Goal: Communication & Community: Answer question/provide support

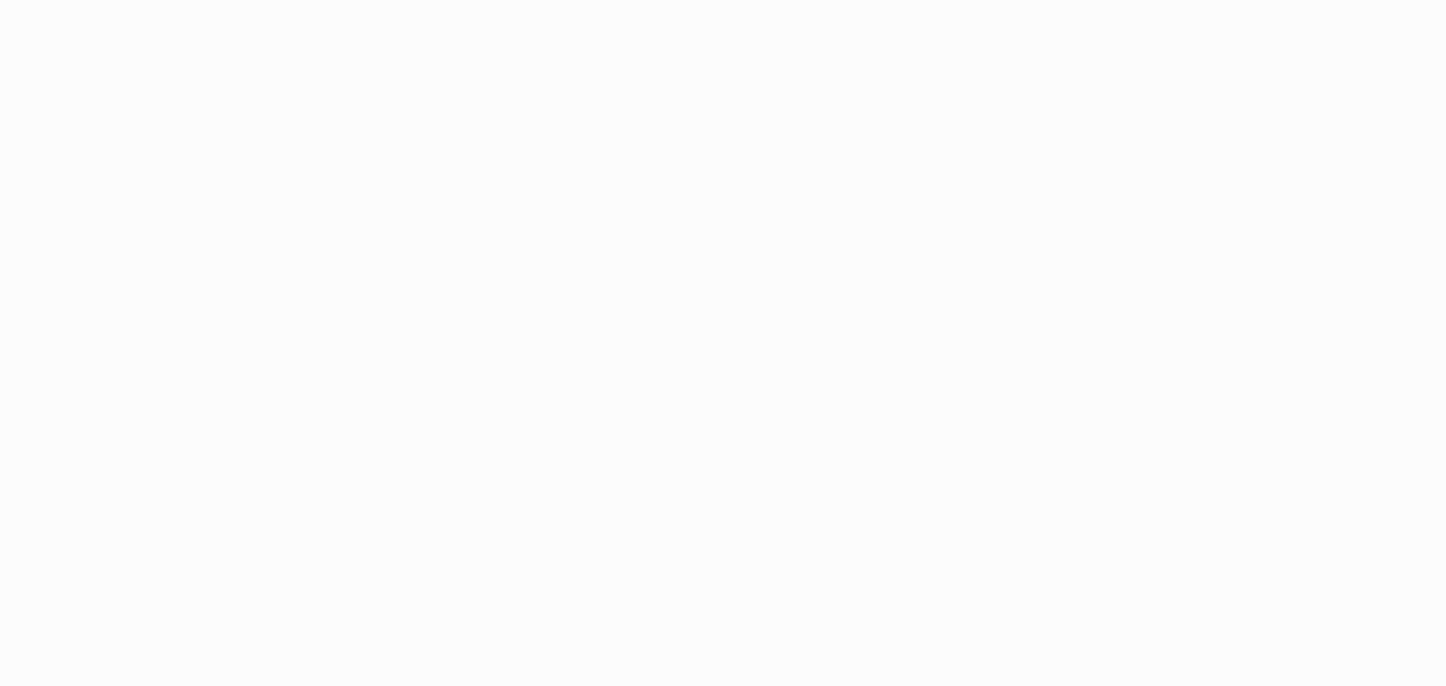
click at [1157, 376] on html at bounding box center [723, 343] width 1446 height 686
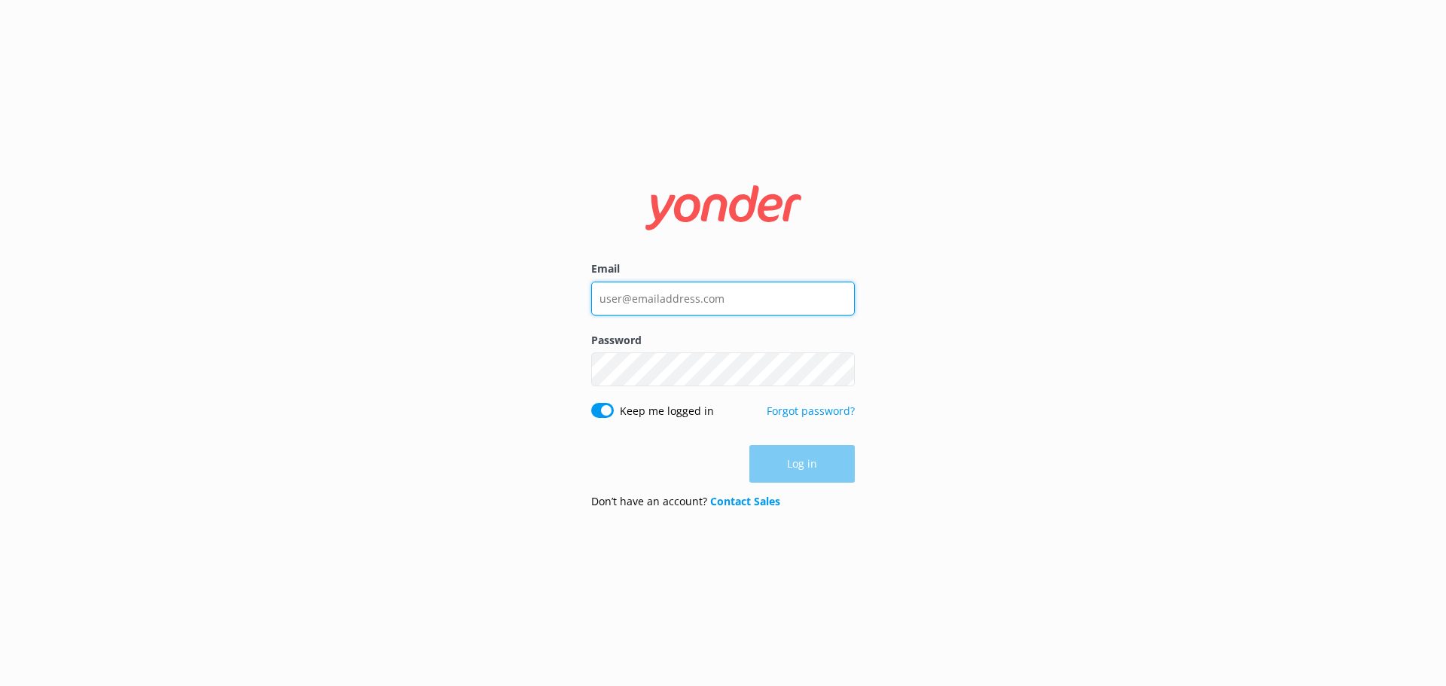
type input "[EMAIL_ADDRESS][DOMAIN_NAME]"
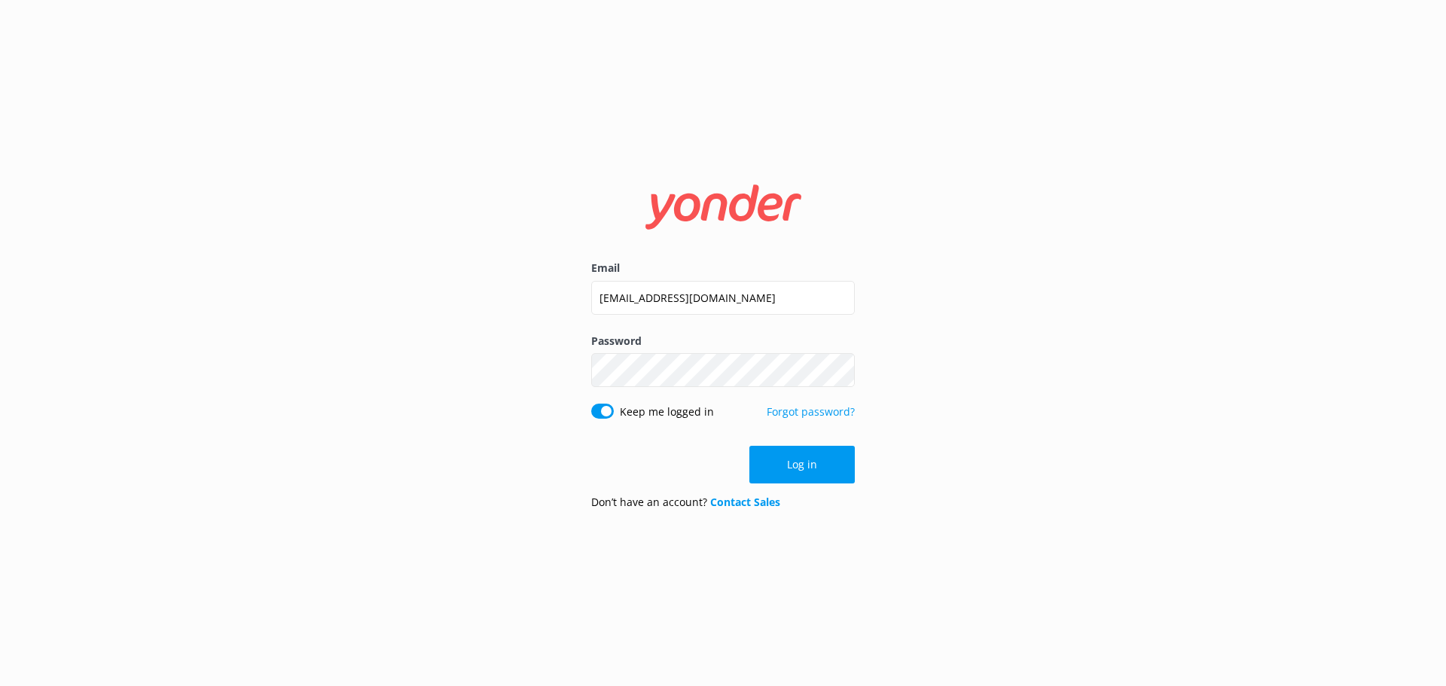
click at [911, 462] on div "Email bungycentre@bungy.co.nz Password Show password Keep me logged in Forgot p…" at bounding box center [723, 343] width 1446 height 686
click at [837, 466] on button "Log in" at bounding box center [801, 465] width 105 height 38
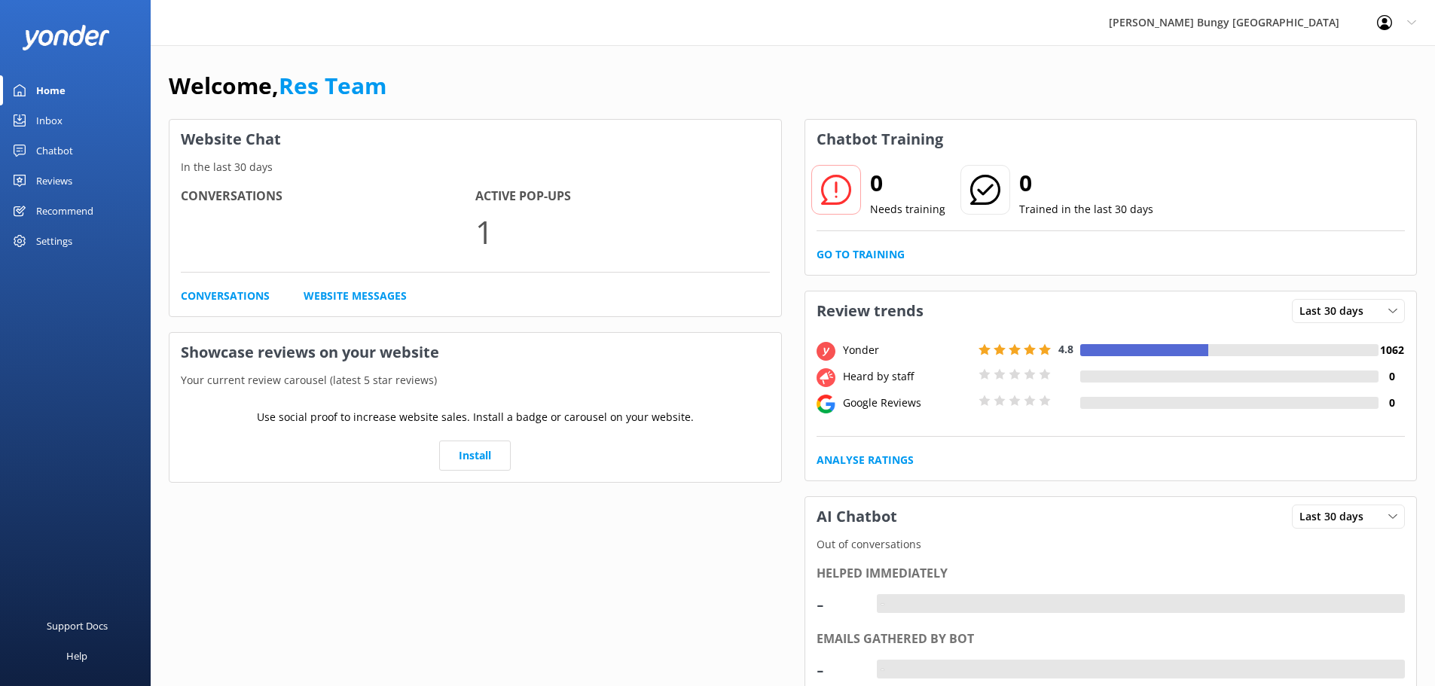
click at [67, 114] on link "Inbox" at bounding box center [75, 120] width 151 height 30
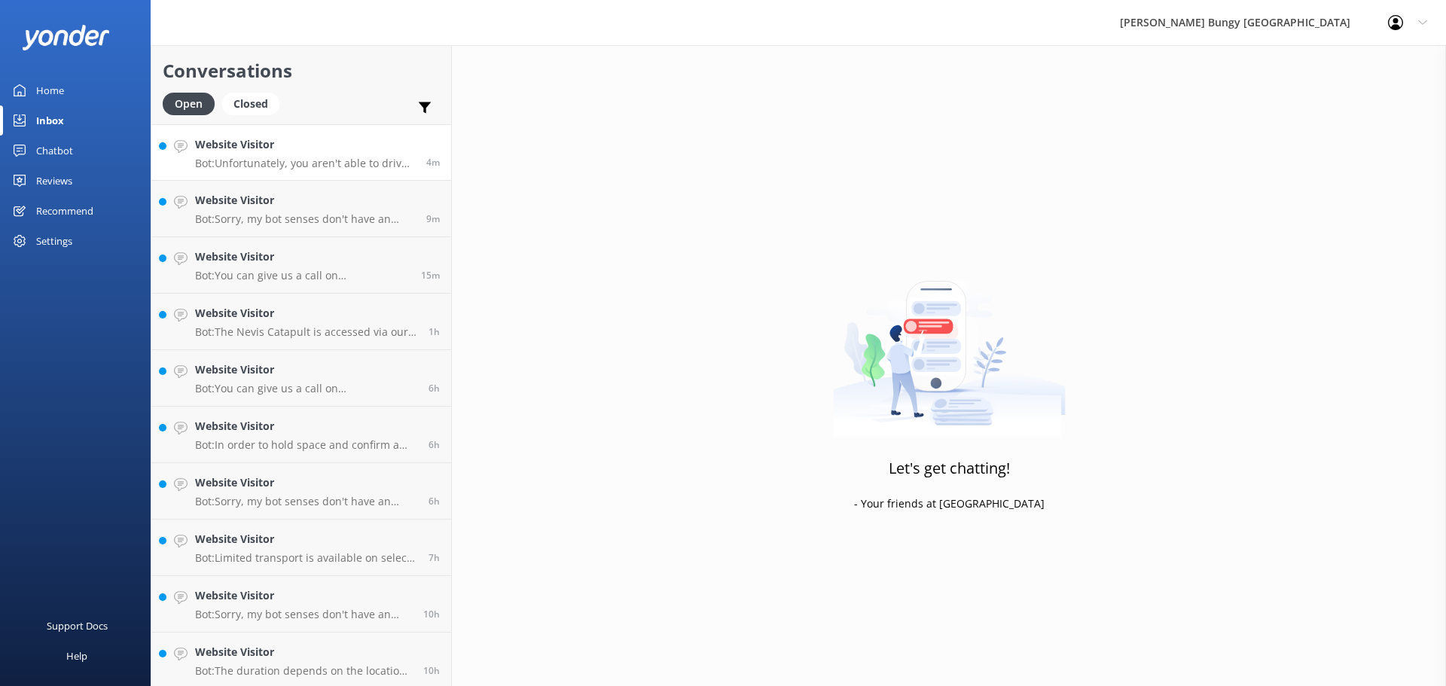
click at [339, 163] on p "Bot: Unfortunately, you aren't able to drive to the Nevis as it is on private p…" at bounding box center [305, 164] width 220 height 14
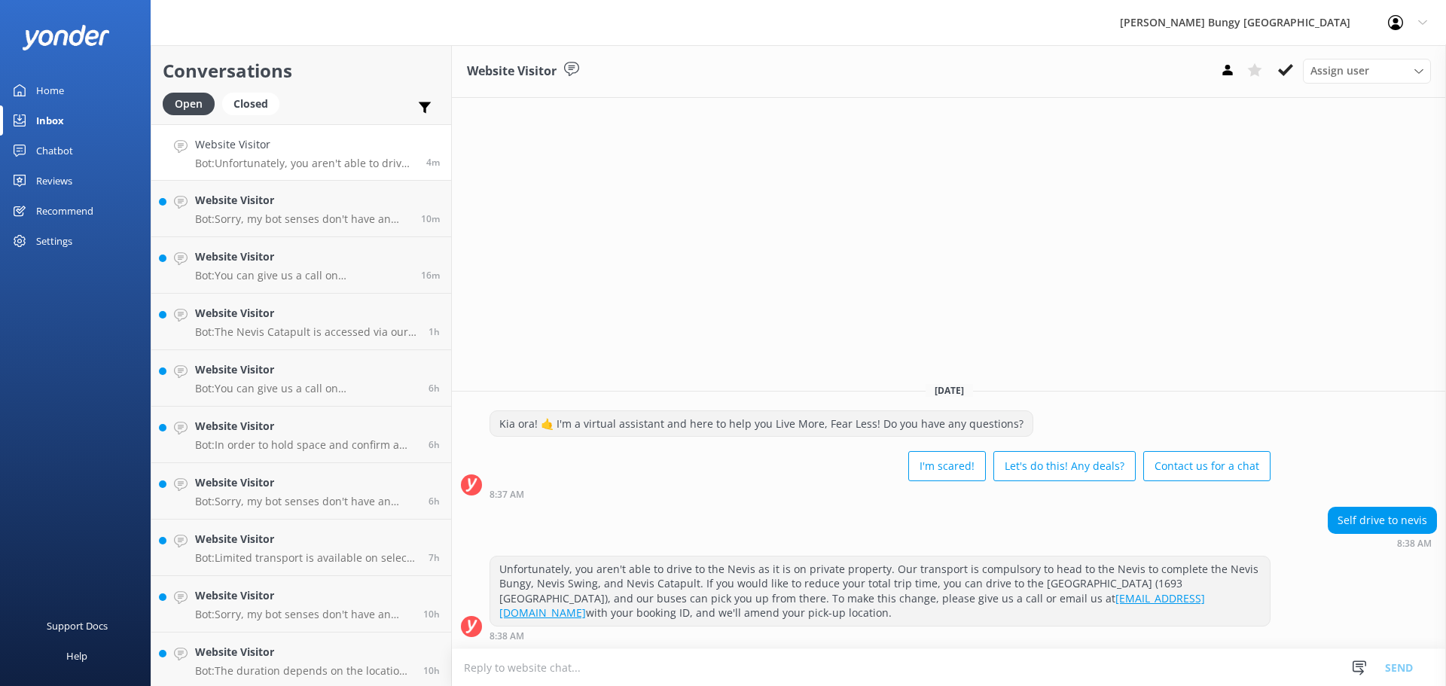
click at [636, 610] on div "Unfortunately, you aren't able to drive to the Nevis as it is on private proper…" at bounding box center [879, 591] width 779 height 69
click at [215, 153] on h4 "Website Visitor" at bounding box center [302, 144] width 215 height 17
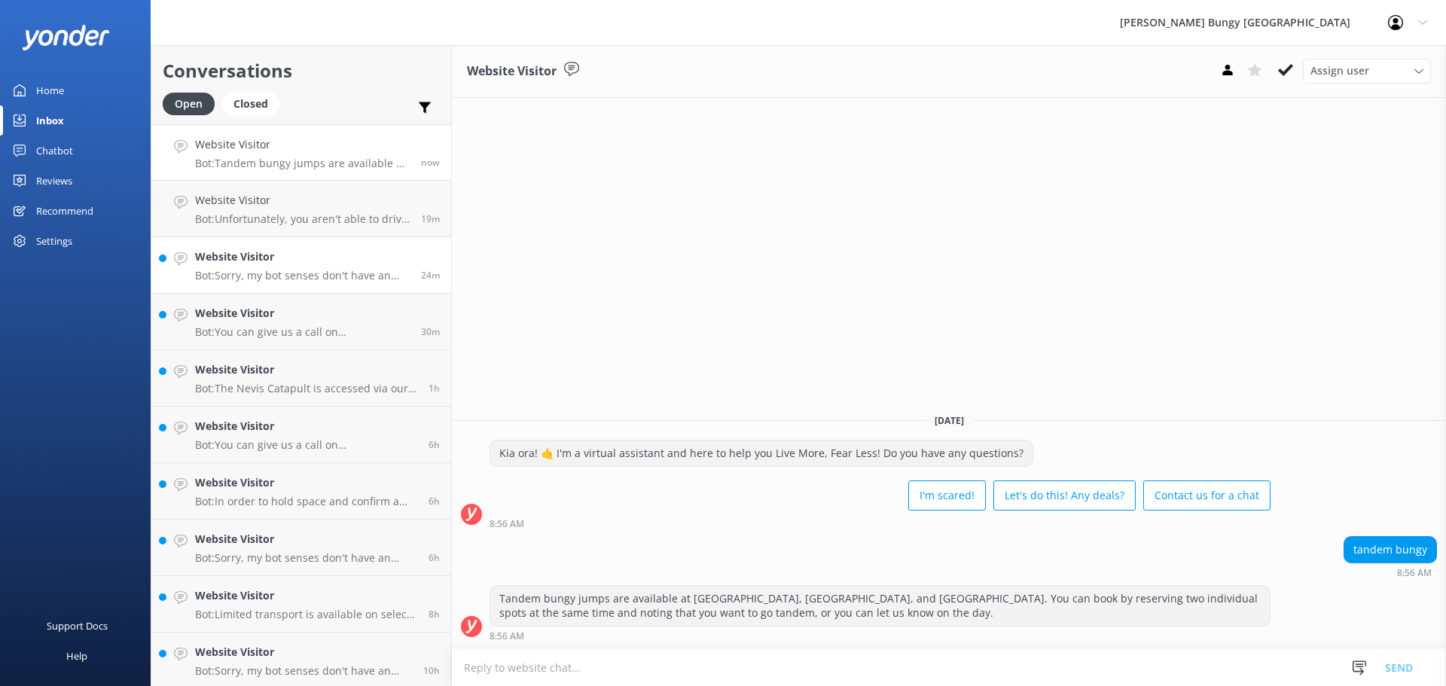
click at [368, 255] on h4 "Website Visitor" at bounding box center [302, 257] width 215 height 17
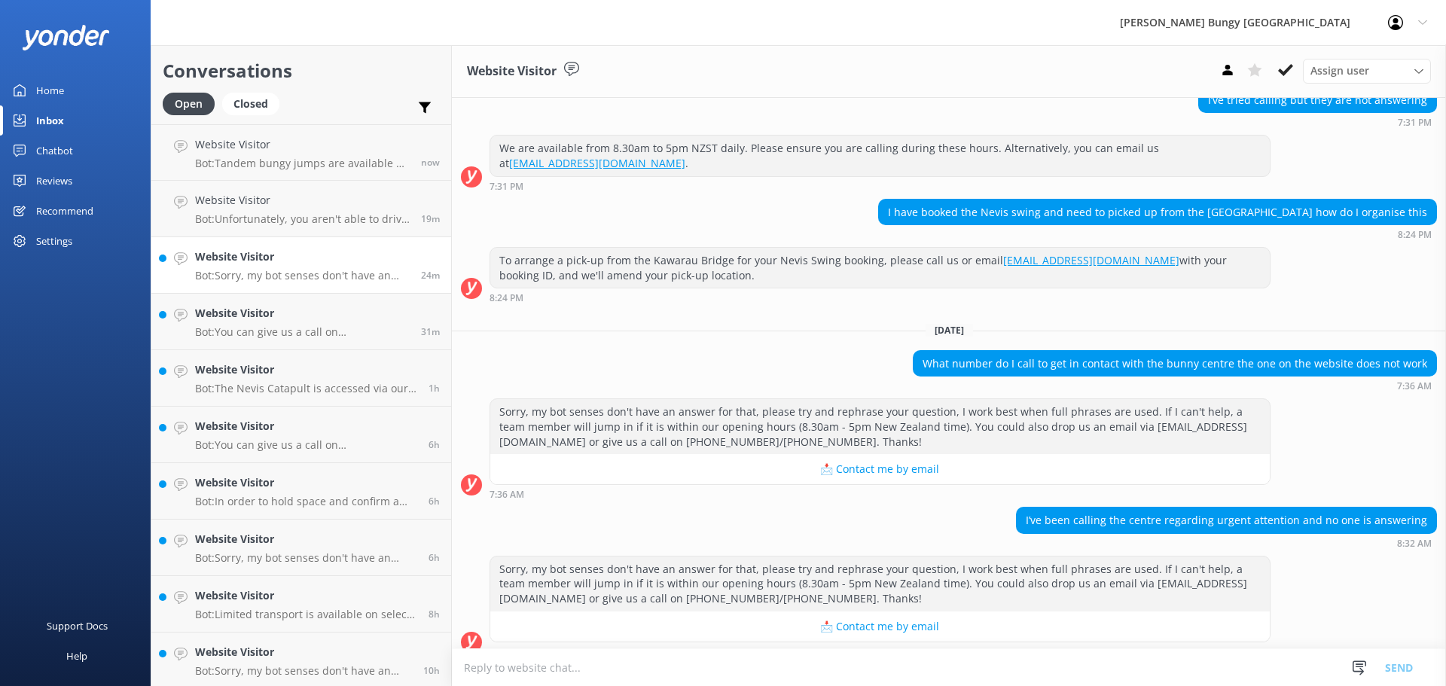
scroll to position [613, 0]
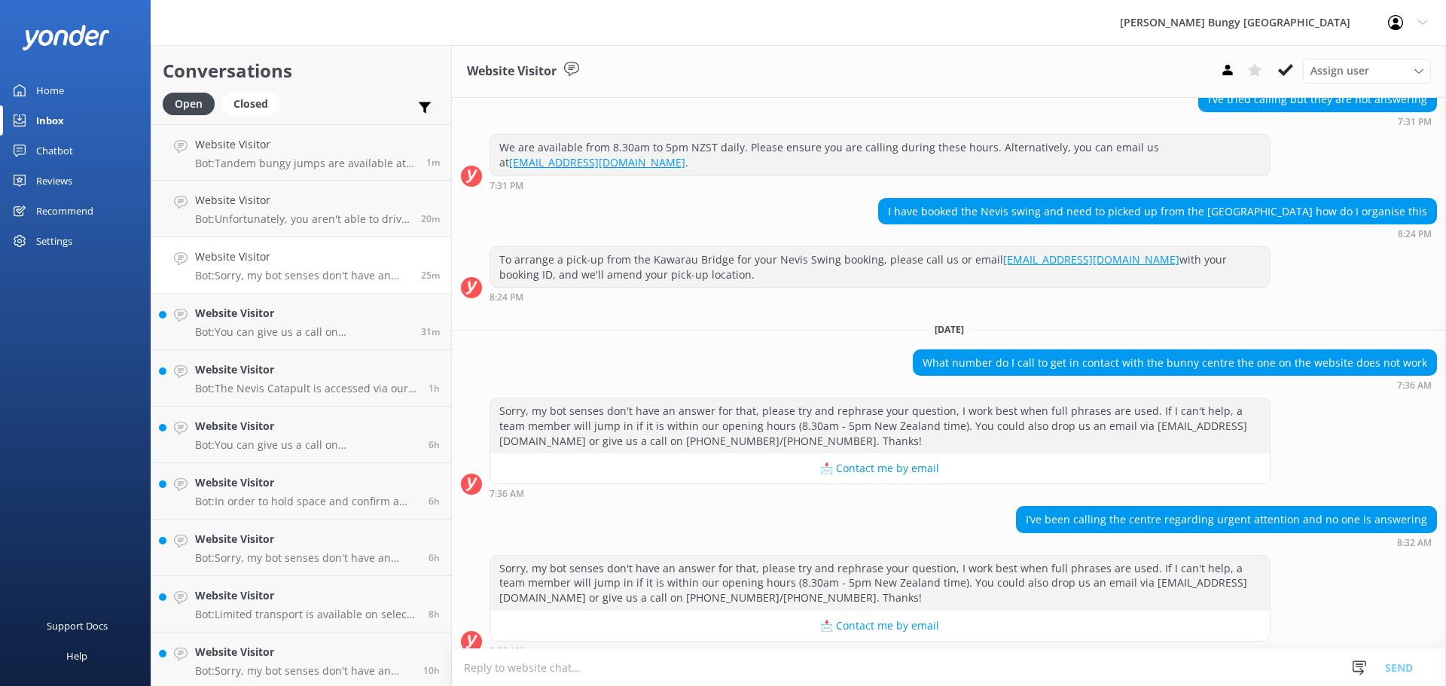
click at [1008, 484] on div "Sorry, my bot senses don't have an answer for that, please try and rephrase you…" at bounding box center [949, 452] width 994 height 108
click at [667, 675] on textarea at bounding box center [949, 667] width 994 height 37
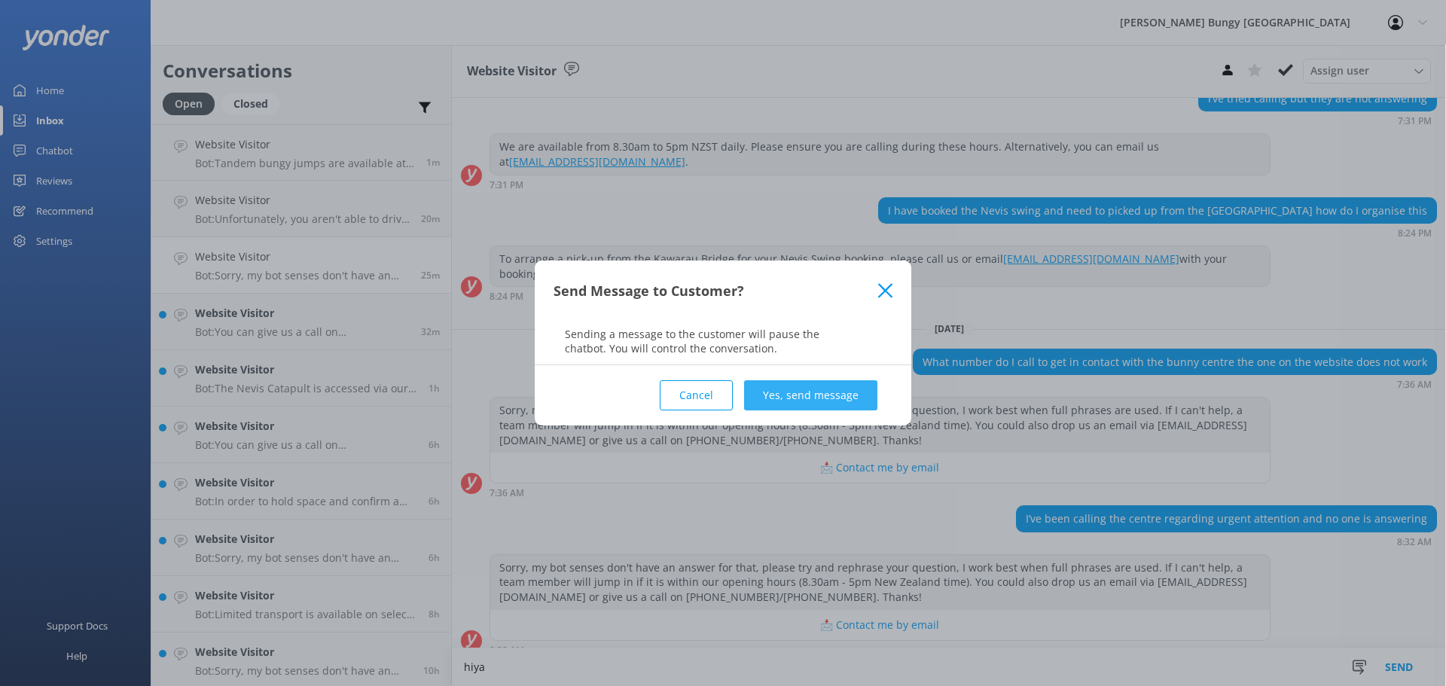
type textarea "hiya"
click at [837, 400] on button "Yes, send message" at bounding box center [810, 395] width 133 height 30
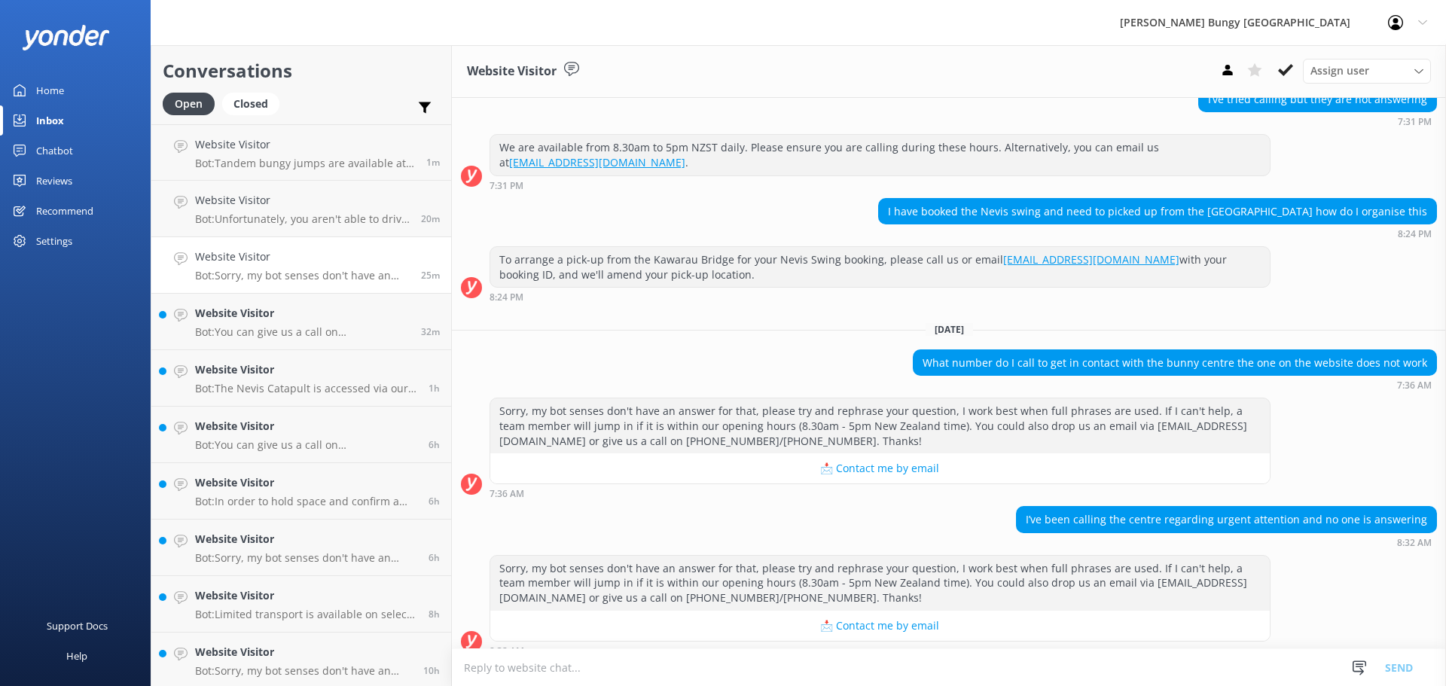
scroll to position [711, 0]
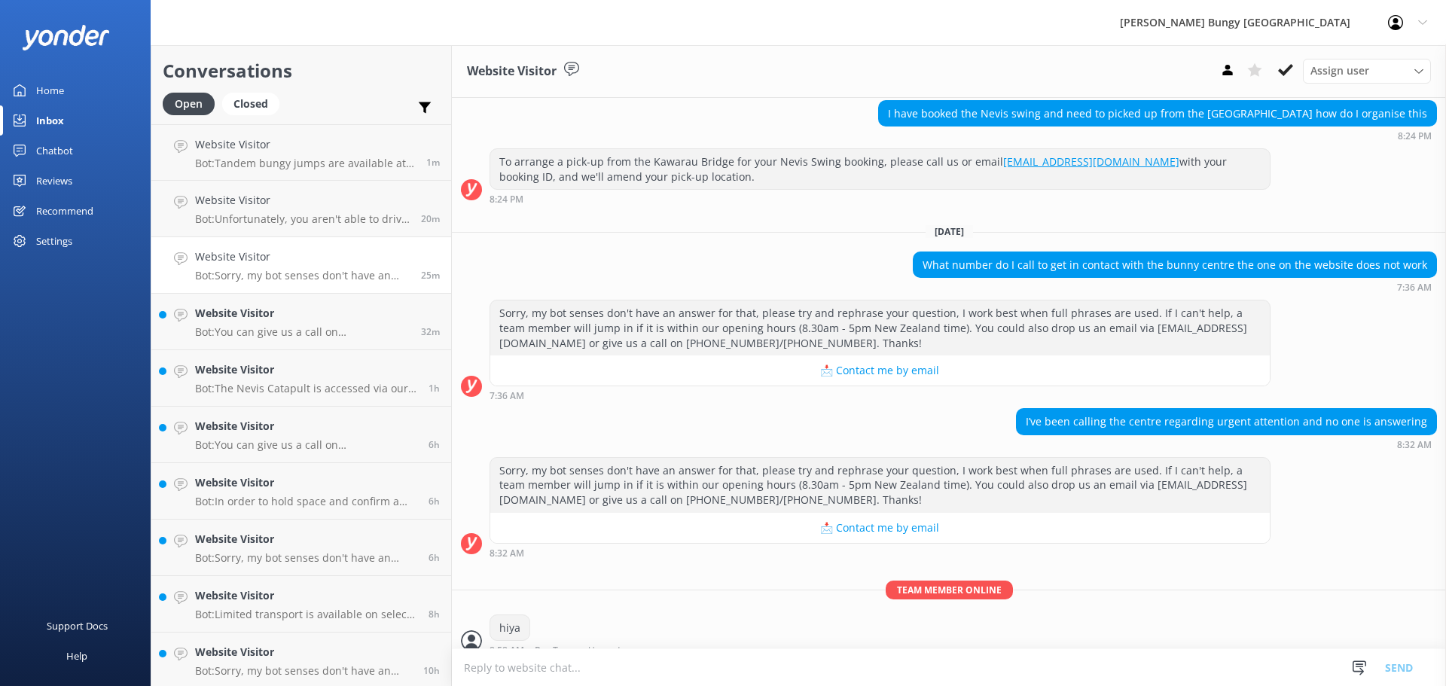
click at [766, 666] on textarea at bounding box center [949, 667] width 994 height 37
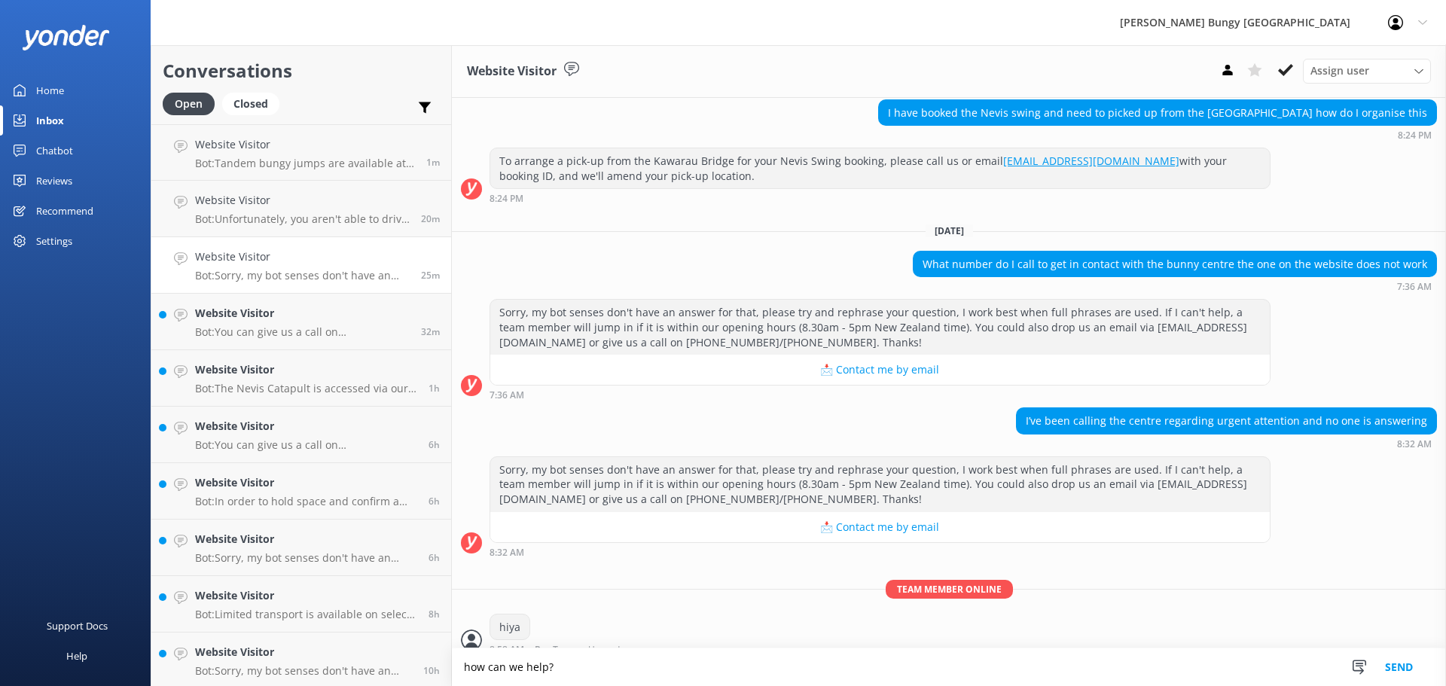
type textarea "how can we help?"
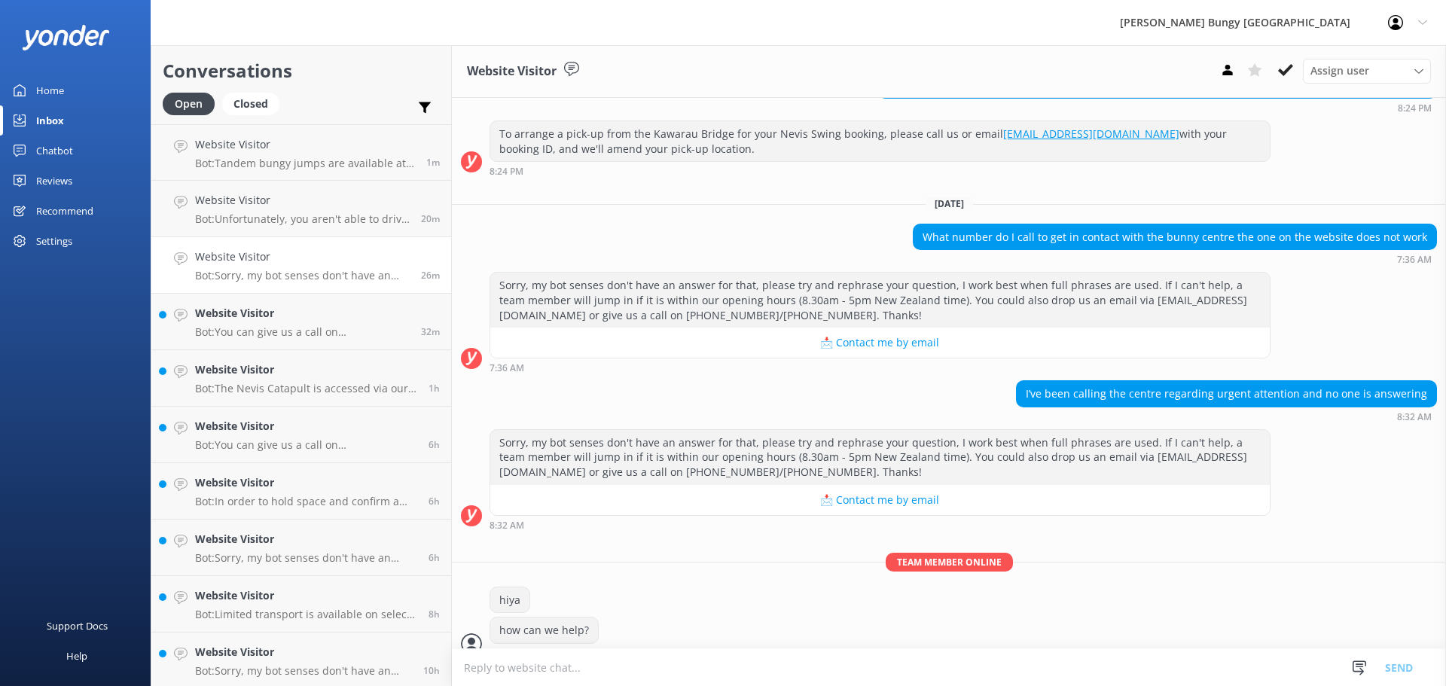
scroll to position [741, 0]
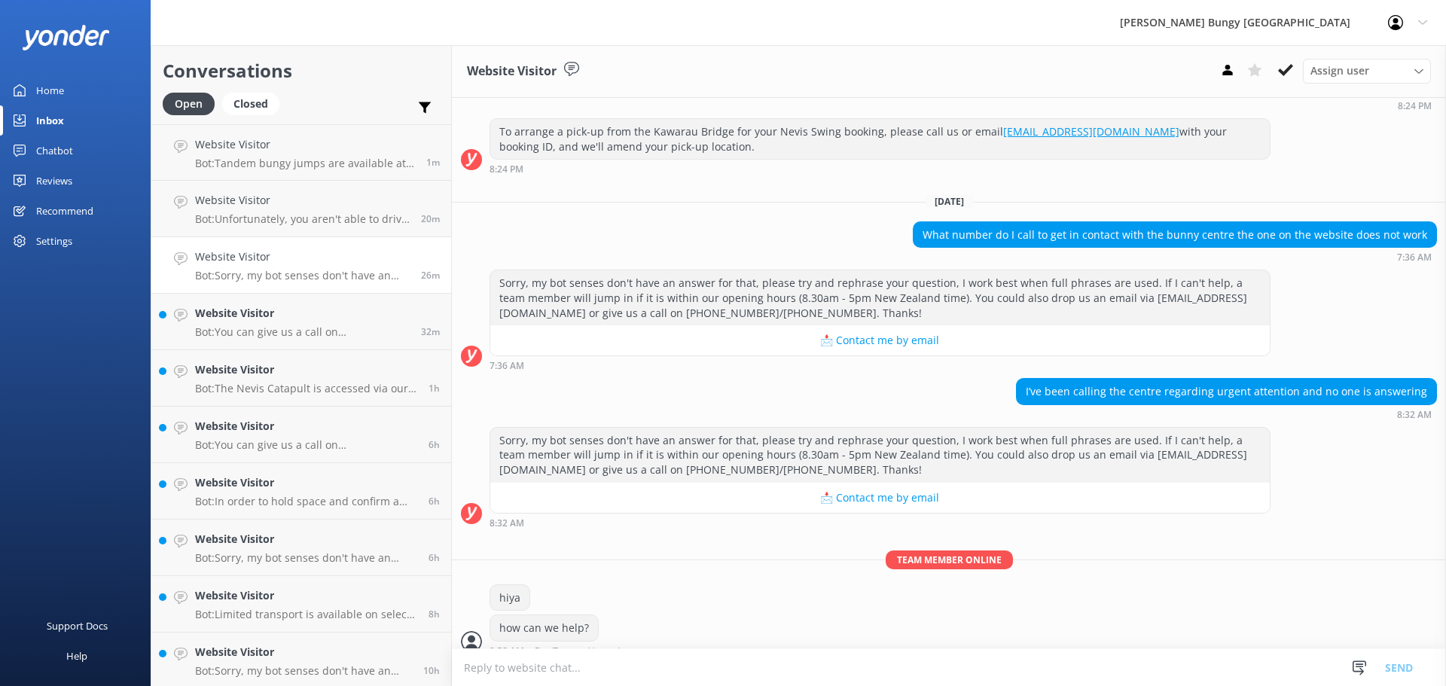
click at [259, 258] on h4 "Website Visitor" at bounding box center [302, 257] width 215 height 17
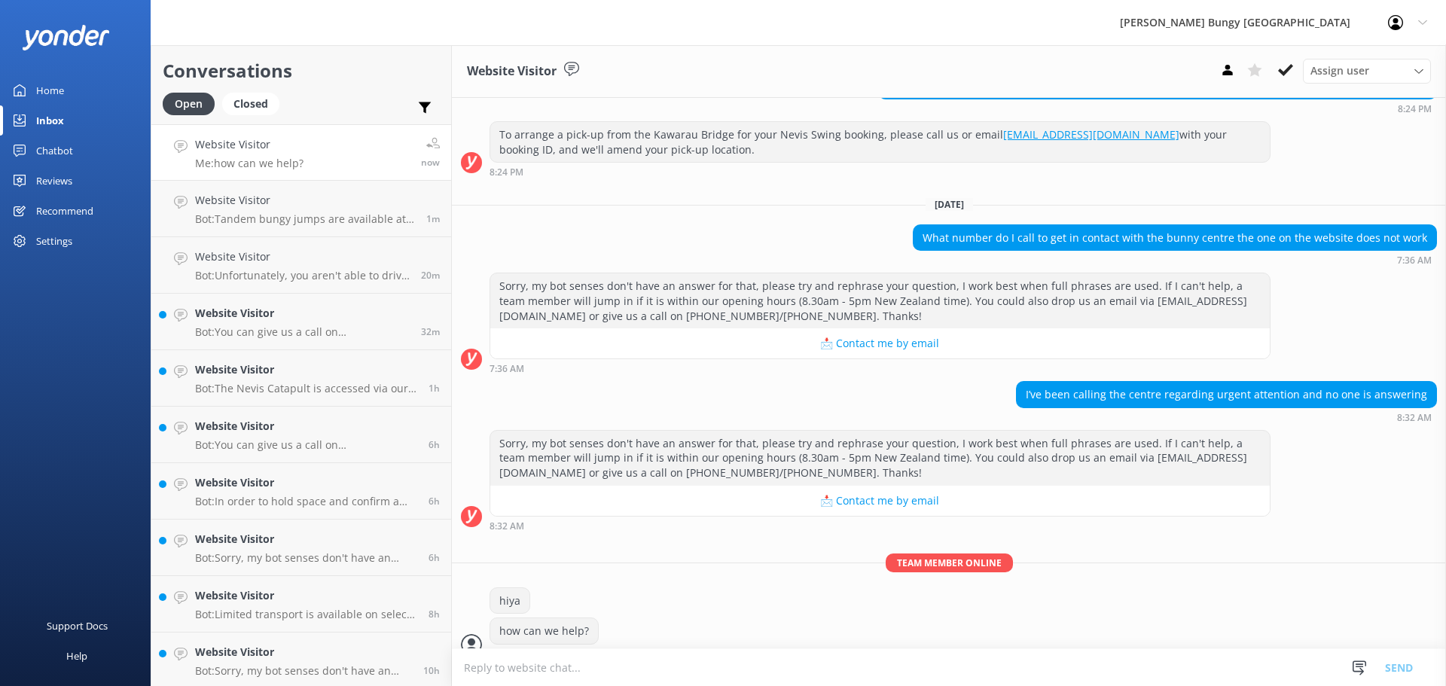
scroll to position [741, 0]
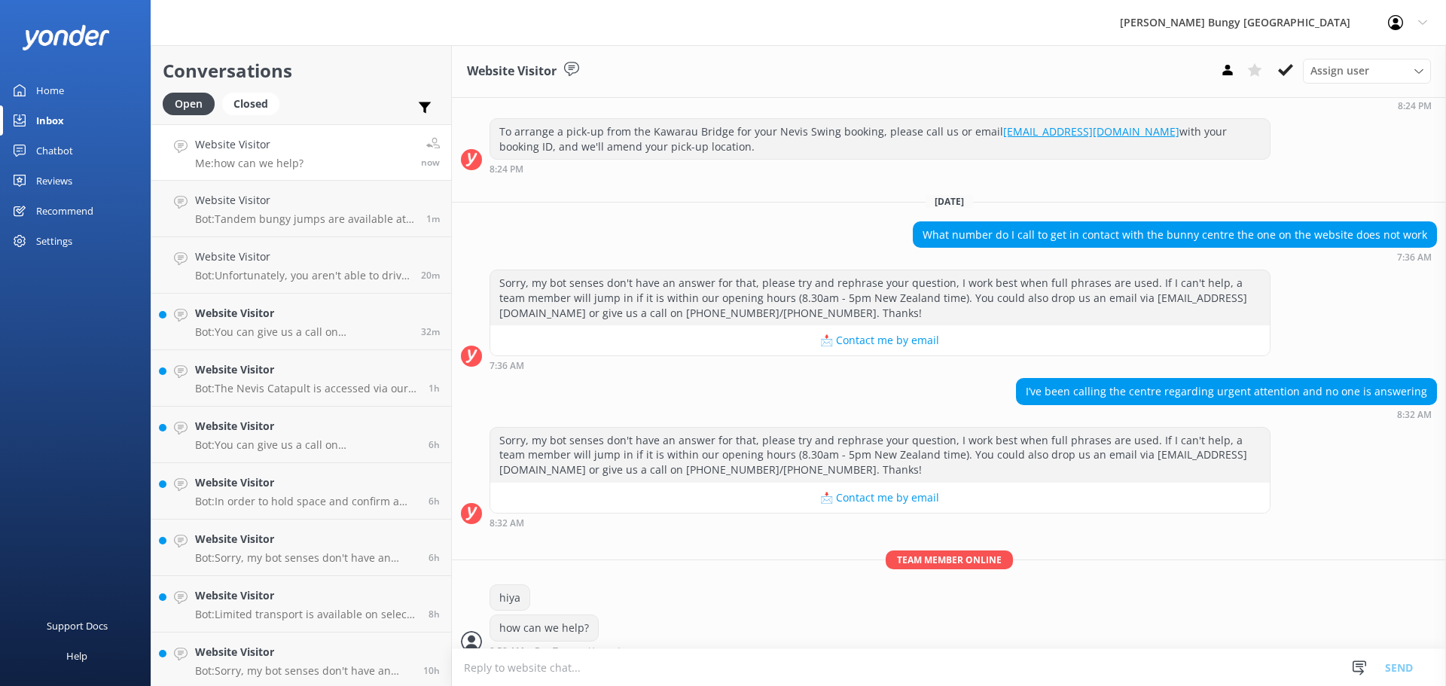
click at [692, 584] on div "hiya" at bounding box center [949, 599] width 994 height 31
click at [326, 136] on h4 "Website Visitor" at bounding box center [302, 144] width 215 height 17
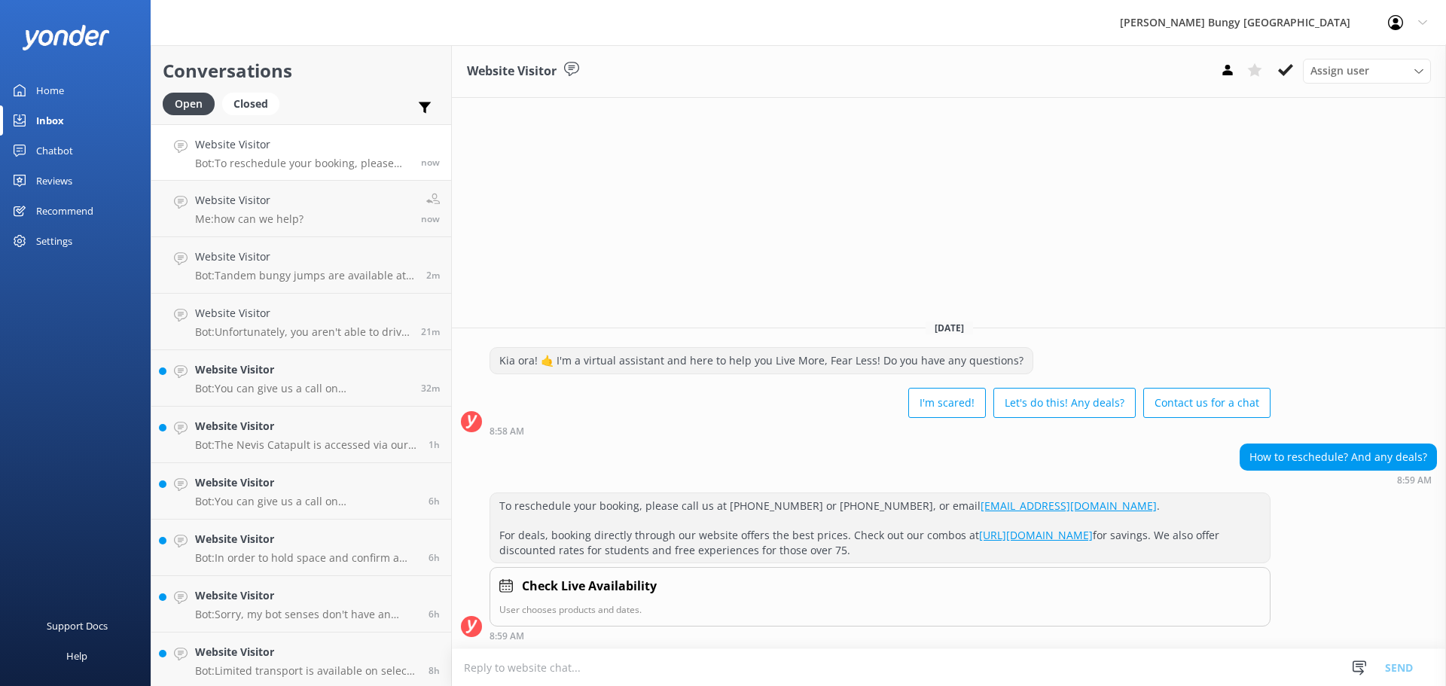
click at [780, 663] on textarea at bounding box center [949, 667] width 994 height 37
type textarea "hiya"
drag, startPoint x: 825, startPoint y: 676, endPoint x: 405, endPoint y: 649, distance: 421.1
click at [405, 649] on div "Conversations Open Closed Important Assigned to me Unassigned Website Visitor B…" at bounding box center [798, 365] width 1295 height 641
click at [297, 162] on p "Bot: Booking direct with us through our website always offers the best prices. …" at bounding box center [302, 164] width 215 height 14
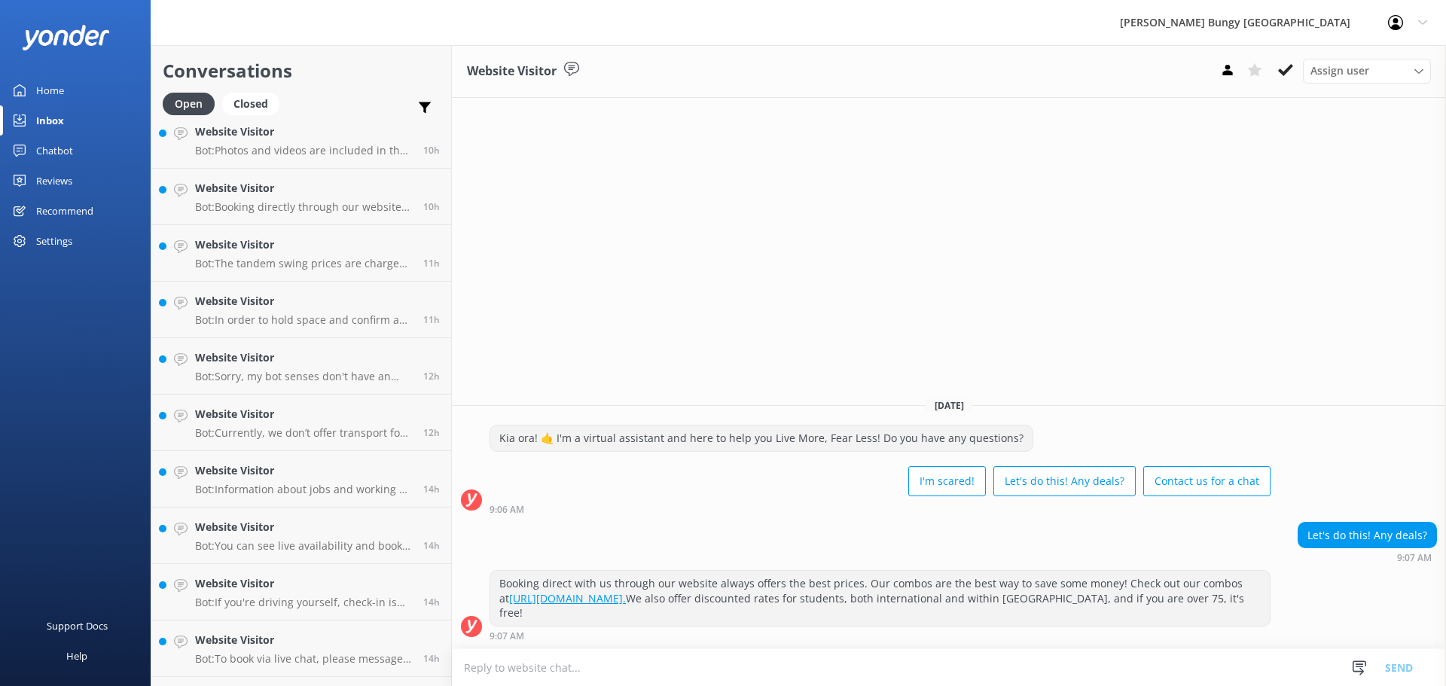
scroll to position [850, 0]
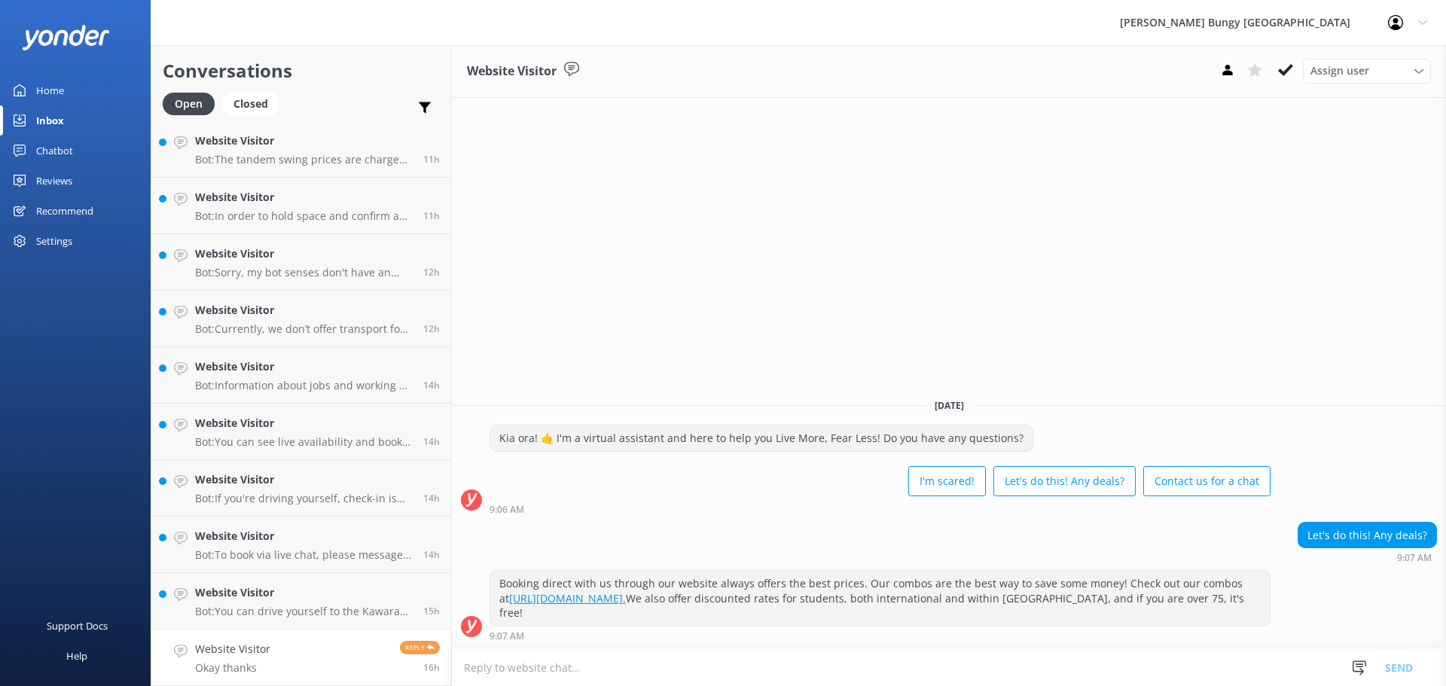
click at [330, 668] on link "Website Visitor Okay thanks Reply 16h" at bounding box center [301, 658] width 300 height 56
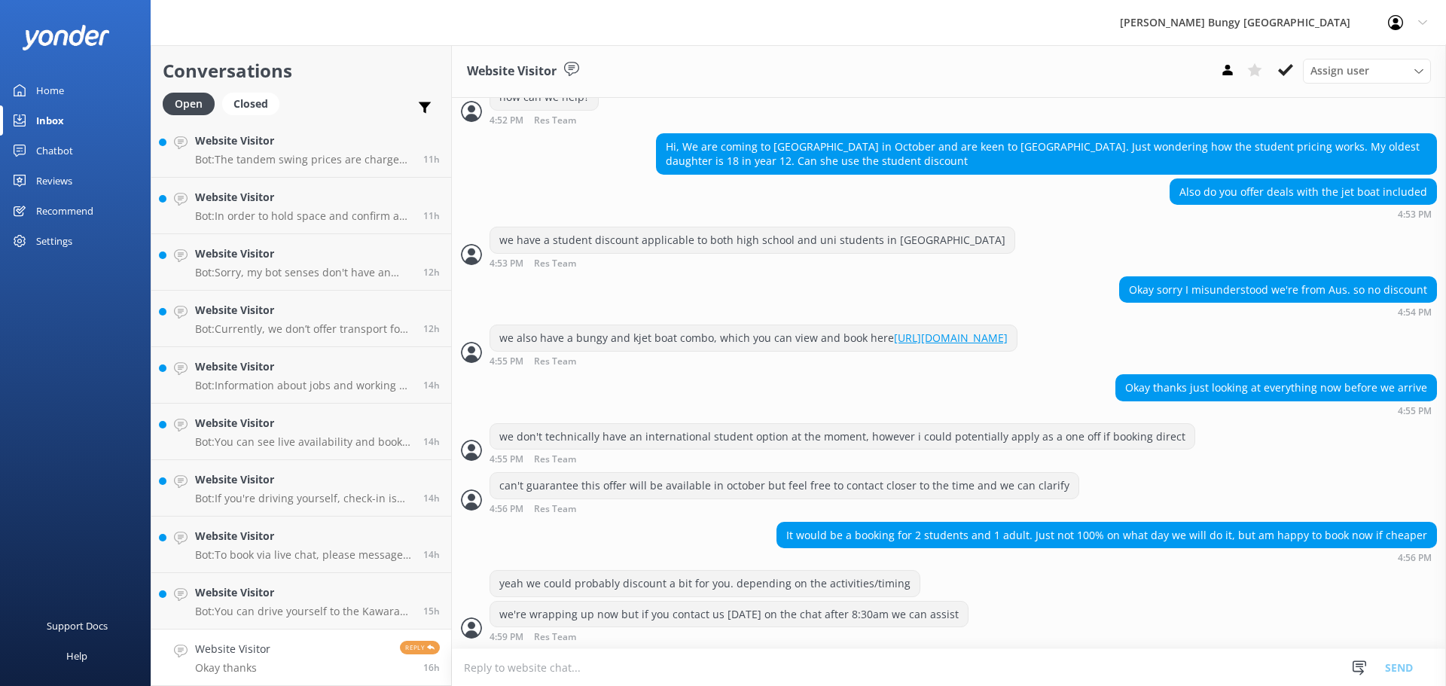
scroll to position [422, 0]
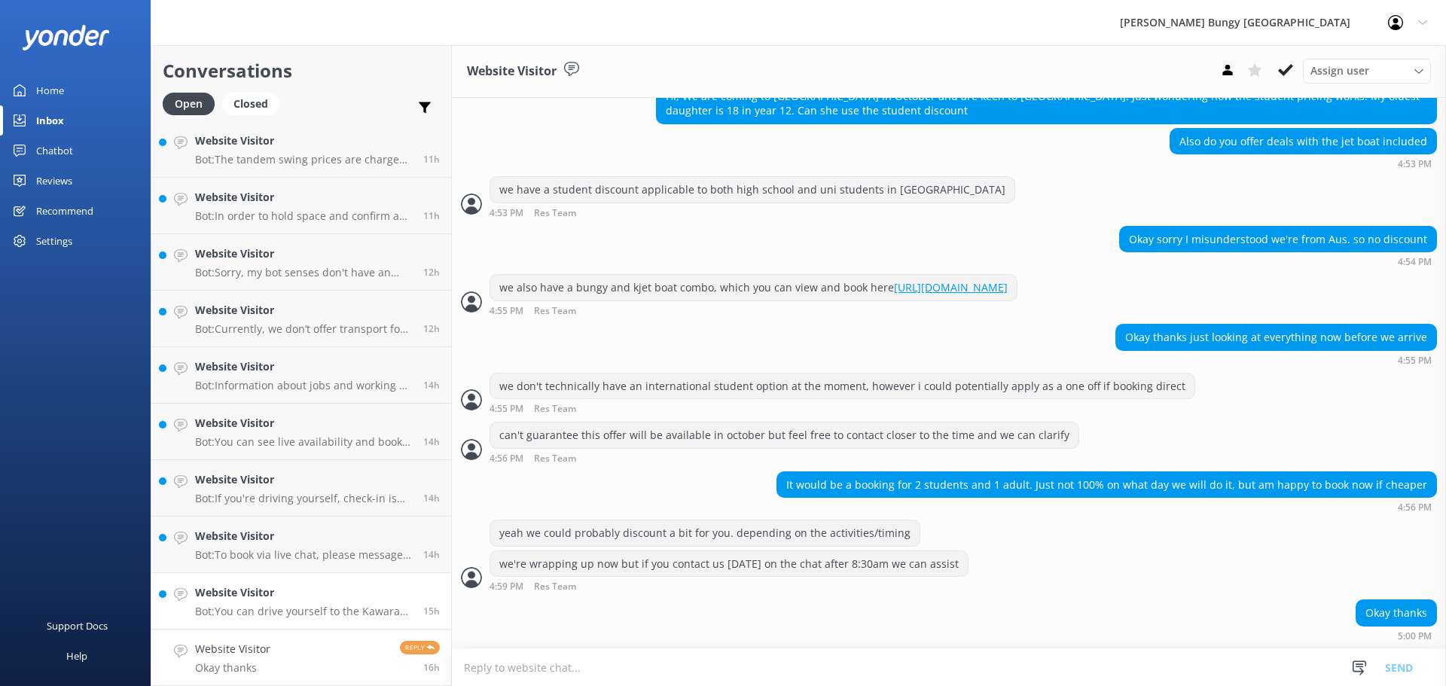
click at [343, 611] on p "Bot: You can drive yourself to the Kawarau Zipride location. It is located at t…" at bounding box center [303, 612] width 217 height 14
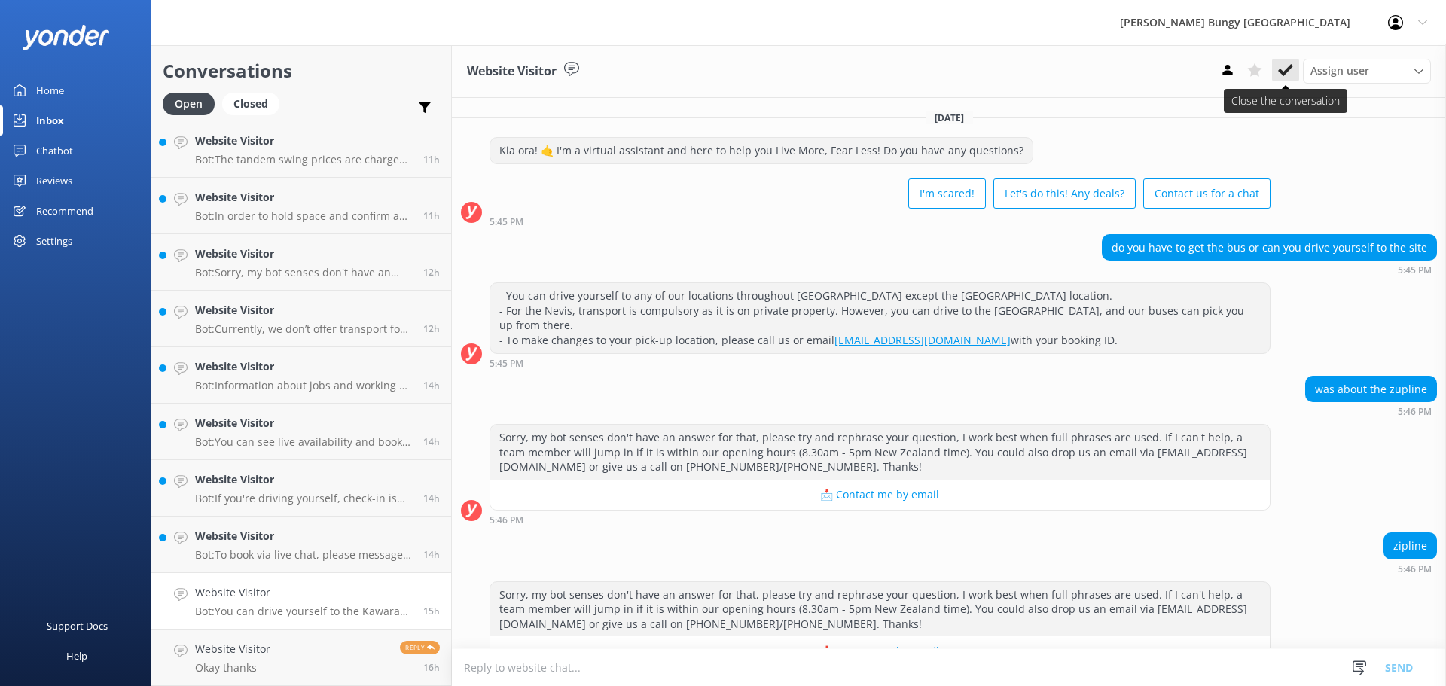
click at [1289, 62] on button at bounding box center [1285, 70] width 27 height 23
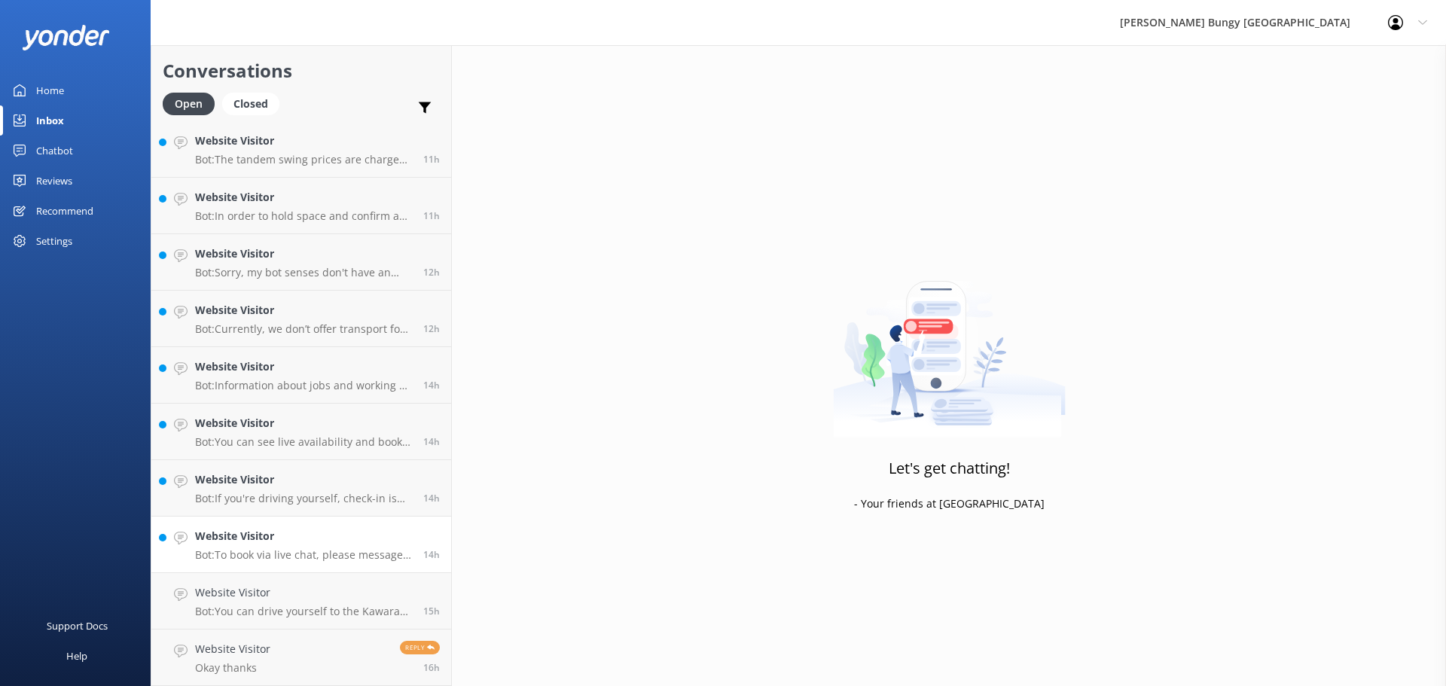
scroll to position [794, 0]
click at [261, 544] on h4 "Website Visitor" at bounding box center [303, 536] width 217 height 17
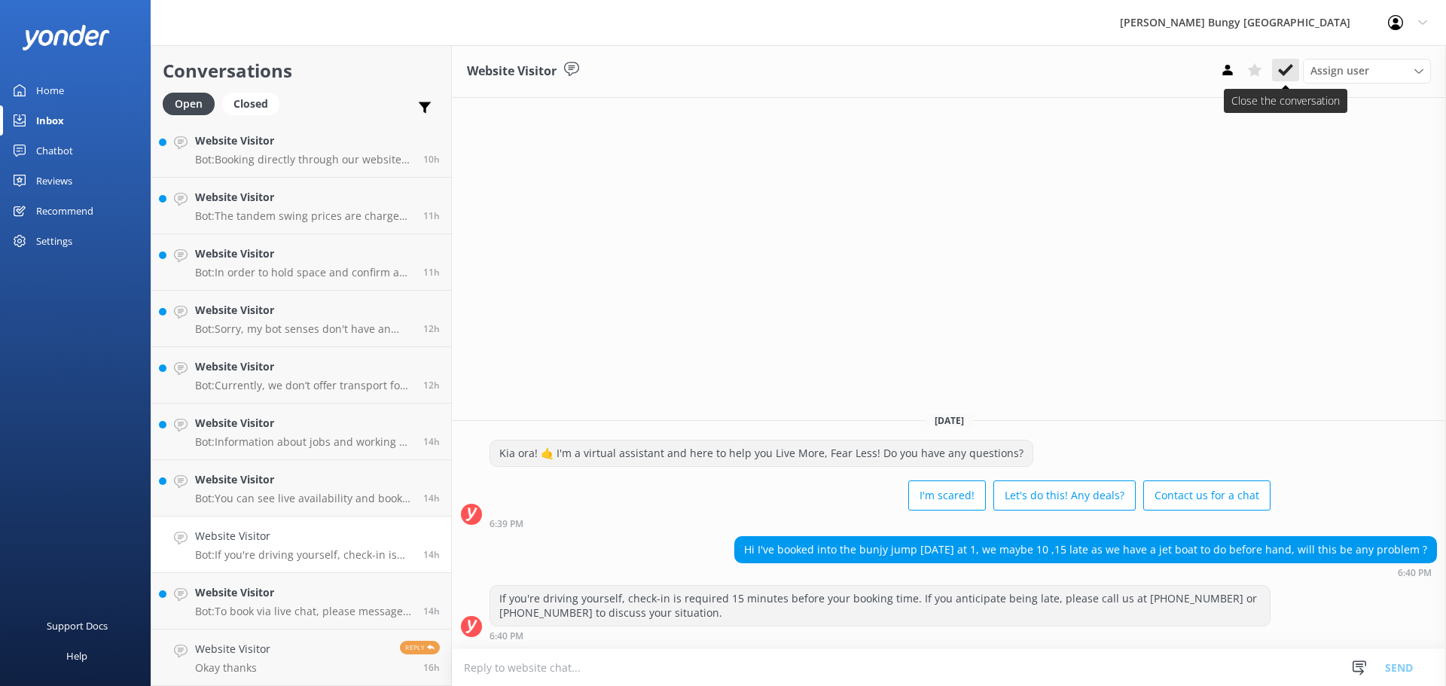
click at [1277, 69] on button at bounding box center [1285, 70] width 27 height 23
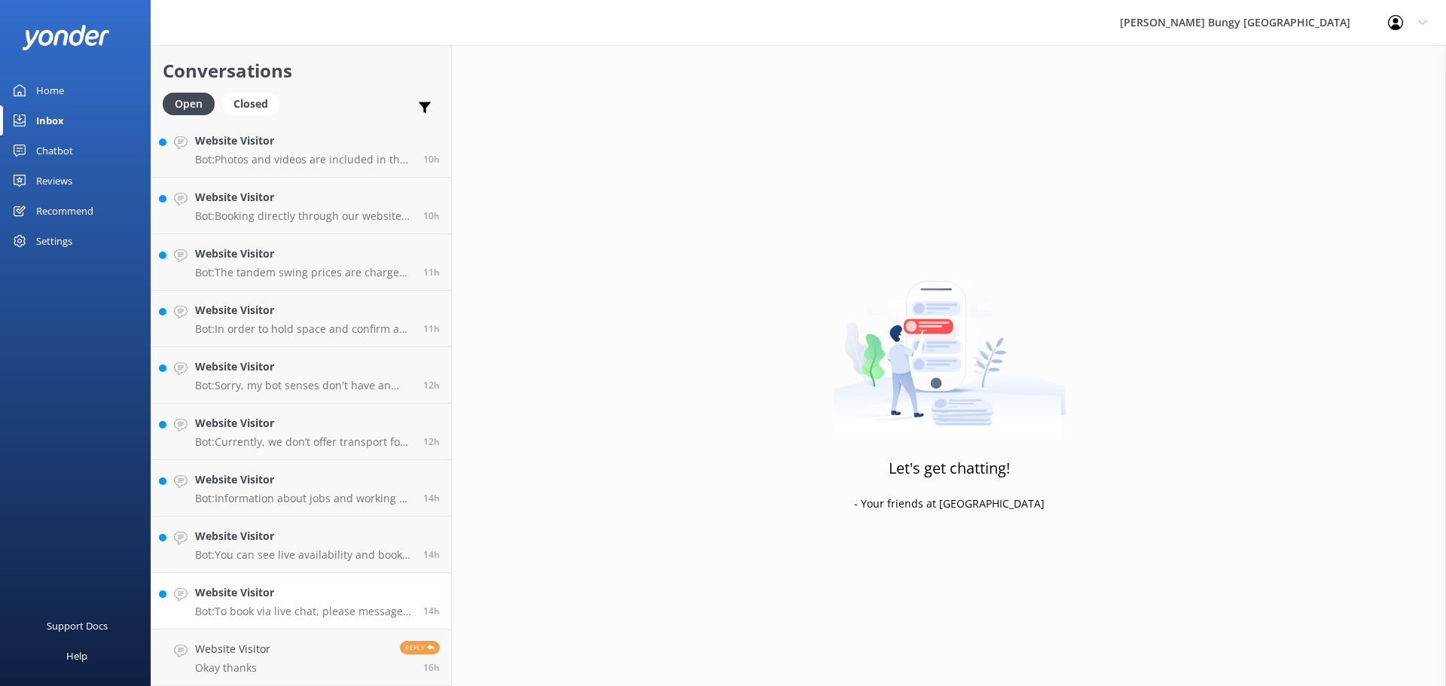
scroll to position [737, 0]
click at [275, 612] on p "Bot: To book via live chat, please message between 8.30am-5pm NZST daily, where…" at bounding box center [303, 612] width 217 height 14
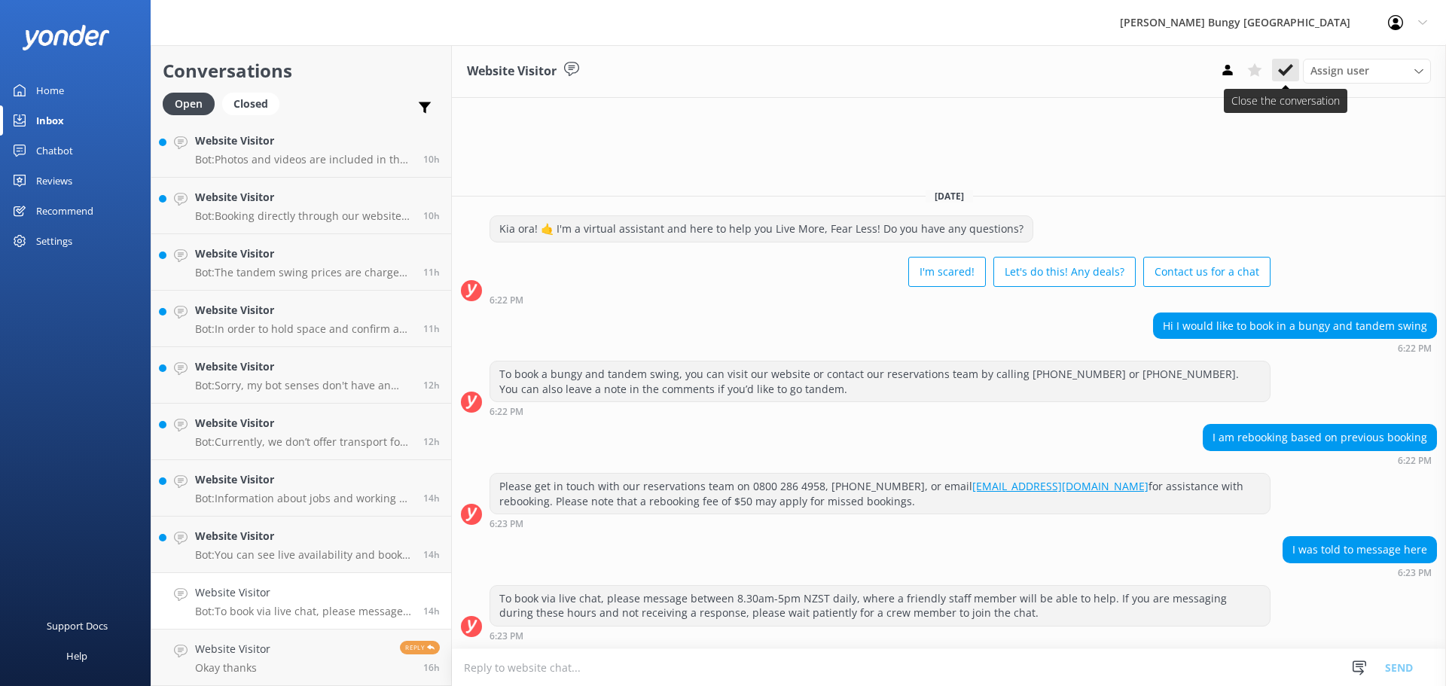
click at [1279, 70] on icon at bounding box center [1285, 70] width 15 height 15
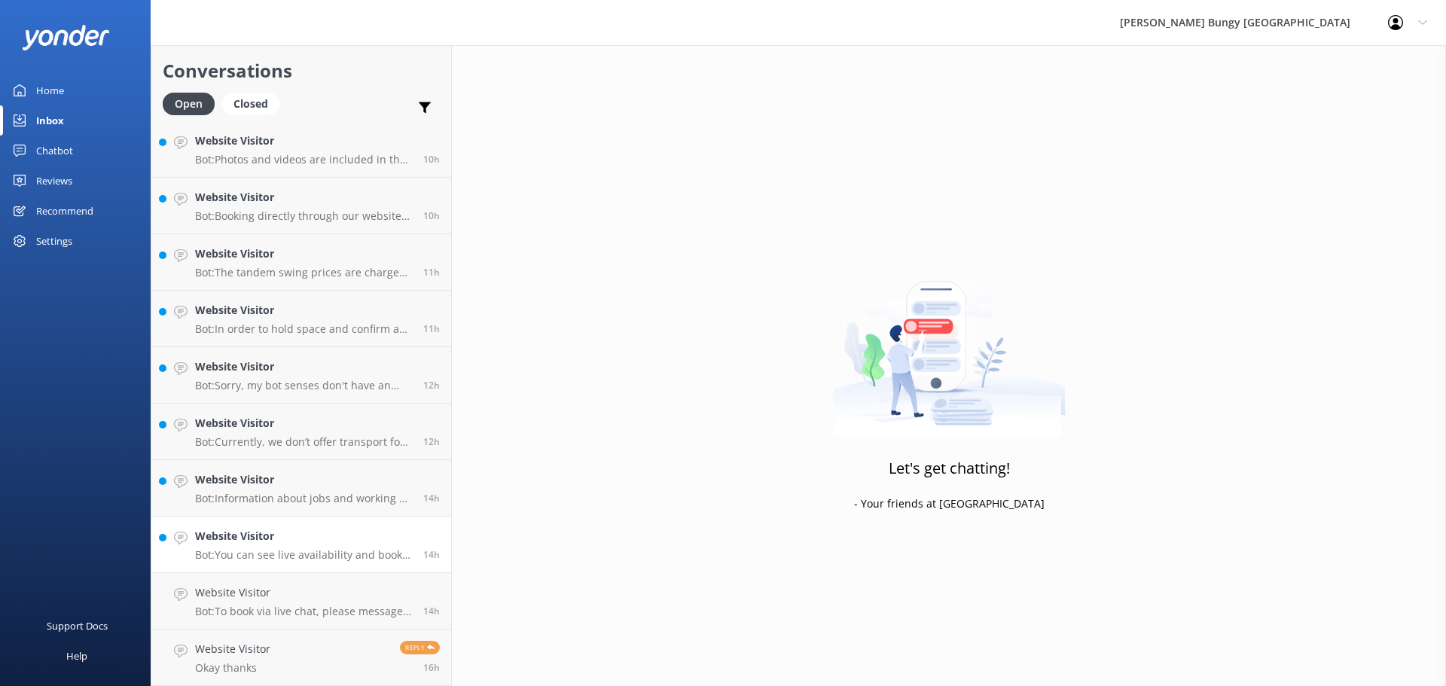
scroll to position [681, 0]
click at [357, 555] on p "Bot: Information about jobs and working at Bungy, as well as all of our current…" at bounding box center [303, 555] width 217 height 14
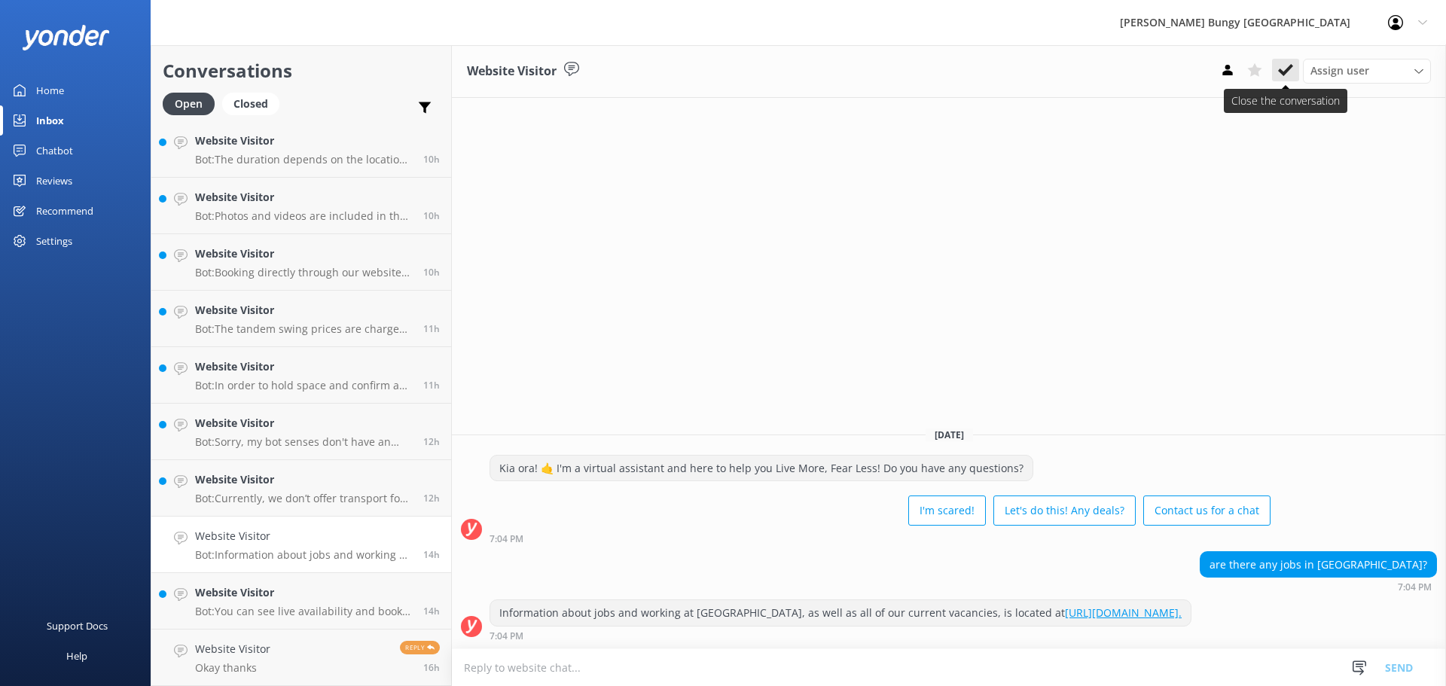
click at [1280, 71] on use at bounding box center [1285, 70] width 15 height 12
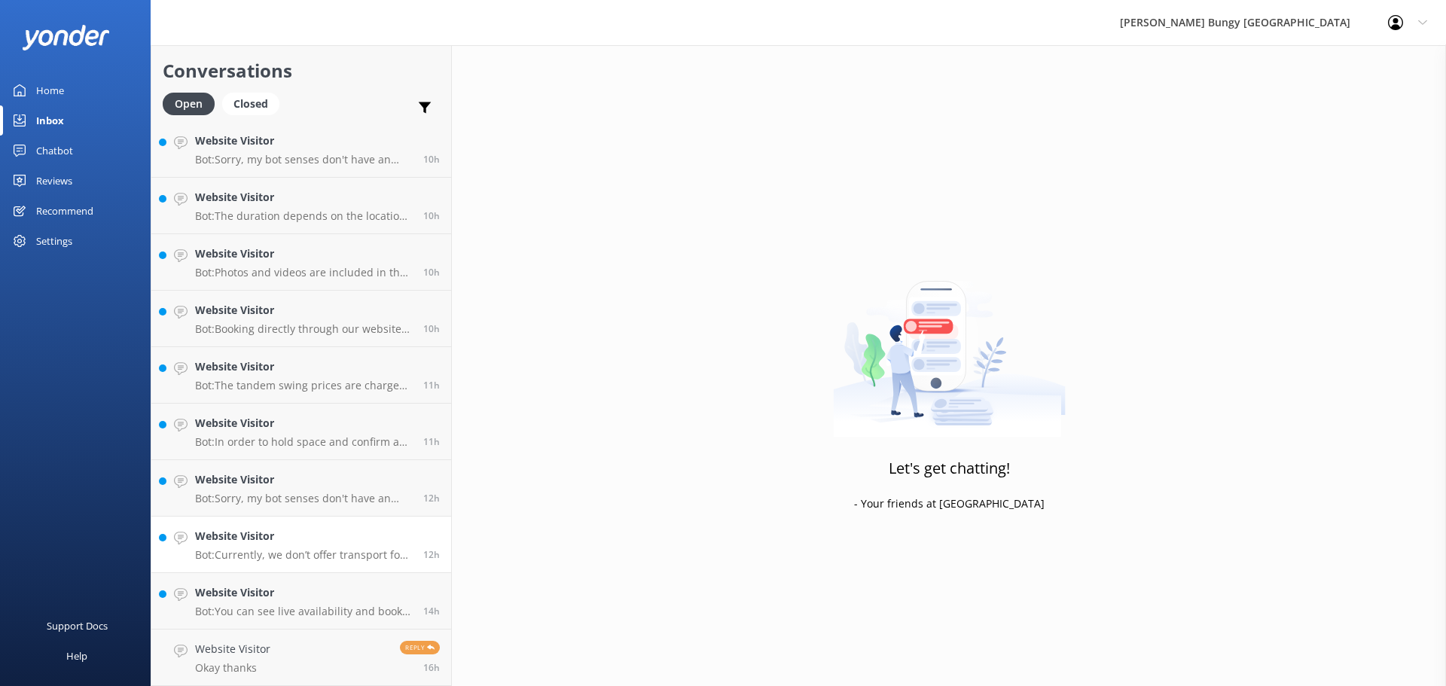
scroll to position [624, 0]
click at [381, 507] on link "Website Visitor Bot: Sorry, my bot senses don't have an answer for that, please…" at bounding box center [301, 488] width 300 height 56
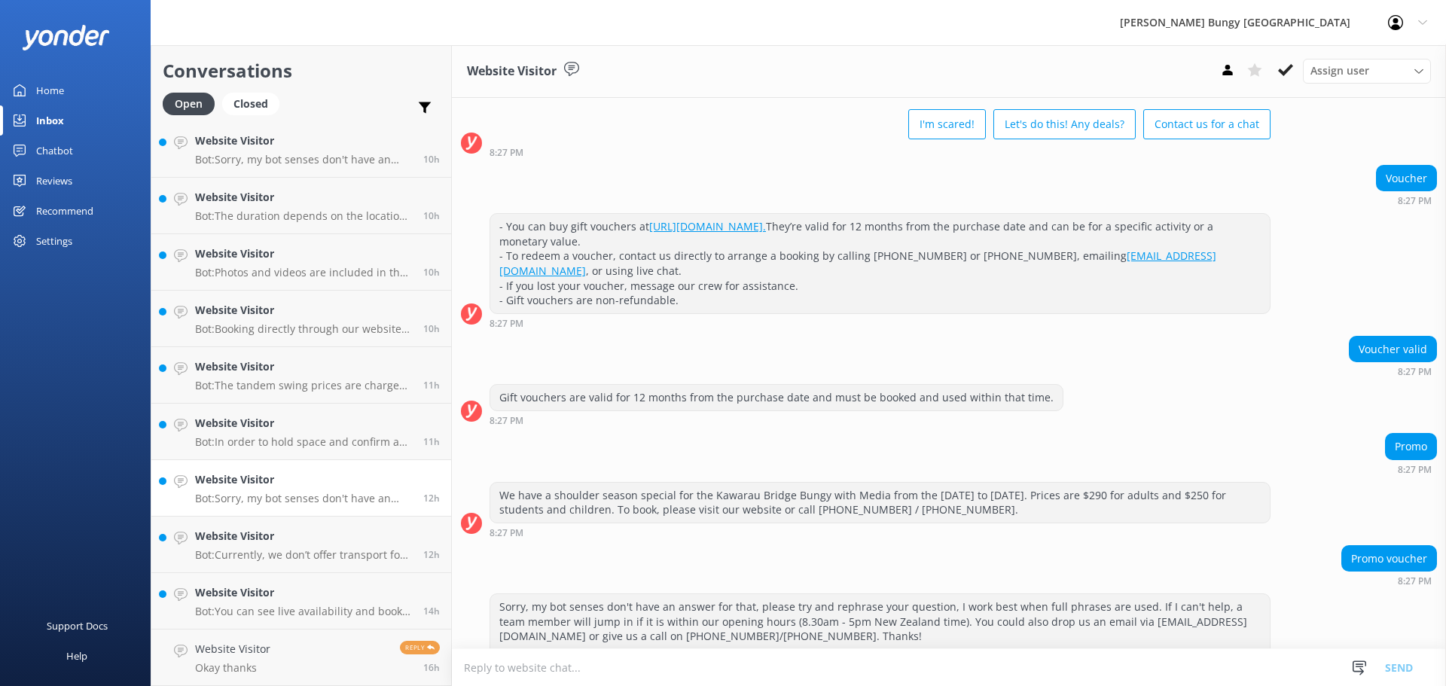
scroll to position [108, 0]
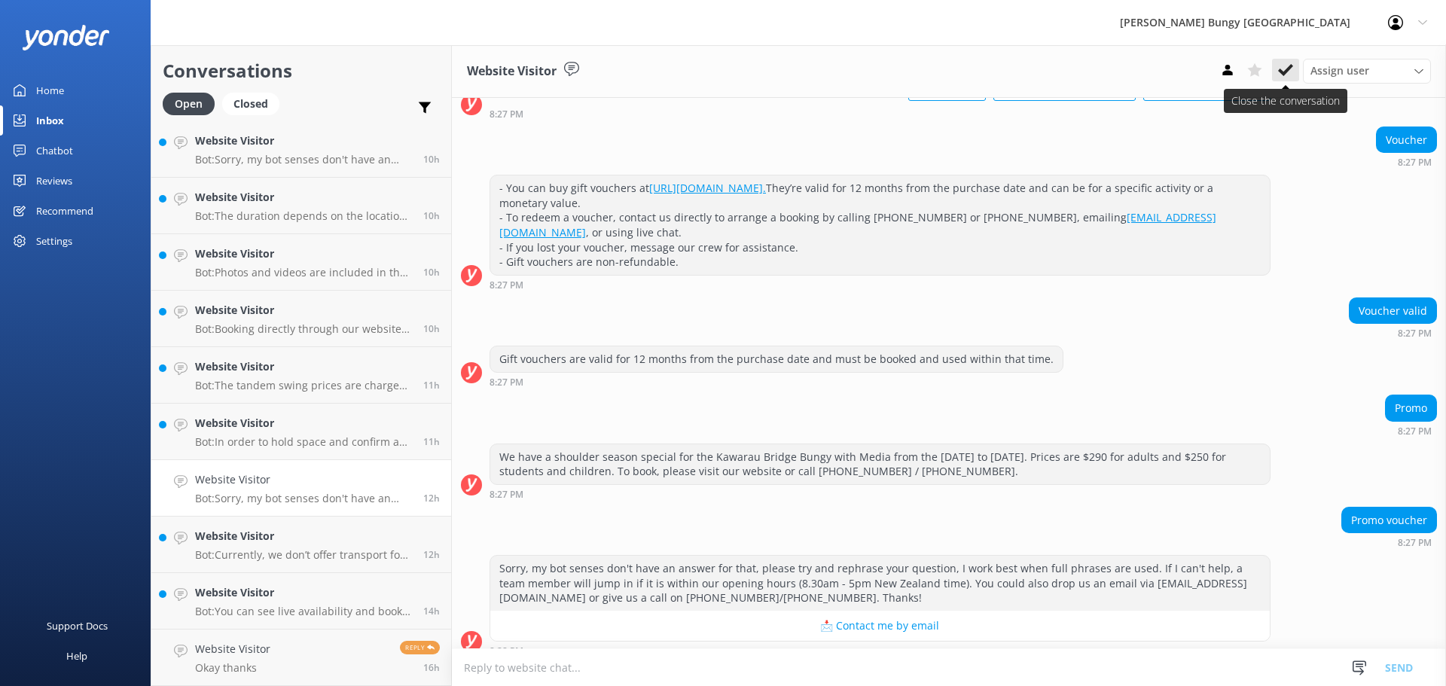
click at [1277, 78] on button at bounding box center [1285, 70] width 27 height 23
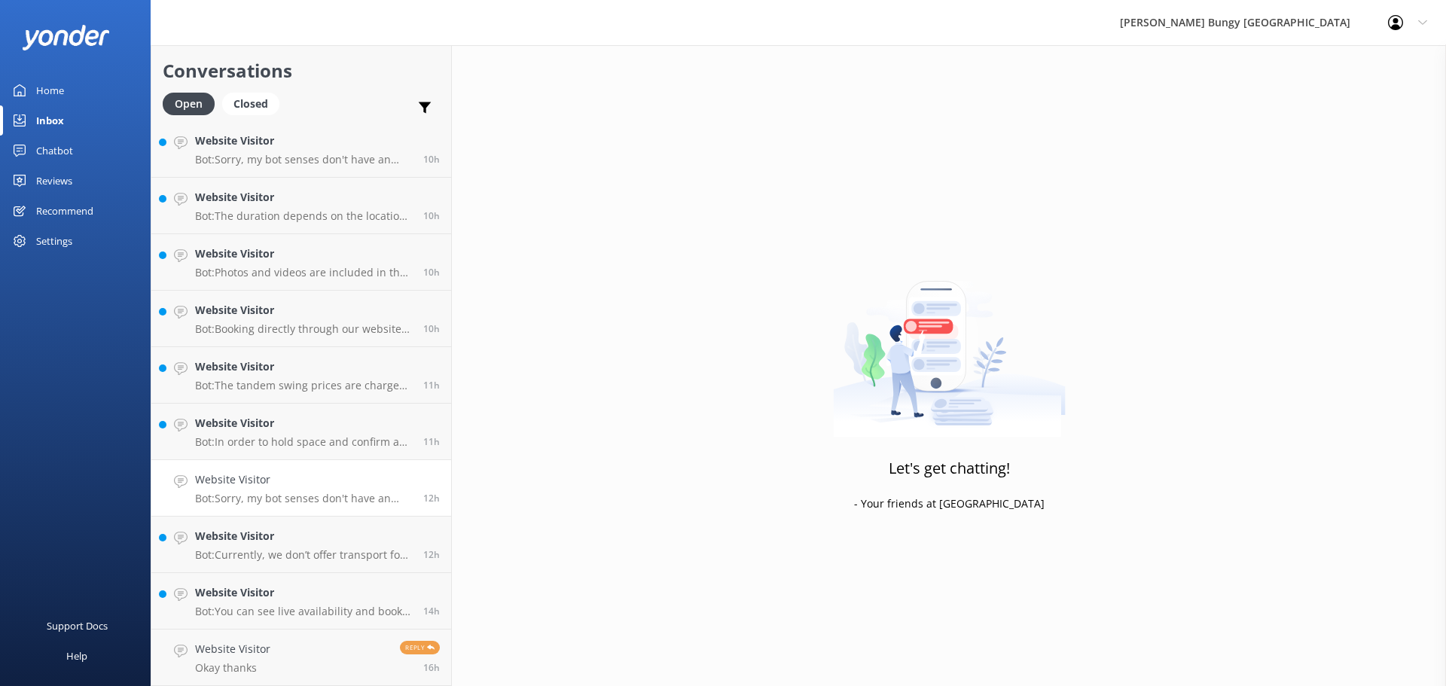
scroll to position [568, 0]
click at [311, 473] on h4 "Website Visitor" at bounding box center [303, 479] width 217 height 17
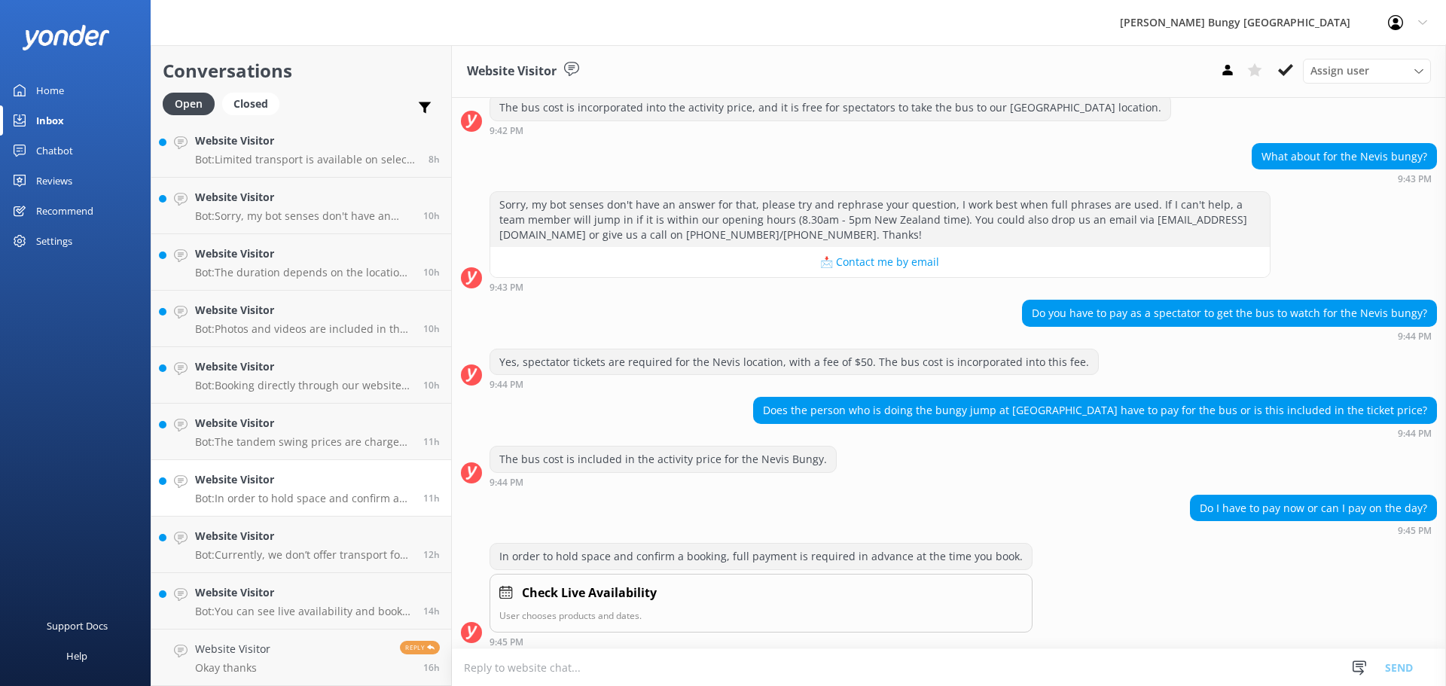
scroll to position [194, 0]
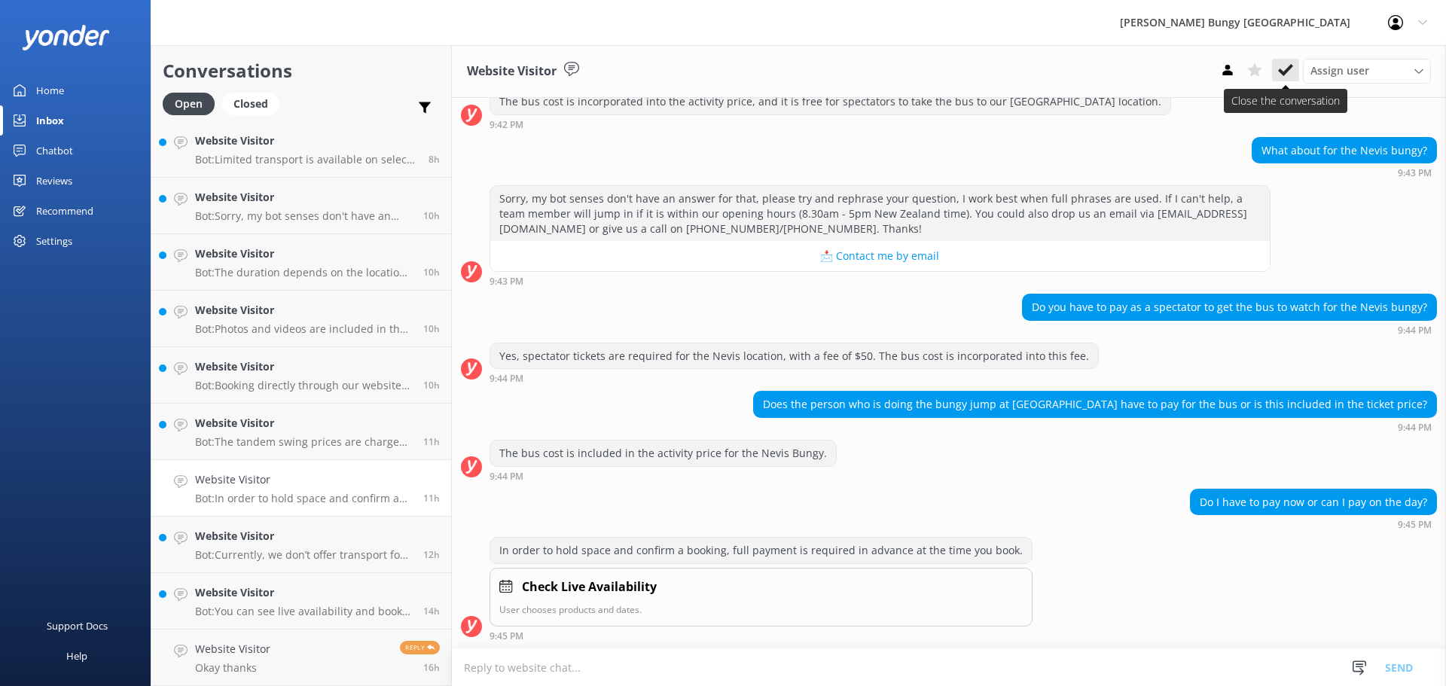
click at [1297, 66] on button at bounding box center [1285, 70] width 27 height 23
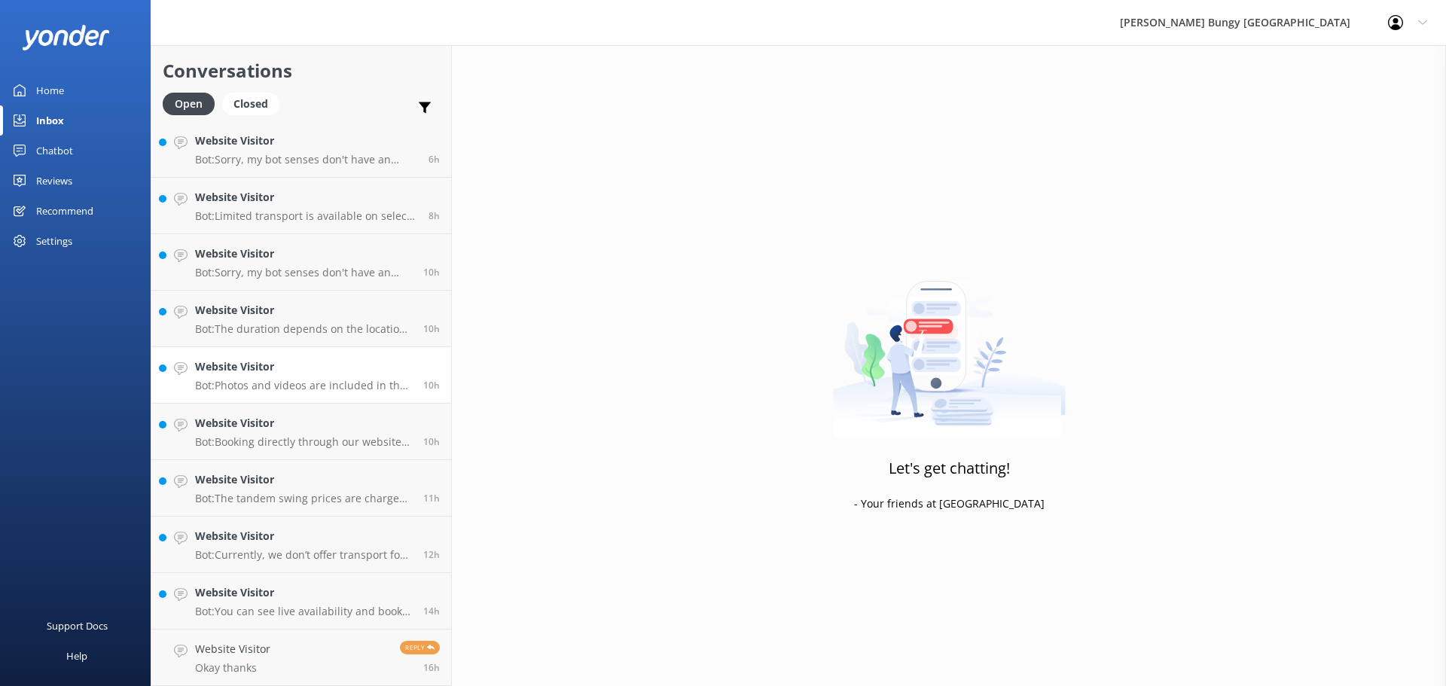
scroll to position [511, 0]
click at [255, 314] on h4 "Website Visitor" at bounding box center [303, 310] width 217 height 17
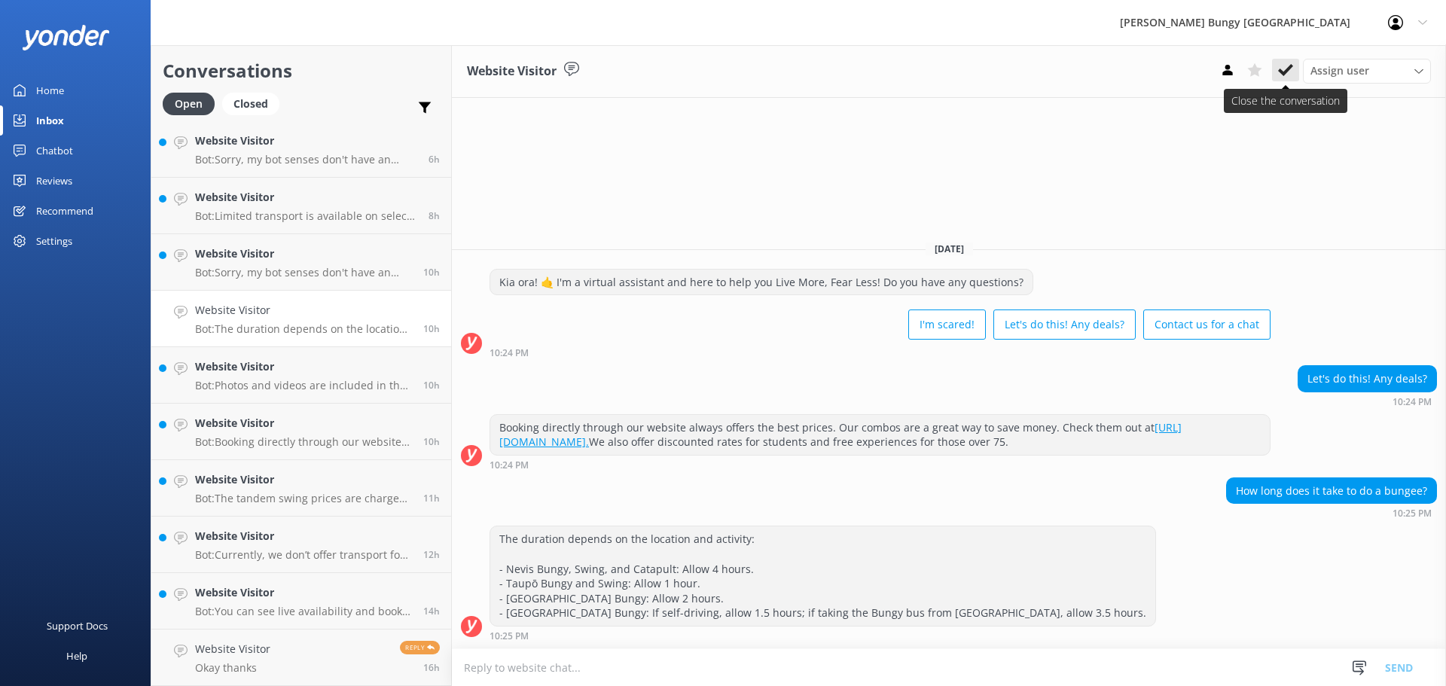
click at [1286, 68] on icon at bounding box center [1285, 70] width 15 height 15
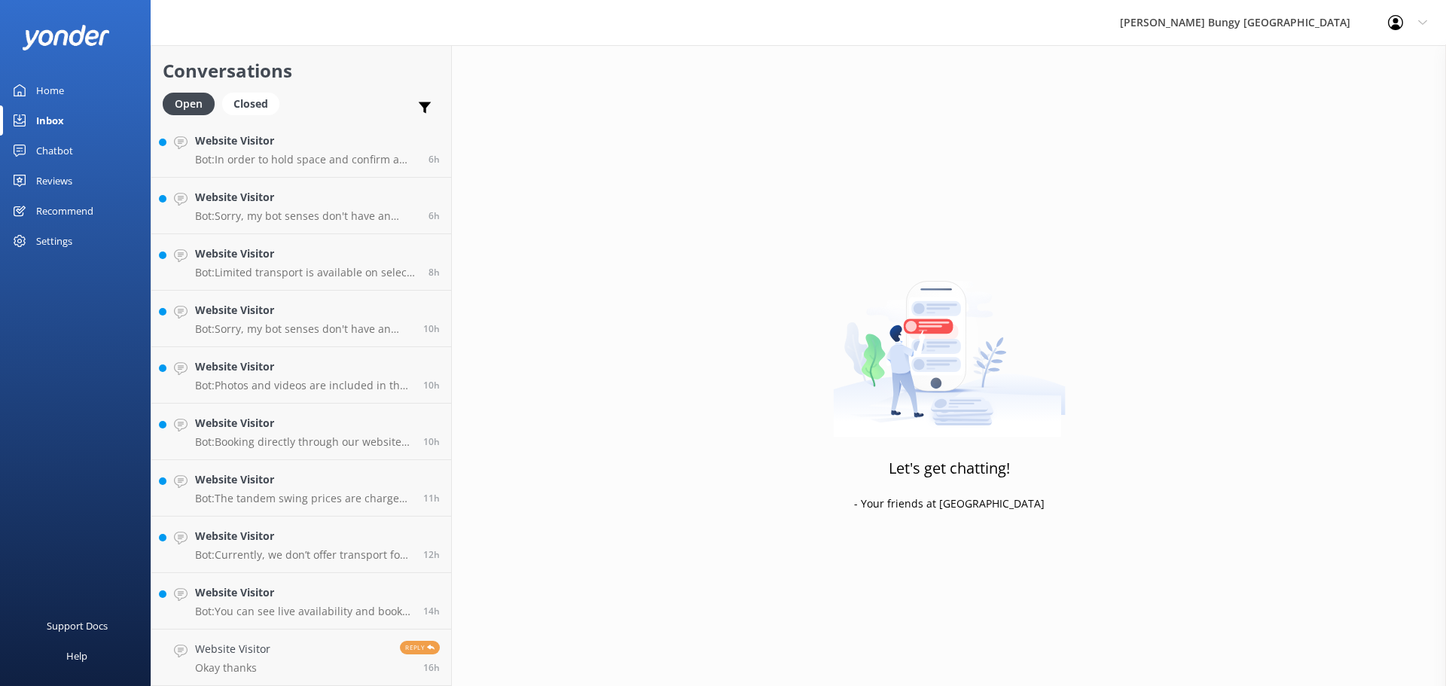
scroll to position [455, 0]
click at [328, 313] on h4 "Website Visitor" at bounding box center [303, 310] width 217 height 17
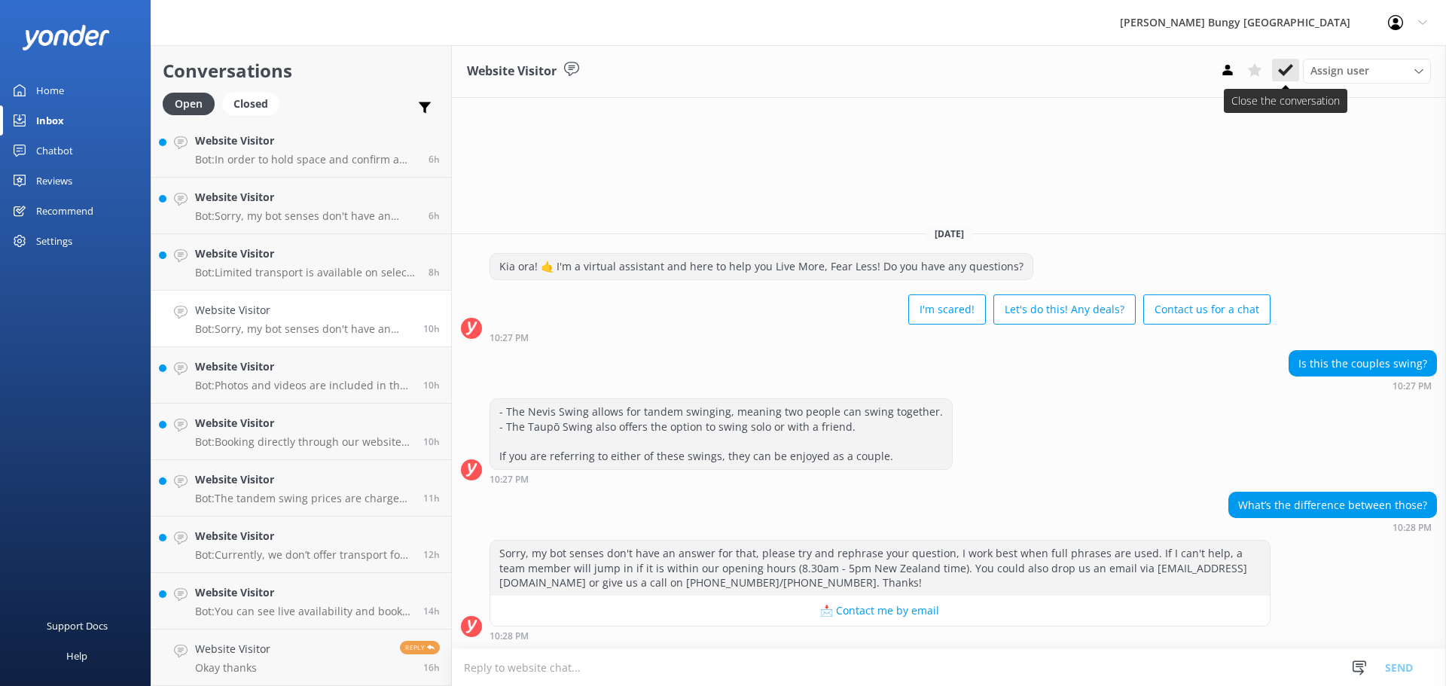
click at [1295, 68] on button at bounding box center [1285, 70] width 27 height 23
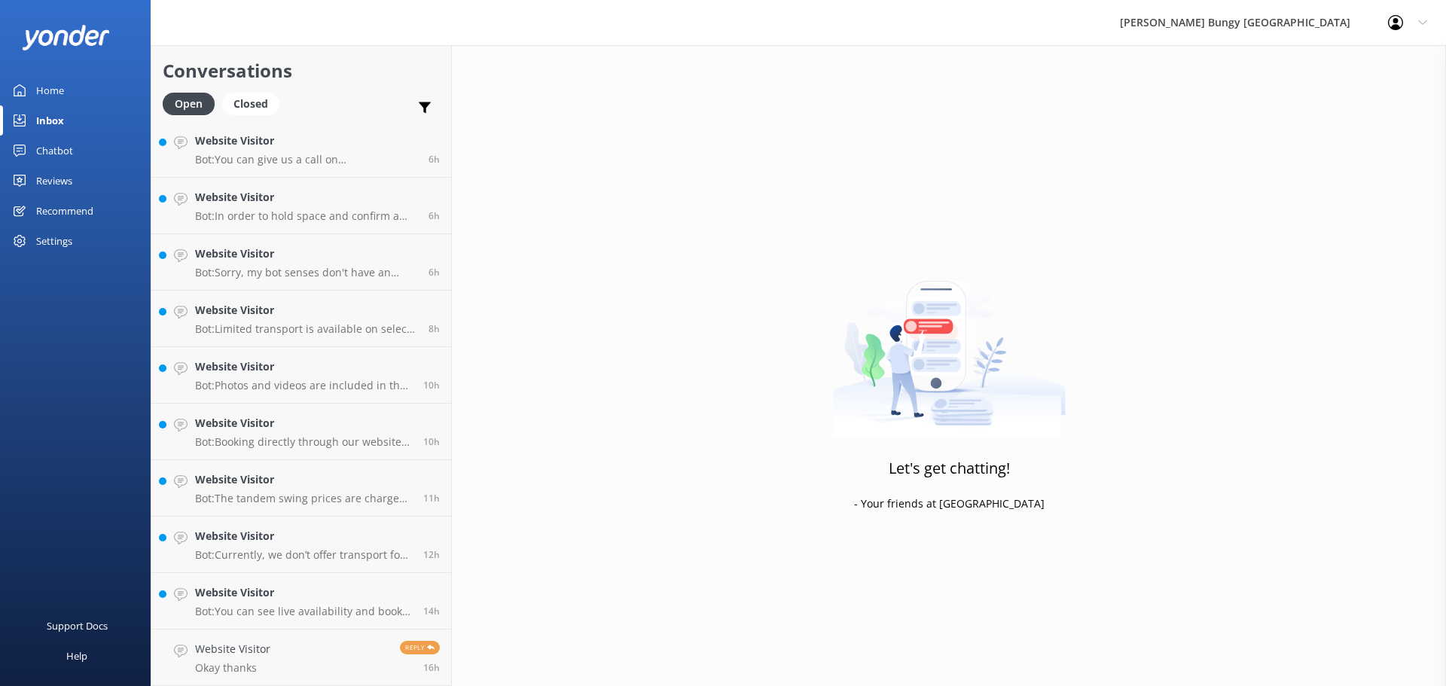
scroll to position [398, 0]
click at [346, 447] on p "Bot: Booking directly through our website offers the best prices. Our combos ar…" at bounding box center [303, 442] width 217 height 14
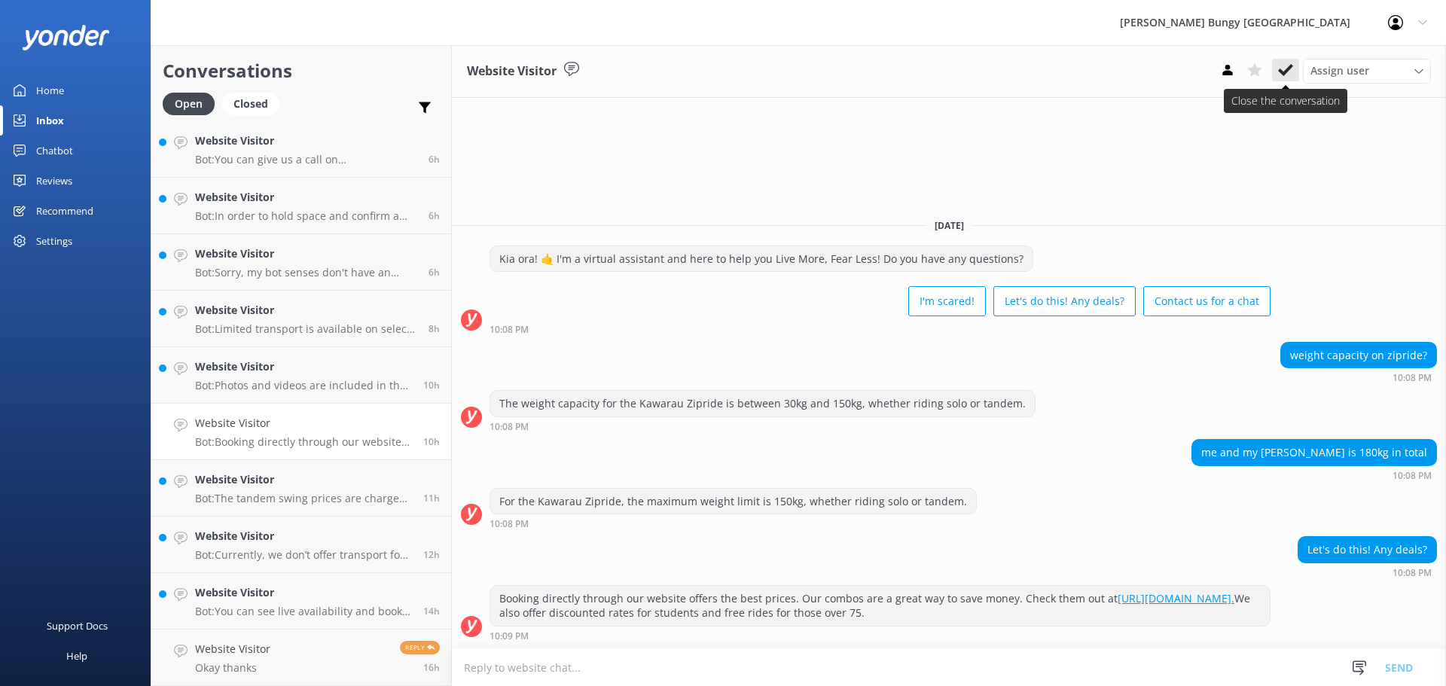
click at [1295, 68] on button at bounding box center [1285, 70] width 27 height 23
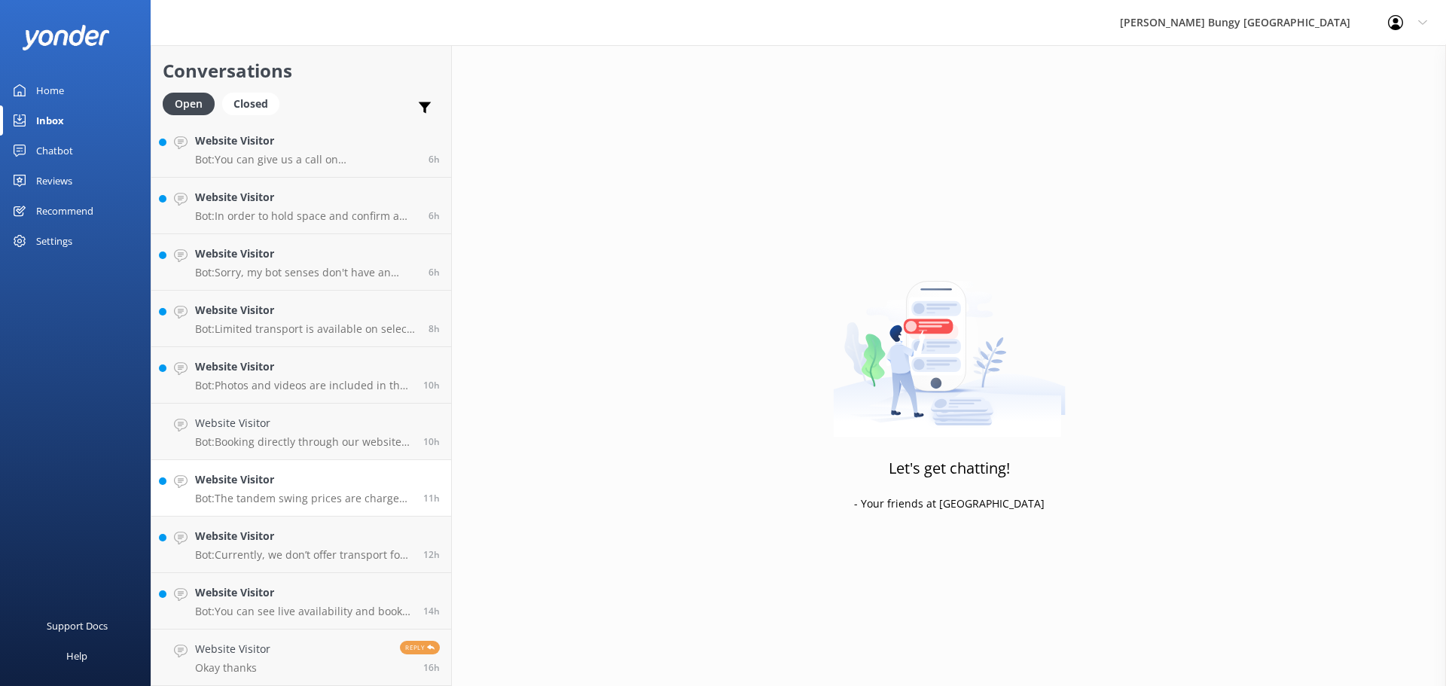
scroll to position [342, 0]
click at [288, 474] on h4 "Website Visitor" at bounding box center [303, 479] width 217 height 17
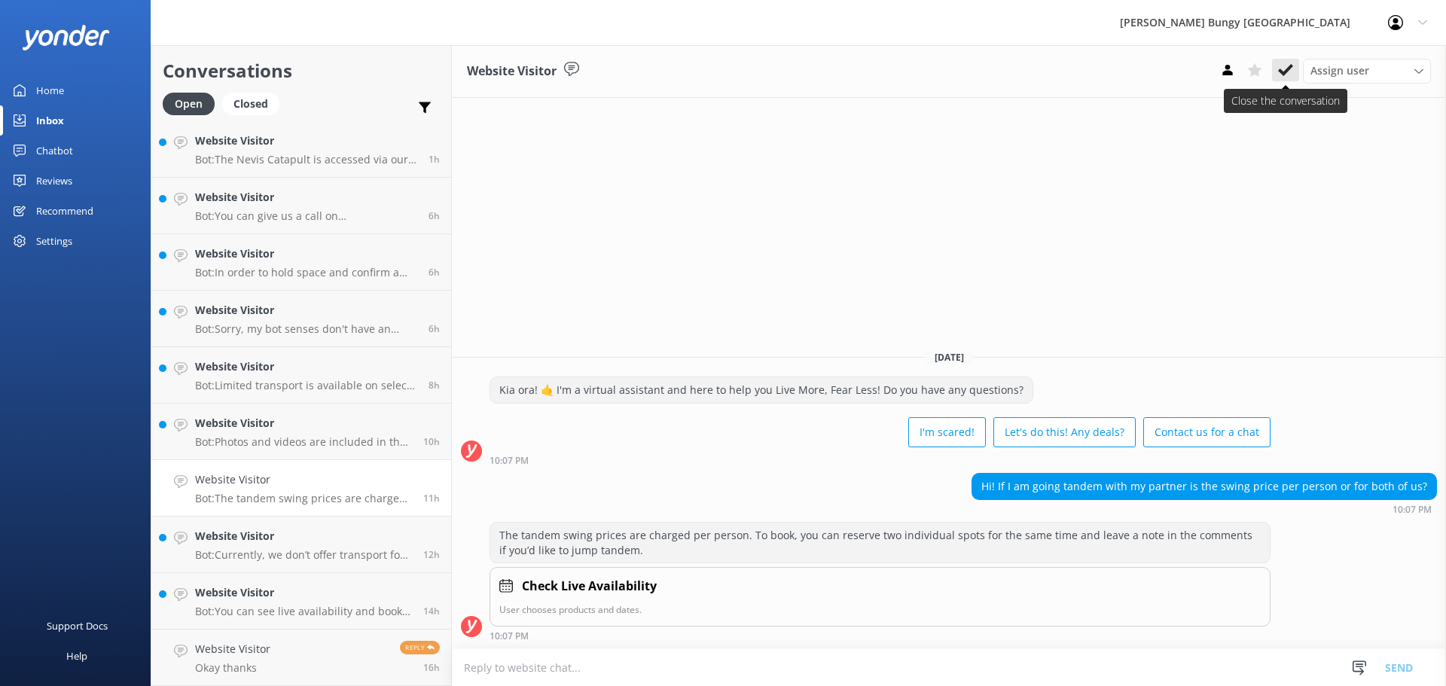
click at [1280, 73] on use at bounding box center [1285, 70] width 15 height 12
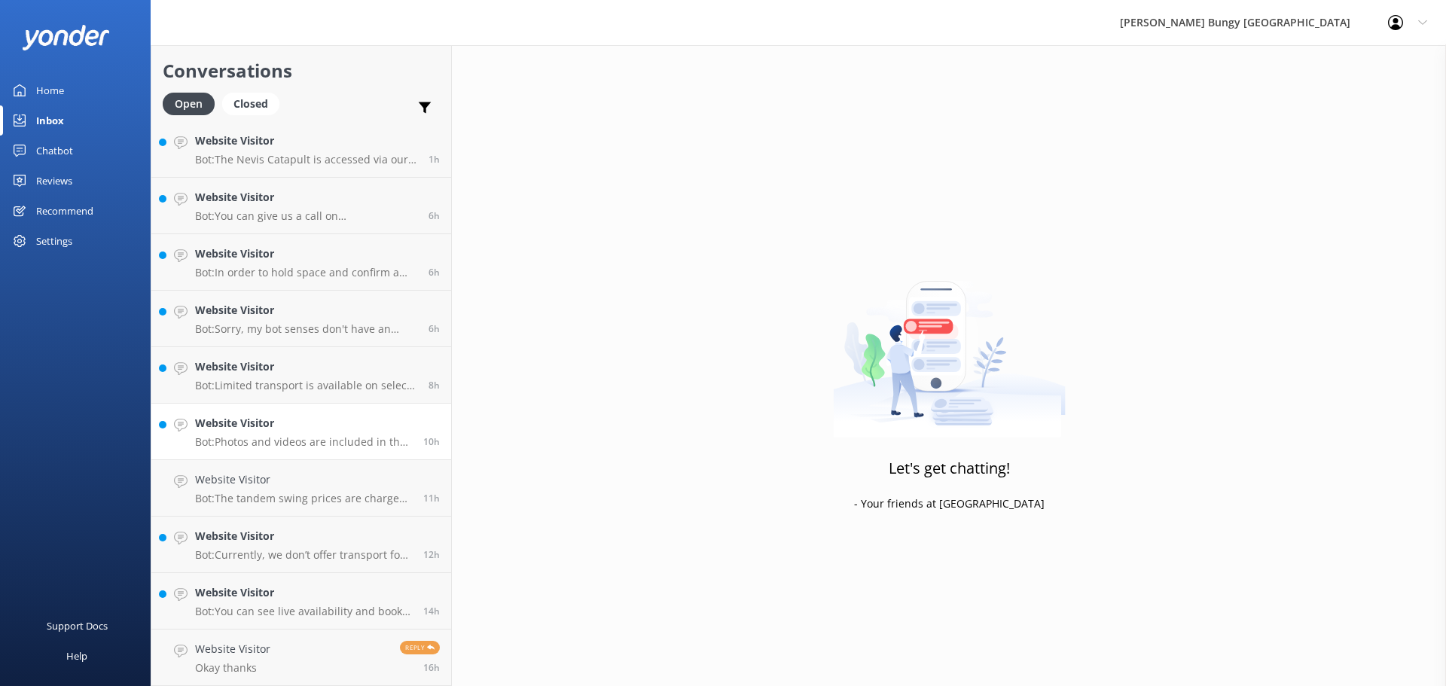
scroll to position [285, 0]
click at [234, 404] on link "Website Visitor Bot: Limited transport is available on select days for the Auck…" at bounding box center [301, 432] width 300 height 56
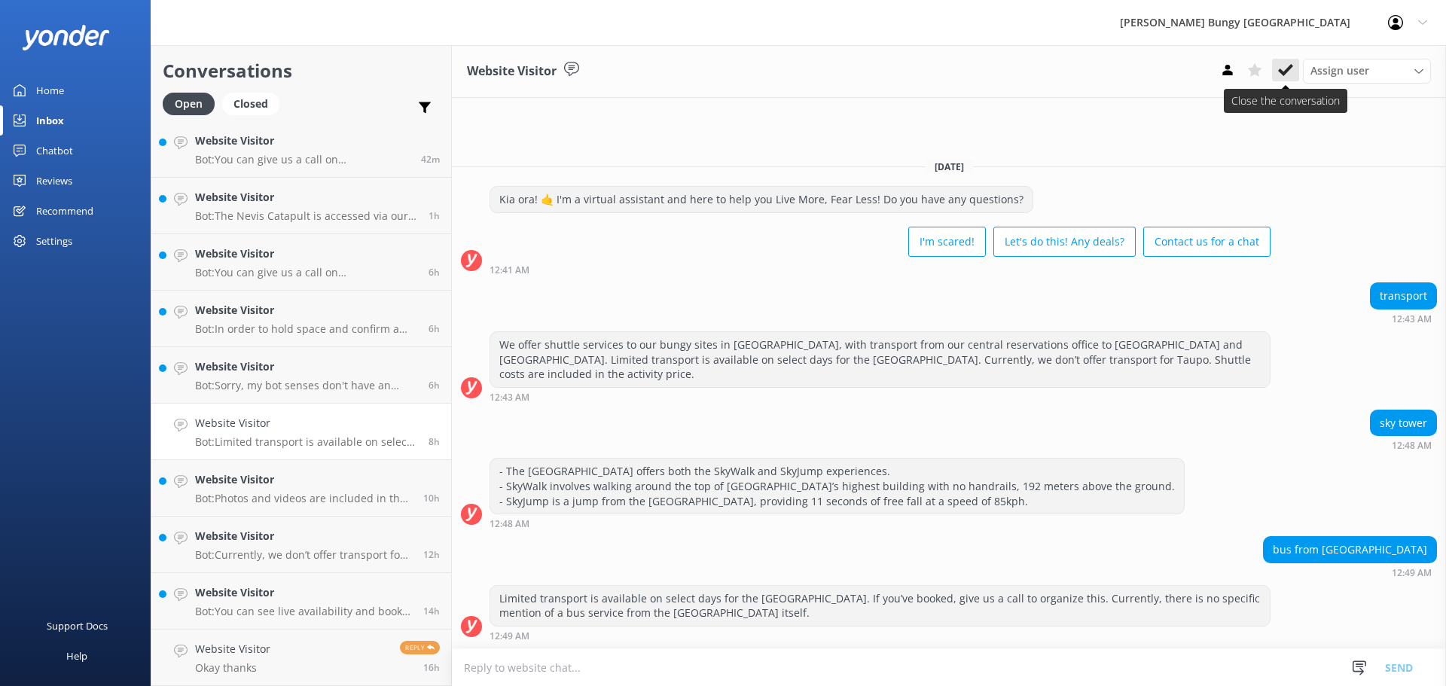
click at [1276, 72] on button at bounding box center [1285, 70] width 27 height 23
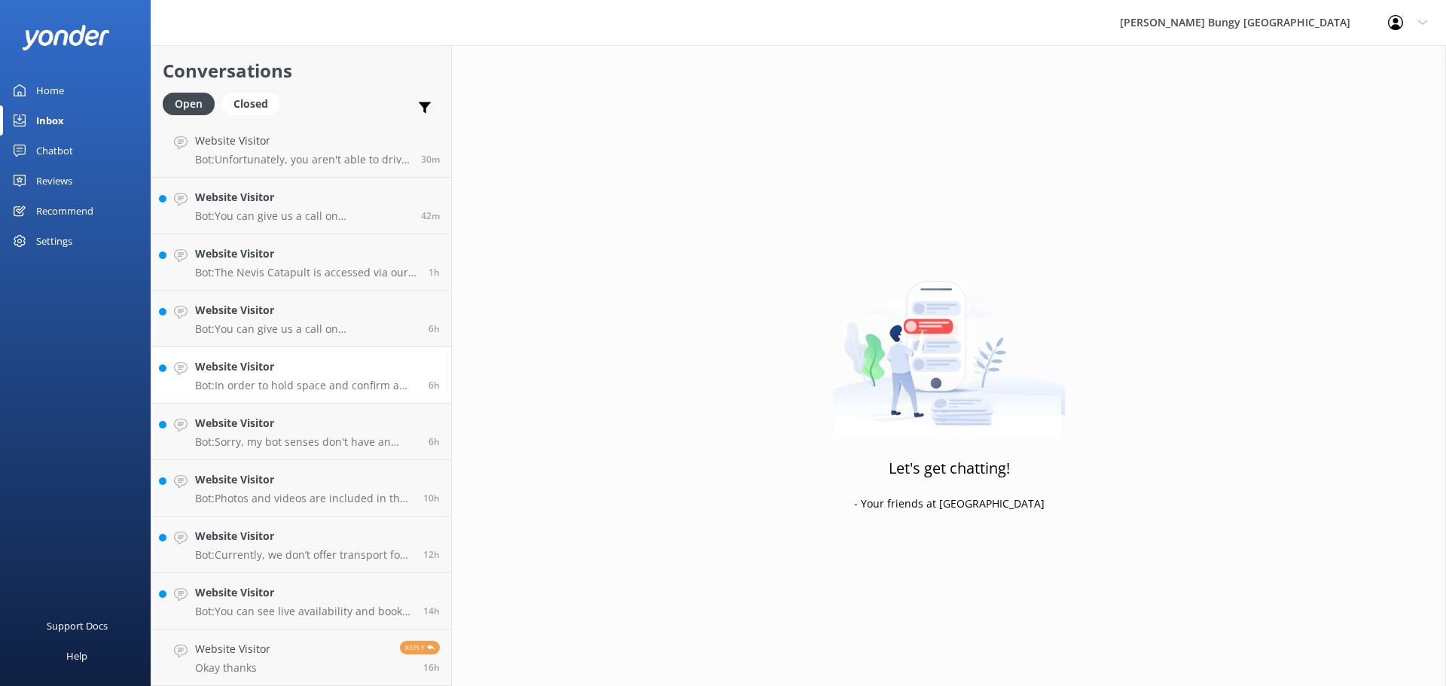
scroll to position [229, 0]
click at [379, 344] on link "Website Visitor Bot: You can give us a call on 0800 286 4958 or +64 3 450 1300 …" at bounding box center [301, 319] width 300 height 56
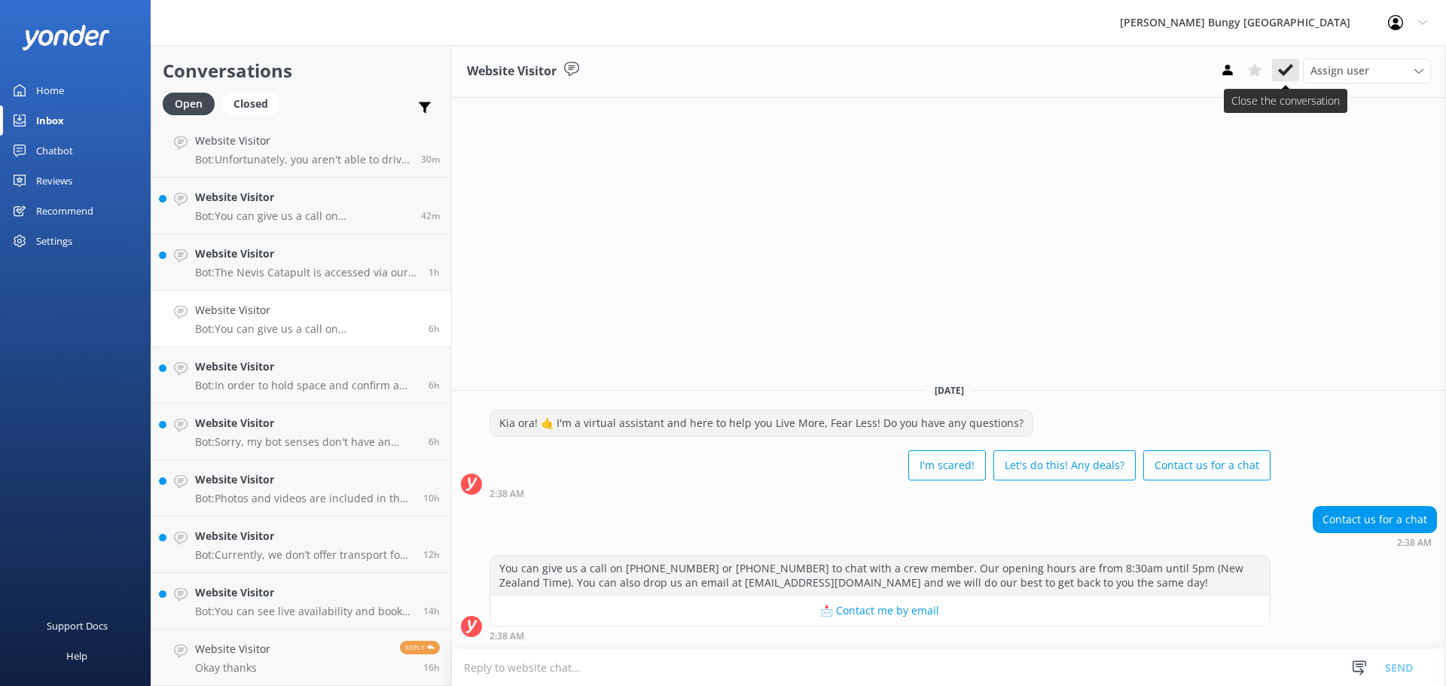
click at [1285, 73] on use at bounding box center [1285, 70] width 15 height 12
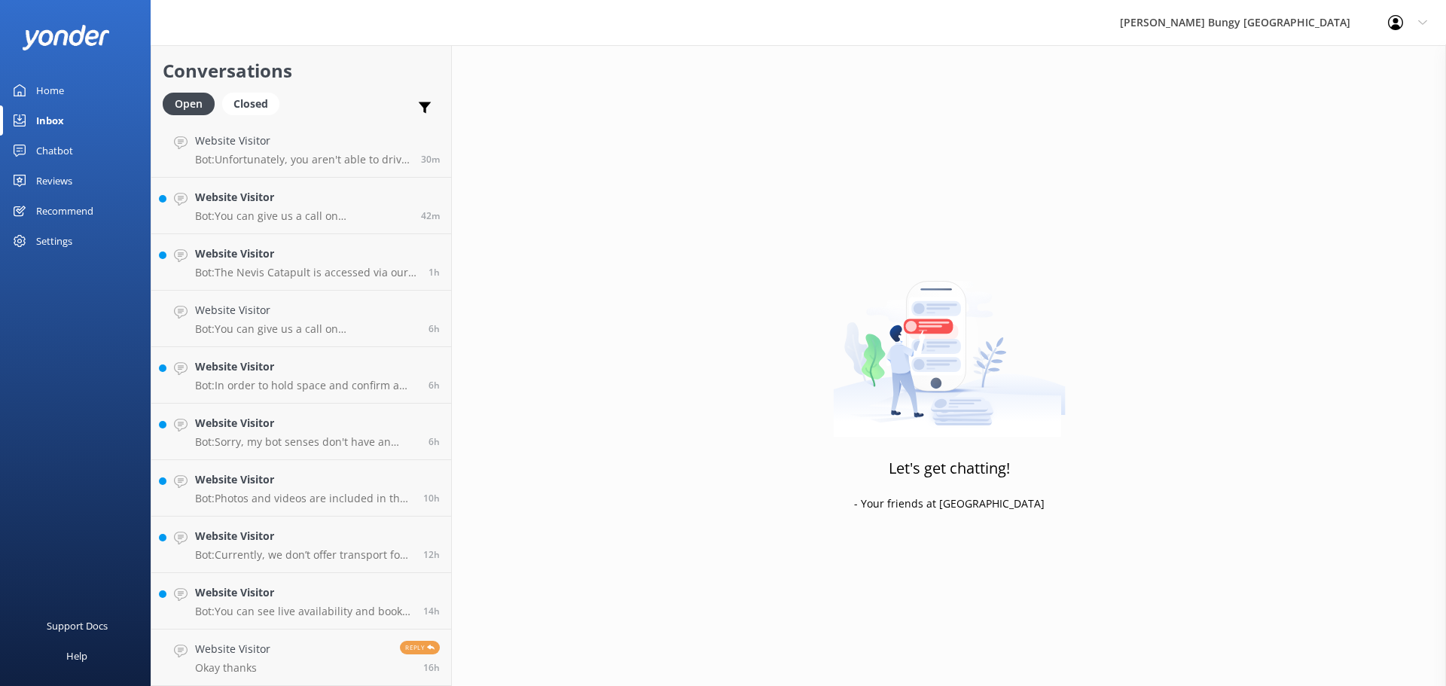
scroll to position [172, 0]
click at [375, 392] on link "Website Visitor Bot: In order to hold space and confirm a booking, full payment…" at bounding box center [301, 375] width 300 height 56
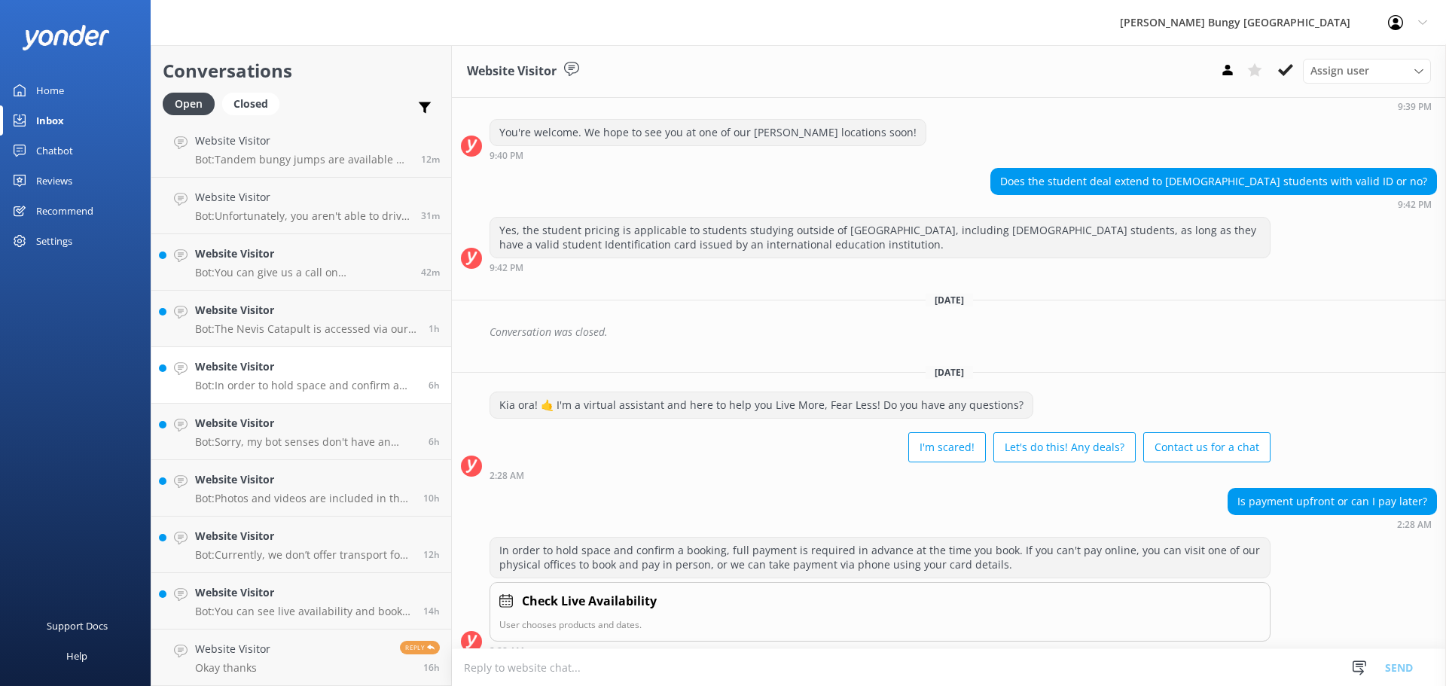
scroll to position [276, 0]
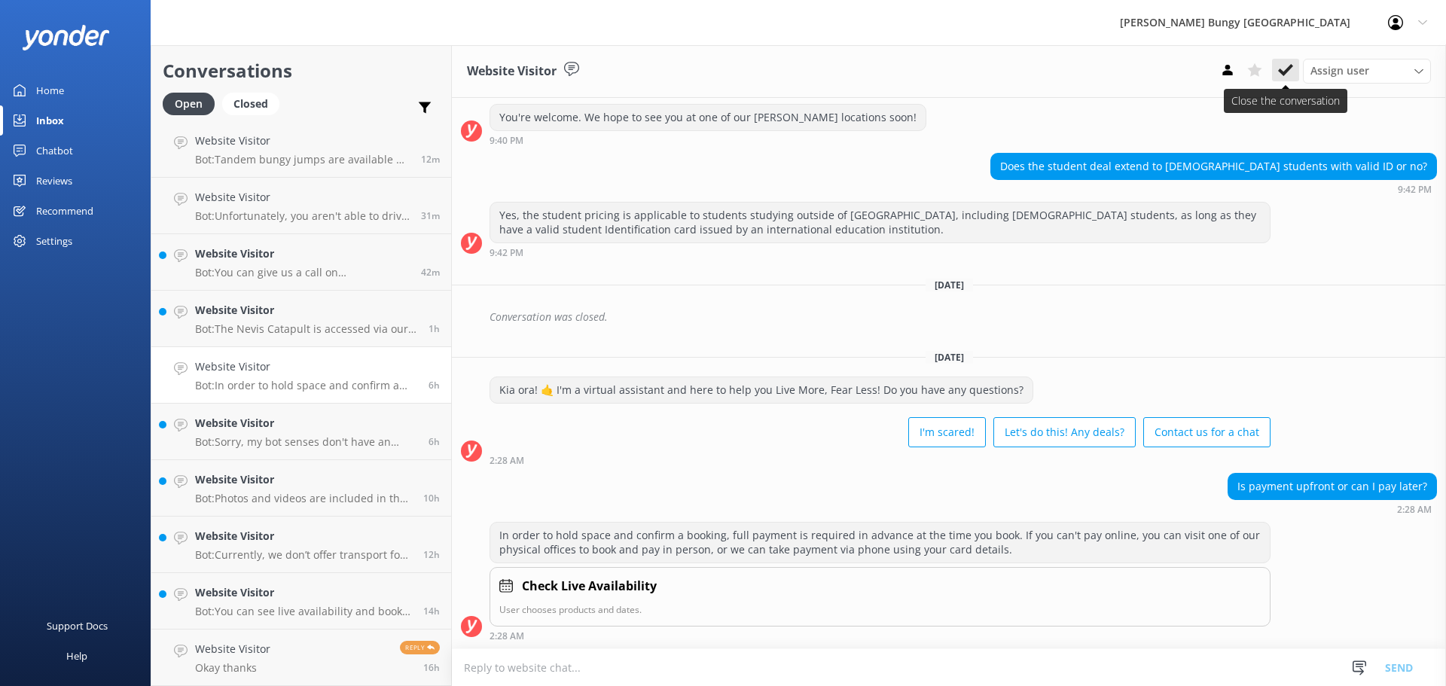
click at [1279, 80] on button at bounding box center [1285, 70] width 27 height 23
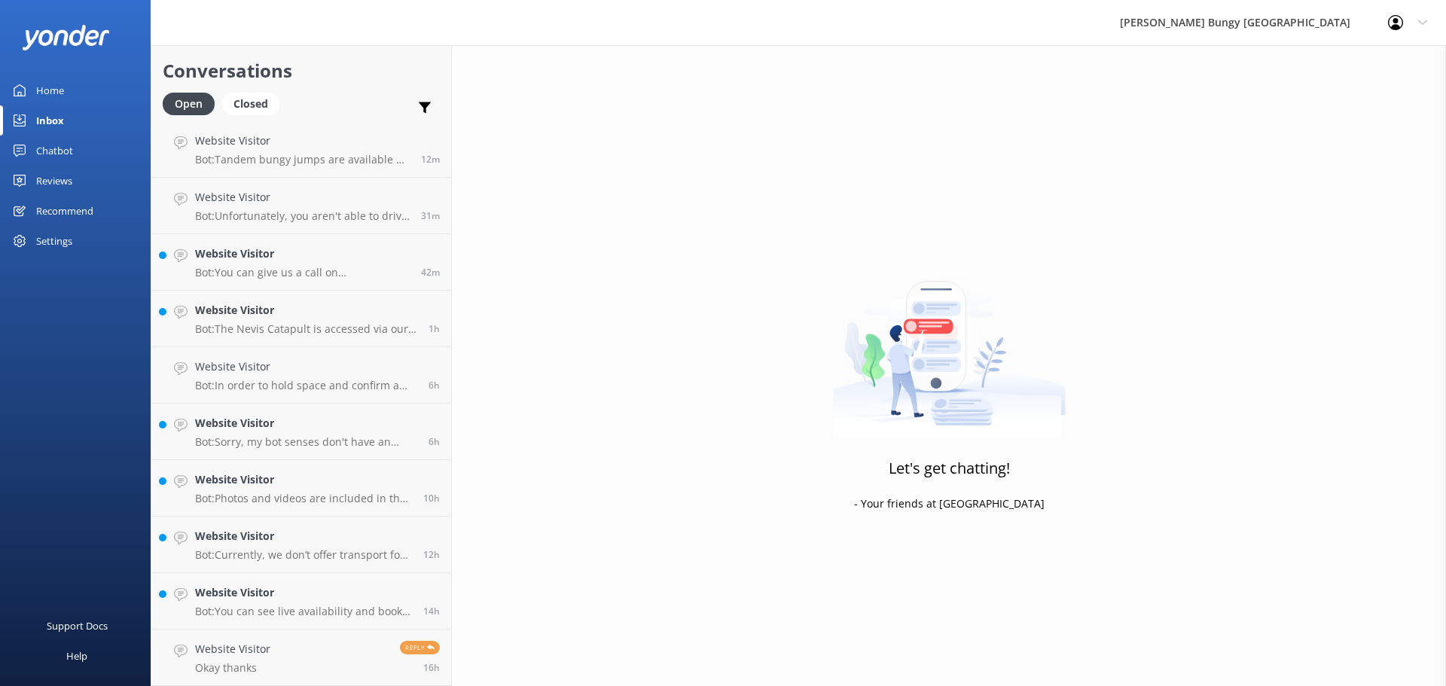
scroll to position [116, 0]
click at [382, 444] on p "Bot: Sorry, my bot senses don't have an answer for that, please try and rephras…" at bounding box center [306, 442] width 222 height 14
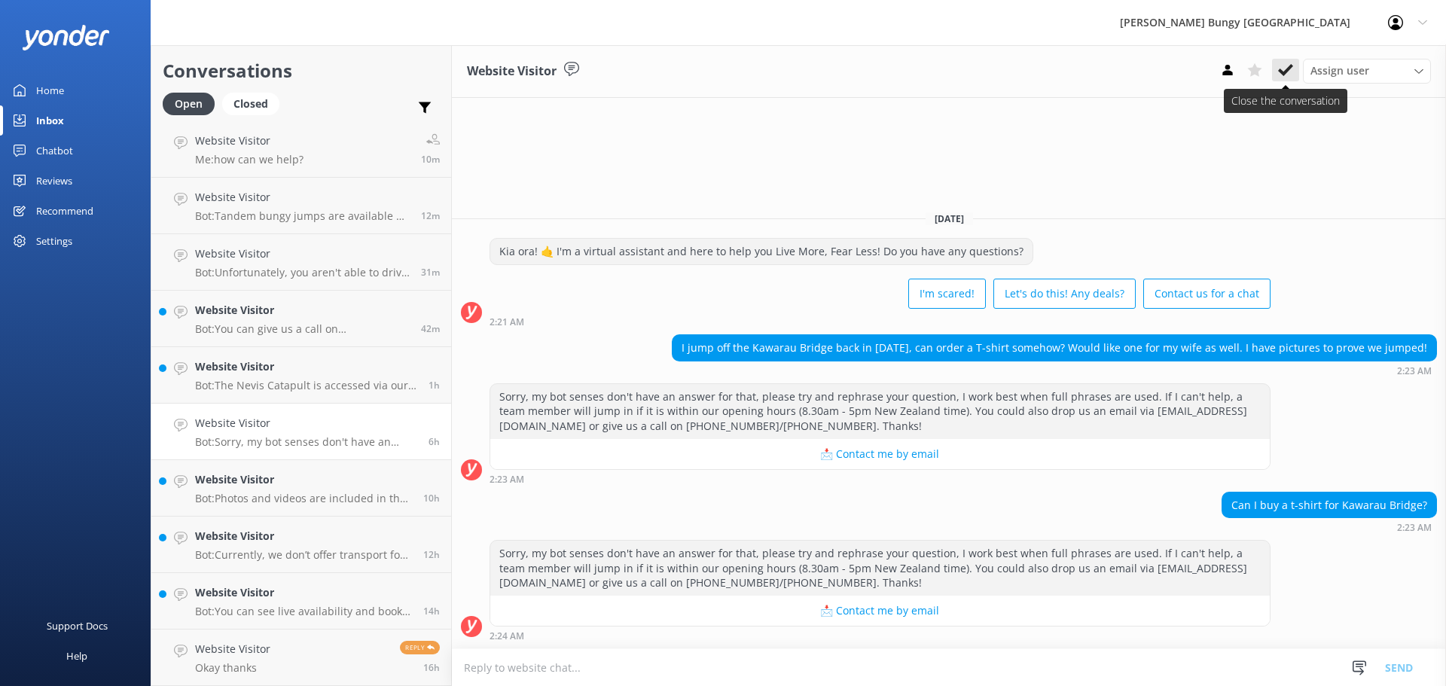
click at [1298, 69] on button at bounding box center [1285, 70] width 27 height 23
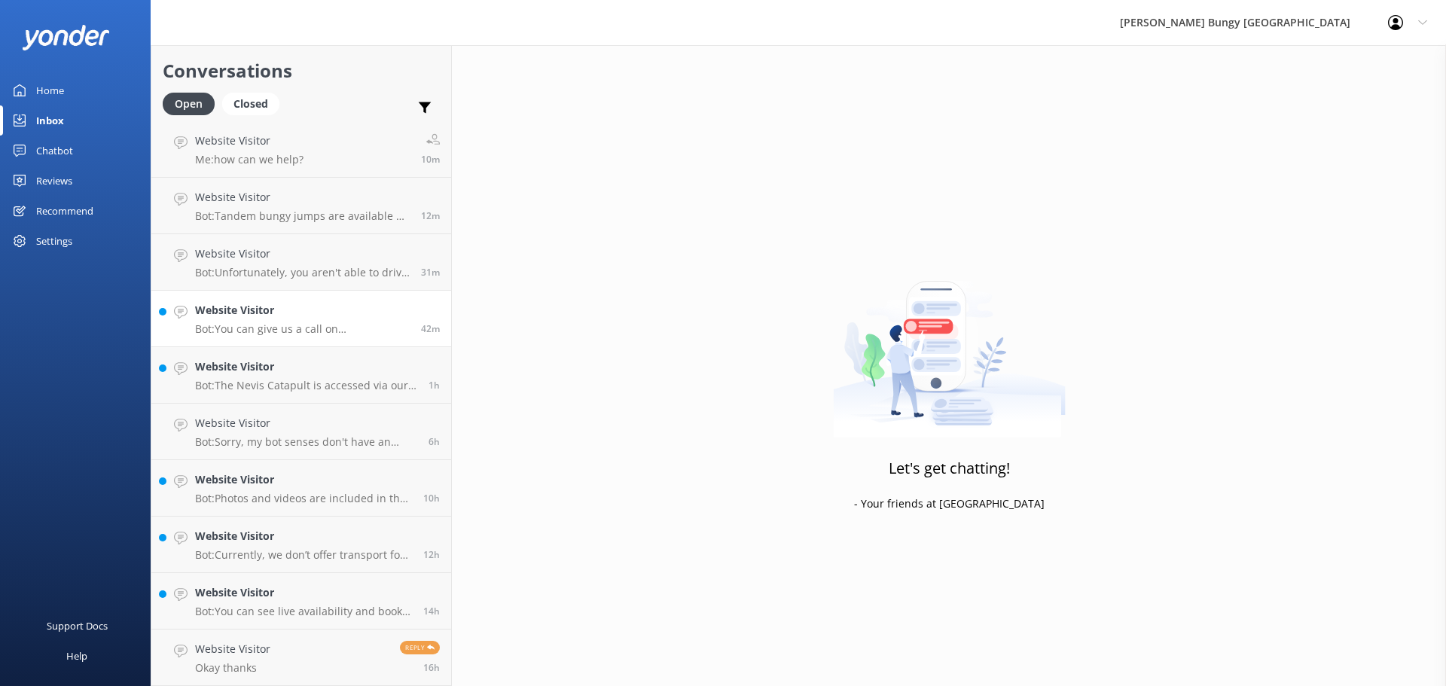
scroll to position [59, 0]
click at [271, 365] on h4 "Website Visitor" at bounding box center [302, 366] width 215 height 17
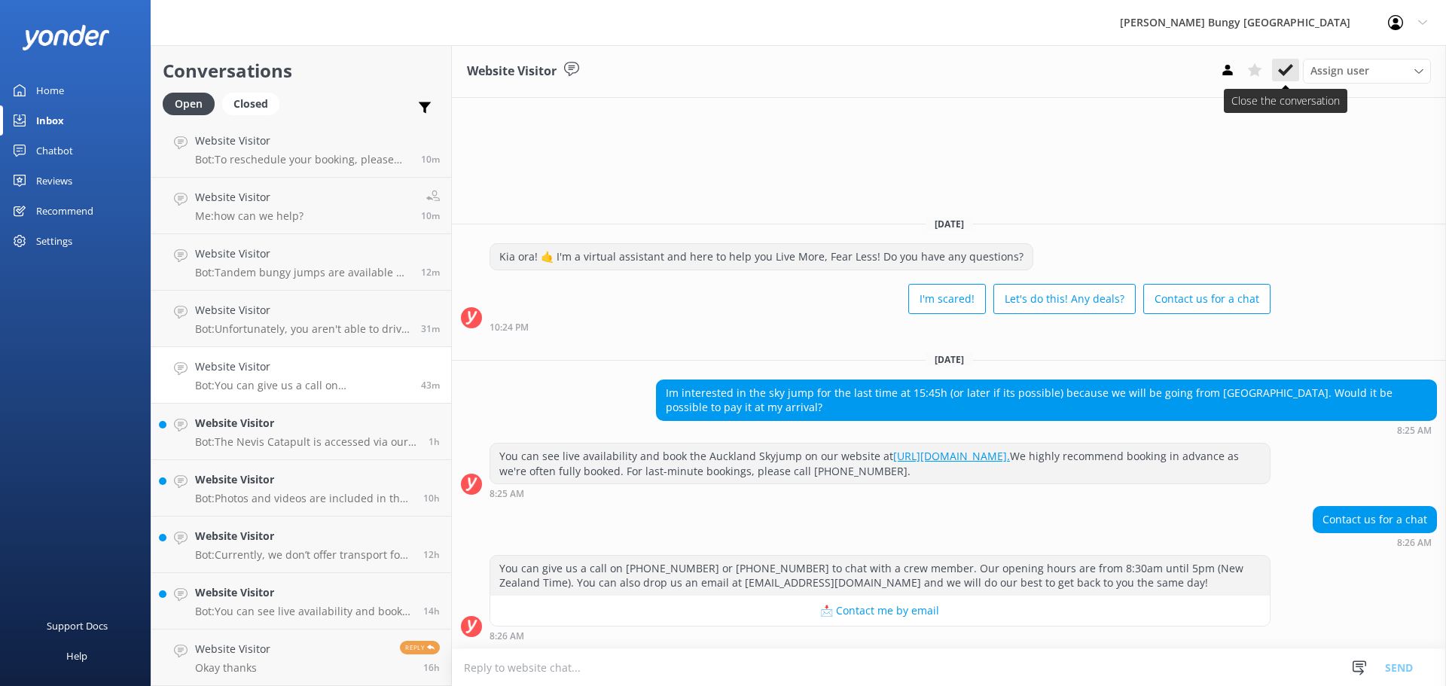
click at [1282, 77] on icon at bounding box center [1285, 70] width 15 height 15
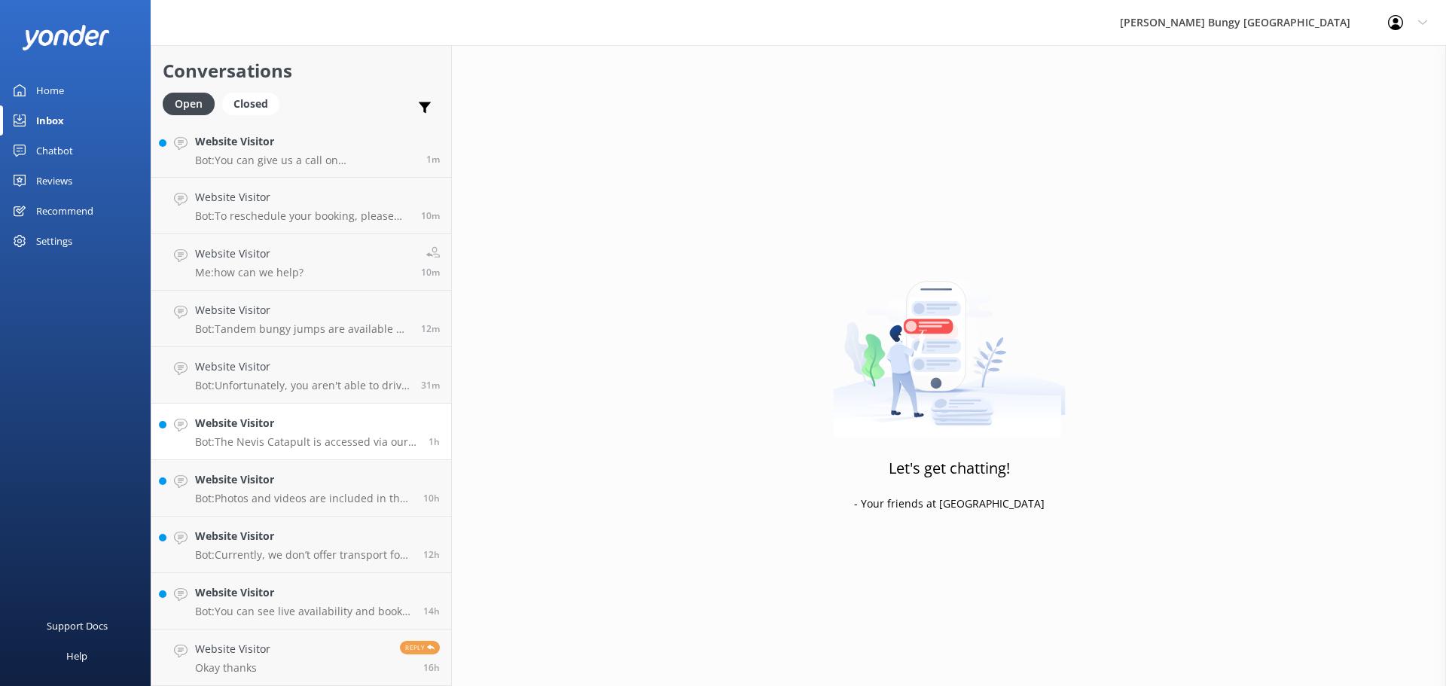
scroll to position [3, 0]
click at [318, 447] on p "Bot: The Nevis Catapult is accessed via our buses, which depart from the Statio…" at bounding box center [306, 442] width 222 height 14
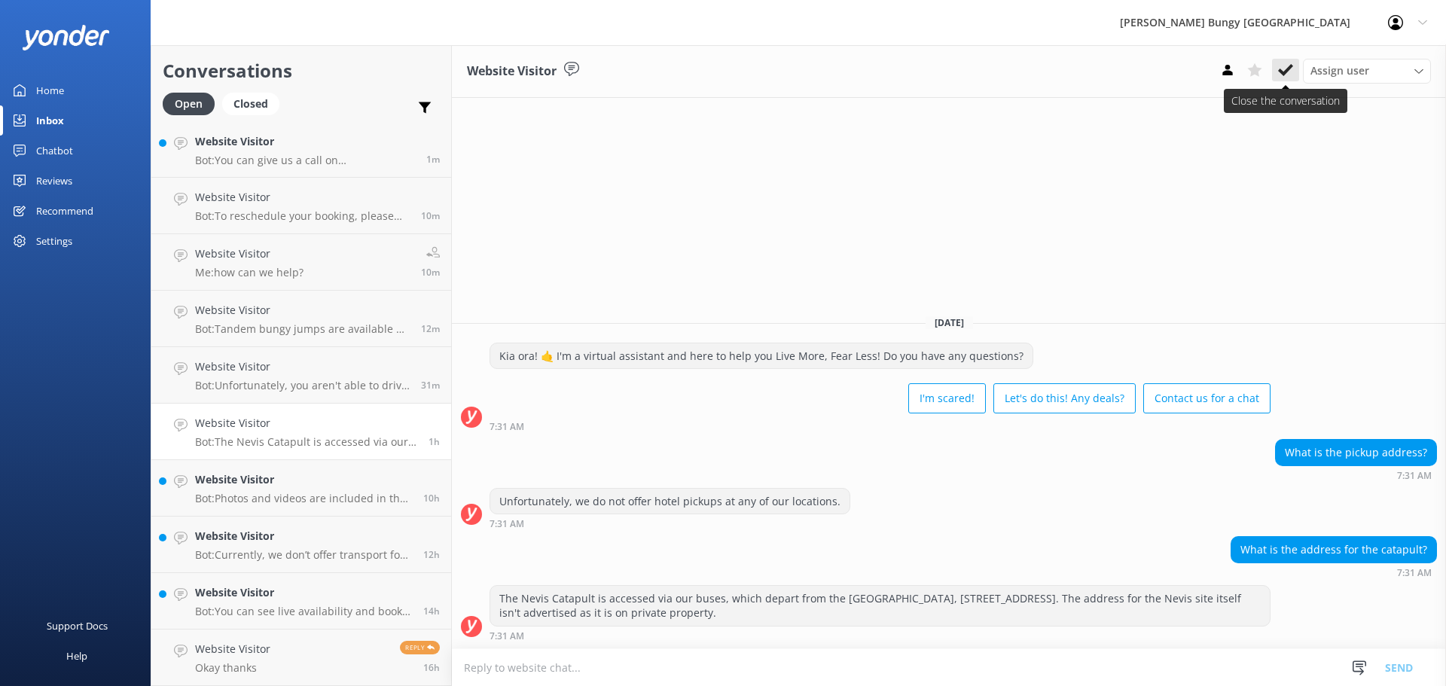
click at [1281, 73] on use at bounding box center [1285, 70] width 15 height 12
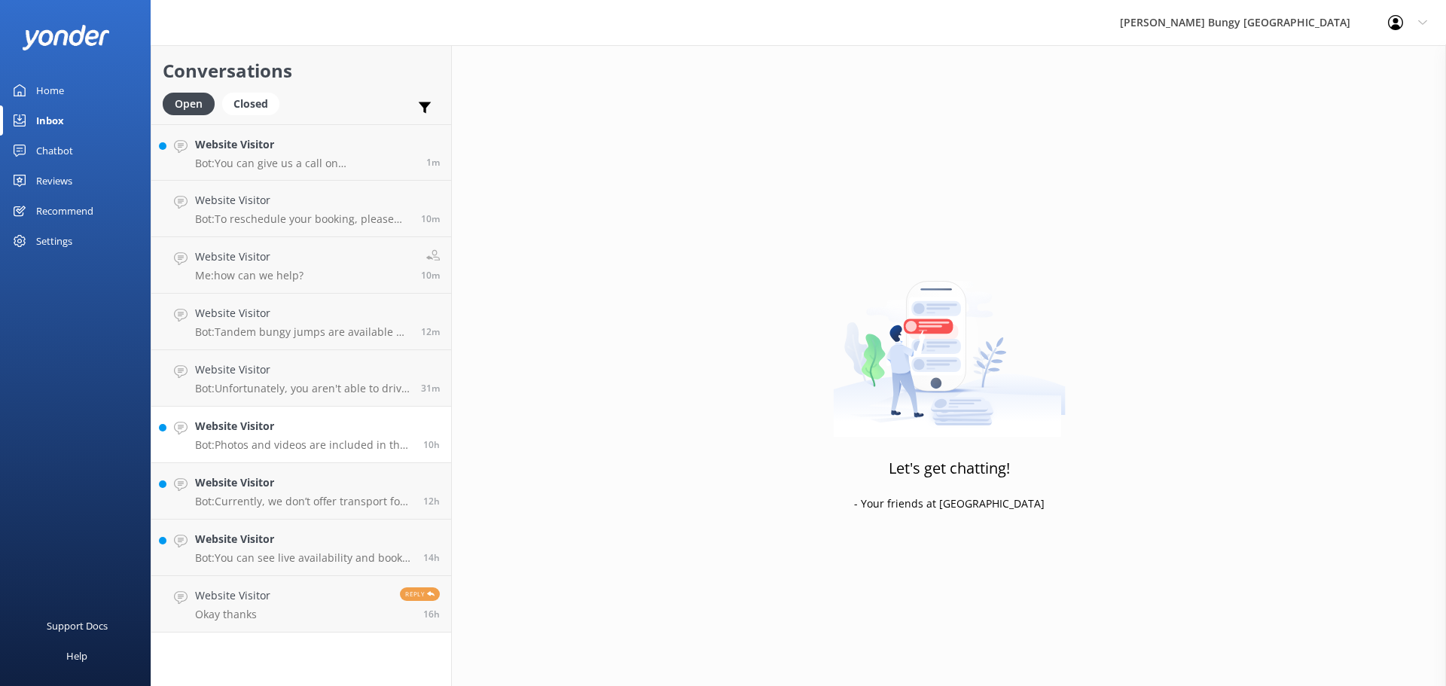
click at [359, 447] on p "Bot: Photos and videos are included in the price of all our activities, except …" at bounding box center [303, 445] width 217 height 14
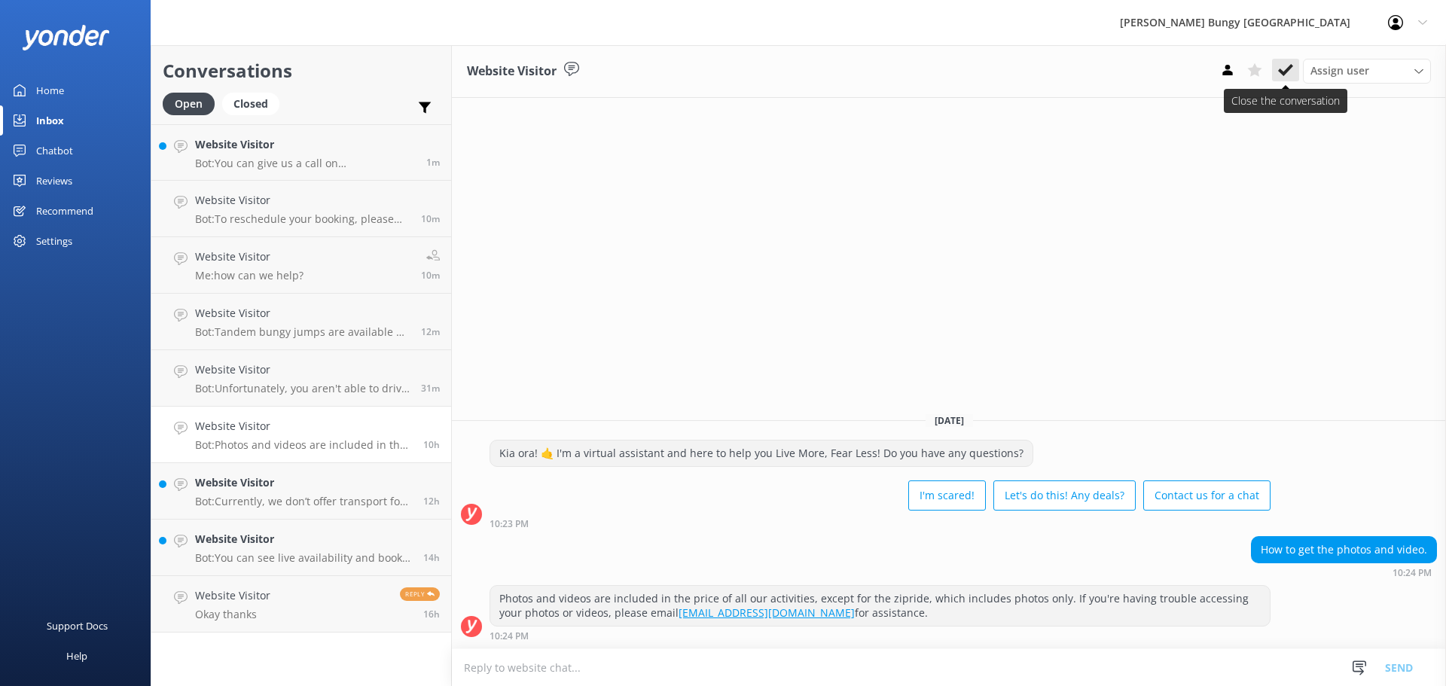
click at [1278, 79] on button at bounding box center [1285, 70] width 27 height 23
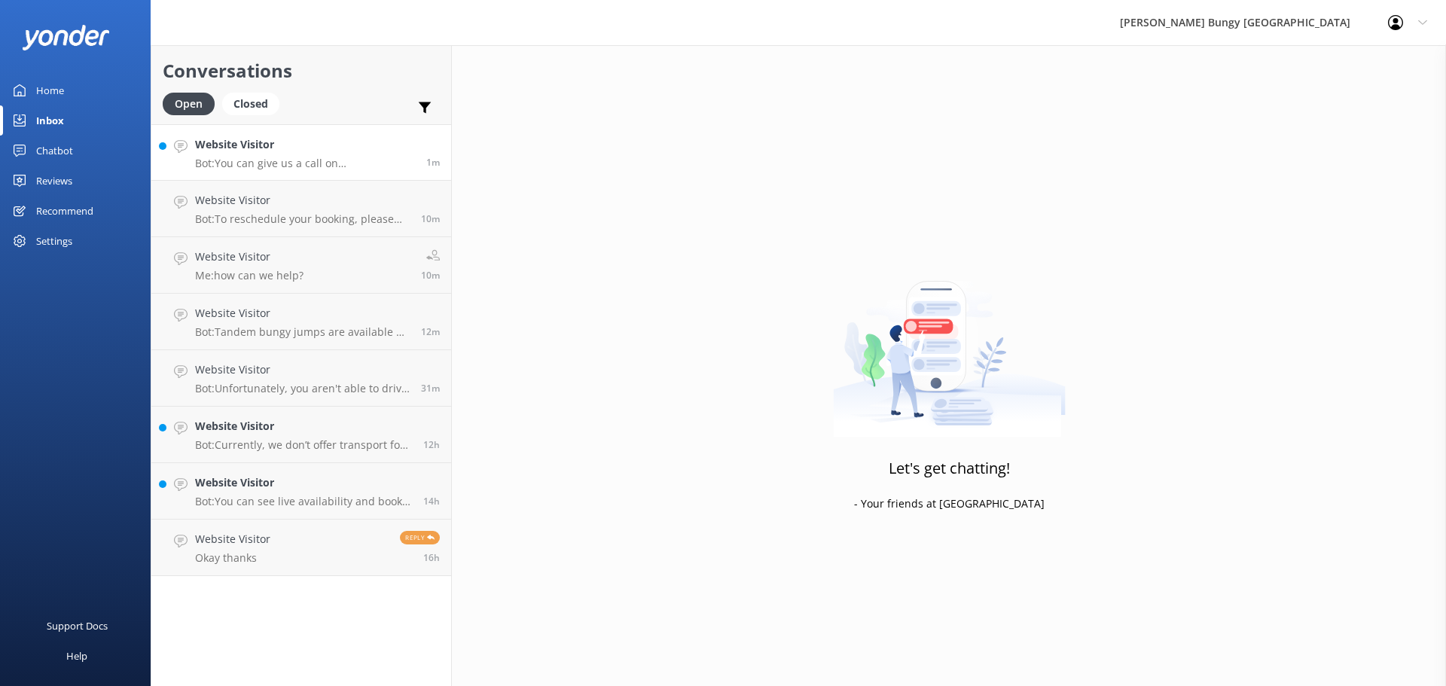
click at [367, 175] on link "Website Visitor Bot: You can give us a call on 0800 286 4958 or +64 3 450 1300 …" at bounding box center [301, 152] width 300 height 56
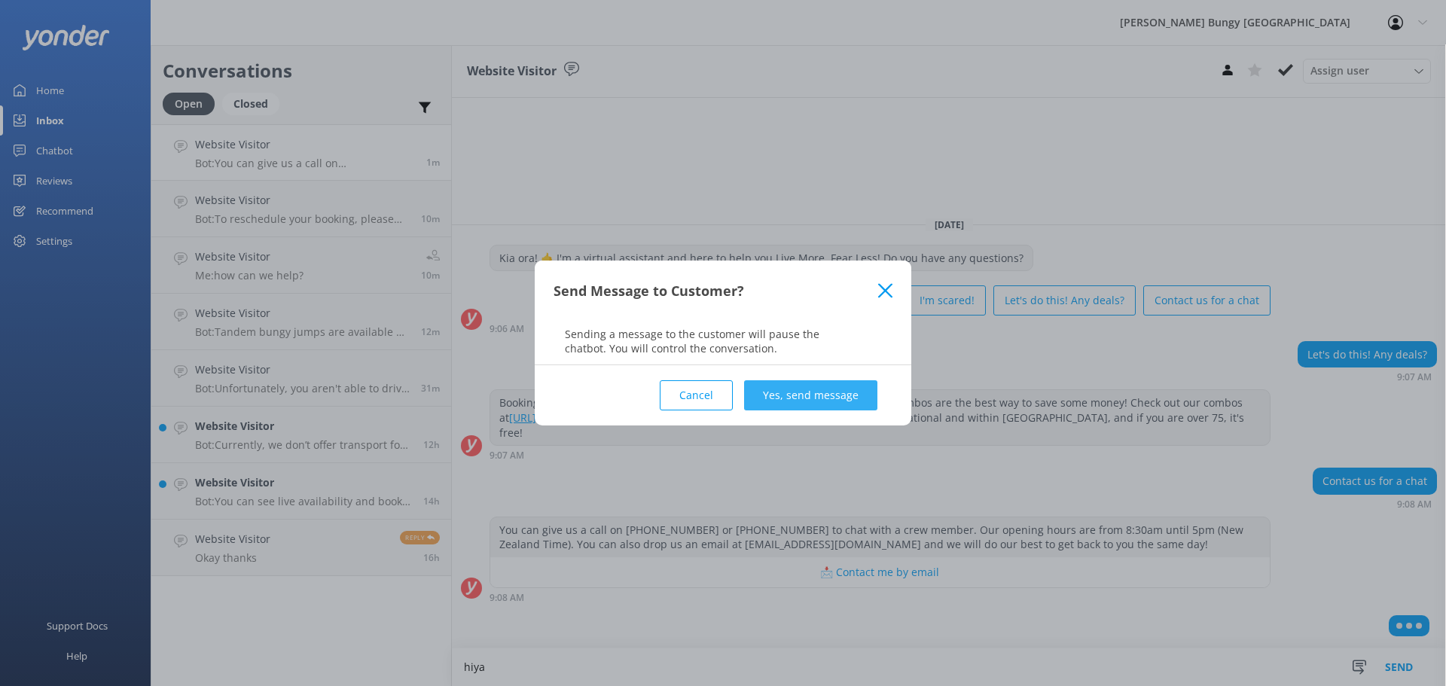
type textarea "hiya"
click at [834, 407] on button "Yes, send message" at bounding box center [810, 395] width 133 height 30
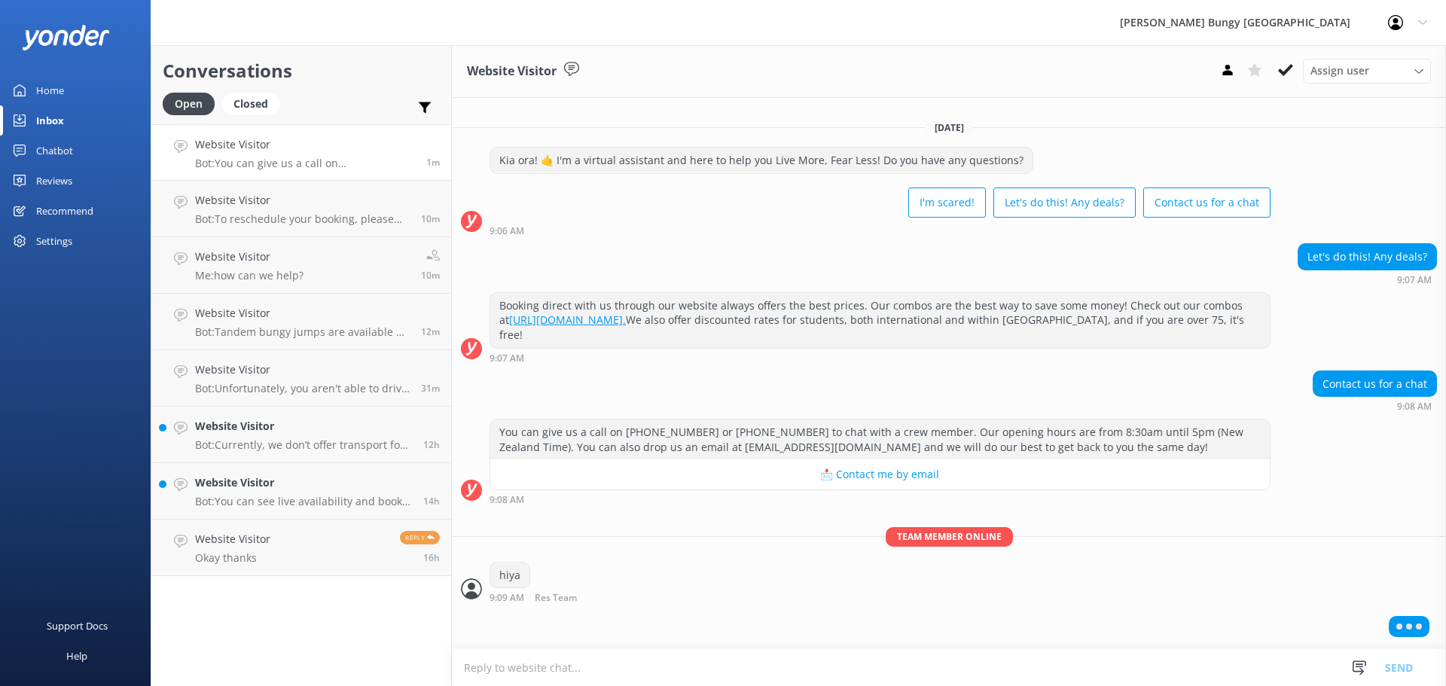
click at [821, 660] on textarea at bounding box center [949, 667] width 994 height 37
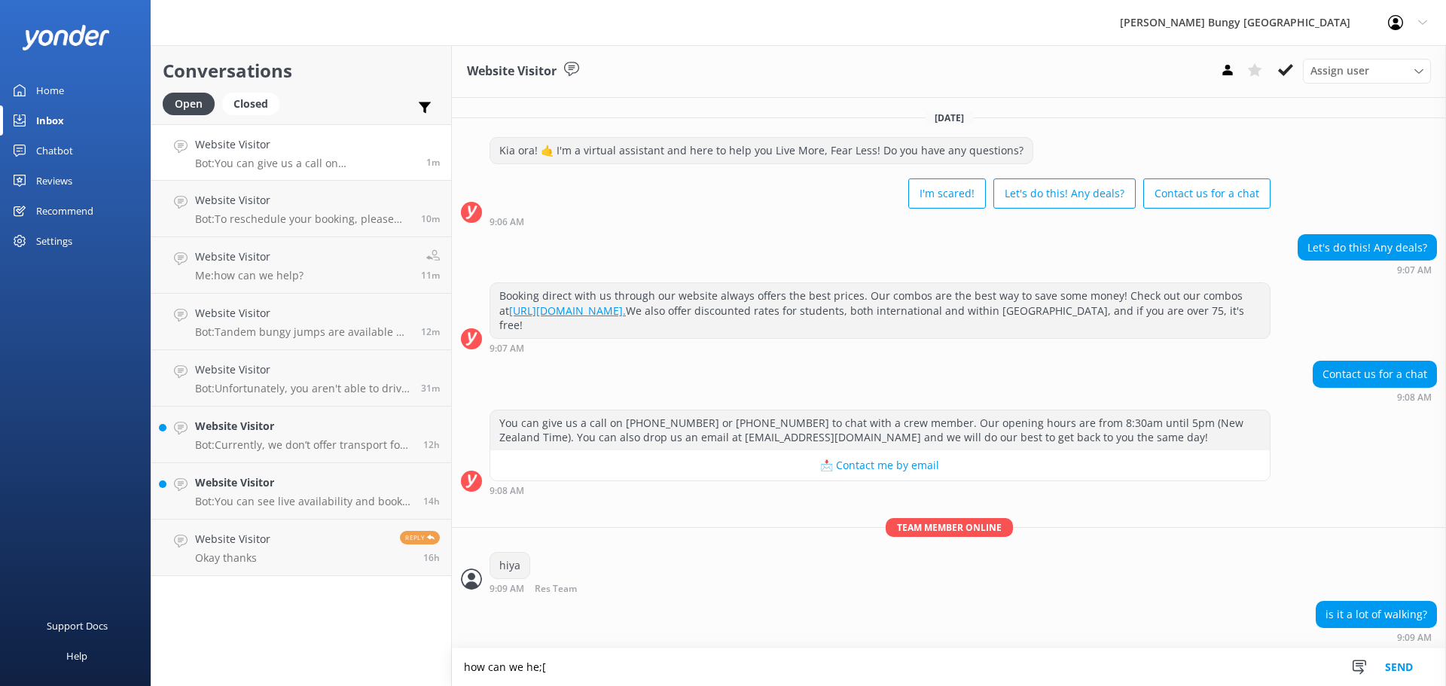
scroll to position [38, 0]
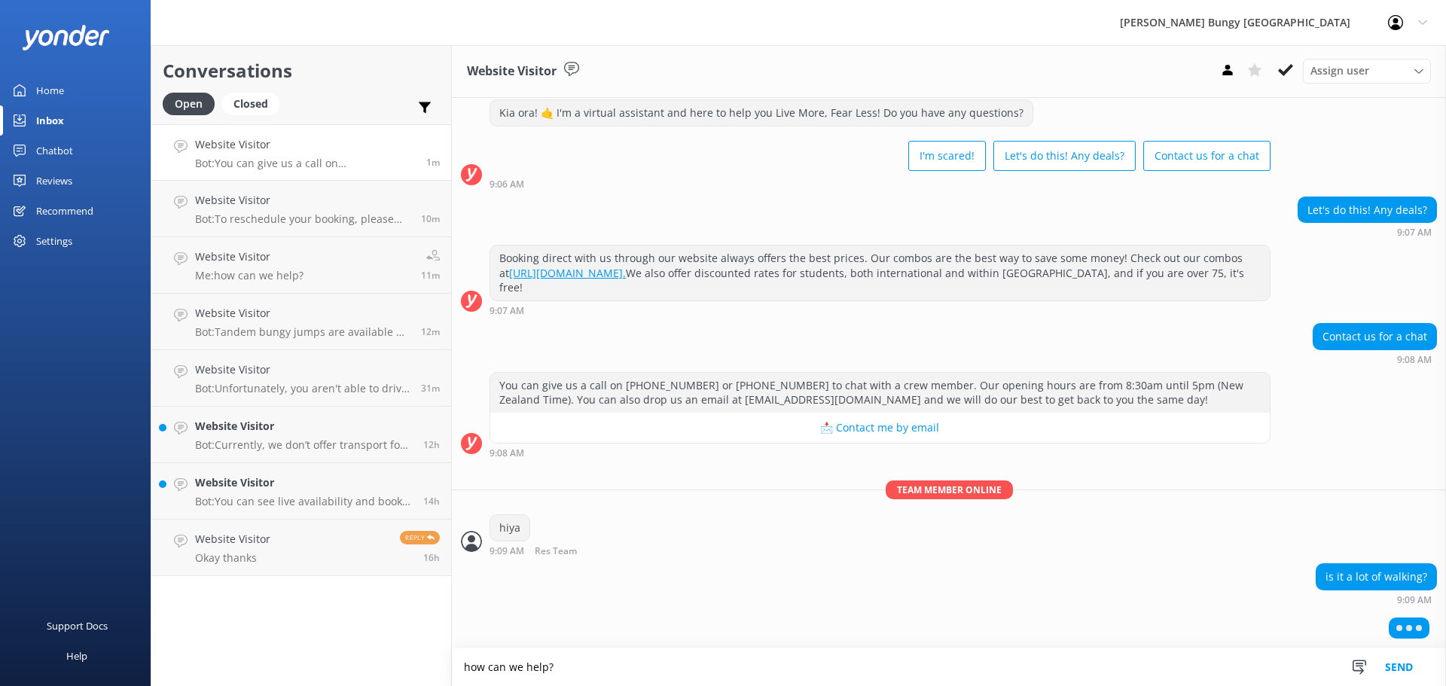
type textarea "how can we help?"
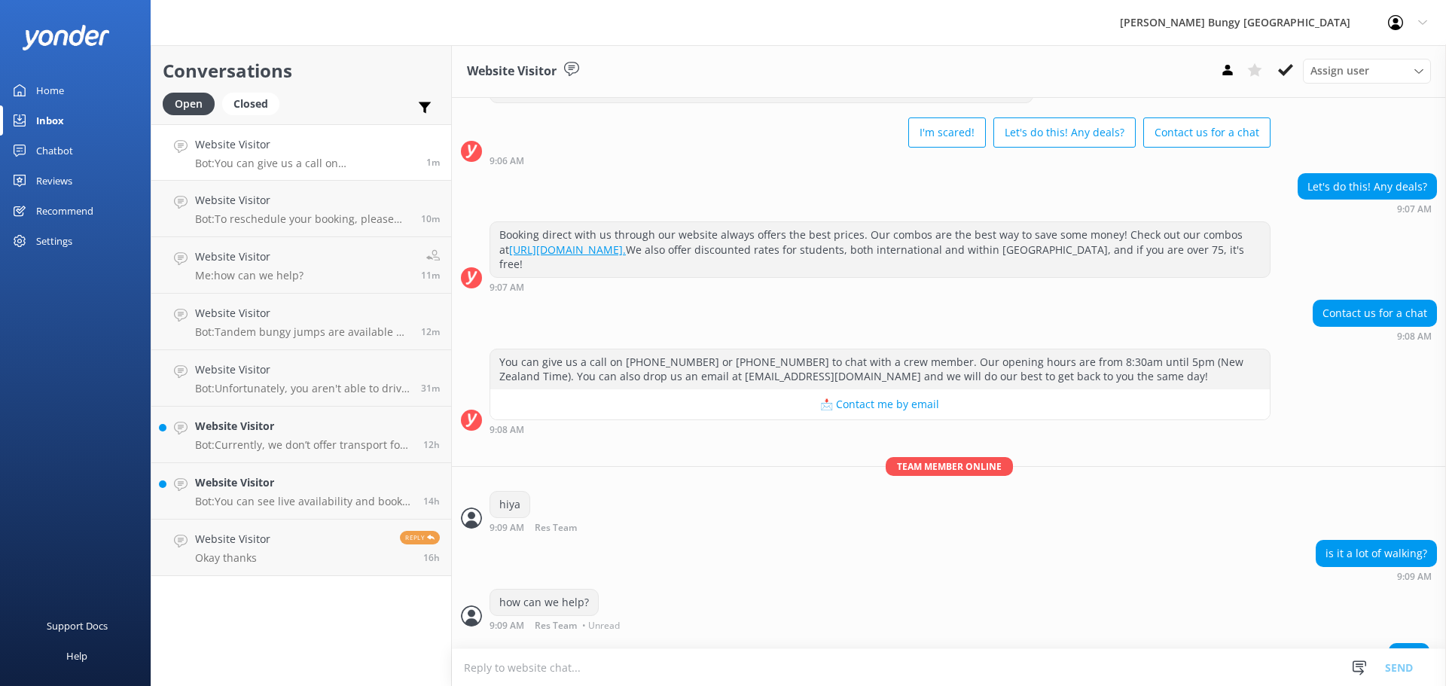
scroll to position [86, 0]
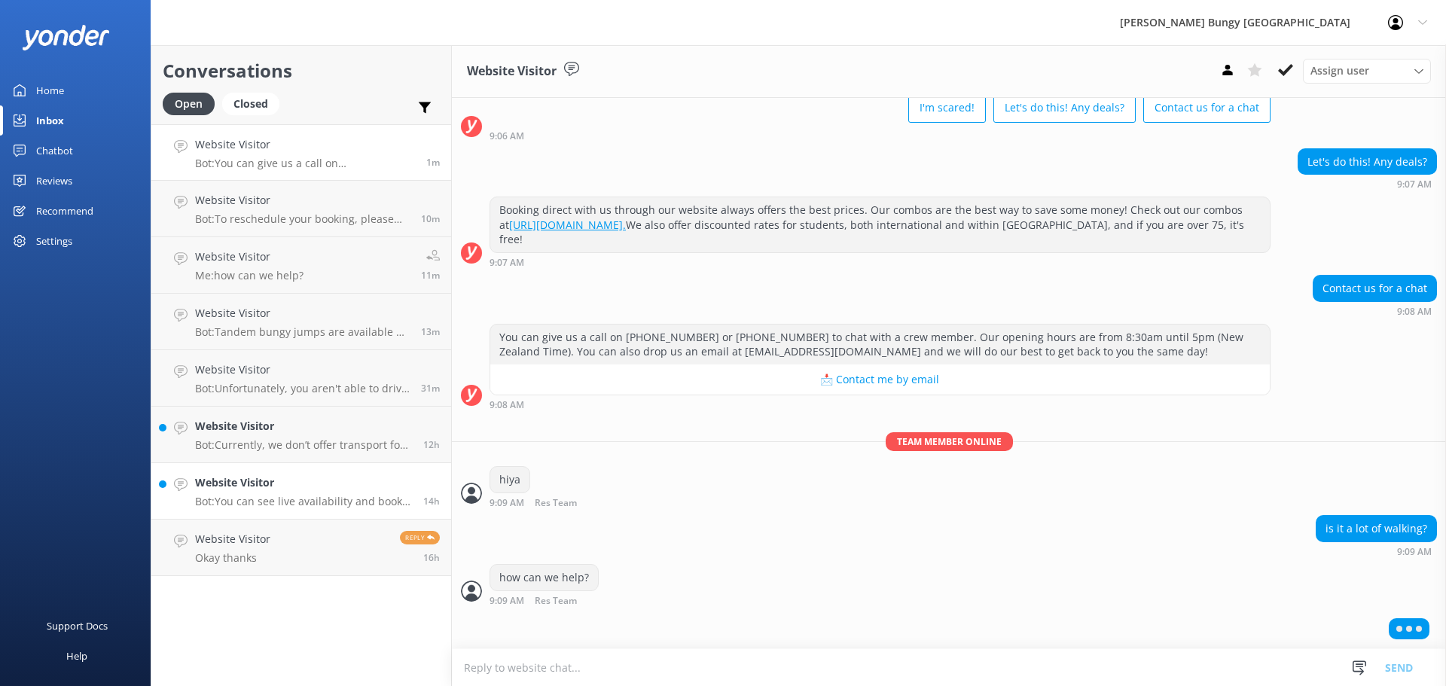
click at [388, 514] on link "Website Visitor Bot: You can see live availability and book the Auckland Bridge…" at bounding box center [301, 491] width 300 height 56
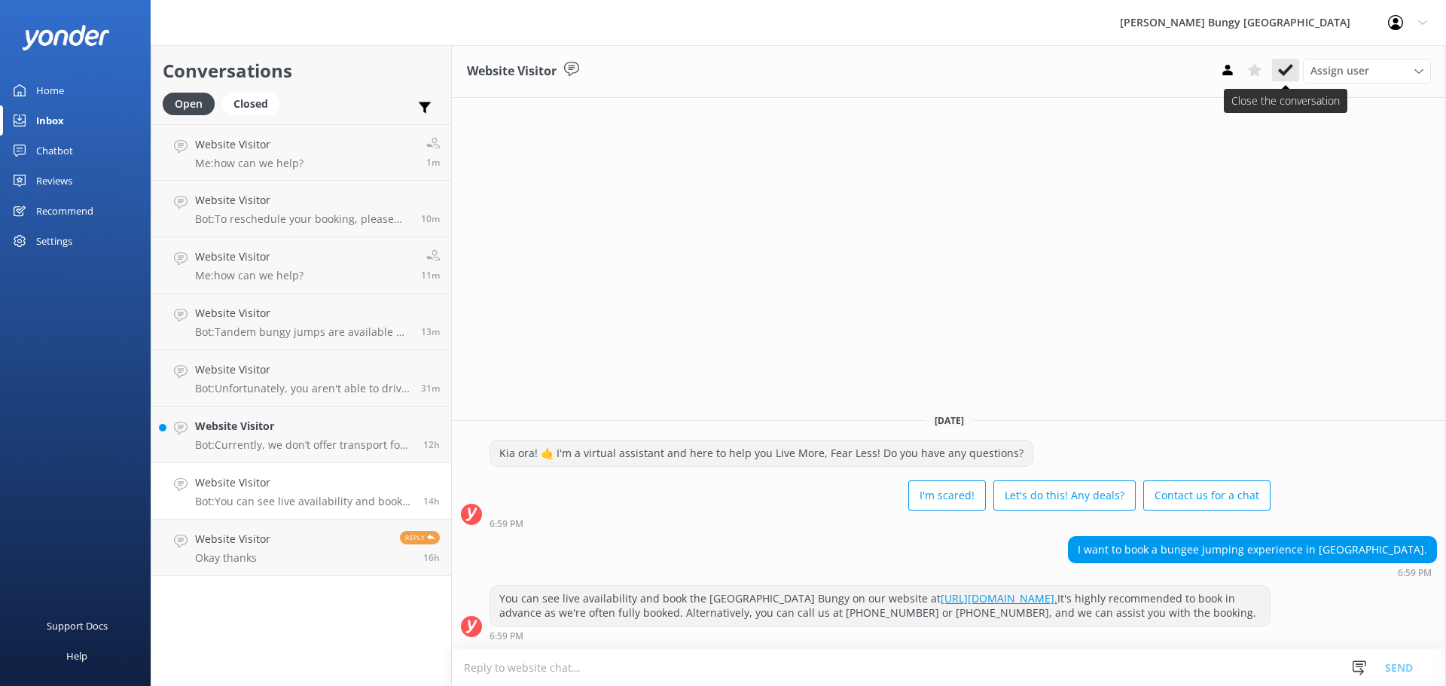
click at [1283, 72] on use at bounding box center [1285, 70] width 15 height 12
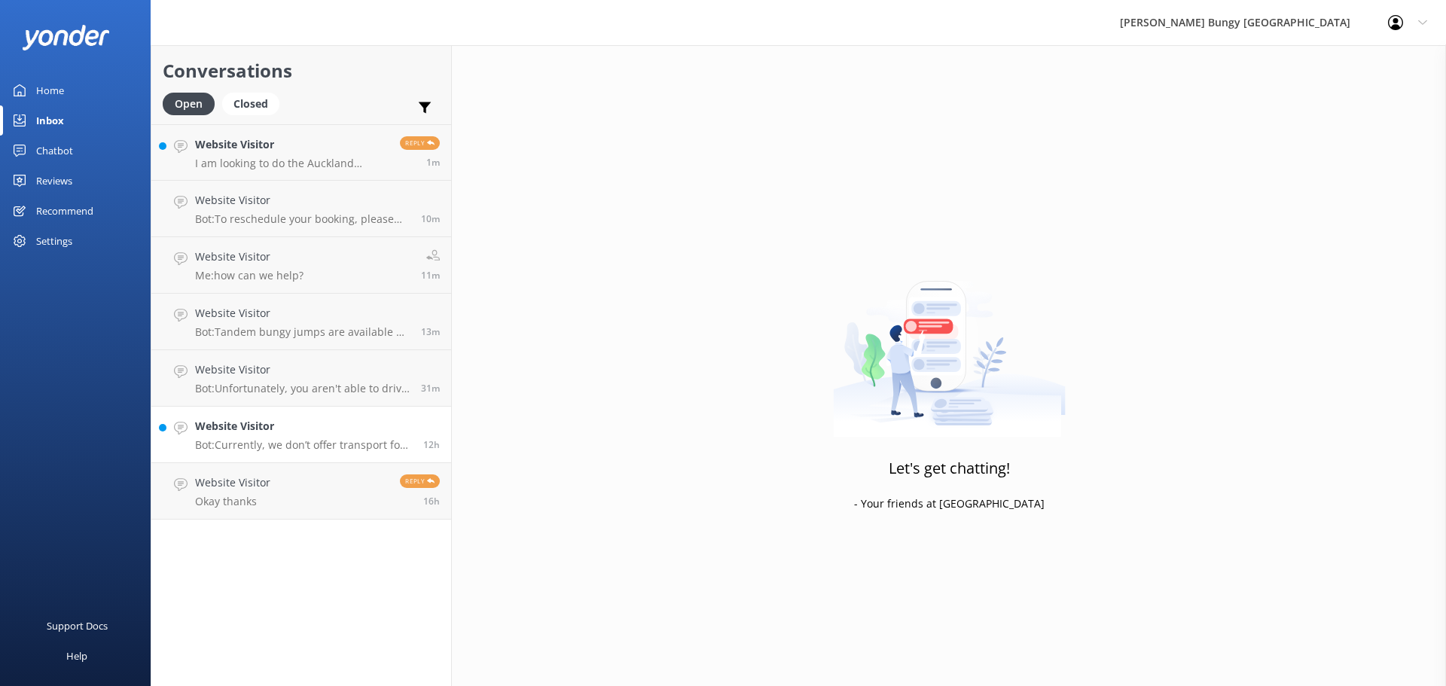
click at [268, 445] on p "Bot: Currently, we don’t offer transport for Taupo due to resource shortages. Y…" at bounding box center [303, 445] width 217 height 14
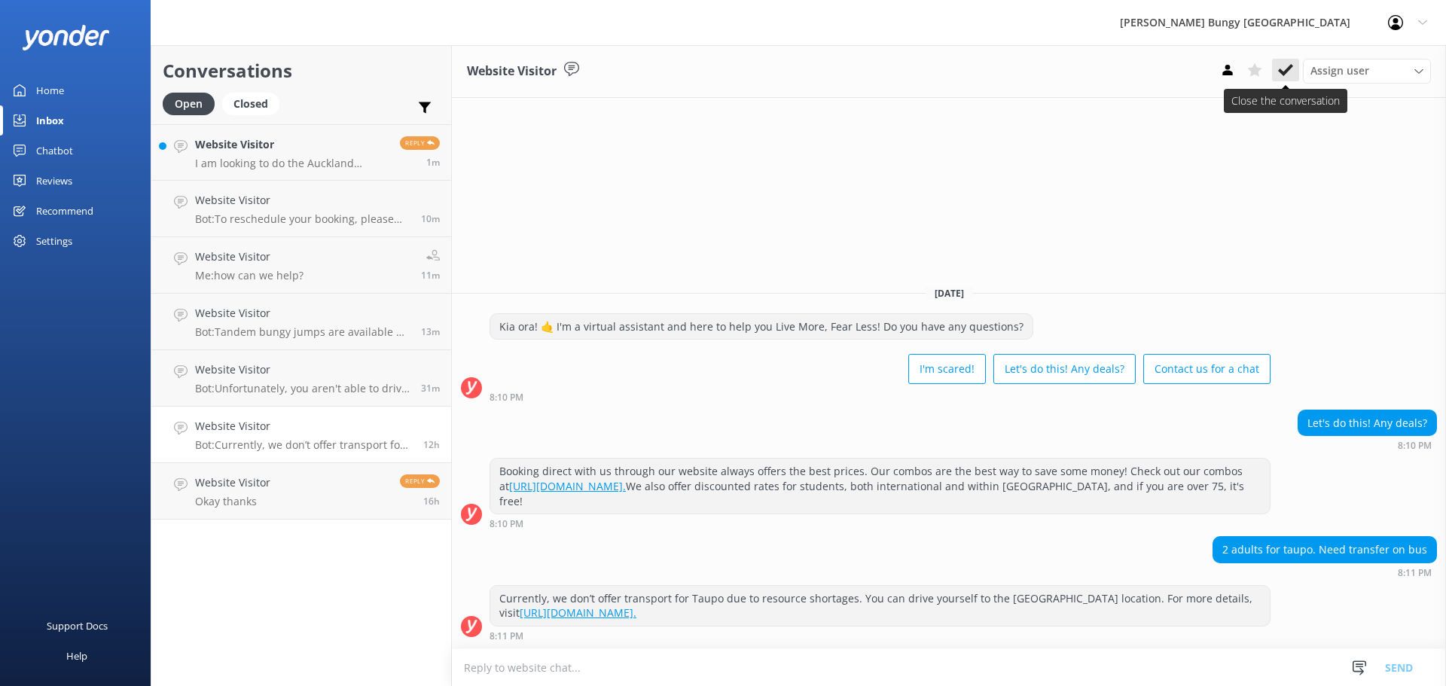
click at [1283, 66] on icon at bounding box center [1285, 70] width 15 height 15
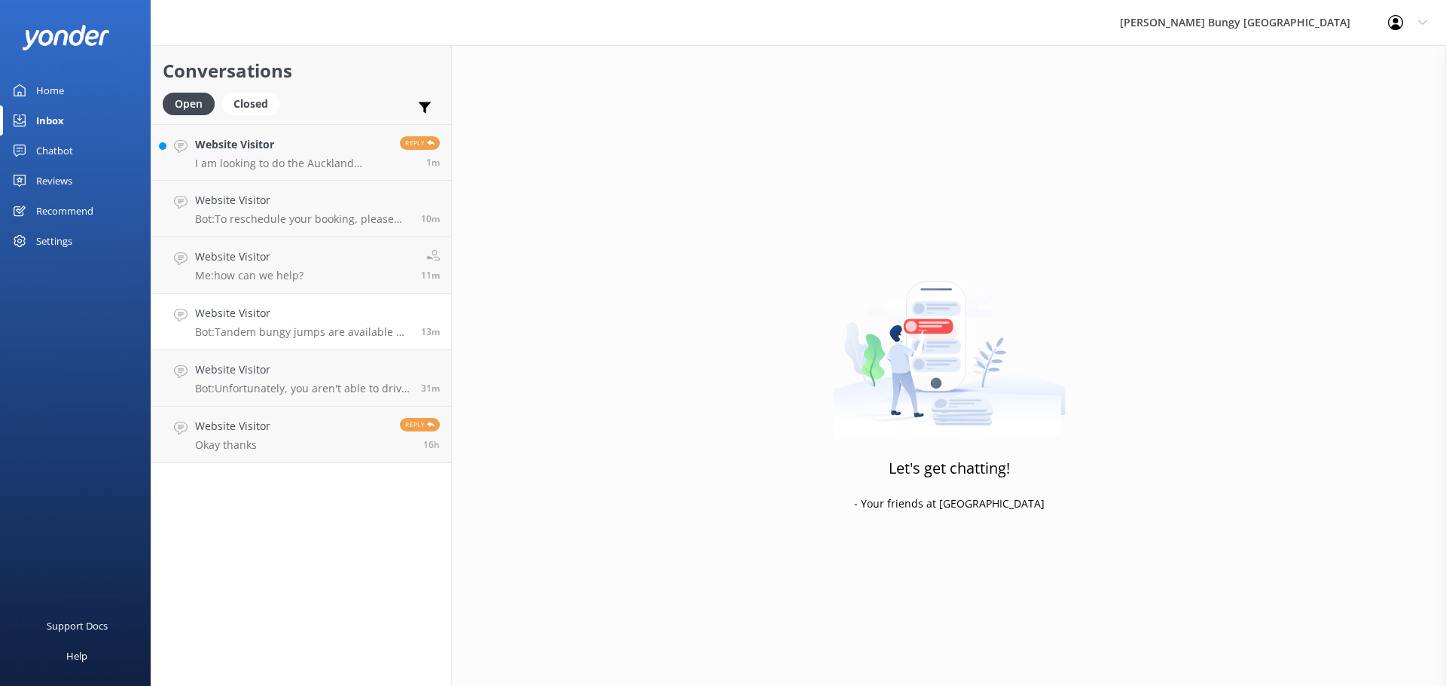
click at [243, 315] on h4 "Website Visitor" at bounding box center [302, 313] width 215 height 17
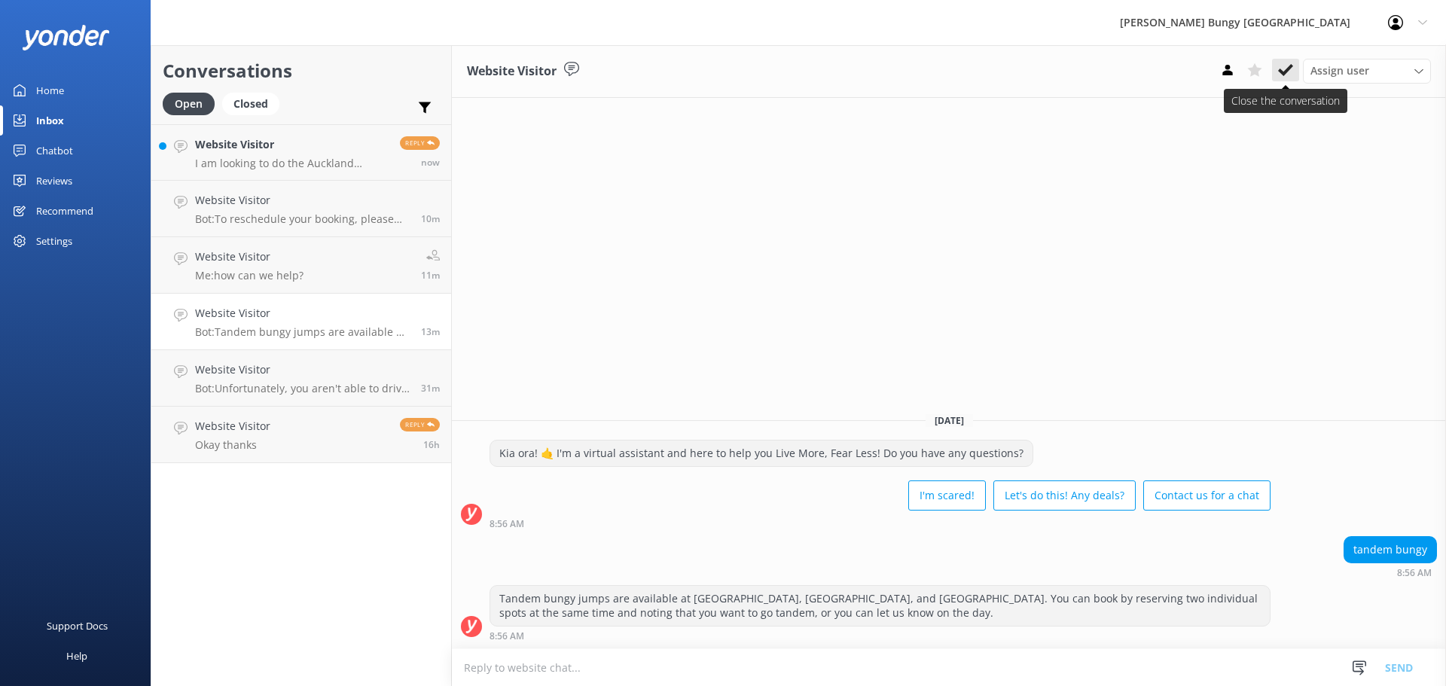
click at [1283, 80] on button at bounding box center [1285, 70] width 27 height 23
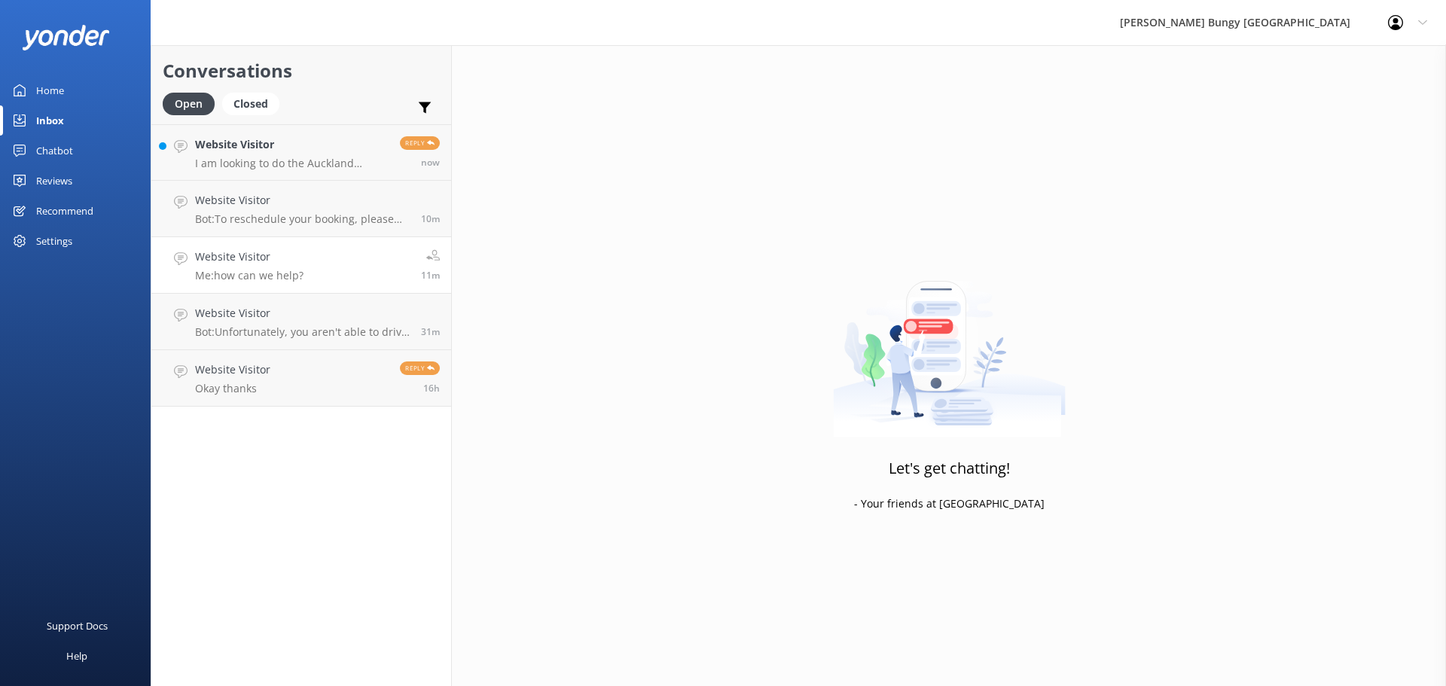
click at [238, 261] on h4 "Website Visitor" at bounding box center [249, 257] width 108 height 17
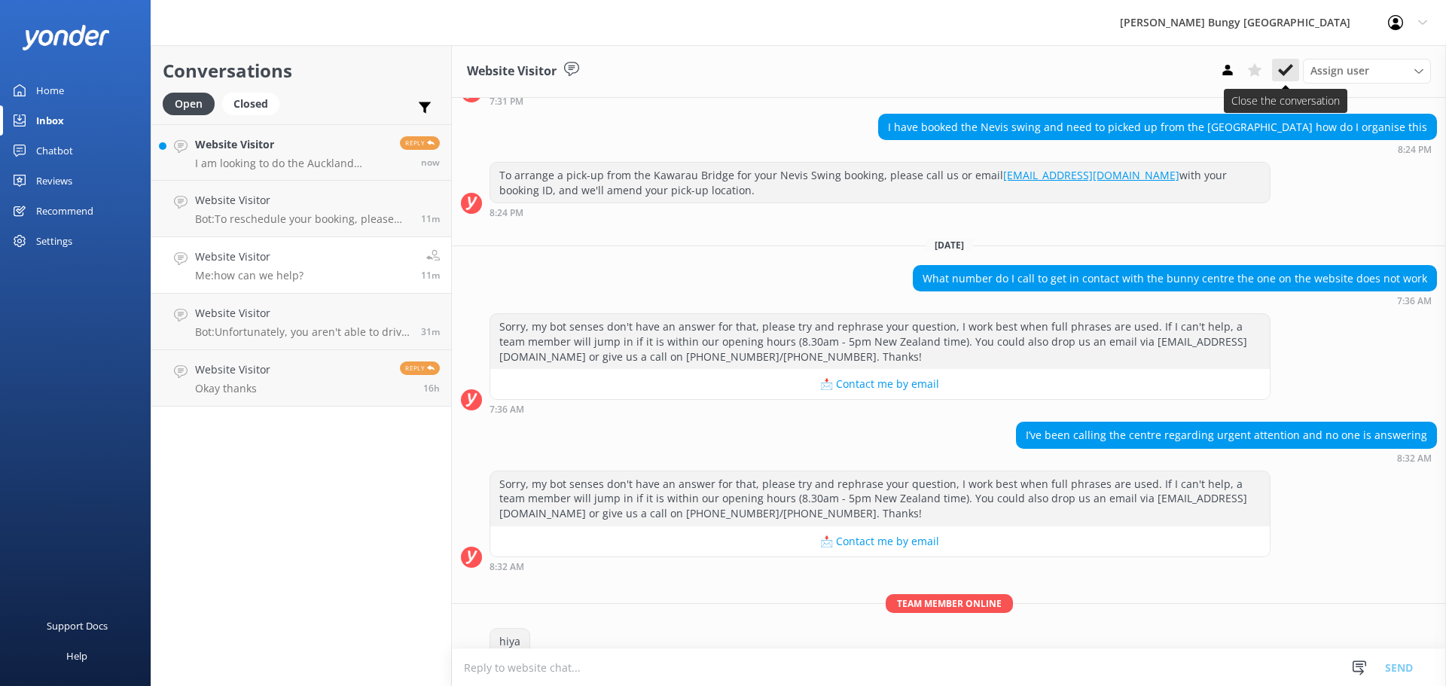
scroll to position [741, 0]
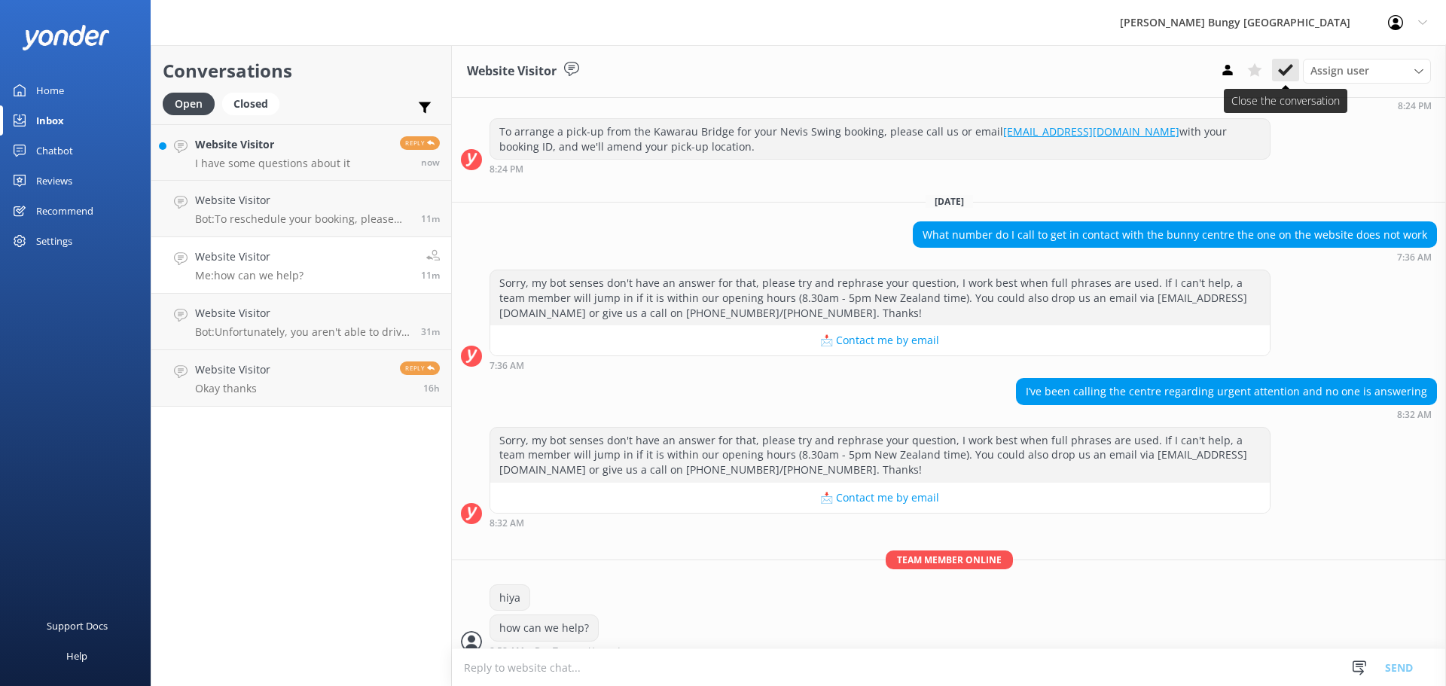
click at [1289, 78] on icon at bounding box center [1285, 70] width 15 height 15
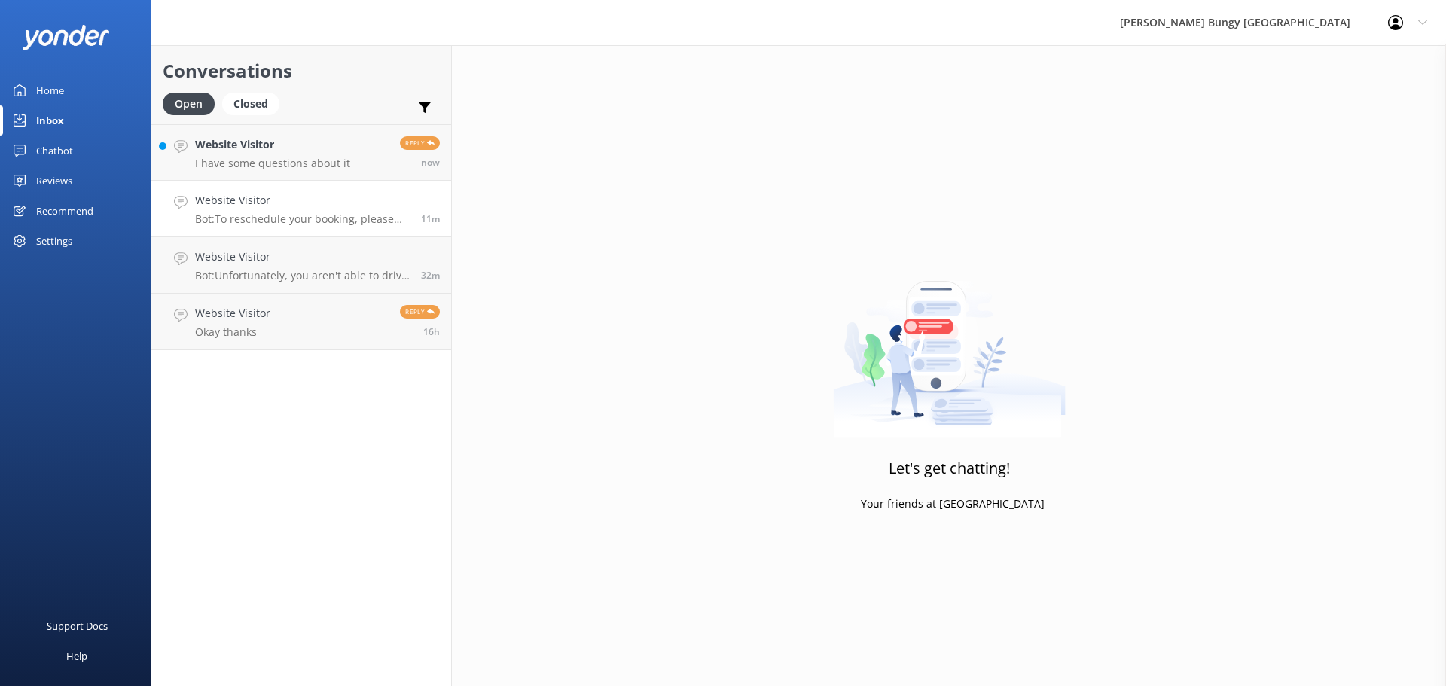
click at [340, 208] on h4 "Website Visitor" at bounding box center [302, 200] width 215 height 17
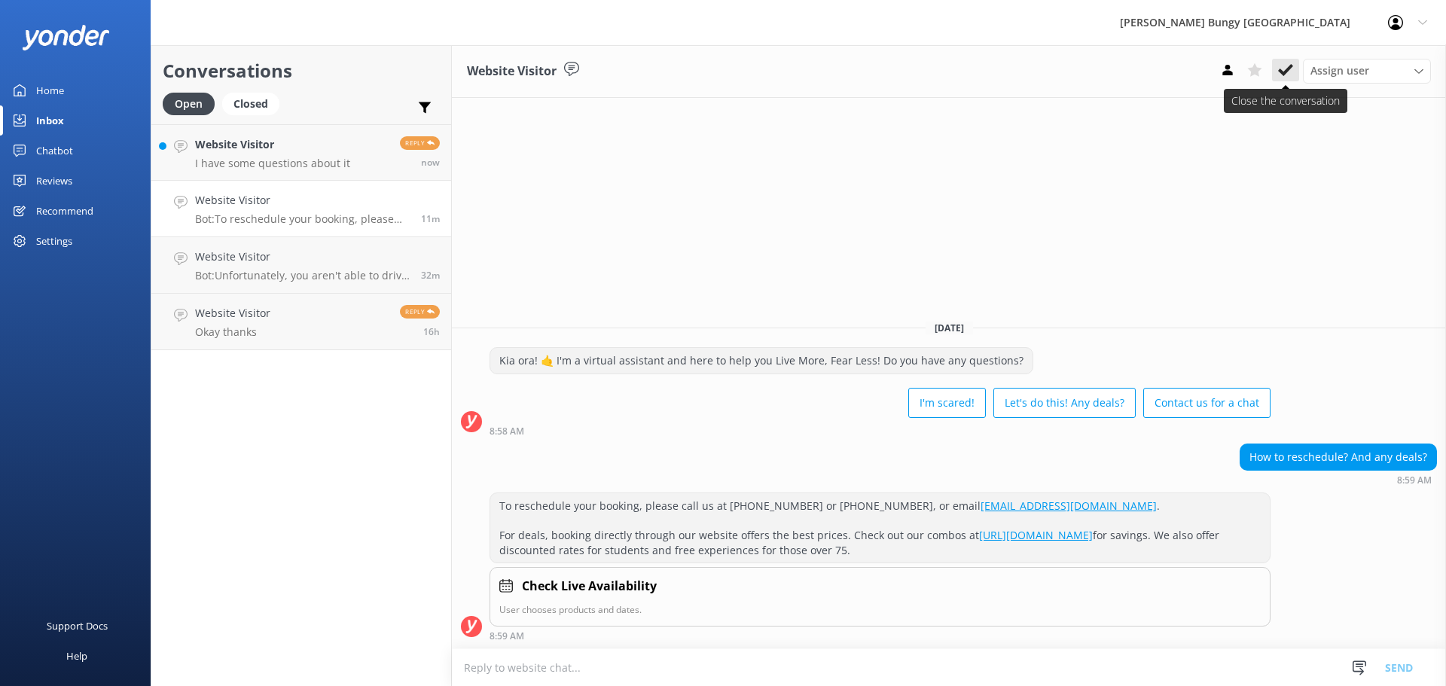
click at [1286, 66] on icon at bounding box center [1285, 70] width 15 height 15
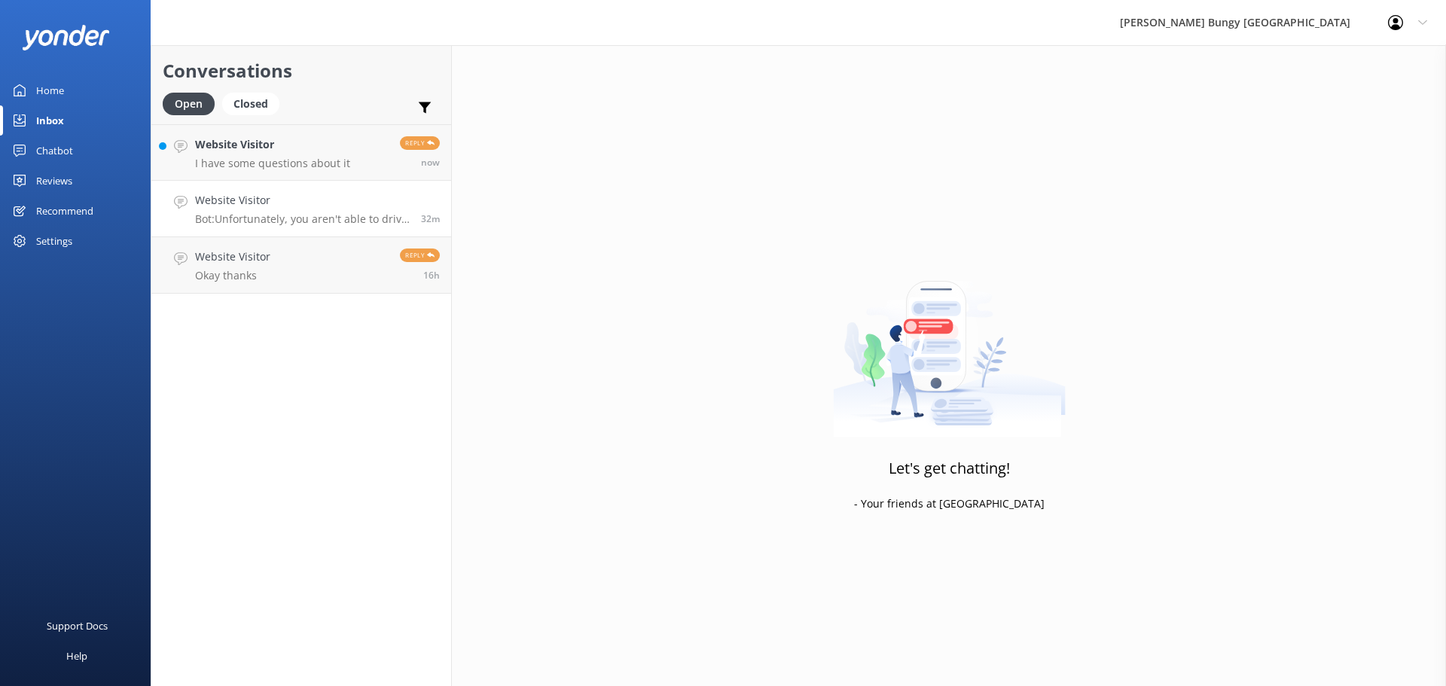
click at [403, 215] on p "Bot: Unfortunately, you aren't able to drive to the Nevis as it is on private p…" at bounding box center [302, 219] width 215 height 14
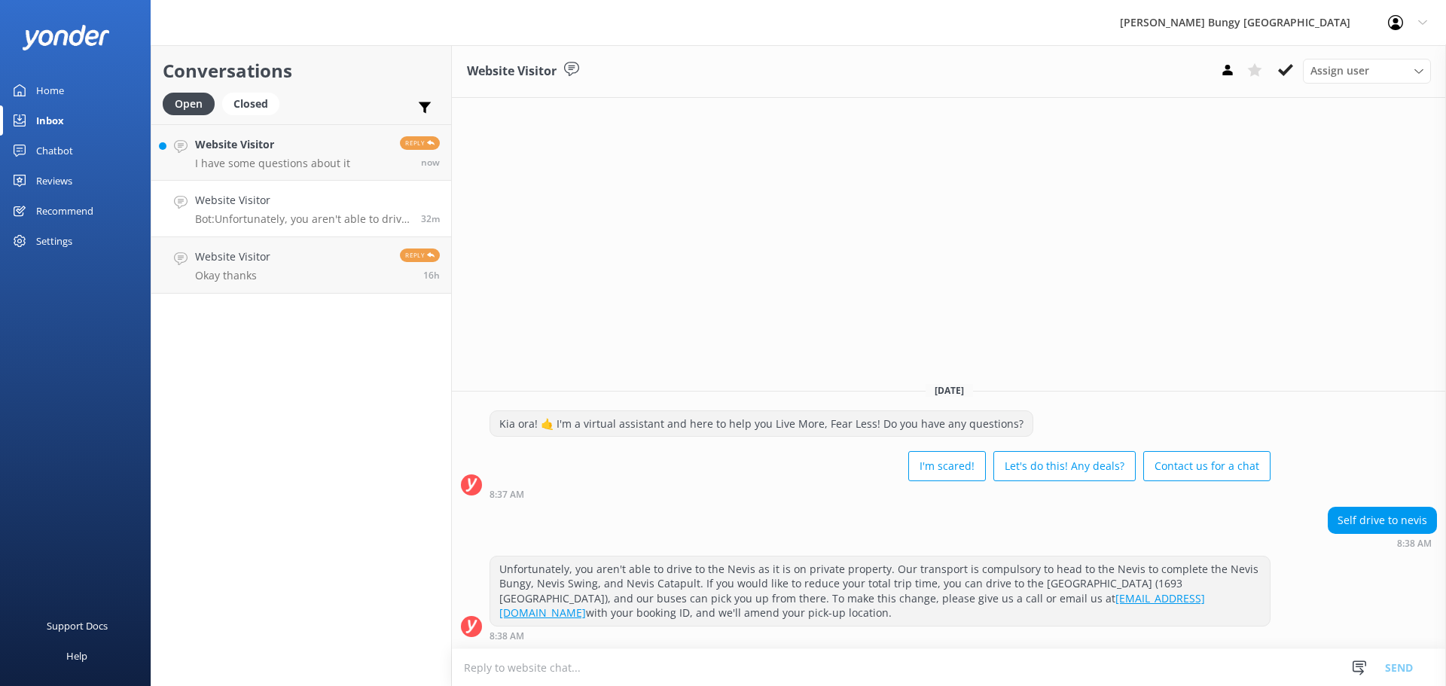
click at [1290, 83] on div "Assign user Mike Voyce Michelle Gillard Tech Admin Dan Waugh Res Team Alanna He…" at bounding box center [1322, 71] width 217 height 24
click at [1287, 74] on icon at bounding box center [1285, 70] width 15 height 15
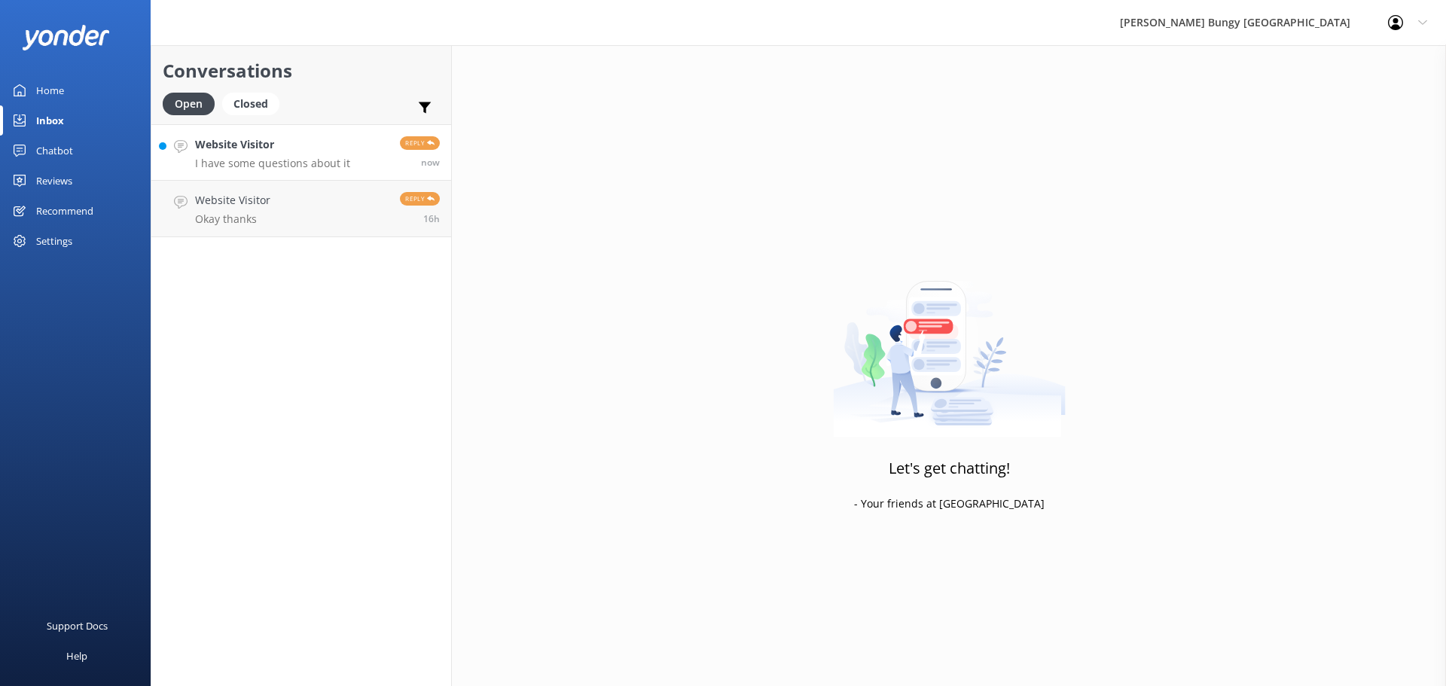
click at [218, 161] on p "I have some questions about it" at bounding box center [272, 164] width 155 height 14
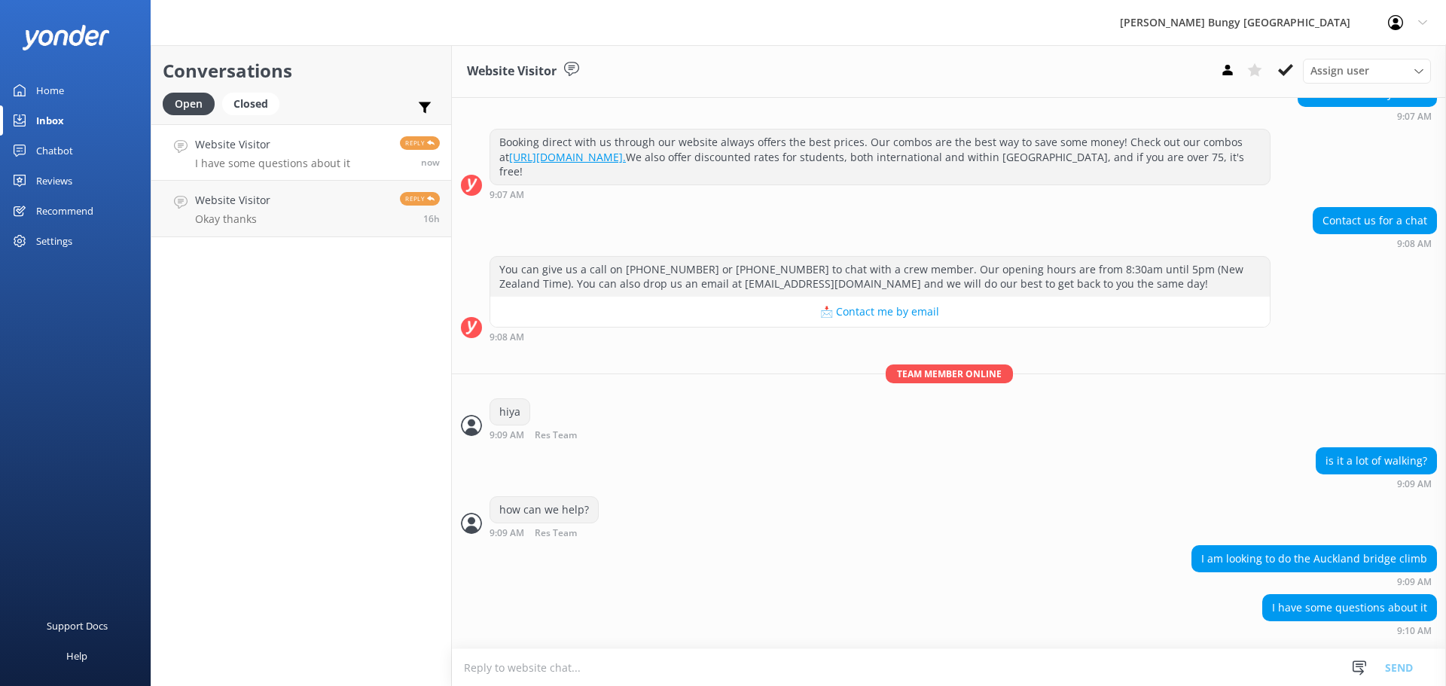
scroll to position [184, 0]
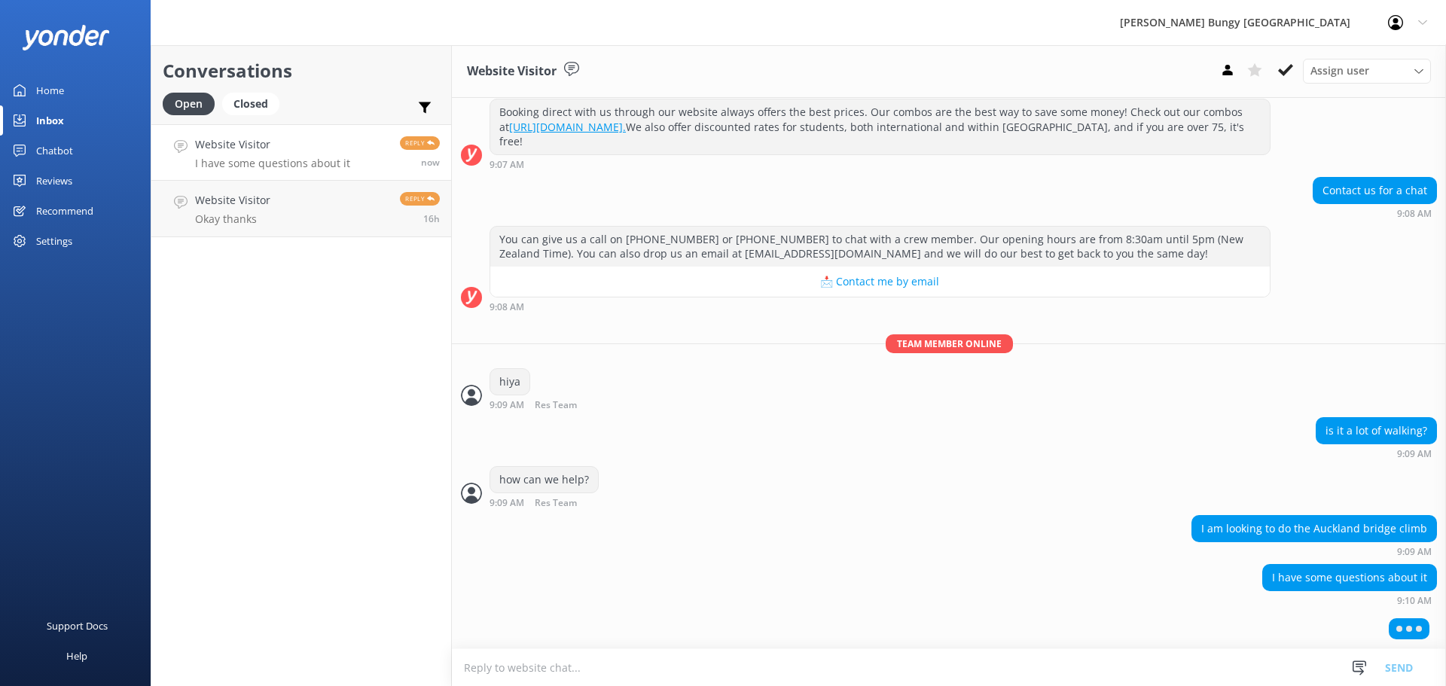
click at [805, 670] on textarea at bounding box center [949, 667] width 994 height 37
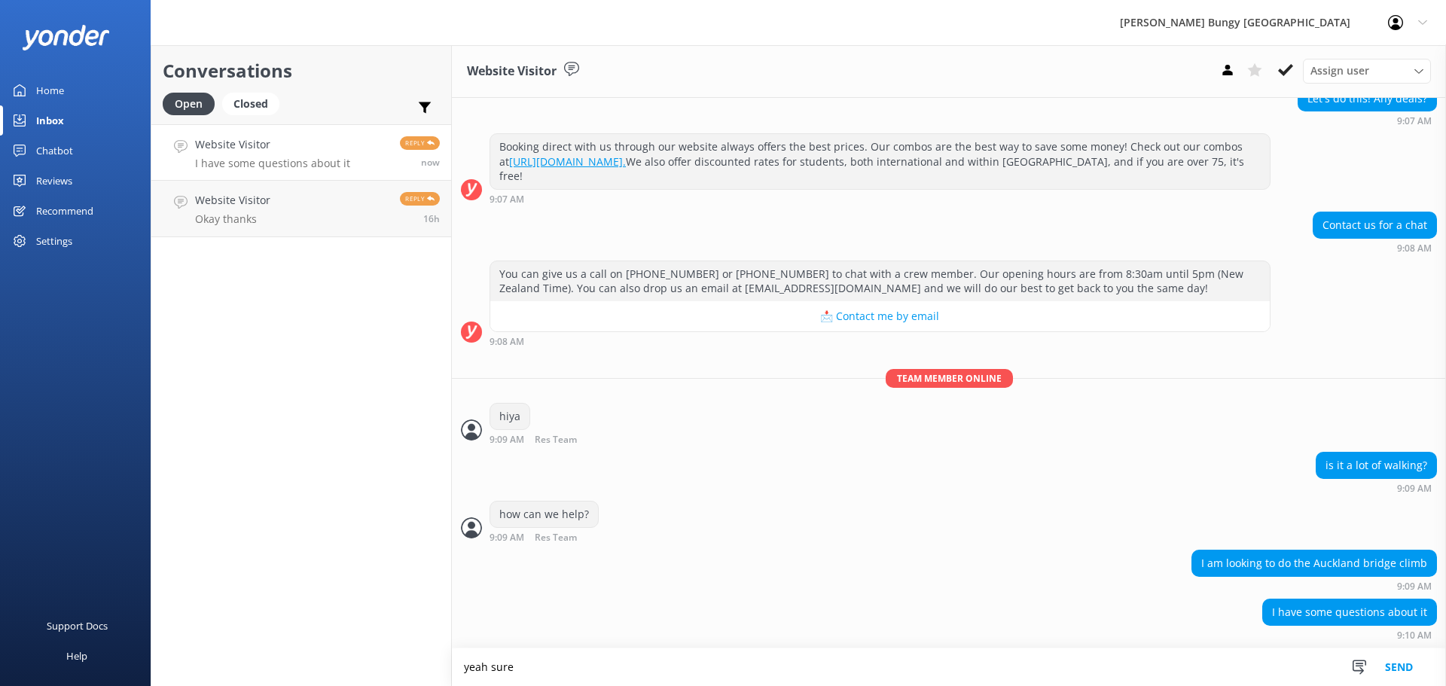
type textarea "yeah sure"
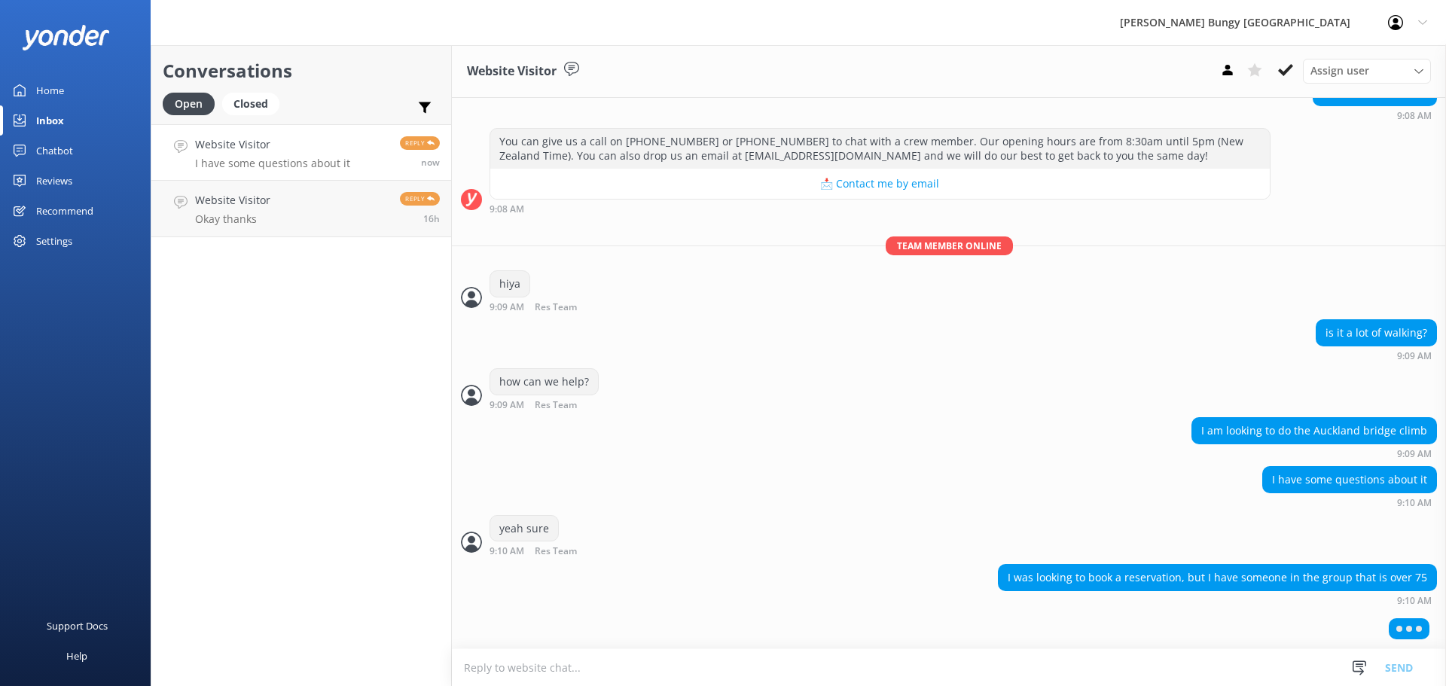
scroll to position [312, 0]
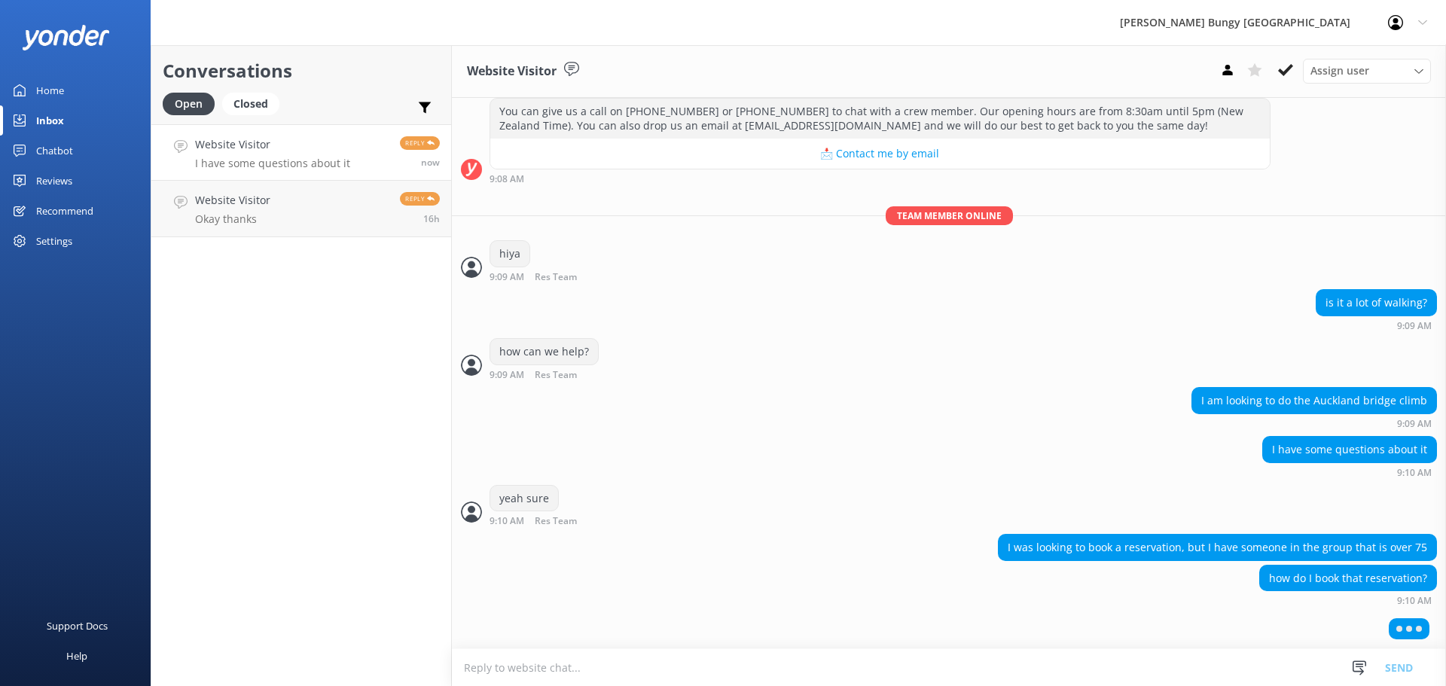
click at [751, 660] on textarea at bounding box center [949, 667] width 994 height 37
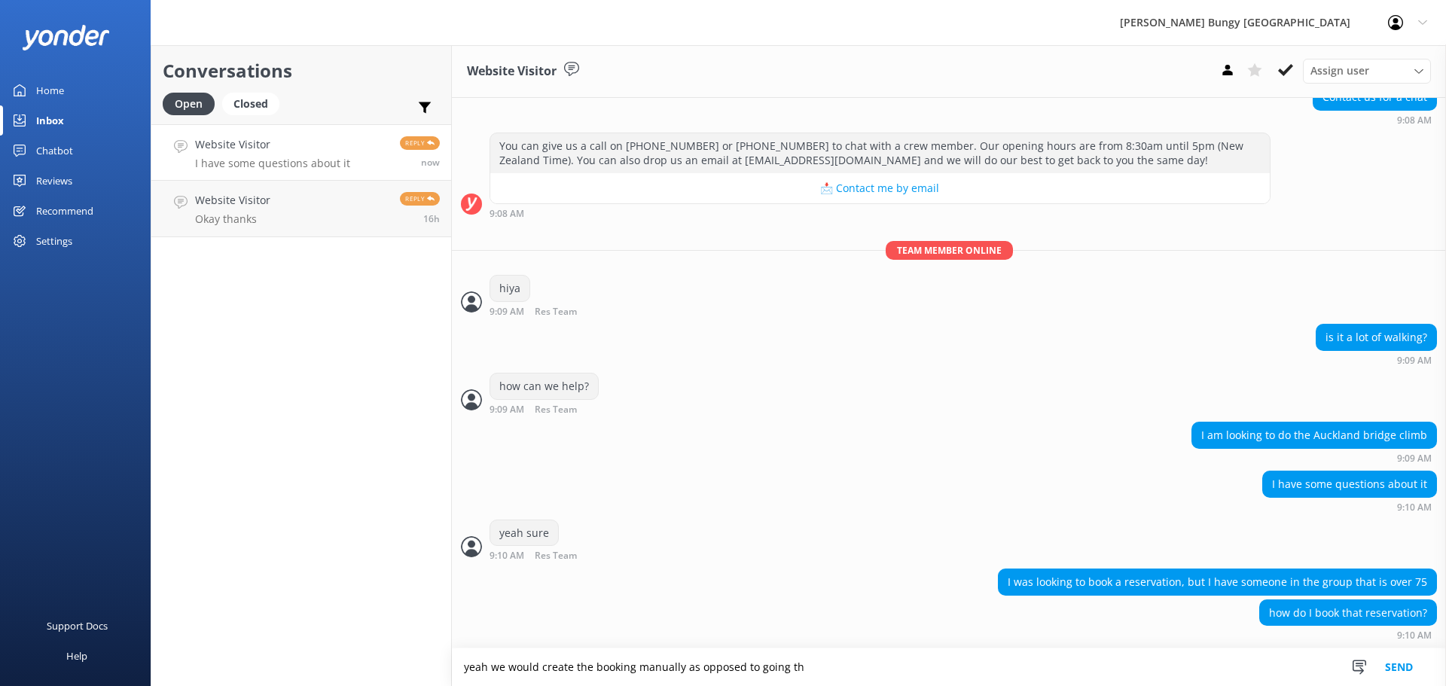
scroll to position [313, 0]
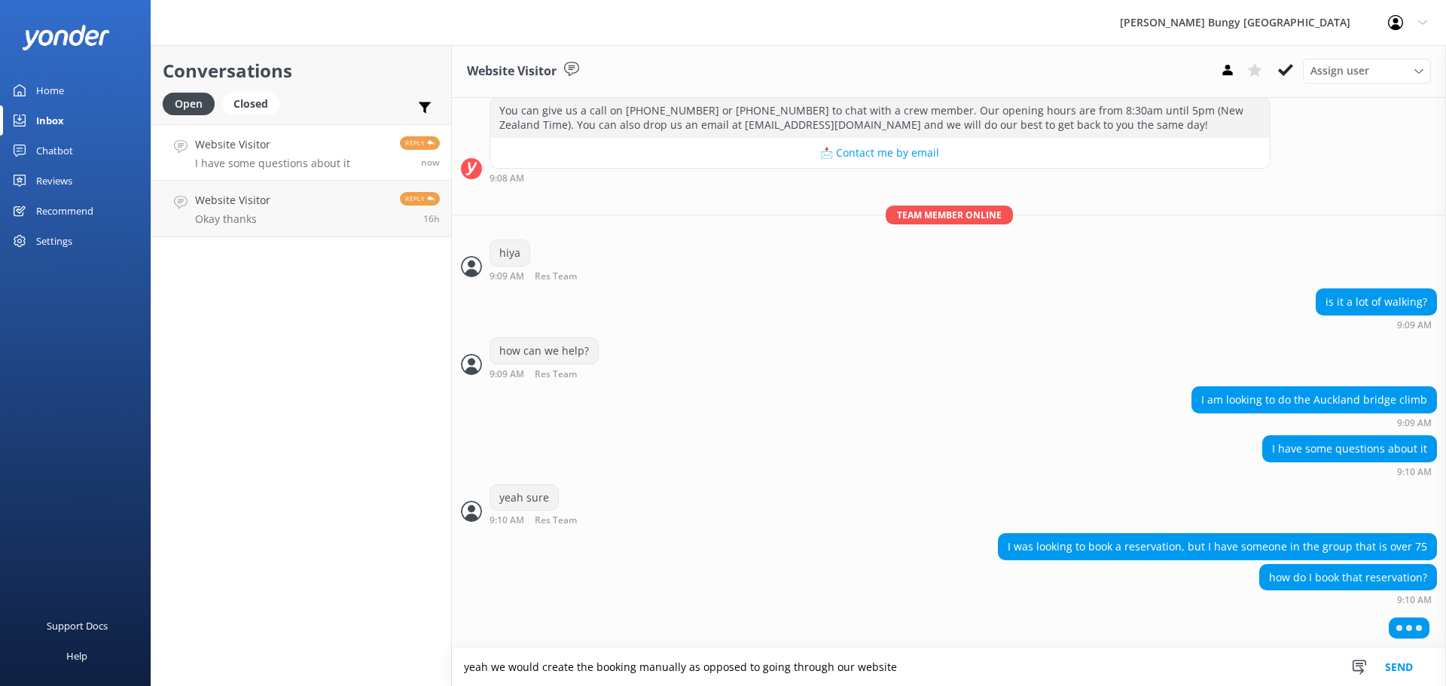
type textarea "yeah we would create the booking manually as opposed to going through our websi…"
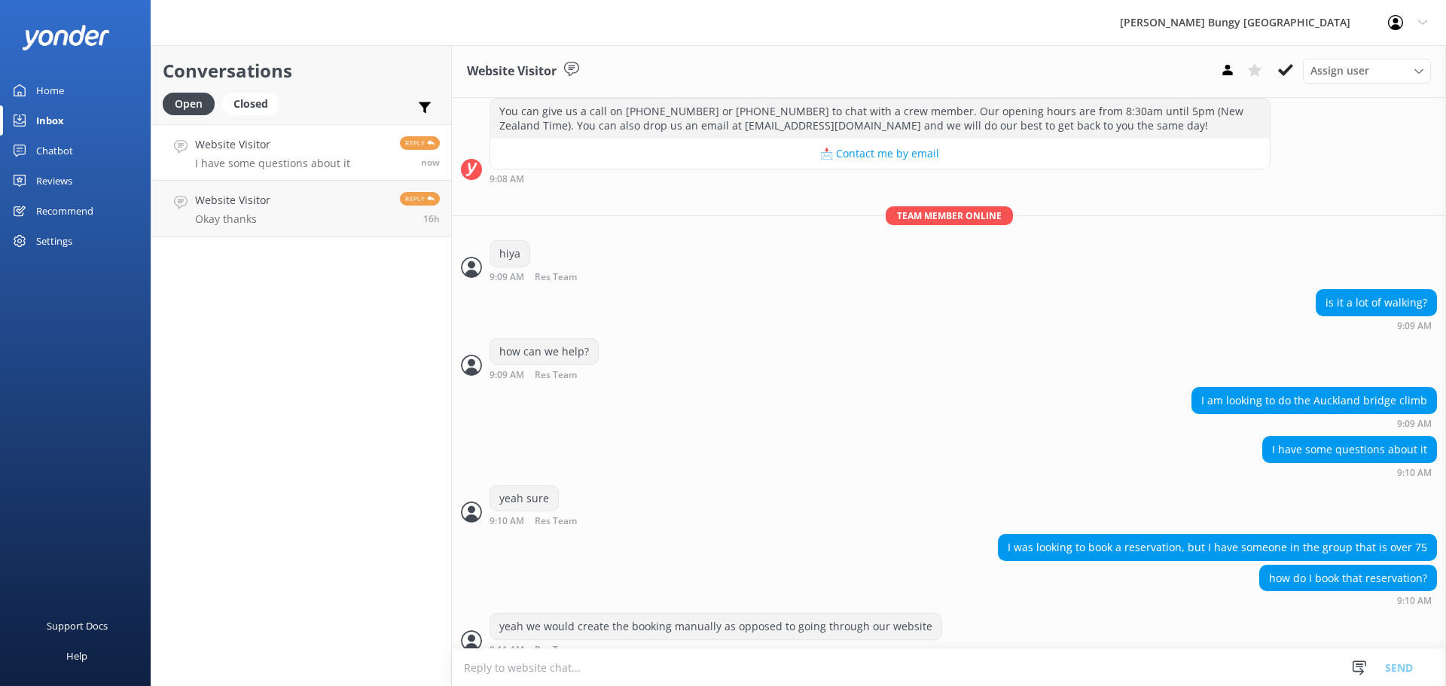
scroll to position [361, 0]
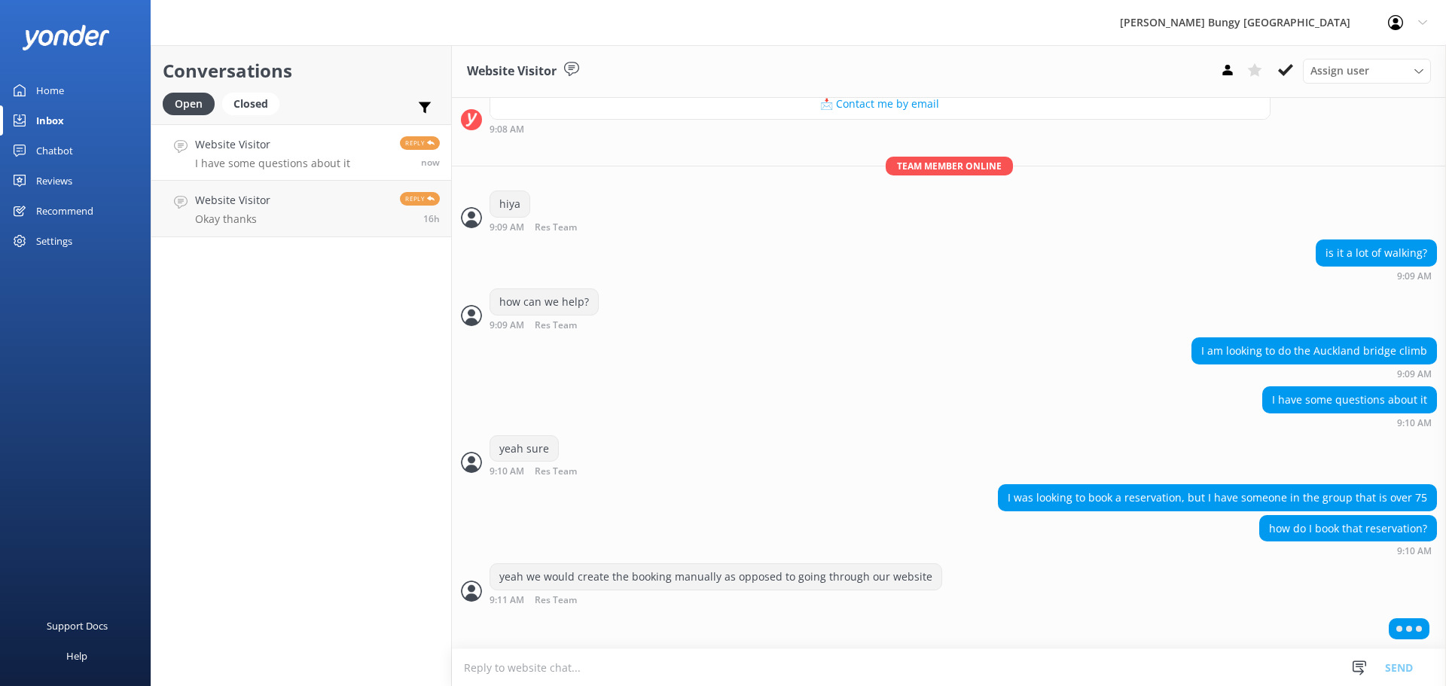
click at [751, 660] on textarea at bounding box center [949, 667] width 994 height 37
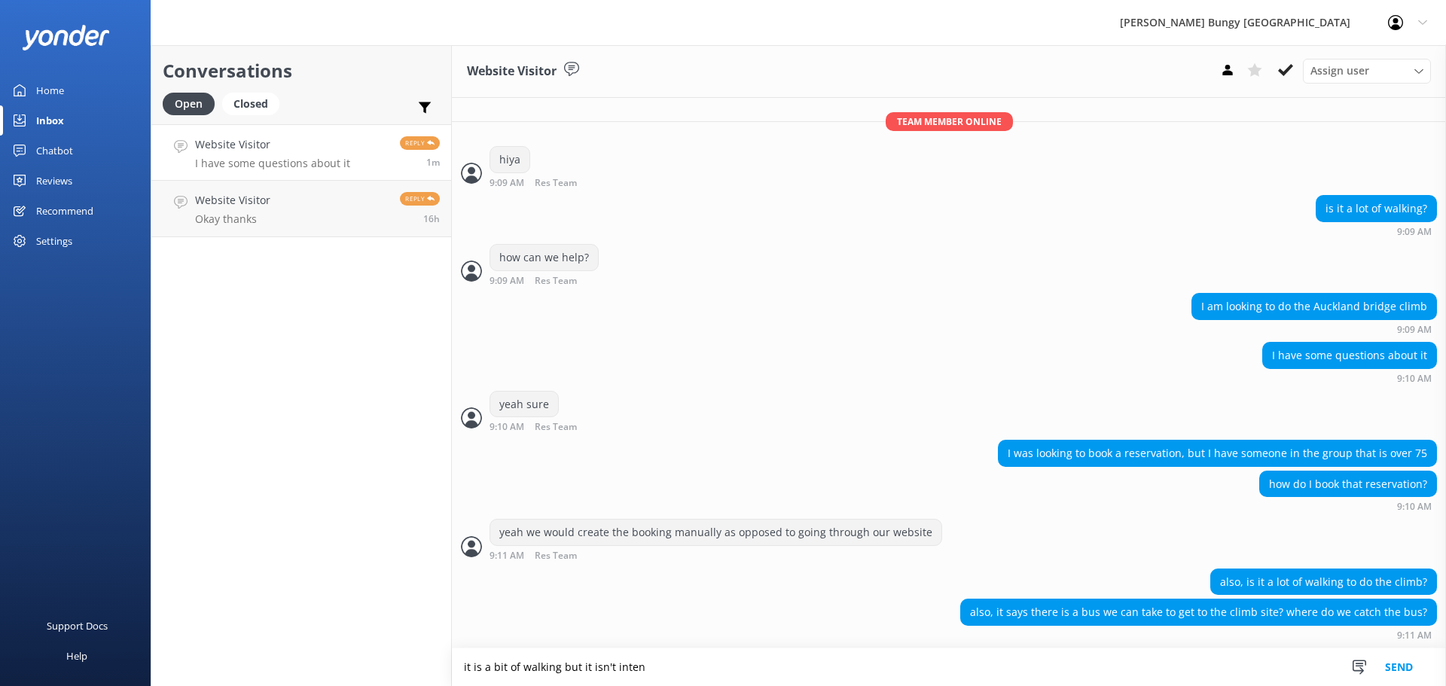
scroll to position [441, 0]
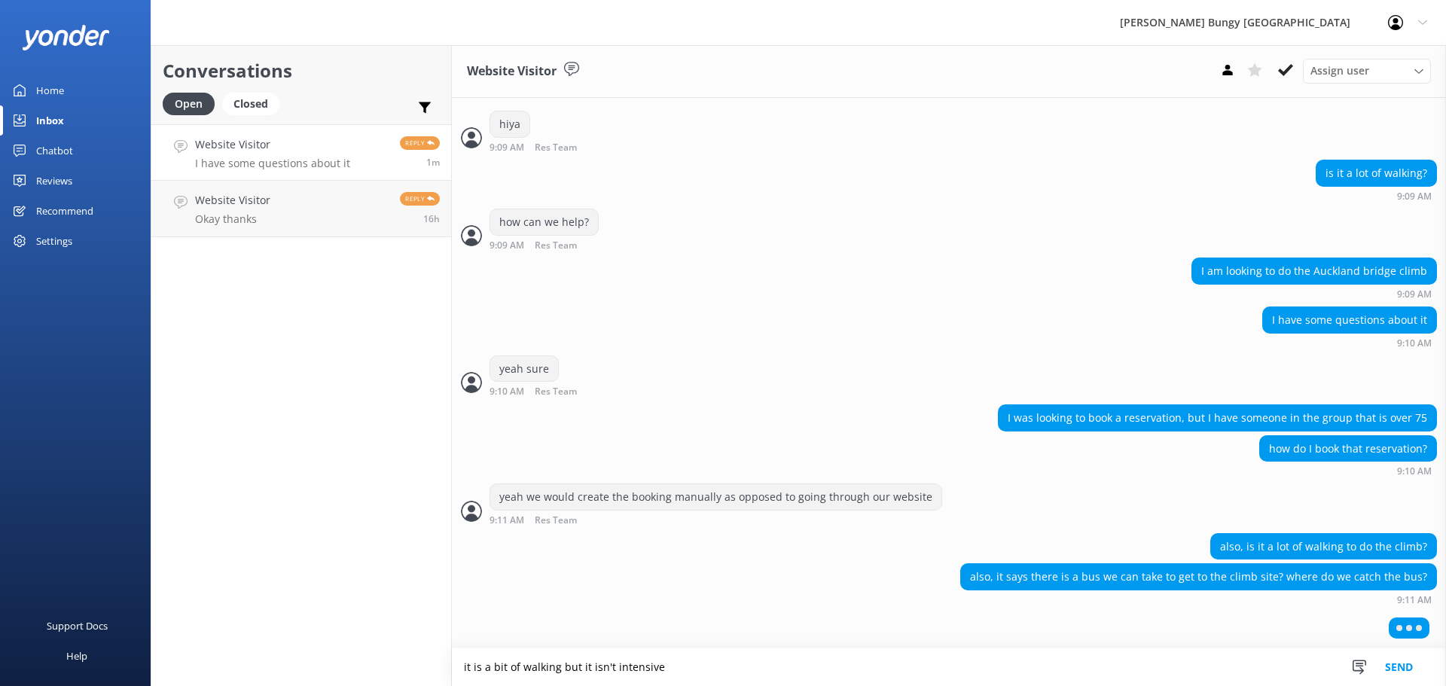
type textarea "it is a bit of walking but it isn't intensive"
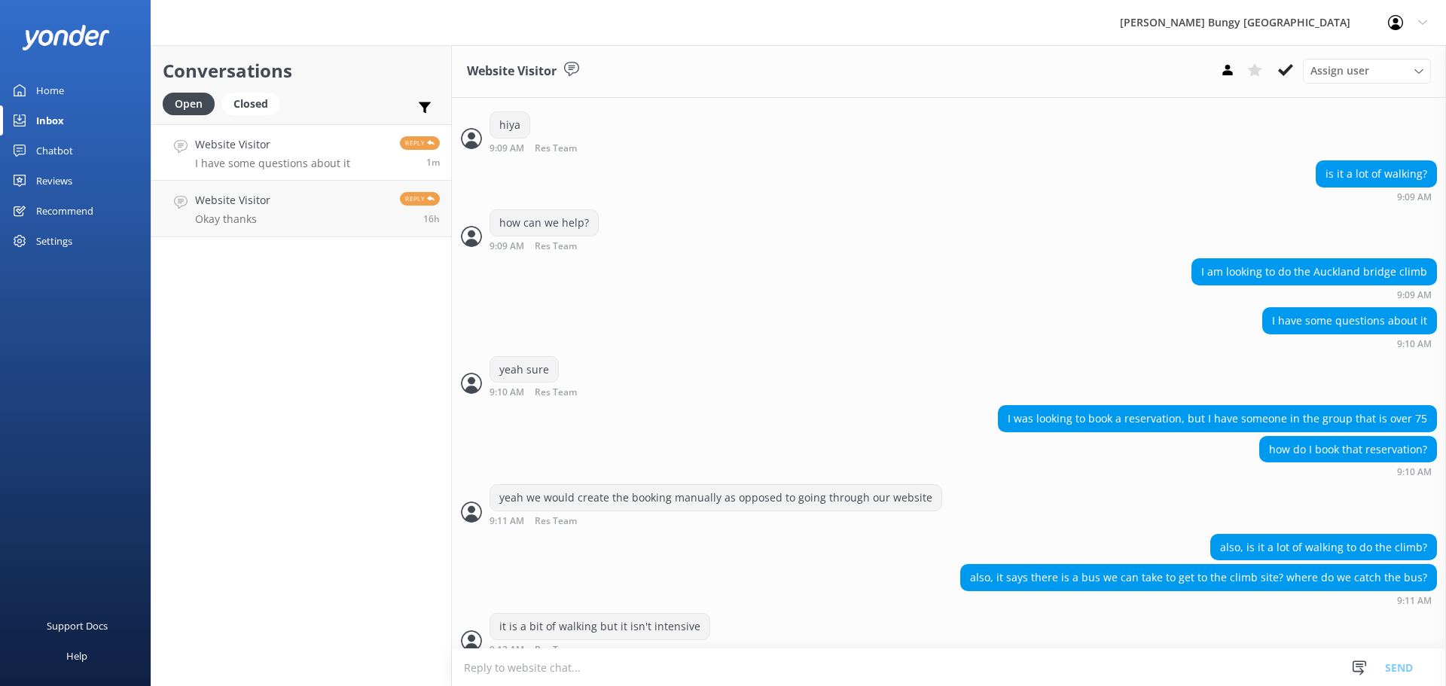
scroll to position [490, 0]
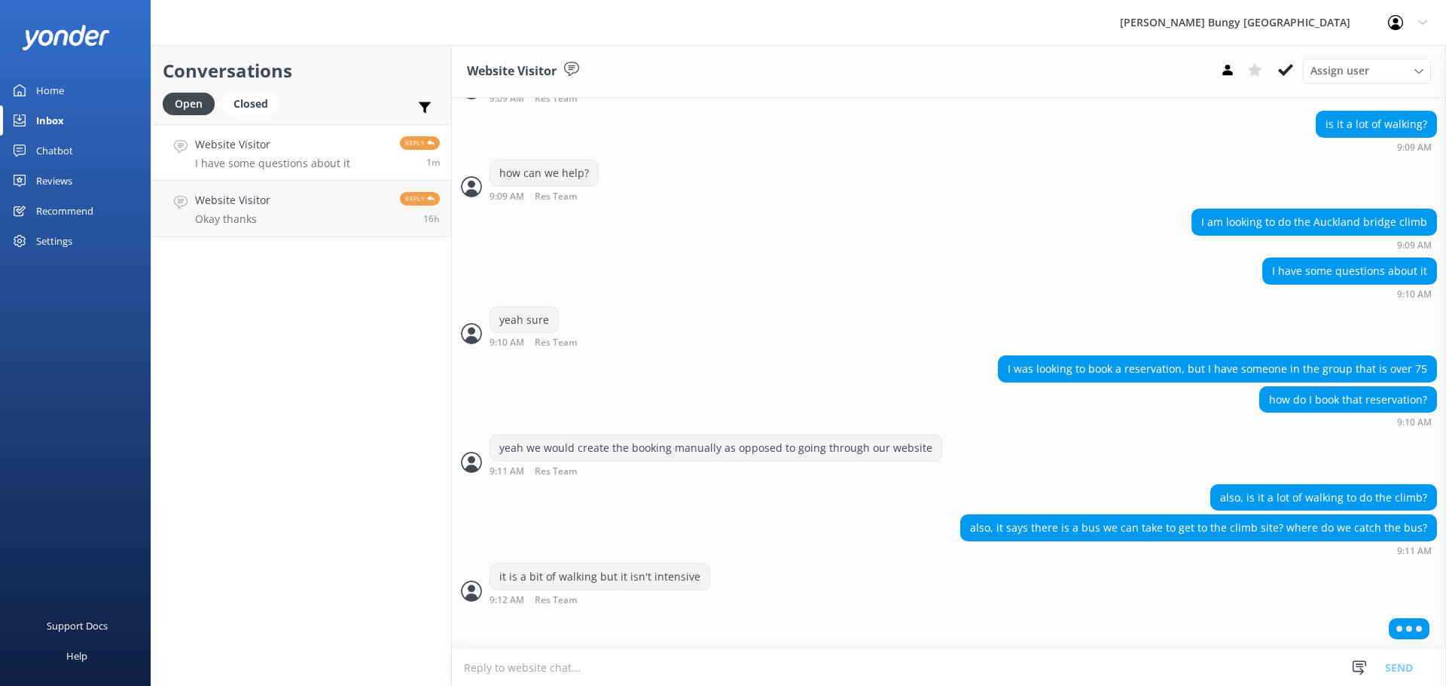
click at [1156, 668] on textarea at bounding box center [949, 667] width 994 height 37
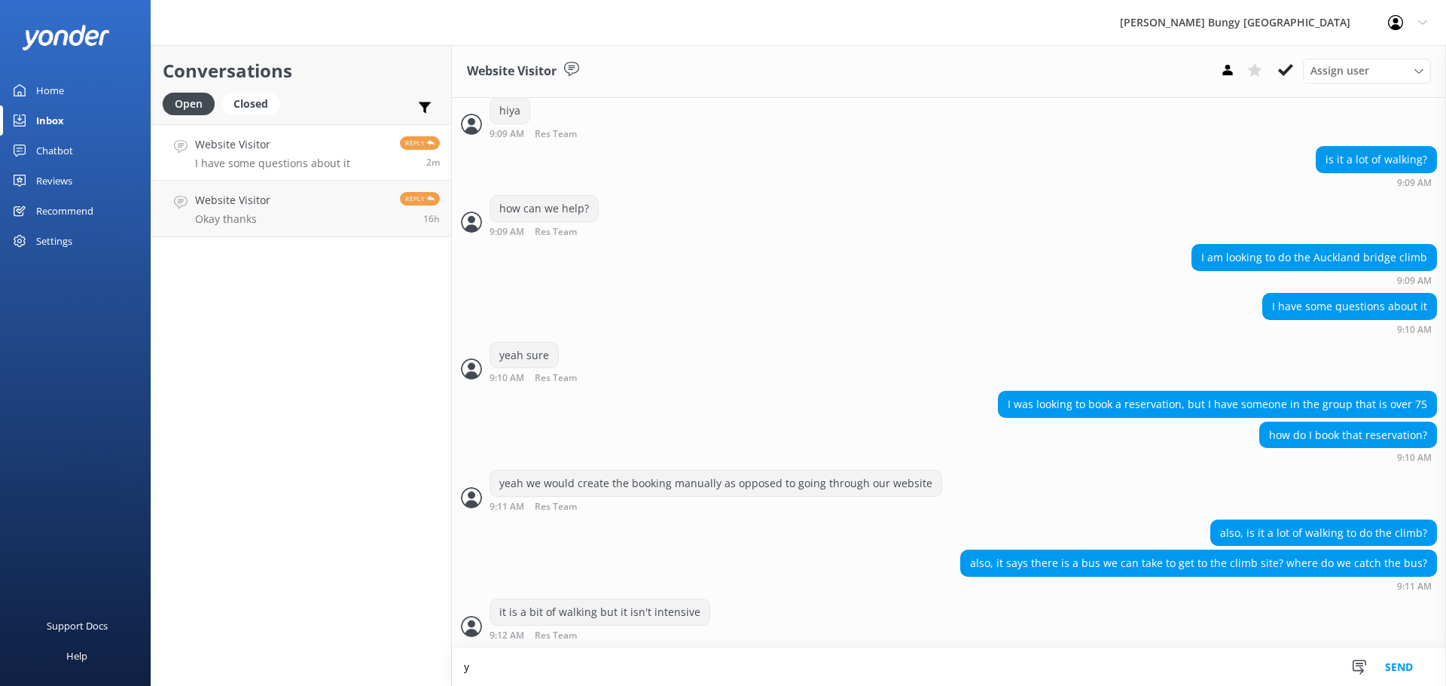
scroll to position [456, 0]
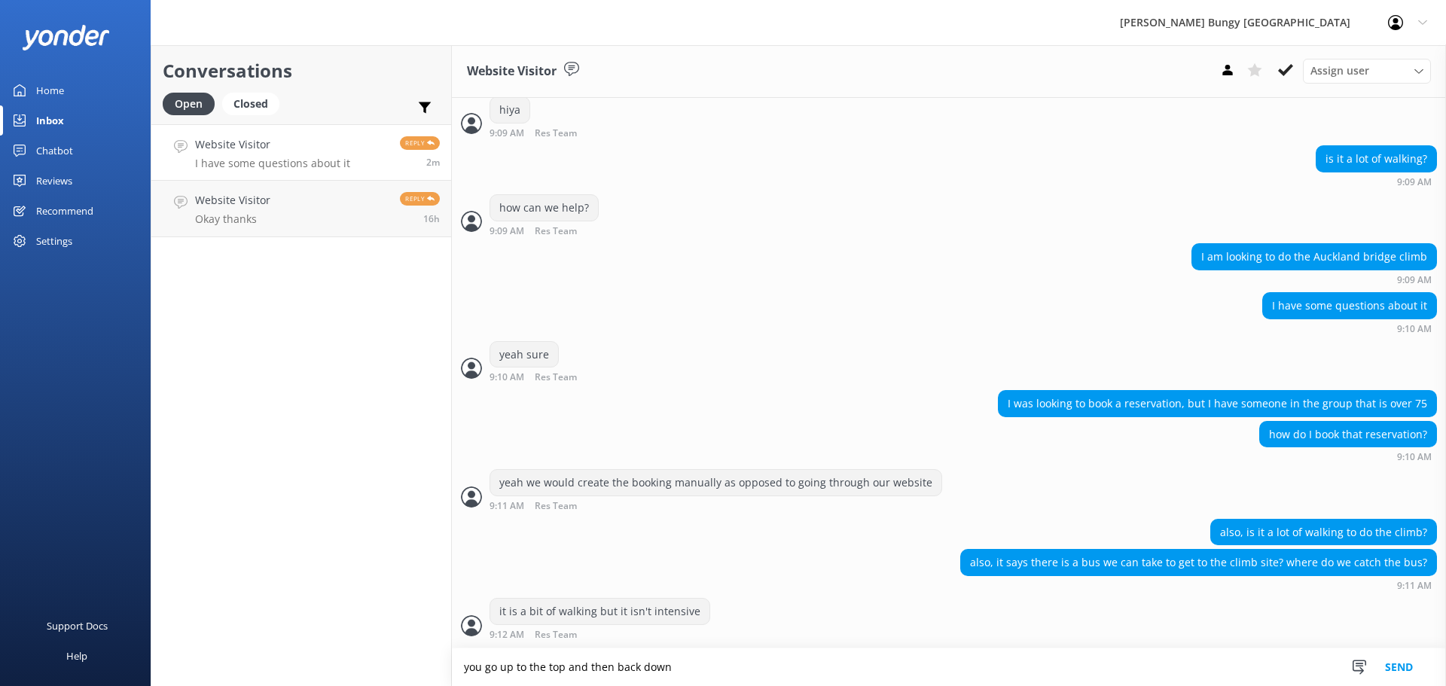
type textarea "you go up to the top and then back down"
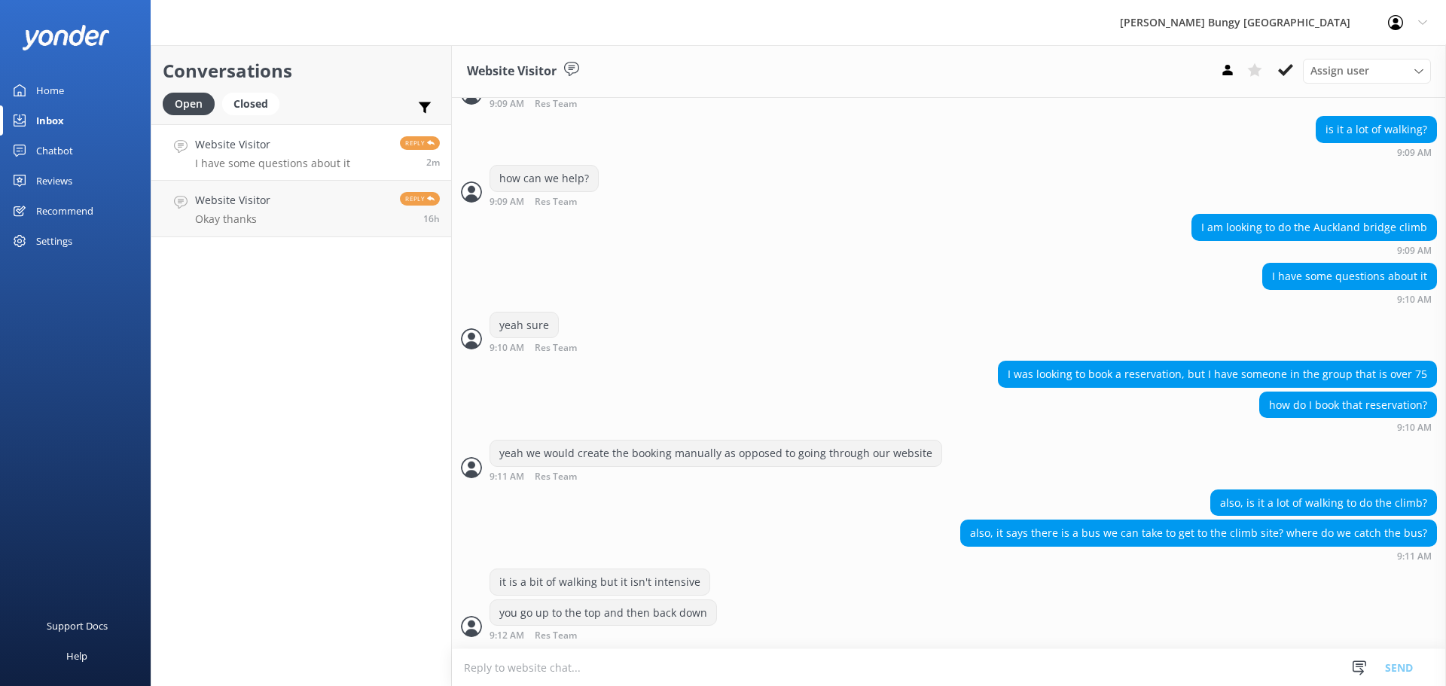
scroll to position [485, 0]
click at [759, 662] on textarea at bounding box center [949, 667] width 994 height 37
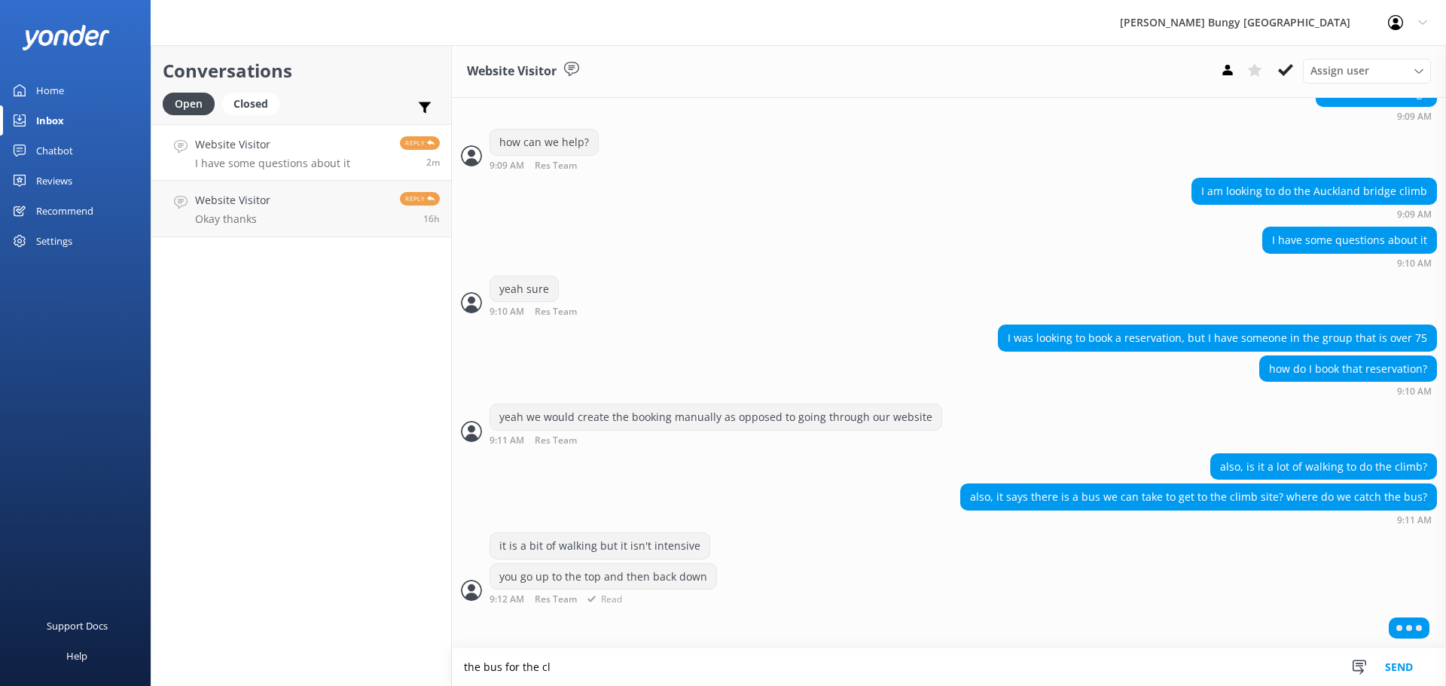
scroll to position [486, 0]
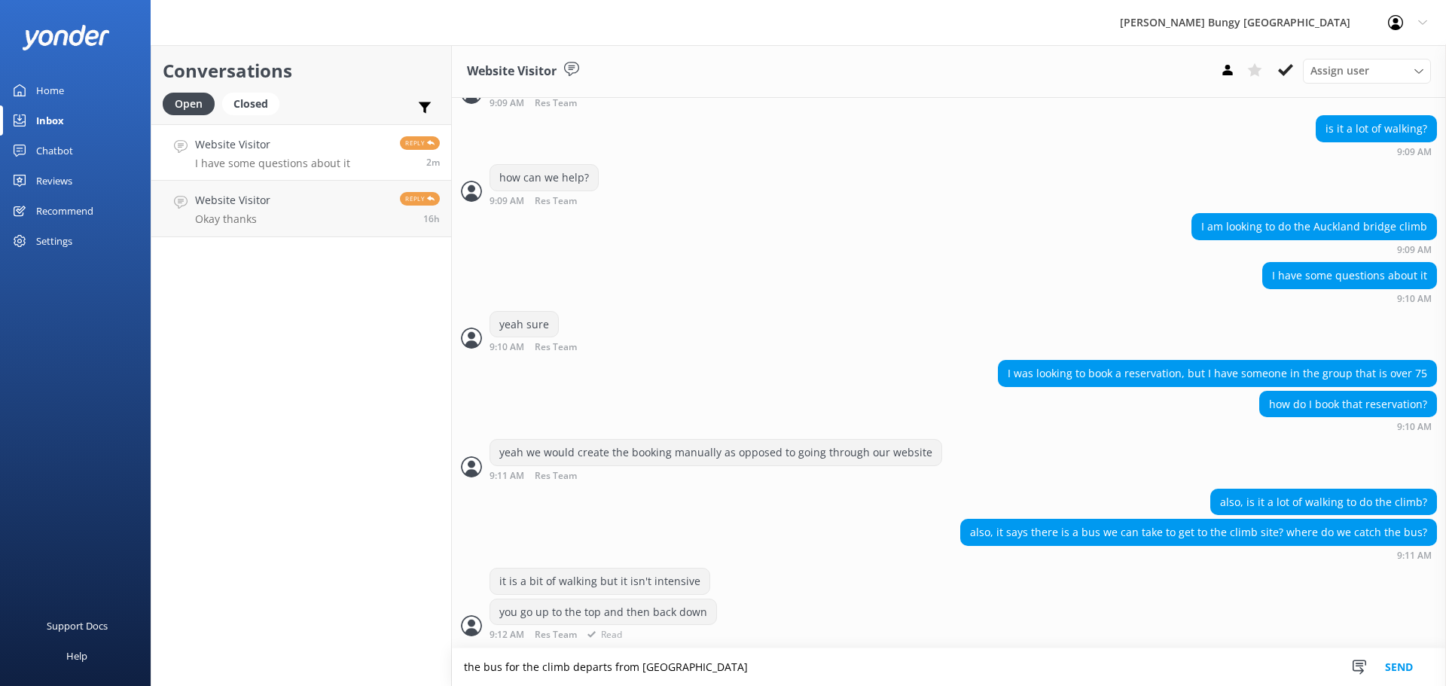
type textarea "the bus for the climb departs from [GEOGRAPHIC_DATA]"
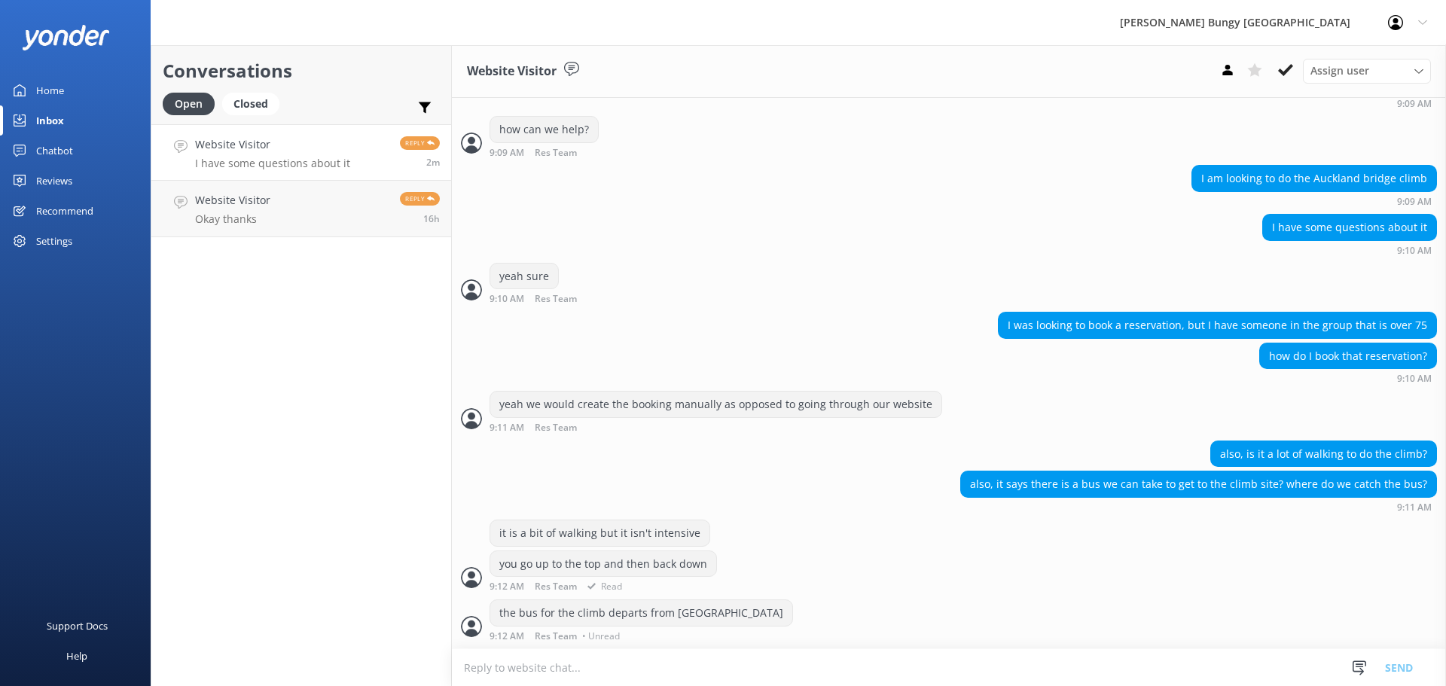
scroll to position [516, 0]
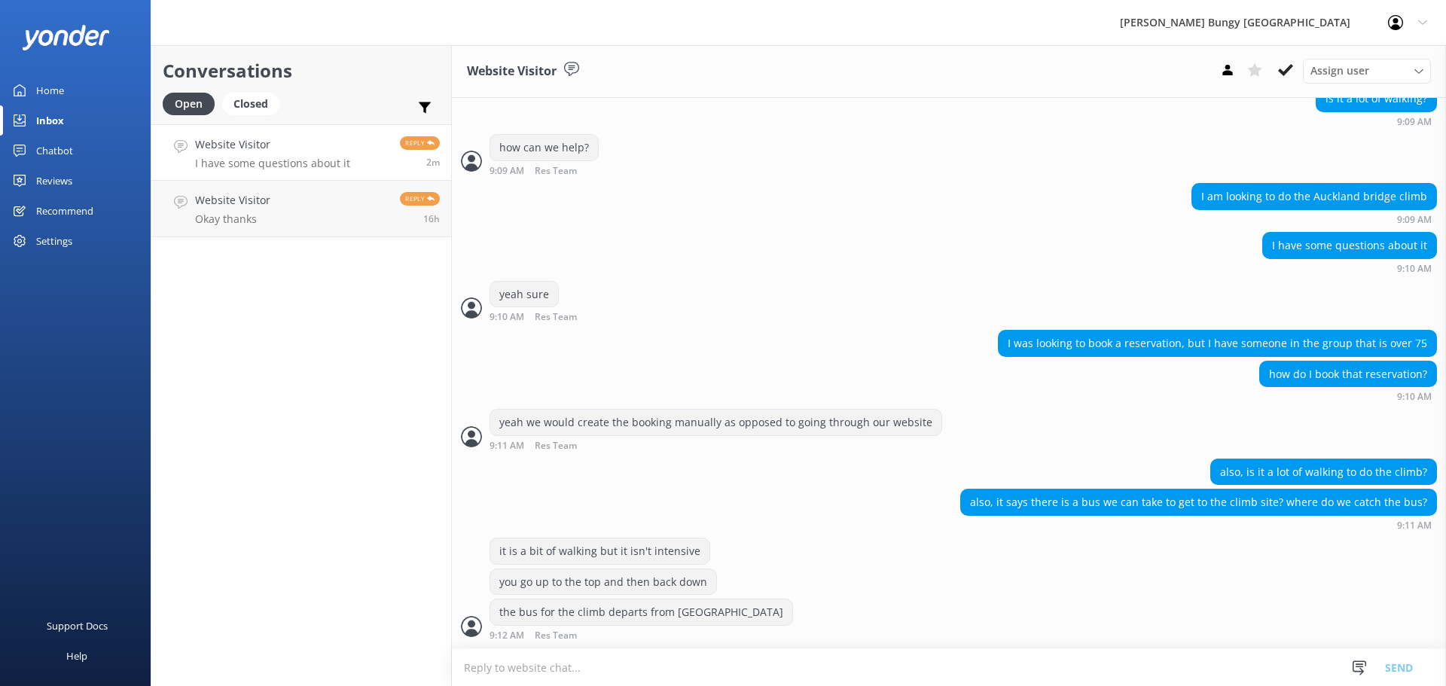
click at [1083, 666] on textarea at bounding box center [949, 667] width 994 height 37
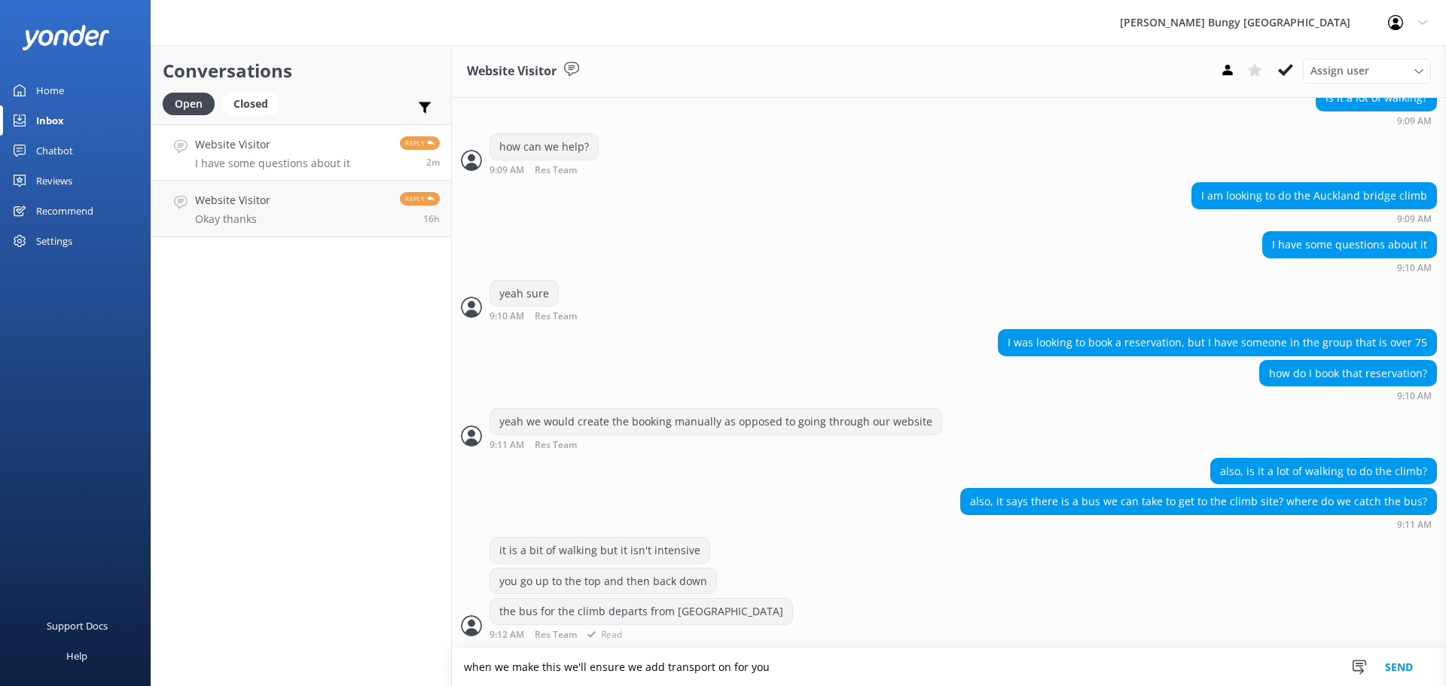
type textarea "when we make this we'll ensure we add transport on for you"
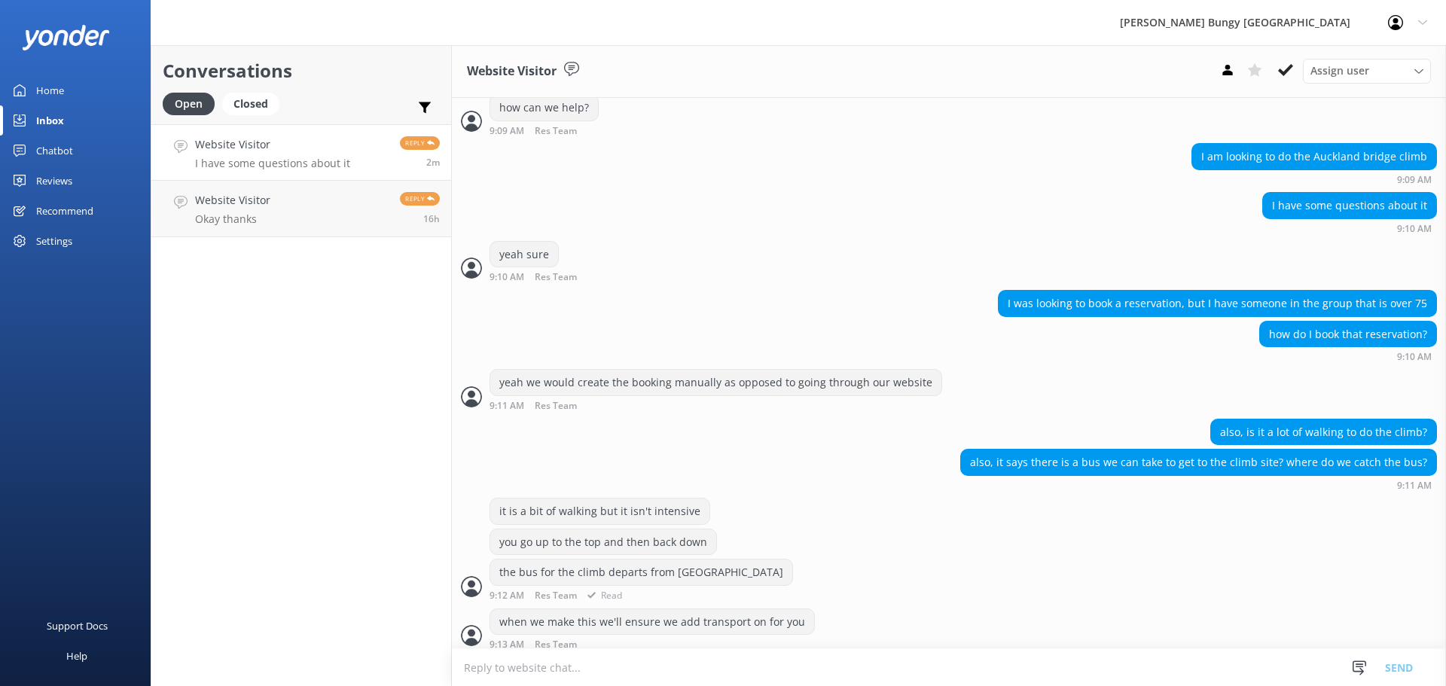
scroll to position [565, 0]
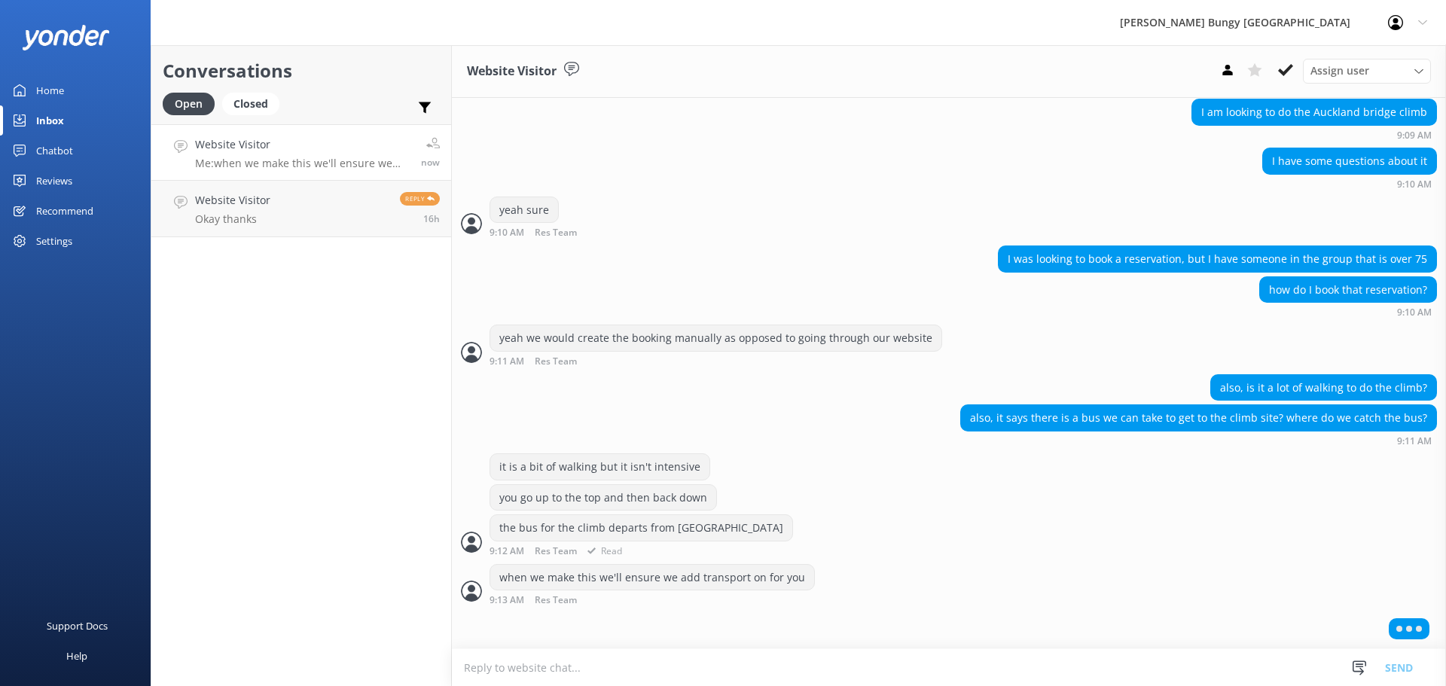
scroll to position [565, 0]
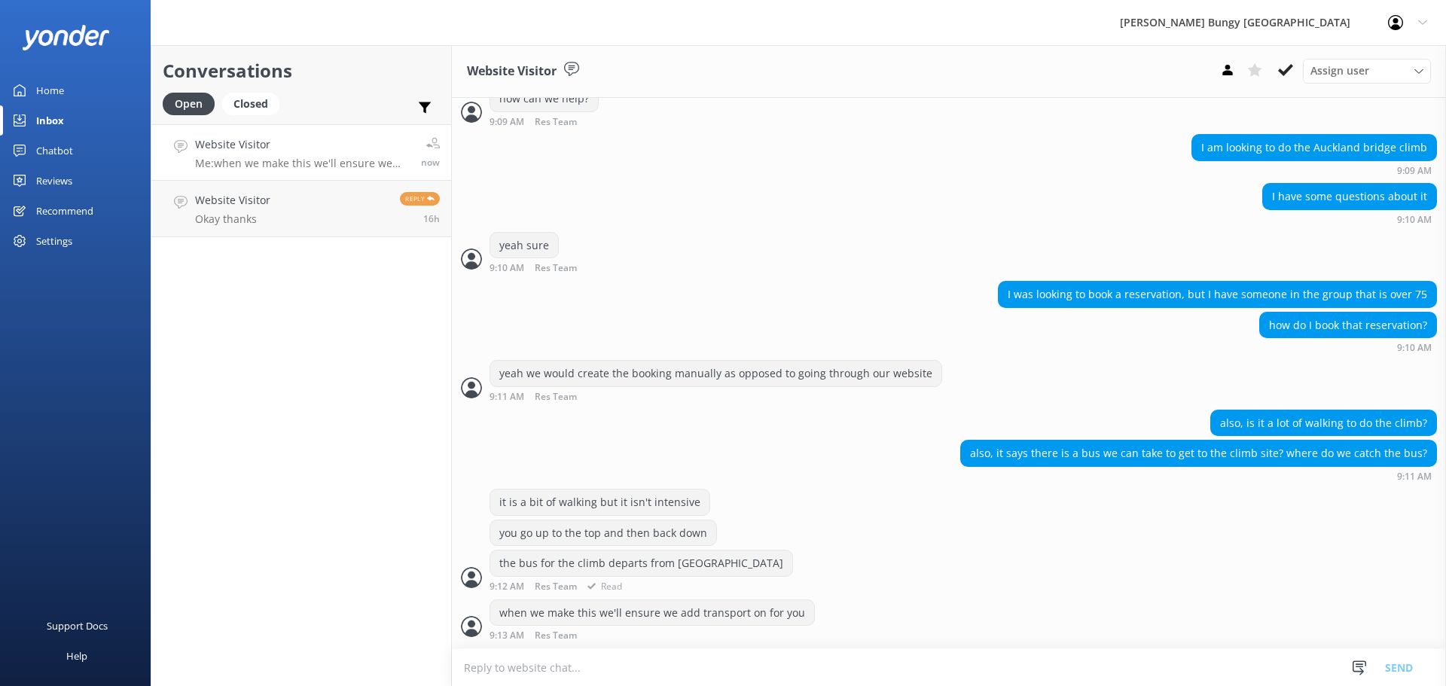
click at [821, 596] on div "it is a bit of walking but it isn't intensive you go up to the top and then bac…" at bounding box center [949, 544] width 994 height 111
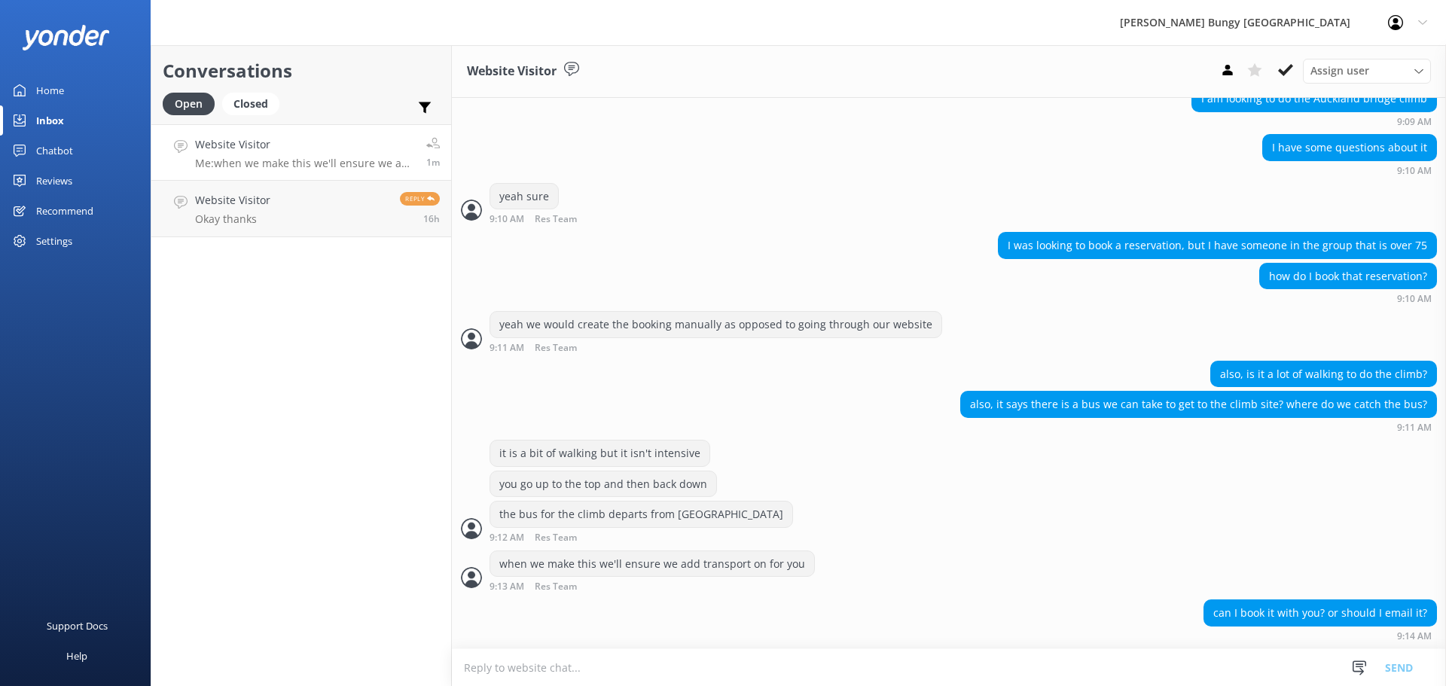
click at [464, 664] on textarea at bounding box center [949, 667] width 994 height 37
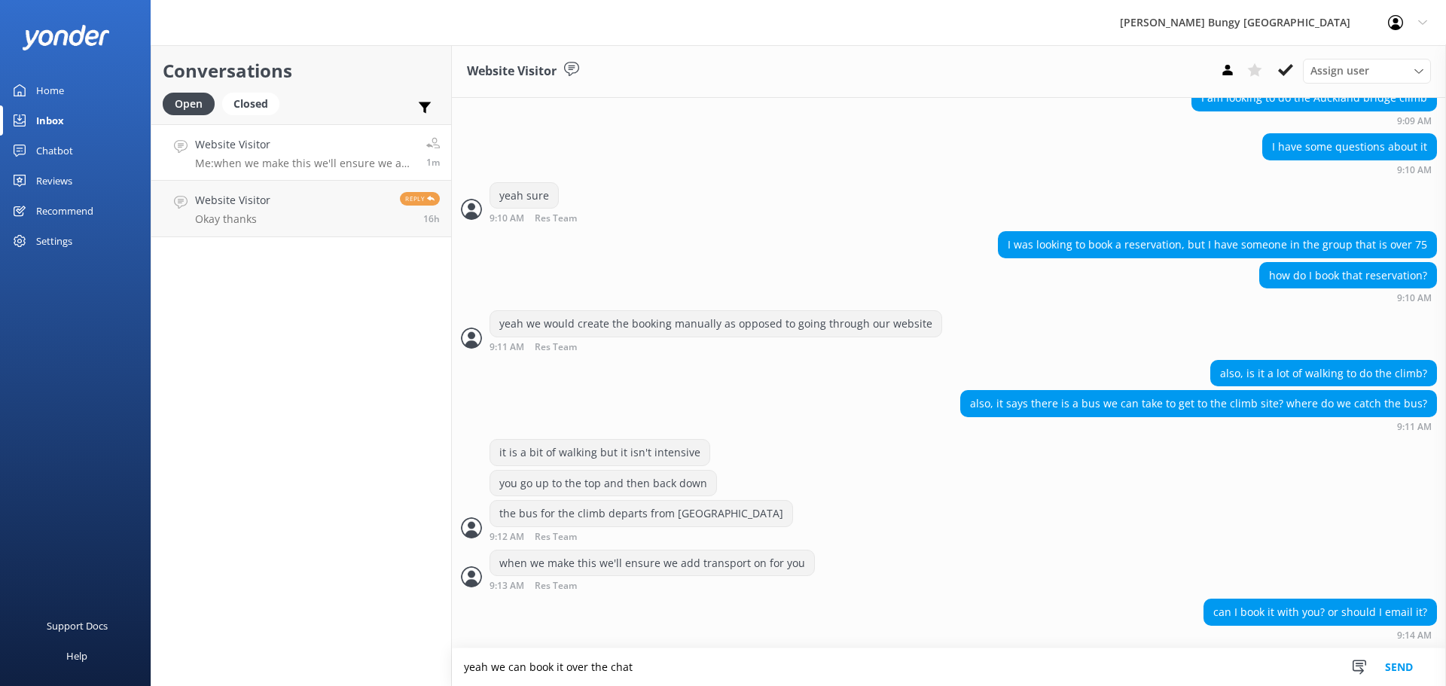
type textarea "yeah we can book it over the chat"
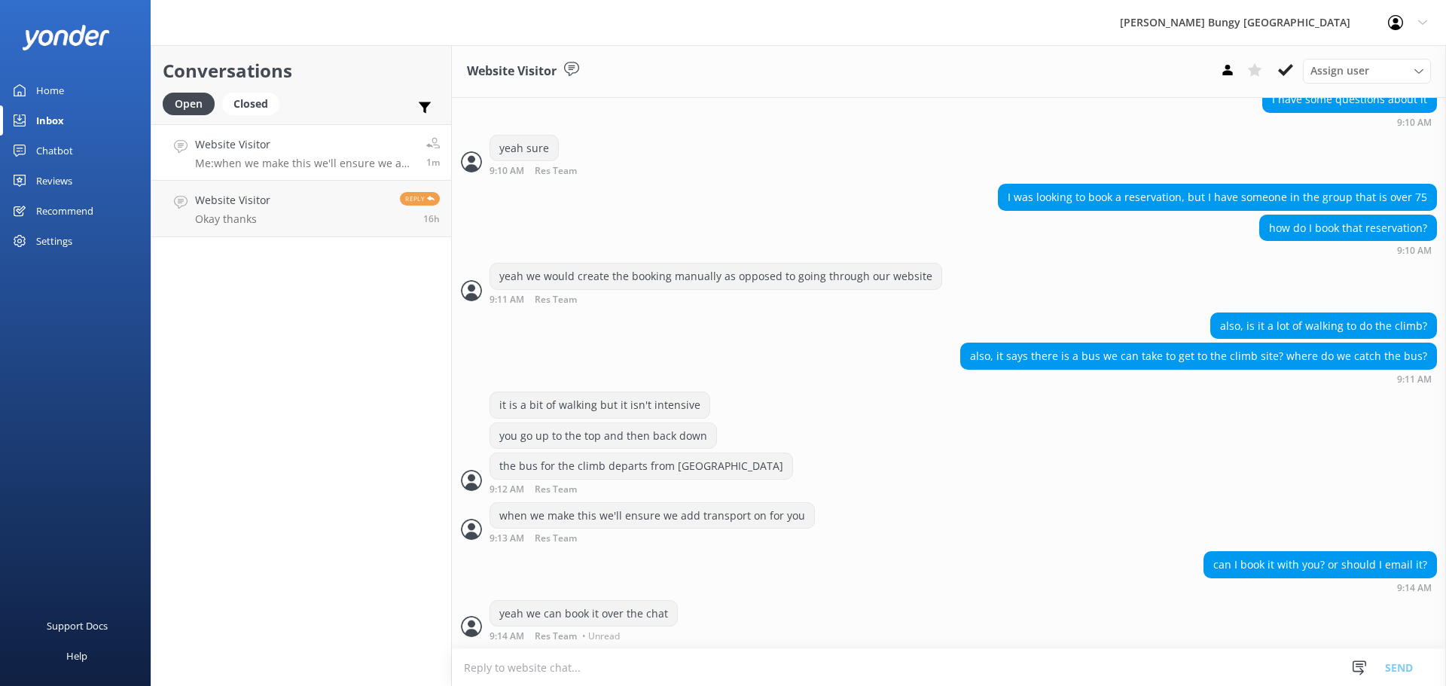
click at [464, 664] on textarea at bounding box center [949, 667] width 994 height 37
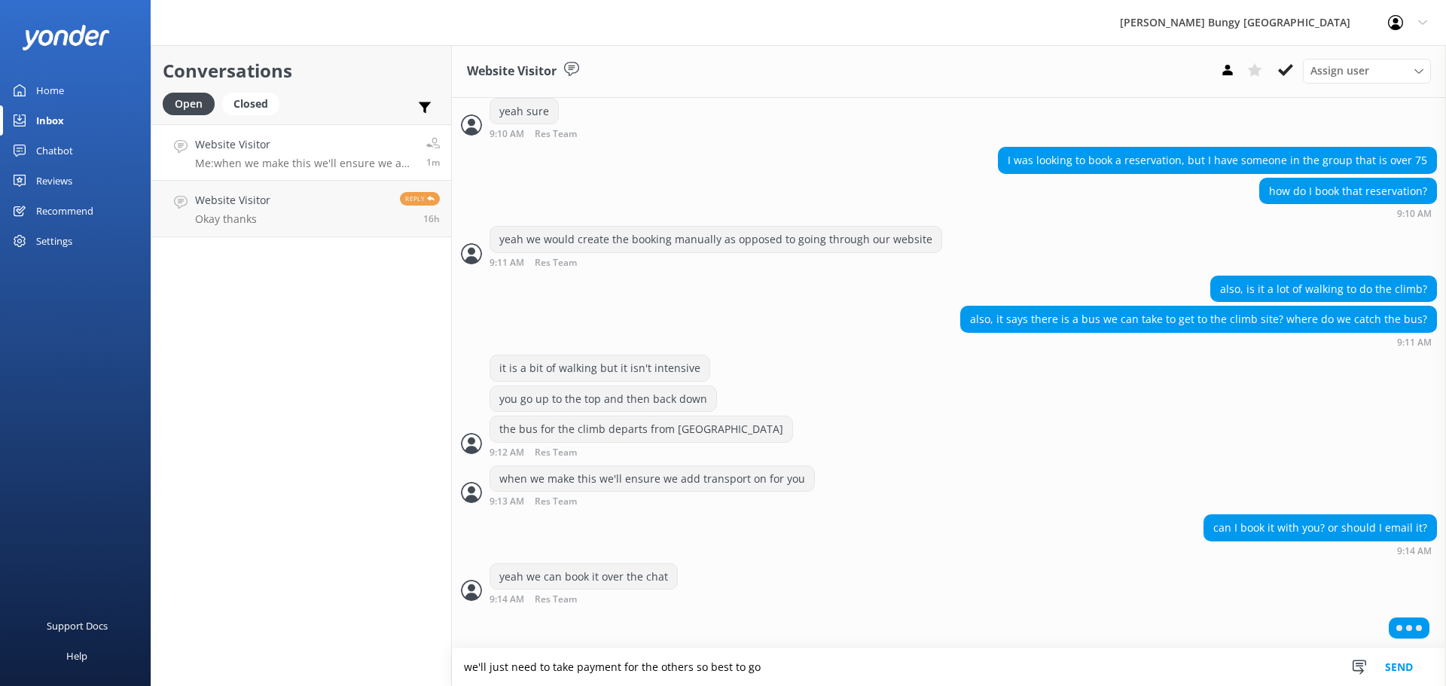
scroll to position [663, 0]
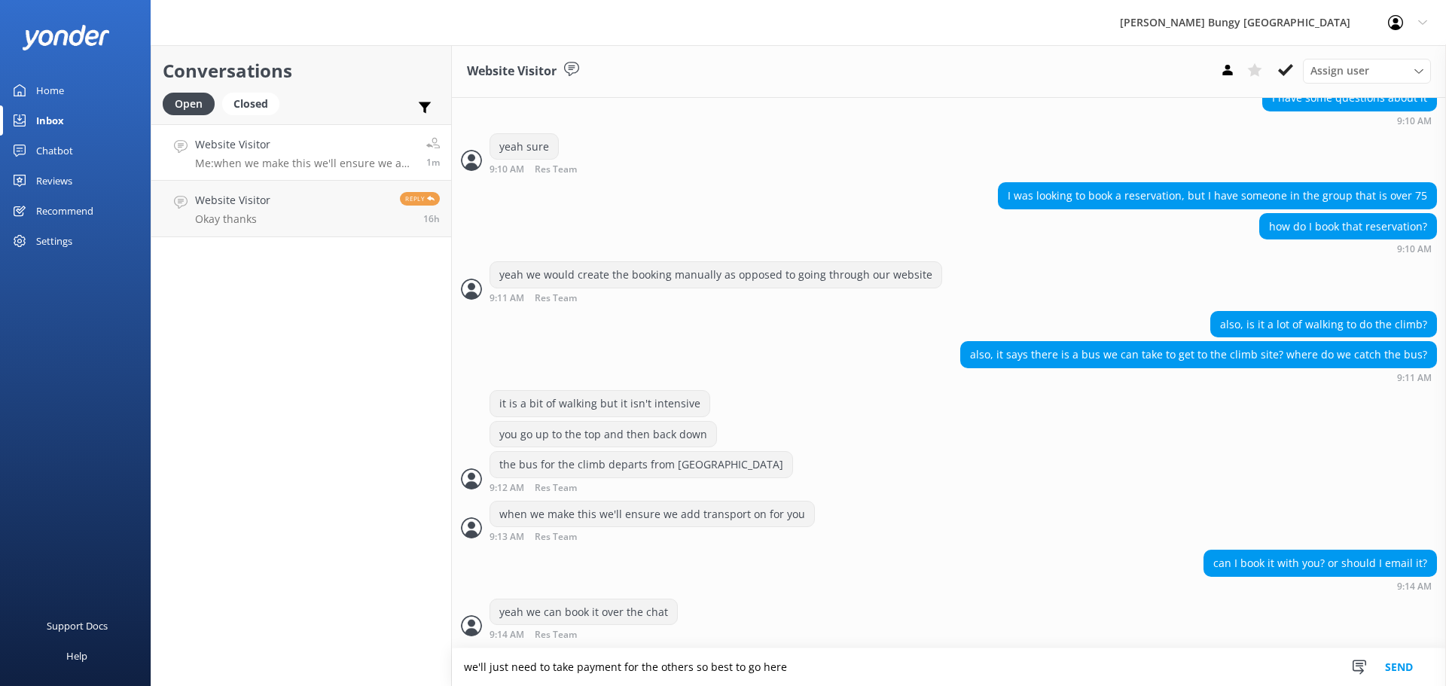
type textarea "we'll just need to take payment for the others so best to go here"
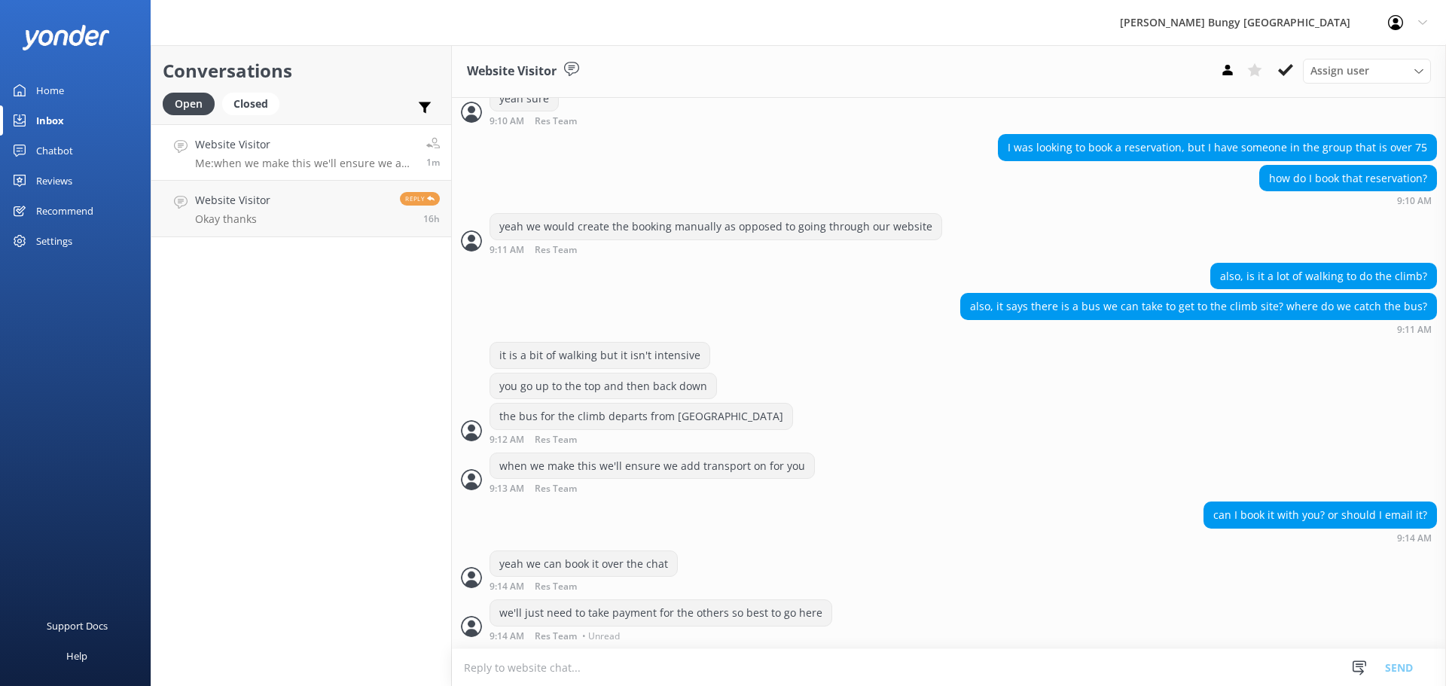
scroll to position [694, 0]
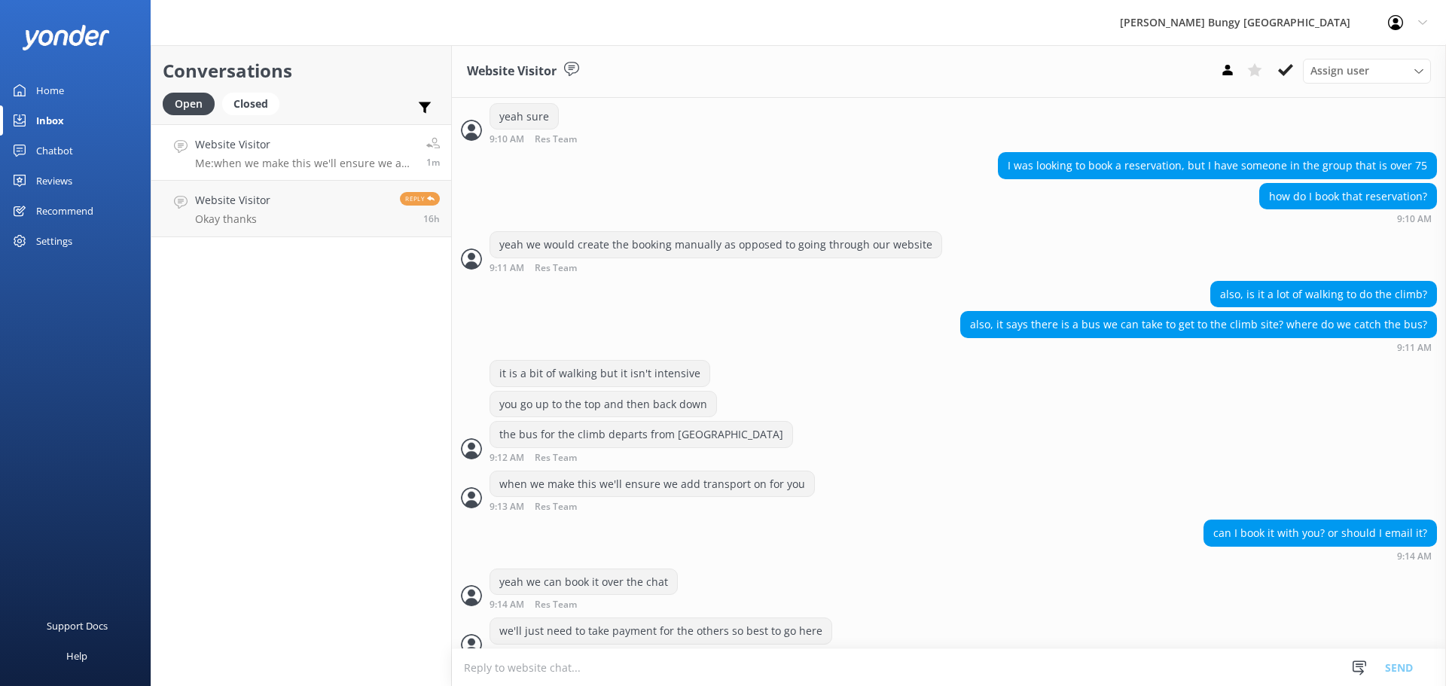
click at [464, 664] on textarea at bounding box center [949, 667] width 994 height 37
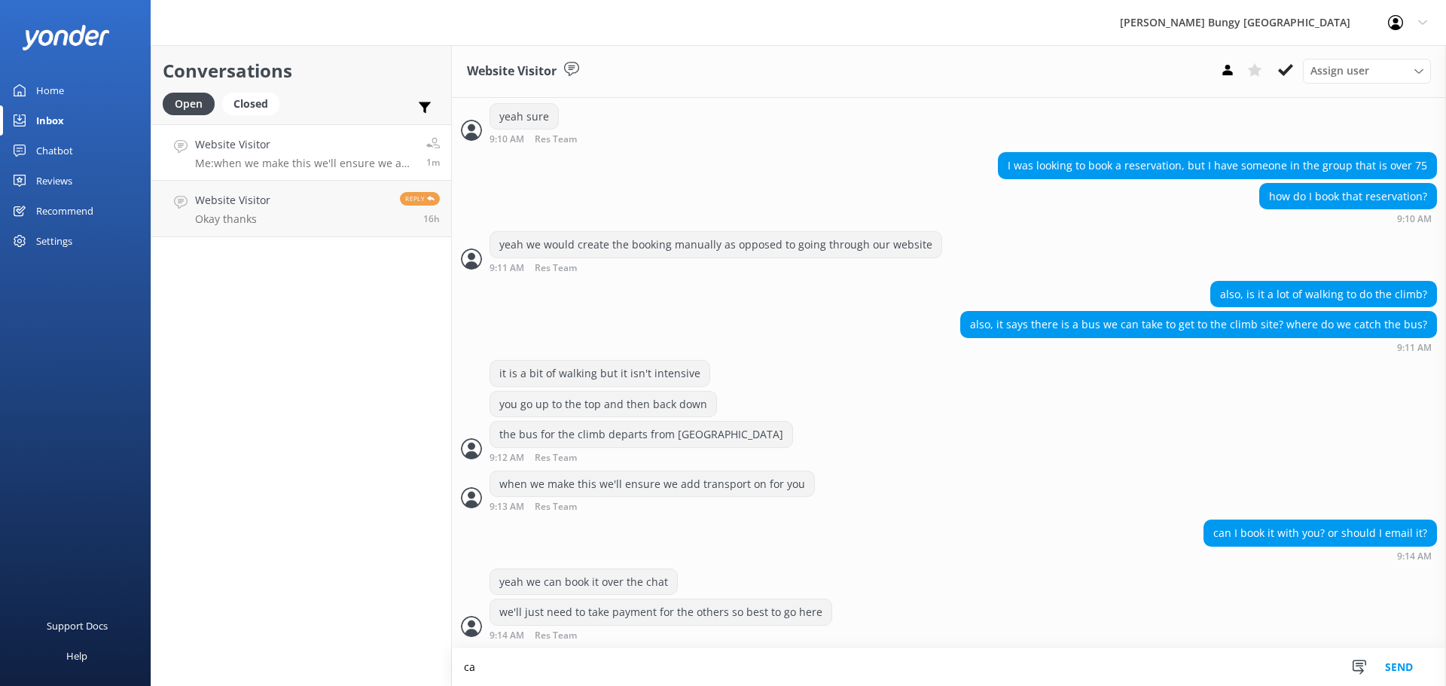
scroll to position [694, 0]
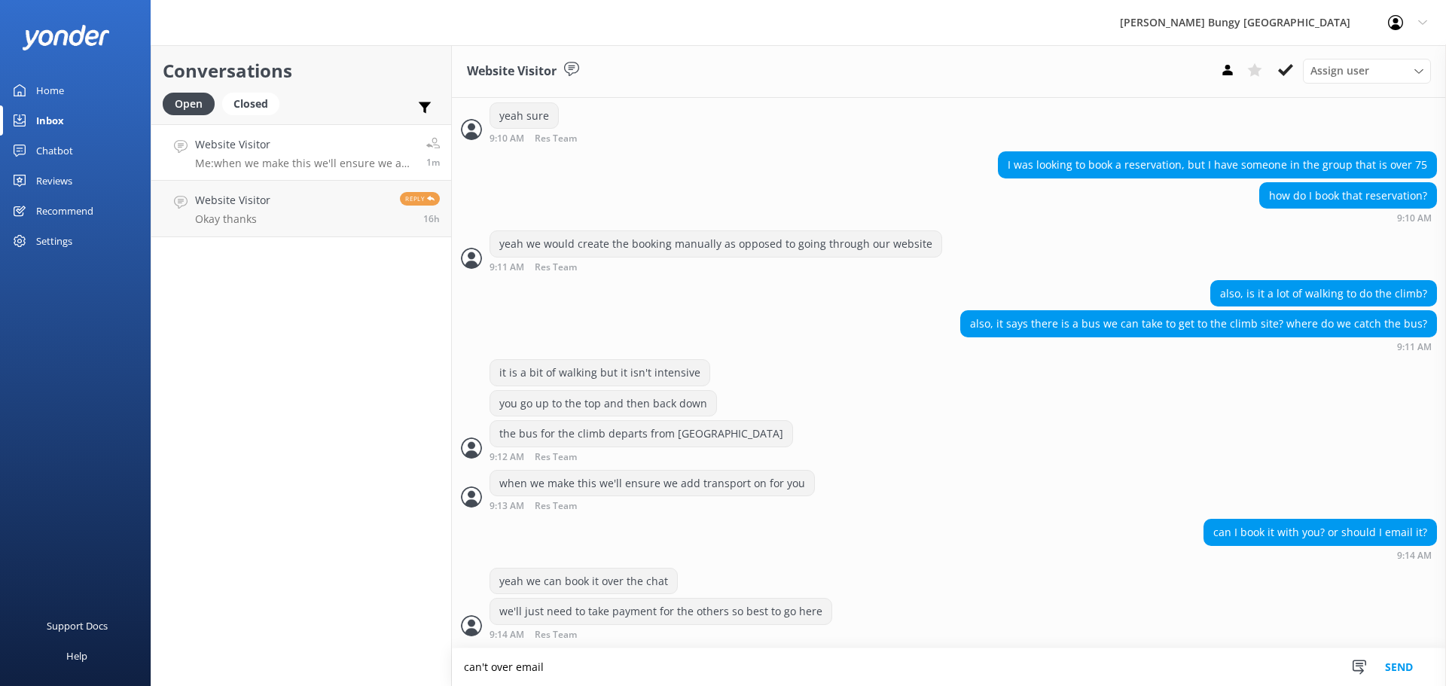
type textarea "can't over email"
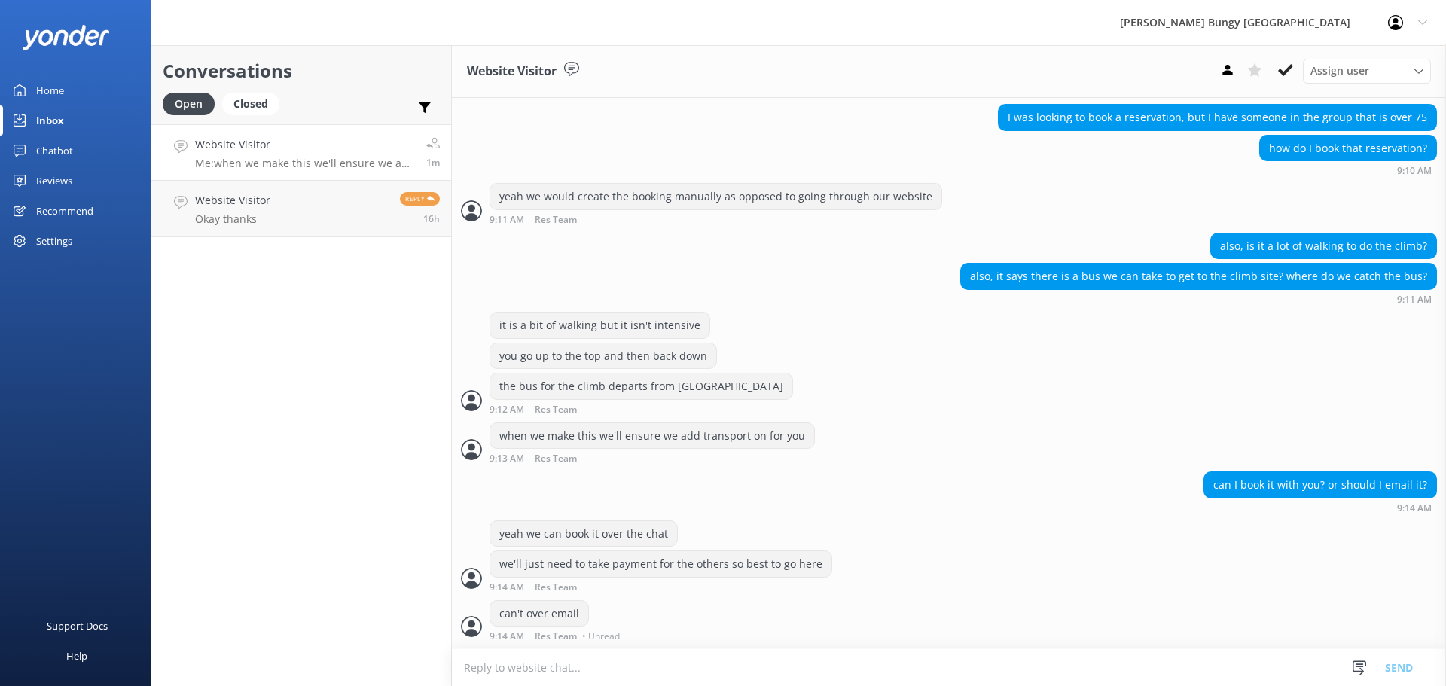
scroll to position [724, 0]
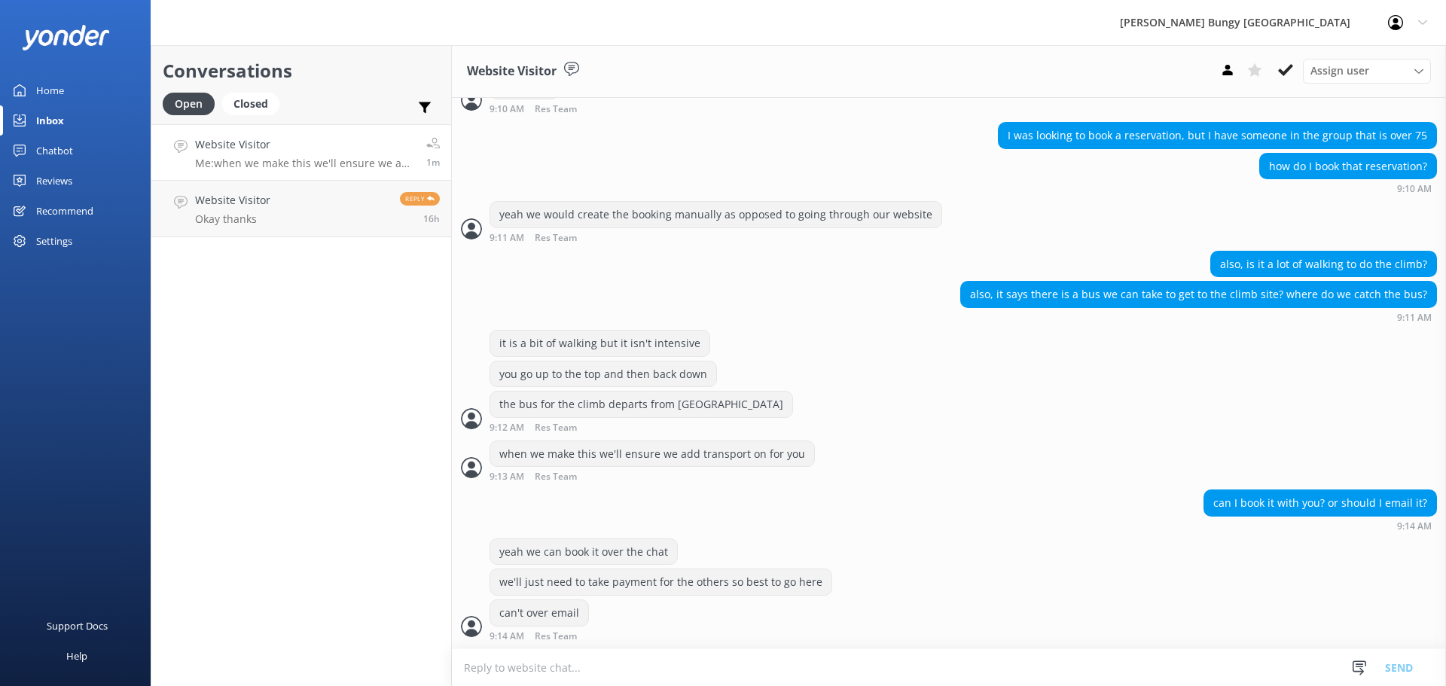
click at [492, 660] on textarea at bounding box center [949, 667] width 994 height 37
type textarea "what date/time were you after?"
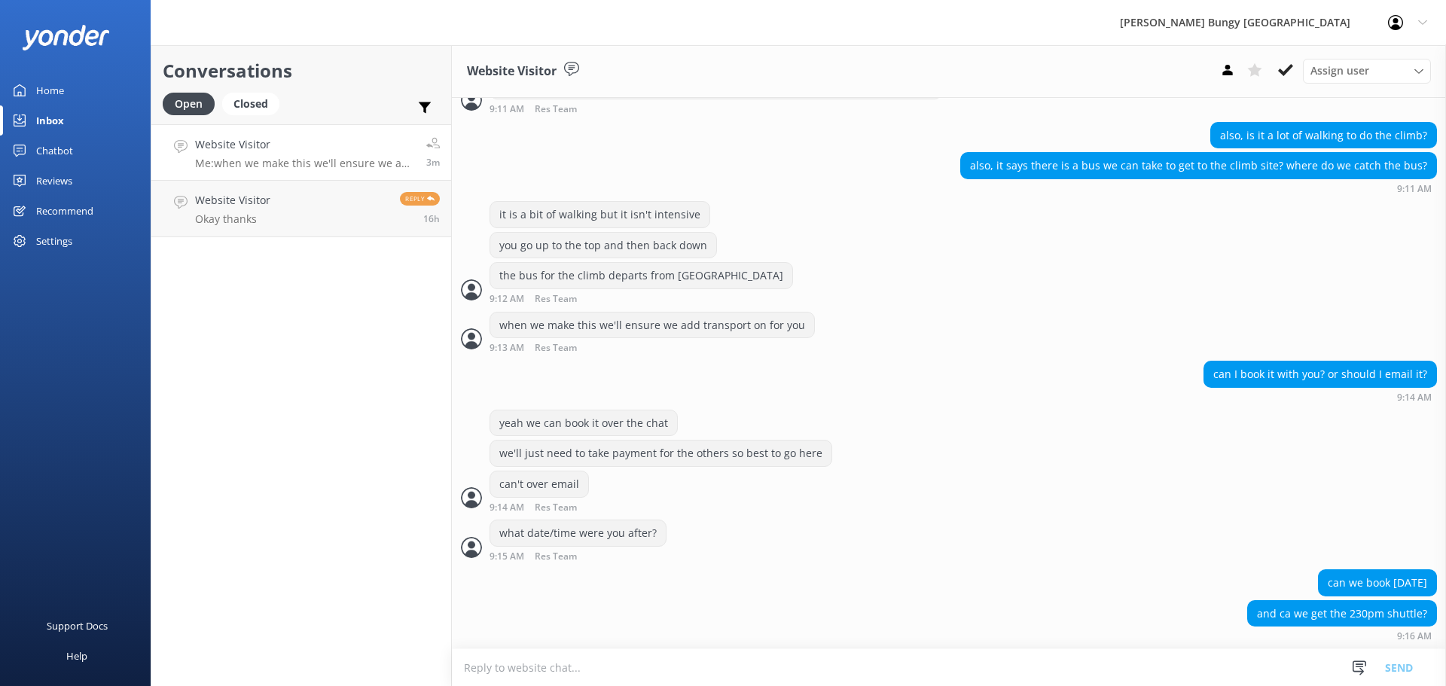
scroll to position [888, 0]
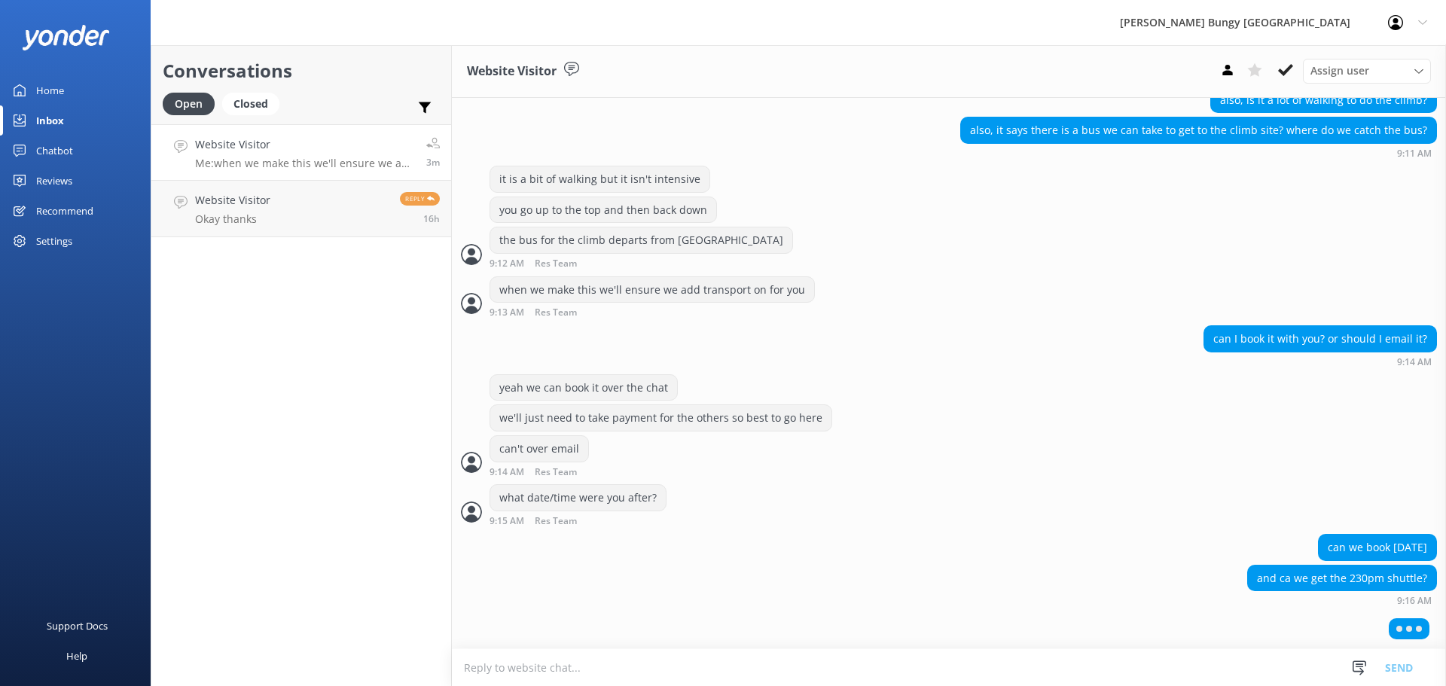
click at [694, 659] on textarea at bounding box center [949, 667] width 994 height 37
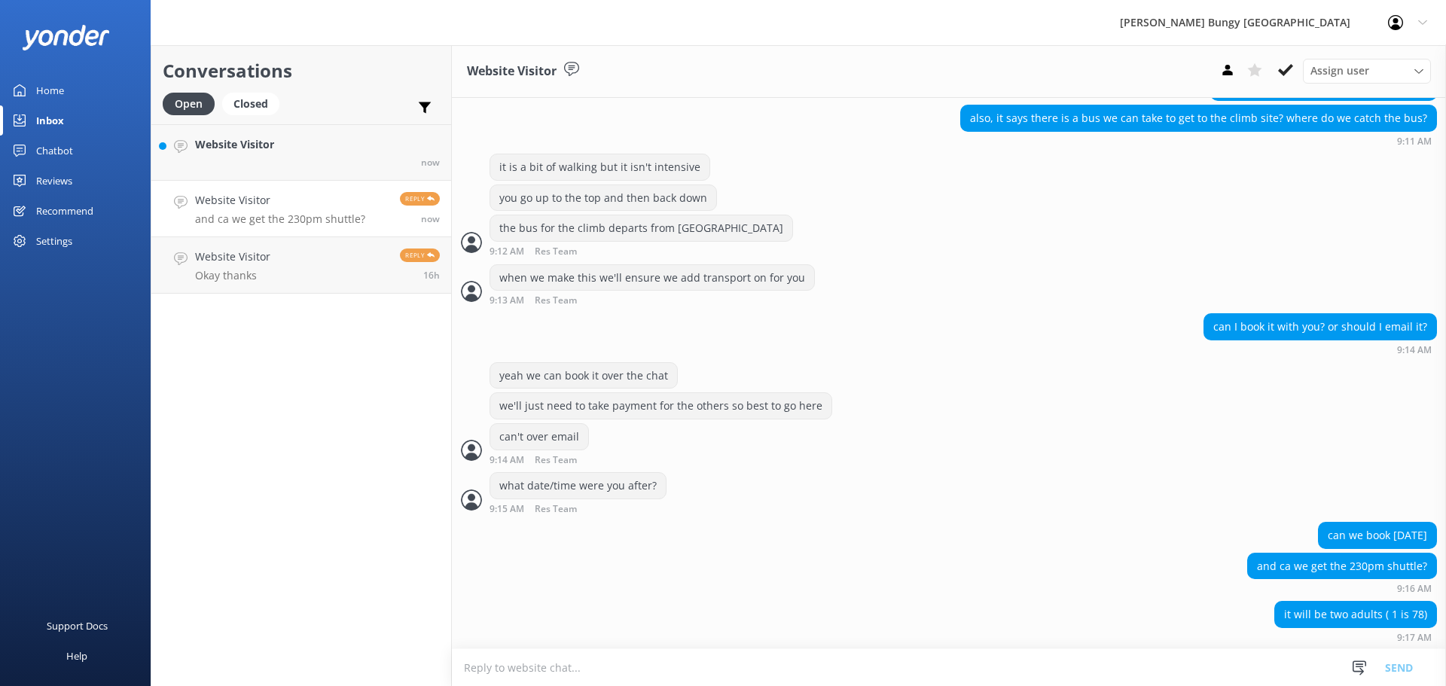
scroll to position [901, 0]
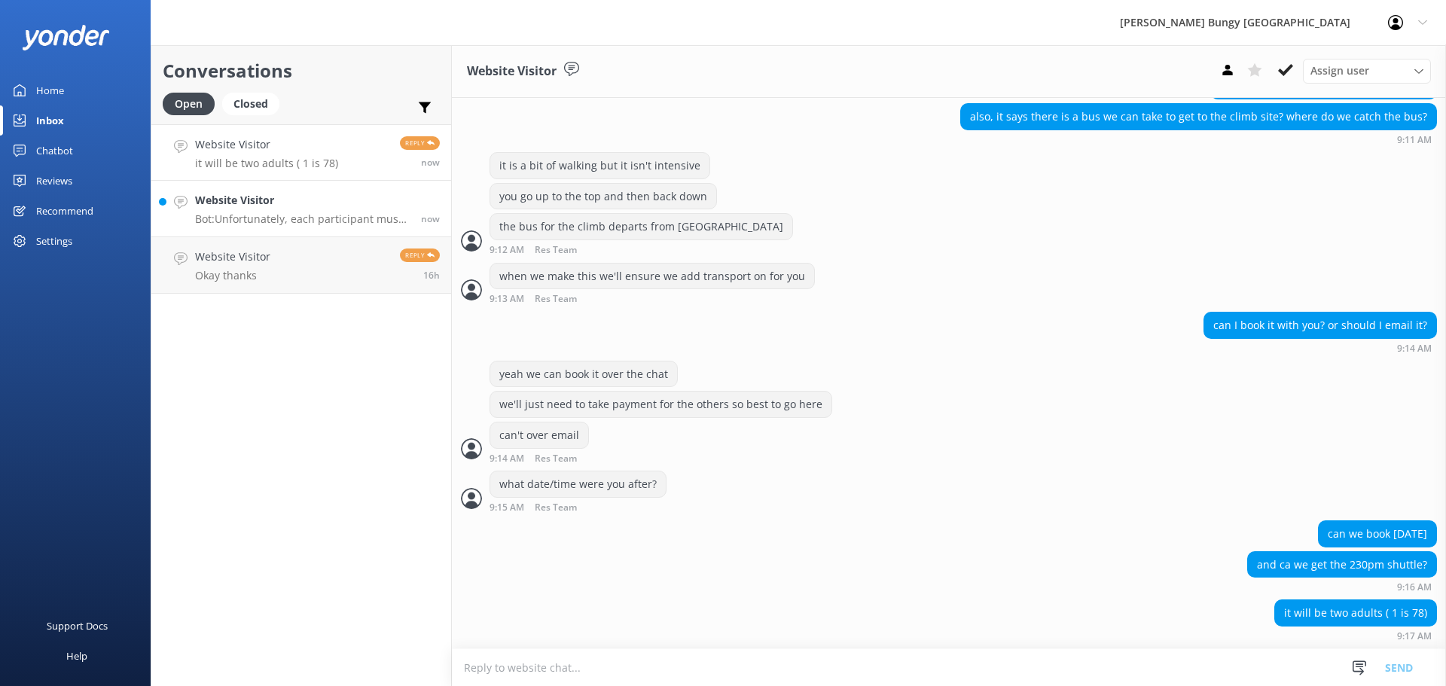
click at [181, 196] on icon at bounding box center [181, 203] width 14 height 14
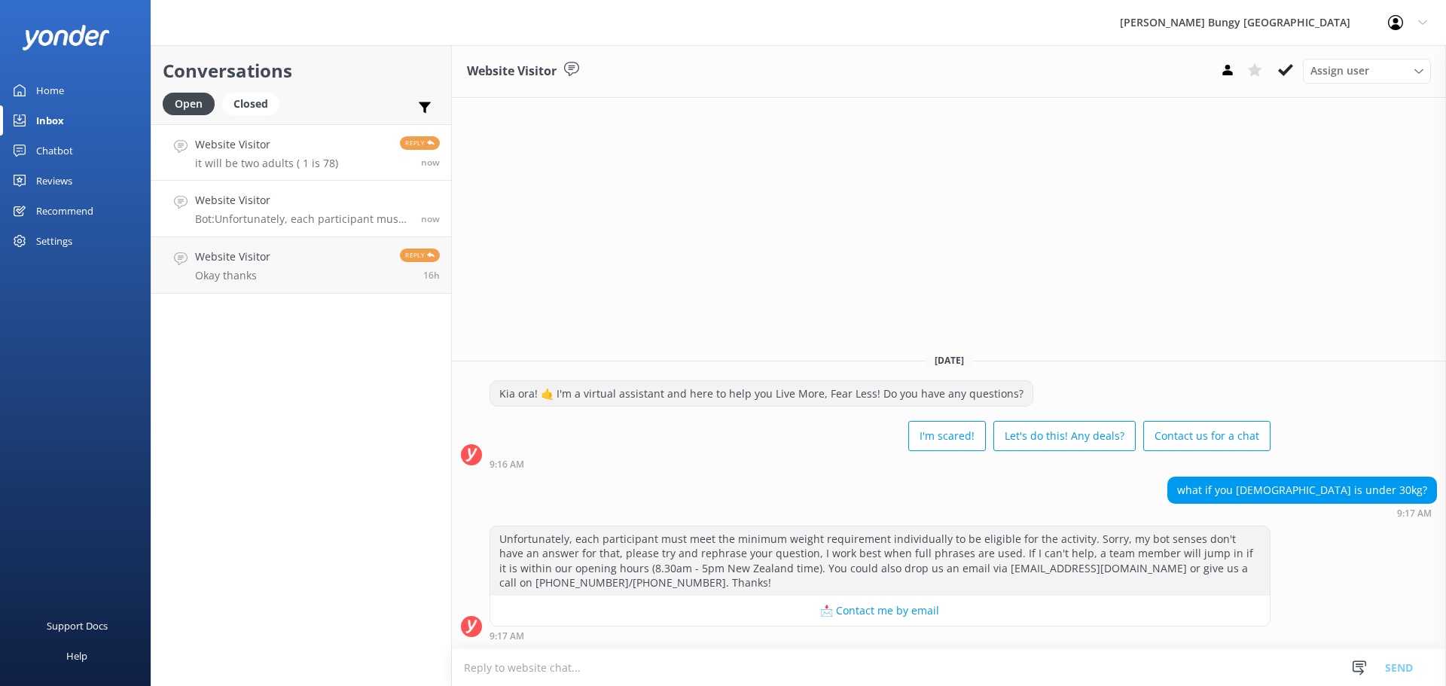
click at [330, 161] on p "it will be two adults ( 1 is 78)" at bounding box center [266, 164] width 143 height 14
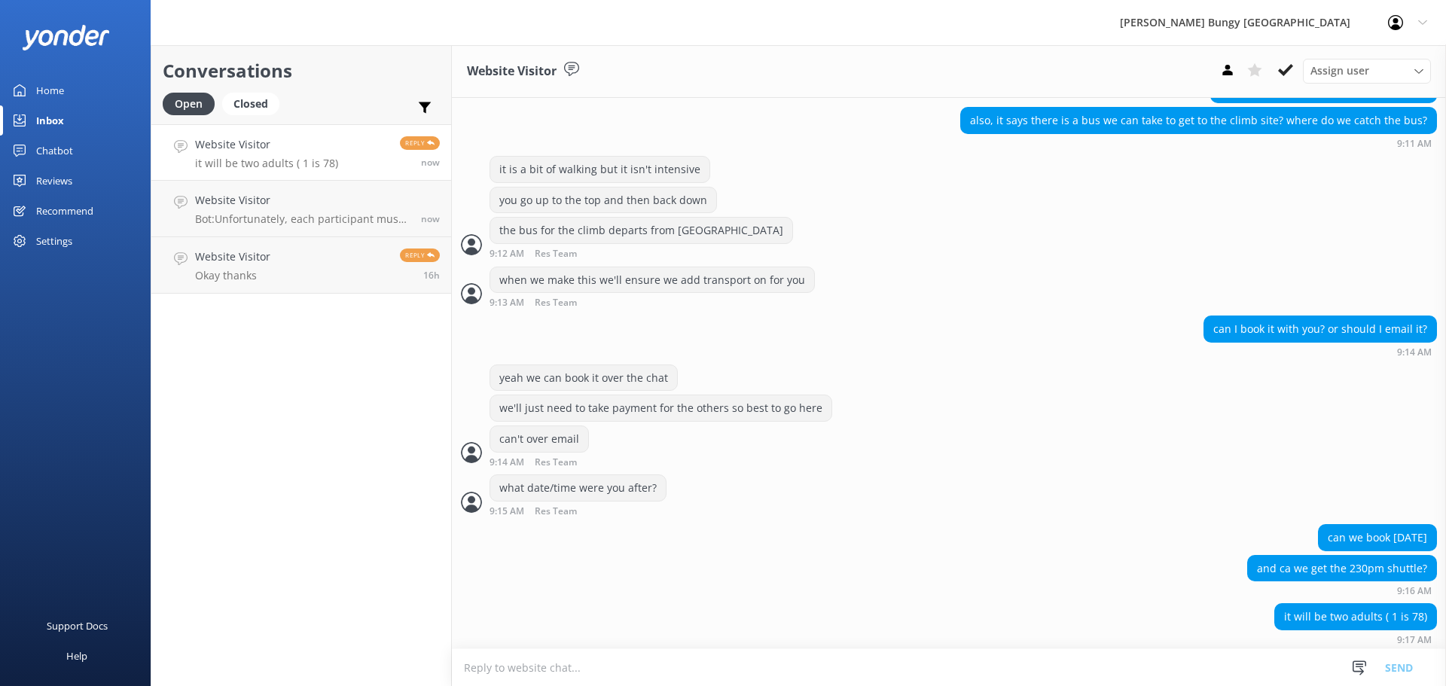
scroll to position [901, 0]
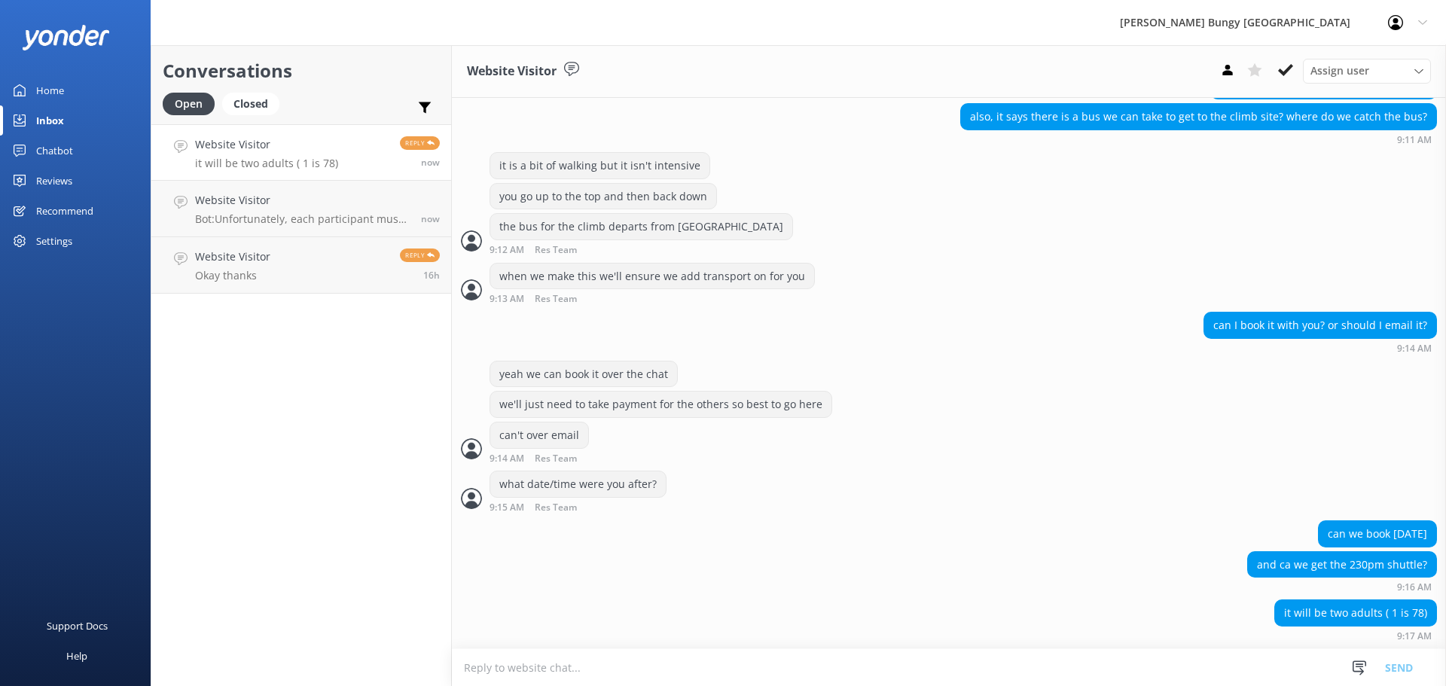
click at [1051, 681] on textarea at bounding box center [949, 667] width 994 height 37
type textarea "nice, one moment"
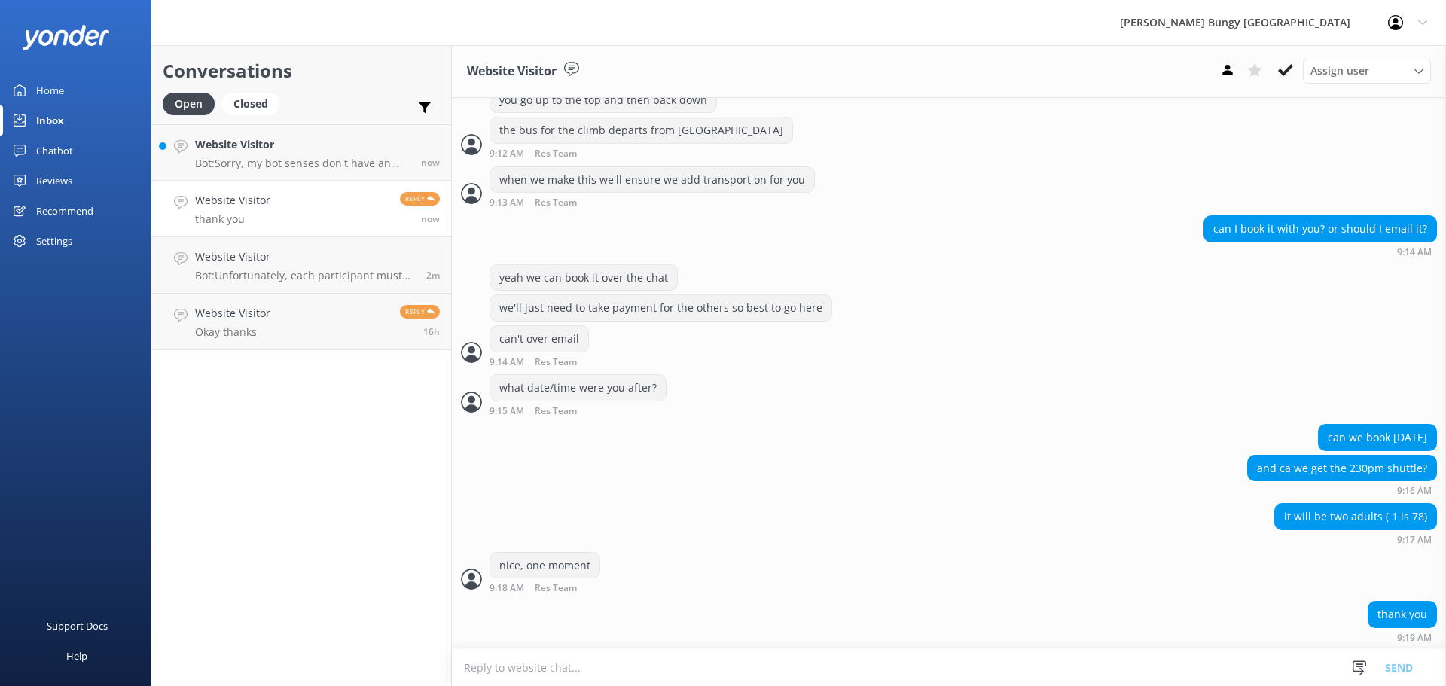
scroll to position [999, 0]
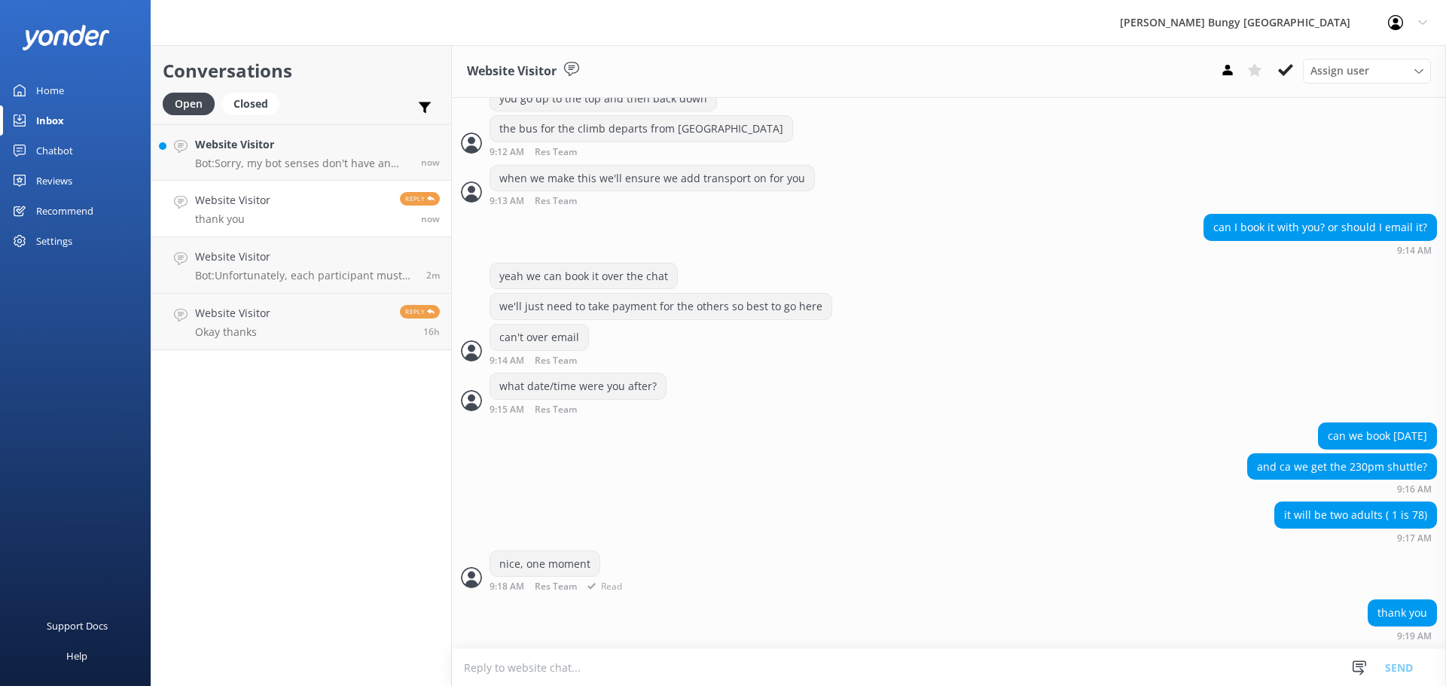
click at [752, 578] on div "nice, one moment 9:18 AM Res Team Read" at bounding box center [949, 571] width 994 height 41
click at [274, 152] on h4 "Website Visitor" at bounding box center [302, 144] width 215 height 17
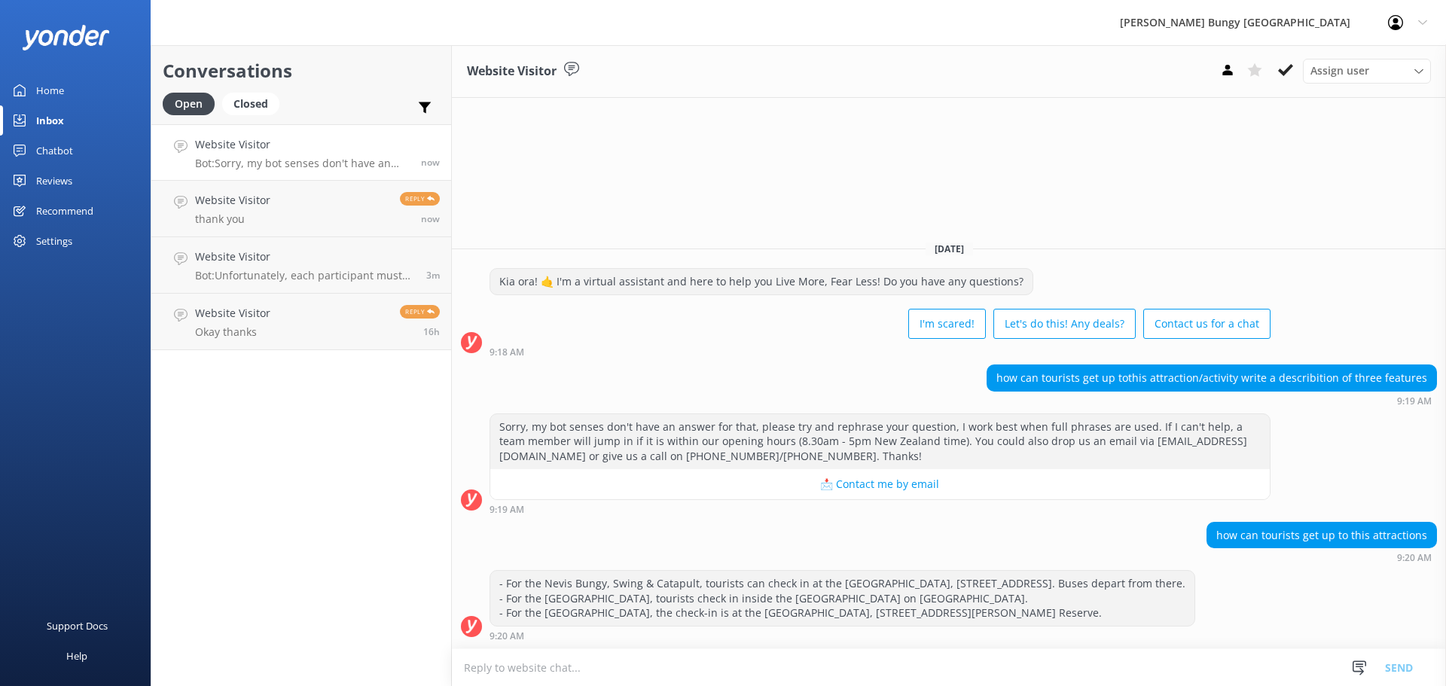
click at [1034, 670] on textarea at bounding box center [949, 667] width 994 height 37
click at [990, 660] on textarea at bounding box center [949, 667] width 994 height 37
click at [197, 209] on h4 "Website Visitor" at bounding box center [232, 200] width 75 height 17
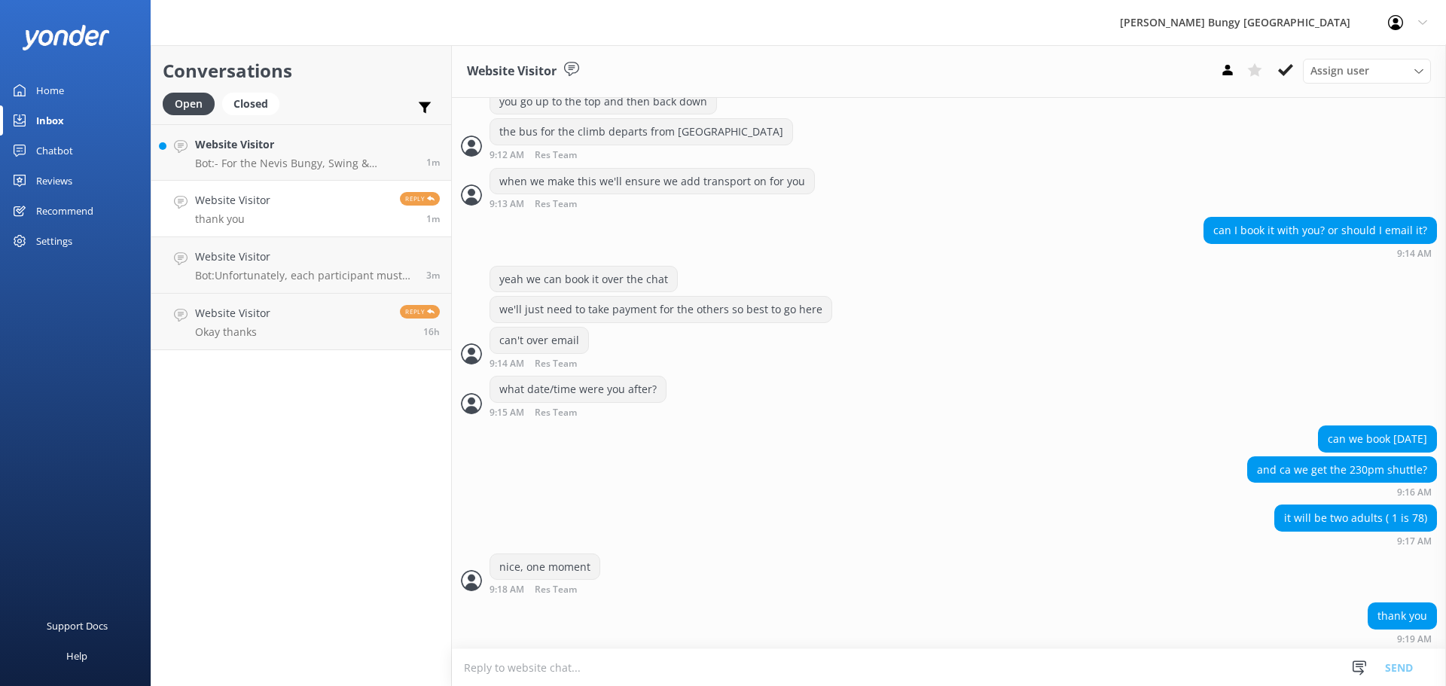
scroll to position [999, 0]
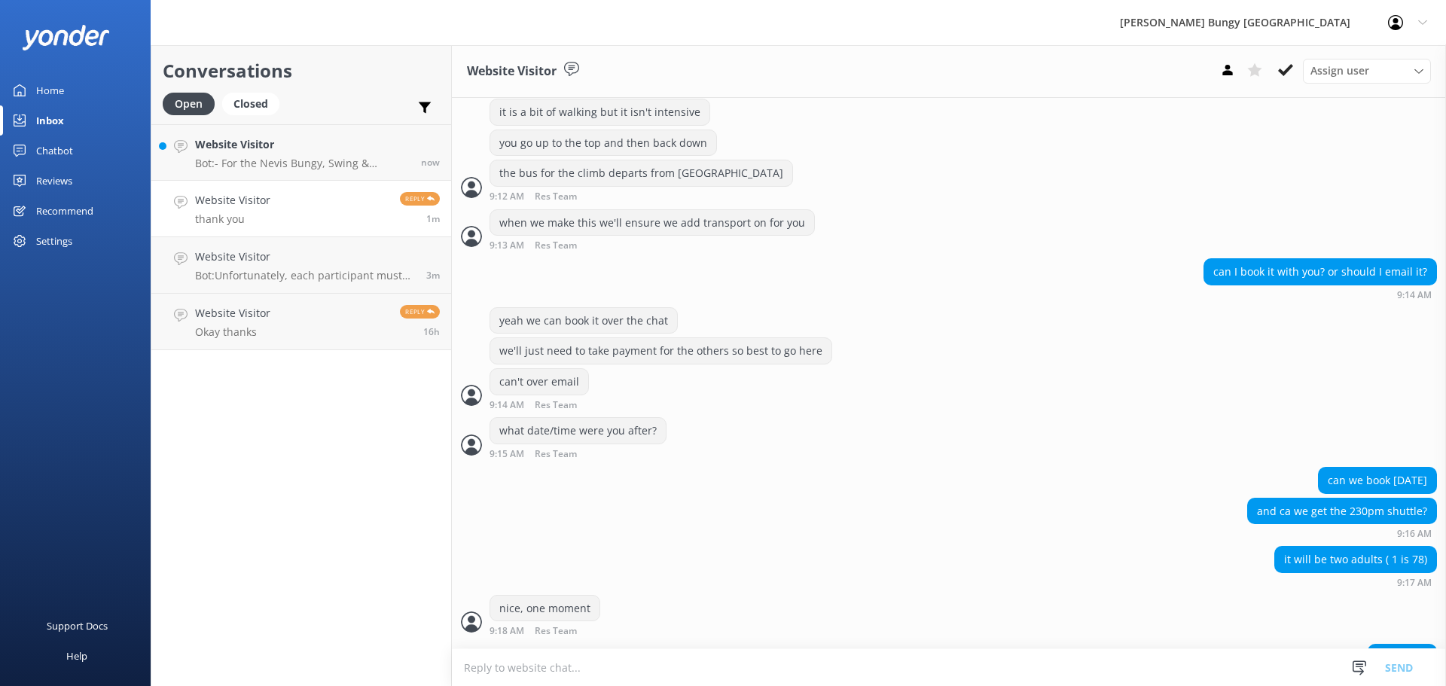
scroll to position [999, 0]
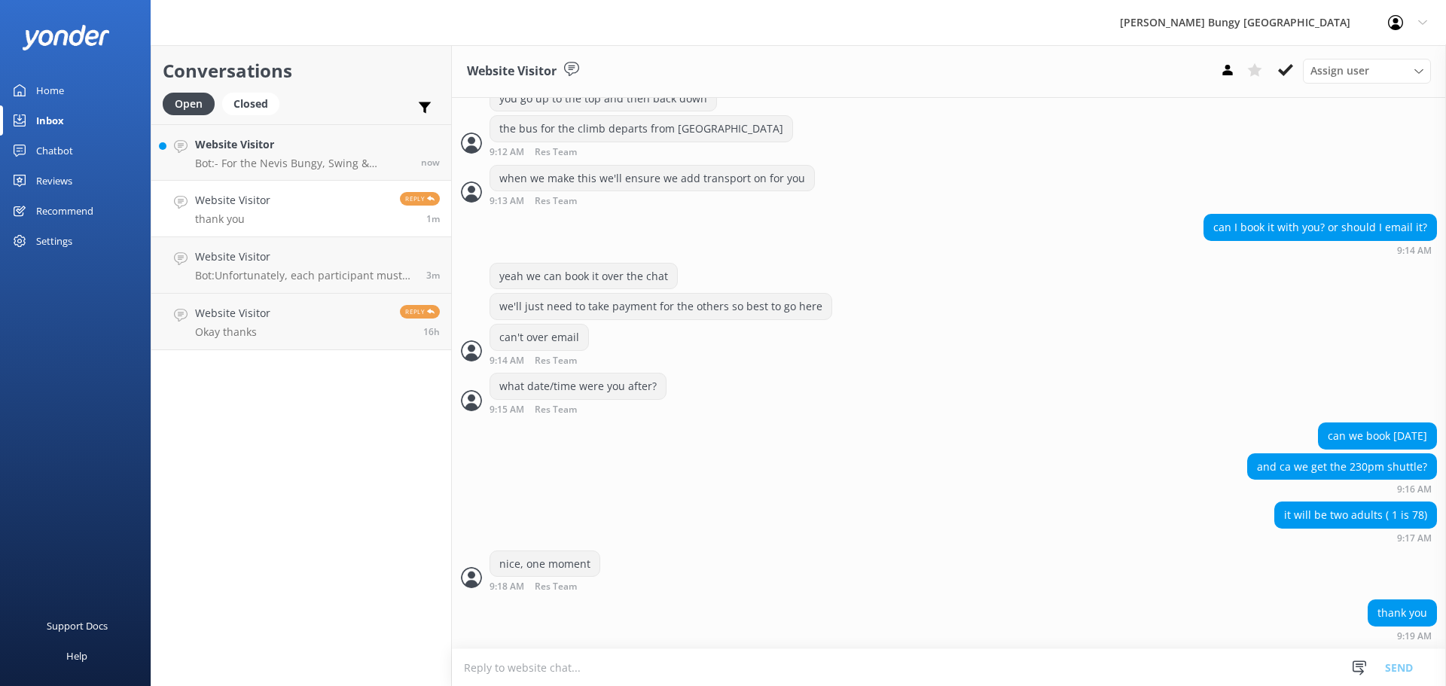
click at [1124, 532] on div "it will be two adults ( 1 is 78) 9:17 AM" at bounding box center [949, 522] width 994 height 41
click at [1132, 538] on div "it will be two adults ( 1 is 78) 9:17 AM" at bounding box center [949, 522] width 994 height 41
click at [337, 153] on h4 "Website Visitor" at bounding box center [302, 144] width 215 height 17
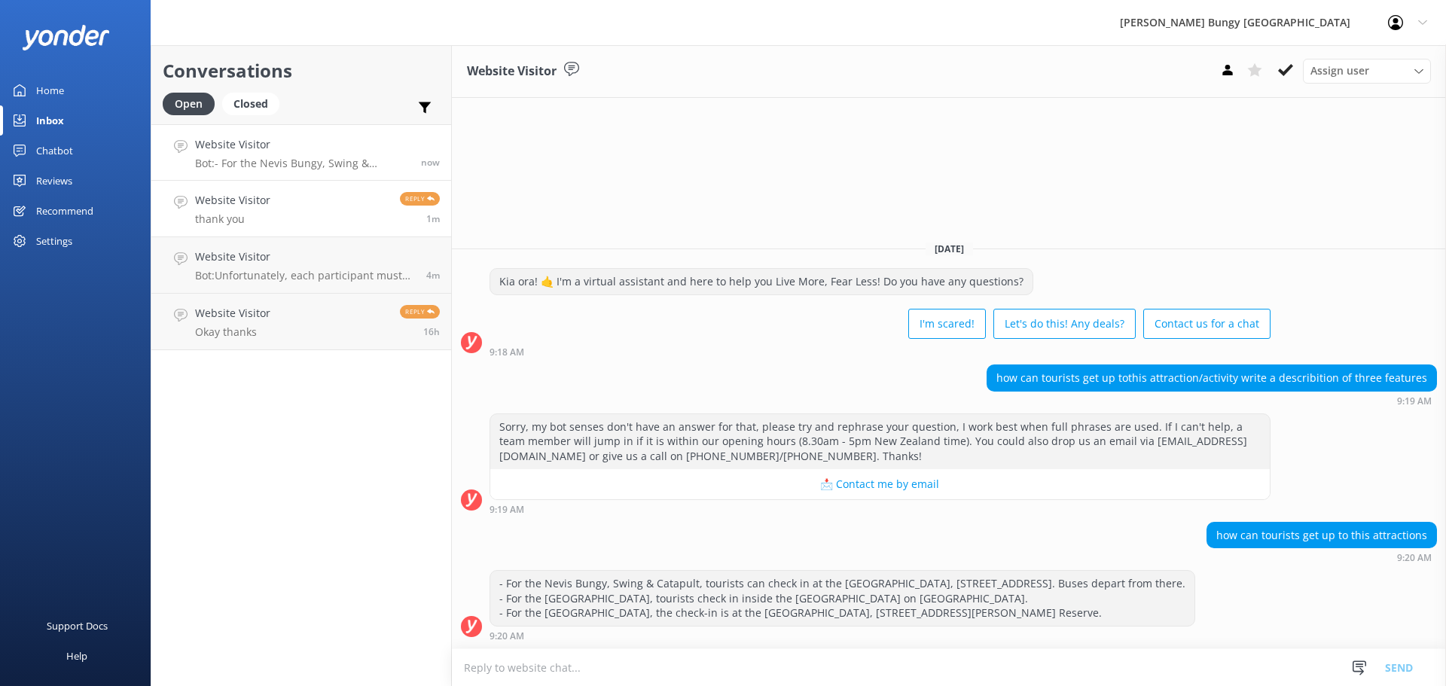
click at [350, 205] on link "Website Visitor thank you Reply 1m" at bounding box center [301, 209] width 300 height 56
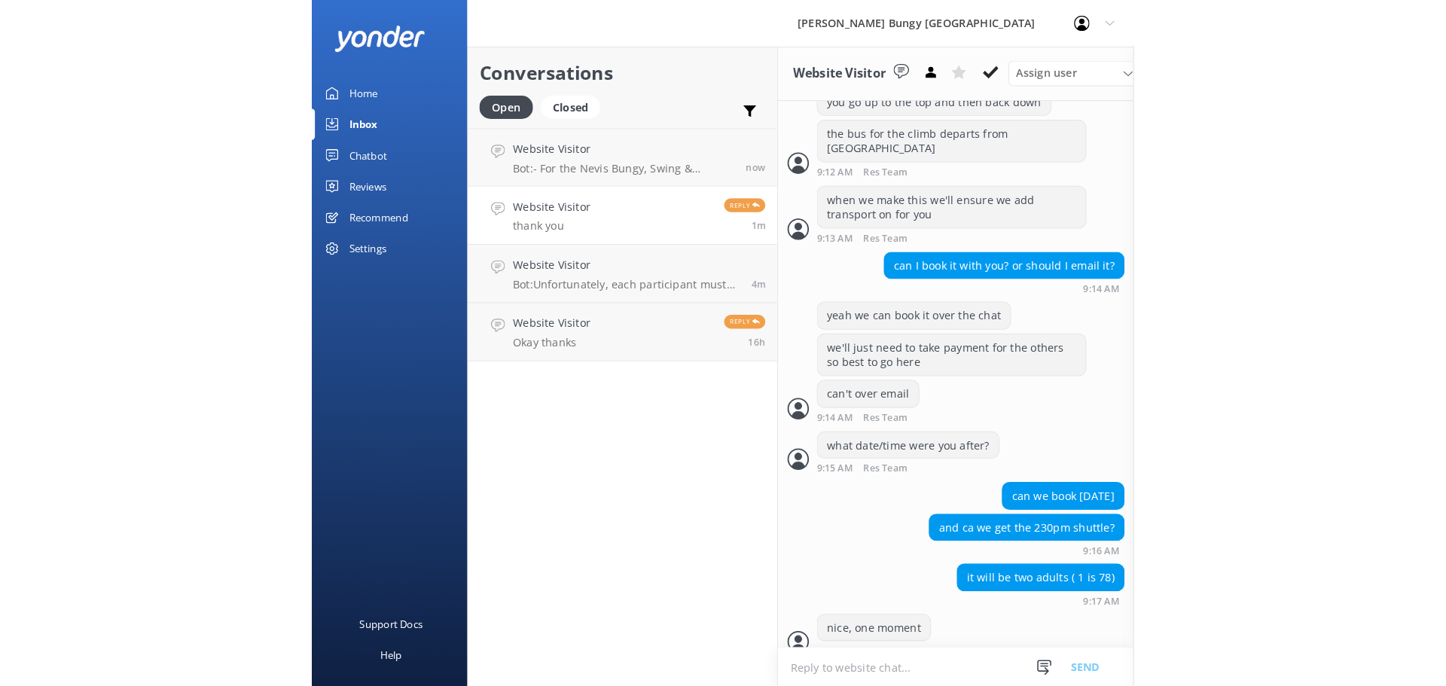
scroll to position [999, 0]
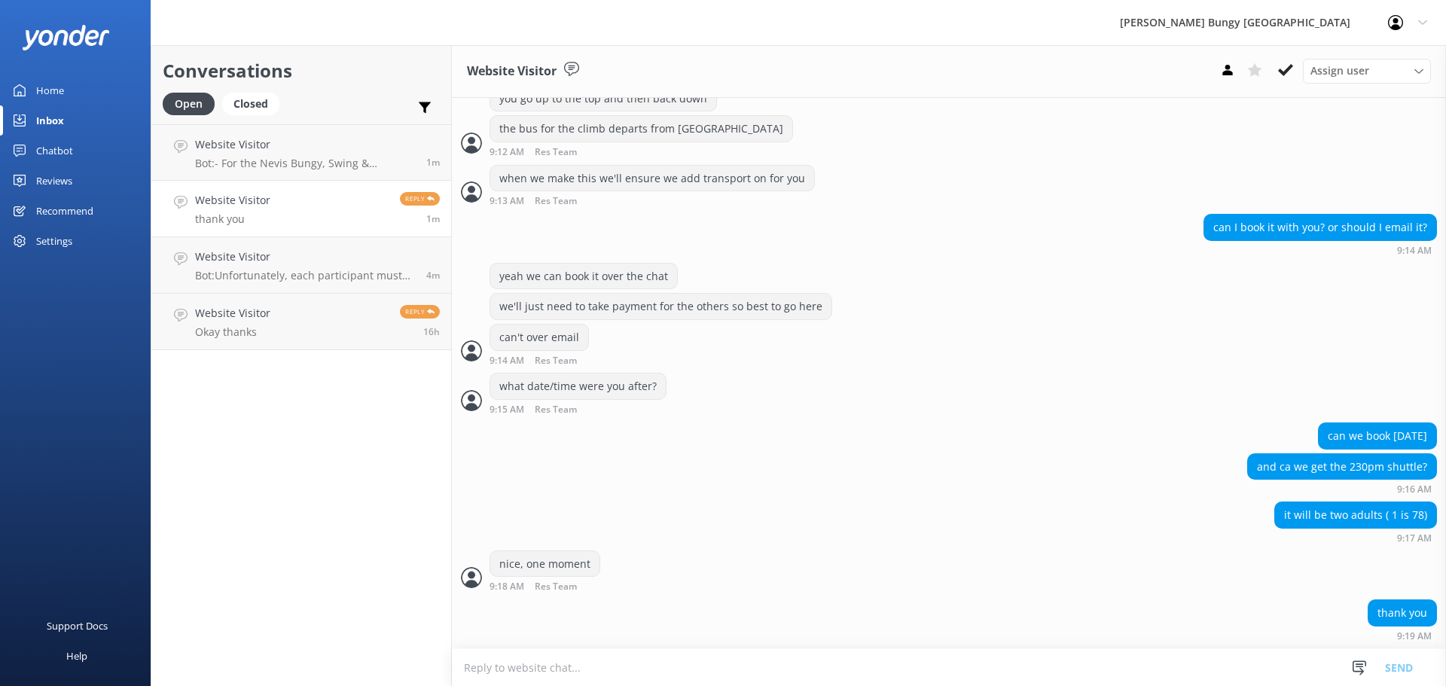
click at [757, 648] on form "Snippets Manage Get that Booked Great! Please give us a call on P: Akl Address …" at bounding box center [949, 667] width 994 height 38
click at [737, 679] on textarea at bounding box center [949, 667] width 994 height 37
type textarea "can i grab a name and email?"
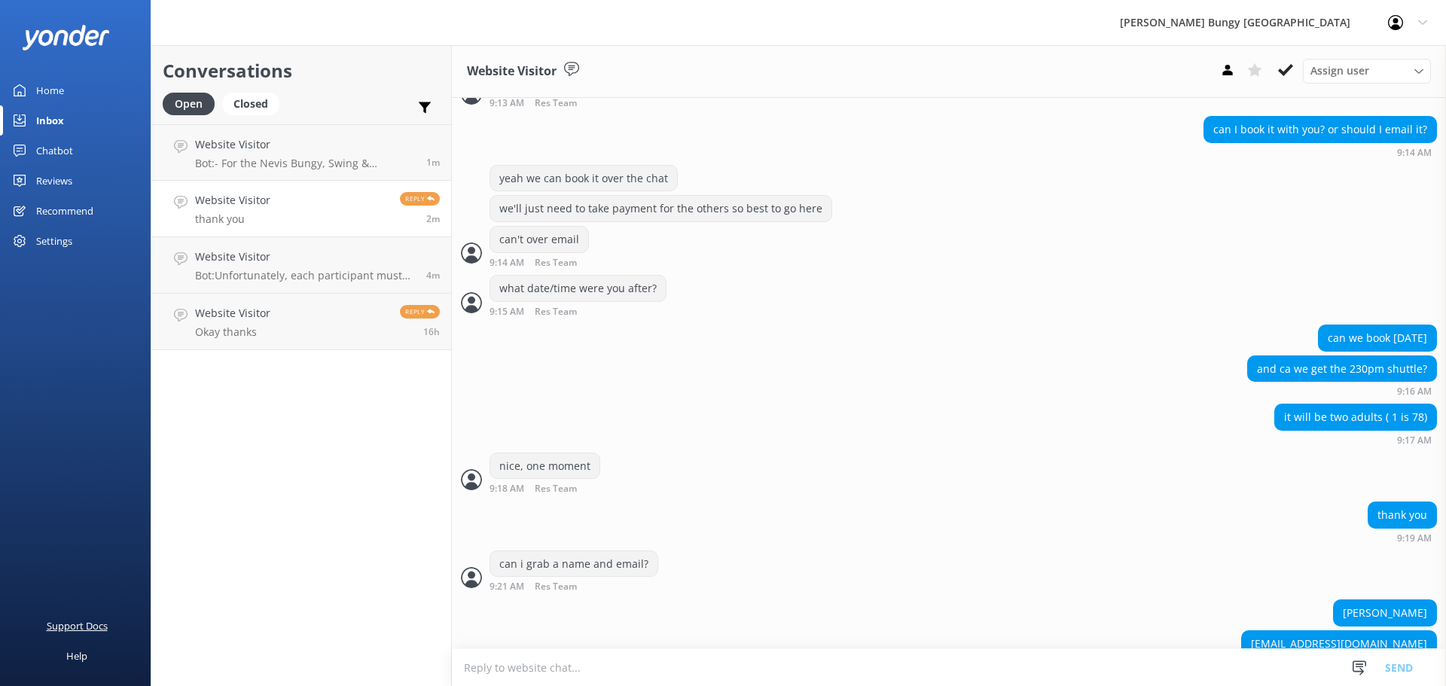
scroll to position [1127, 0]
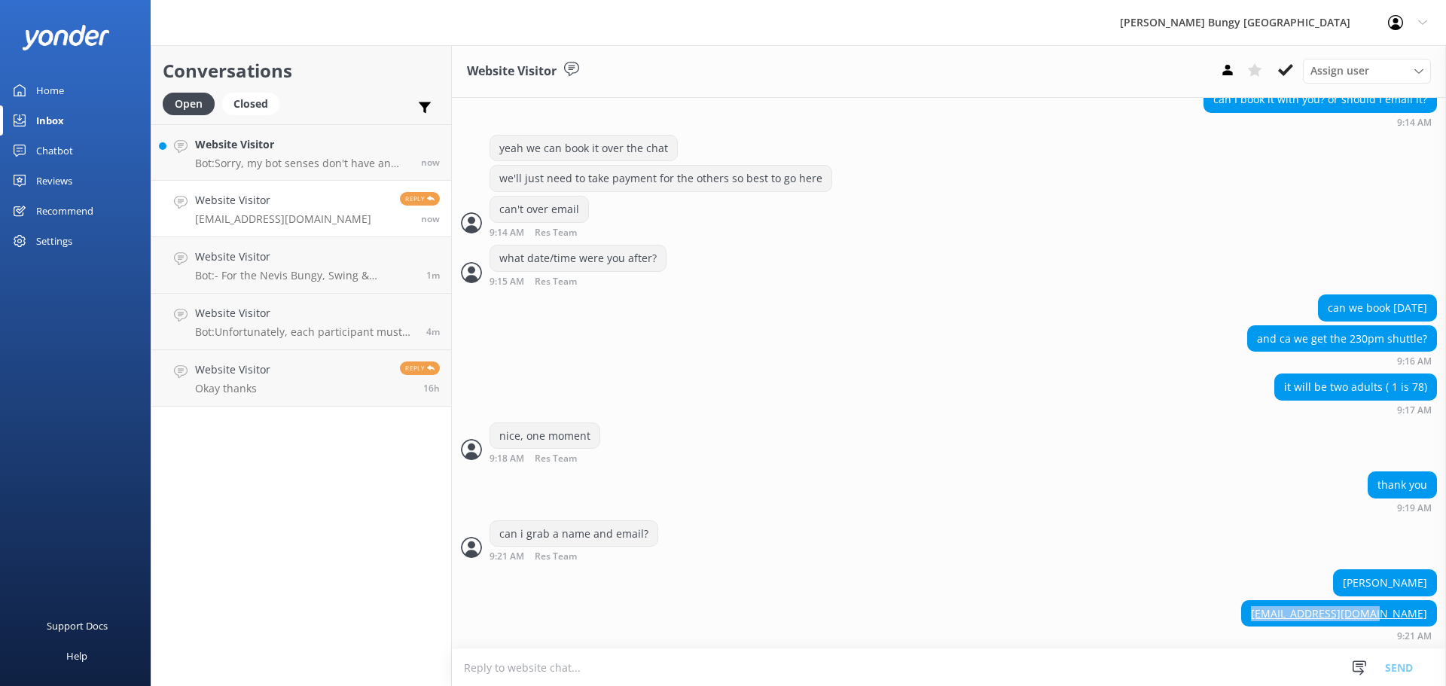
drag, startPoint x: 1417, startPoint y: 615, endPoint x: 1279, endPoint y: 618, distance: 138.6
click at [1279, 618] on div "ngathan66@hotmail.com 9:21 AM" at bounding box center [949, 620] width 994 height 41
copy link "ngathan66@hotmail.com"
click at [283, 181] on link "Website Visitor ngathan66@hotmail.com Reply now" at bounding box center [301, 209] width 300 height 56
click at [283, 141] on h4 "Website Visitor" at bounding box center [302, 144] width 215 height 17
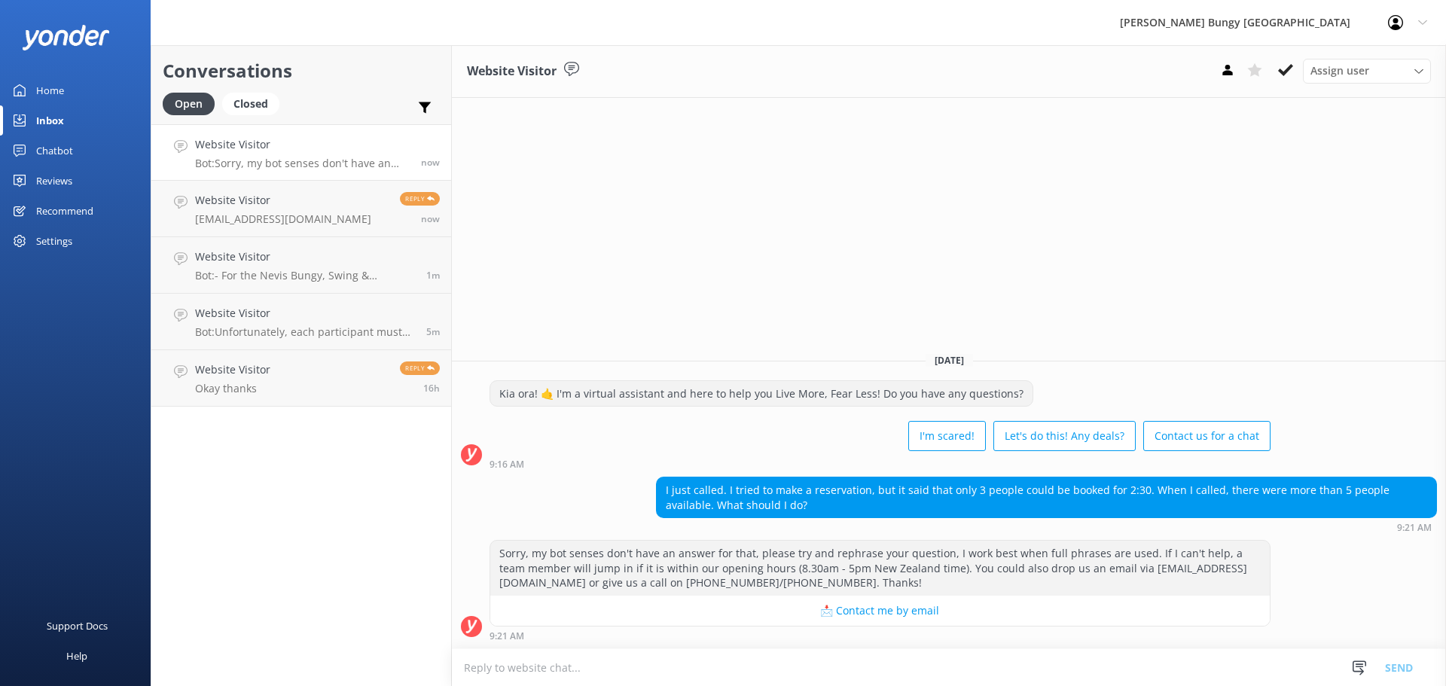
click at [829, 667] on textarea at bounding box center [949, 667] width 994 height 37
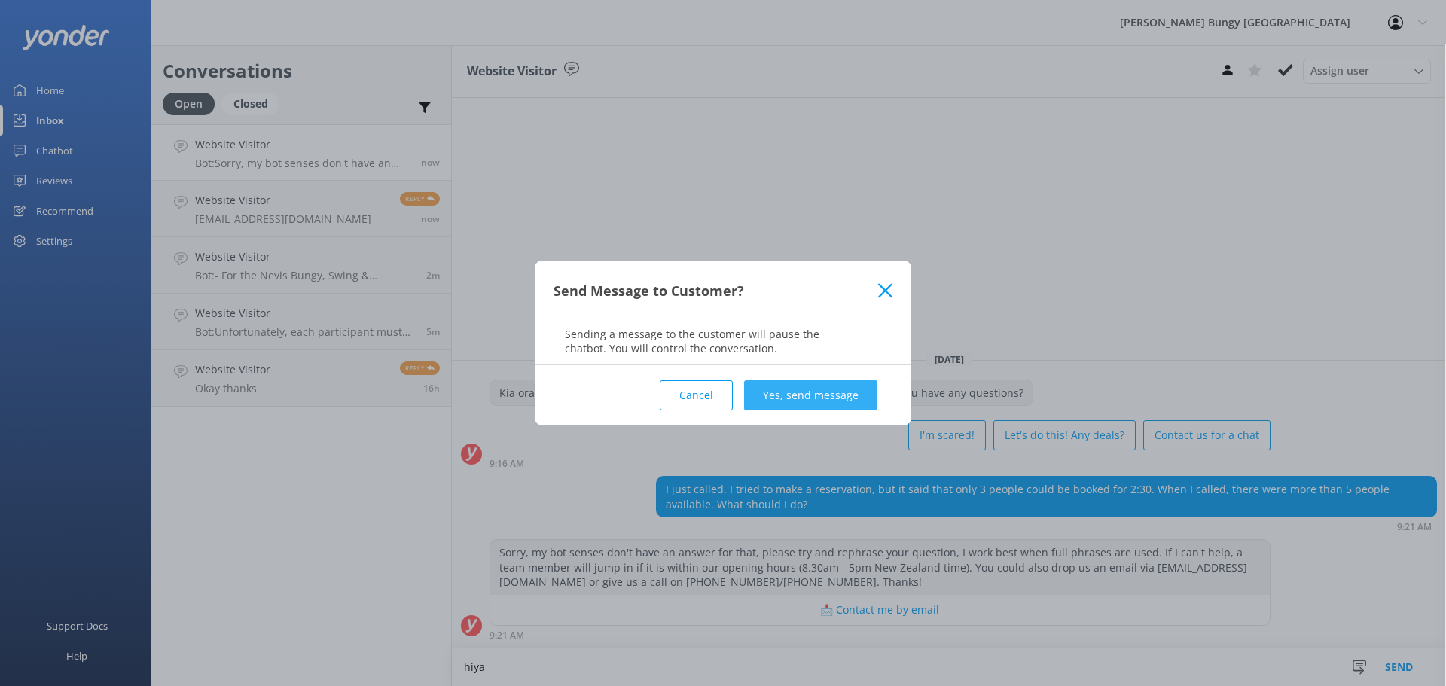
type textarea "hiya"
click at [865, 391] on button "Yes, send message" at bounding box center [810, 395] width 133 height 30
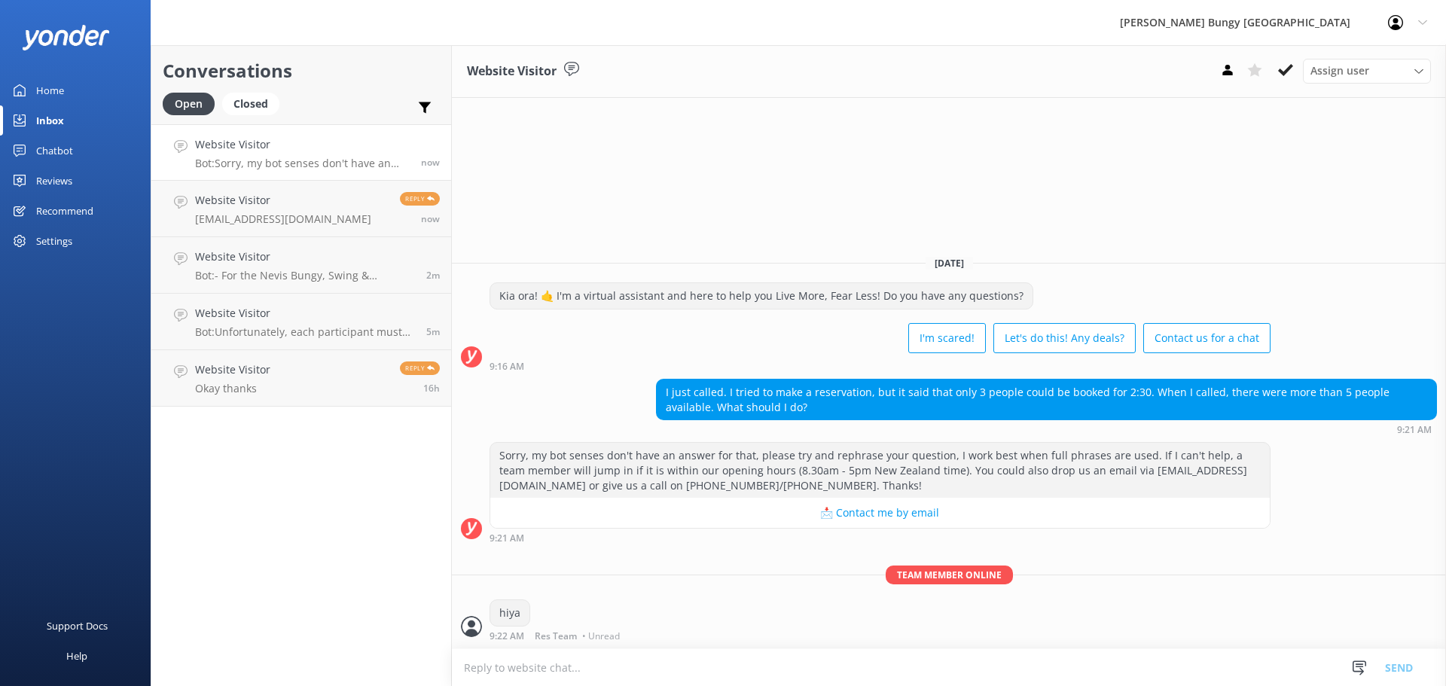
click at [581, 658] on textarea at bounding box center [949, 667] width 994 height 37
click at [560, 668] on textarea at bounding box center [949, 667] width 994 height 37
type textarea "we can have a look to book you in here"
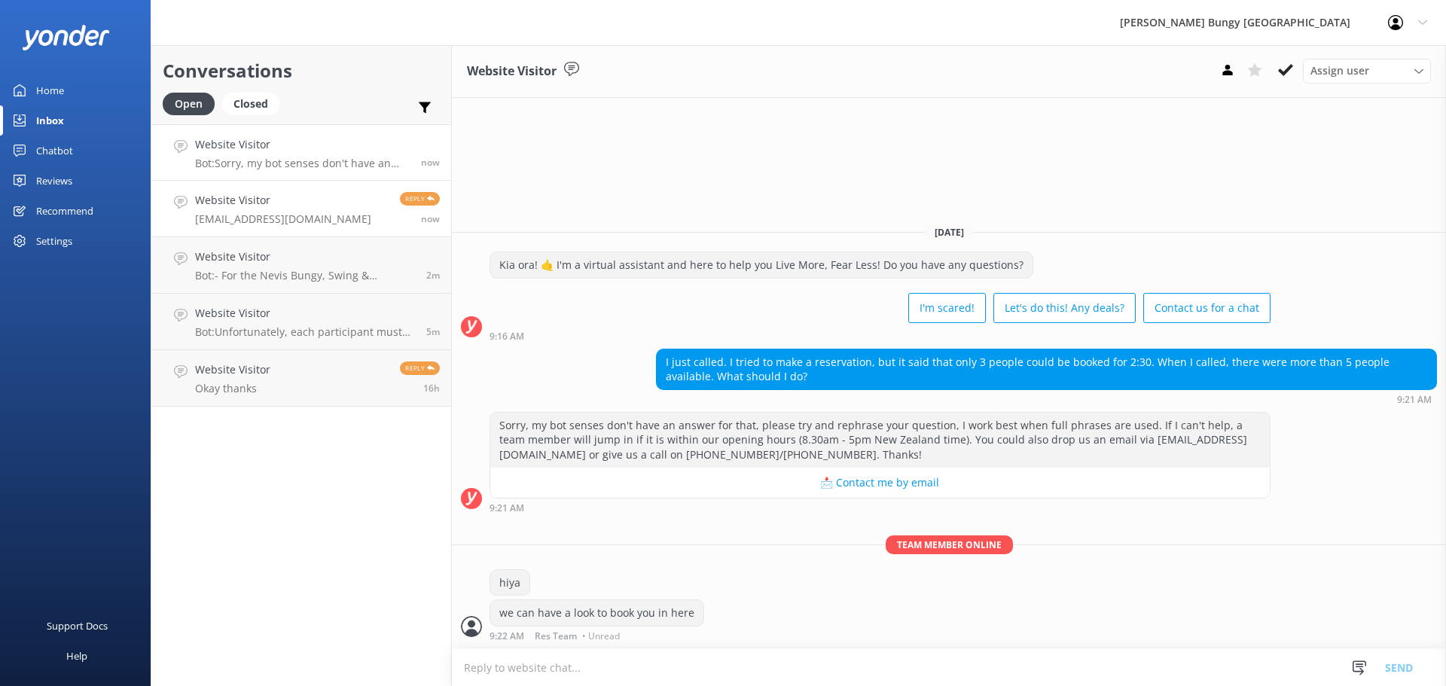
click at [364, 212] on link "Website Visitor ngathan66@hotmail.com Reply now" at bounding box center [301, 209] width 300 height 56
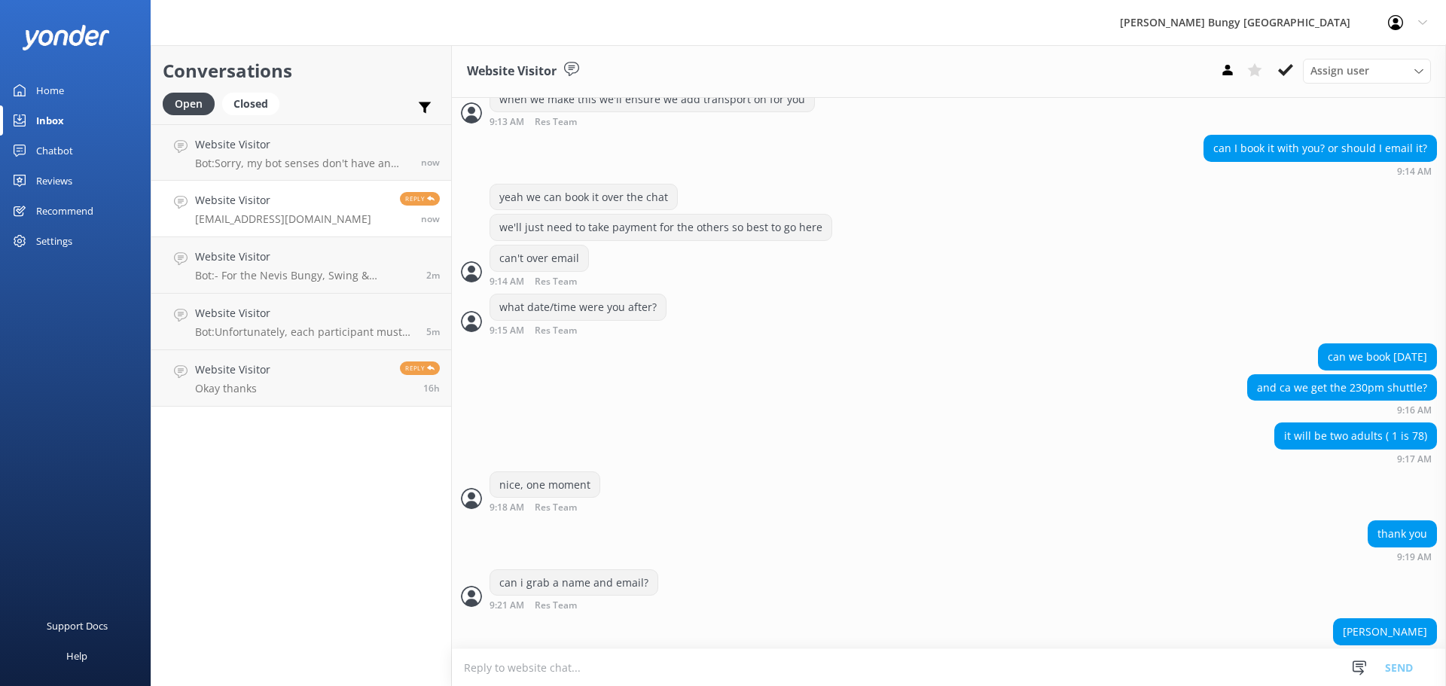
scroll to position [1127, 0]
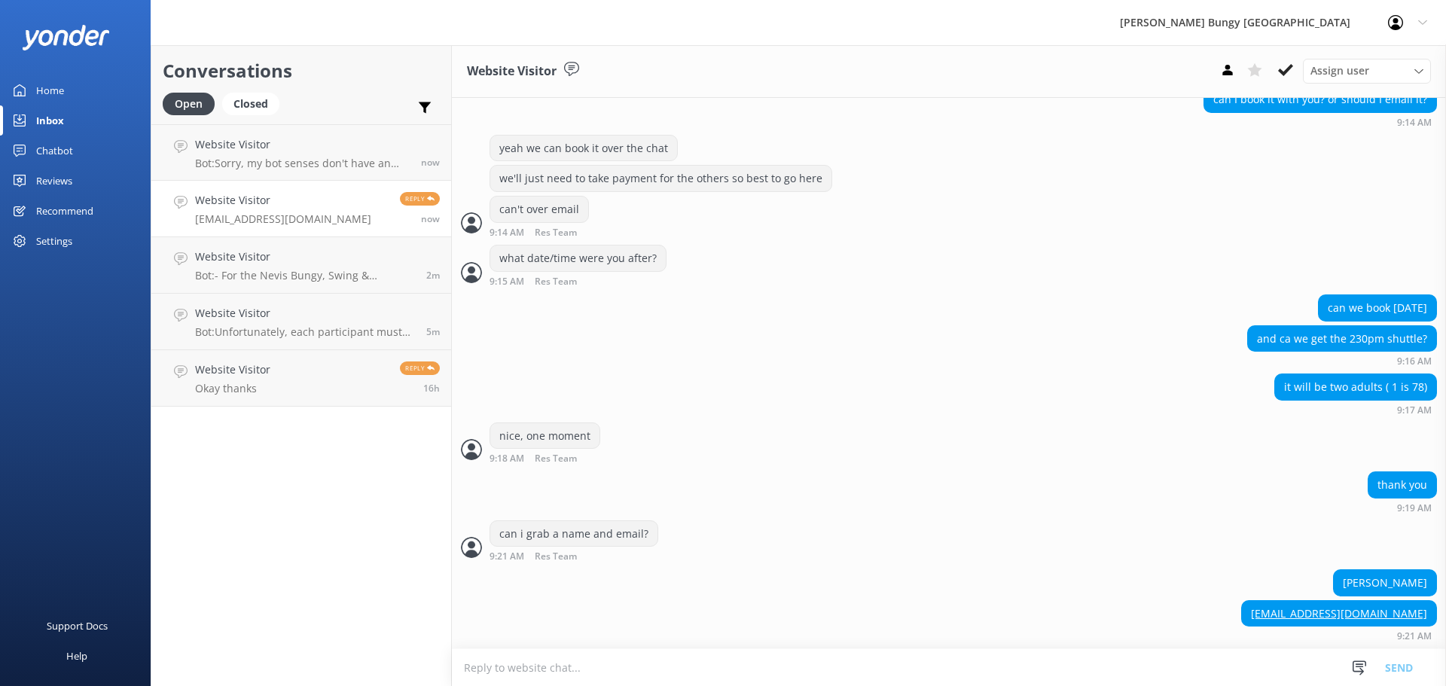
click at [684, 671] on textarea at bounding box center [949, 667] width 994 height 37
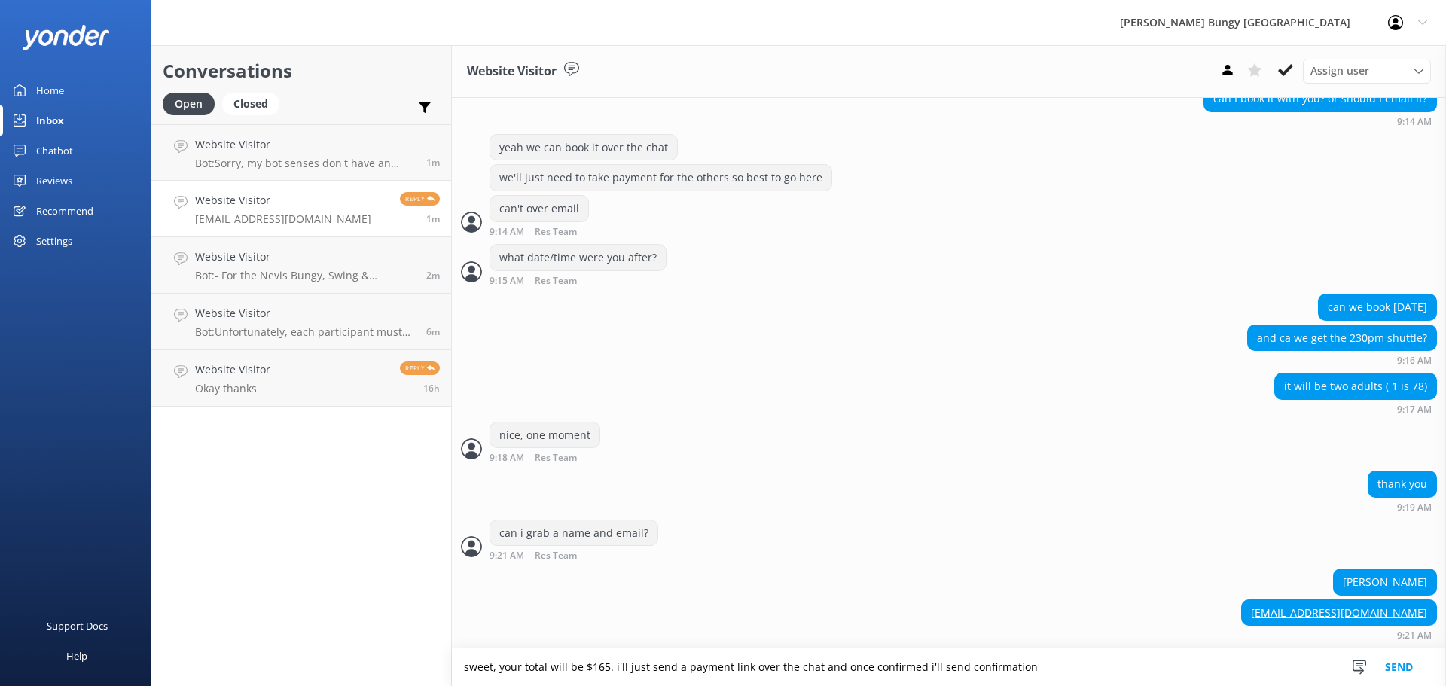
type textarea "sweet, your total will be $165. i'll just send a payment link over the chat and…"
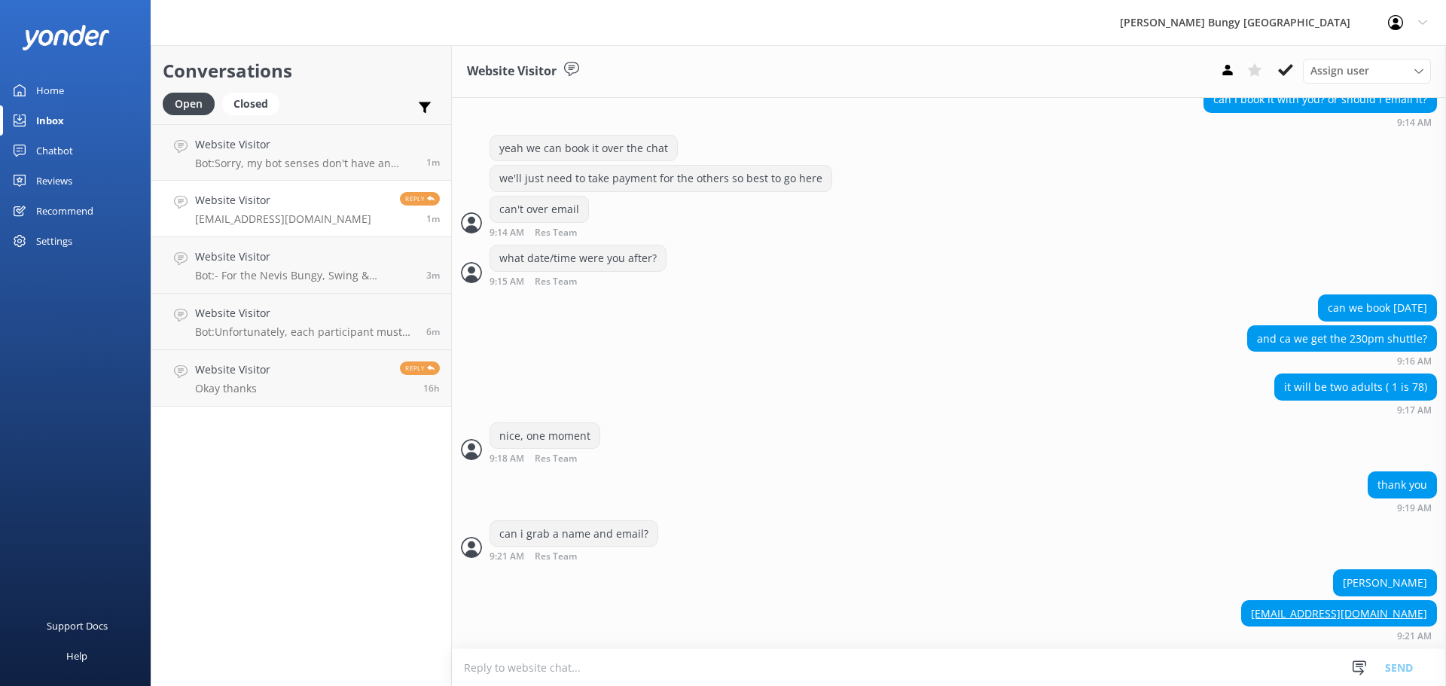
scroll to position [1177, 0]
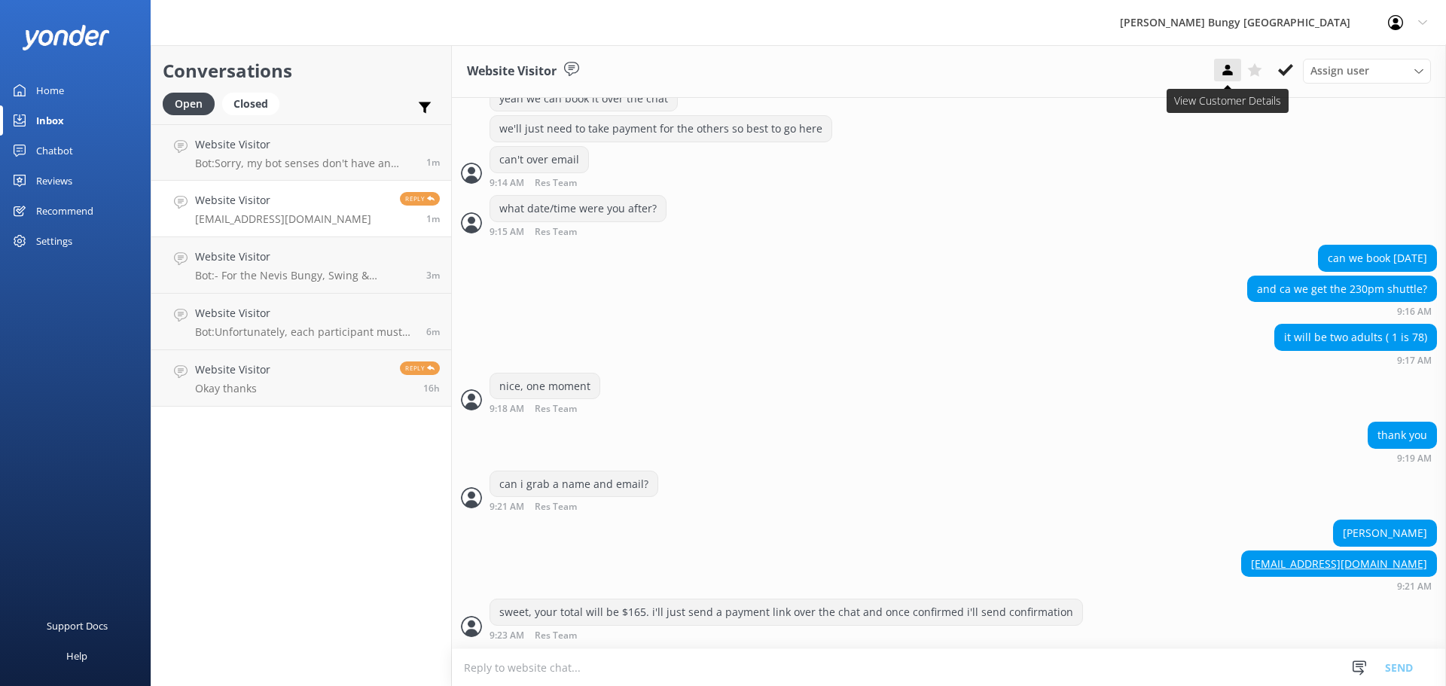
click at [1220, 69] on button at bounding box center [1227, 70] width 27 height 23
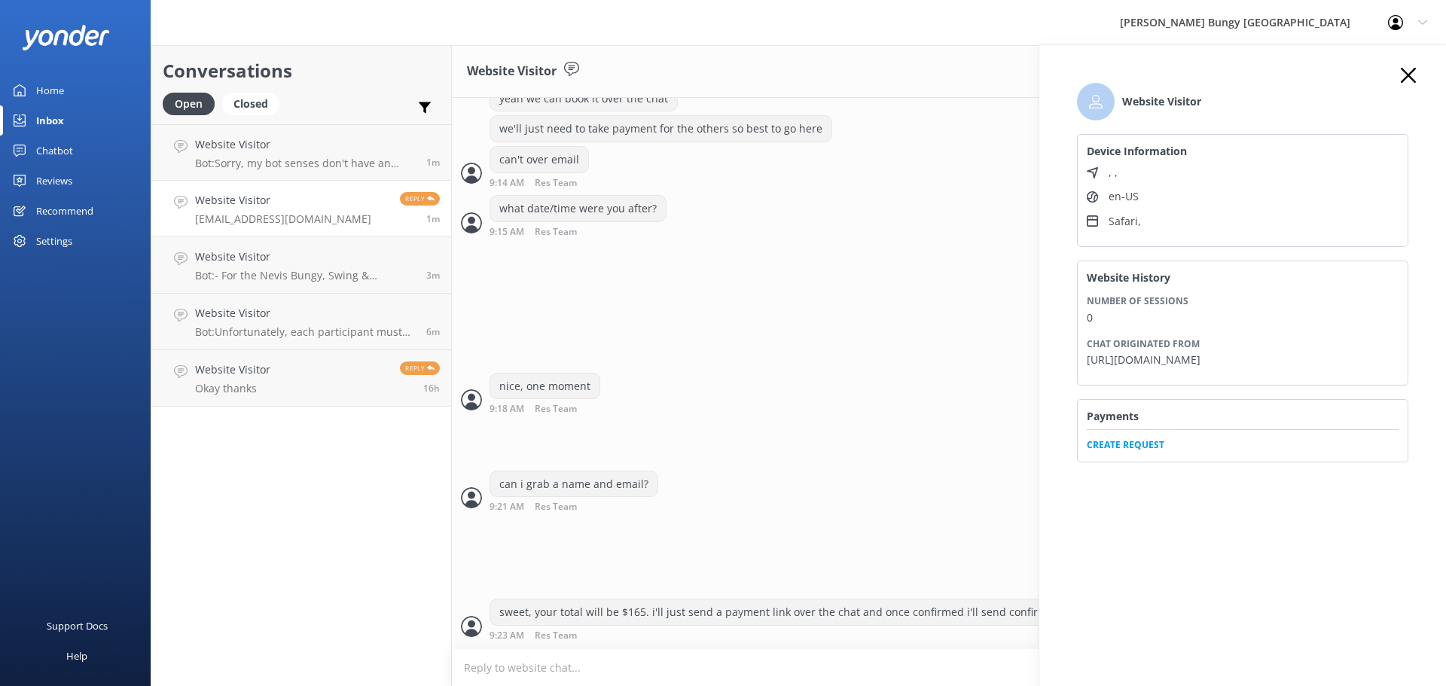
click at [1144, 452] on span "Create Request" at bounding box center [1243, 440] width 312 height 23
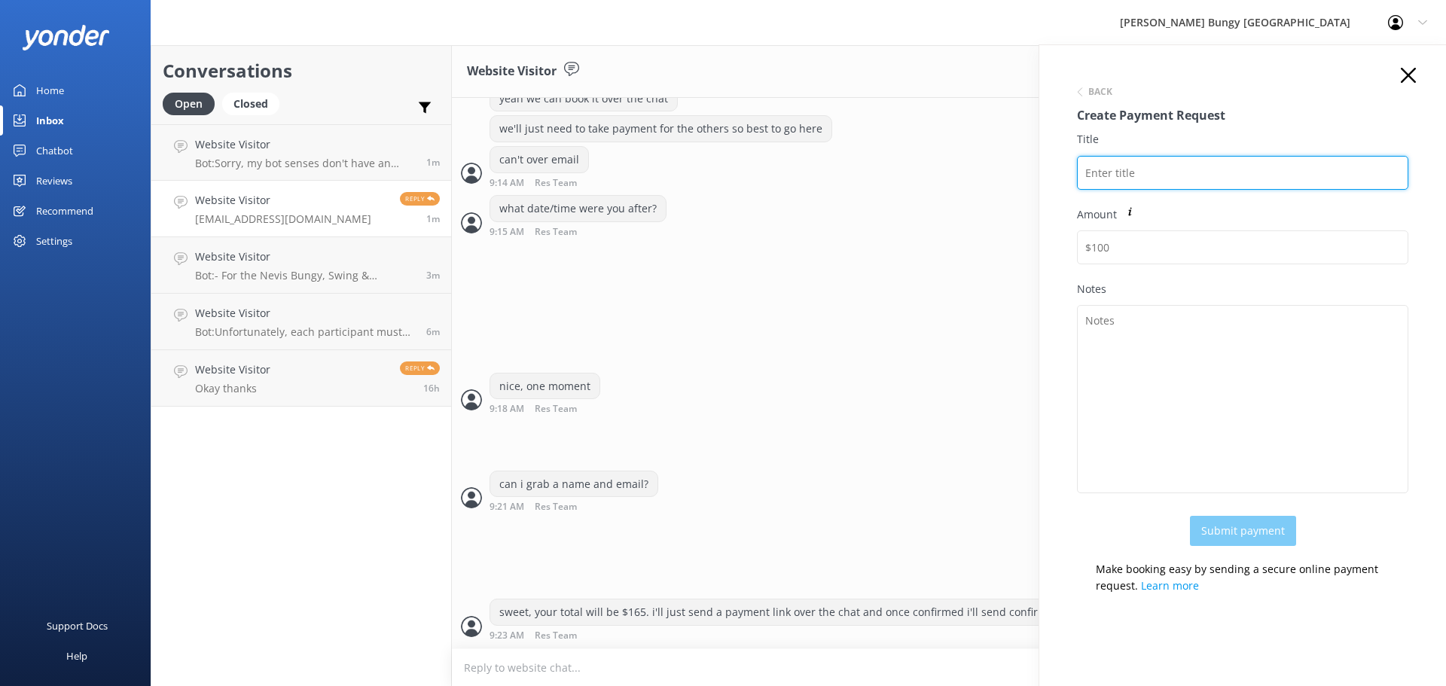
click at [1148, 172] on input "Title" at bounding box center [1242, 173] width 331 height 34
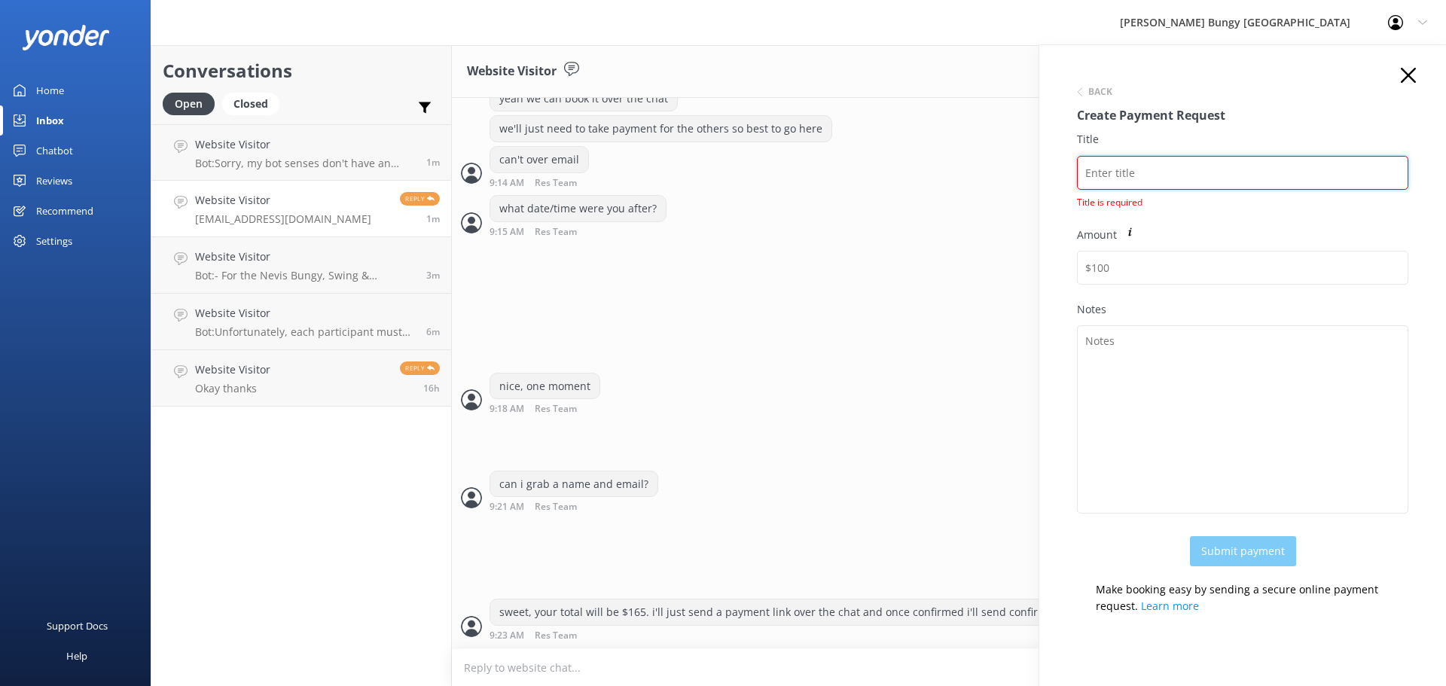
click at [1115, 175] on input "Title" at bounding box center [1242, 173] width 331 height 34
paste input "2448160"
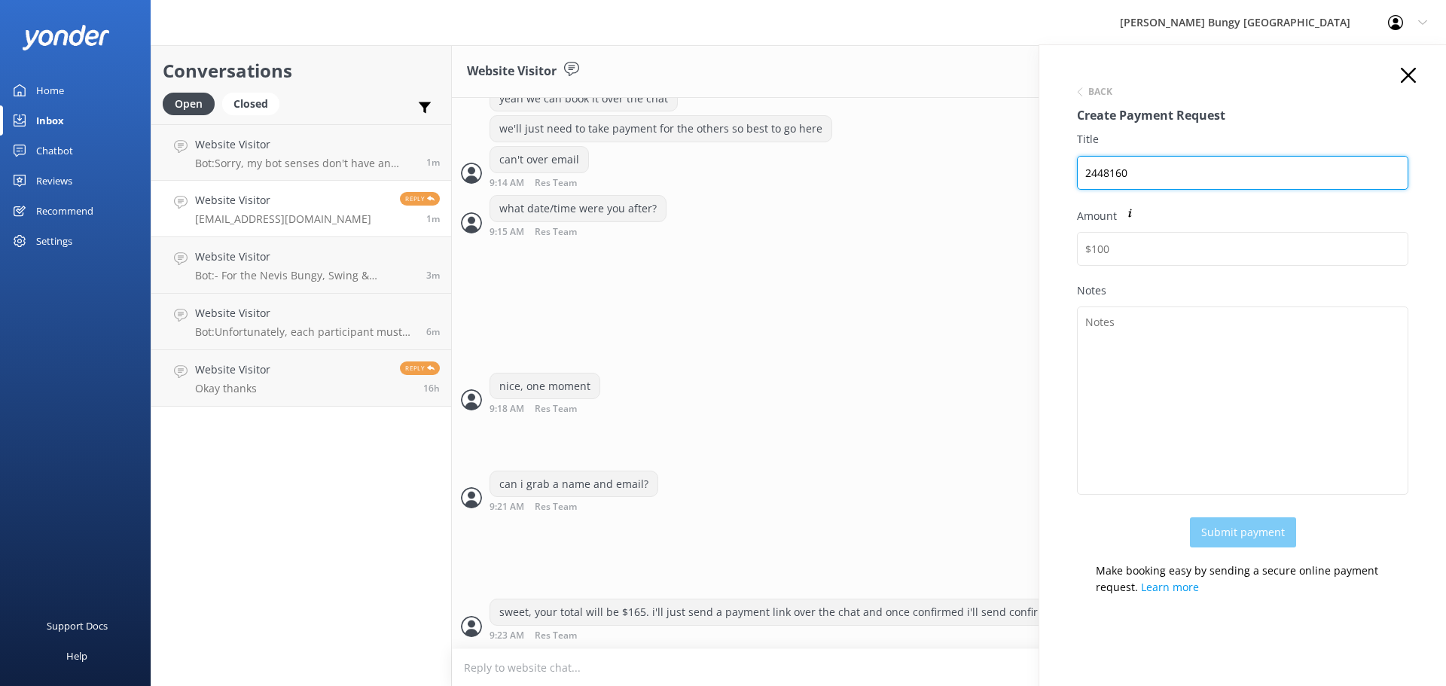
click at [1174, 178] on input "2448160" at bounding box center [1242, 173] width 331 height 34
drag, startPoint x: 1175, startPoint y: 178, endPoint x: 881, endPoint y: 111, distance: 301.3
click at [881, 111] on div "Conversations Open Closed Important Assigned to me Unassigned Website Visitor B…" at bounding box center [798, 365] width 1295 height 641
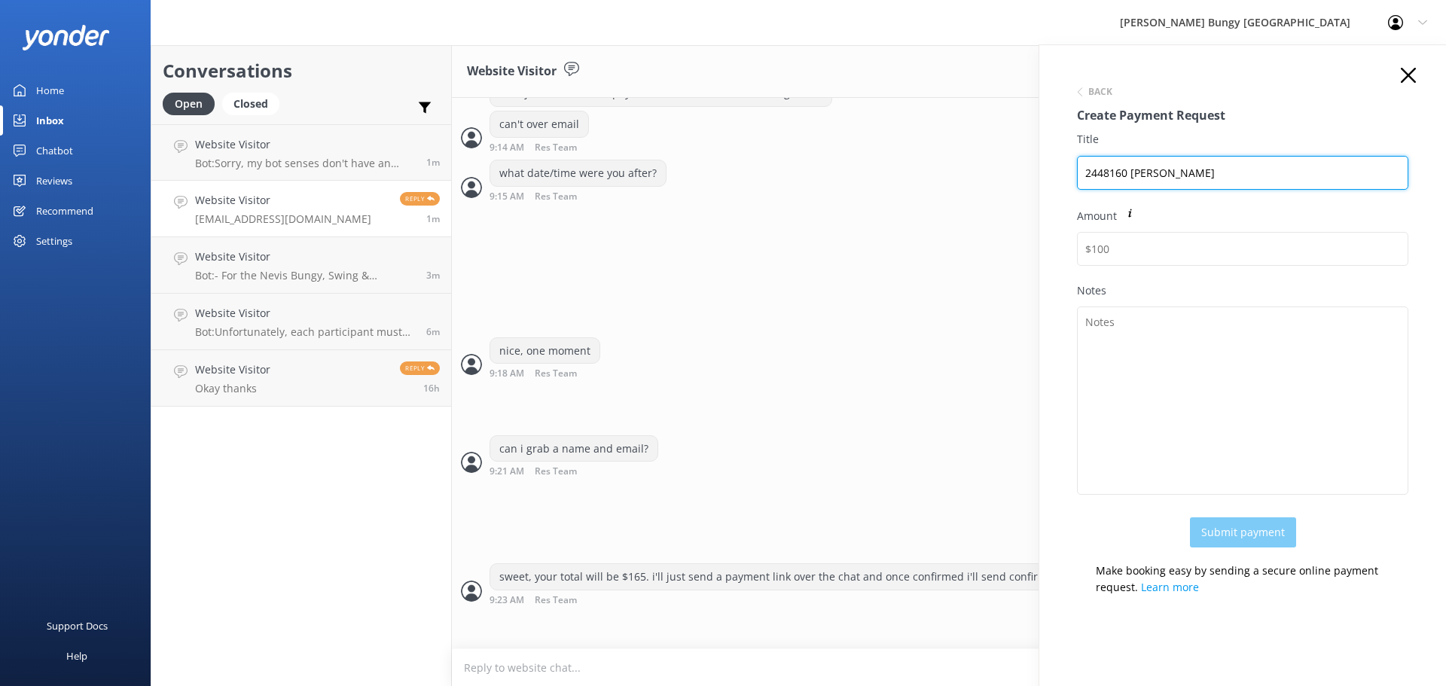
type input "2448160 Ryan Ng"
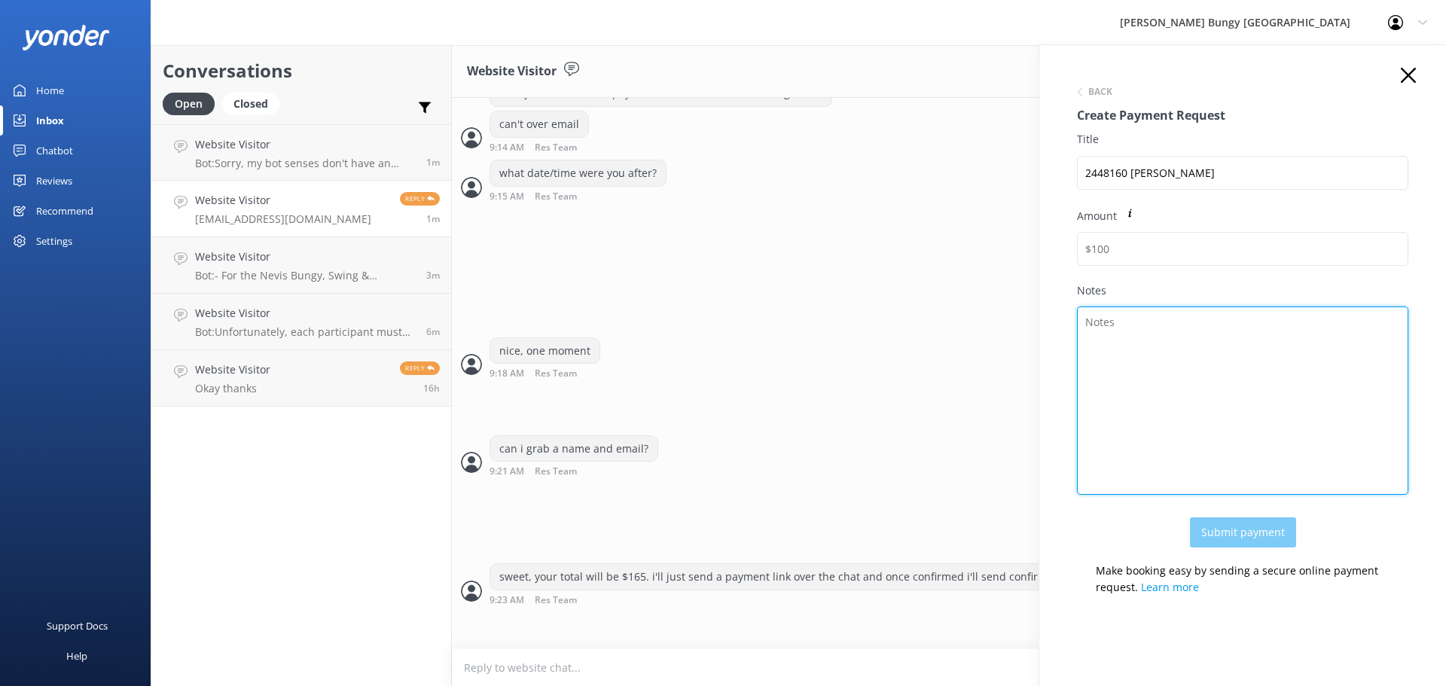
click at [1235, 328] on textarea "Notes" at bounding box center [1242, 401] width 331 height 188
paste textarea "2448160 Ryan Ng"
type textarea "2448160 Ryan Ng"
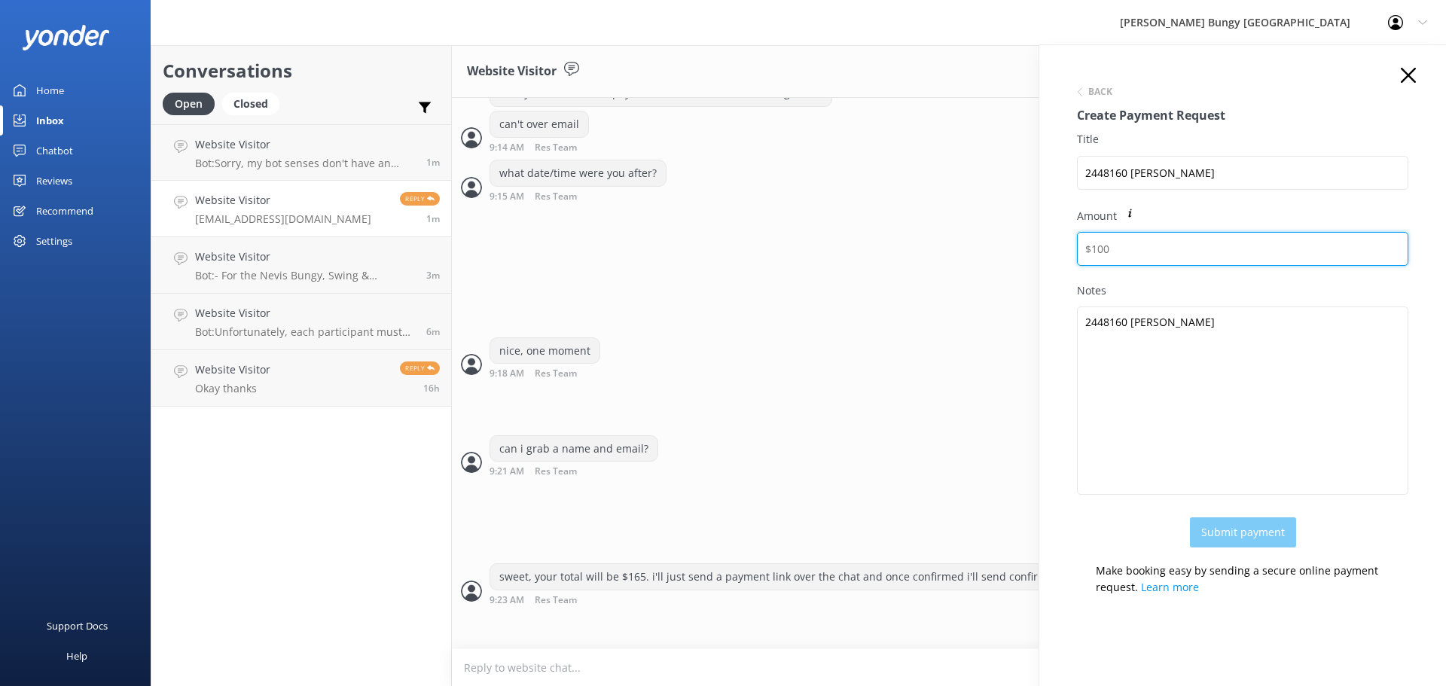
click at [1171, 255] on input "Amount" at bounding box center [1242, 249] width 331 height 34
type input "165"
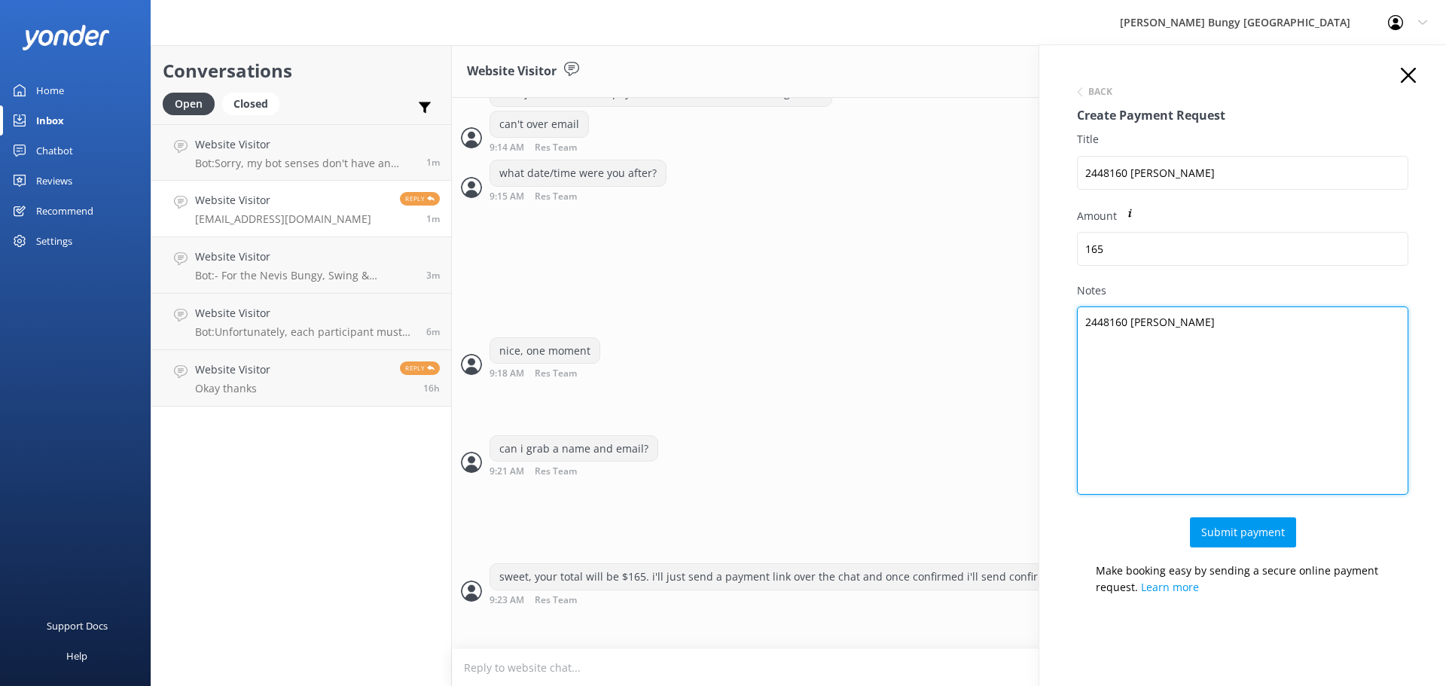
click at [1242, 347] on textarea "2448160 Ryan Ng" at bounding box center [1242, 401] width 331 height 188
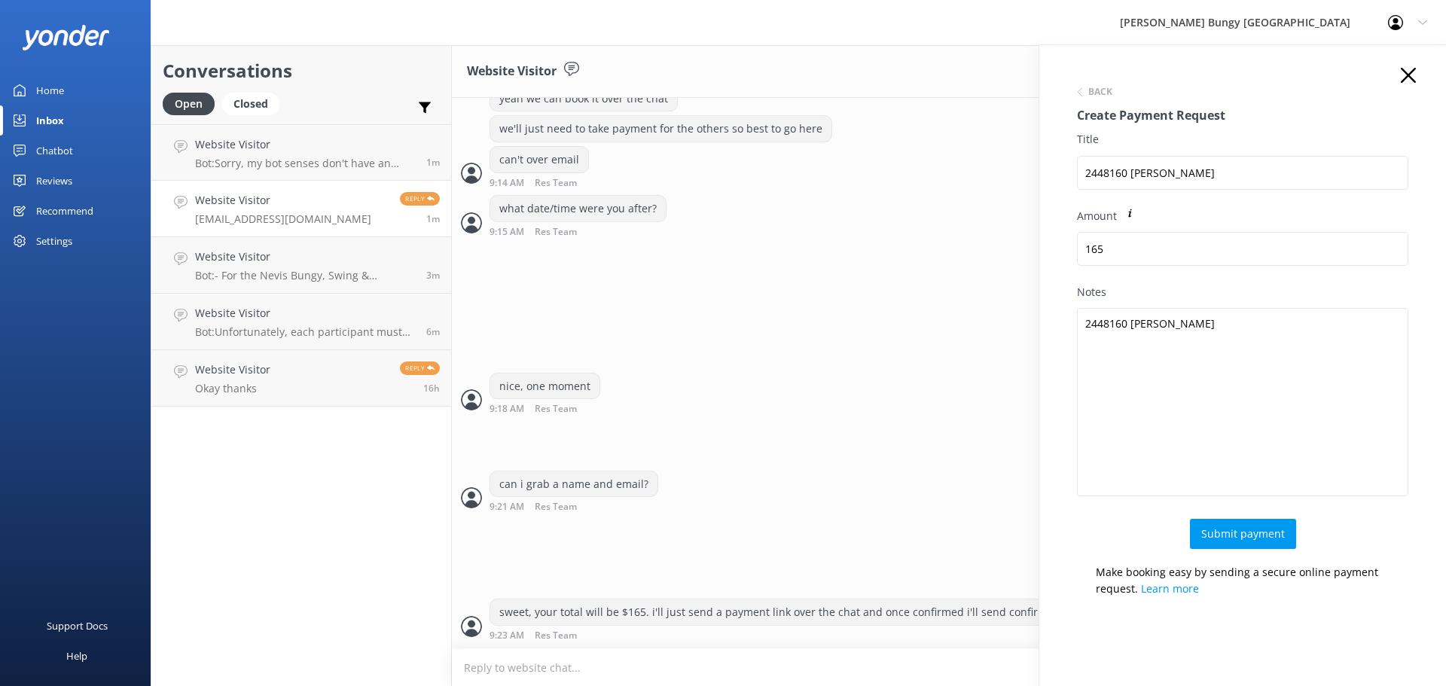
click at [1399, 86] on div "Back Create Payment Request Title 2448160 Ryan Ng Amount 165 Notes 2448160 Ryan…" at bounding box center [1242, 338] width 361 height 541
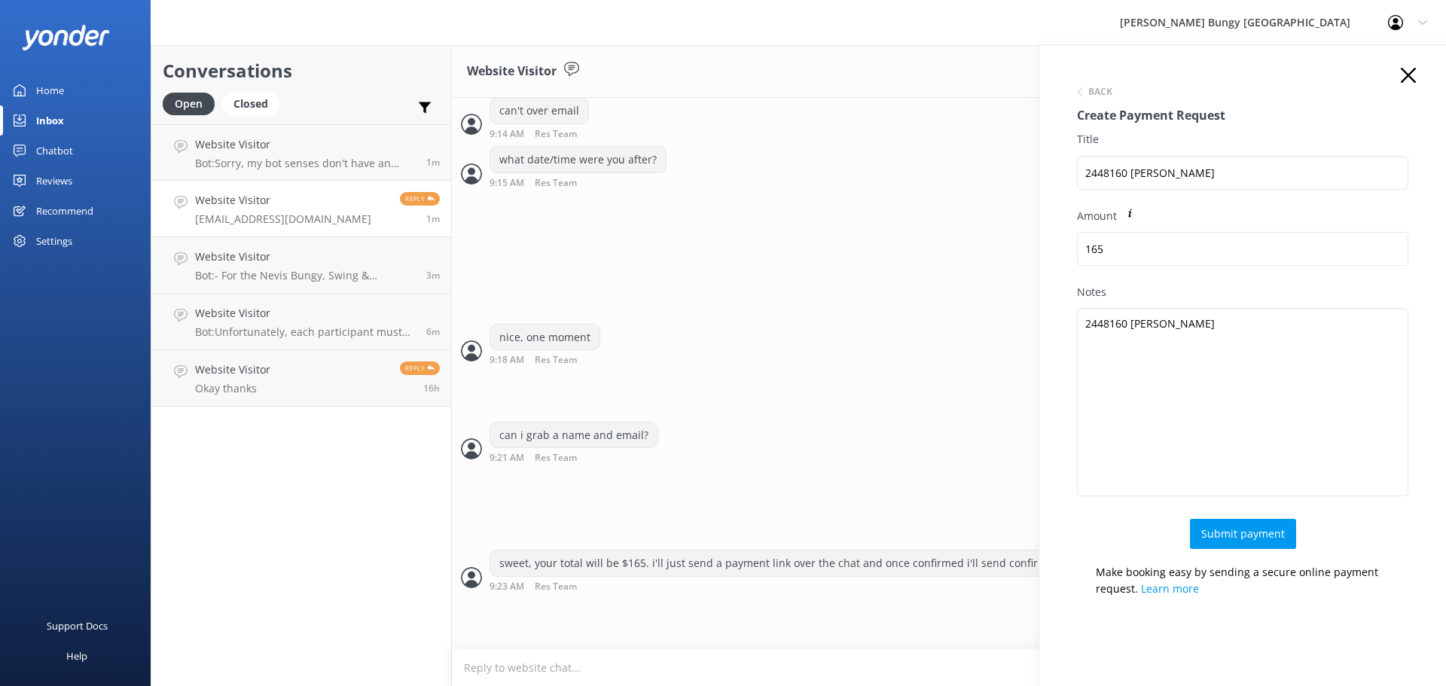
click at [1401, 77] on icon at bounding box center [1408, 75] width 15 height 15
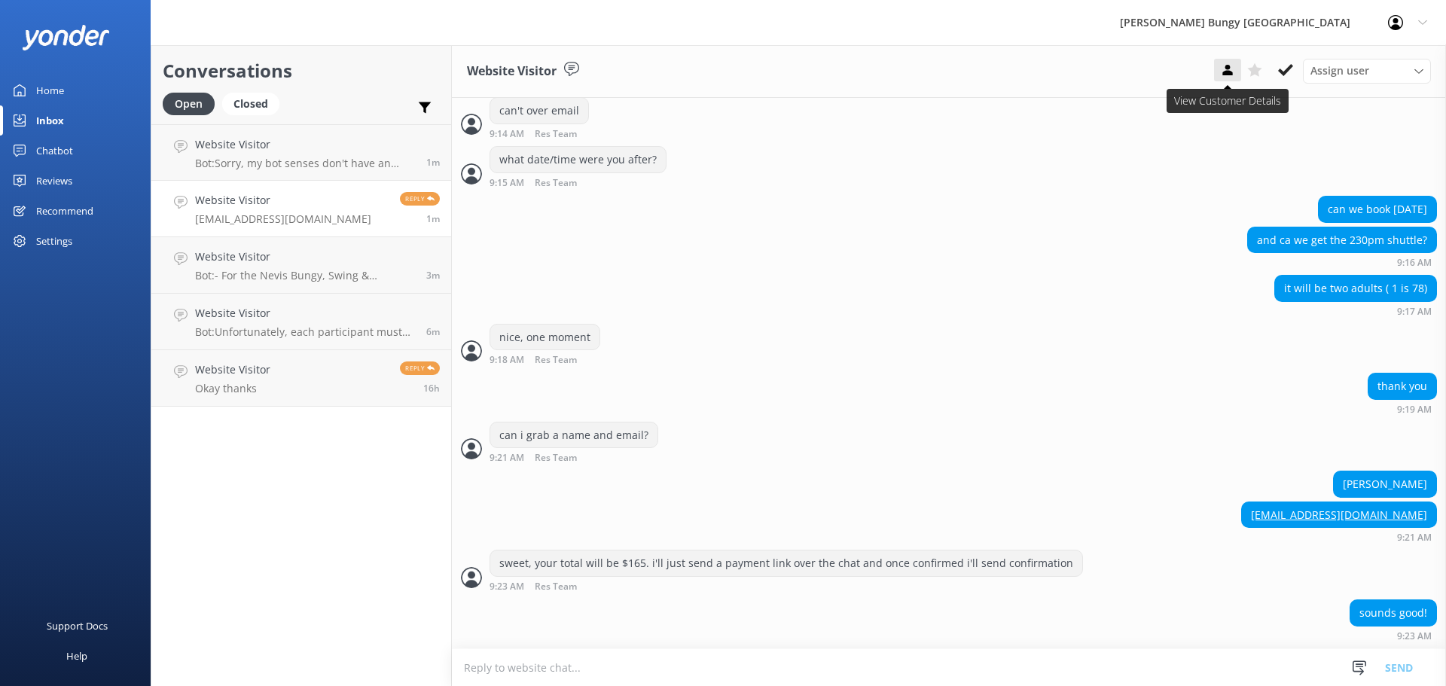
click at [1231, 75] on use at bounding box center [1227, 70] width 10 height 11
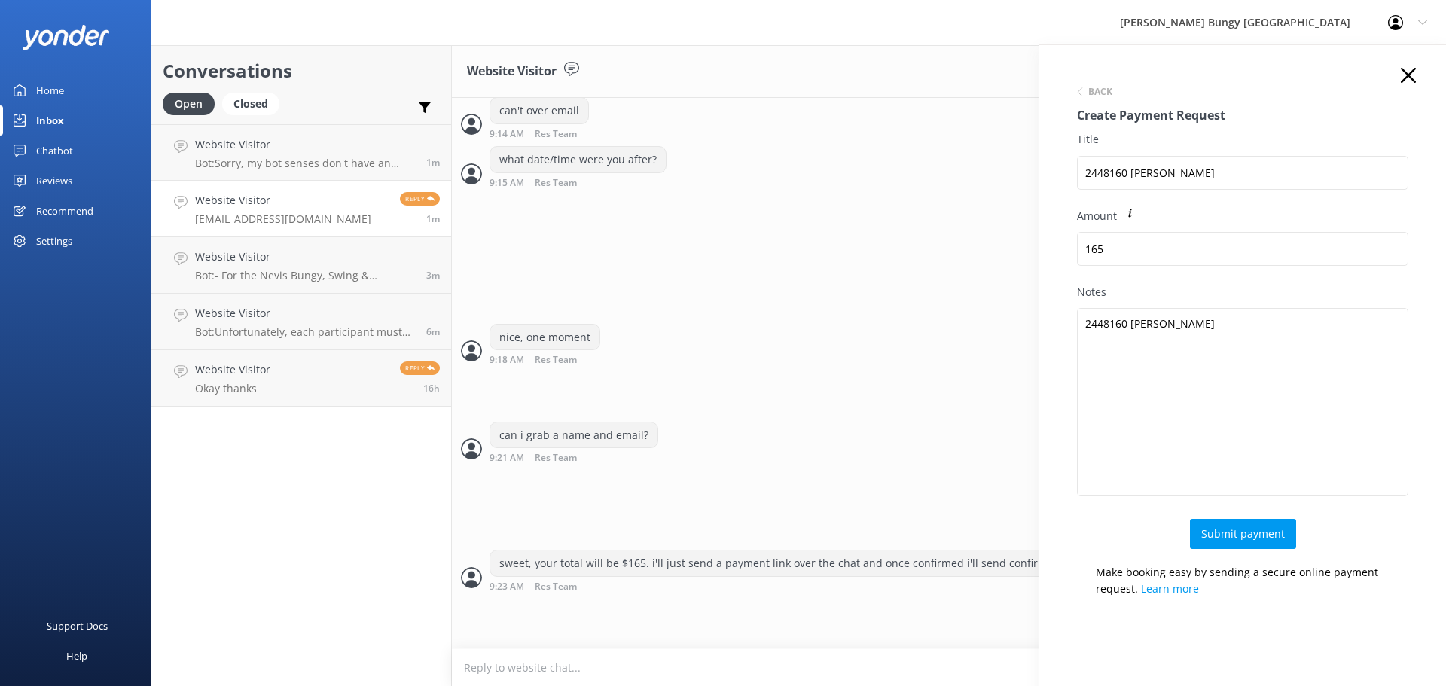
click at [1215, 517] on div "Notes 2448160 Ryan Ng" at bounding box center [1242, 401] width 331 height 235
click at [1223, 536] on button "Submit payment" at bounding box center [1243, 534] width 106 height 30
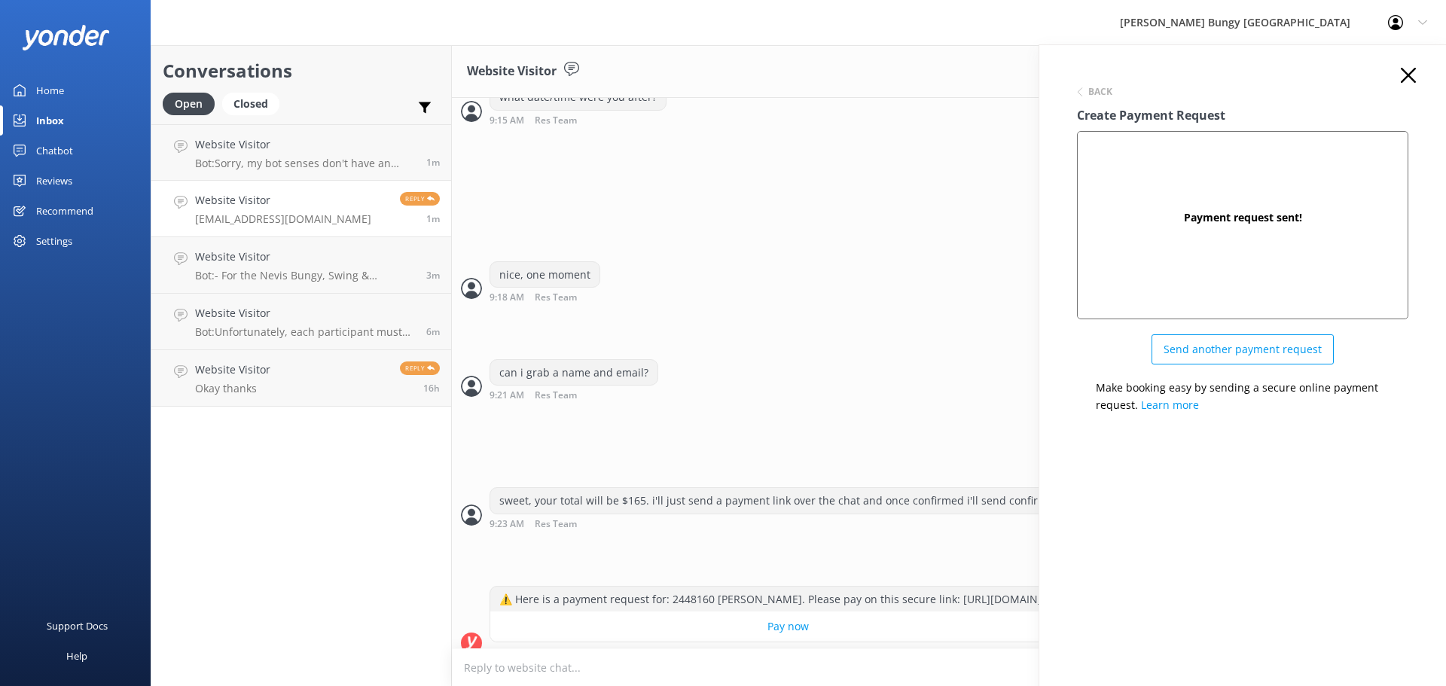
scroll to position [1305, 0]
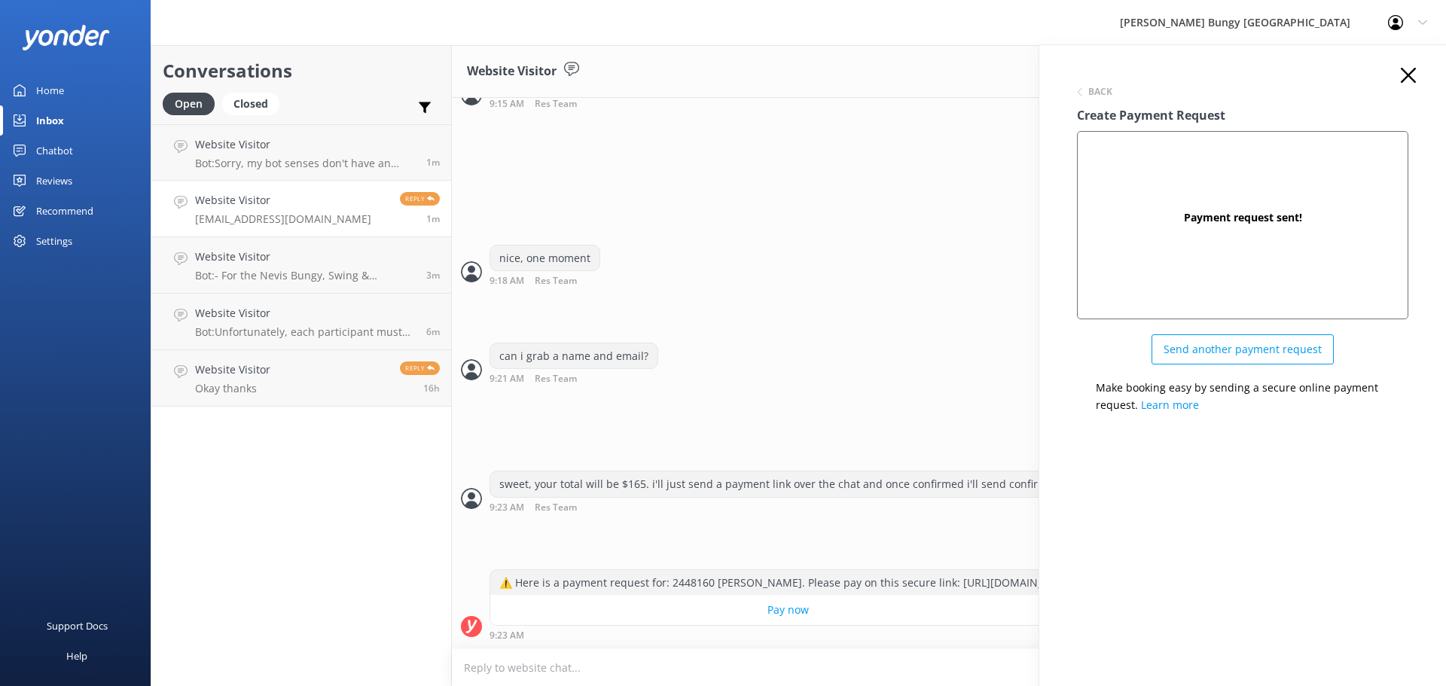
click at [1404, 81] on icon at bounding box center [1408, 75] width 15 height 15
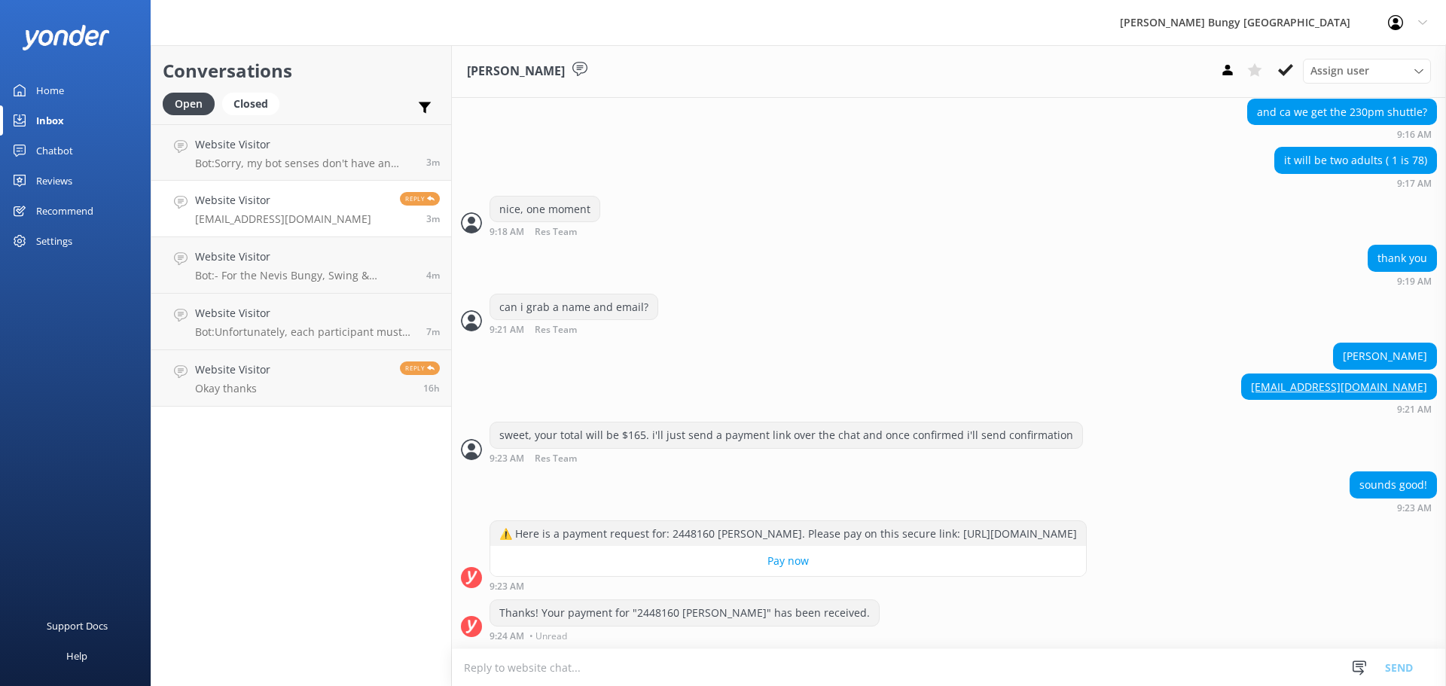
scroll to position [1389, 0]
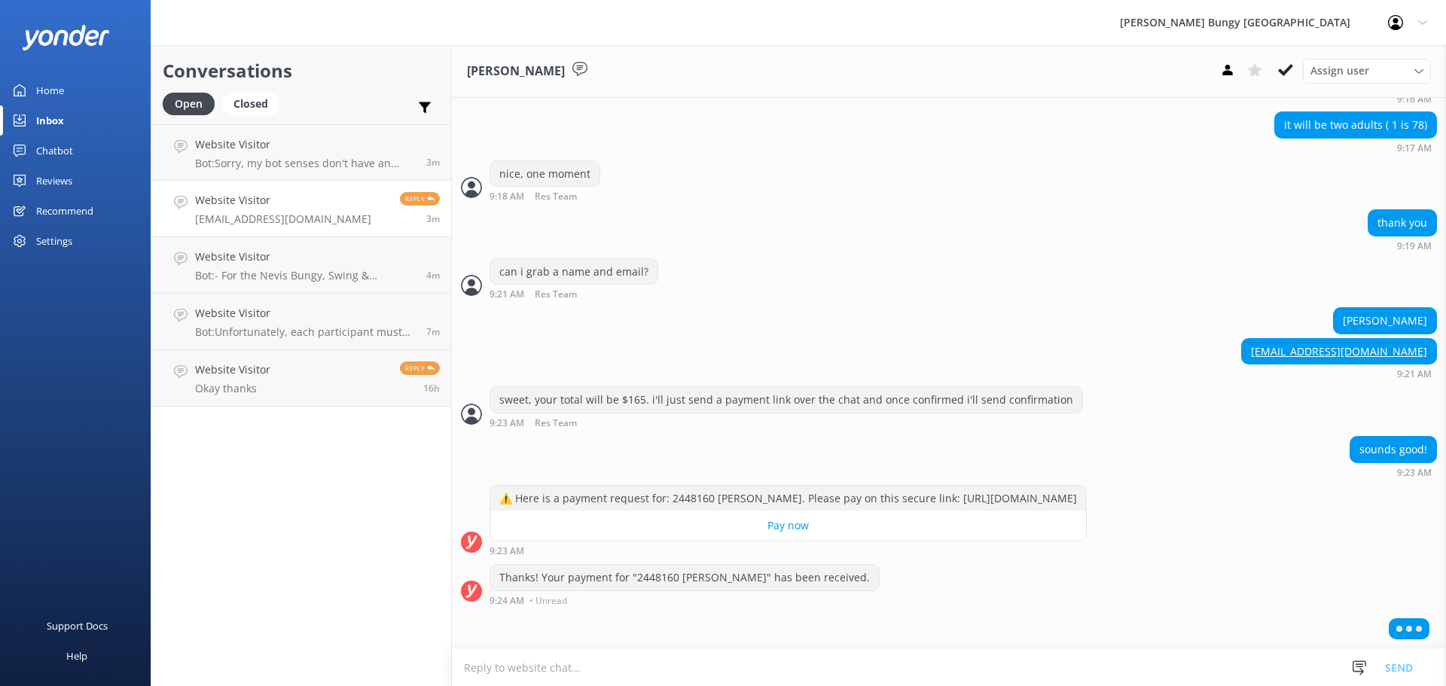
click at [688, 680] on textarea at bounding box center [949, 667] width 994 height 37
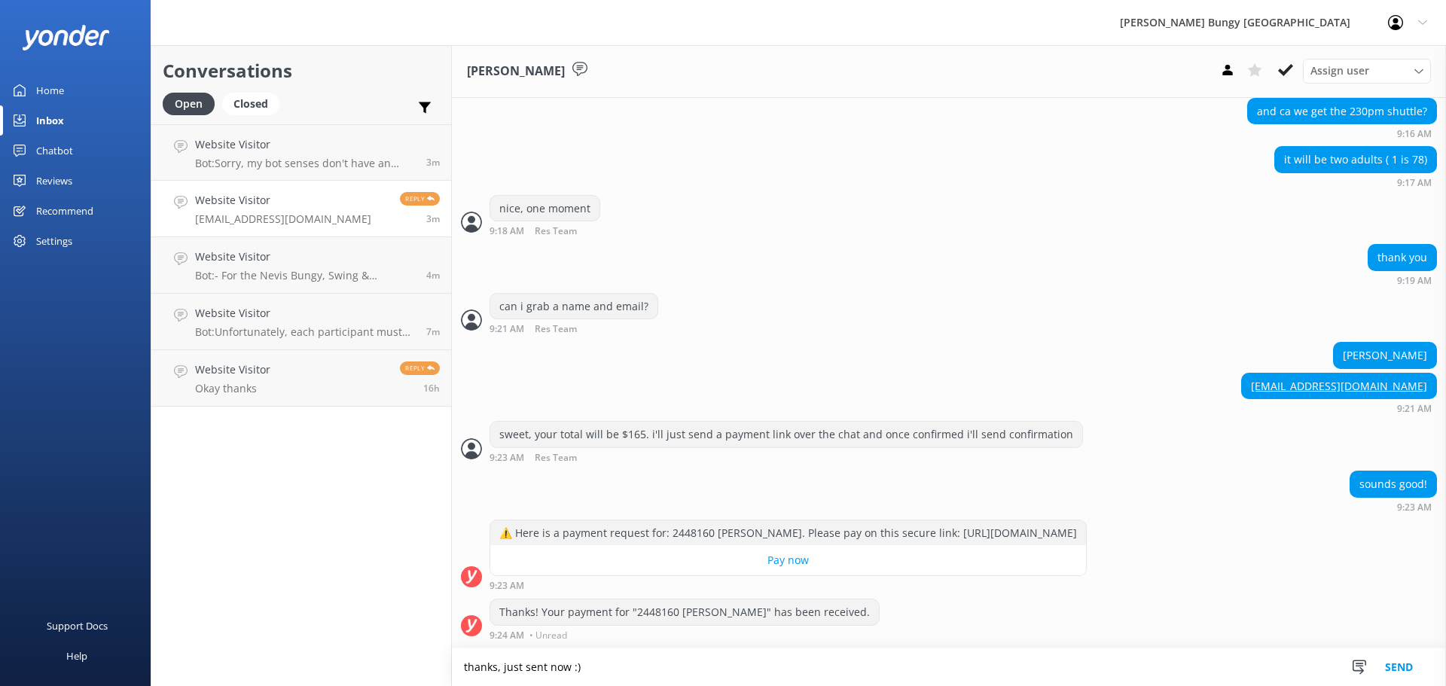
type textarea "thanks, just sent now :)"
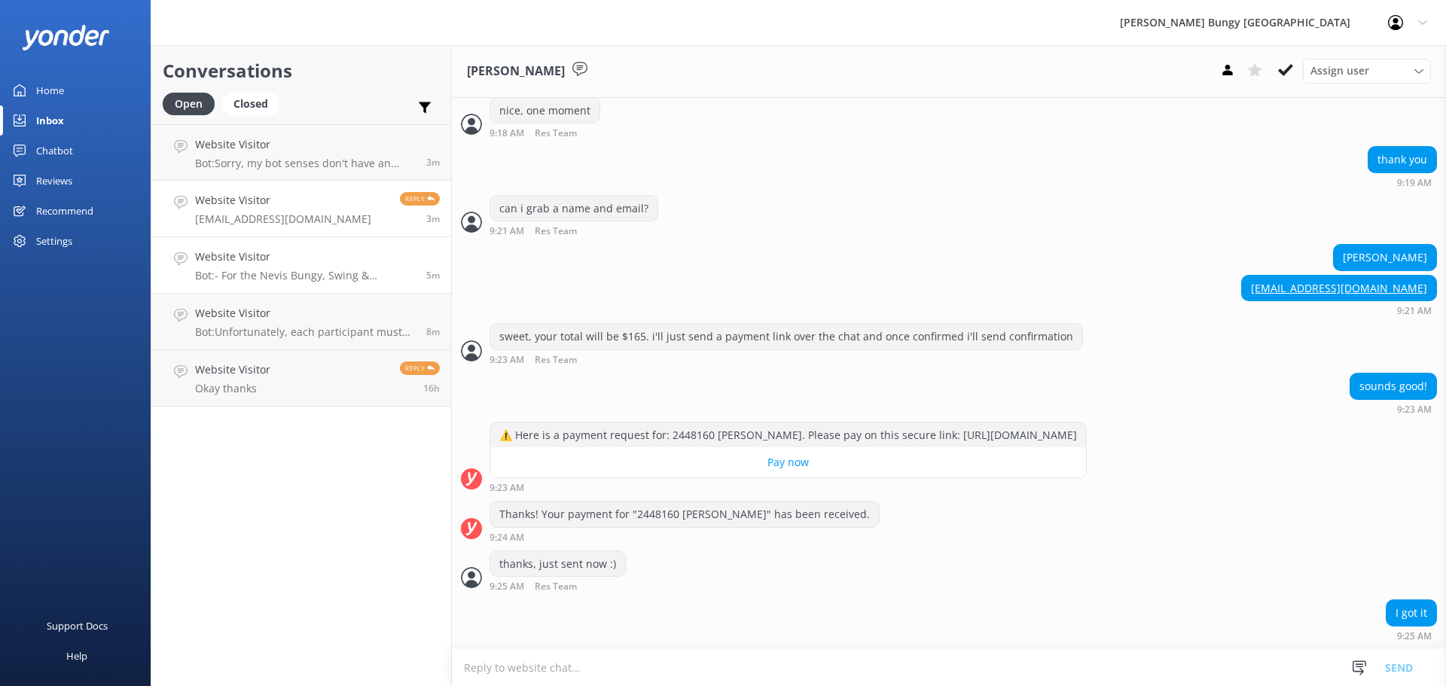
scroll to position [1483, 0]
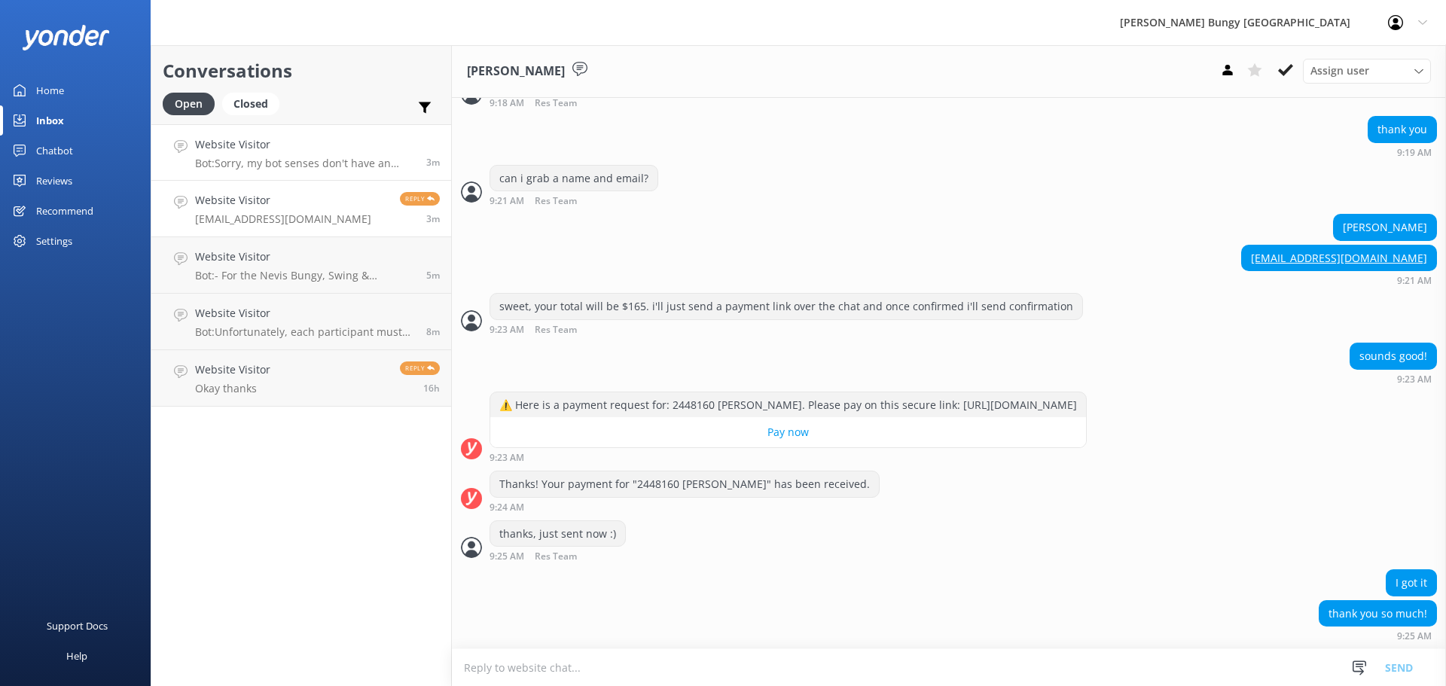
click at [256, 145] on h4 "Website Visitor" at bounding box center [305, 144] width 220 height 17
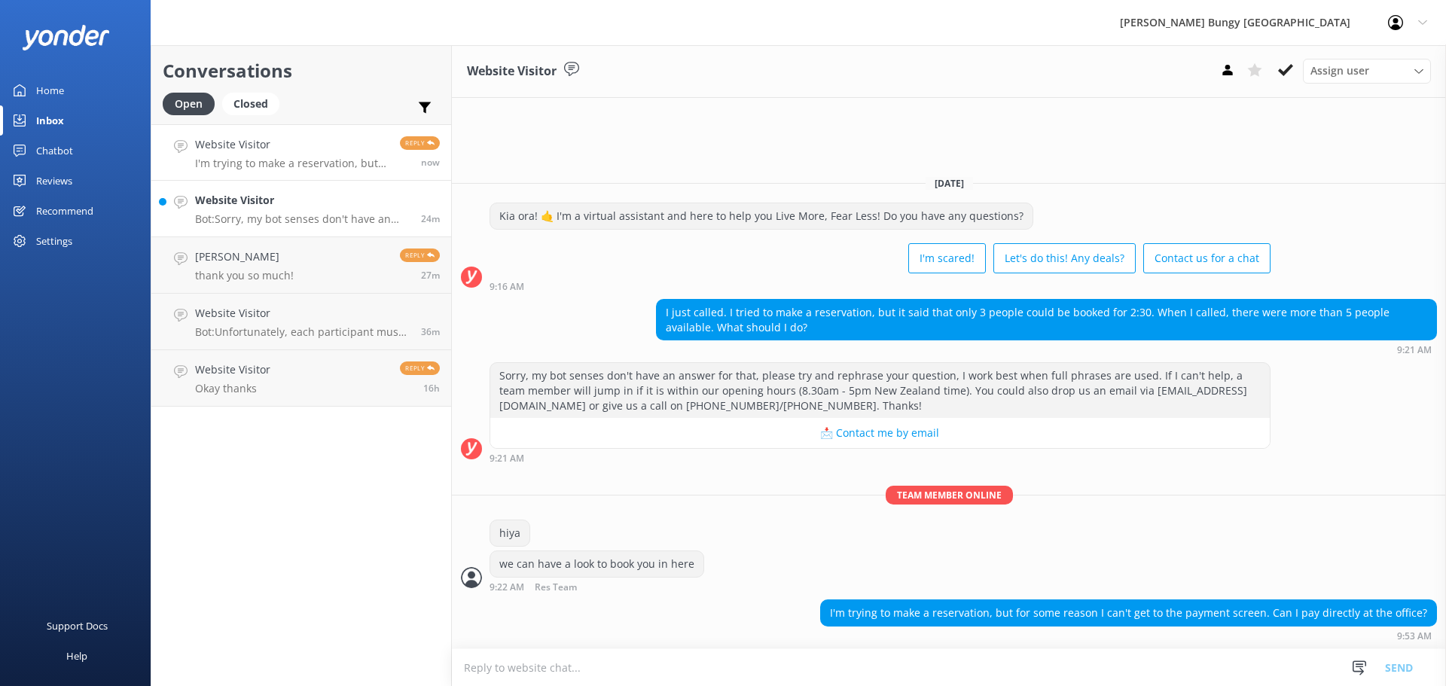
click at [282, 200] on h4 "Website Visitor" at bounding box center [302, 200] width 215 height 17
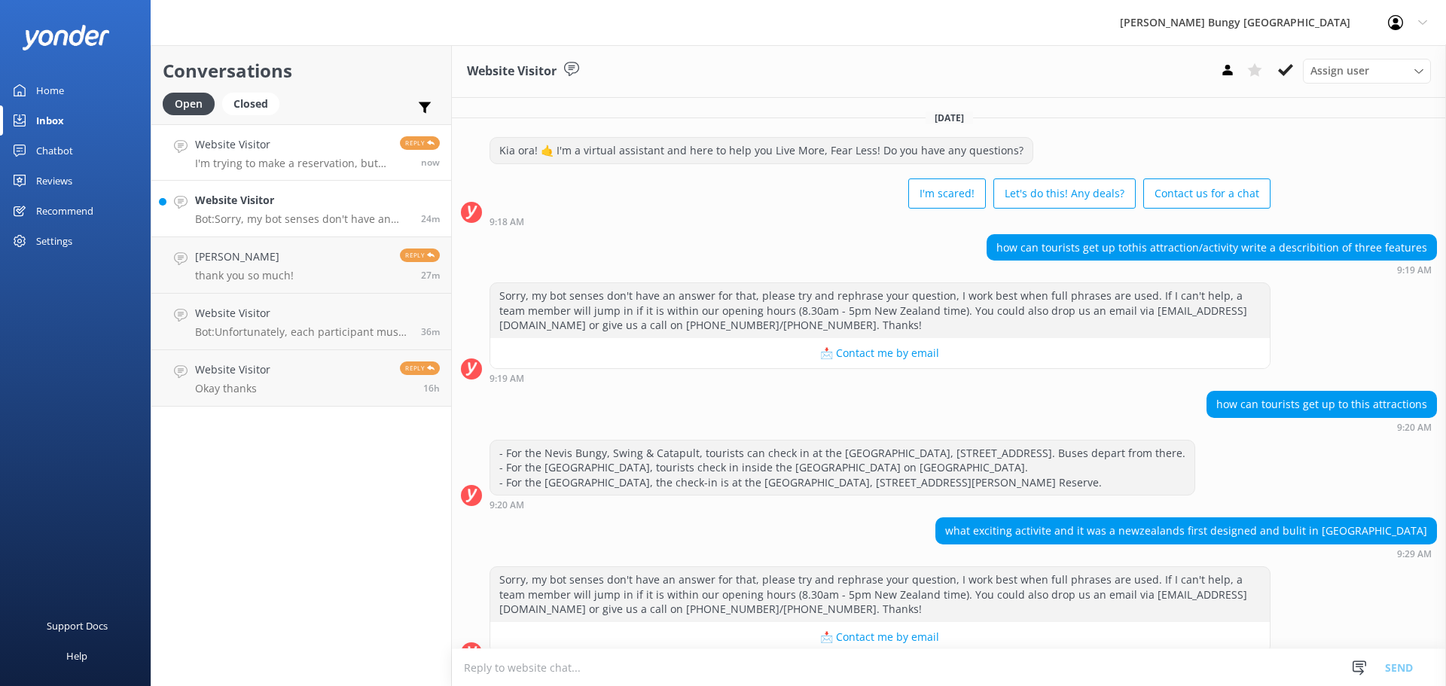
scroll to position [26, 0]
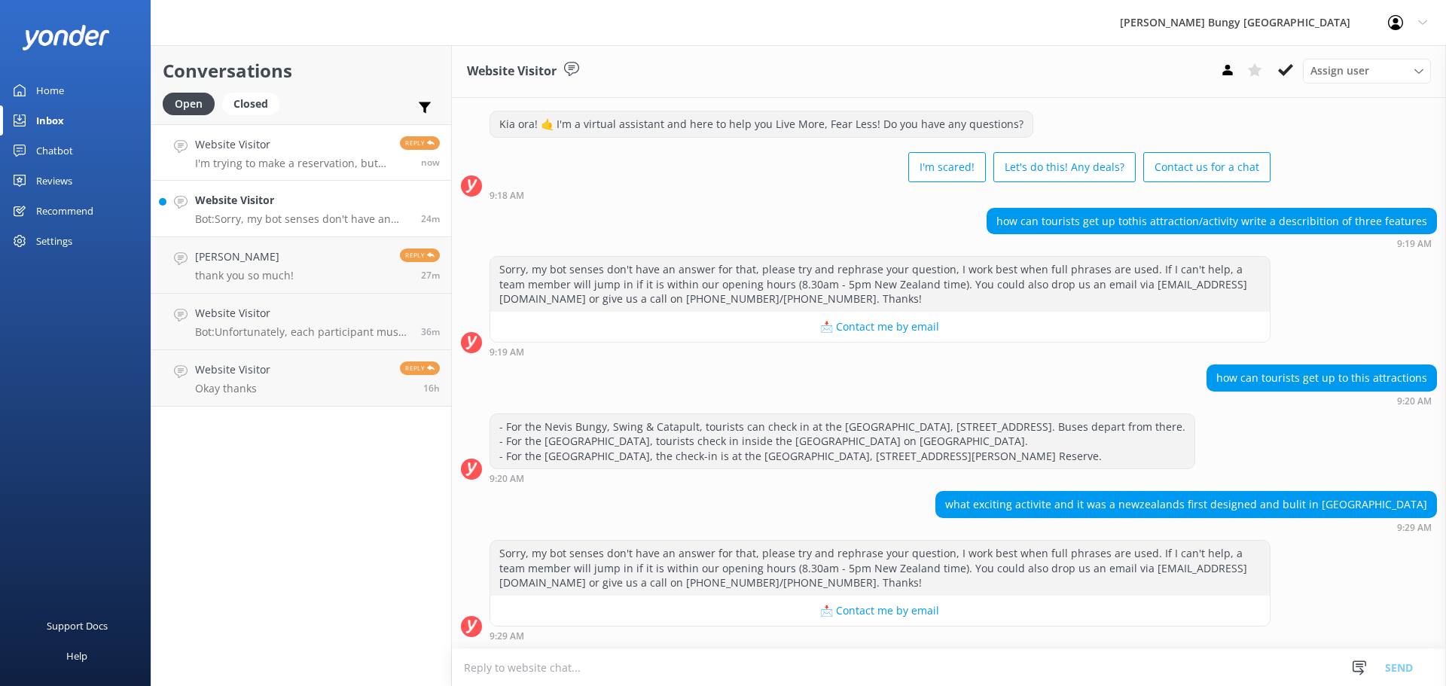
click at [294, 168] on p "I'm trying to make a reservation, but for some reason I can't get to the paymen…" at bounding box center [292, 164] width 194 height 14
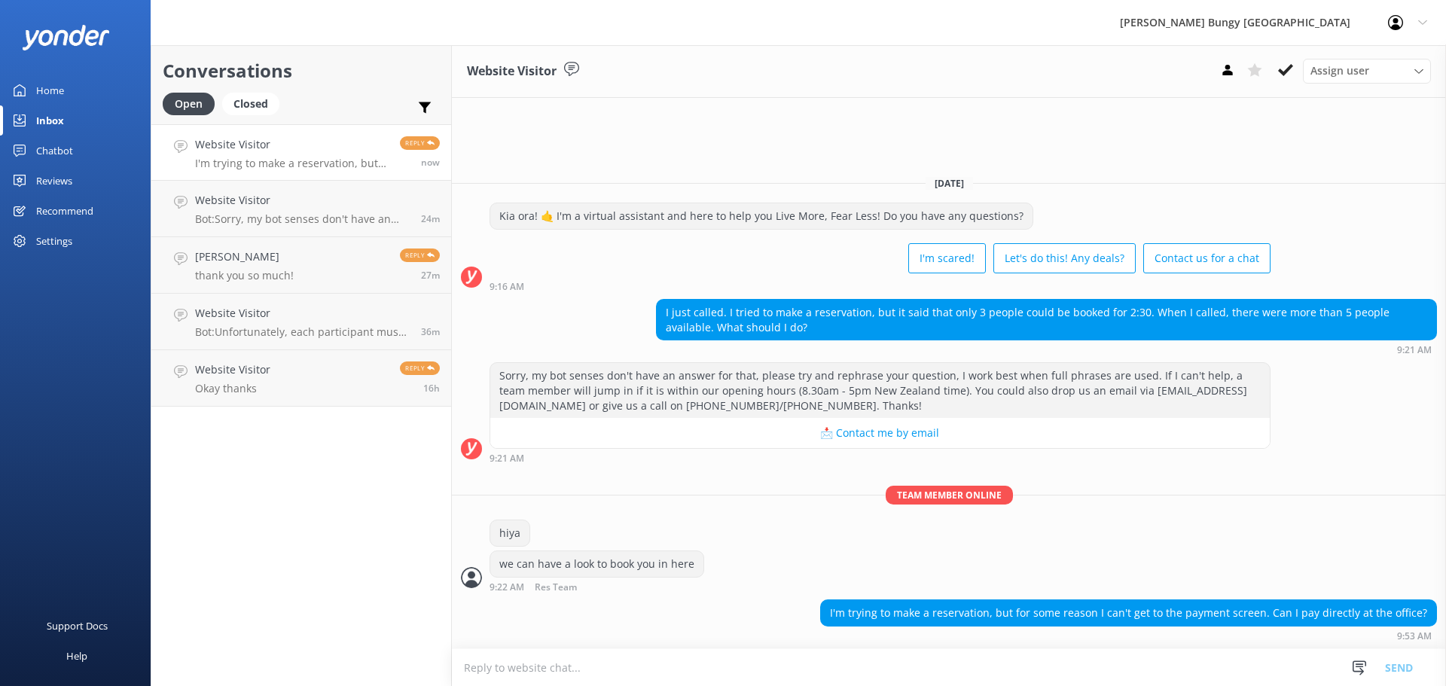
click at [959, 668] on textarea at bounding box center [949, 667] width 994 height 37
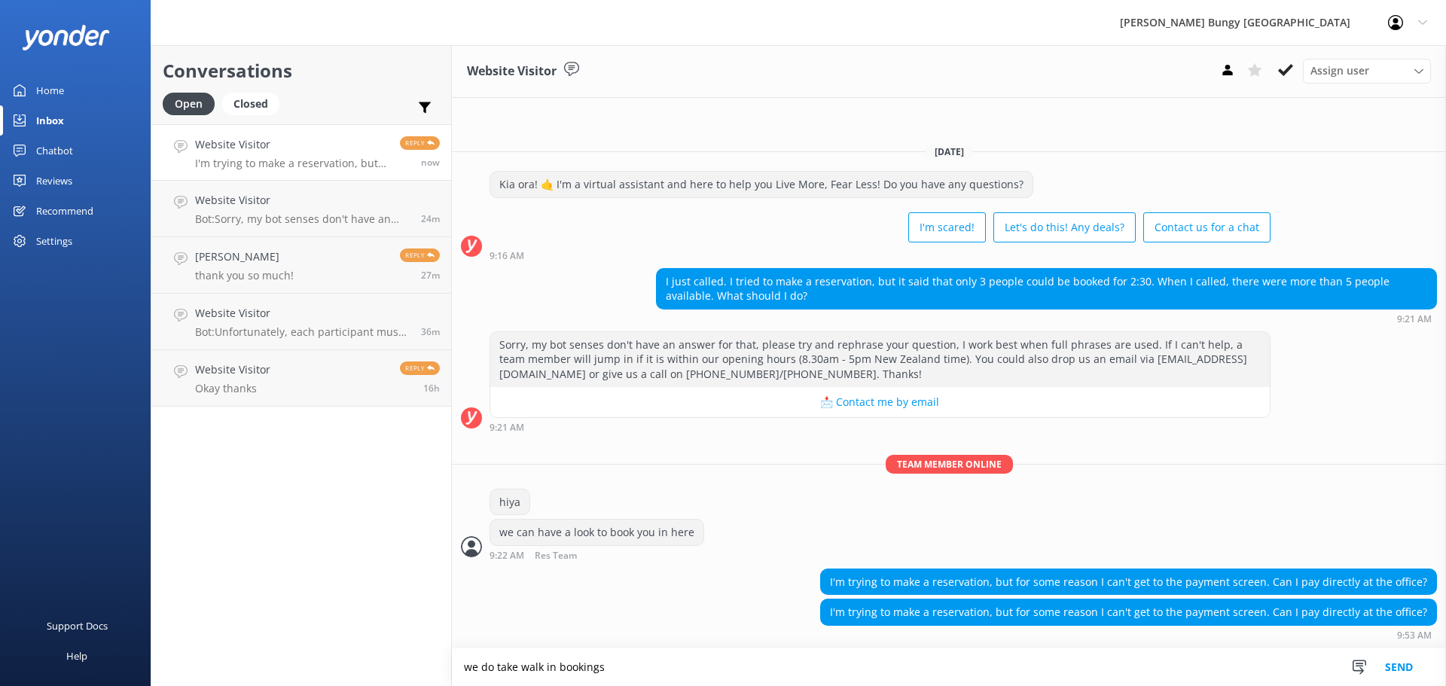
type textarea "we do take walk in bookings"
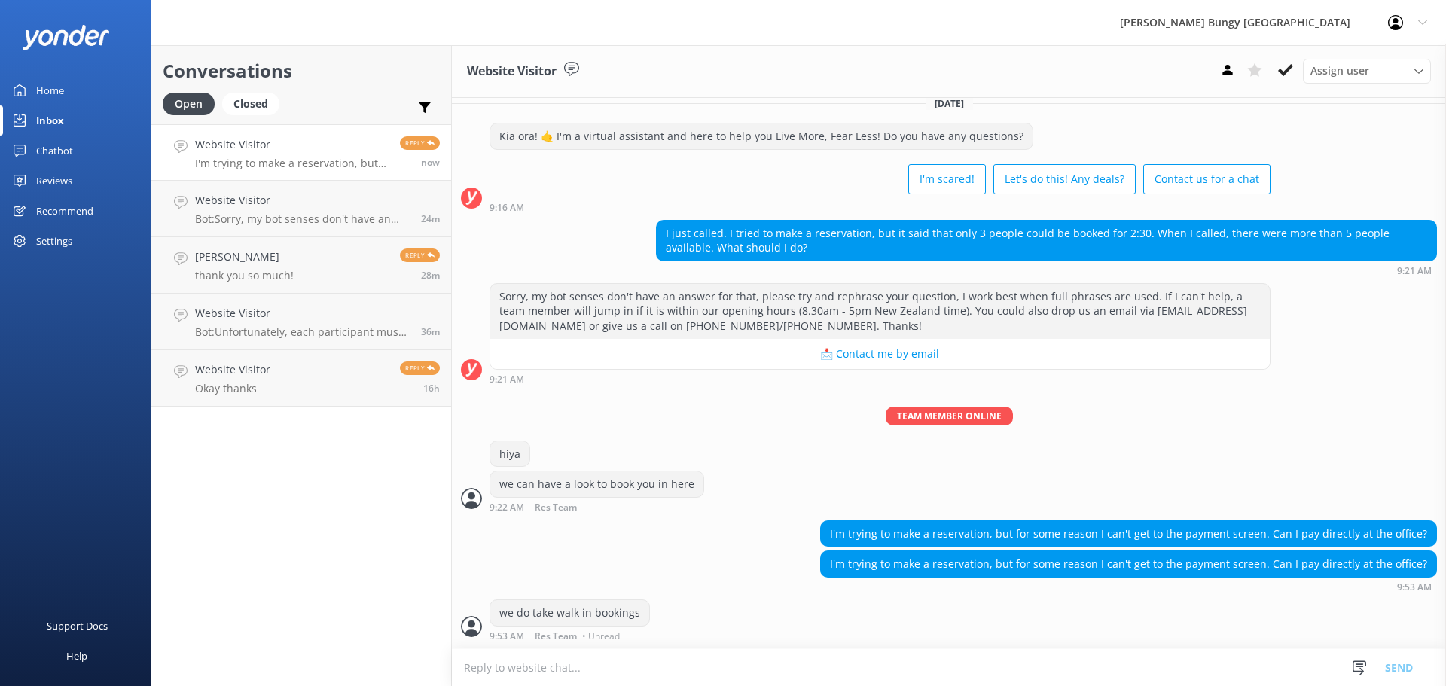
click at [959, 668] on textarea at bounding box center [949, 667] width 994 height 37
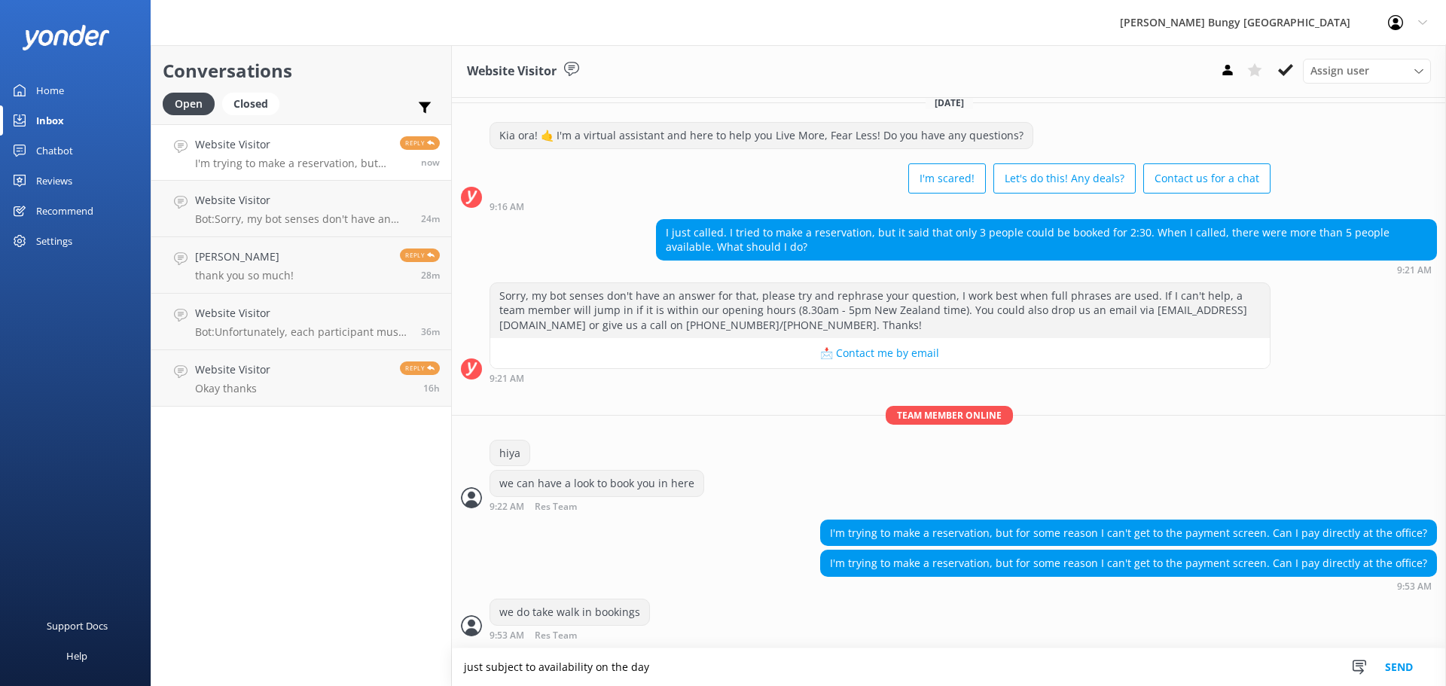
type textarea "just subject to availability on the day"
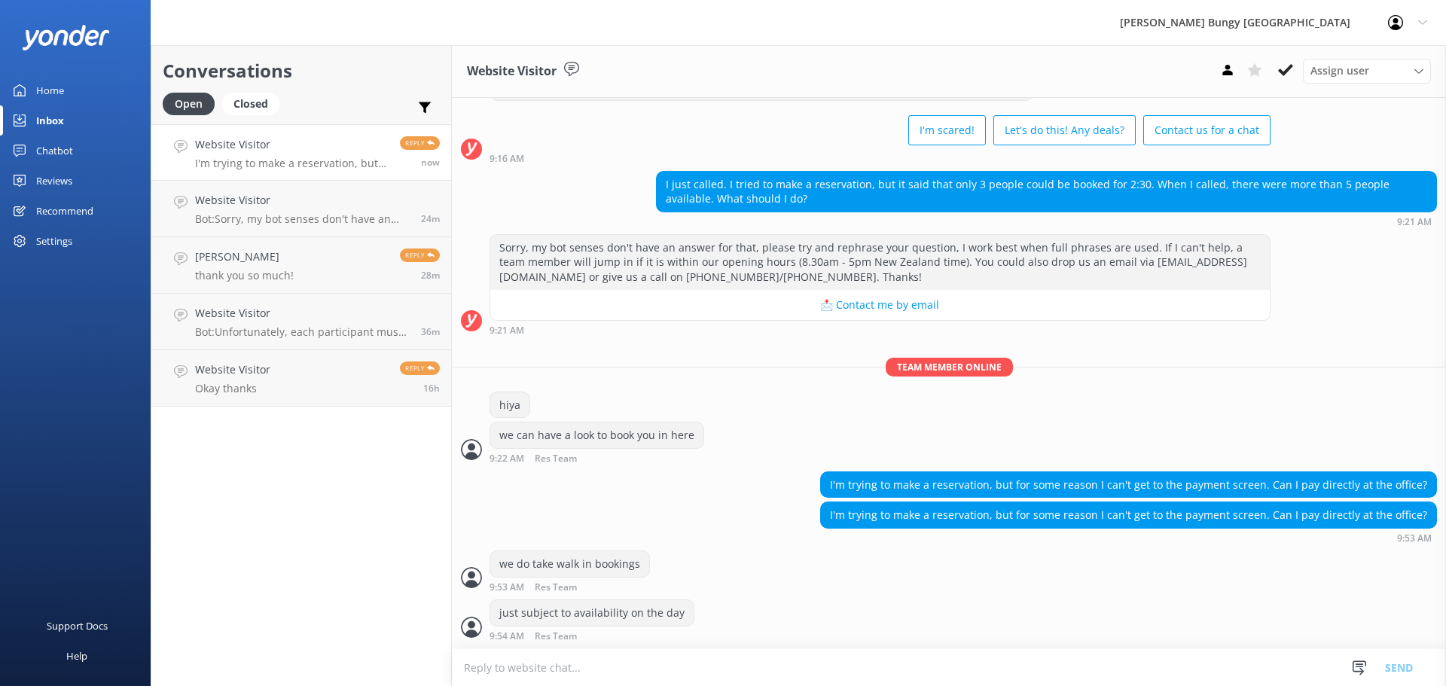
scroll to position [64, 0]
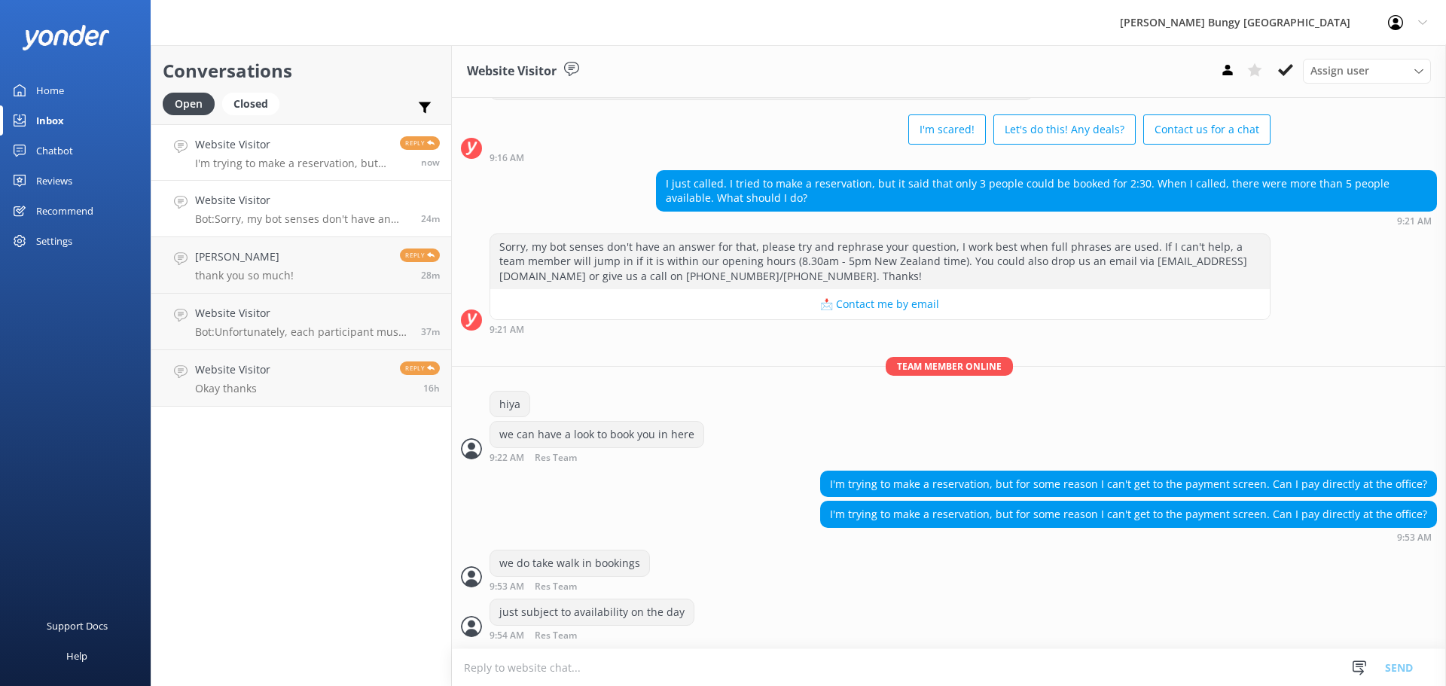
click at [226, 197] on h4 "Website Visitor" at bounding box center [302, 200] width 215 height 17
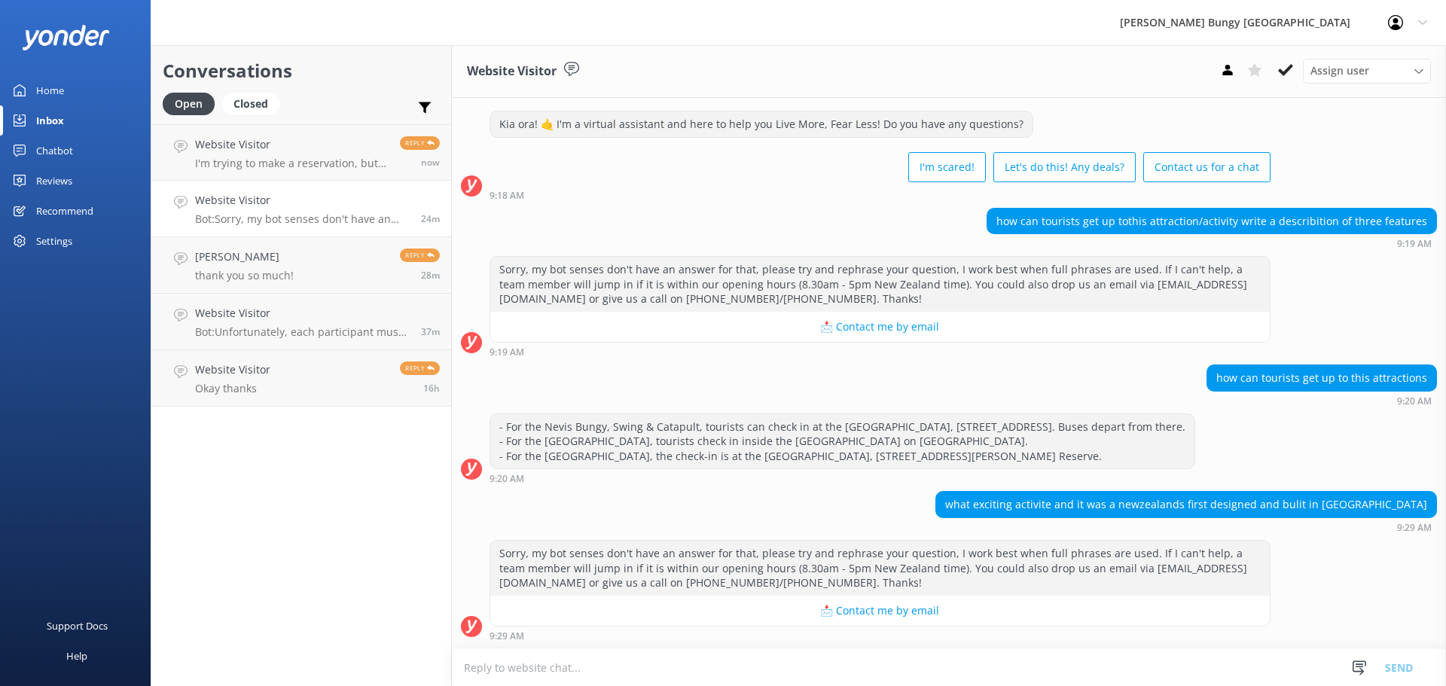
scroll to position [26, 0]
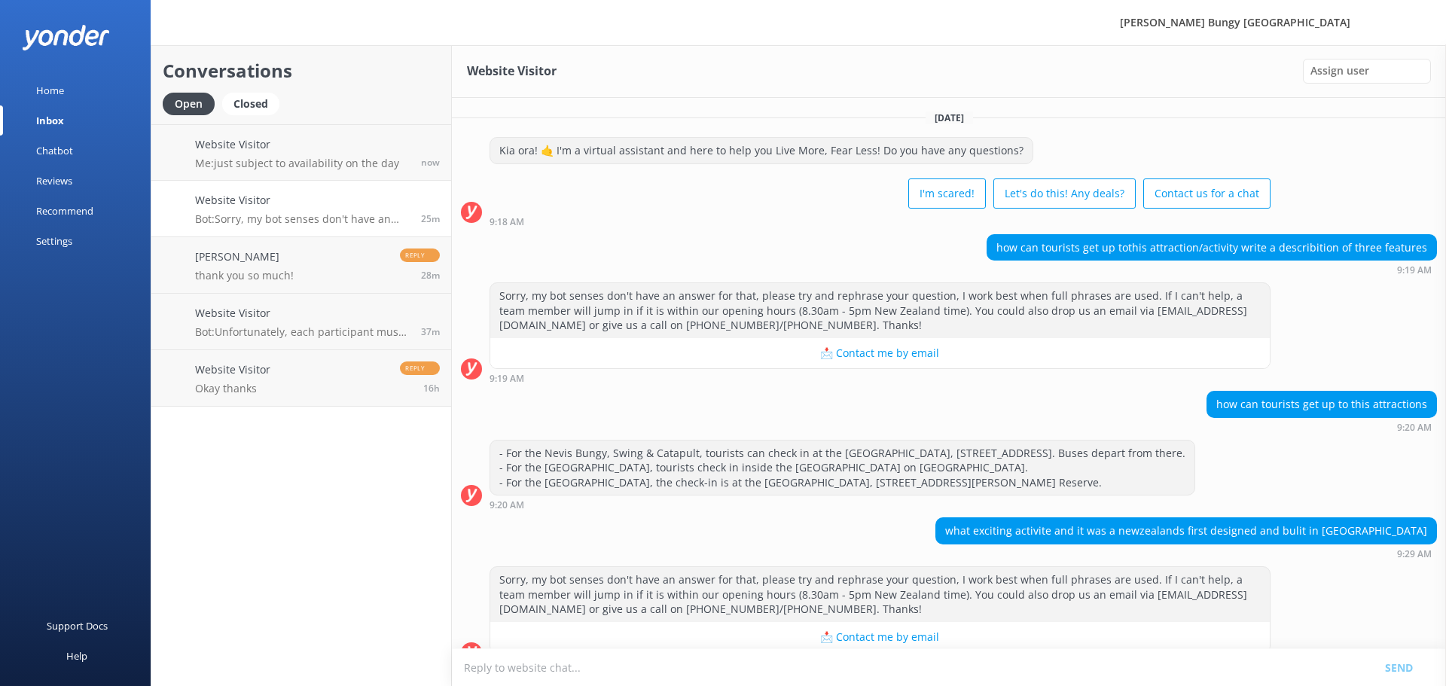
scroll to position [26, 0]
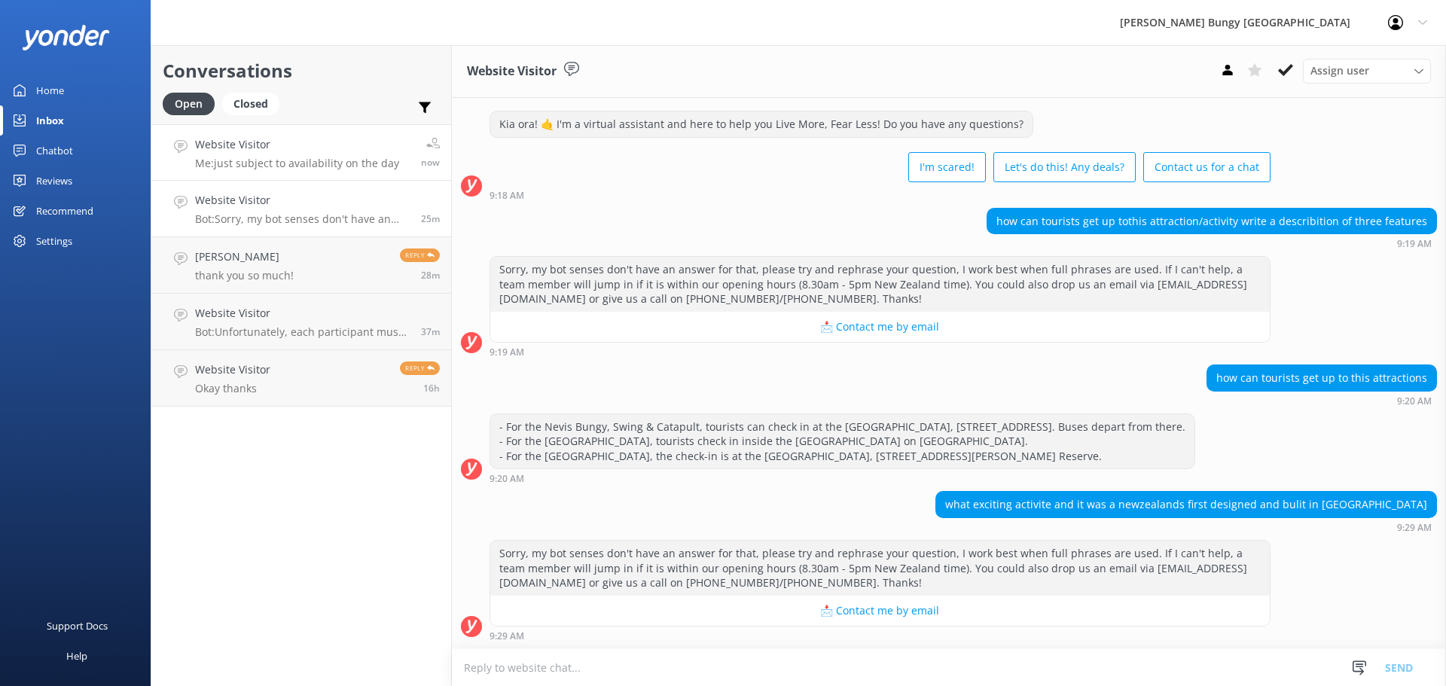
click at [351, 167] on p "Me: just subject to availability on the day" at bounding box center [297, 164] width 204 height 14
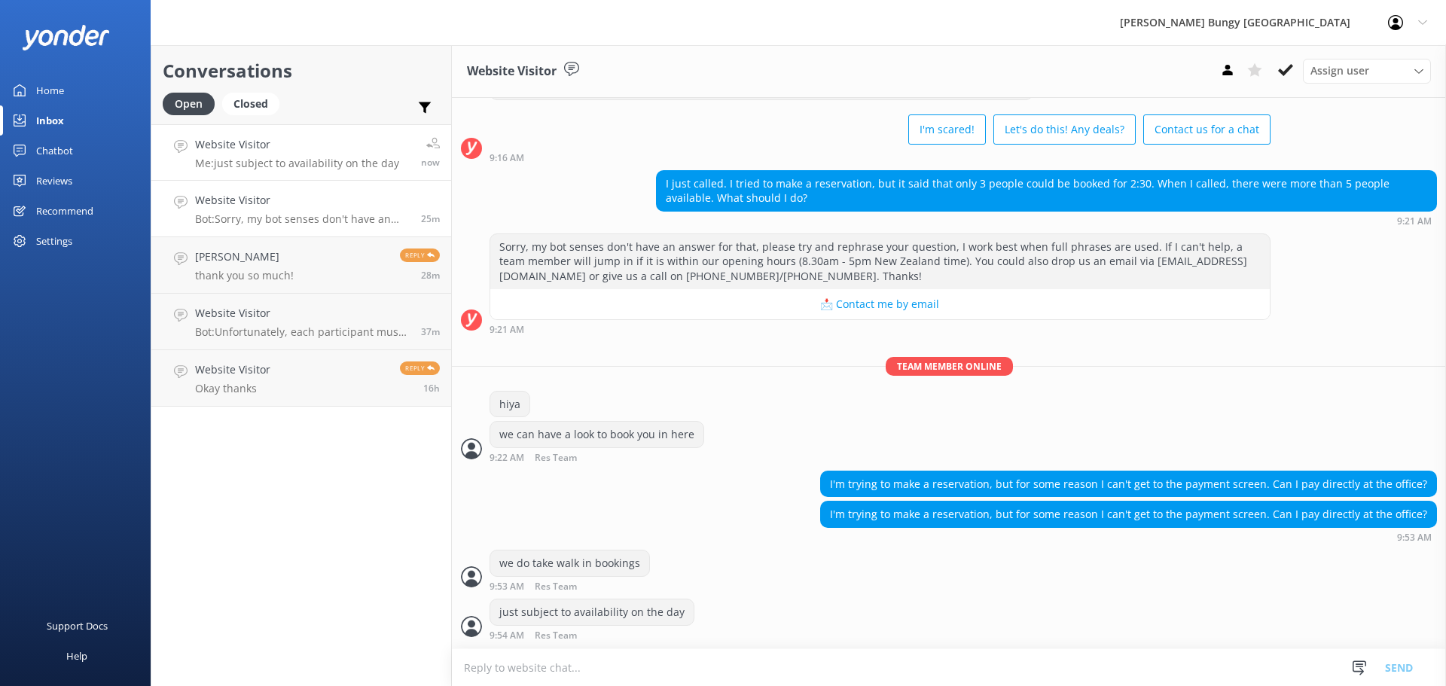
click at [306, 223] on p "Bot: Sorry, my bot senses don't have an answer for that, please try and rephras…" at bounding box center [302, 219] width 215 height 14
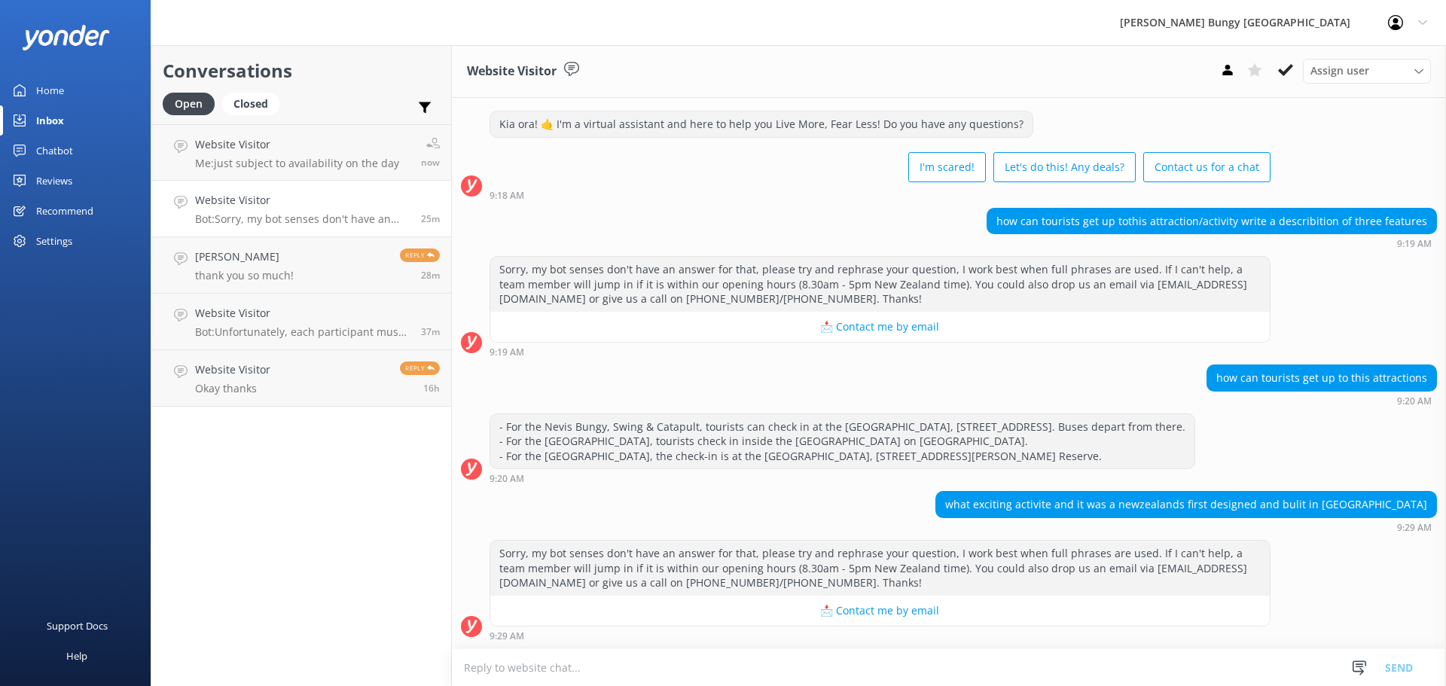
scroll to position [26, 0]
click at [1281, 77] on icon at bounding box center [1285, 70] width 15 height 15
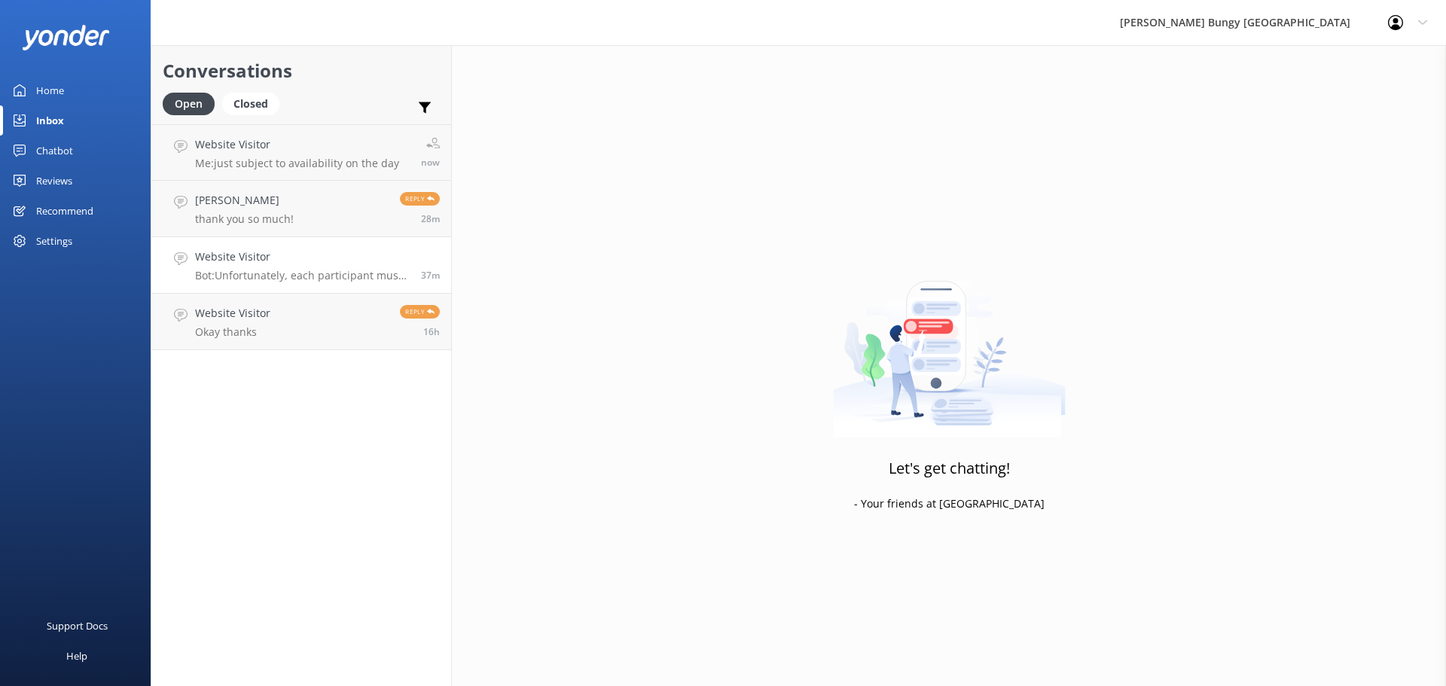
click at [366, 271] on p "Bot: Unfortunately, each participant must meet the minimum weight requirement i…" at bounding box center [302, 276] width 215 height 14
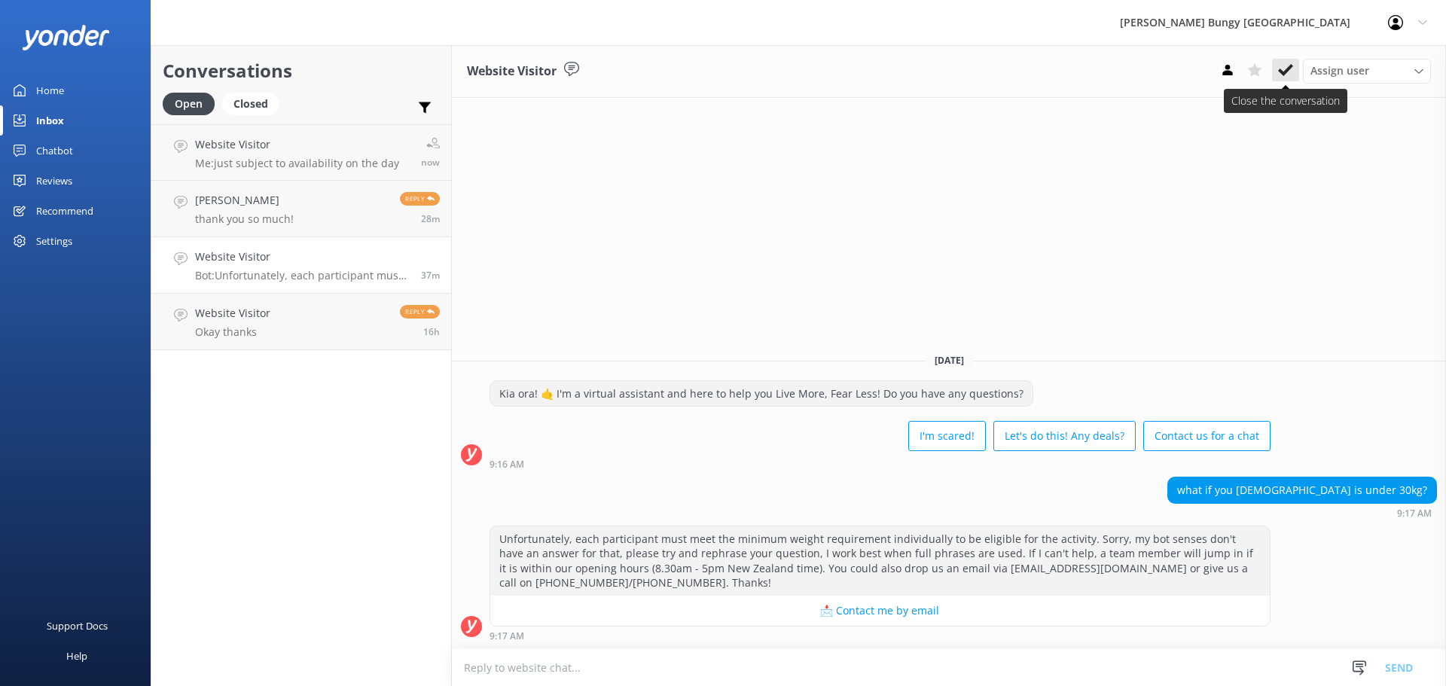
click at [1298, 66] on button at bounding box center [1285, 70] width 27 height 23
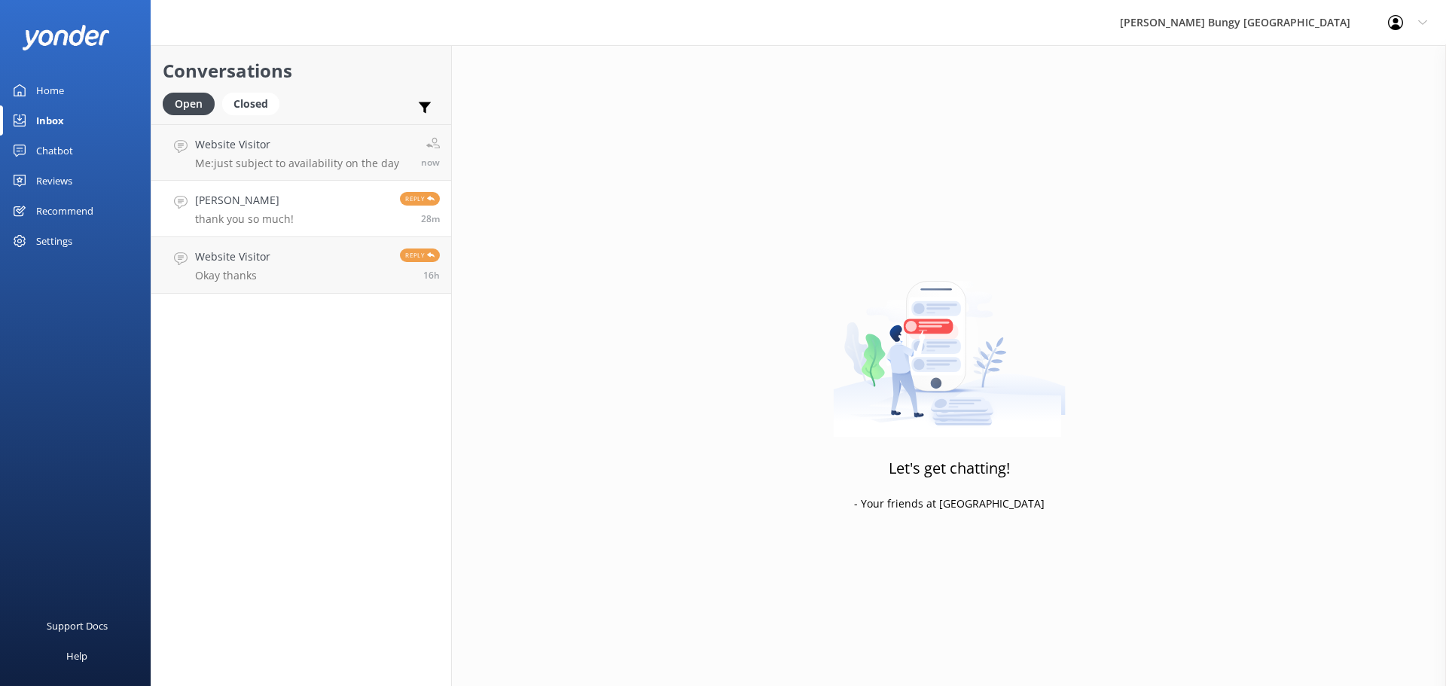
click at [403, 199] on span "Reply" at bounding box center [420, 199] width 40 height 14
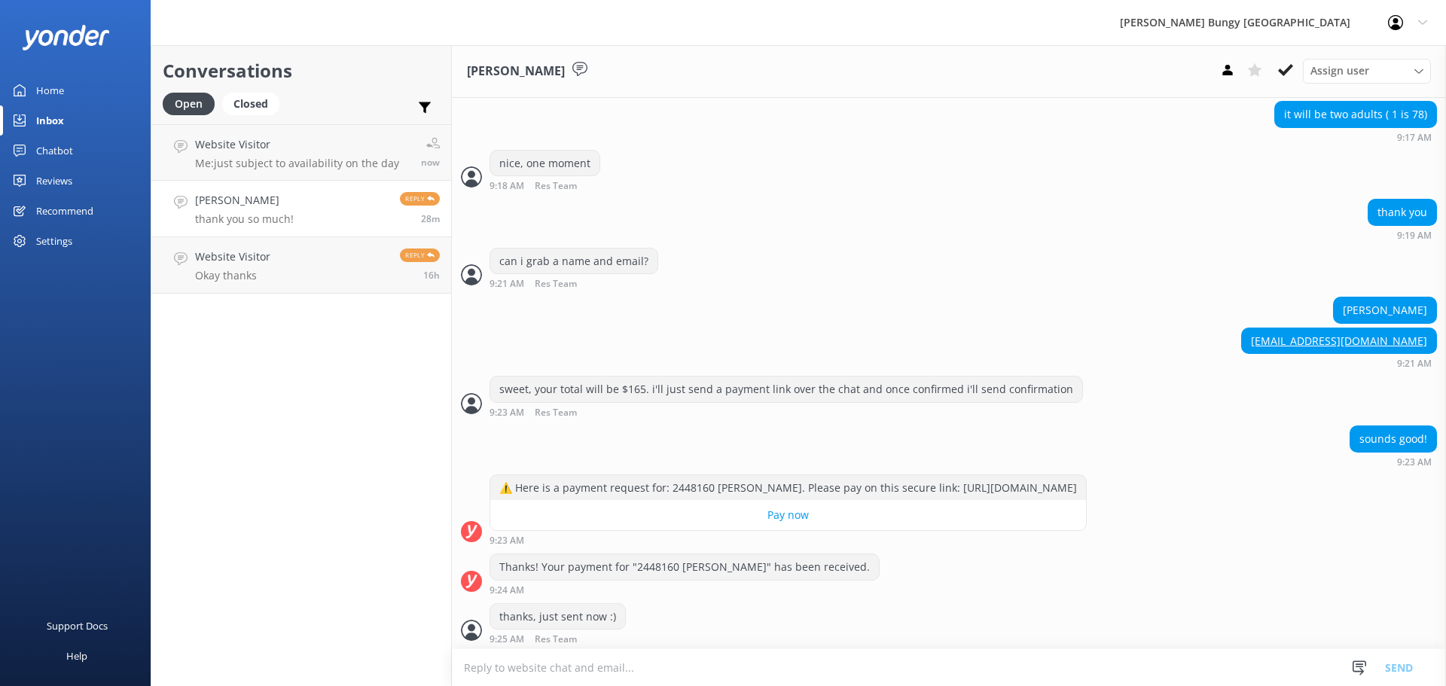
scroll to position [1483, 0]
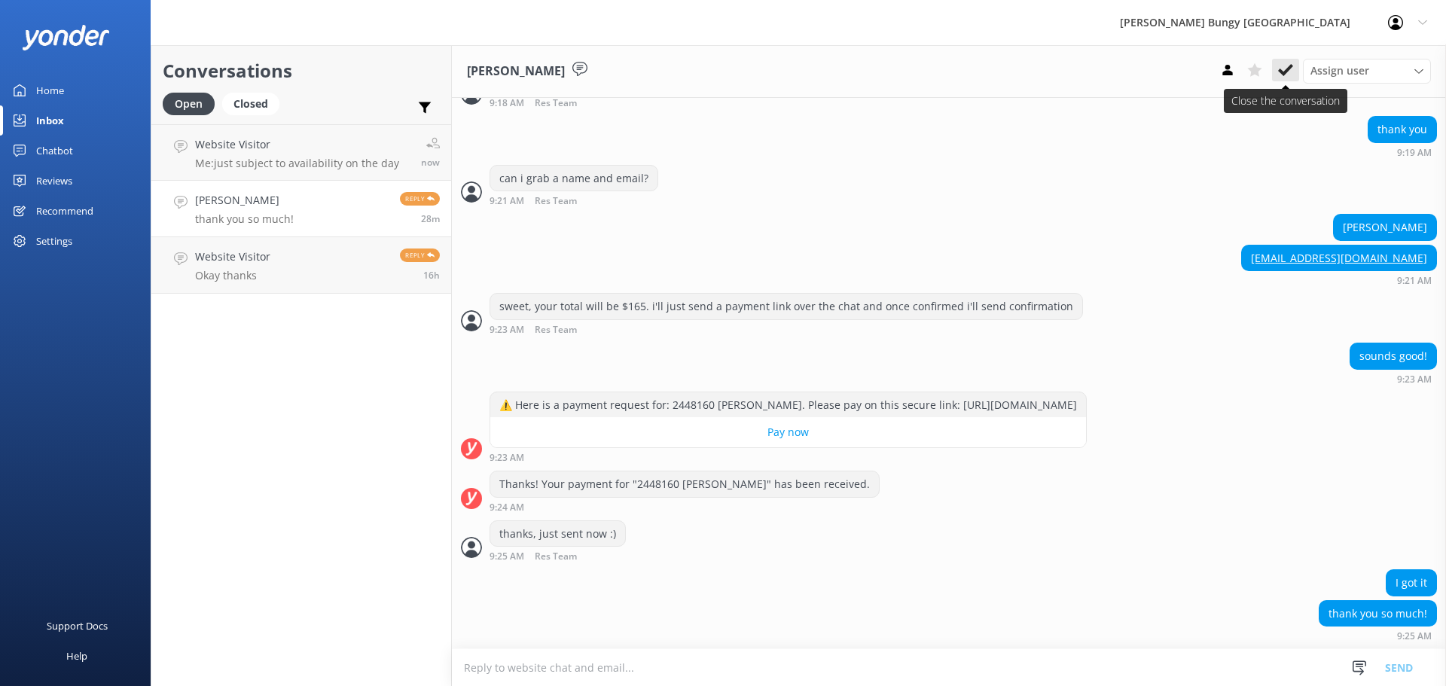
click at [1282, 75] on icon at bounding box center [1285, 70] width 15 height 15
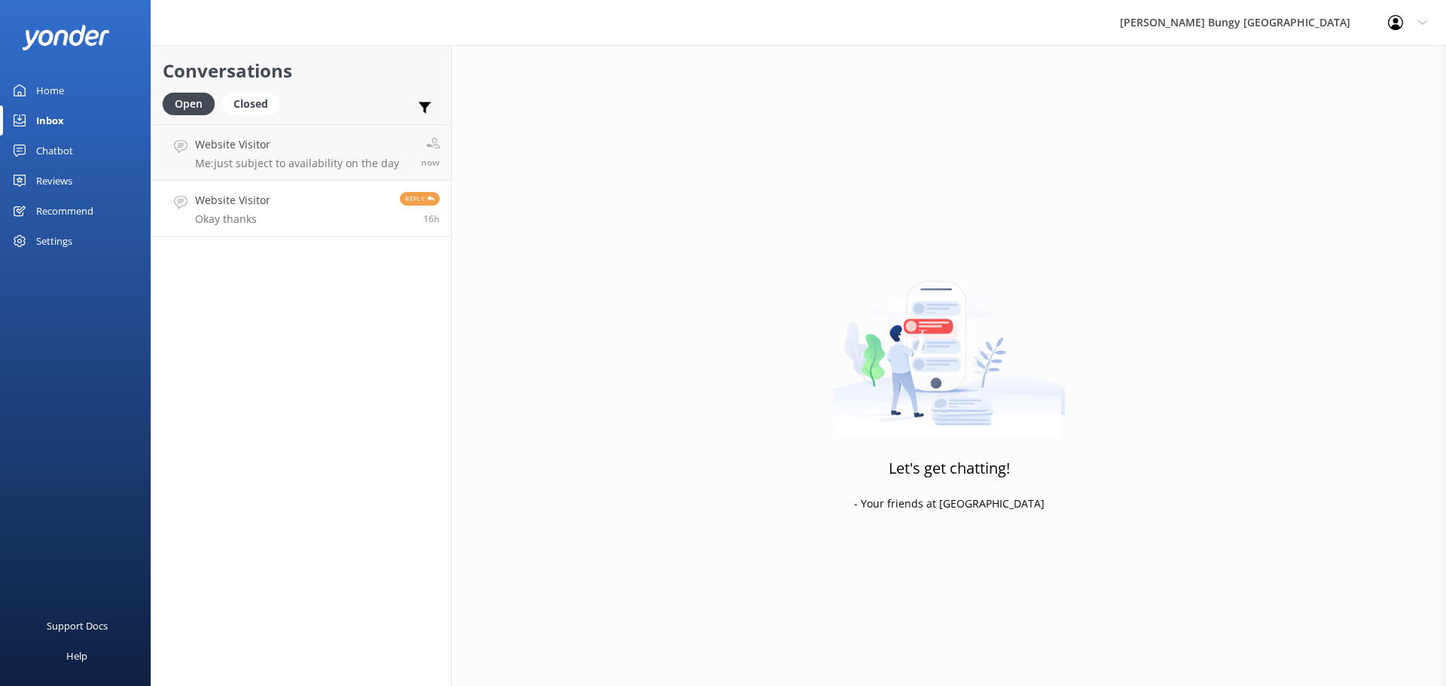
click at [397, 223] on div "Reply 16h" at bounding box center [414, 208] width 51 height 33
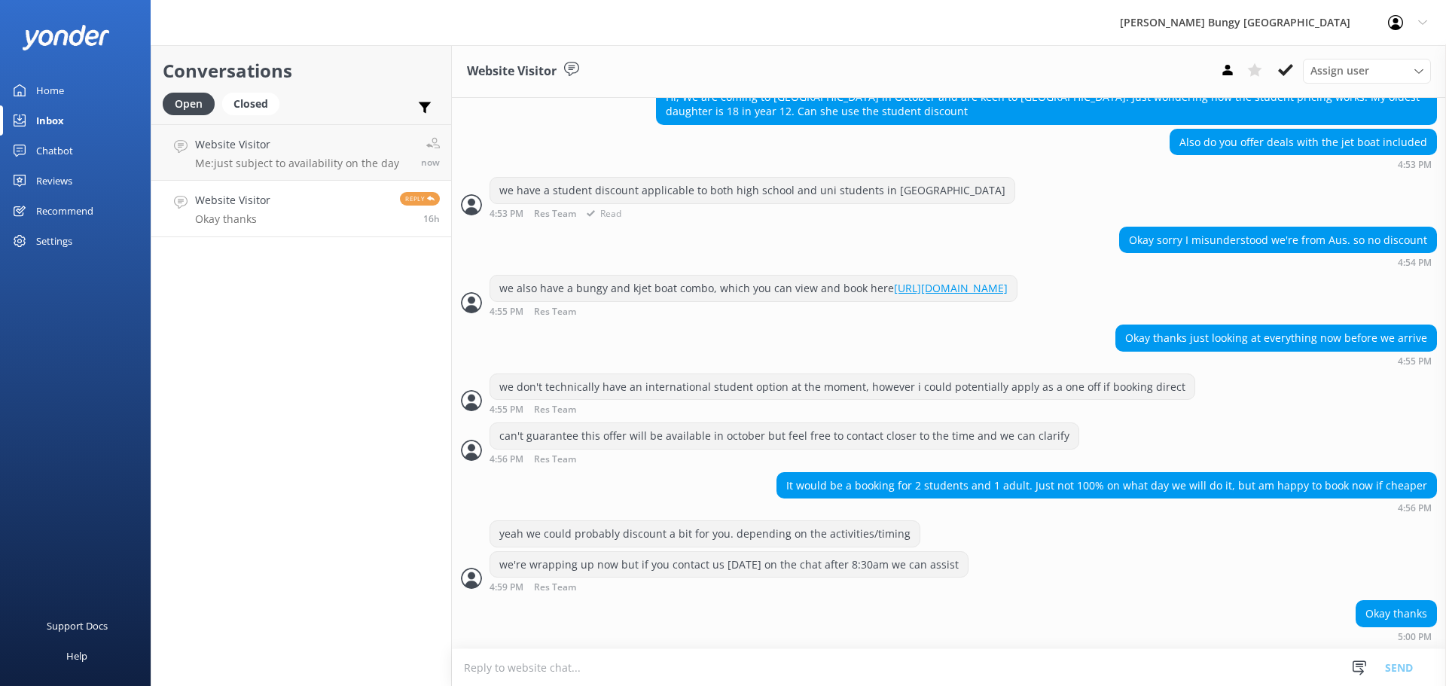
scroll to position [422, 0]
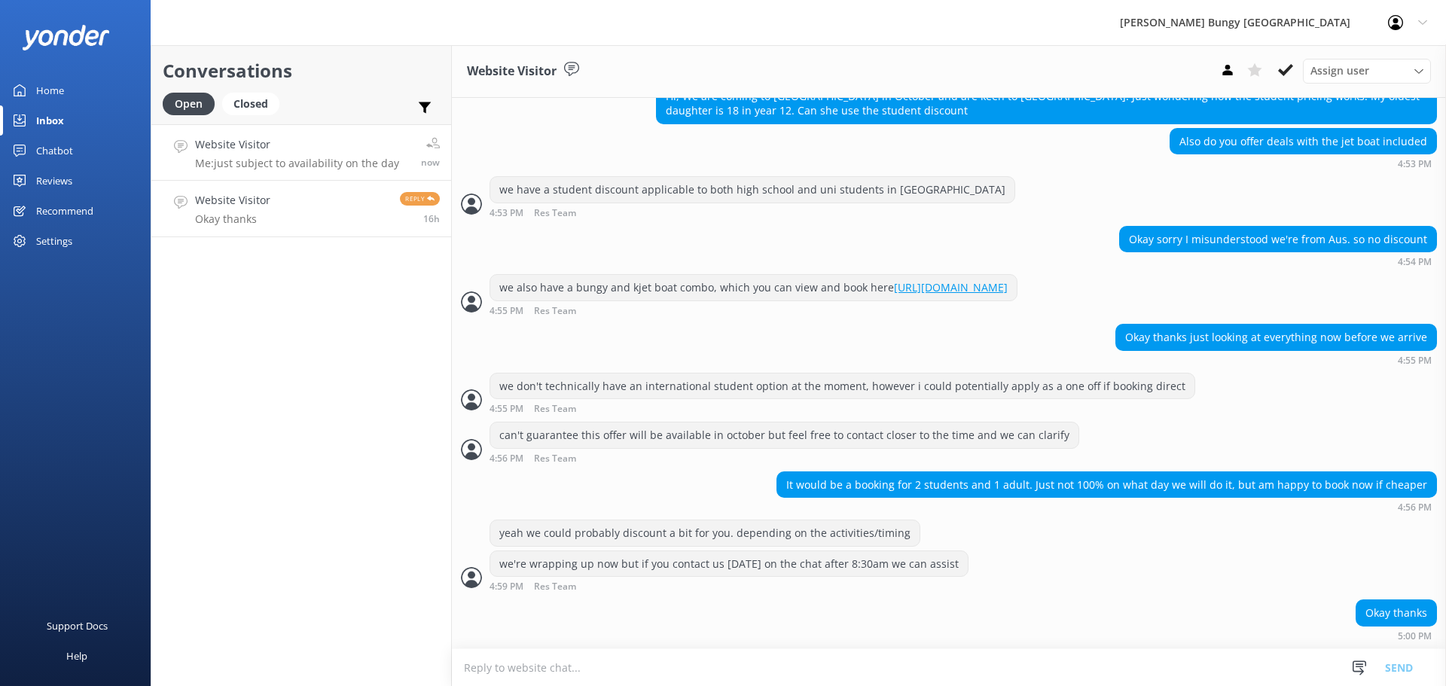
click at [270, 141] on h4 "Website Visitor" at bounding box center [297, 144] width 204 height 17
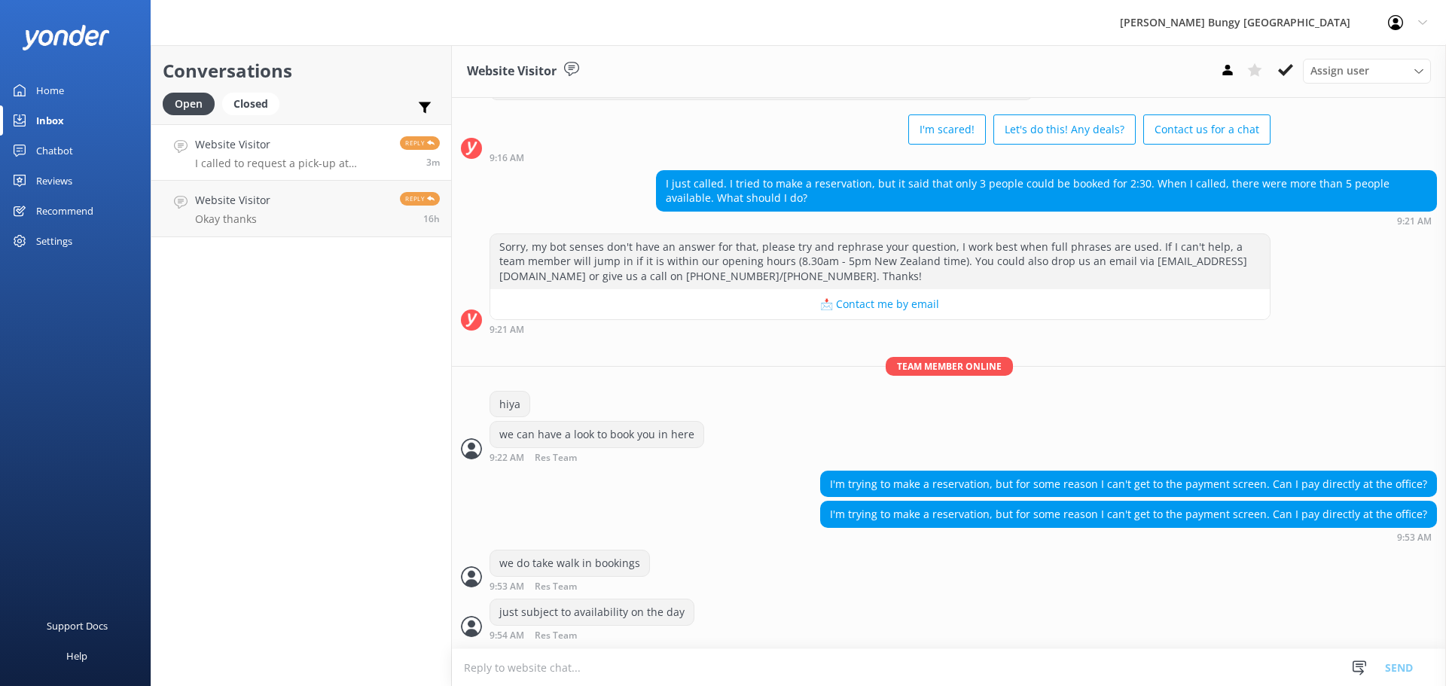
scroll to position [113, 0]
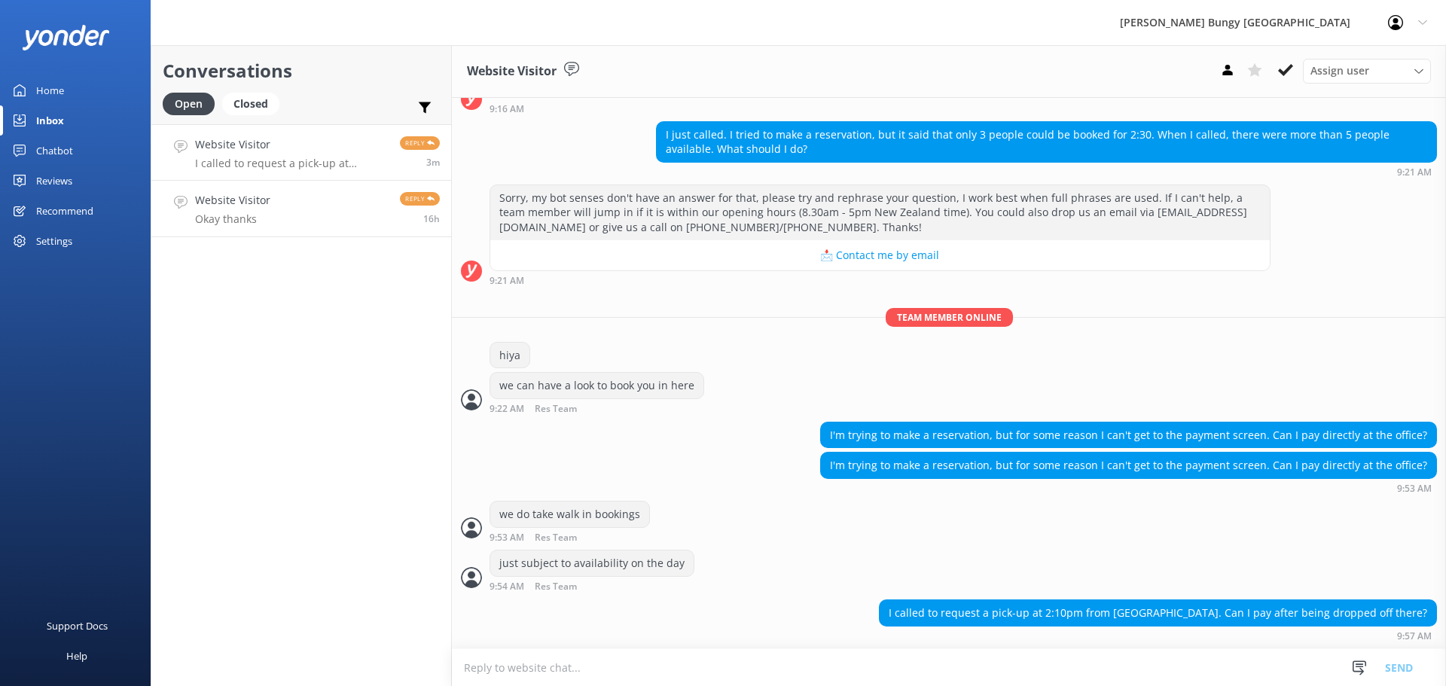
click at [323, 220] on link "Website Visitor Okay thanks Reply 16h" at bounding box center [301, 209] width 300 height 56
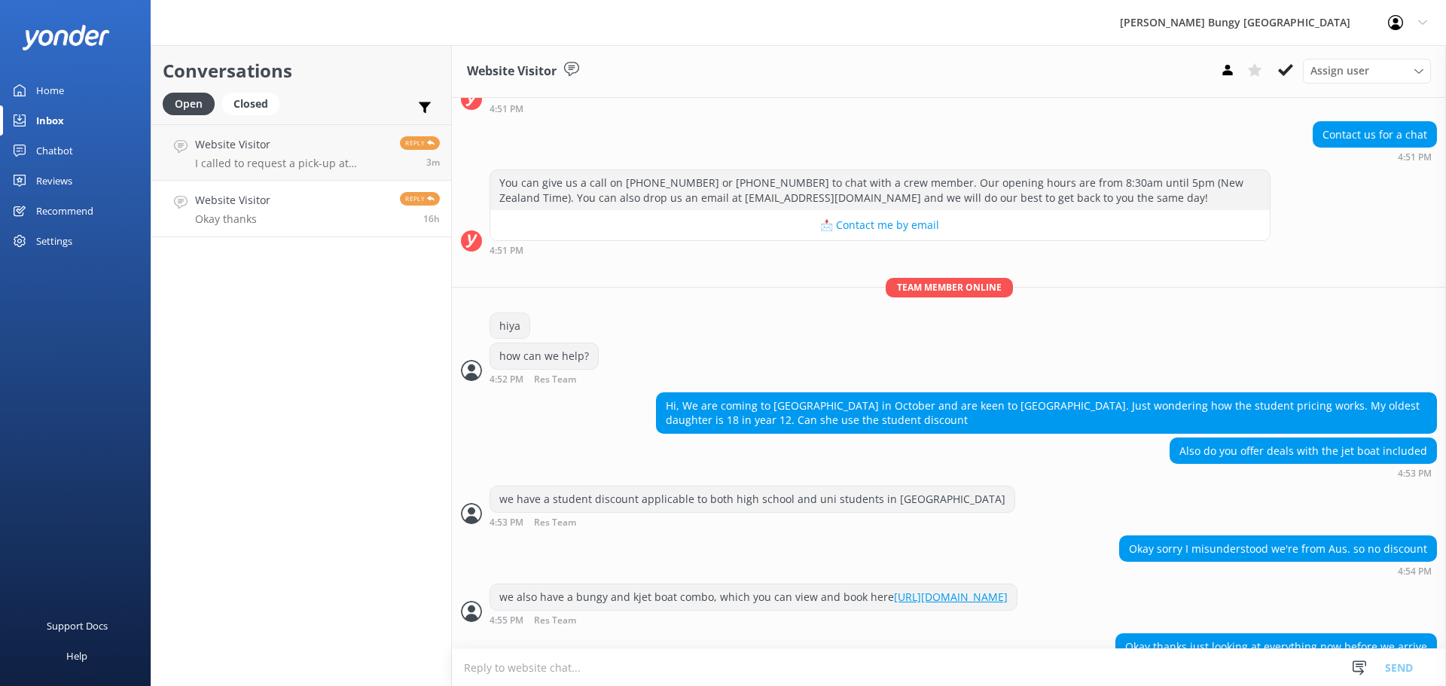
scroll to position [422, 0]
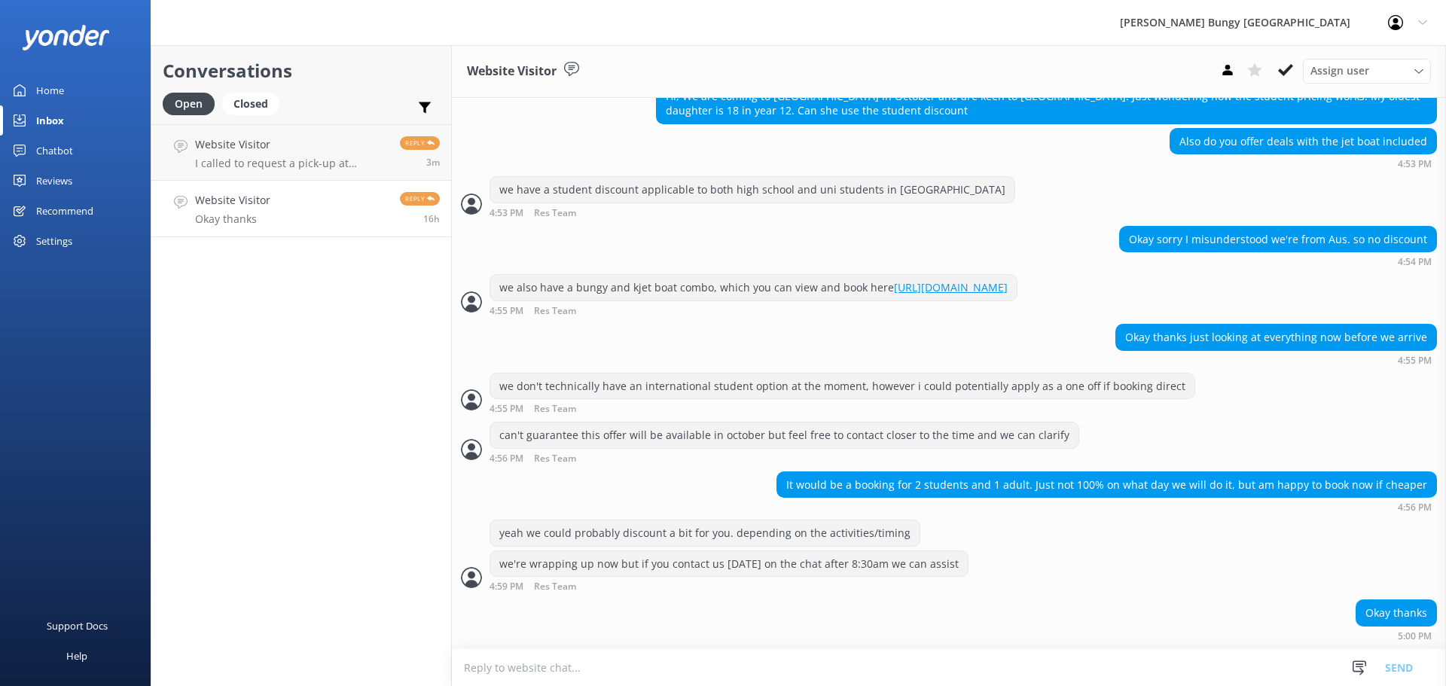
click at [347, 185] on link "Website Visitor Okay thanks Reply 16h" at bounding box center [301, 209] width 300 height 56
click at [356, 162] on p "I called to request a pick-up at 2:10pm from [GEOGRAPHIC_DATA]. Can I pay after…" at bounding box center [292, 164] width 194 height 14
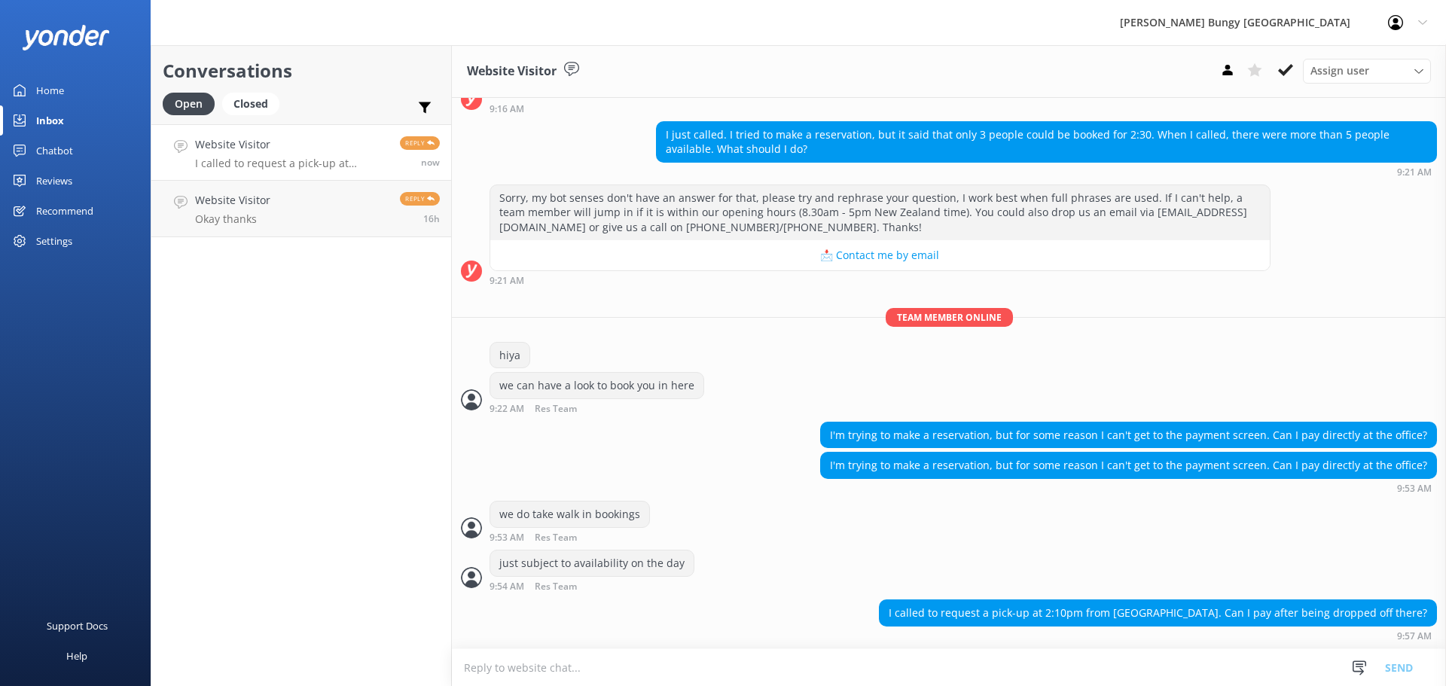
scroll to position [148, 0]
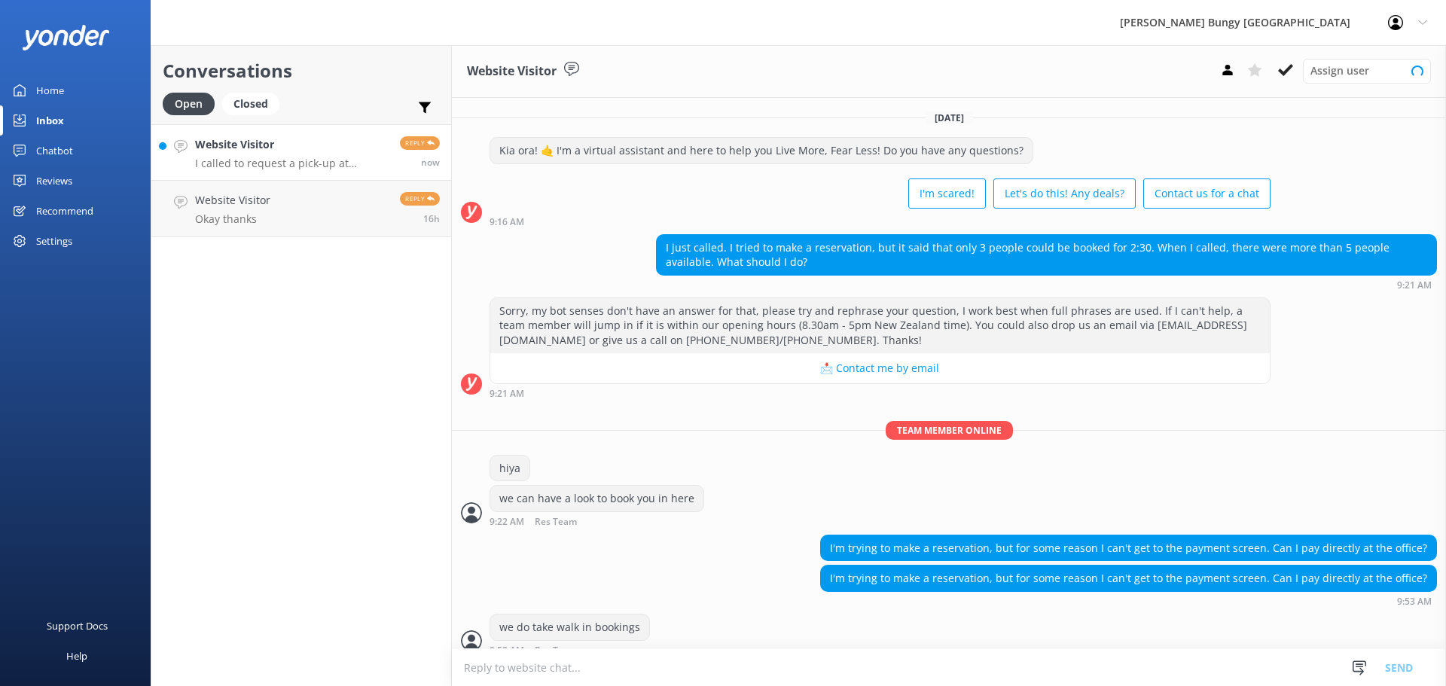
scroll to position [143, 0]
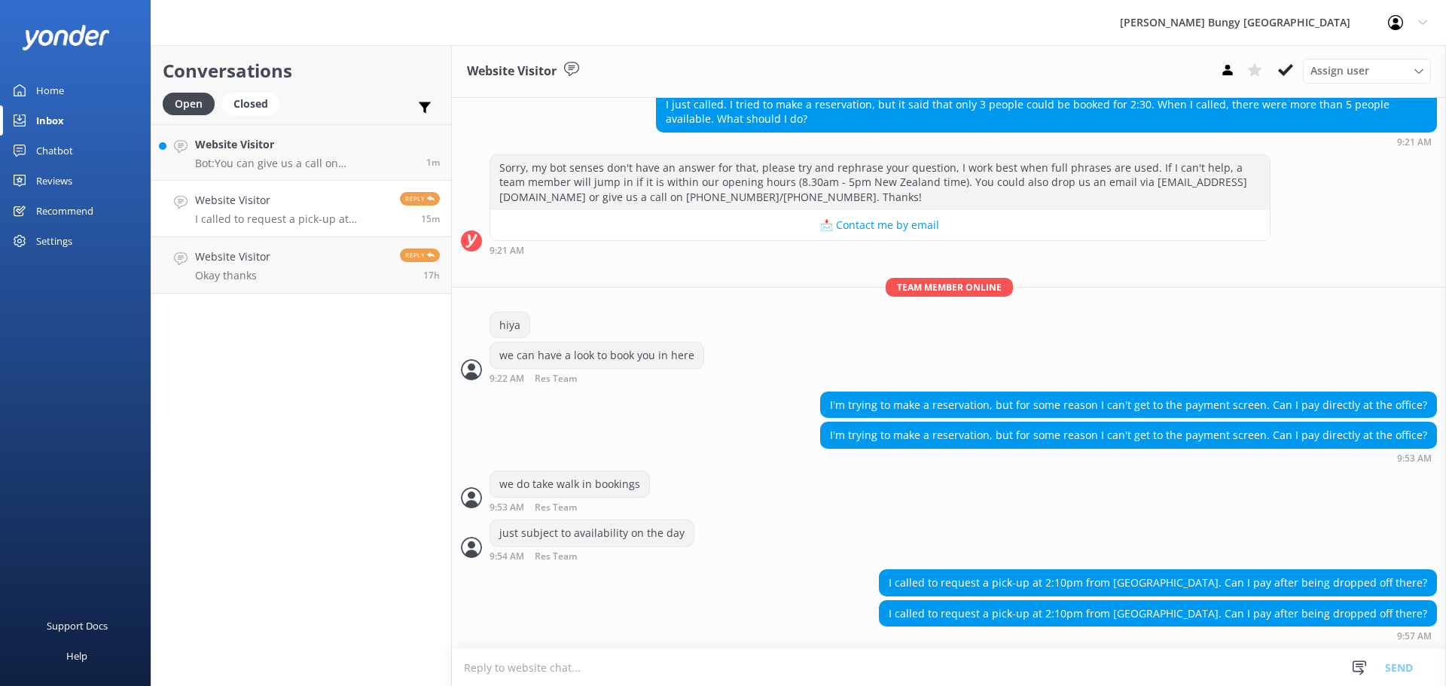
click at [378, 184] on link "Website Visitor I called to request a pick-up at 2:10pm from Sky Tower. Can I p…" at bounding box center [301, 209] width 300 height 56
click at [376, 166] on p "Bot: You can give us a call on 0800 286 4958 or +64 3 450 1300 to chat with a c…" at bounding box center [305, 164] width 220 height 14
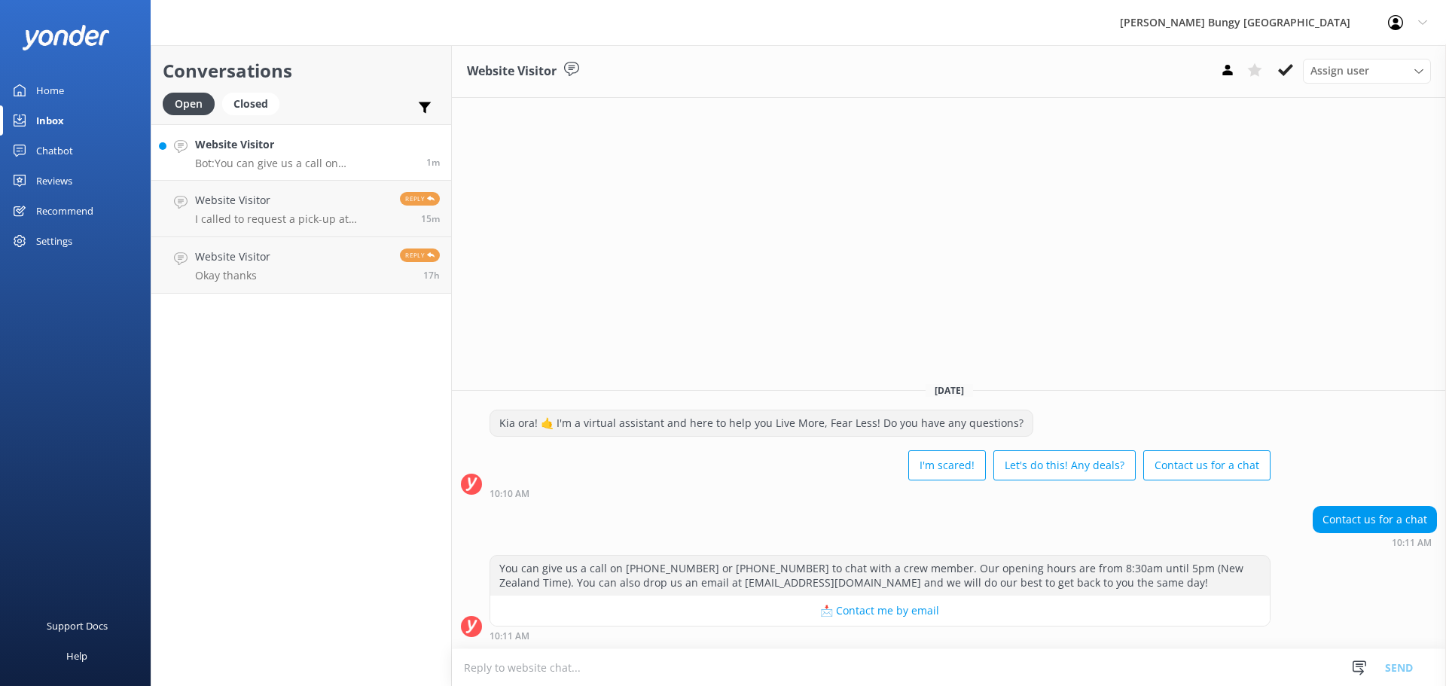
click at [584, 669] on textarea at bounding box center [949, 667] width 994 height 37
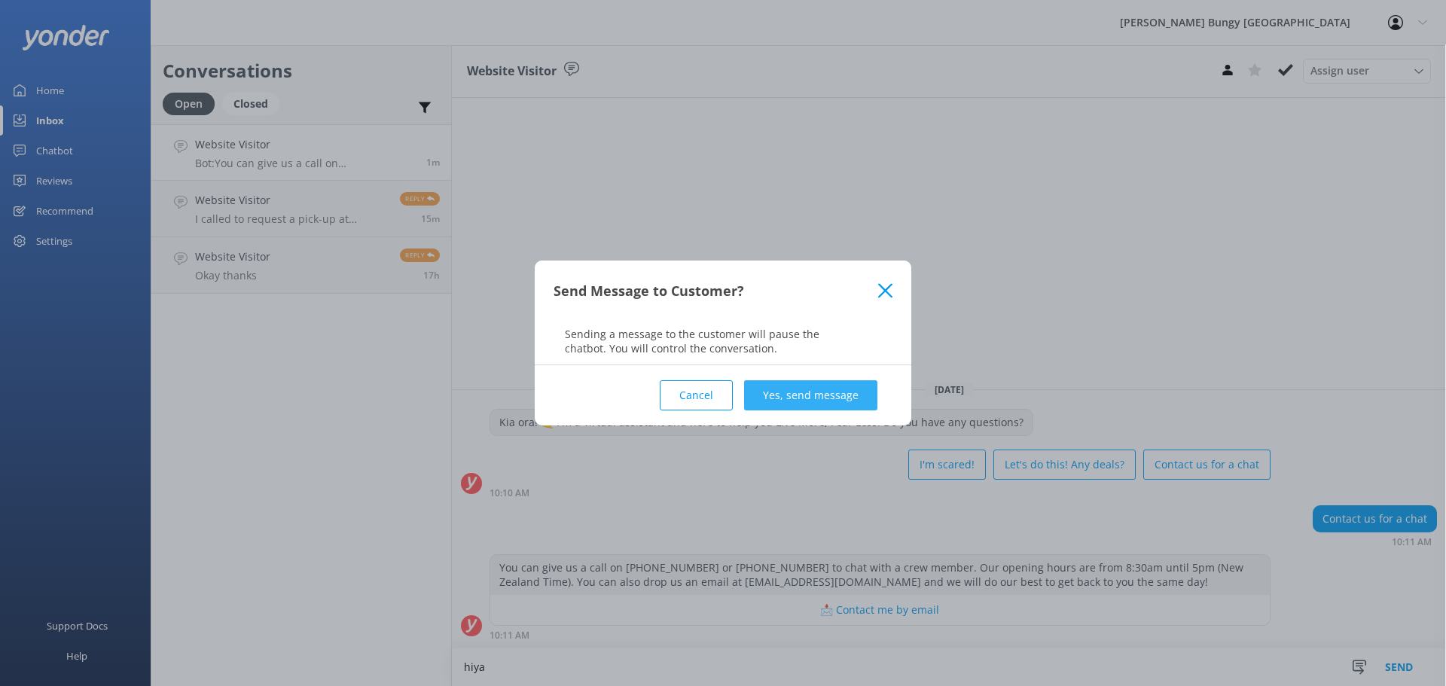
type textarea "hiya"
click at [792, 406] on button "Yes, send message" at bounding box center [810, 395] width 133 height 30
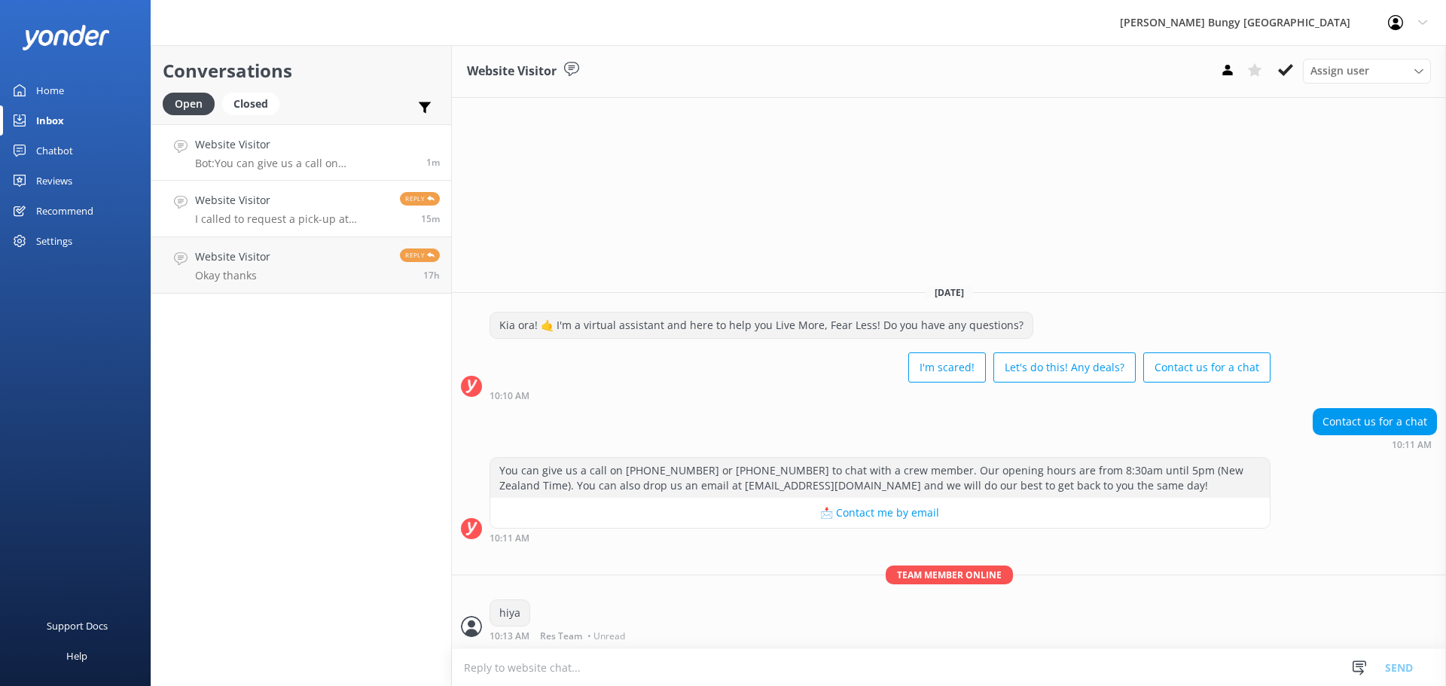
click at [291, 233] on link "Website Visitor I called to request a pick-up at 2:10pm from Sky Tower. Can I p…" at bounding box center [301, 209] width 300 height 56
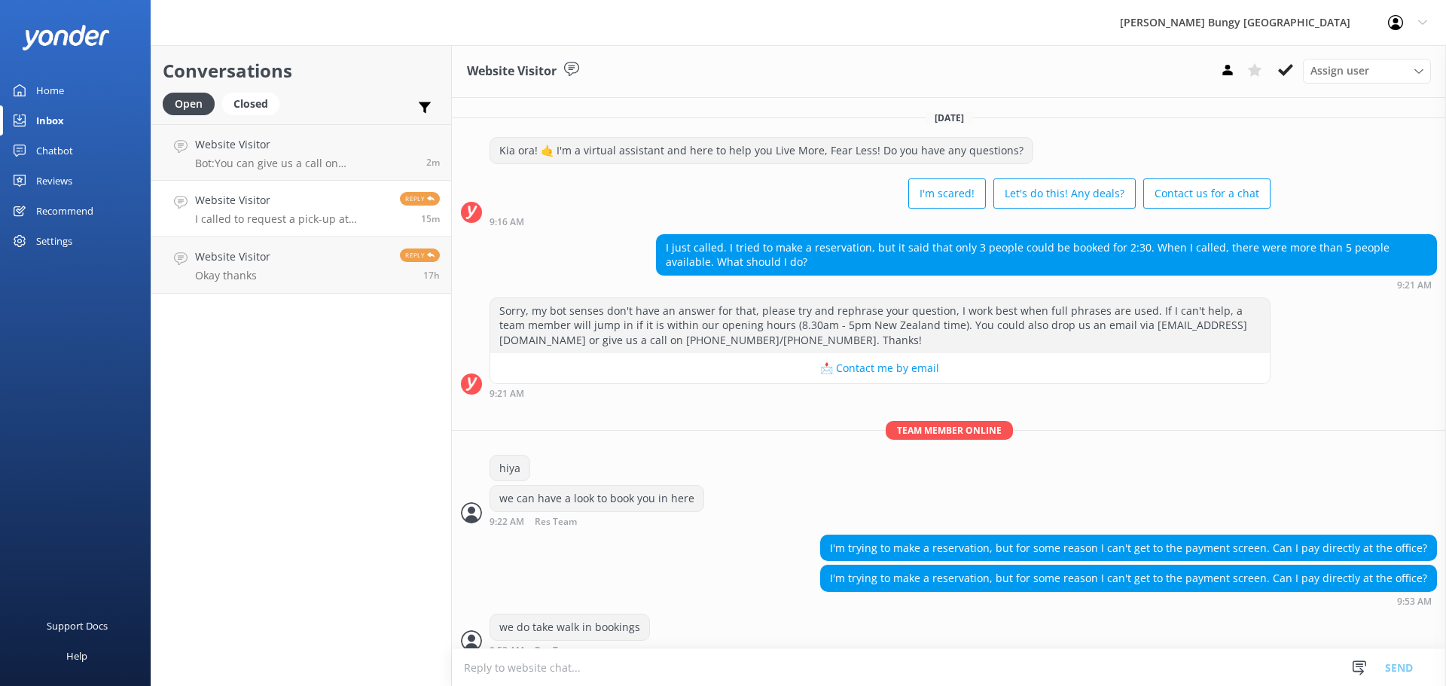
scroll to position [143, 0]
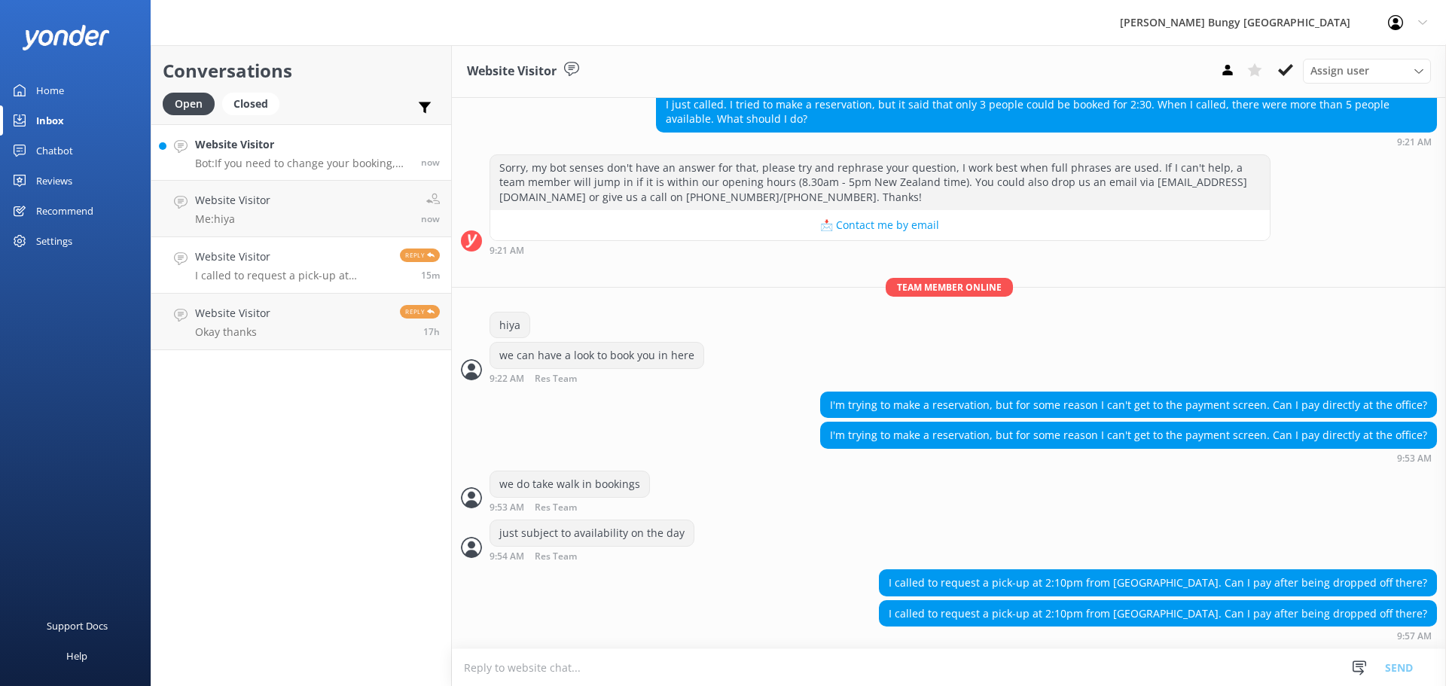
click at [294, 148] on h4 "Website Visitor" at bounding box center [302, 144] width 215 height 17
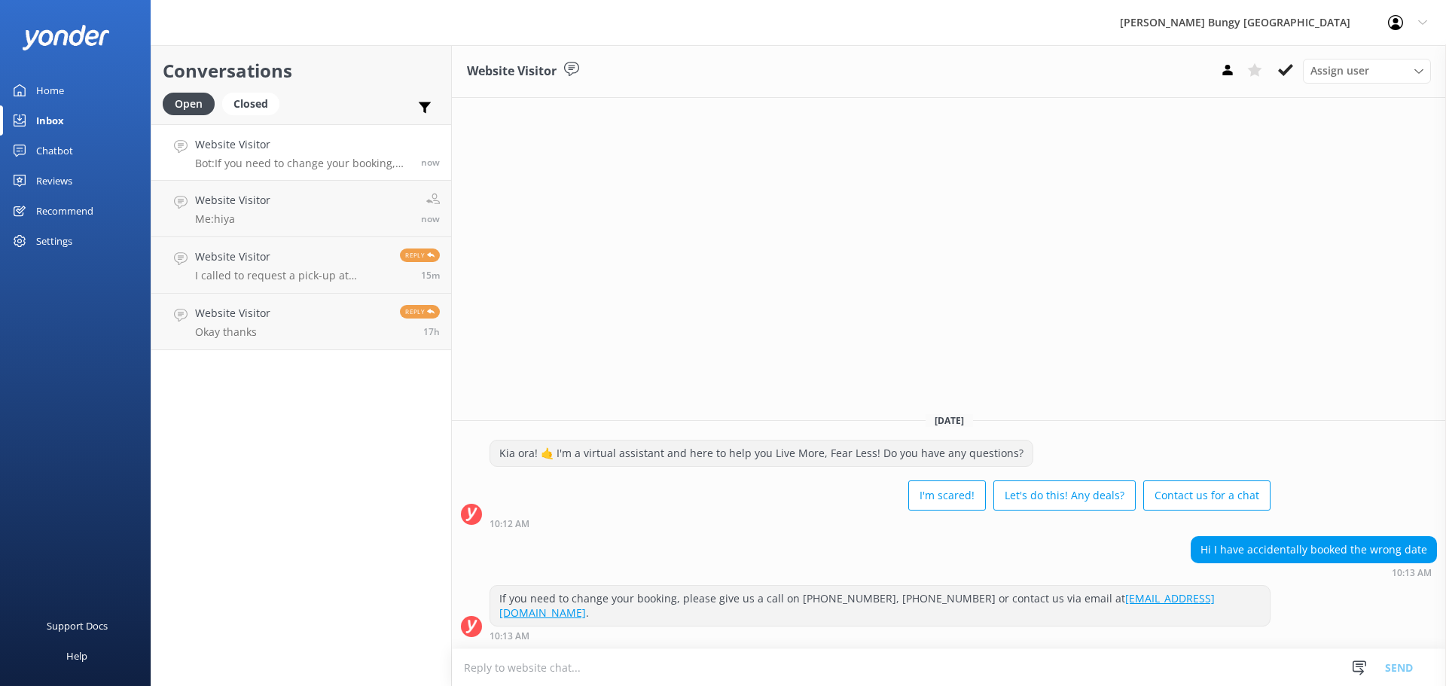
click at [891, 652] on textarea at bounding box center [949, 667] width 994 height 37
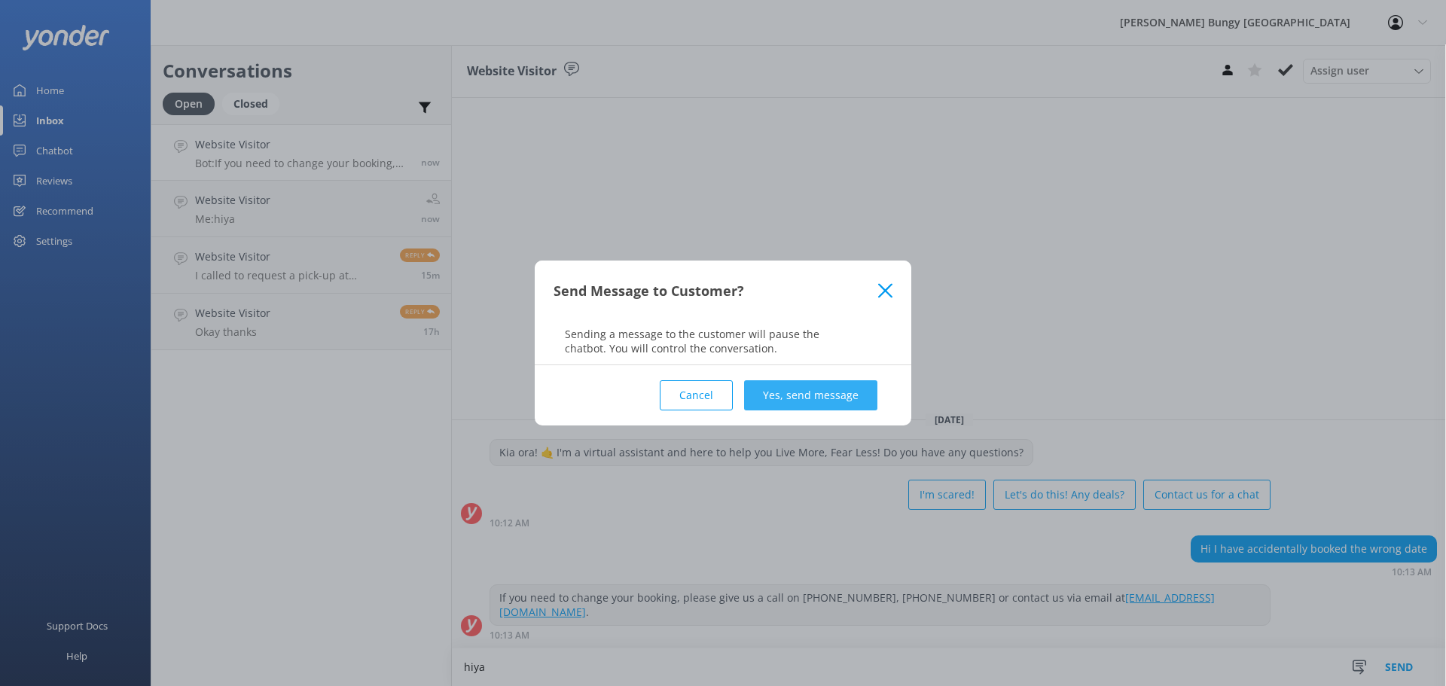
type textarea "hiya"
click at [848, 397] on button "Yes, send message" at bounding box center [810, 395] width 133 height 30
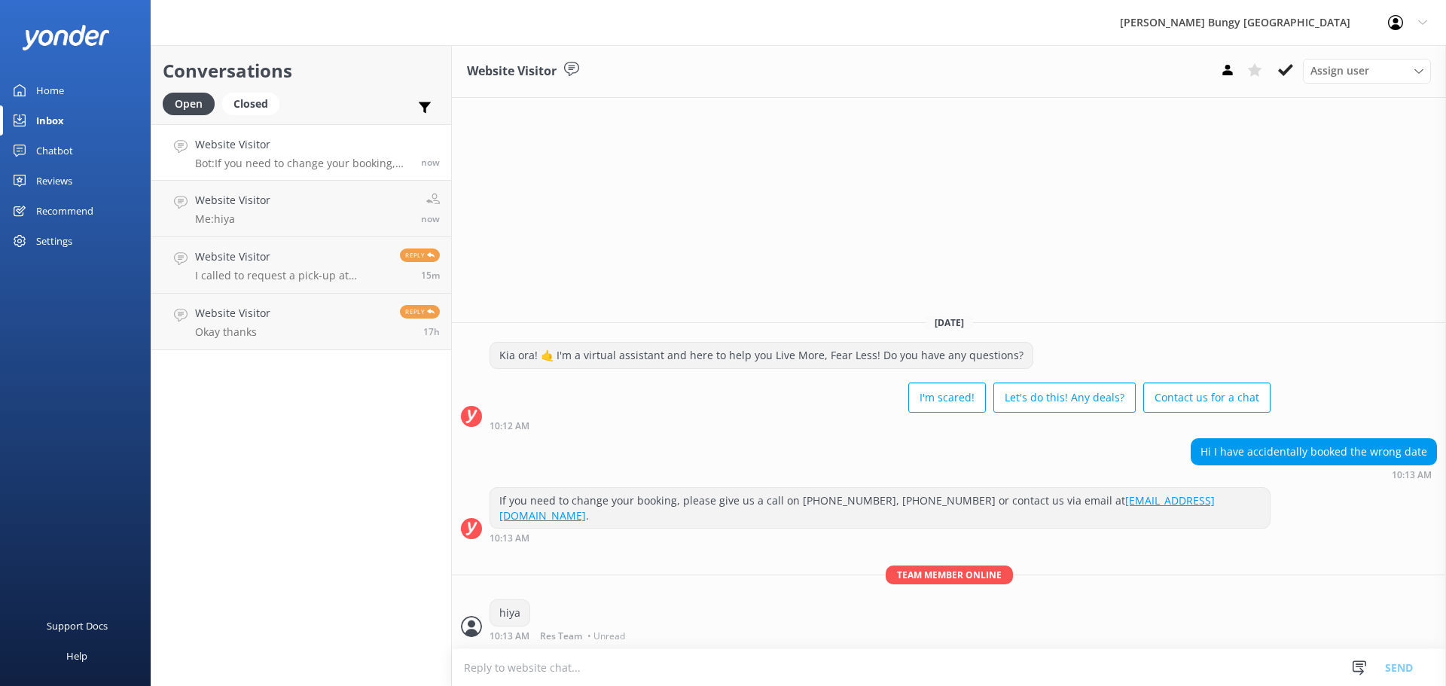
click at [569, 655] on textarea at bounding box center [949, 667] width 994 height 37
type textarea "can we grab your booking id?"
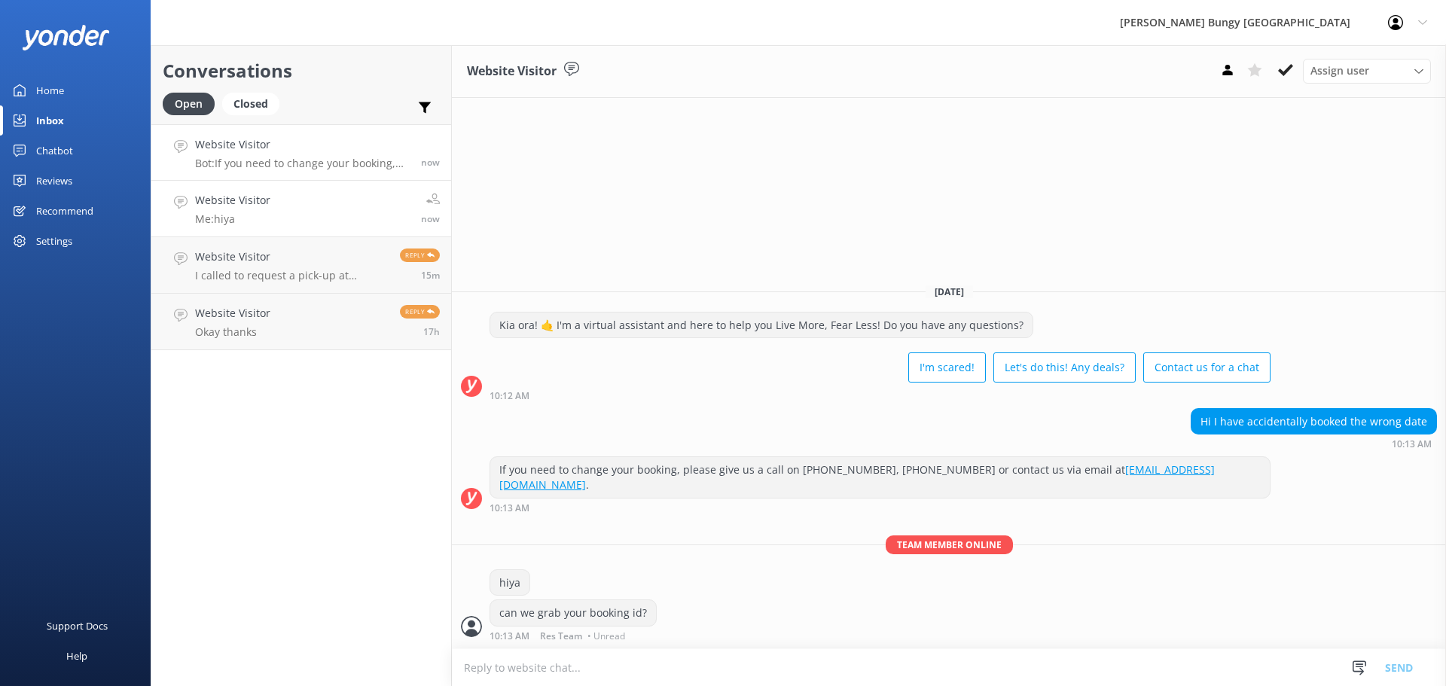
click at [333, 206] on link "Website Visitor Me: hiya now" at bounding box center [301, 209] width 300 height 56
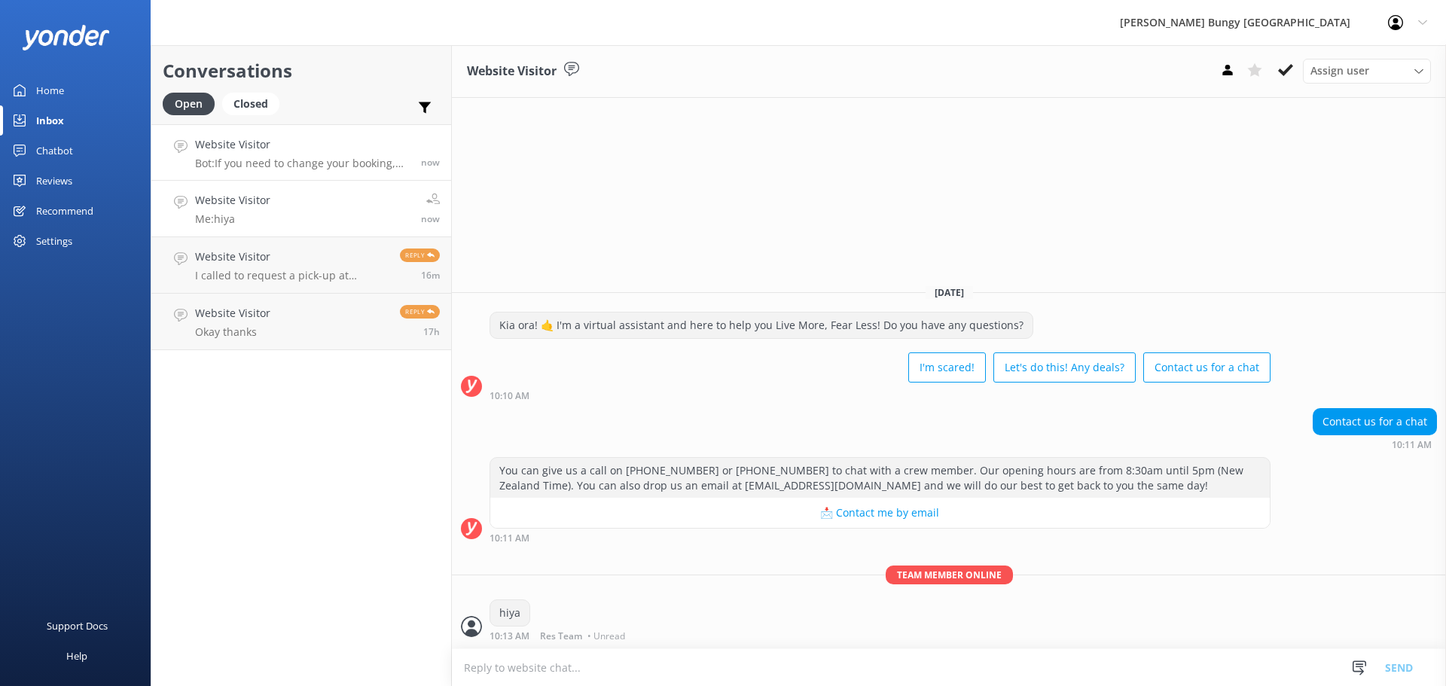
click at [338, 171] on link "Website Visitor Bot: If you need to change your booking, please give us a call …" at bounding box center [301, 152] width 300 height 56
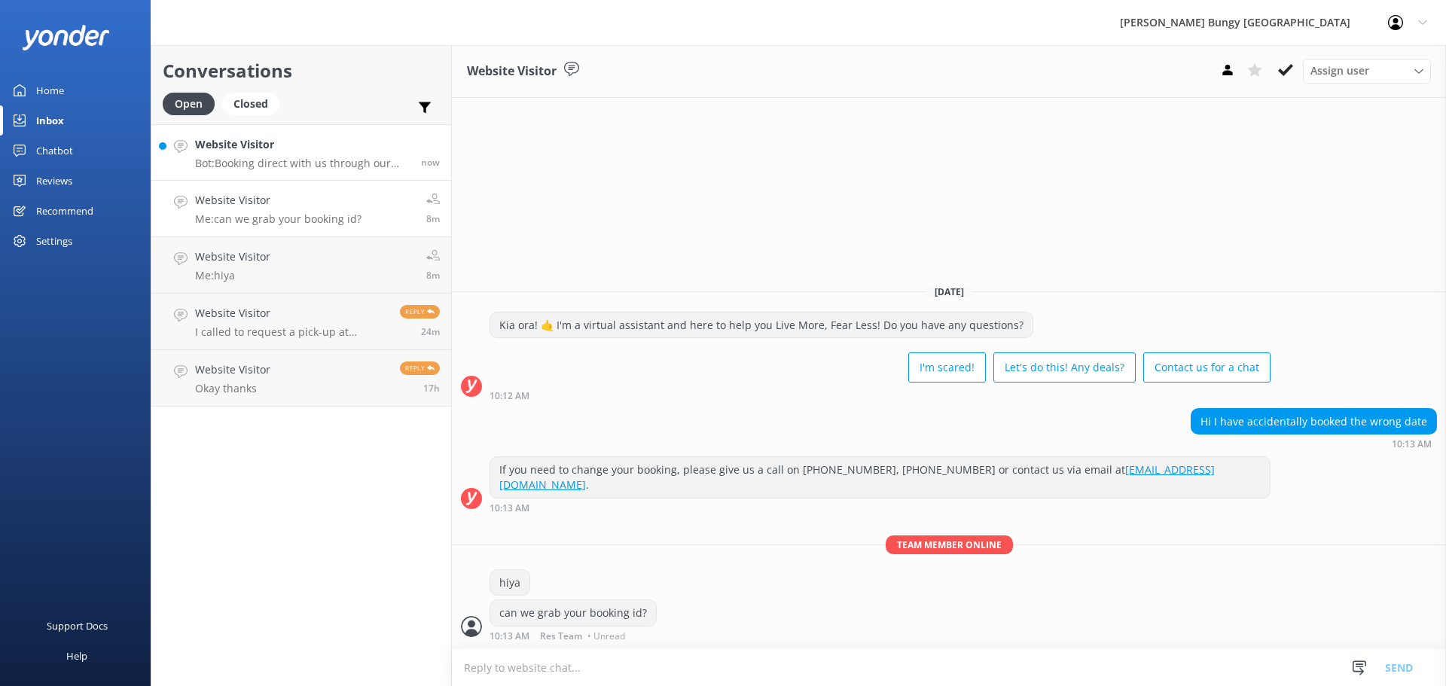
click at [291, 135] on link "Website Visitor Bot: Booking direct with us through our website always offers t…" at bounding box center [301, 152] width 300 height 56
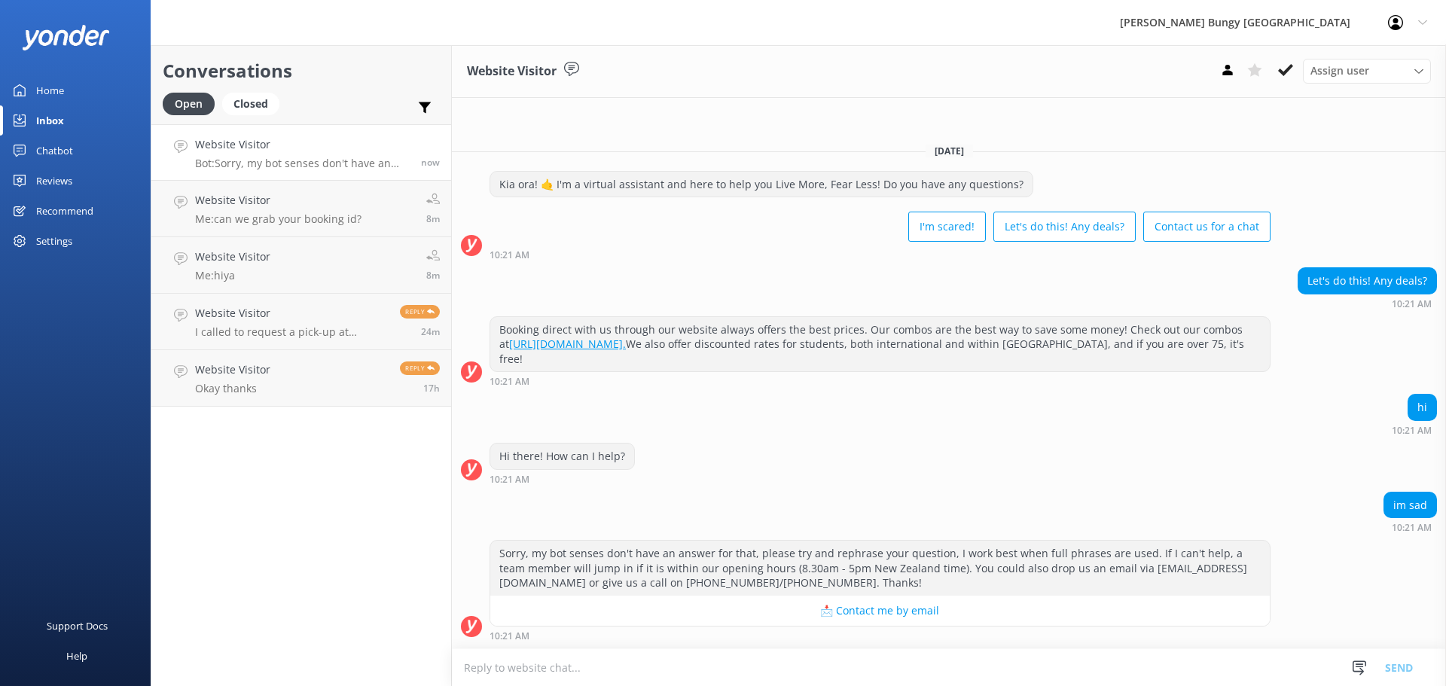
click at [845, 656] on textarea at bounding box center [949, 667] width 994 height 37
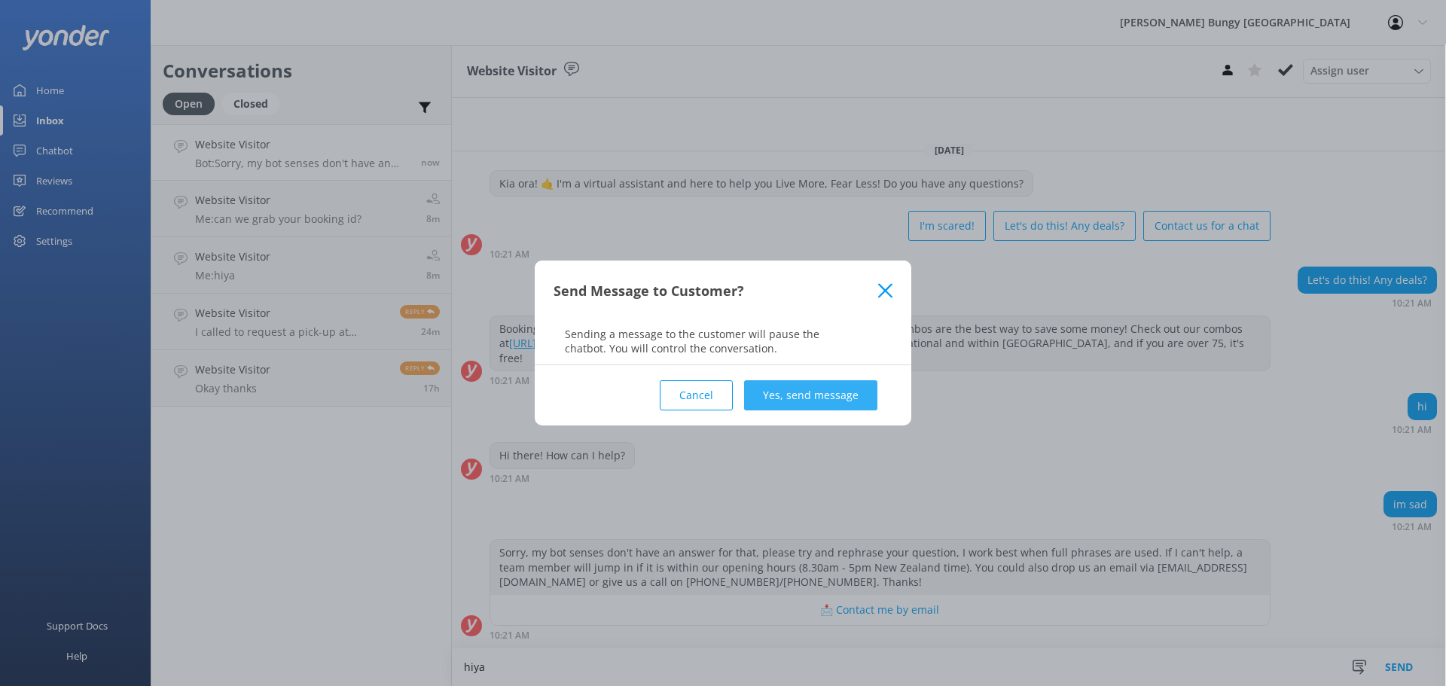
type textarea "hiya"
click at [817, 387] on button "Yes, send message" at bounding box center [810, 395] width 133 height 30
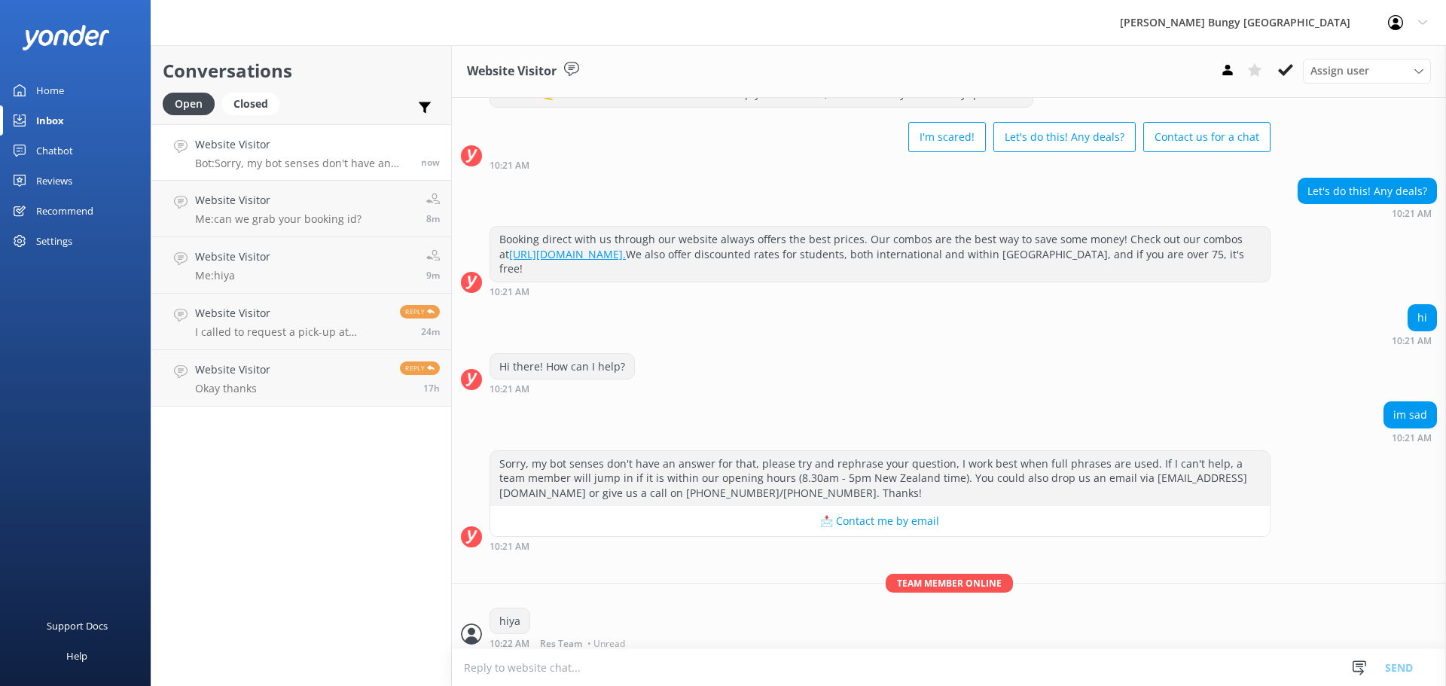
scroll to position [64, 0]
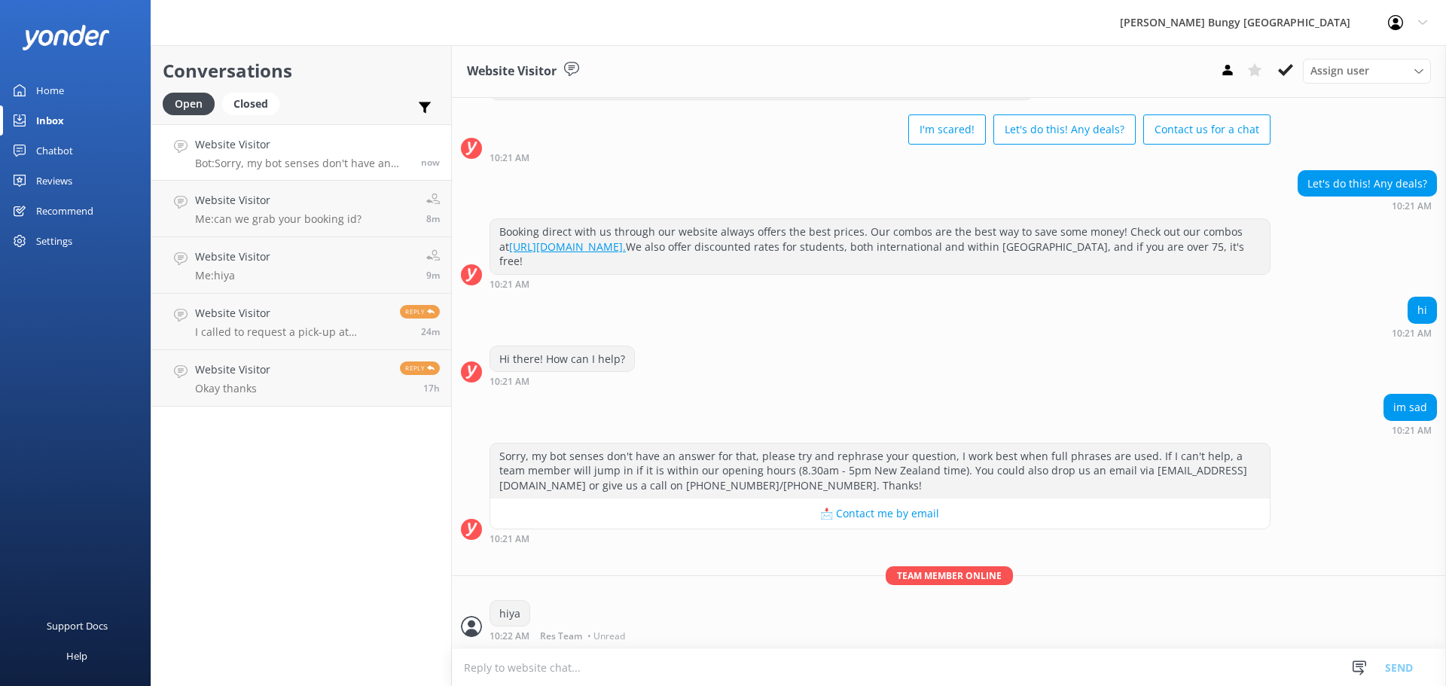
click at [682, 668] on textarea at bounding box center [949, 667] width 994 height 37
type textarea "how can we help?"
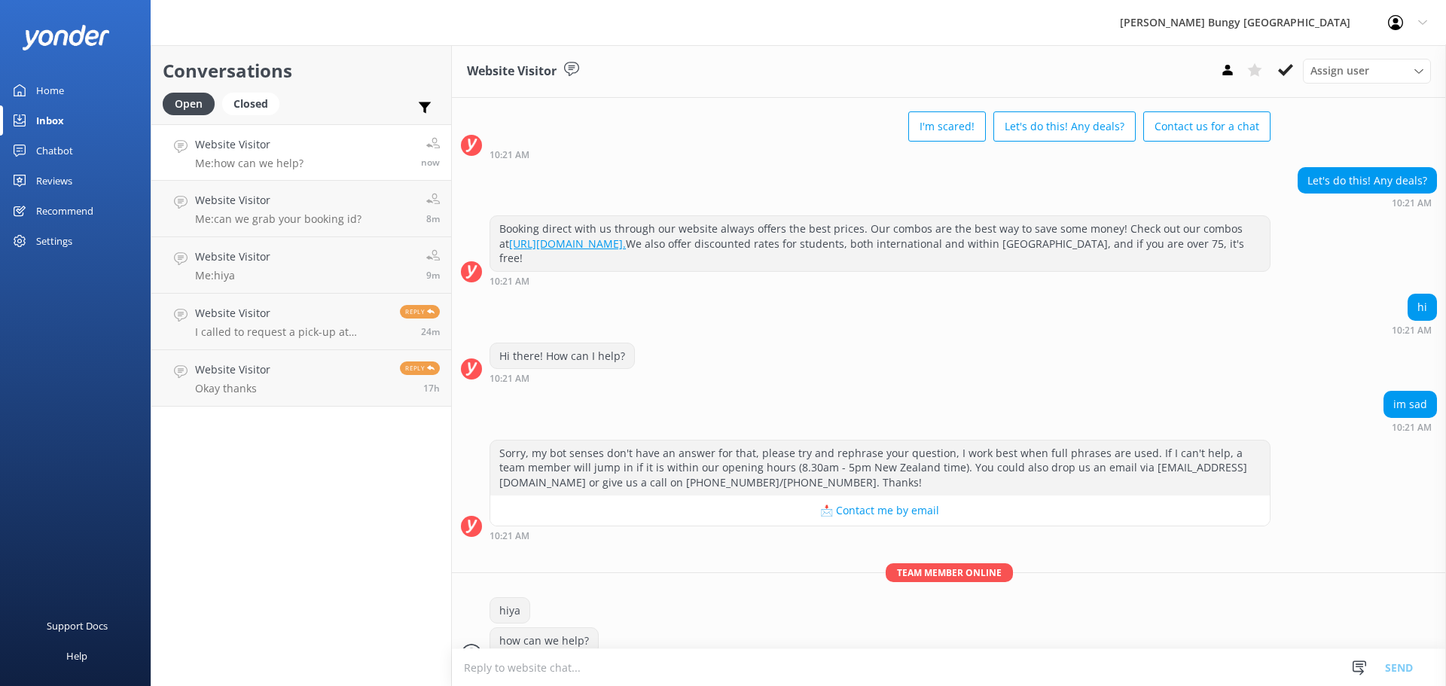
scroll to position [95, 0]
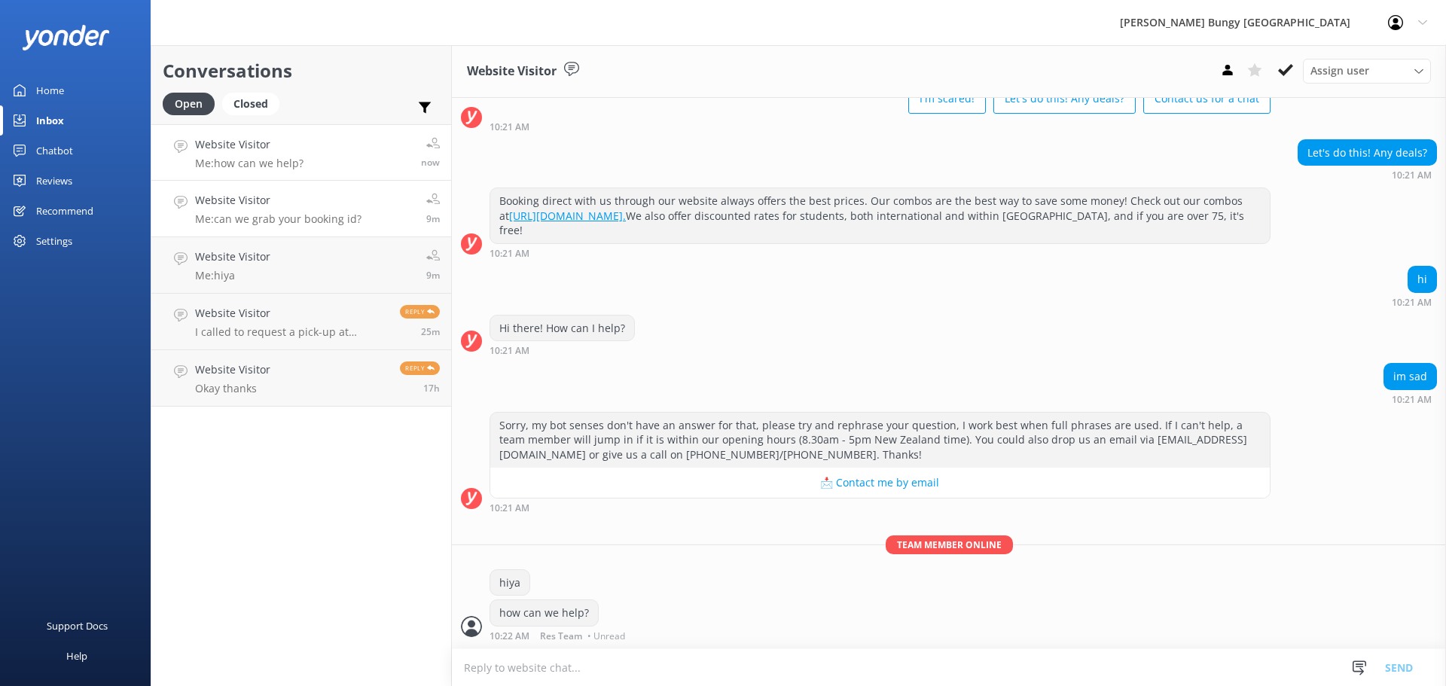
click at [391, 233] on link "Website Visitor Me: can we grab your booking id? 9m" at bounding box center [301, 209] width 300 height 56
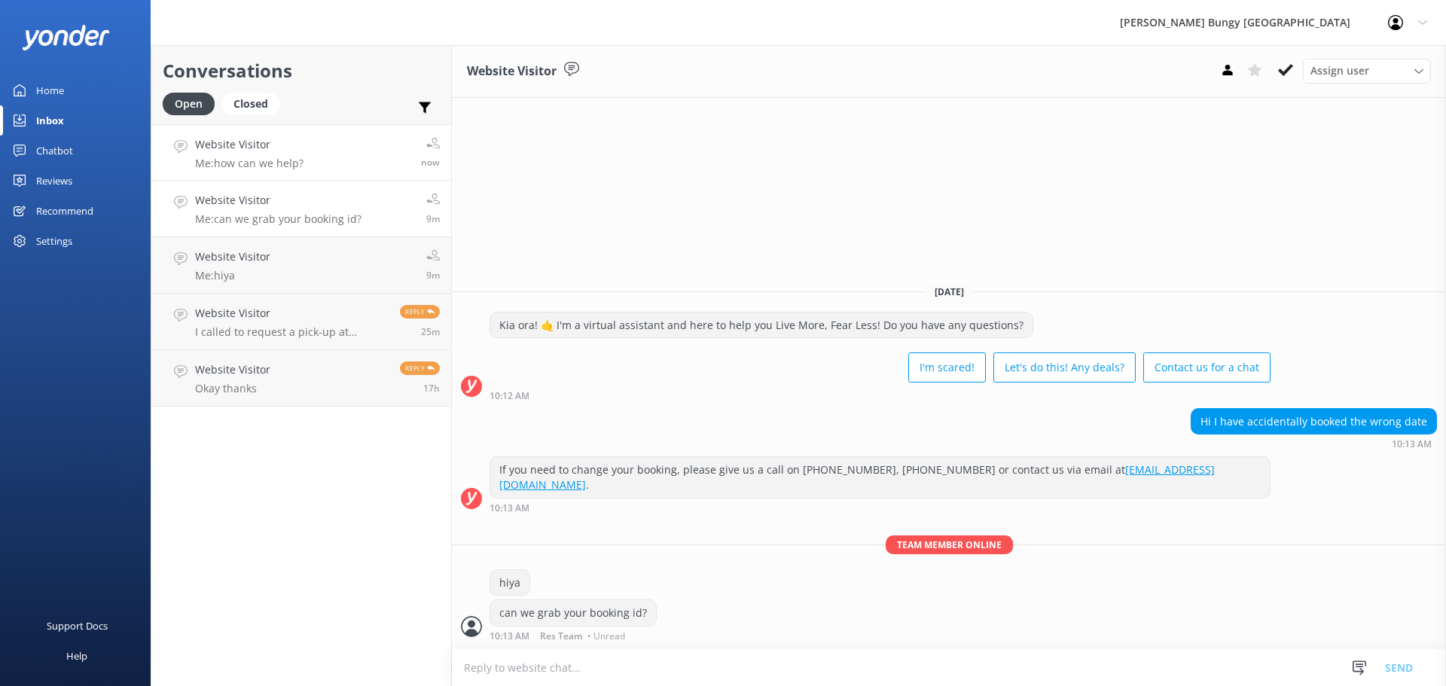
click at [341, 154] on link "Website Visitor Me: how can we help? now" at bounding box center [301, 152] width 300 height 56
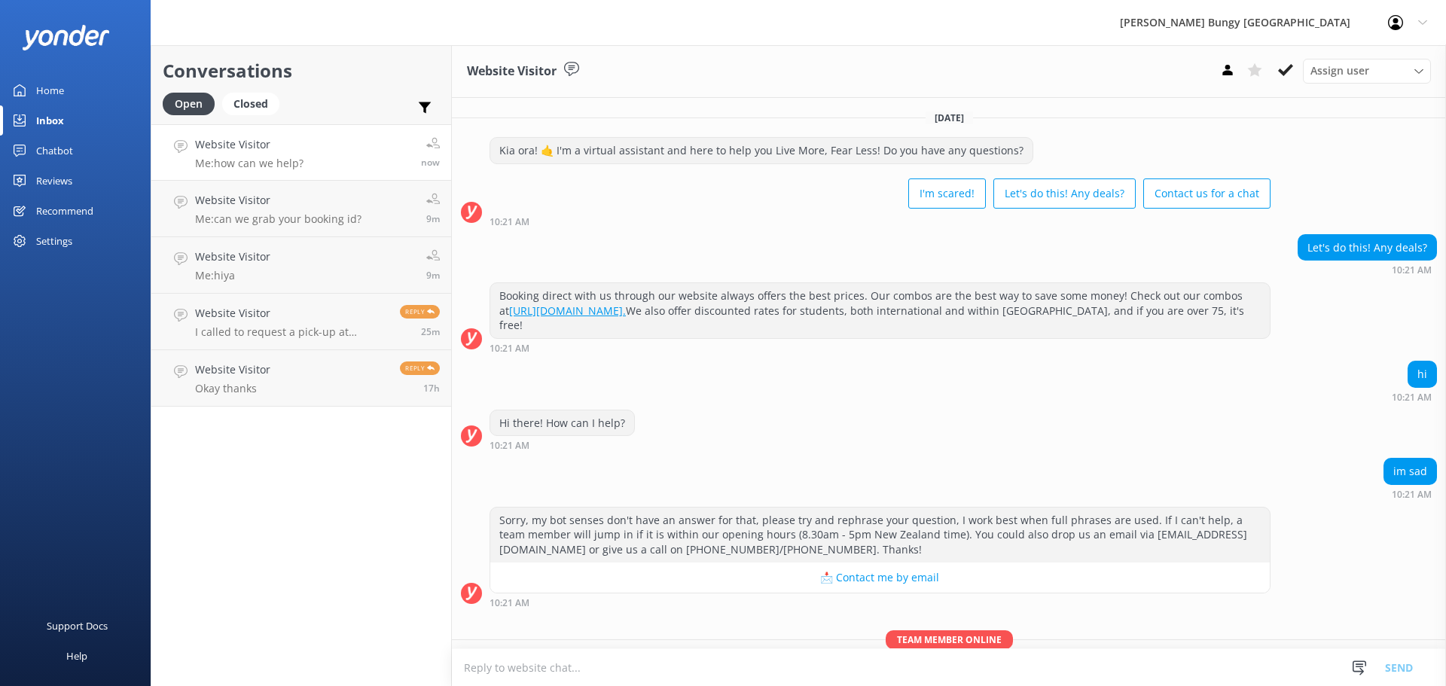
scroll to position [95, 0]
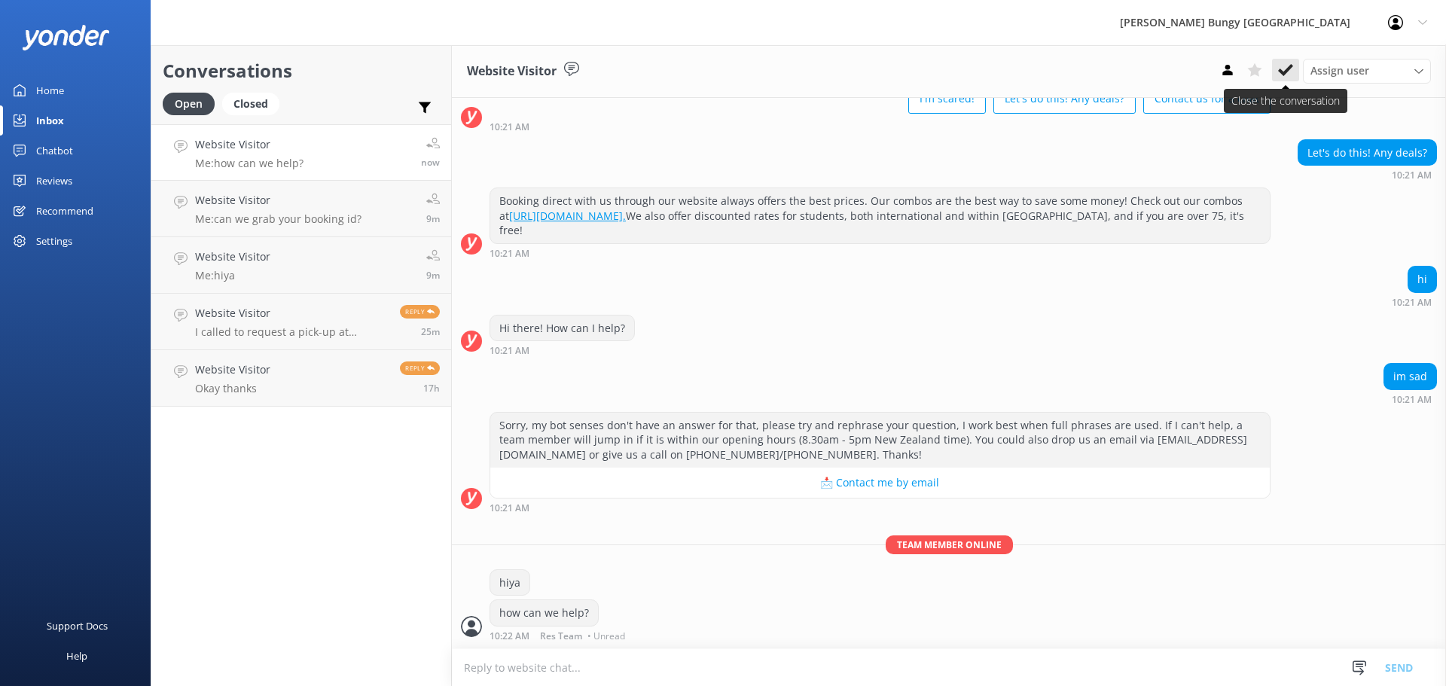
click at [1283, 68] on icon at bounding box center [1285, 70] width 15 height 15
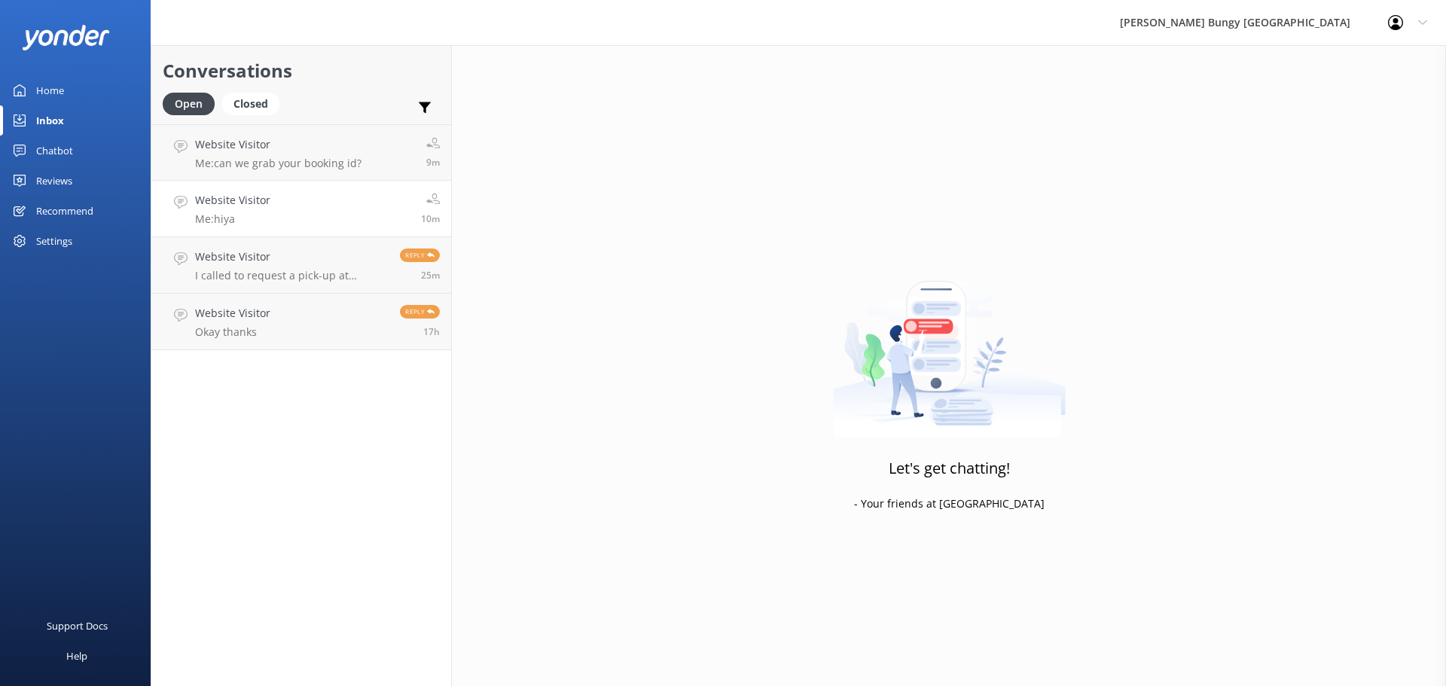
click at [301, 206] on link "Website Visitor Me: hiya 10m" at bounding box center [301, 209] width 300 height 56
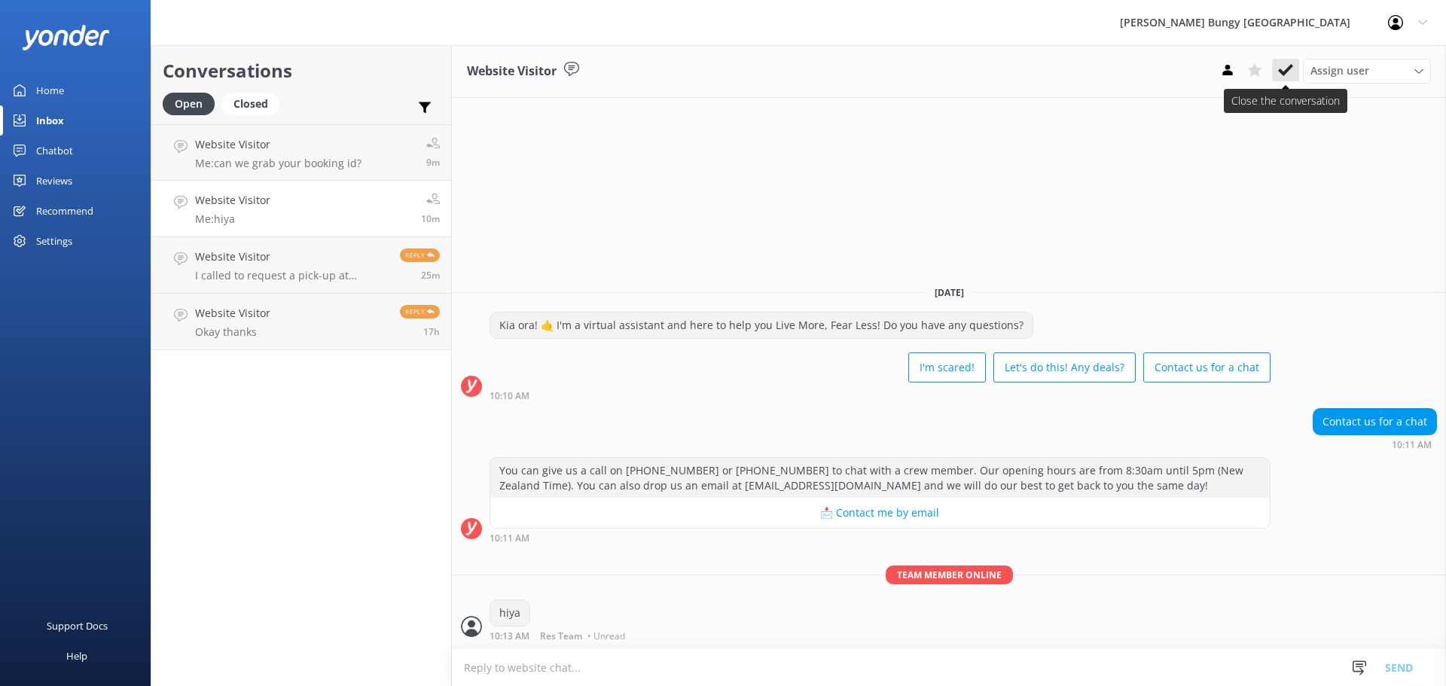
click at [1287, 69] on use at bounding box center [1285, 70] width 15 height 12
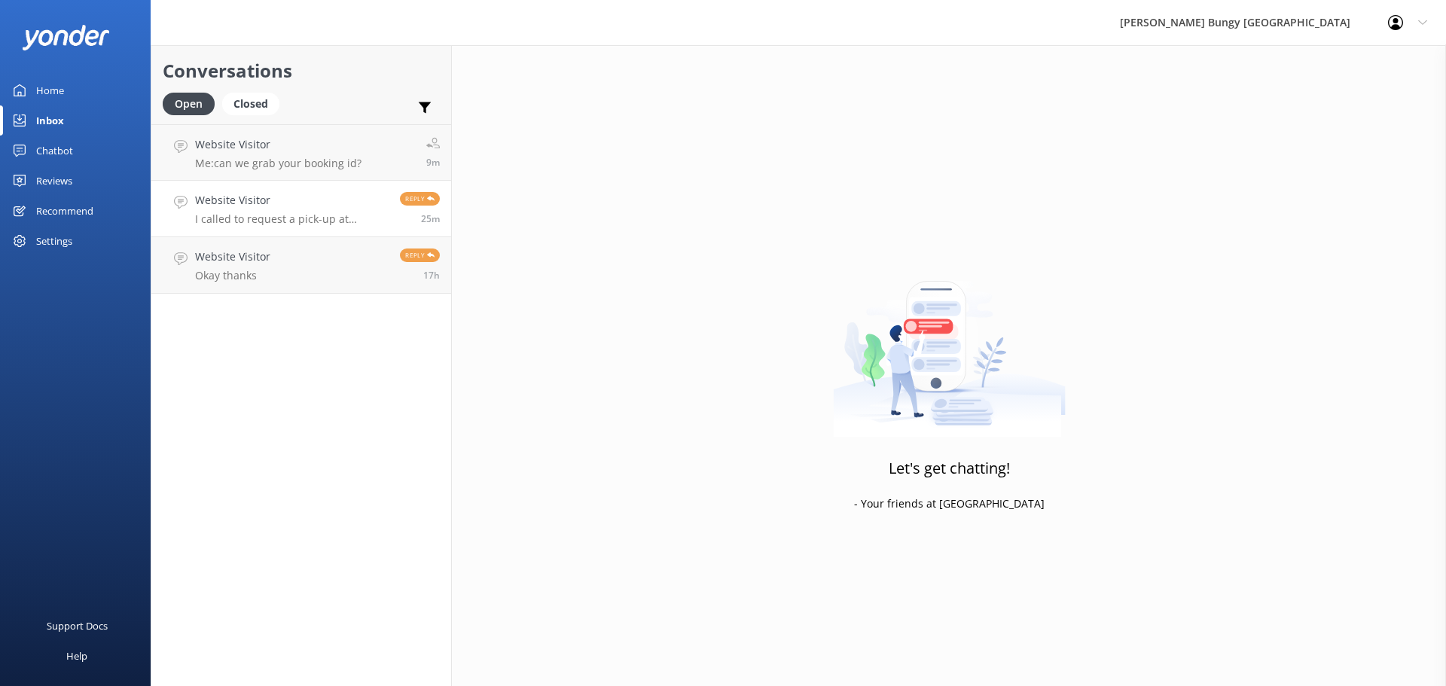
click at [267, 201] on h4 "Website Visitor" at bounding box center [292, 200] width 194 height 17
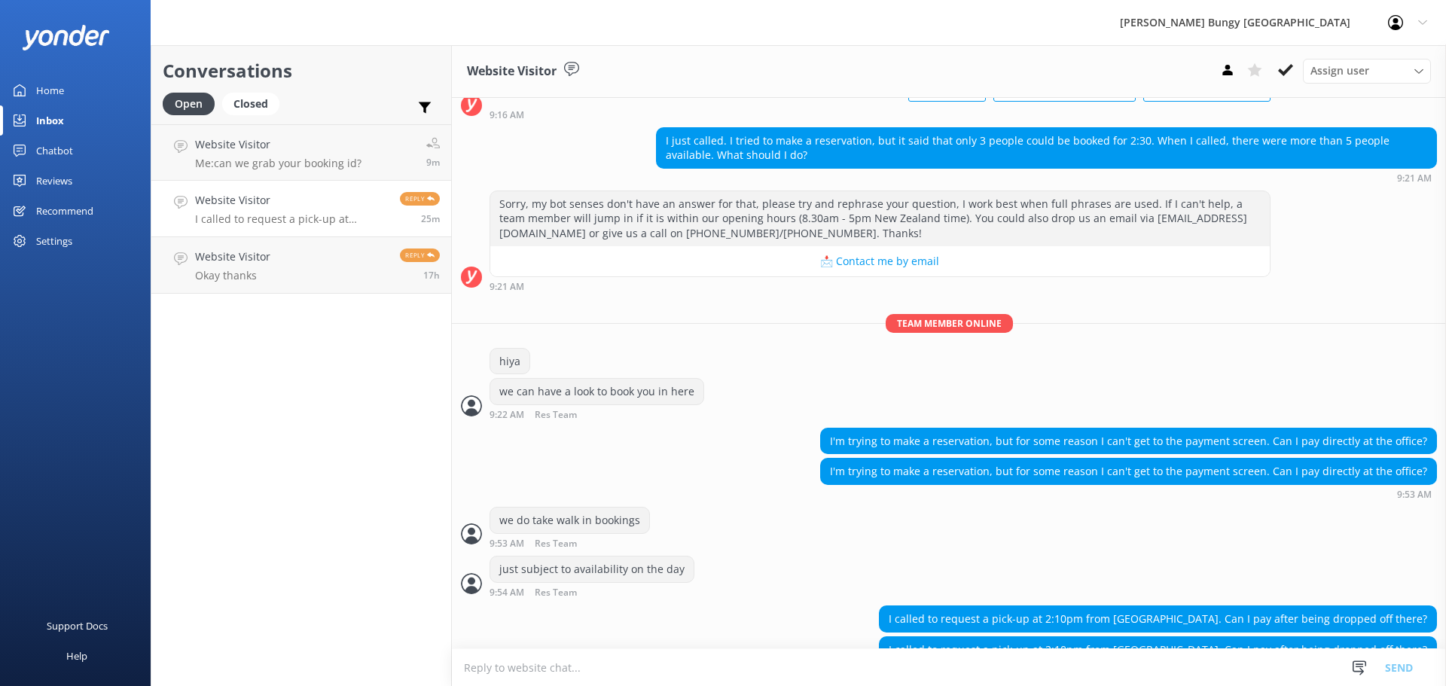
scroll to position [143, 0]
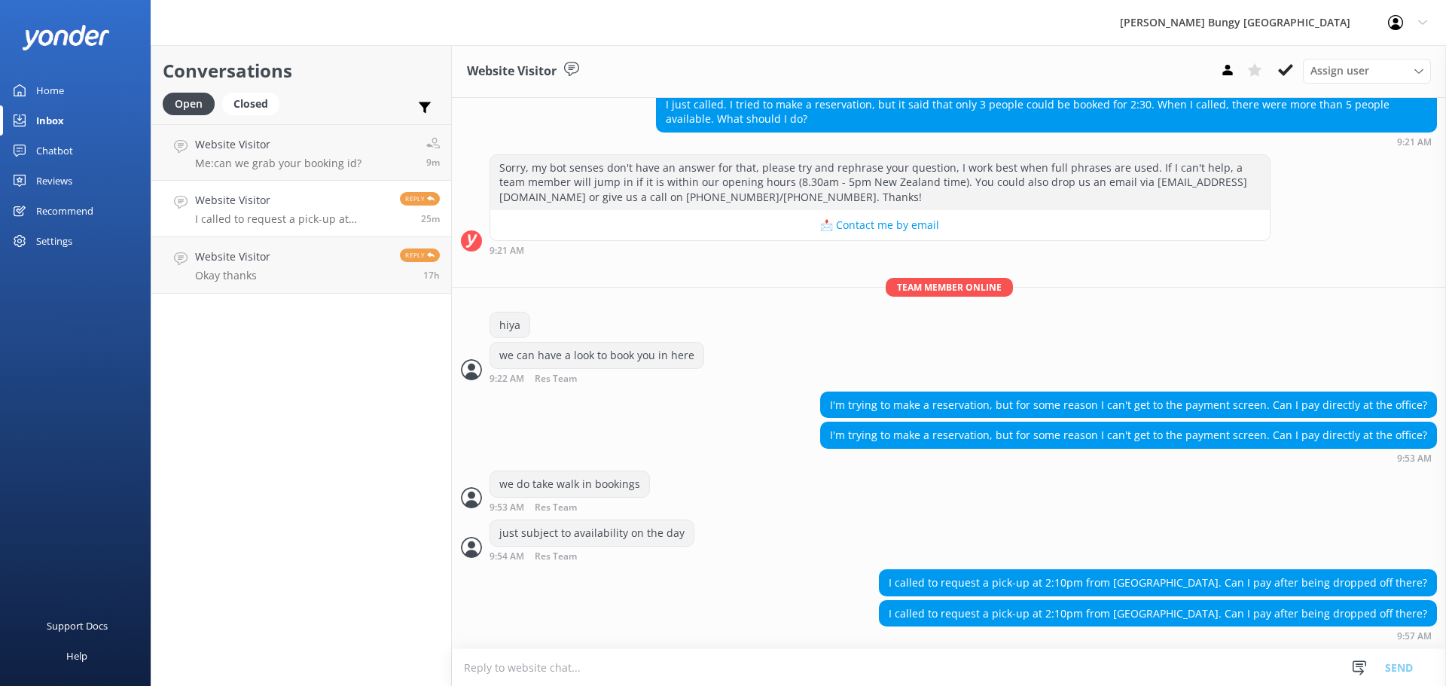
click at [796, 659] on textarea at bounding box center [949, 667] width 994 height 37
type textarea "w"
click at [297, 152] on h4 "Website Visitor" at bounding box center [278, 144] width 166 height 17
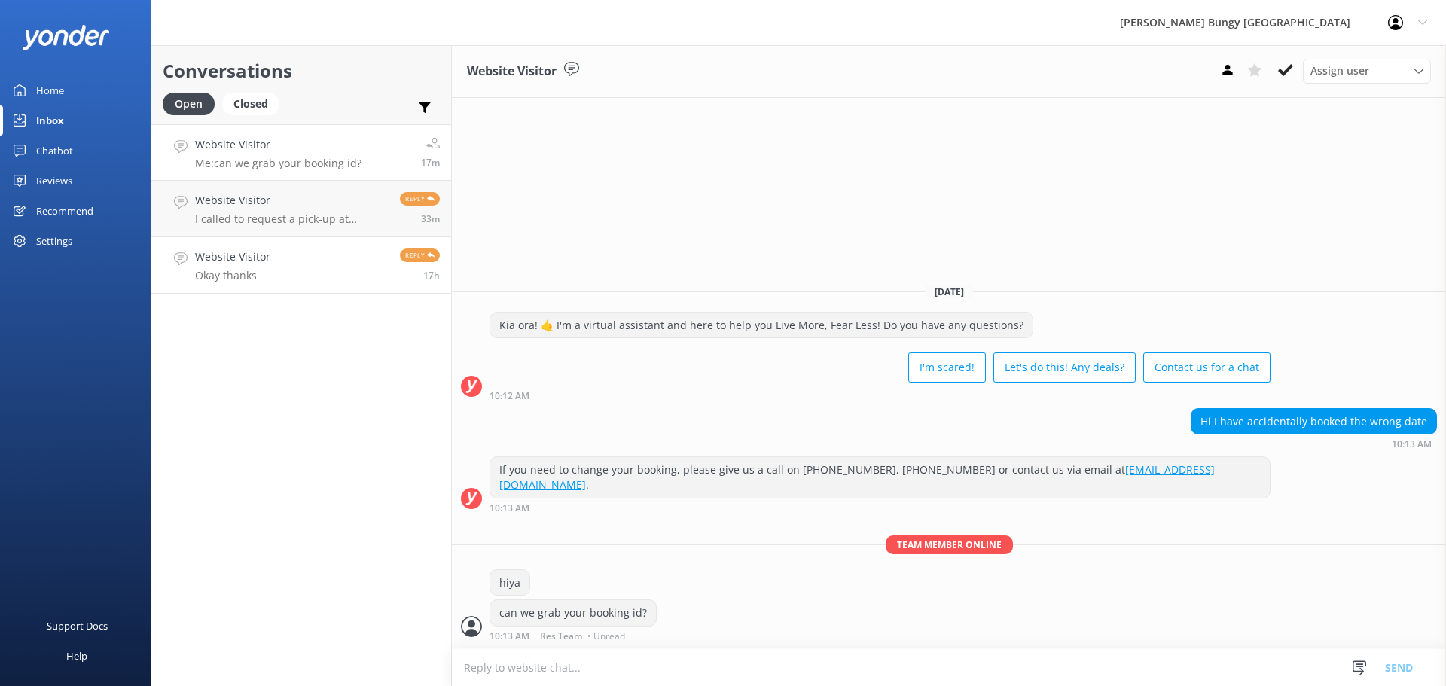
click at [276, 242] on link "Website Visitor Okay thanks Reply 17h" at bounding box center [301, 265] width 300 height 56
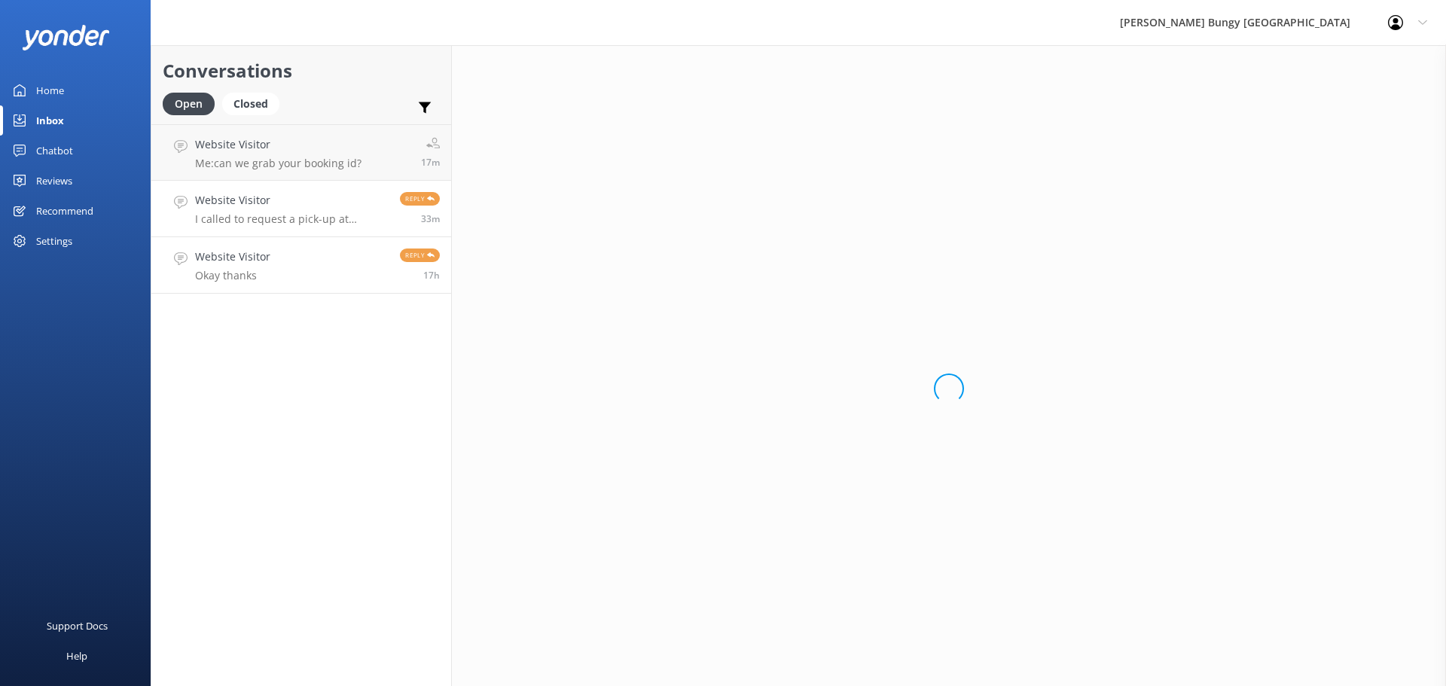
click at [276, 221] on p "I called to request a pick-up at 2:10pm from [GEOGRAPHIC_DATA]. Can I pay after…" at bounding box center [292, 219] width 194 height 14
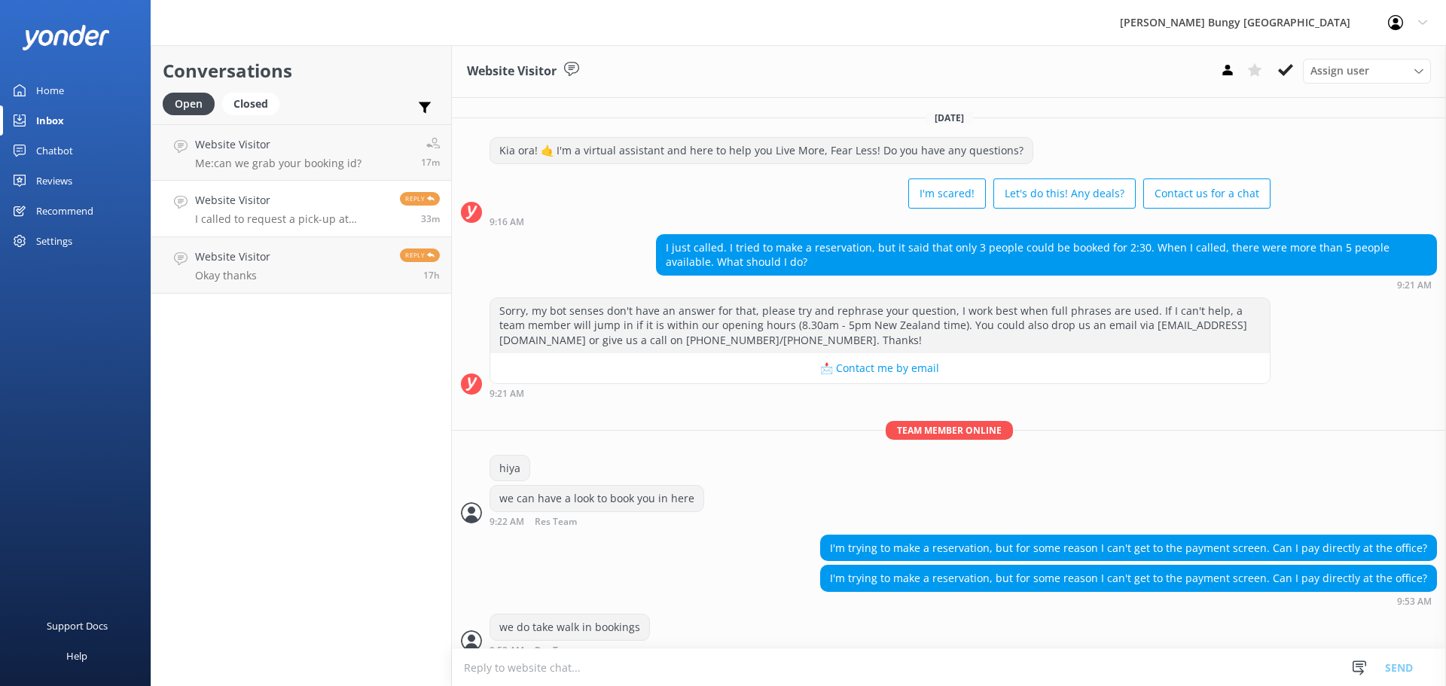
scroll to position [143, 0]
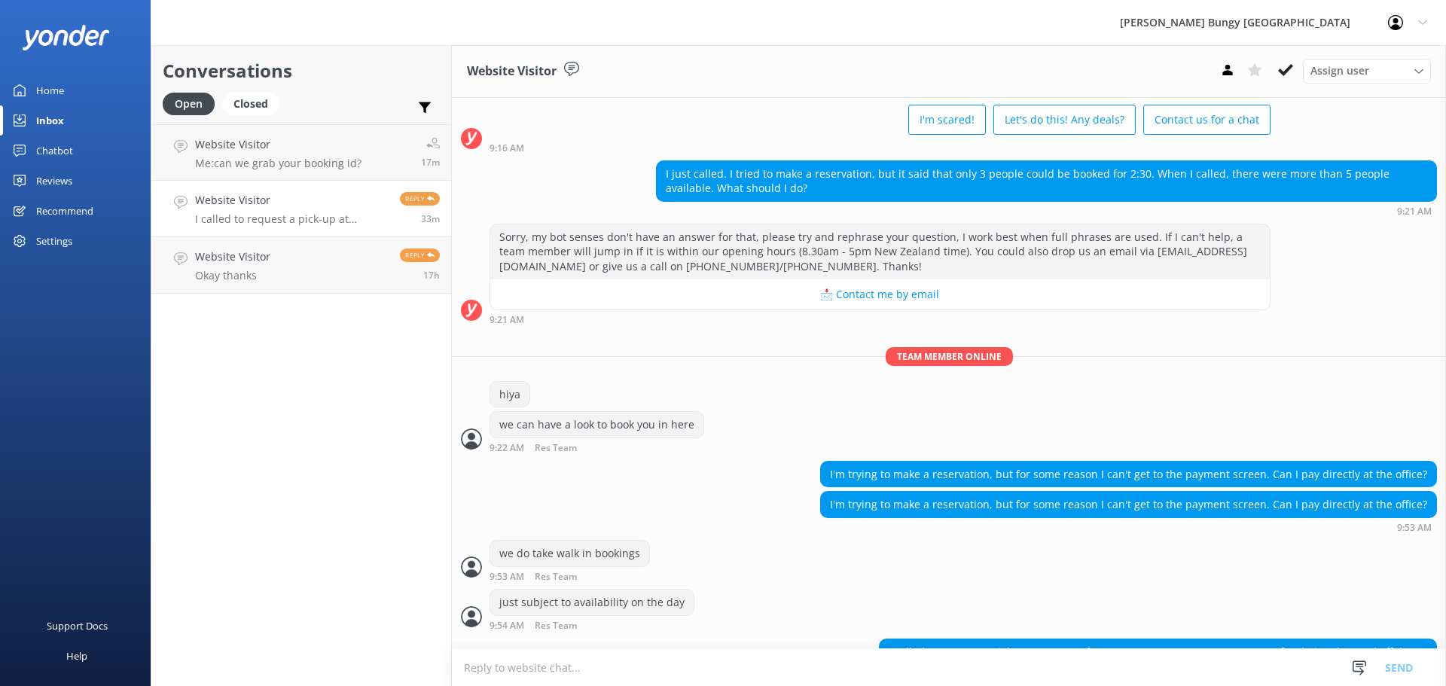
scroll to position [143, 0]
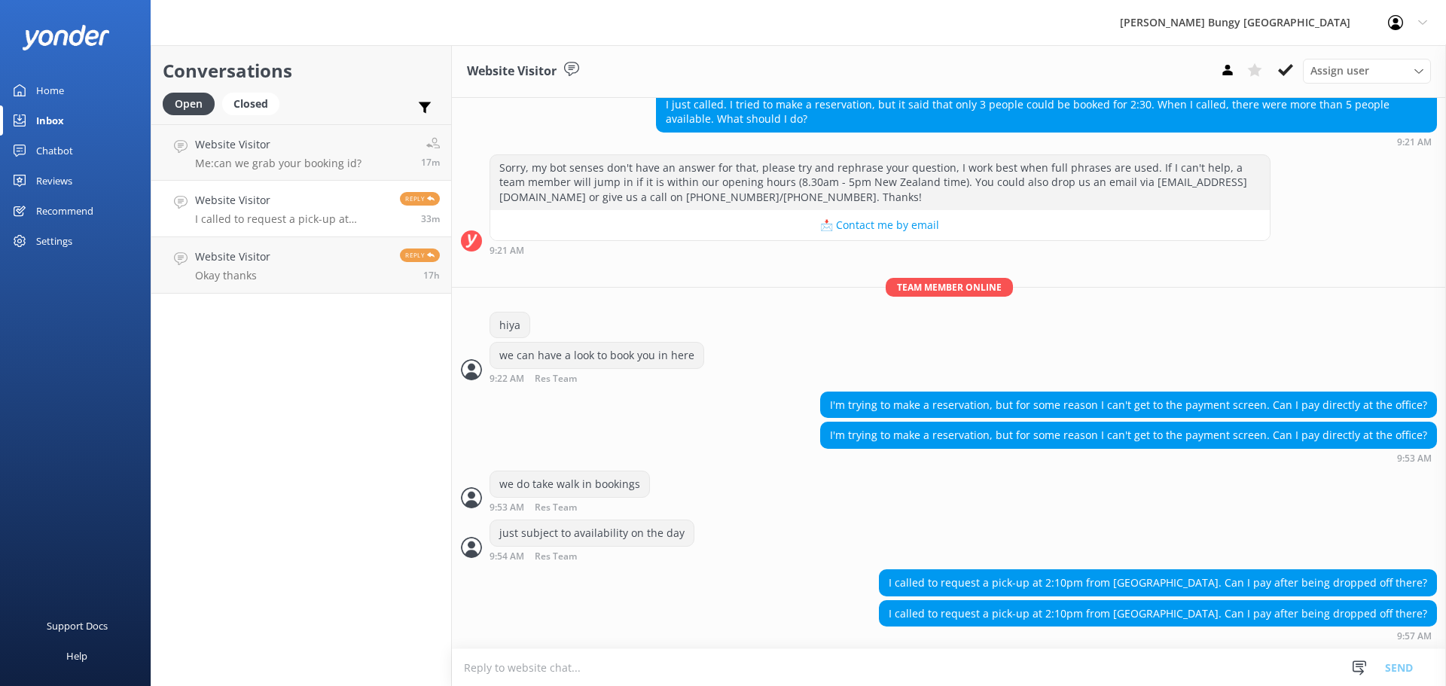
click at [935, 670] on textarea at bounding box center [949, 667] width 994 height 37
click at [1039, 654] on textarea at bounding box center [949, 667] width 994 height 37
click at [563, 601] on div "I called to request a pick-up at 2:10pm from [GEOGRAPHIC_DATA]. Can I pay after…" at bounding box center [949, 620] width 994 height 41
click at [252, 168] on p "Bot: The maximum weight allowed for the Taupō Bungy is 150kg." at bounding box center [302, 164] width 215 height 14
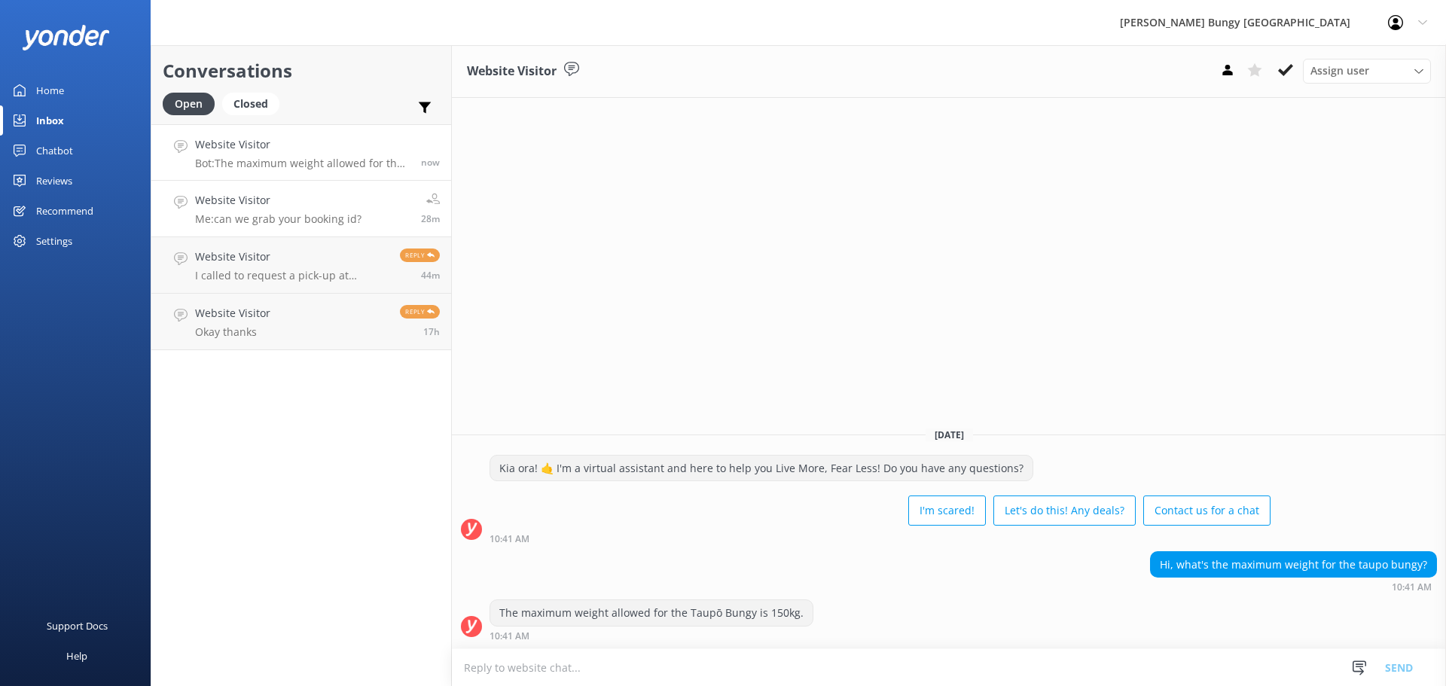
click at [242, 230] on link "Website Visitor Me: can we grab your booking id? 28m" at bounding box center [301, 209] width 300 height 56
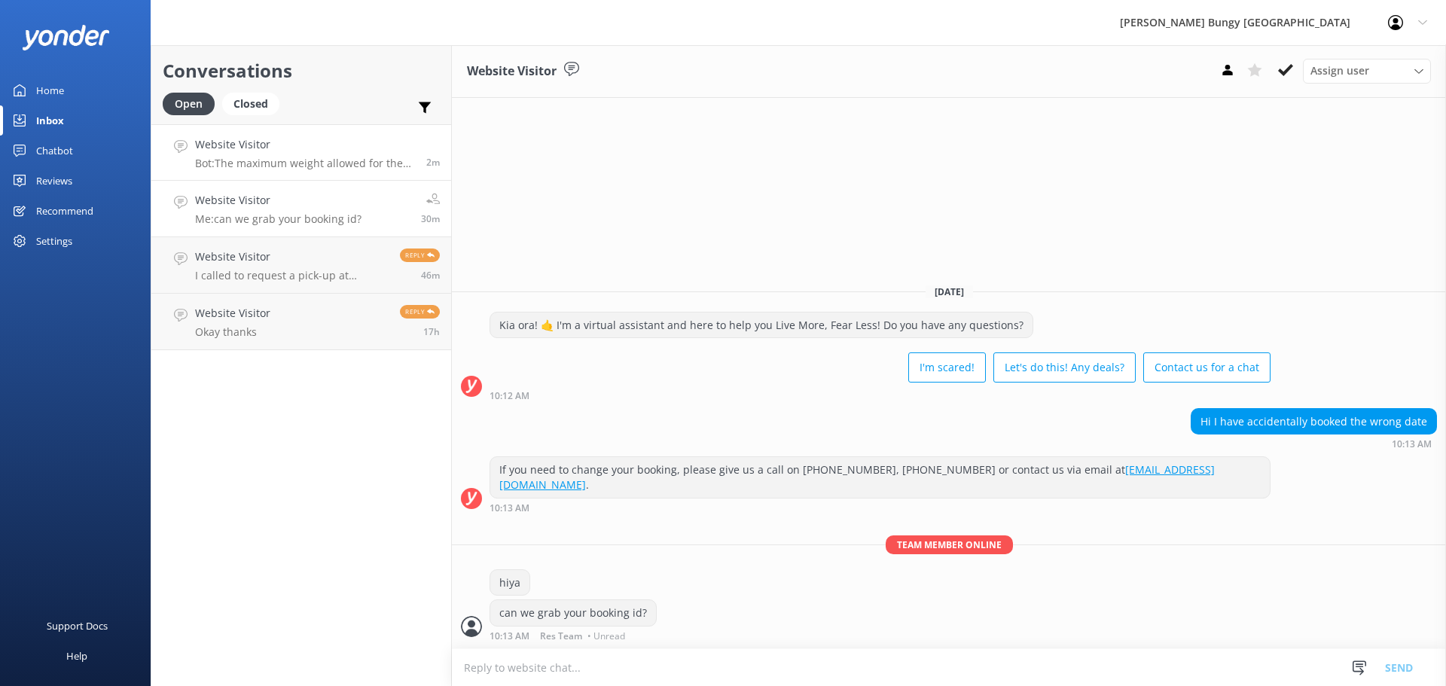
click at [301, 143] on h4 "Website Visitor" at bounding box center [305, 144] width 220 height 17
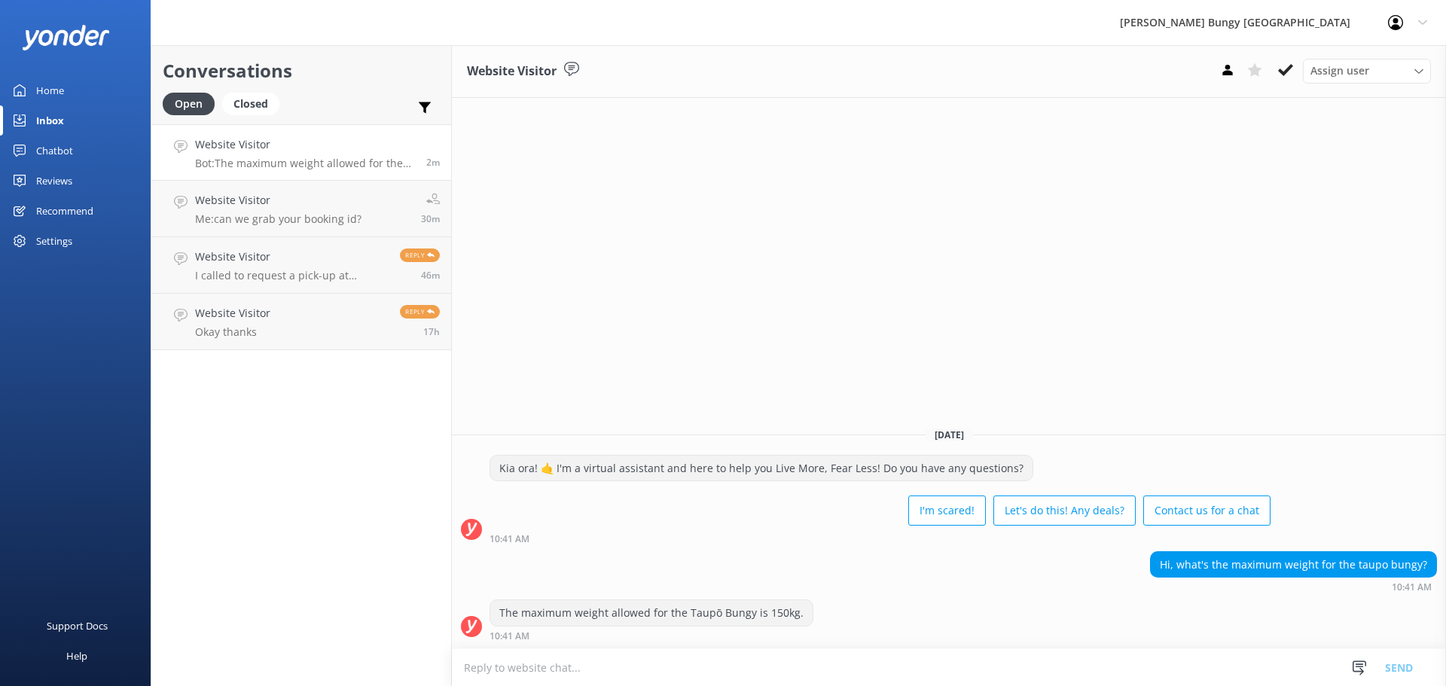
click at [907, 660] on textarea at bounding box center [949, 667] width 994 height 37
click at [1282, 63] on icon at bounding box center [1285, 70] width 15 height 15
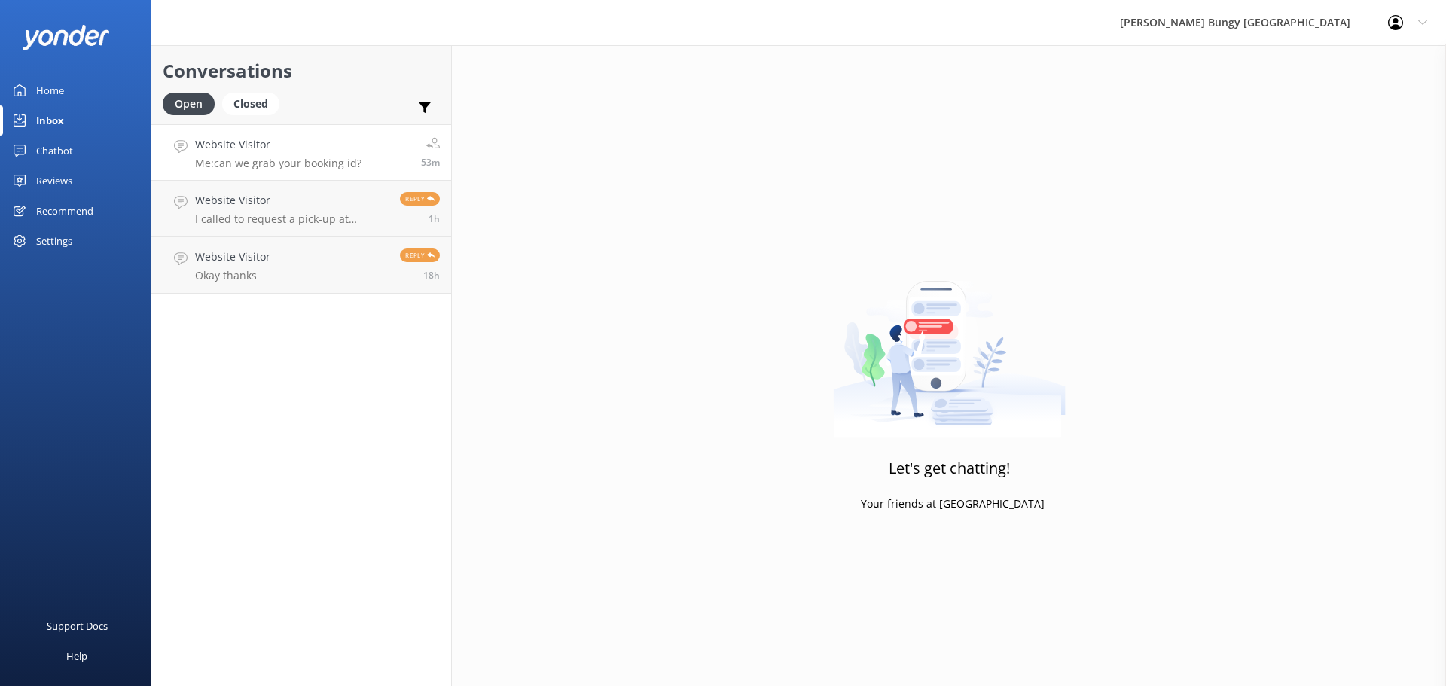
click at [366, 172] on link "Website Visitor Me: can we grab your booking id? 53m" at bounding box center [301, 152] width 300 height 56
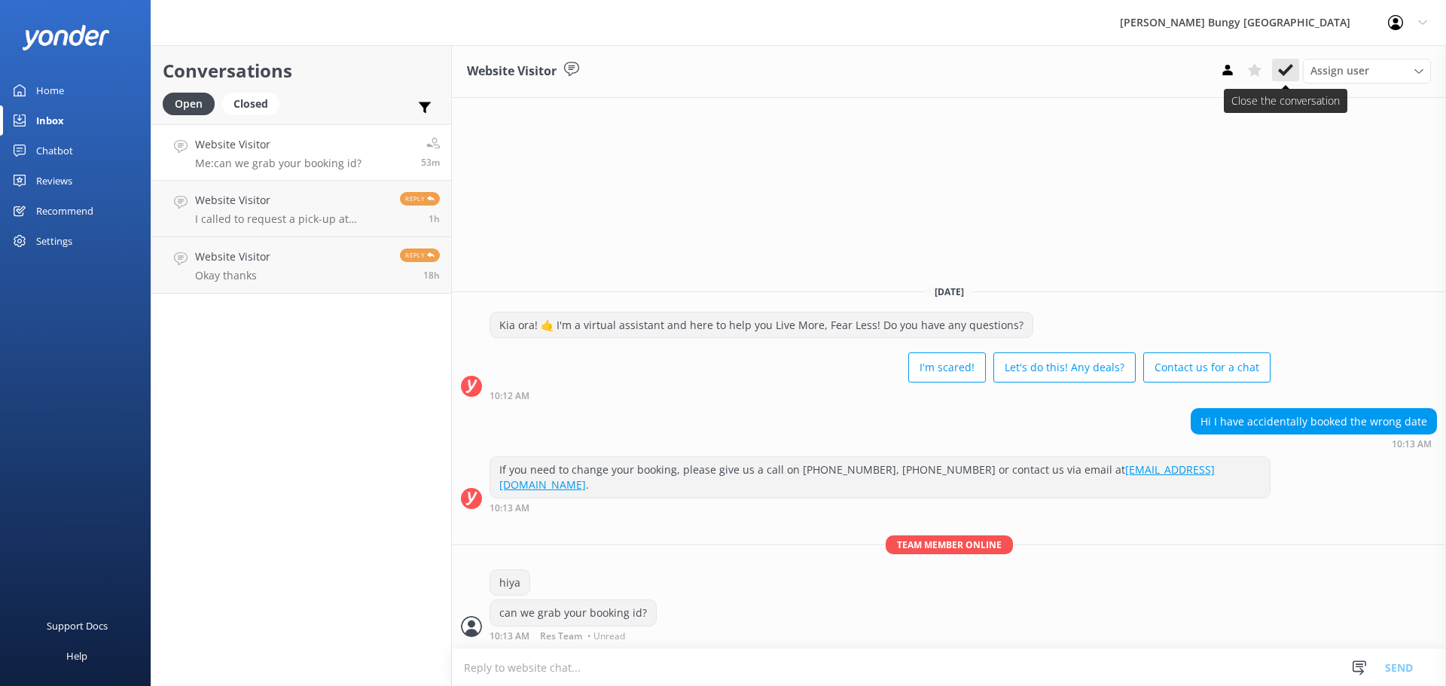
click at [1287, 64] on icon at bounding box center [1285, 70] width 15 height 15
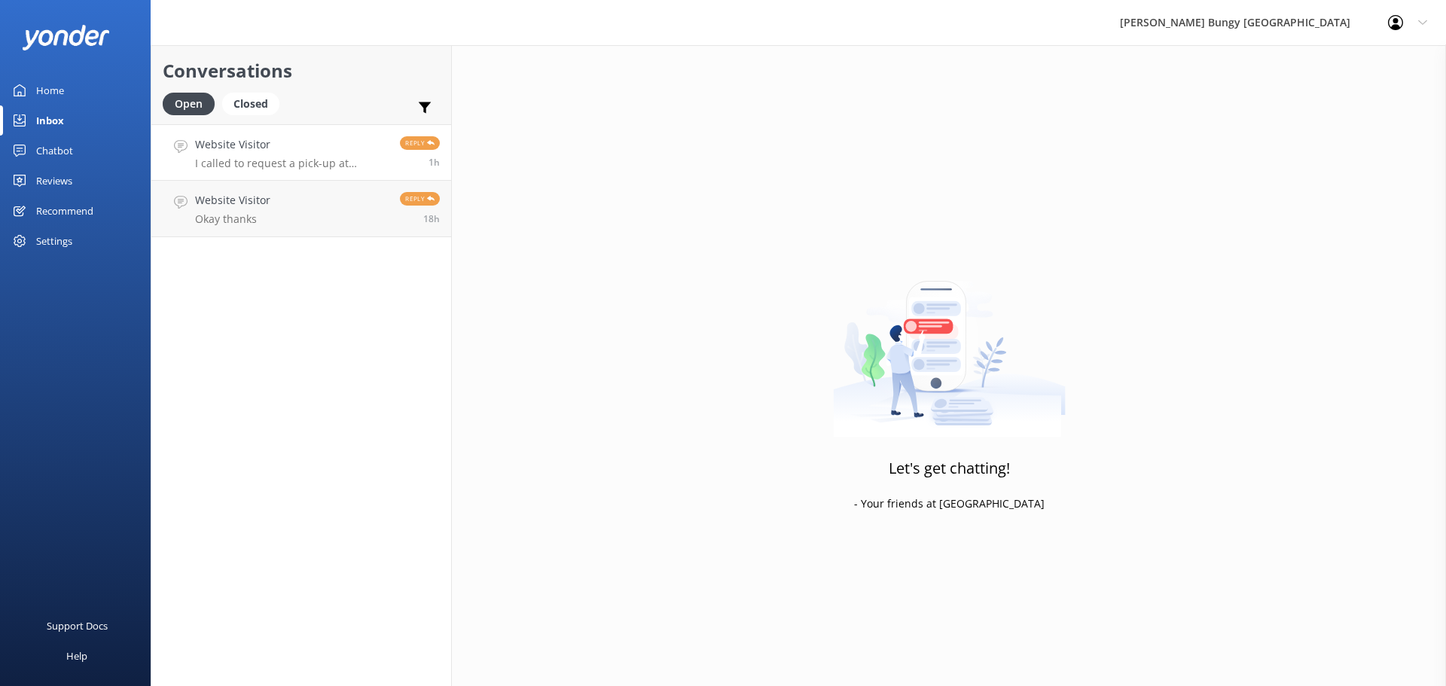
click at [375, 178] on link "Website Visitor I called to request a pick-up at 2:10pm from Sky Tower. Can I p…" at bounding box center [301, 152] width 300 height 56
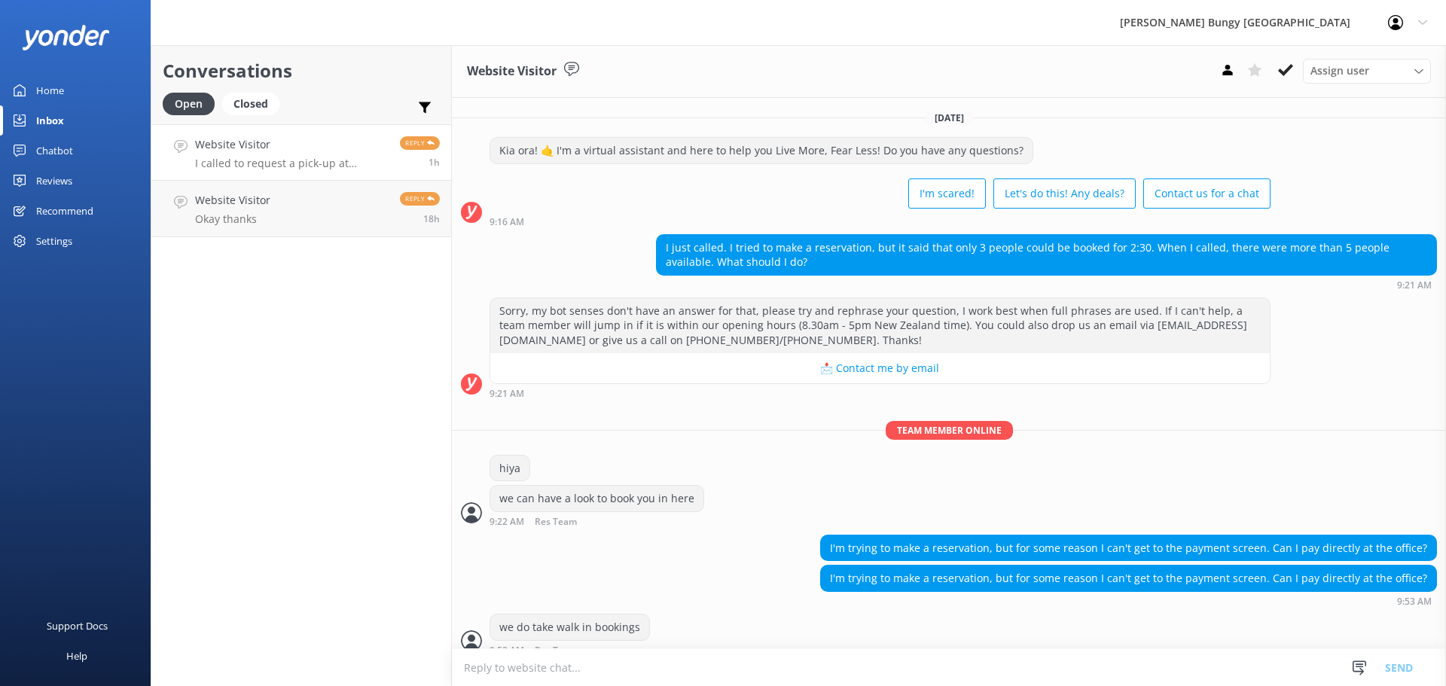
scroll to position [143, 0]
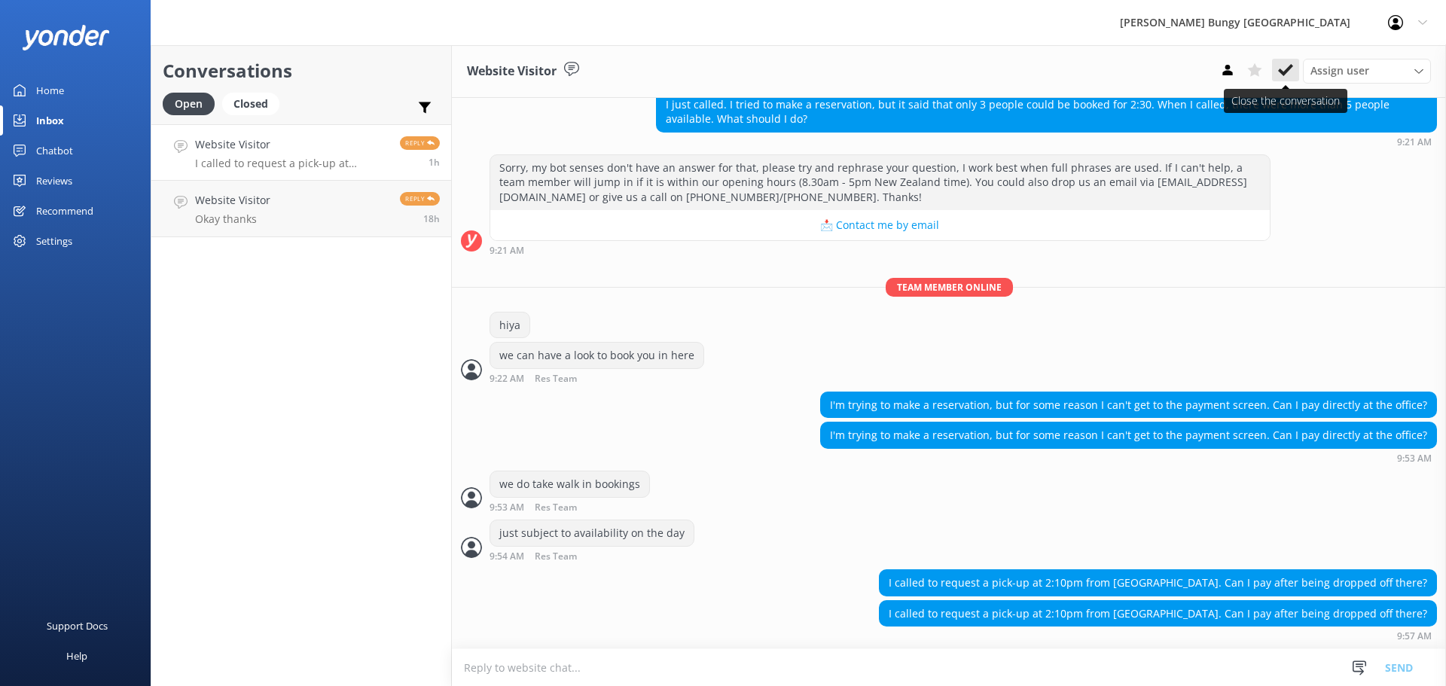
click at [1289, 70] on use at bounding box center [1285, 70] width 15 height 12
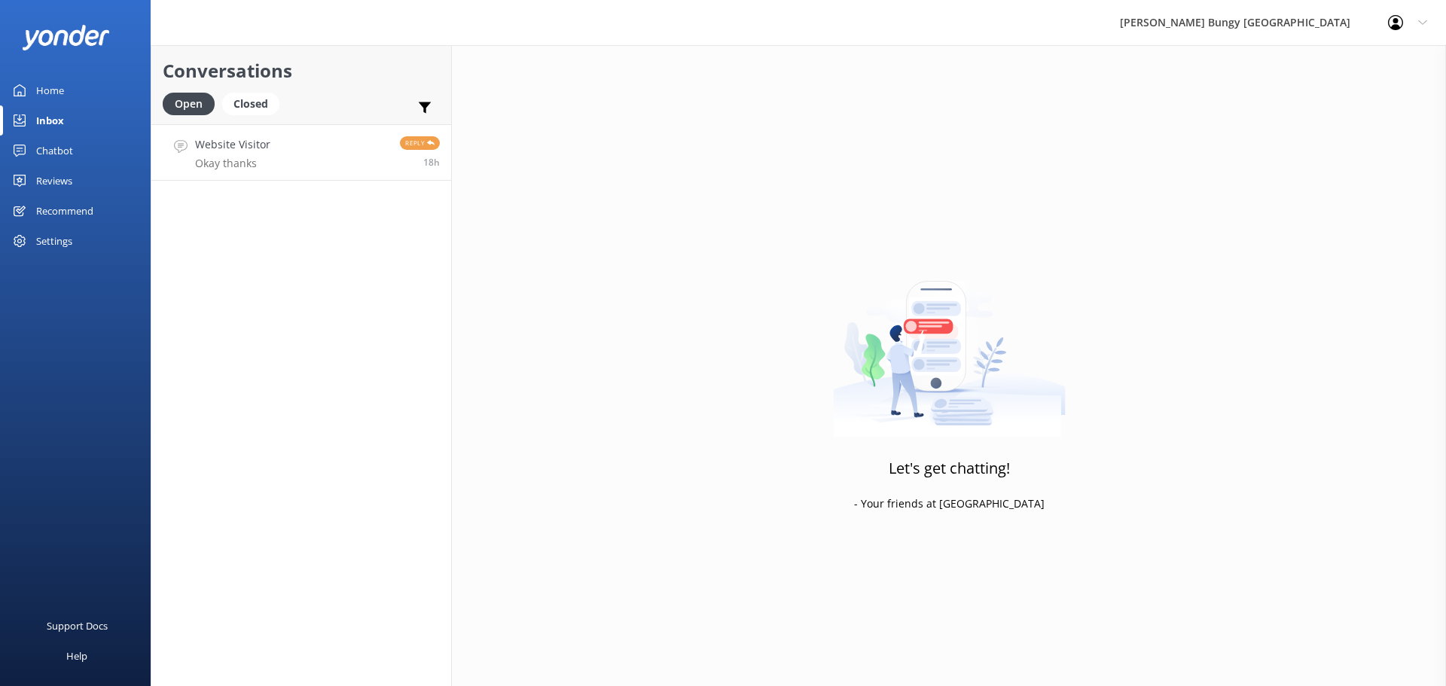
click at [299, 149] on link "Website Visitor Okay thanks Reply 18h" at bounding box center [301, 152] width 300 height 56
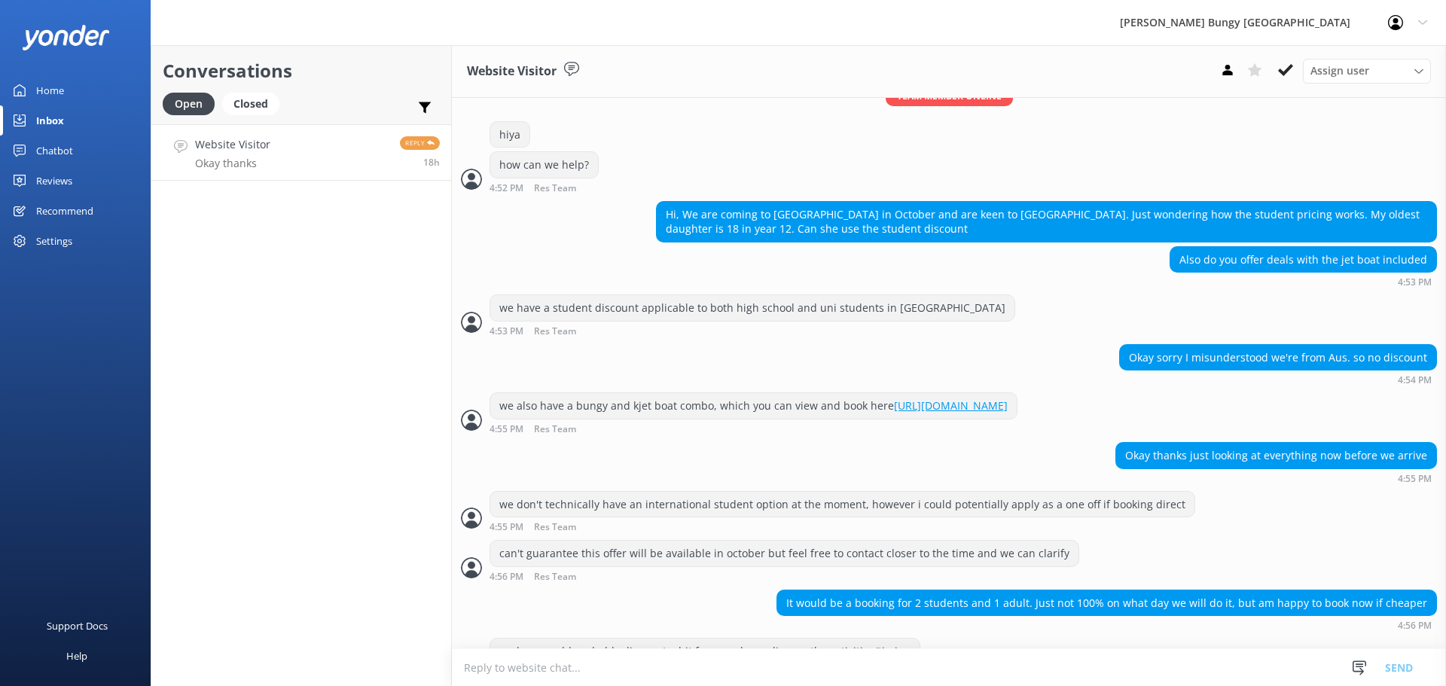
scroll to position [422, 0]
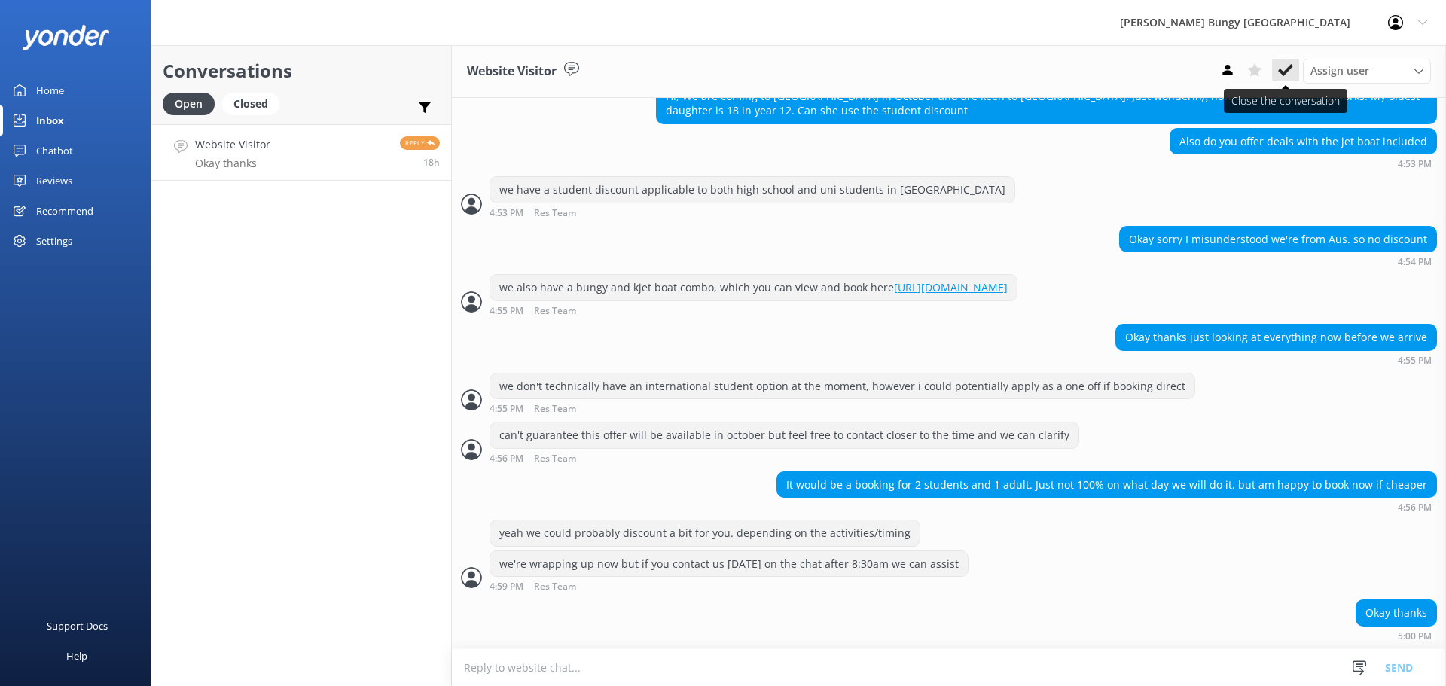
click at [1289, 69] on use at bounding box center [1285, 70] width 15 height 12
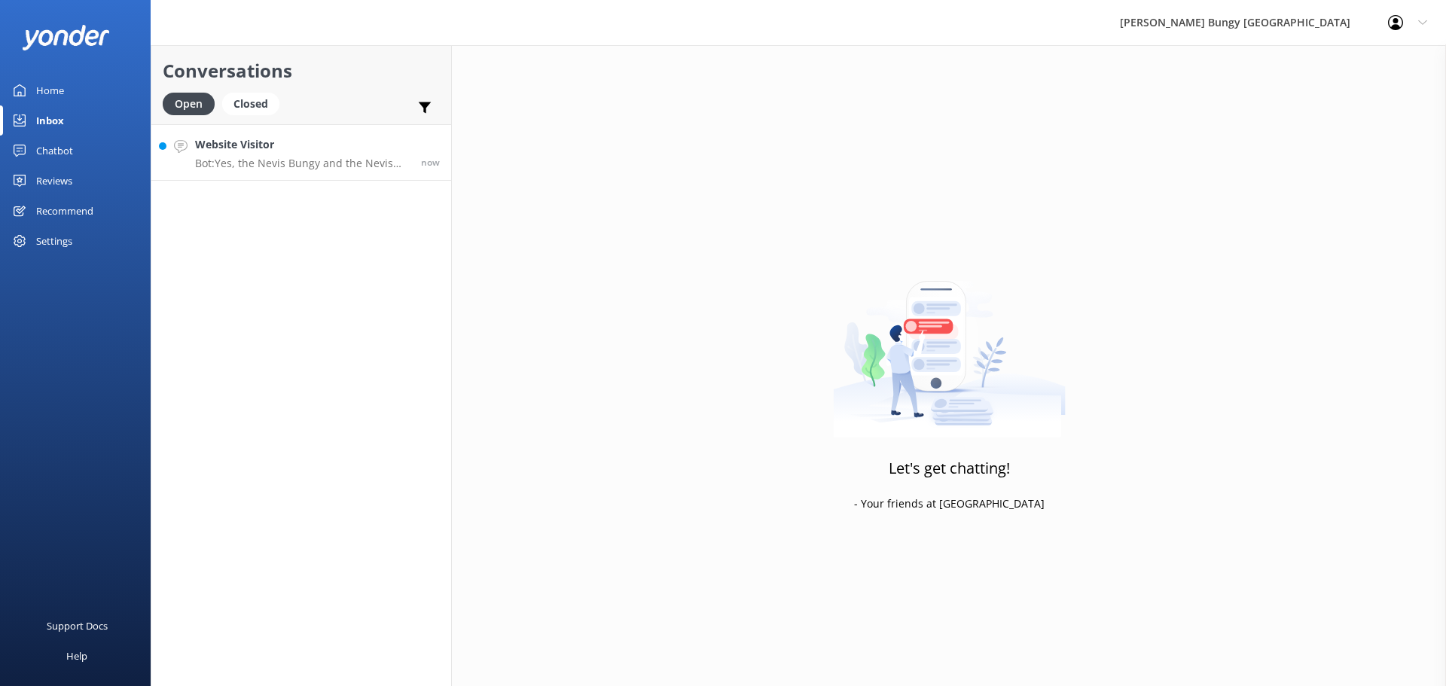
click at [273, 139] on h4 "Website Visitor" at bounding box center [302, 144] width 215 height 17
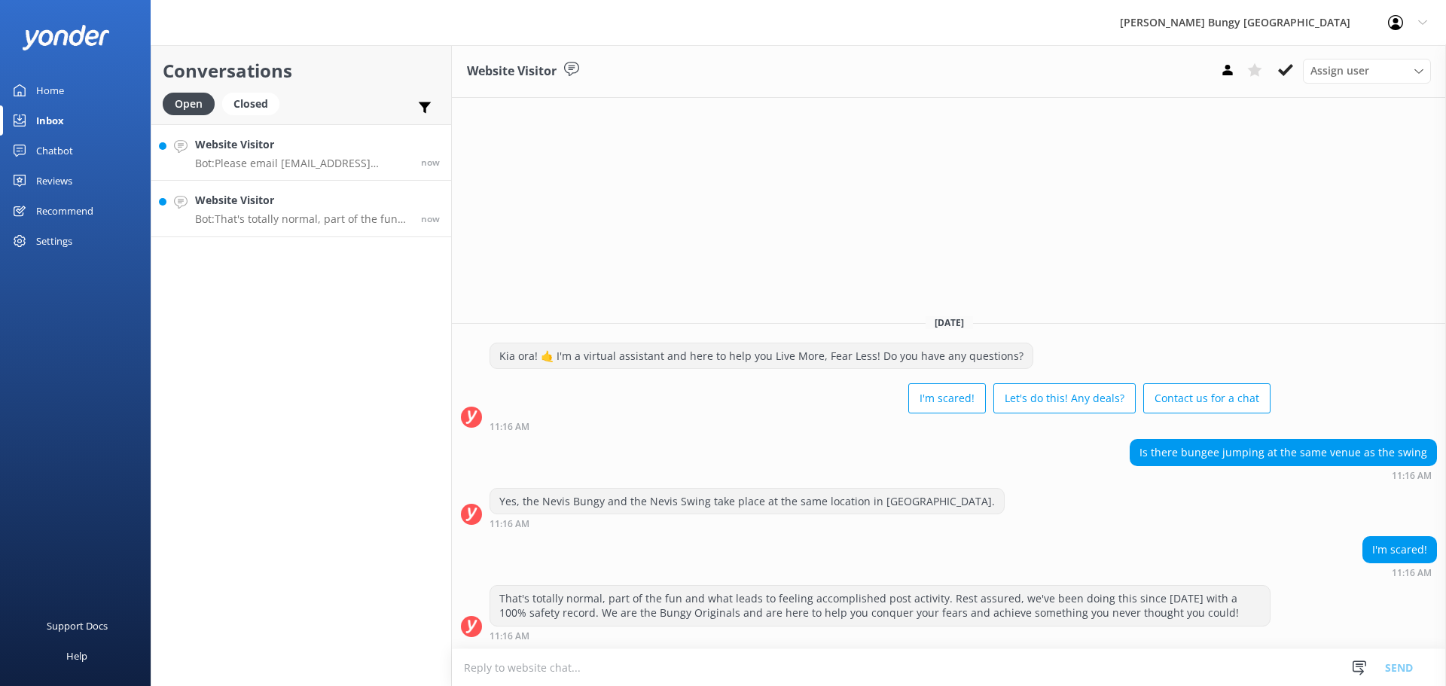
click at [282, 156] on div "Website Visitor Bot: Please email [EMAIL_ADDRESS][DOMAIN_NAME] for more informa…" at bounding box center [302, 152] width 215 height 32
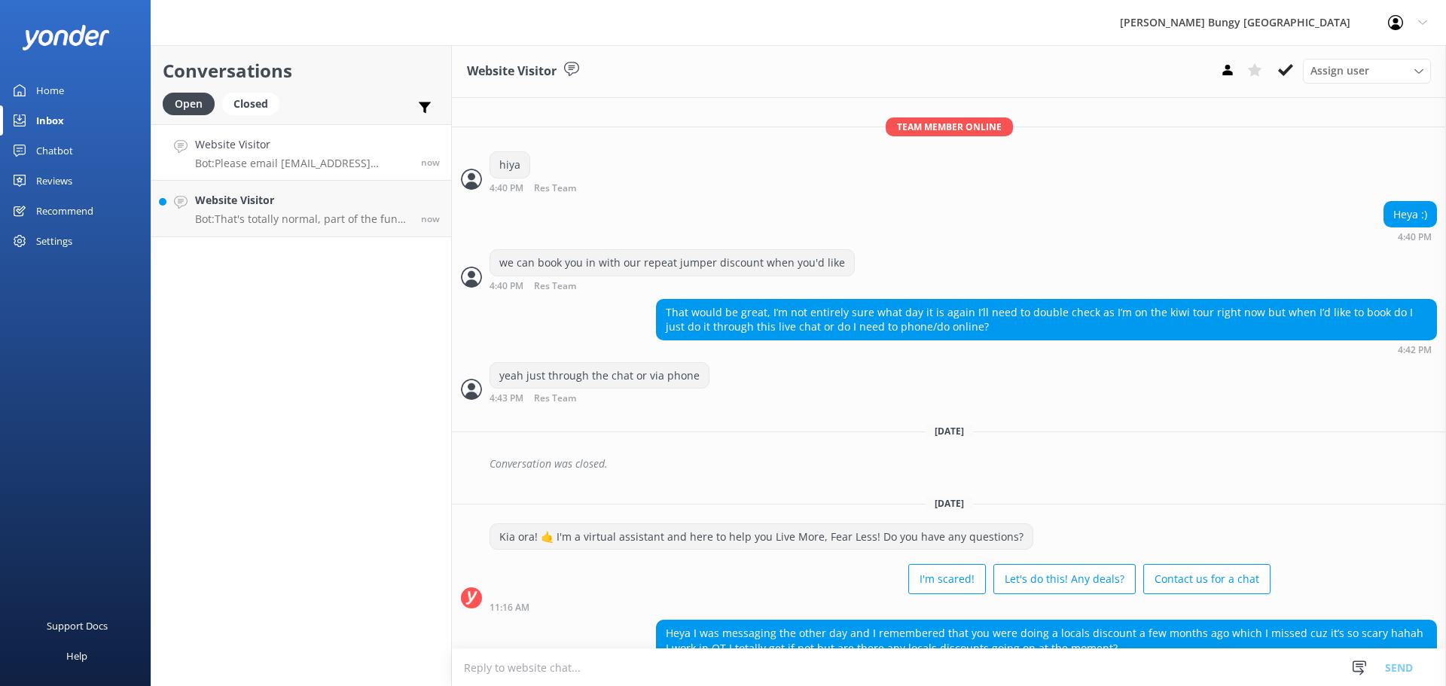
scroll to position [342, 0]
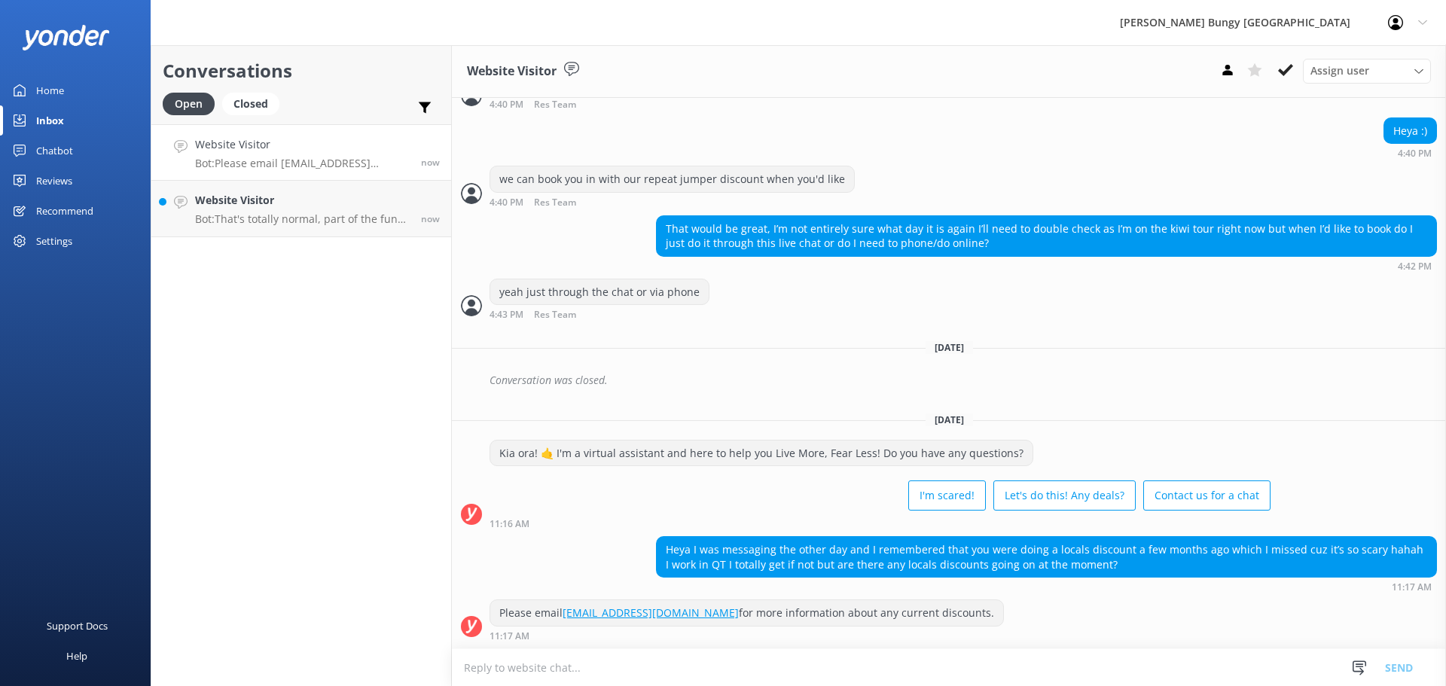
click at [1155, 667] on textarea at bounding box center [949, 667] width 994 height 37
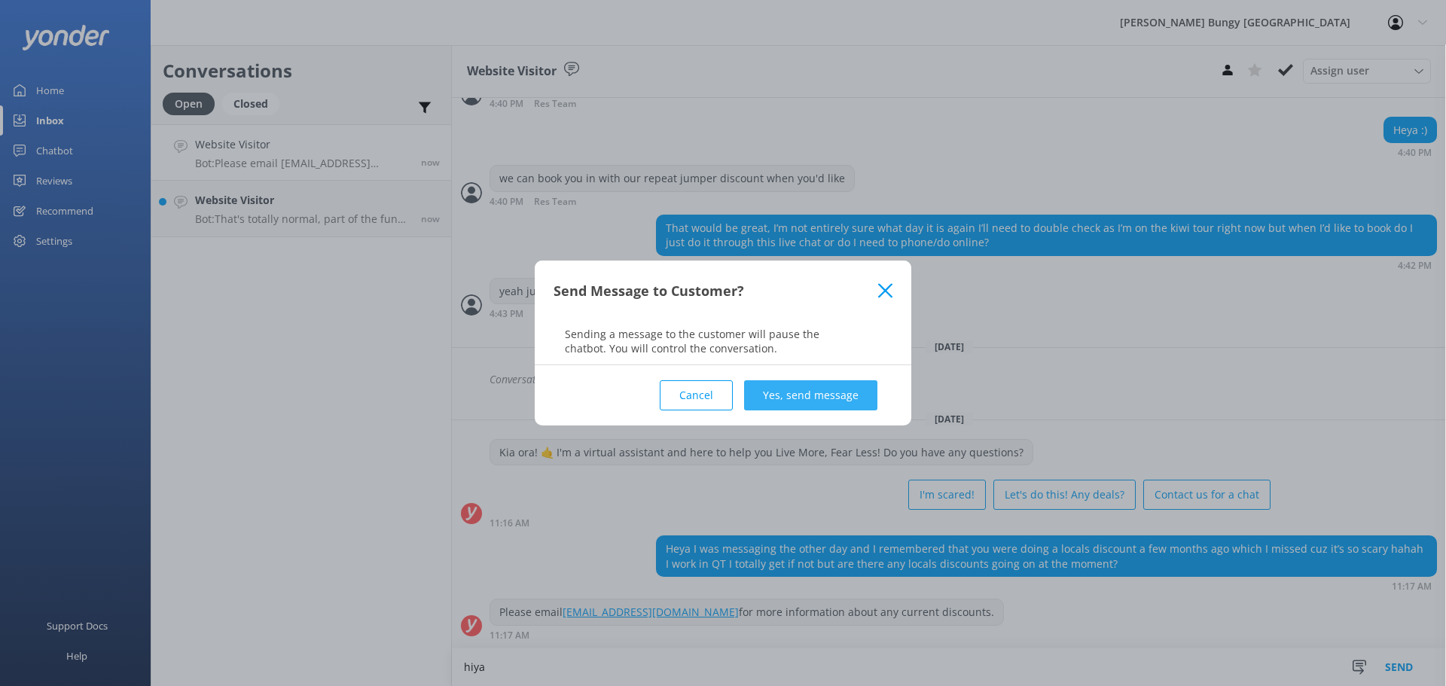
type textarea "hiya"
click at [776, 383] on button "Yes, send message" at bounding box center [810, 395] width 133 height 30
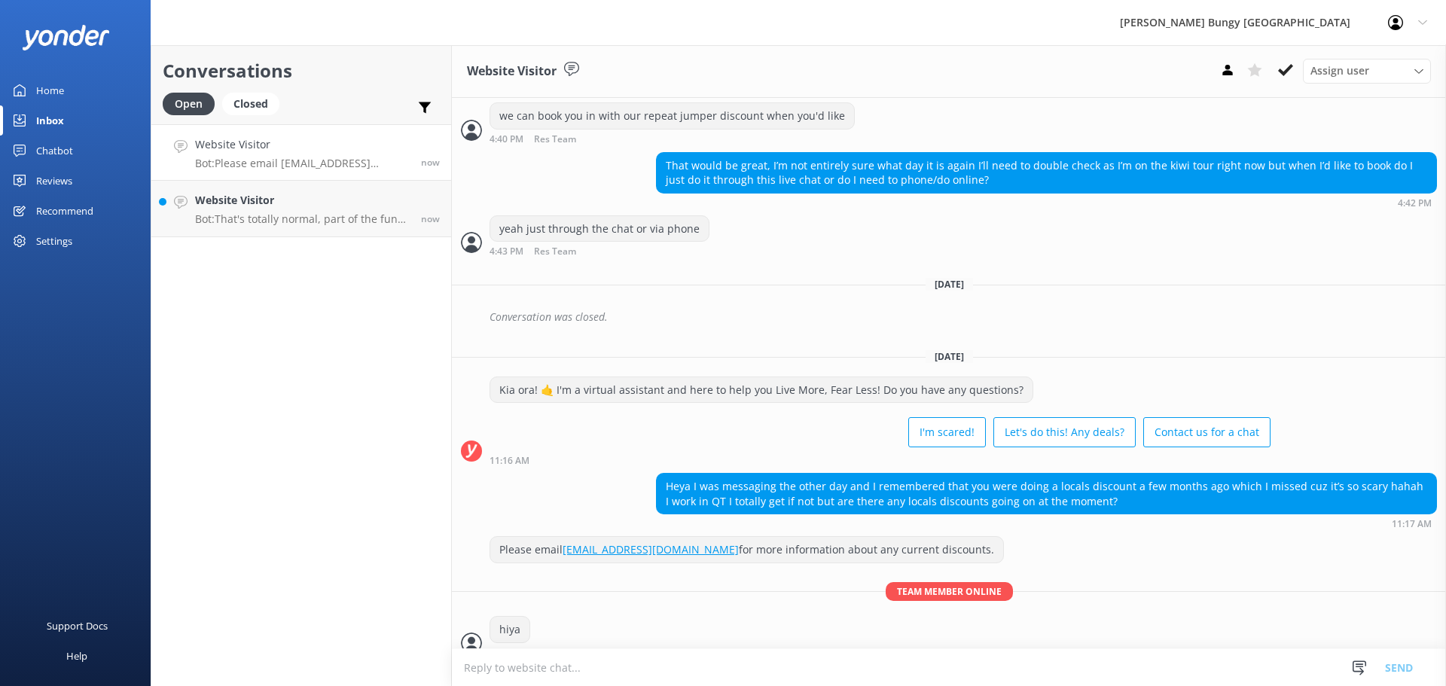
scroll to position [422, 0]
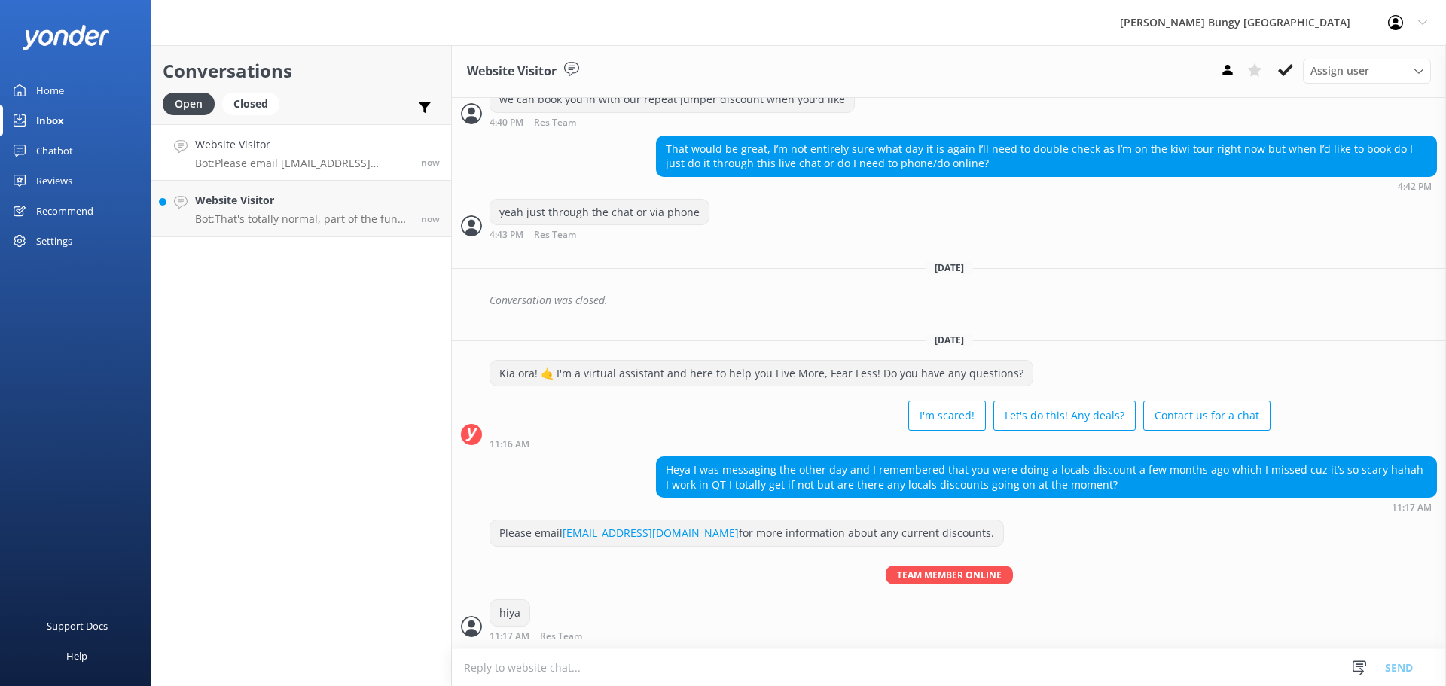
click at [866, 664] on textarea at bounding box center [949, 667] width 994 height 37
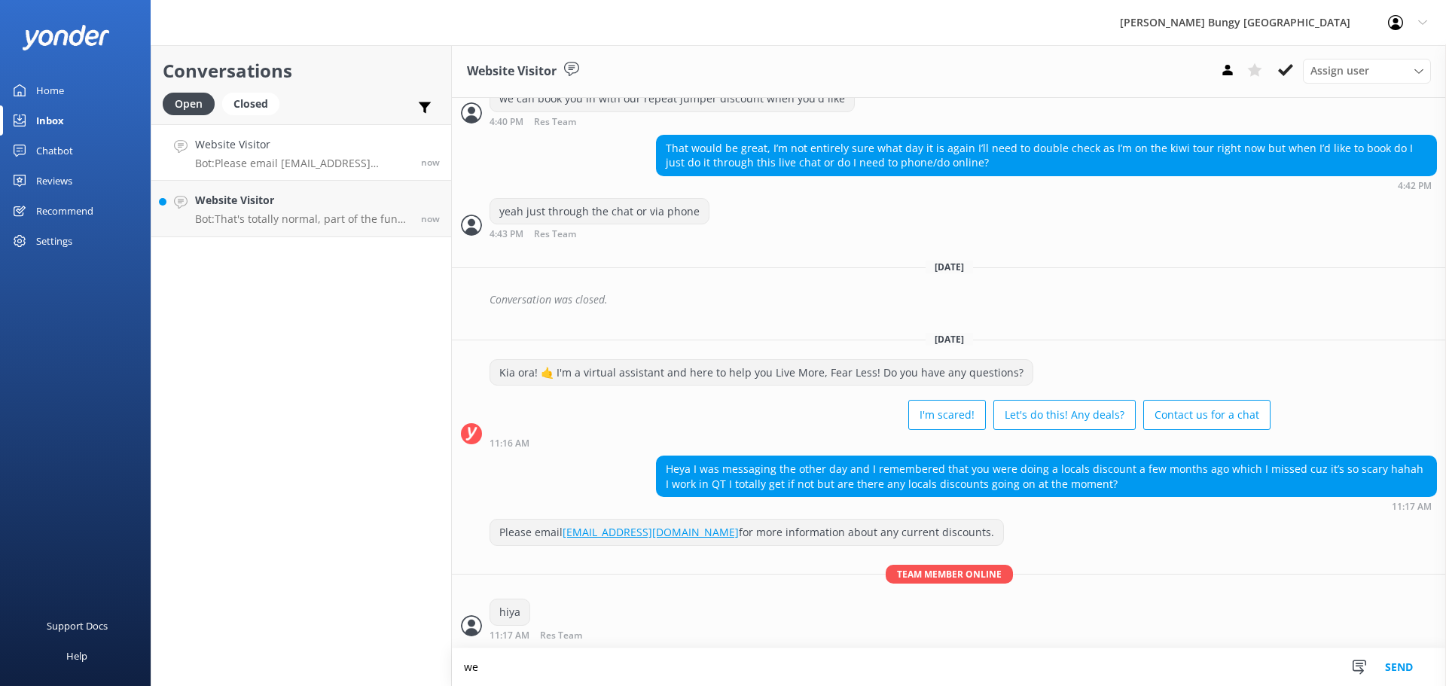
type textarea "w"
type textarea "we can offer you 10% off our activities at the moment if you book direct"
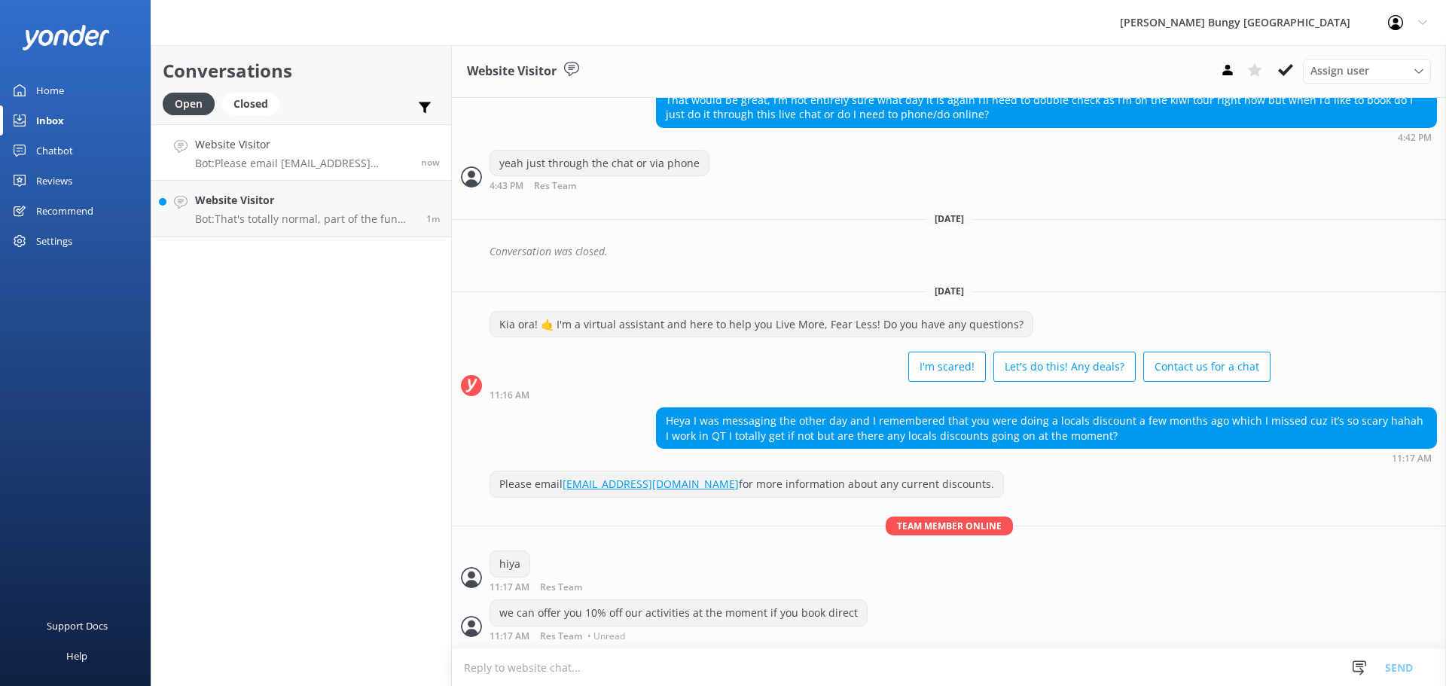
click at [867, 664] on textarea at bounding box center [949, 667] width 994 height 37
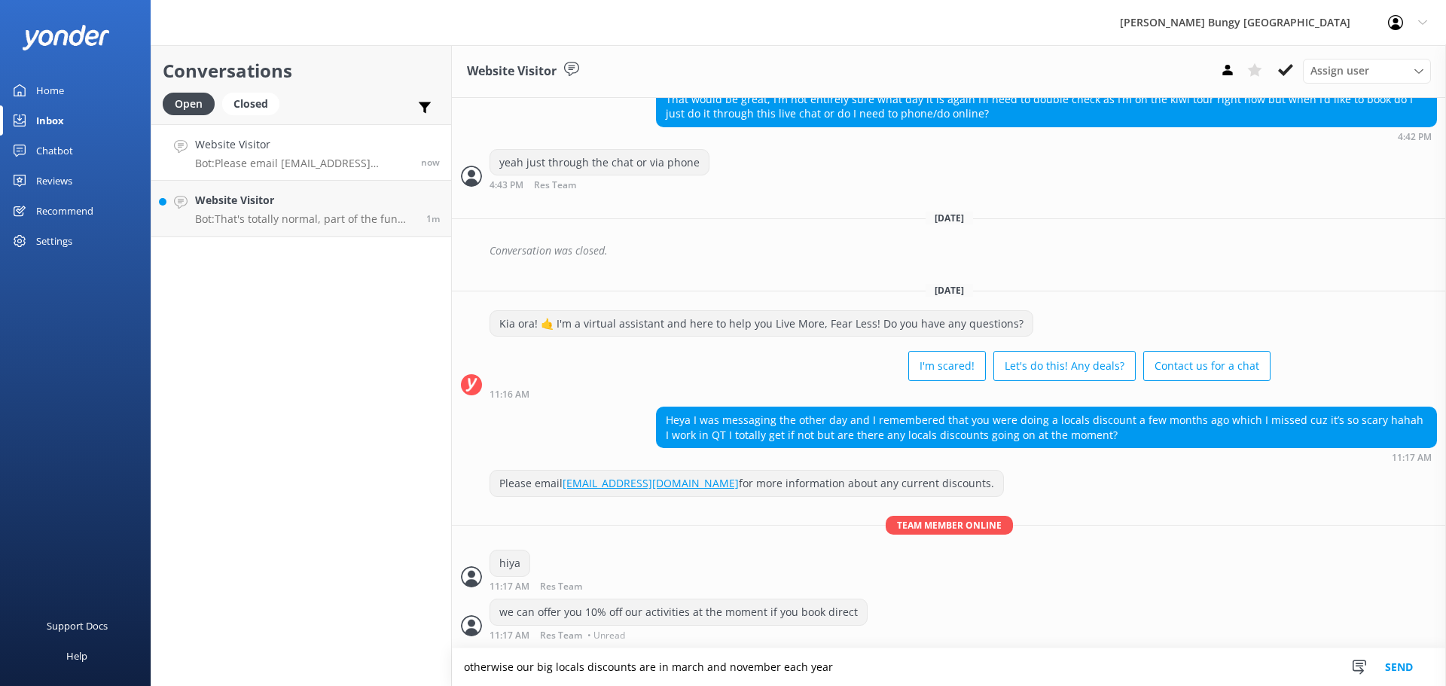
type textarea "otherwise our big locals discounts are in march and november each year"
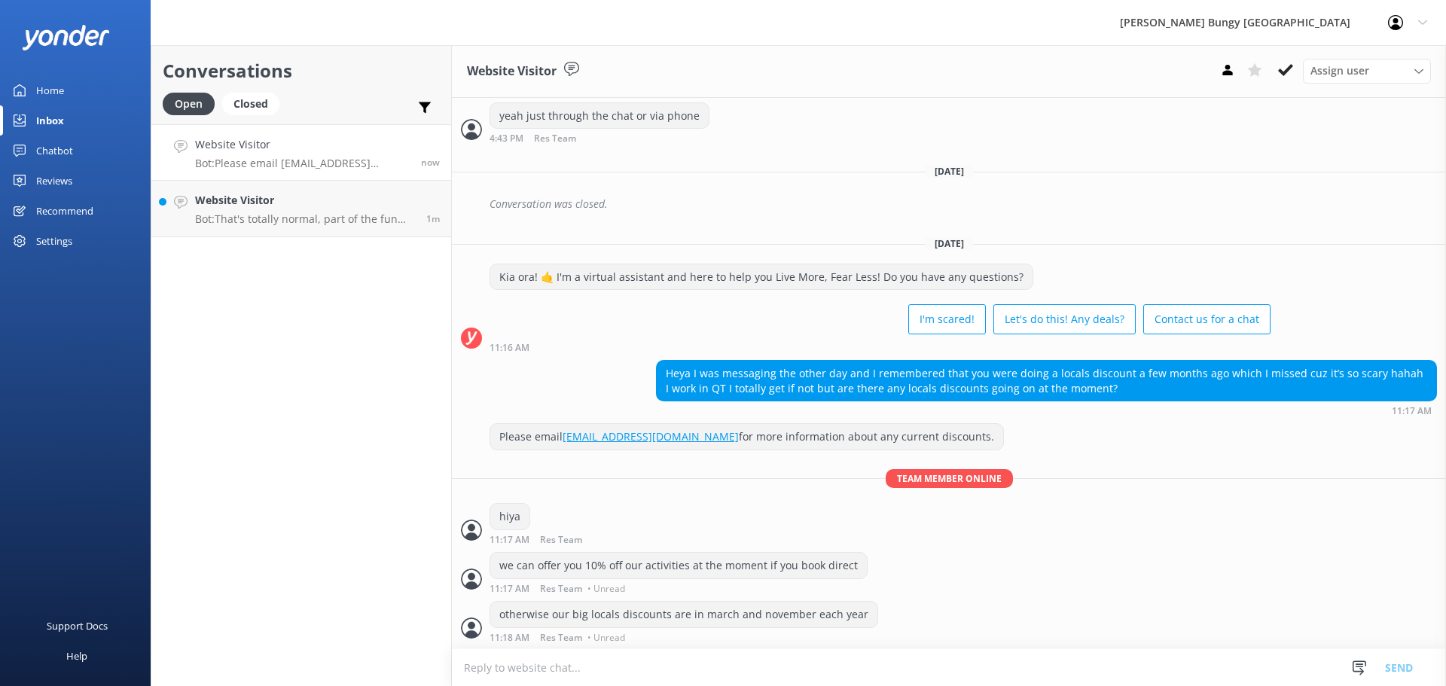
scroll to position [520, 0]
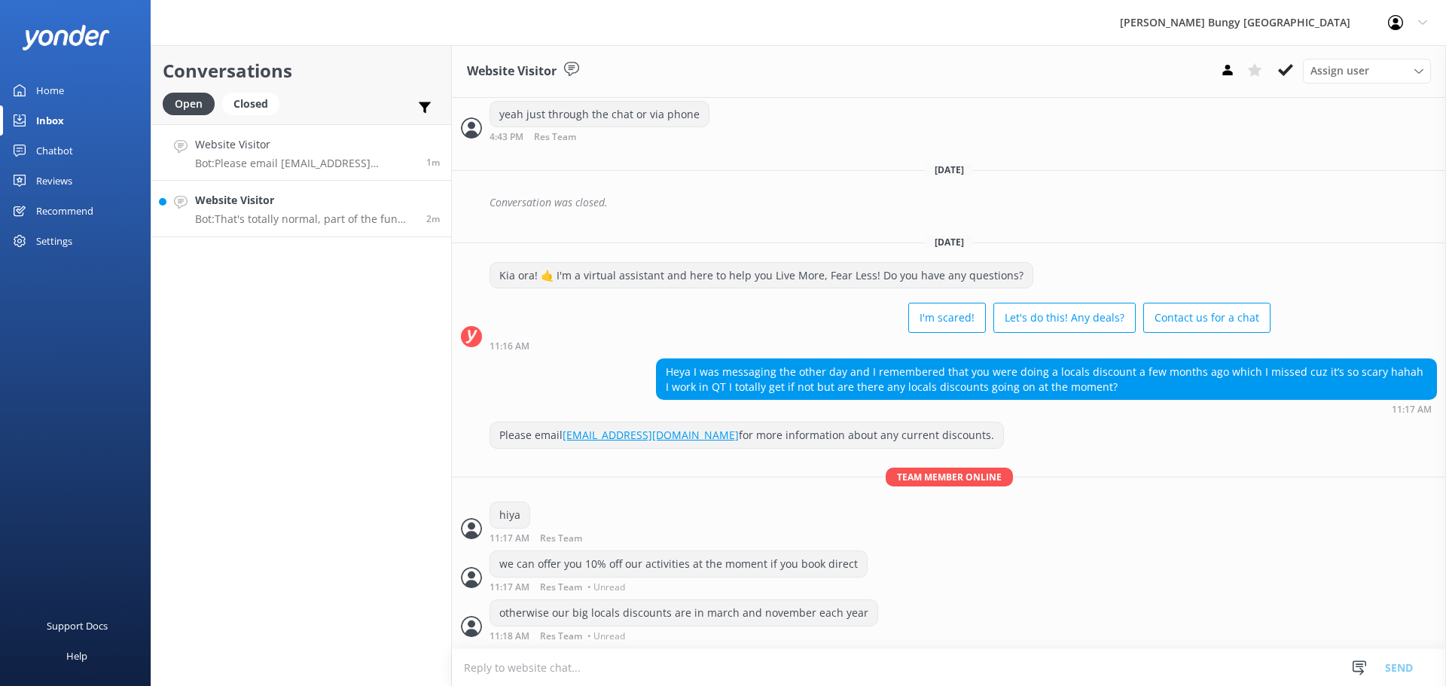
click at [382, 220] on p "Bot: That's totally normal, part of the fun and what leads to feeling accomplis…" at bounding box center [305, 219] width 220 height 14
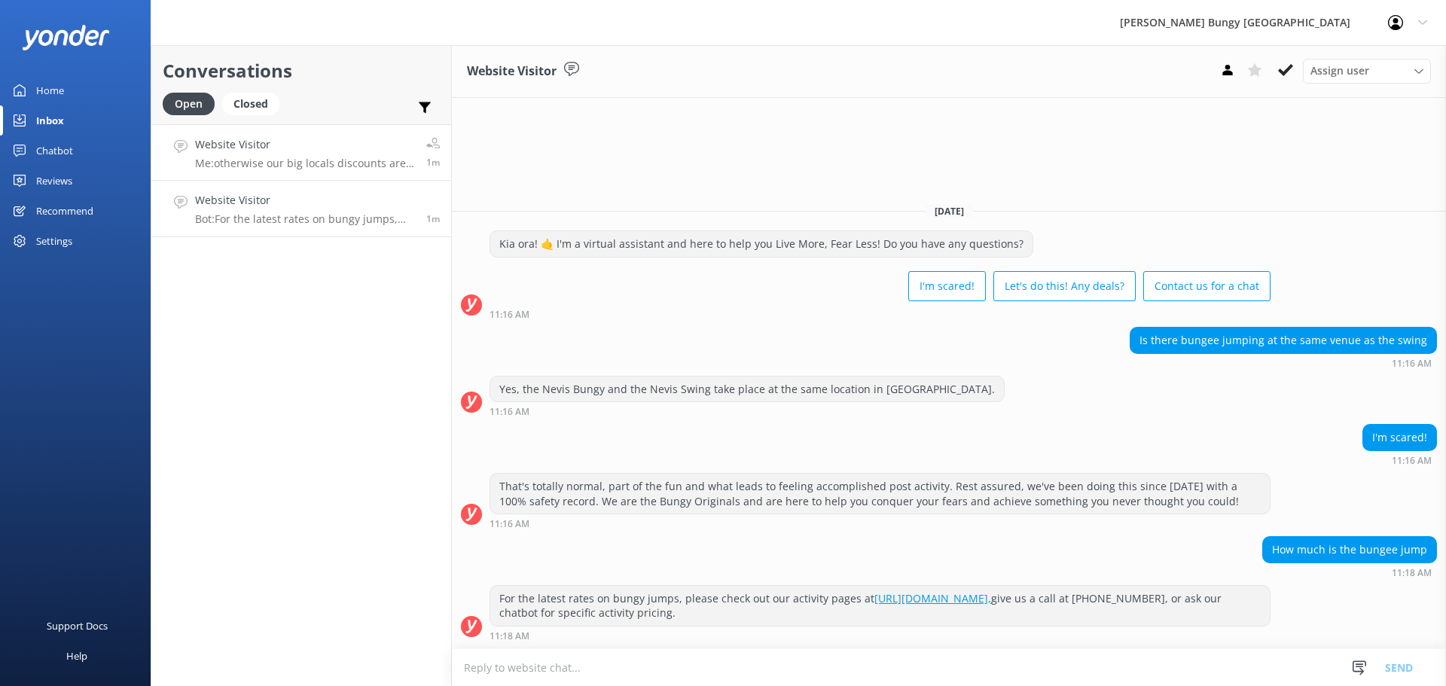
click at [361, 148] on h4 "Website Visitor" at bounding box center [305, 144] width 220 height 17
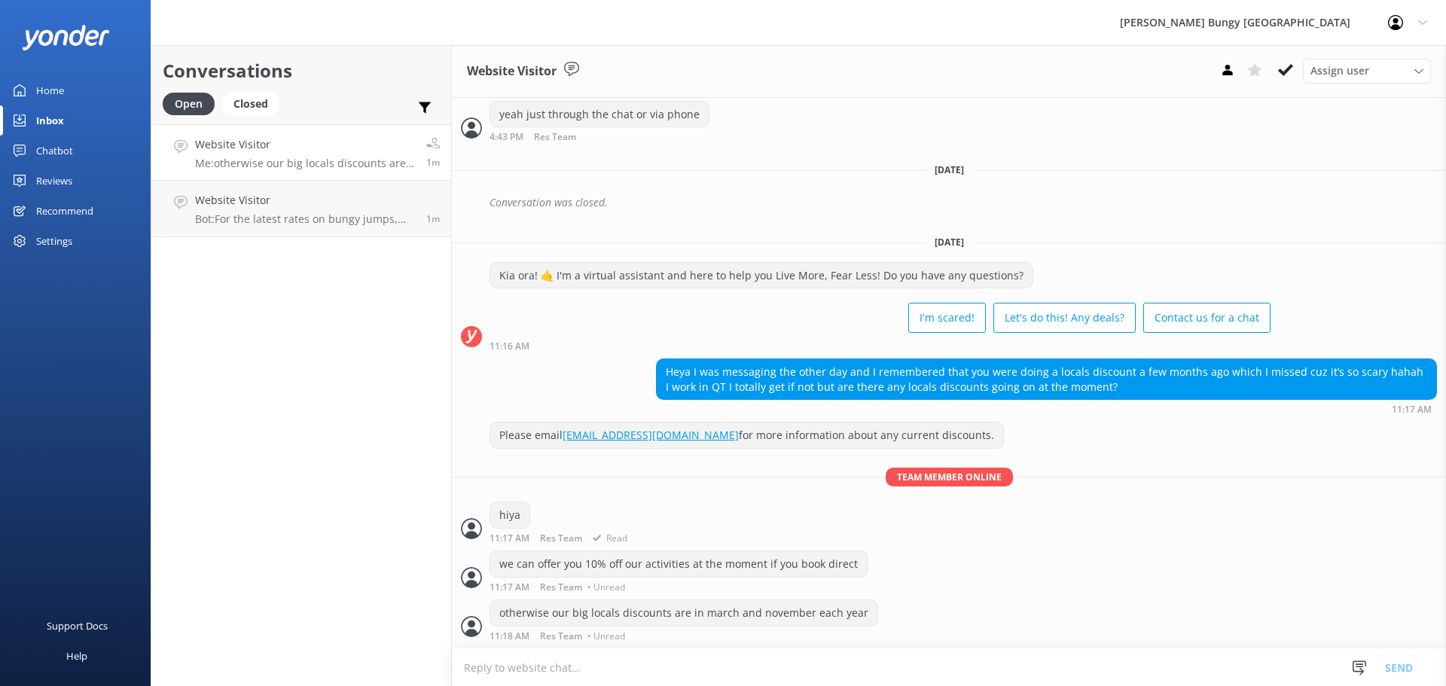
scroll to position [555, 0]
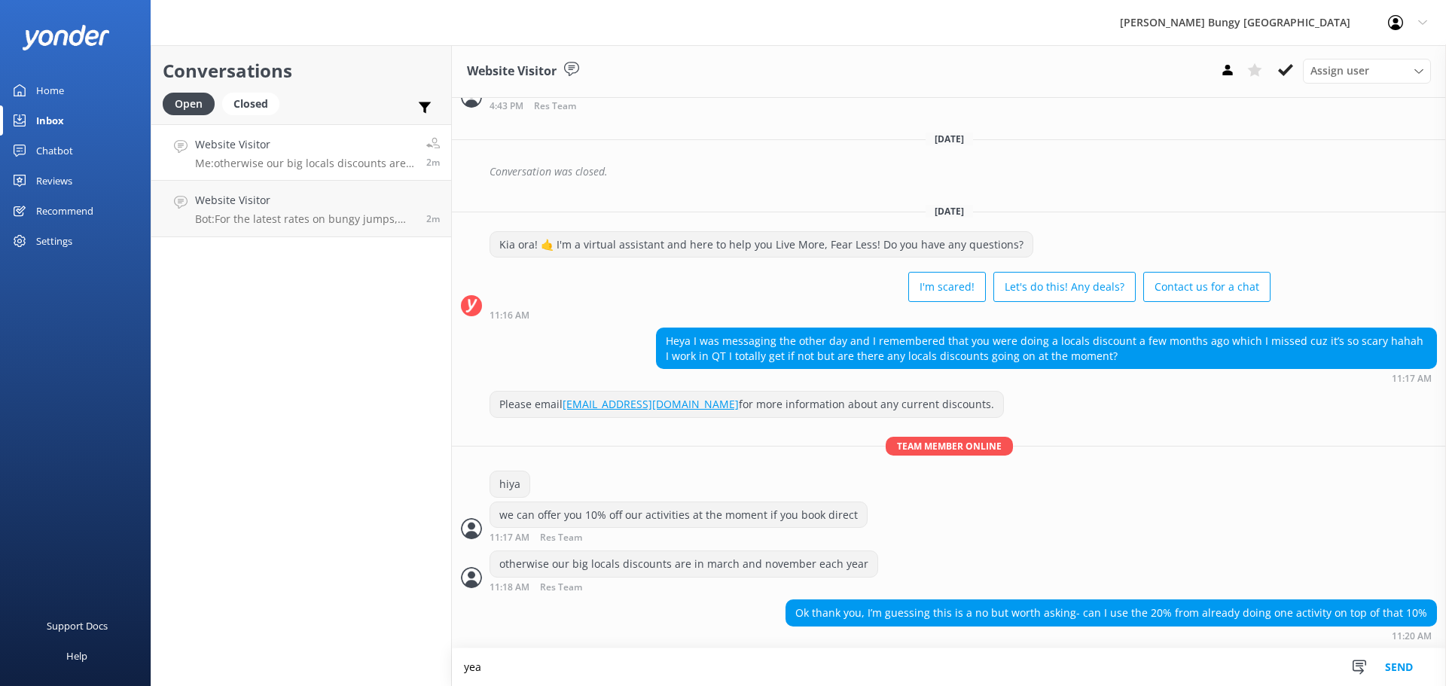
scroll to position [551, 0]
drag, startPoint x: 522, startPoint y: 666, endPoint x: 508, endPoint y: 666, distance: 13.6
click at [508, 666] on textarea "yeah undrotuantely" at bounding box center [949, 667] width 994 height 38
click at [570, 665] on textarea "yeah unfrotuantely" at bounding box center [949, 667] width 994 height 38
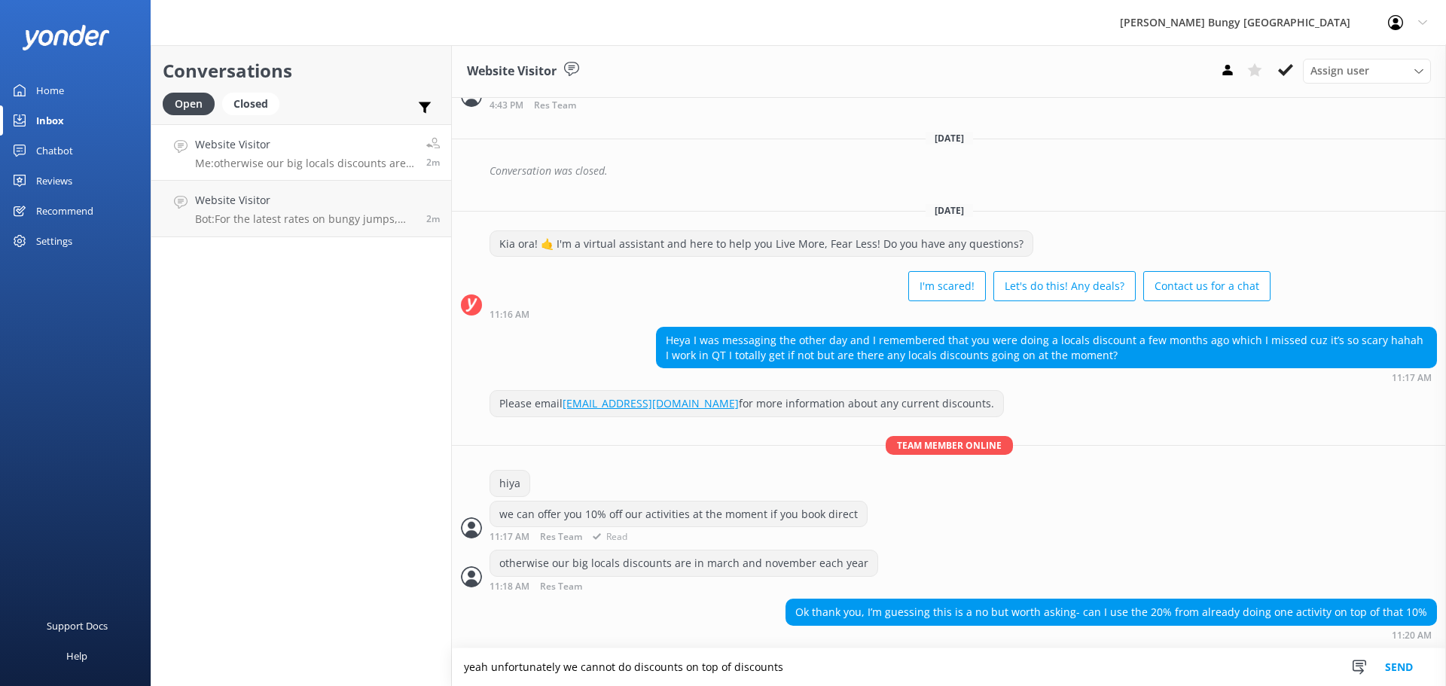
type textarea "yeah unfortunately we cannot do discounts on top of discounts"
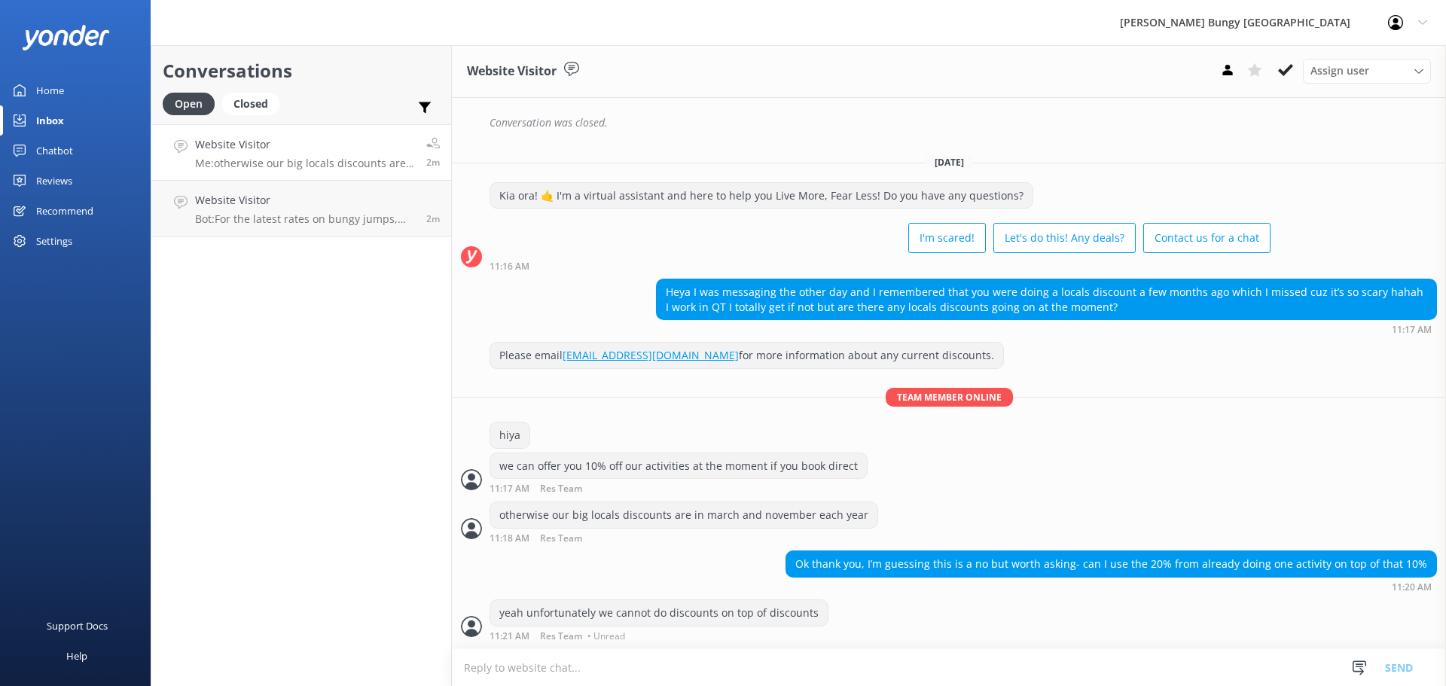
click at [787, 660] on textarea at bounding box center [949, 667] width 994 height 37
type textarea "so the 20% would be the best"
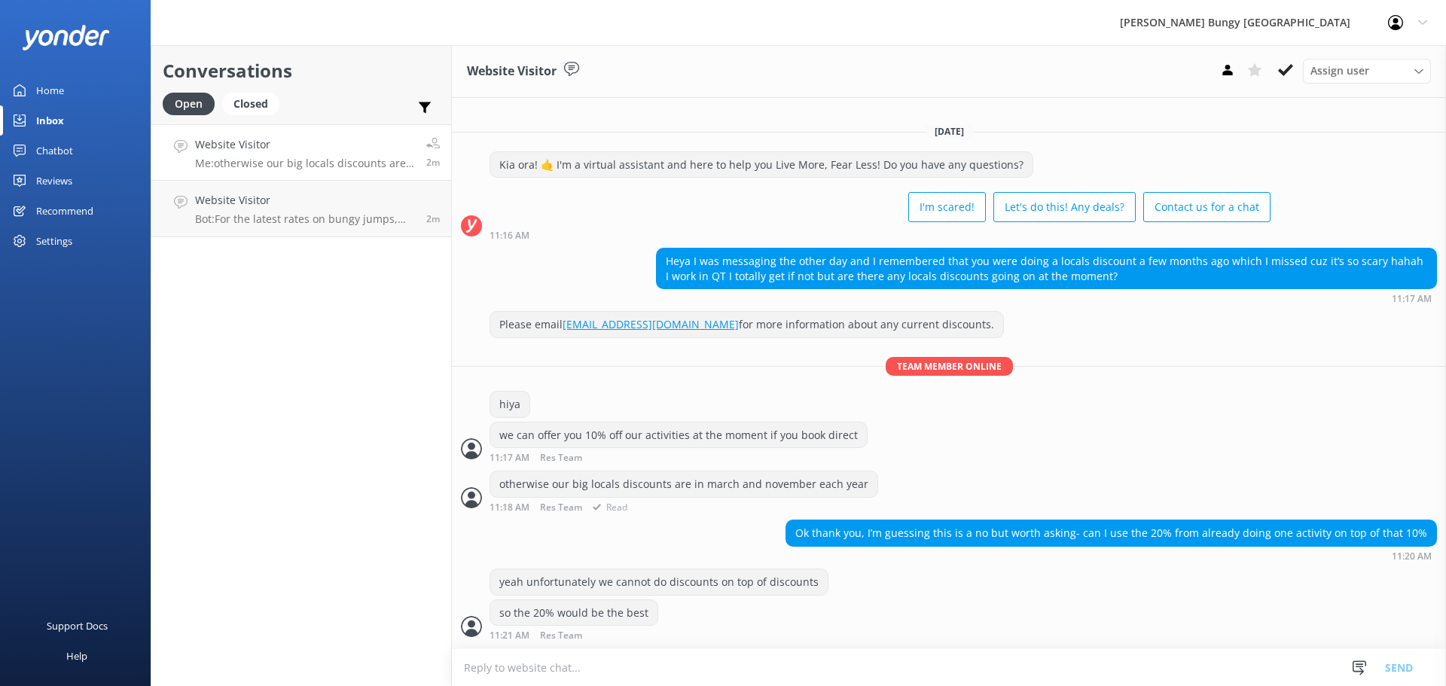
scroll to position [679, 0]
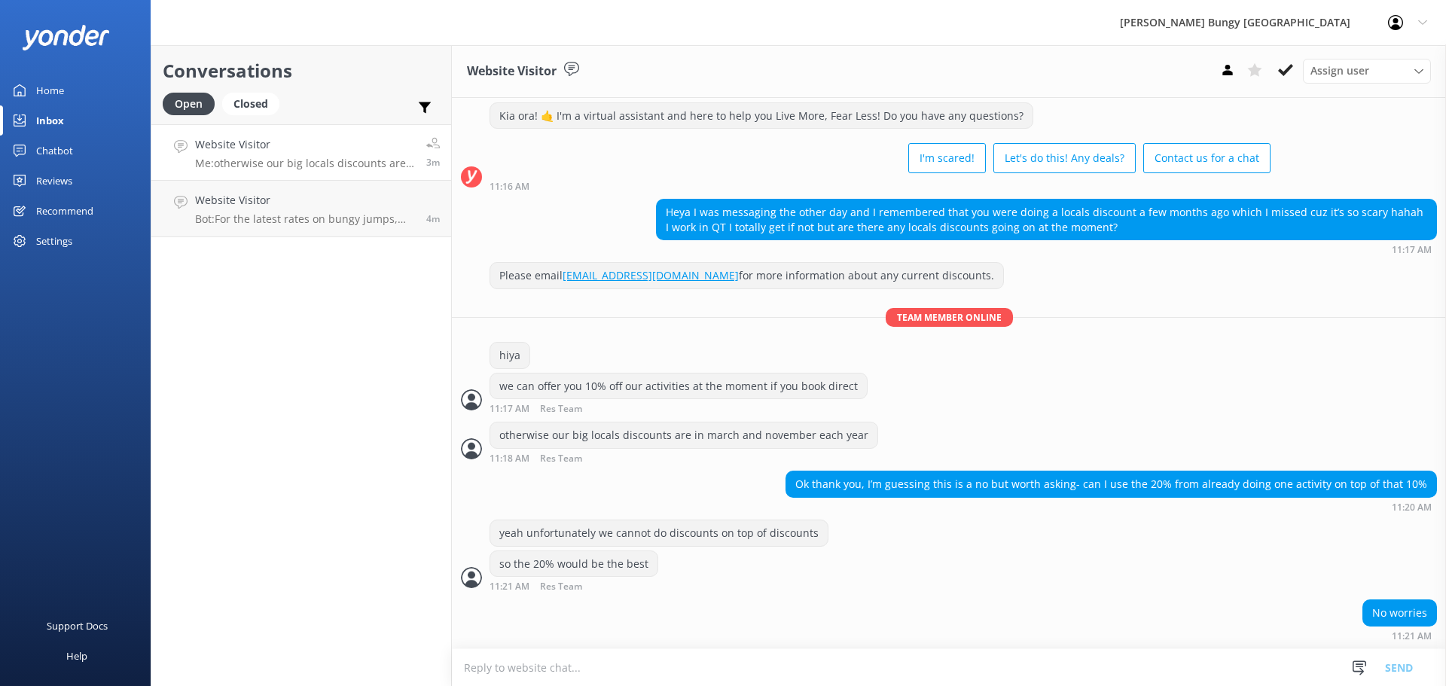
click at [255, 246] on div "Conversations Open Closed Important Assigned to me Unassigned Website Visitor M…" at bounding box center [301, 365] width 301 height 641
drag, startPoint x: 254, startPoint y: 210, endPoint x: 261, endPoint y: 170, distance: 40.6
click at [254, 210] on div "Website Visitor Bot: For the latest rates on bungy jumps, please check out our …" at bounding box center [305, 208] width 220 height 33
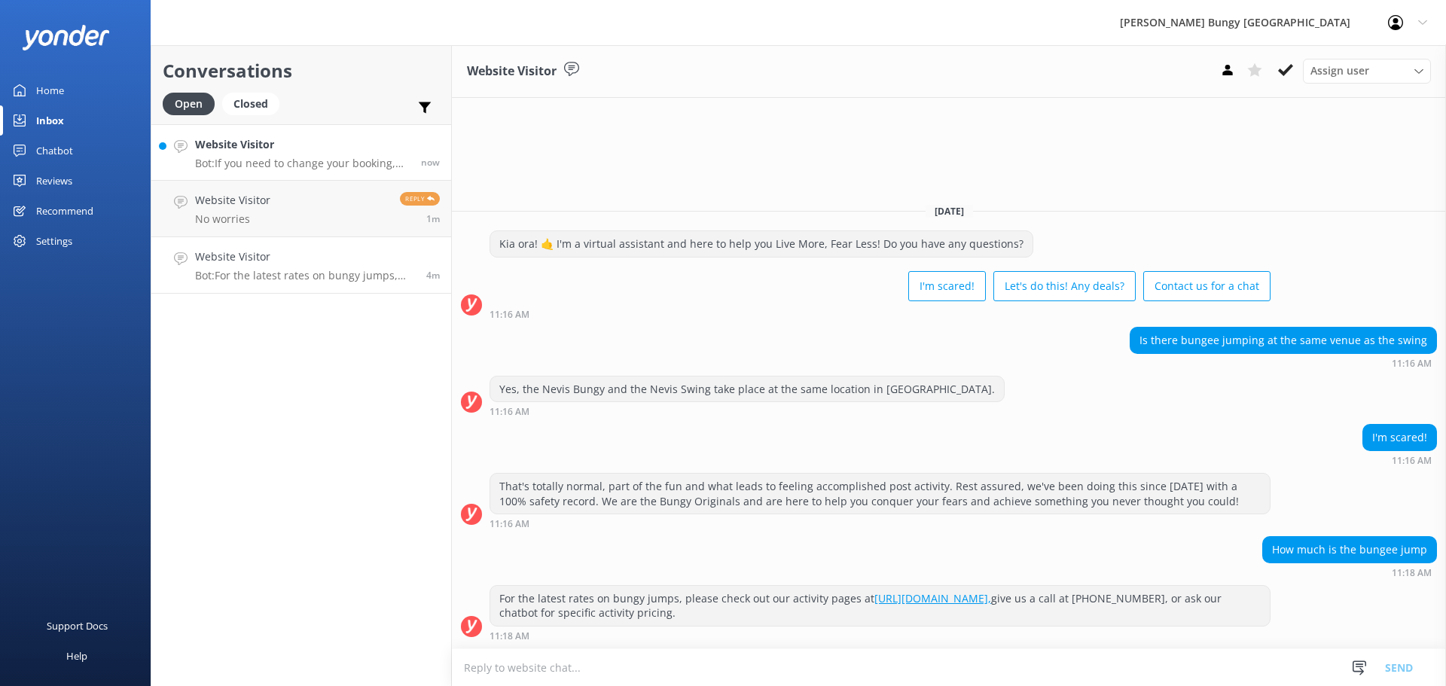
click at [326, 148] on h4 "Website Visitor" at bounding box center [302, 144] width 215 height 17
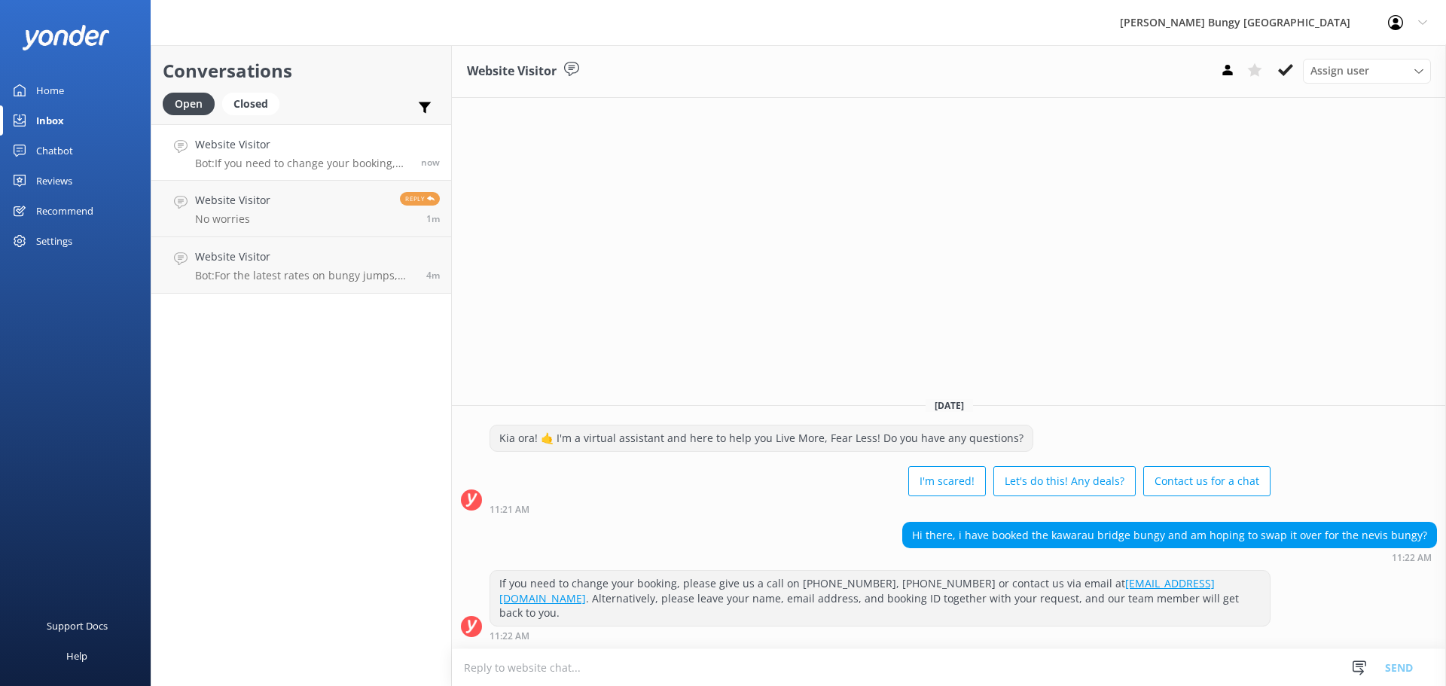
click at [1008, 679] on textarea at bounding box center [949, 667] width 994 height 37
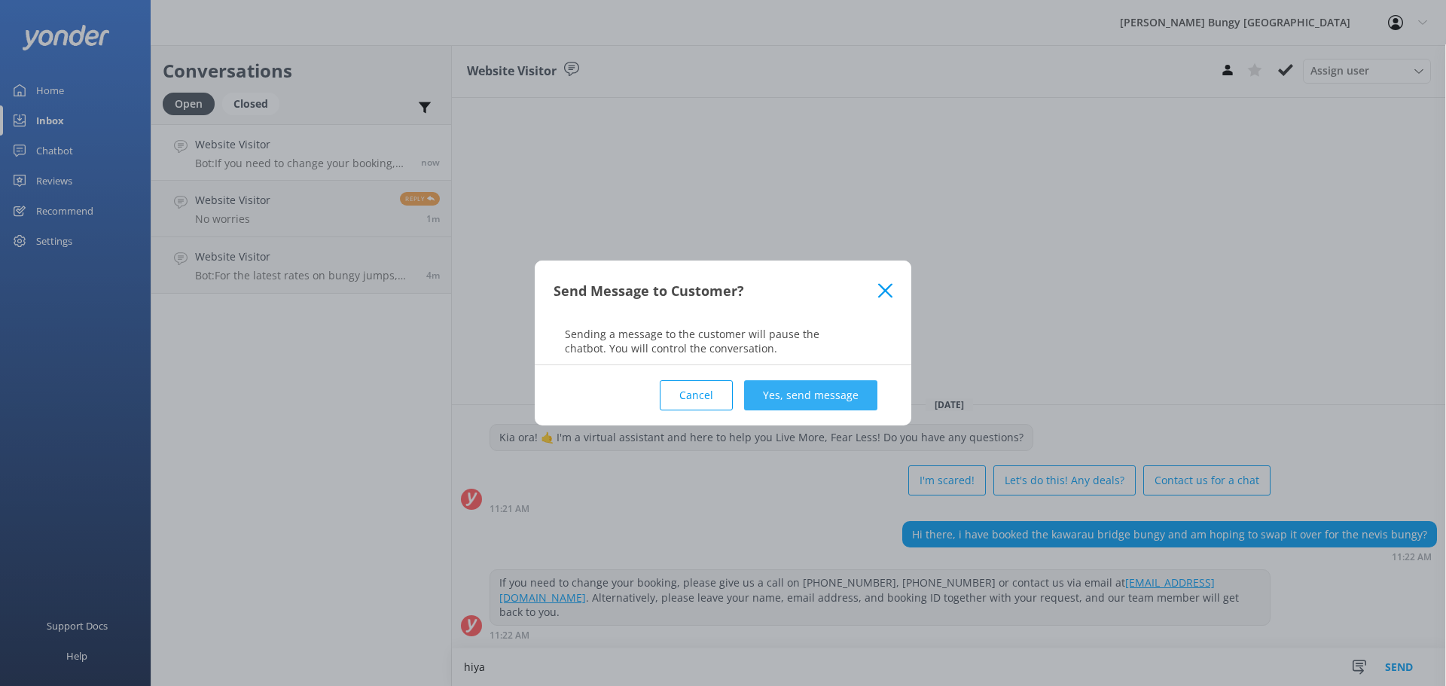
type textarea "hiya"
click at [825, 404] on button "Yes, send message" at bounding box center [810, 395] width 133 height 30
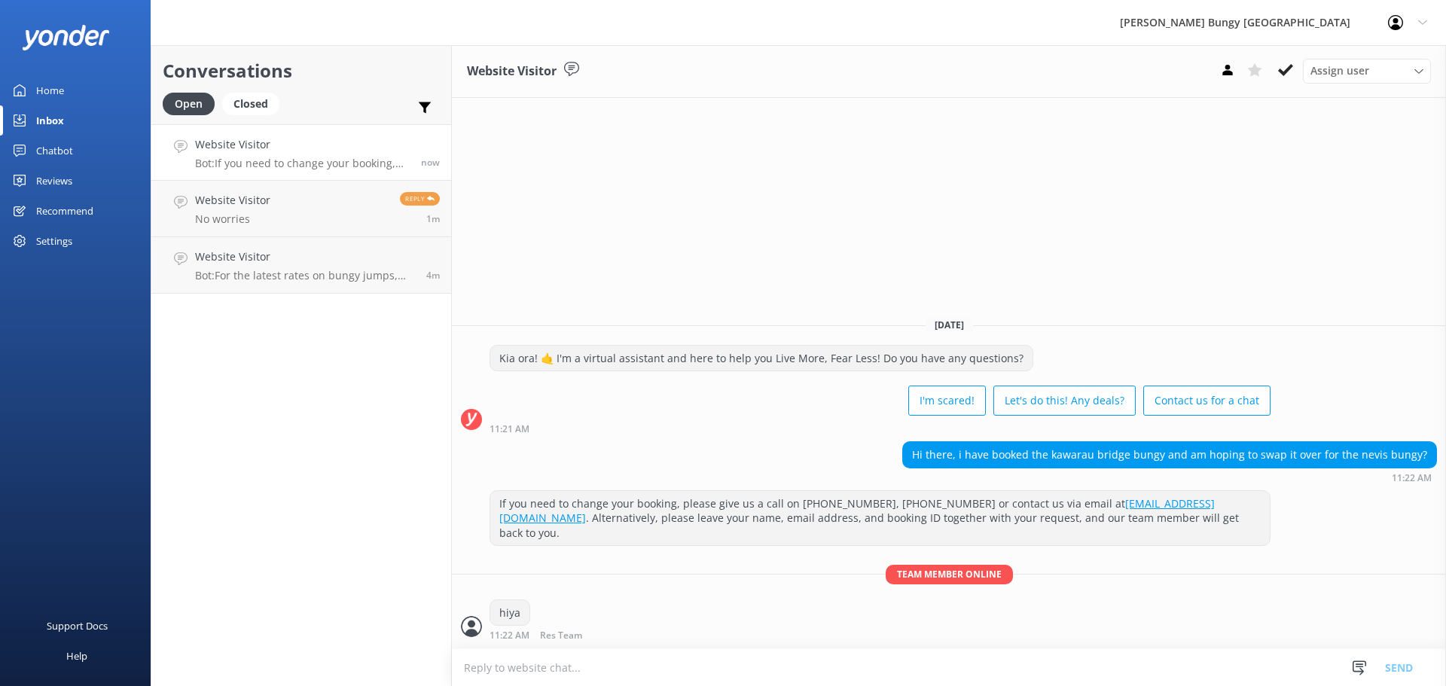
click at [857, 678] on textarea at bounding box center [949, 667] width 994 height 37
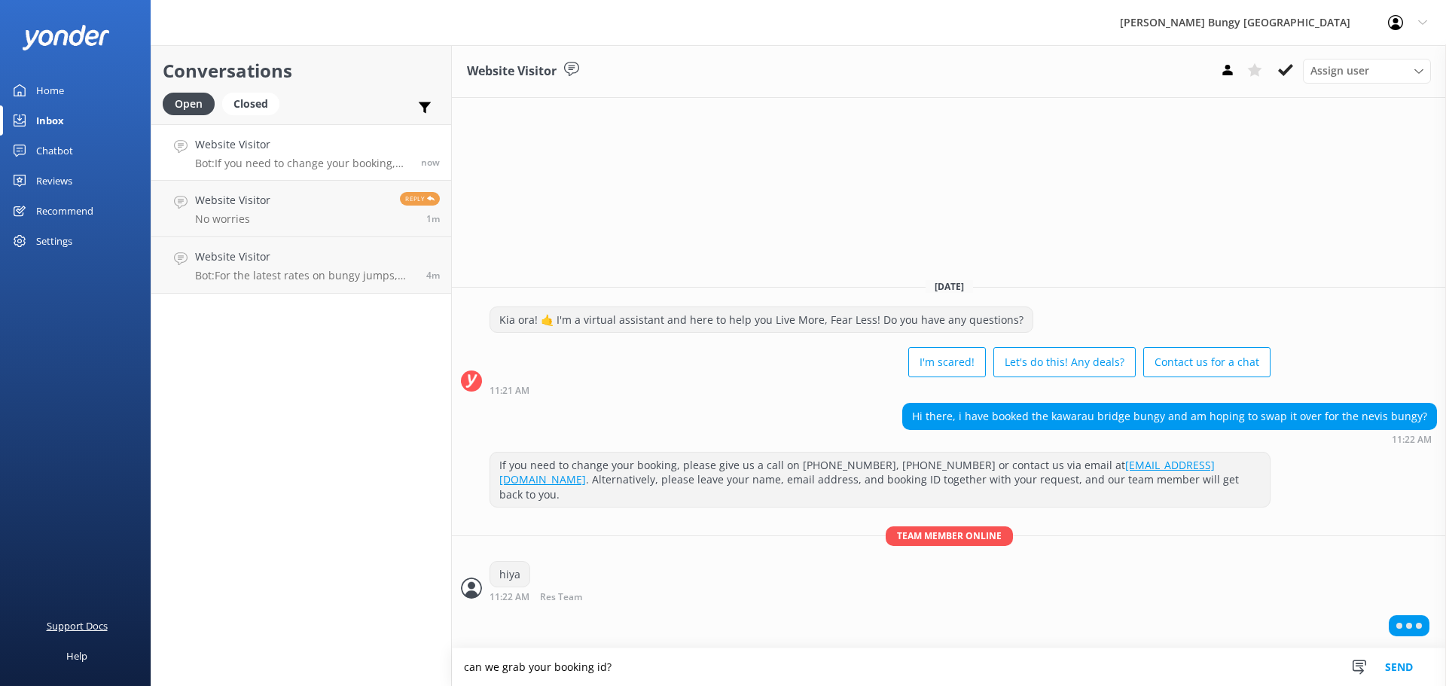
type textarea "can we grab your booking id?"
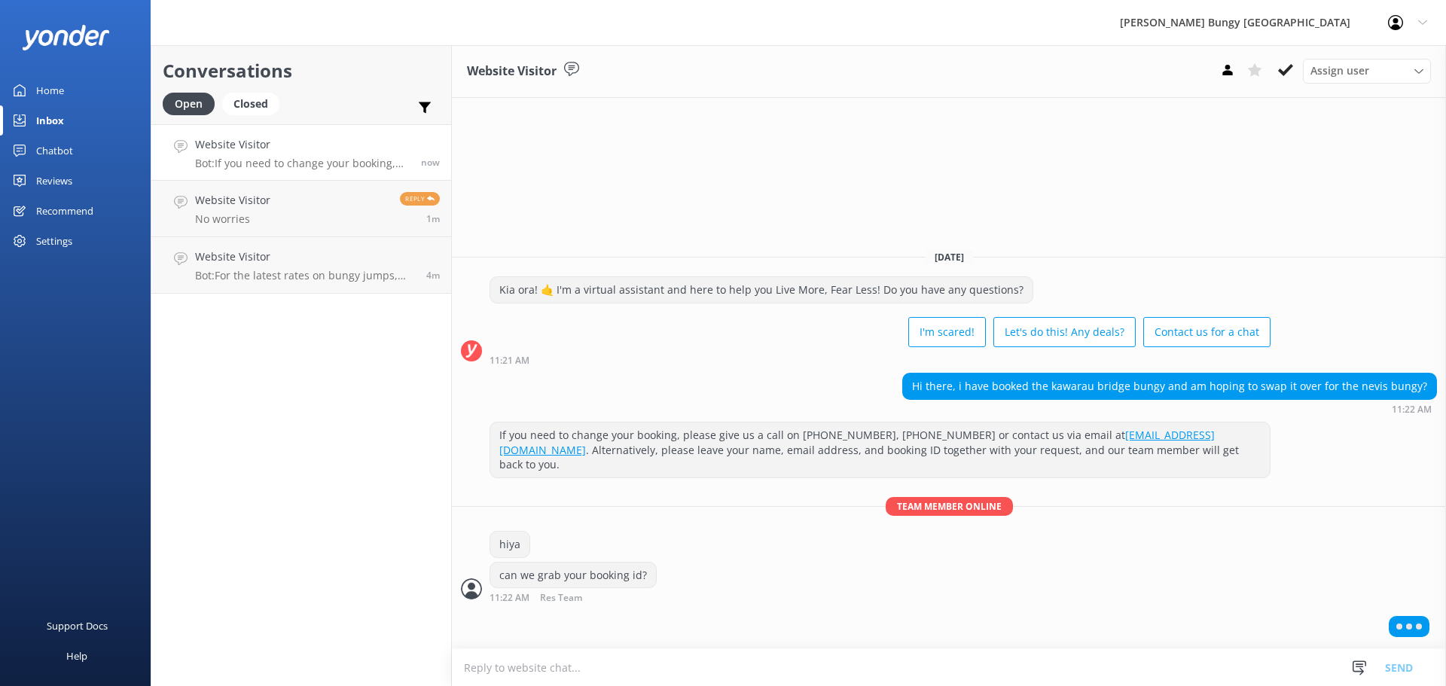
click at [554, 654] on textarea at bounding box center [949, 667] width 994 height 37
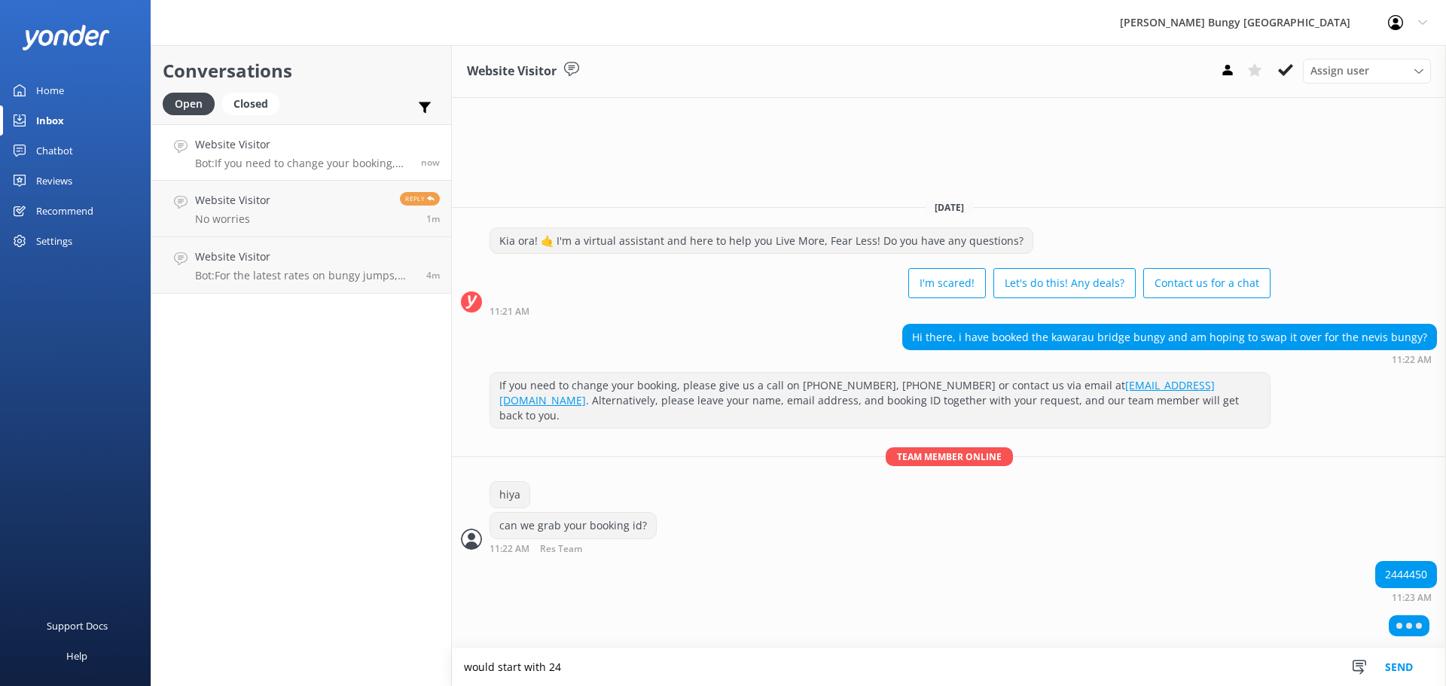
click at [1400, 580] on div "2444450" at bounding box center [1406, 575] width 60 height 26
copy div "2444450"
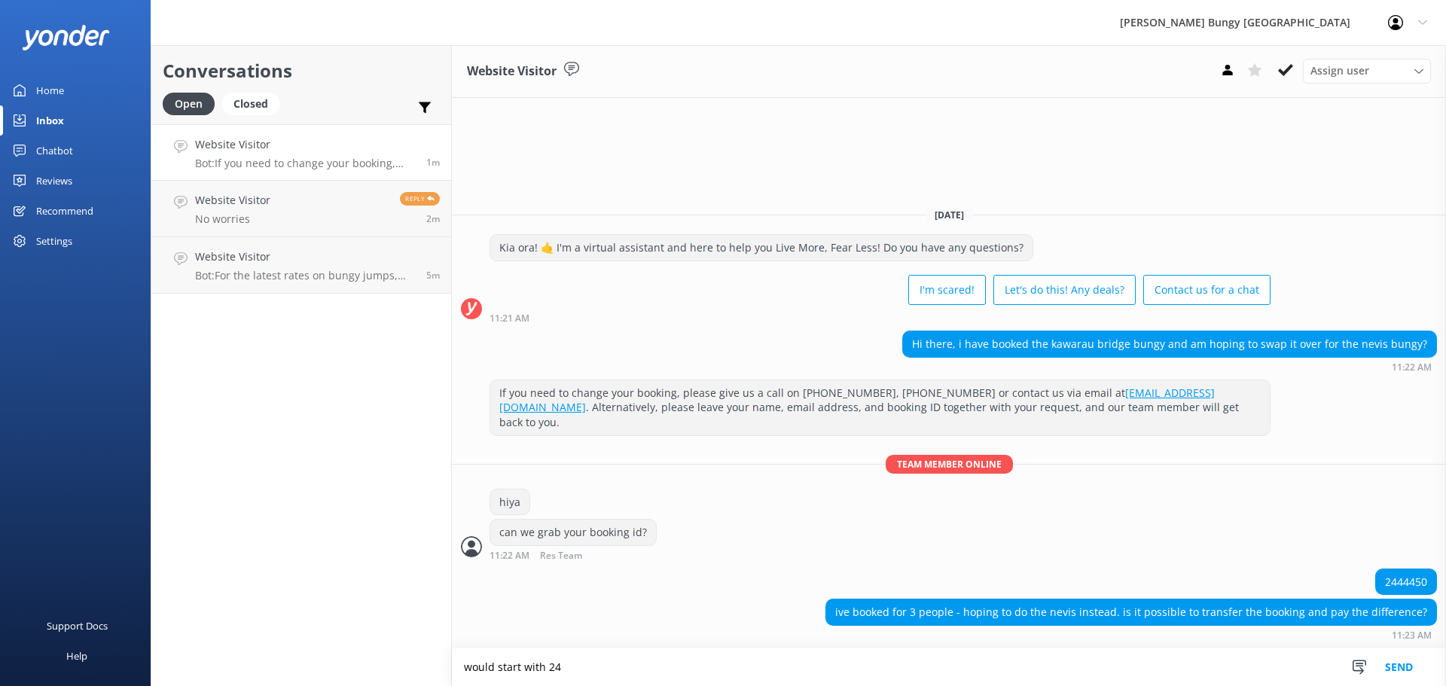
drag, startPoint x: 879, startPoint y: 663, endPoint x: 461, endPoint y: 584, distance: 425.4
click at [461, 584] on div "Website Visitor Assign user Mike Voyce Michelle Gillard Tech Admin Dan Waugh Re…" at bounding box center [949, 365] width 994 height 641
type textarea "yeah absolutely, i can swap it now and take payment over chat?"
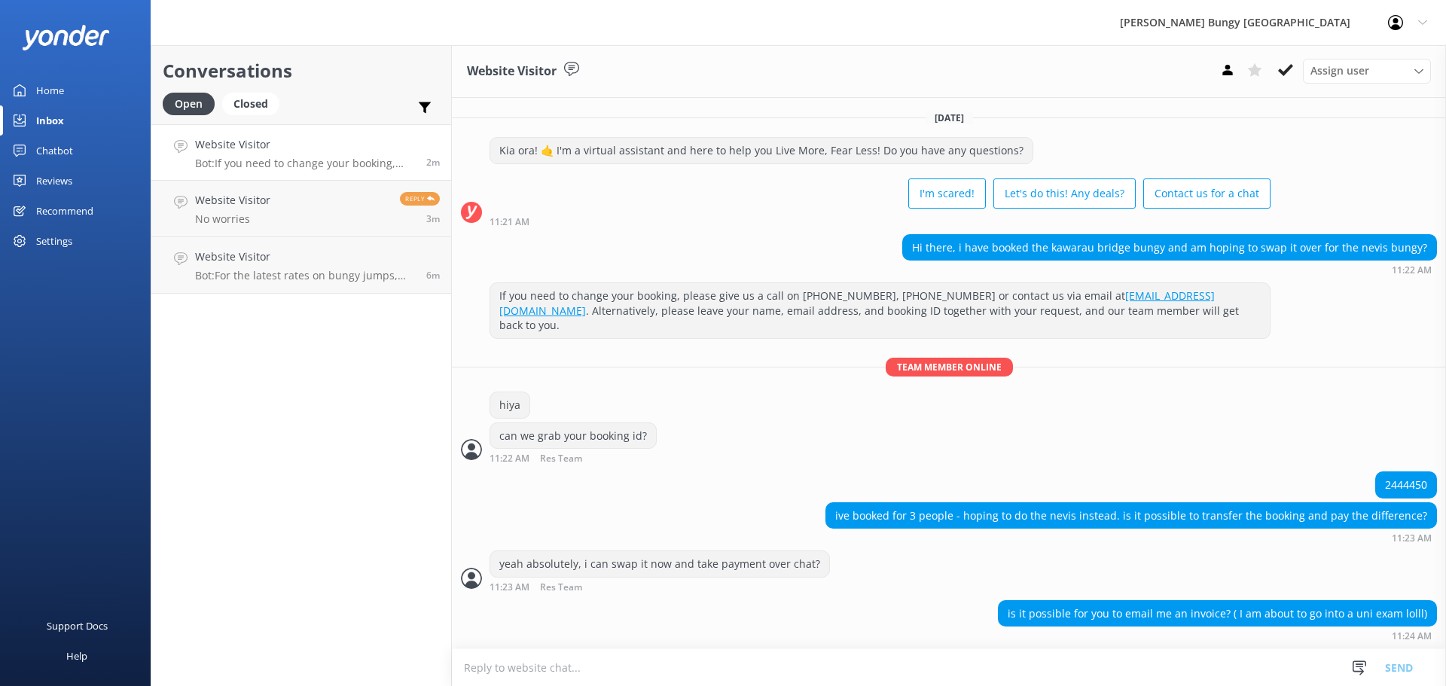
click at [862, 677] on textarea at bounding box center [949, 667] width 994 height 37
type textarea "s"
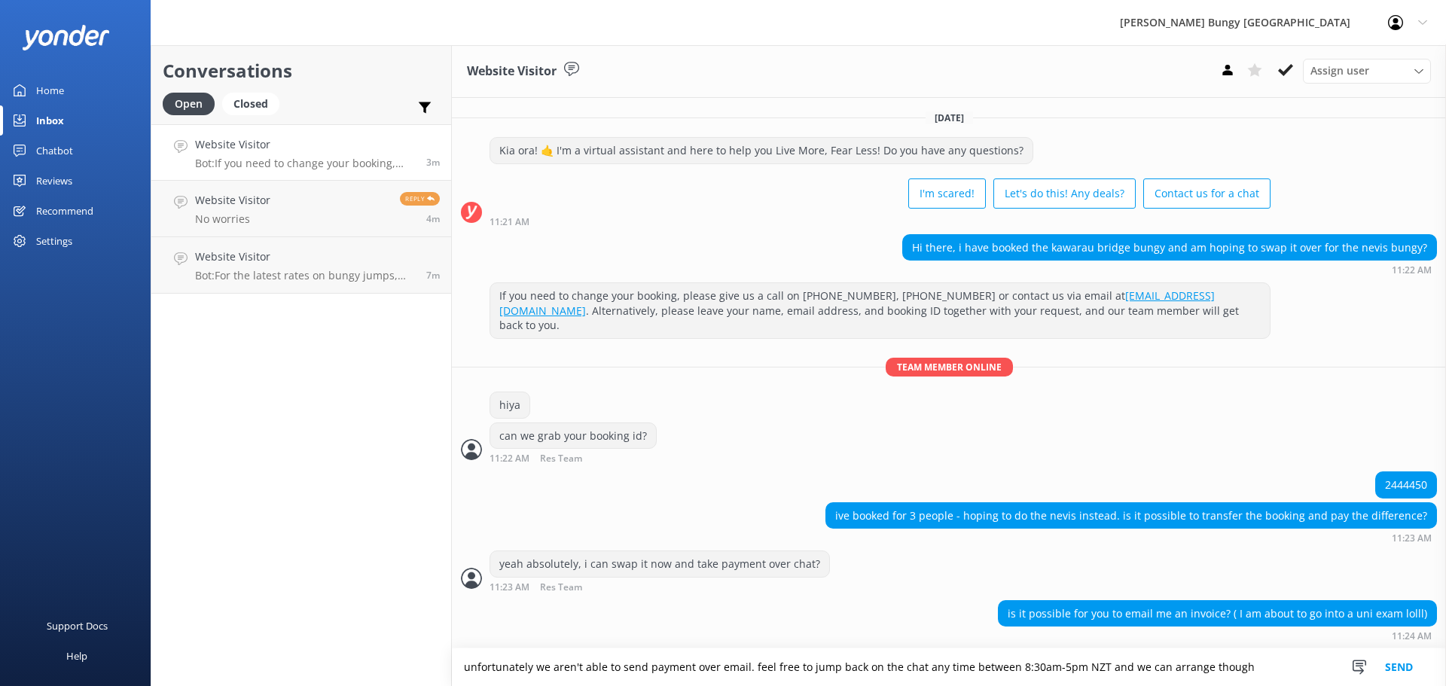
type textarea "unfortunately we aren't able to send payment over email. feel free to jump back…"
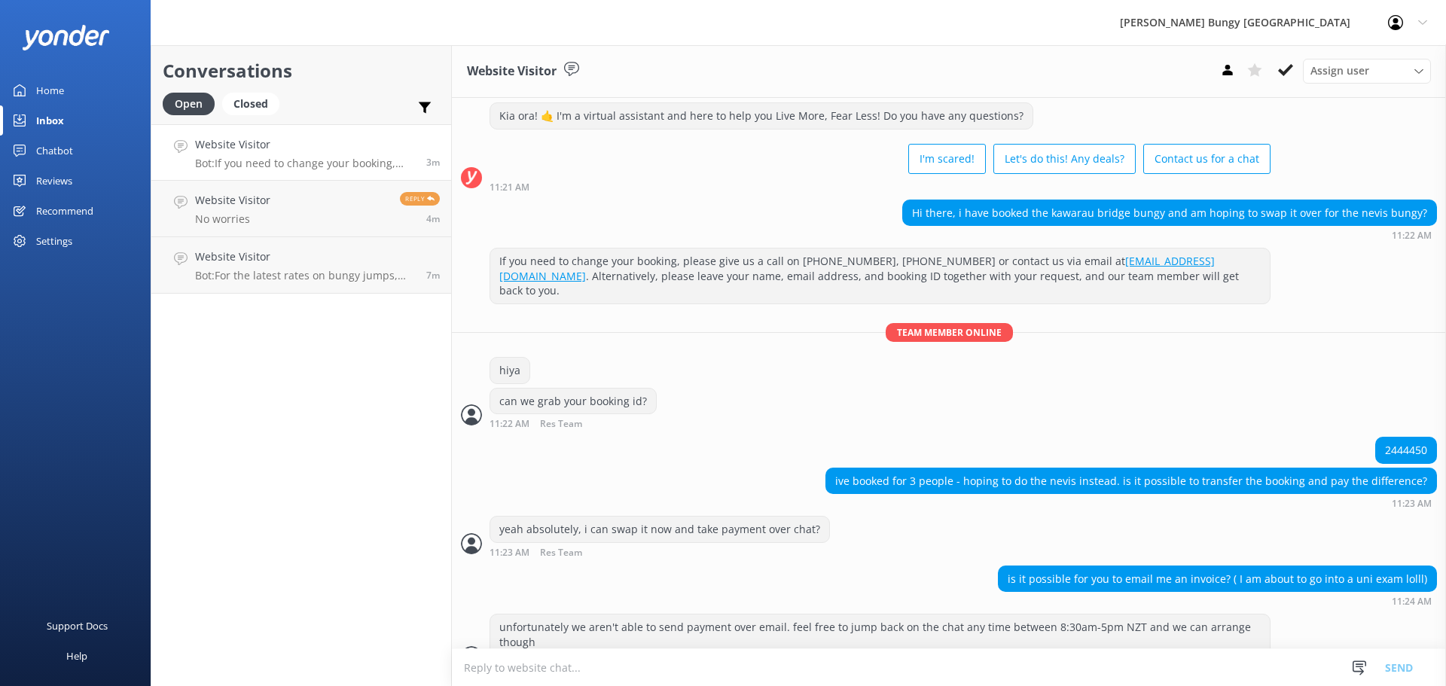
scroll to position [50, 0]
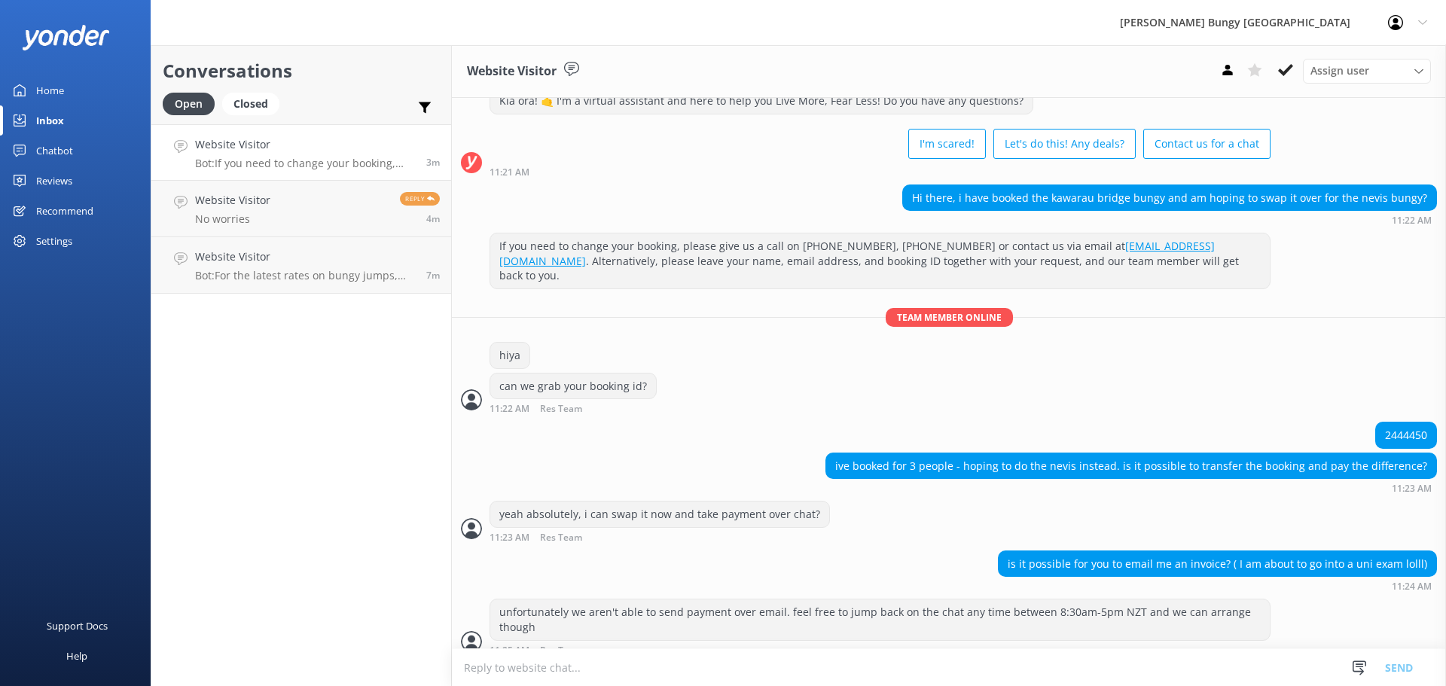
click at [329, 424] on div "Conversations Open Closed Important Assigned to me Unassigned Website Visitor B…" at bounding box center [301, 365] width 301 height 641
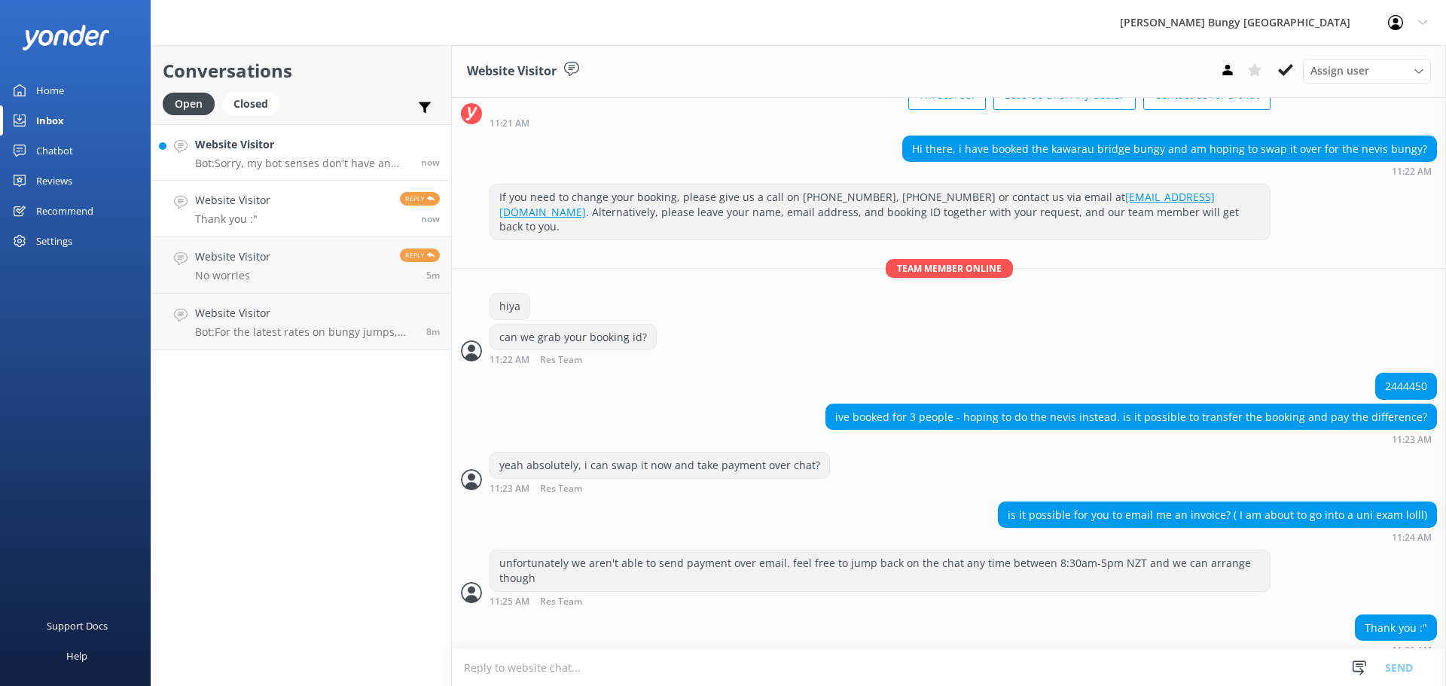
click at [368, 133] on link "Website Visitor Bot: Sorry, my bot senses don't have an answer for that, please…" at bounding box center [301, 152] width 300 height 56
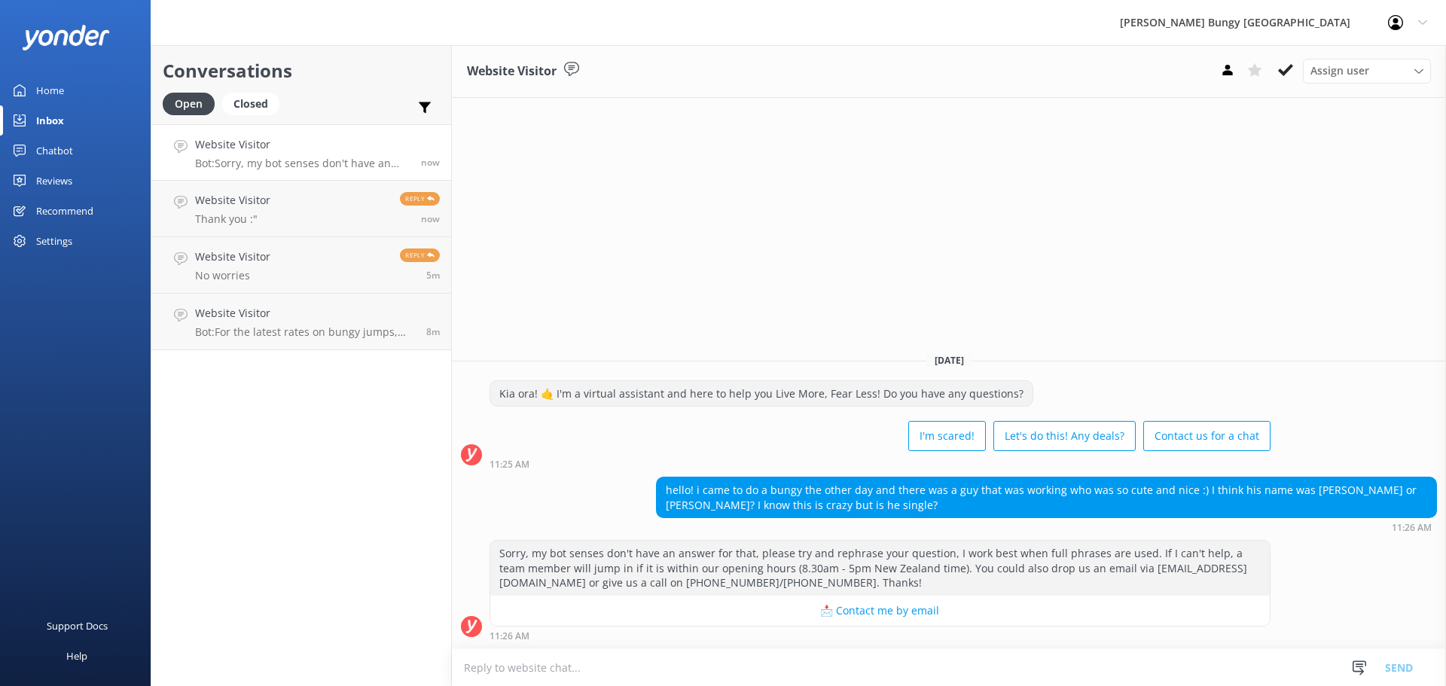
click at [471, 673] on textarea at bounding box center [949, 667] width 994 height 37
click at [572, 273] on div "Website Visitor Assign user Mike Voyce Michelle Gillard Tech Admin Dan Waugh Re…" at bounding box center [949, 365] width 994 height 641
click at [384, 194] on link "Website Visitor Thank you :" Reply 12m" at bounding box center [301, 209] width 300 height 56
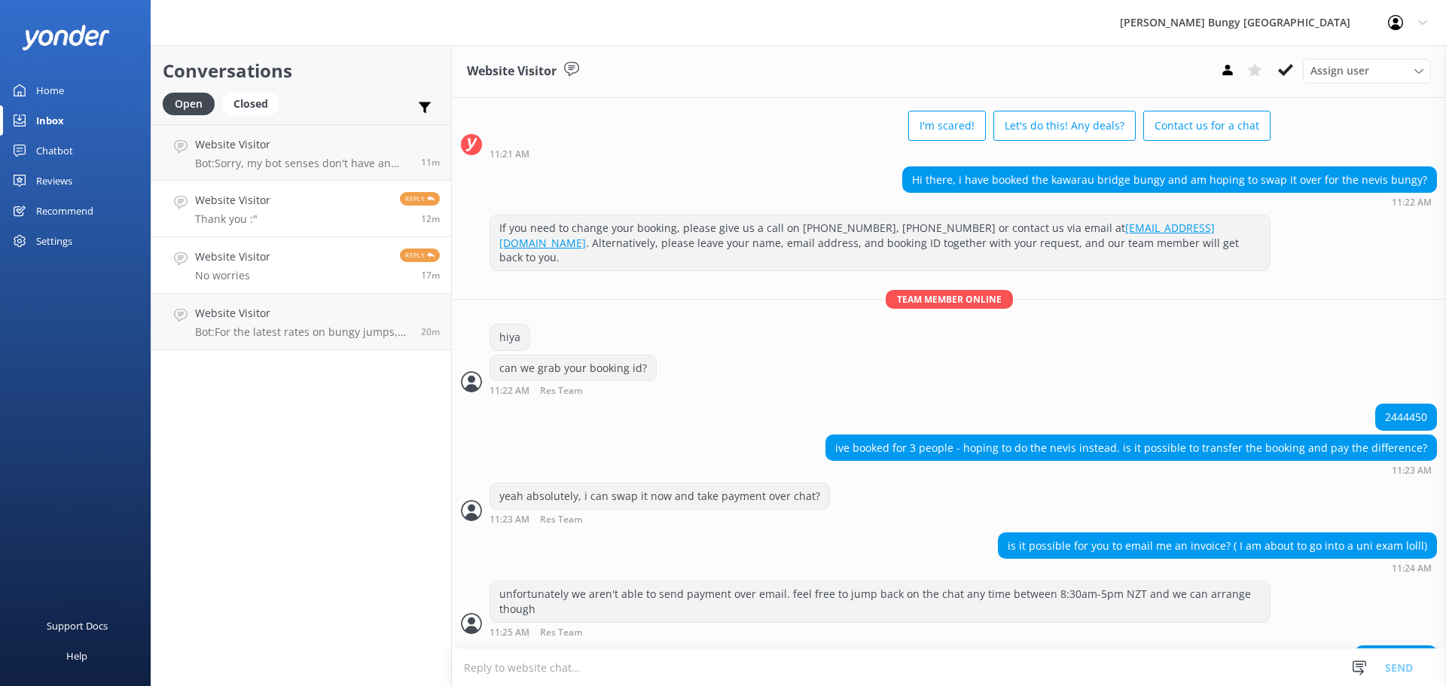
scroll to position [99, 0]
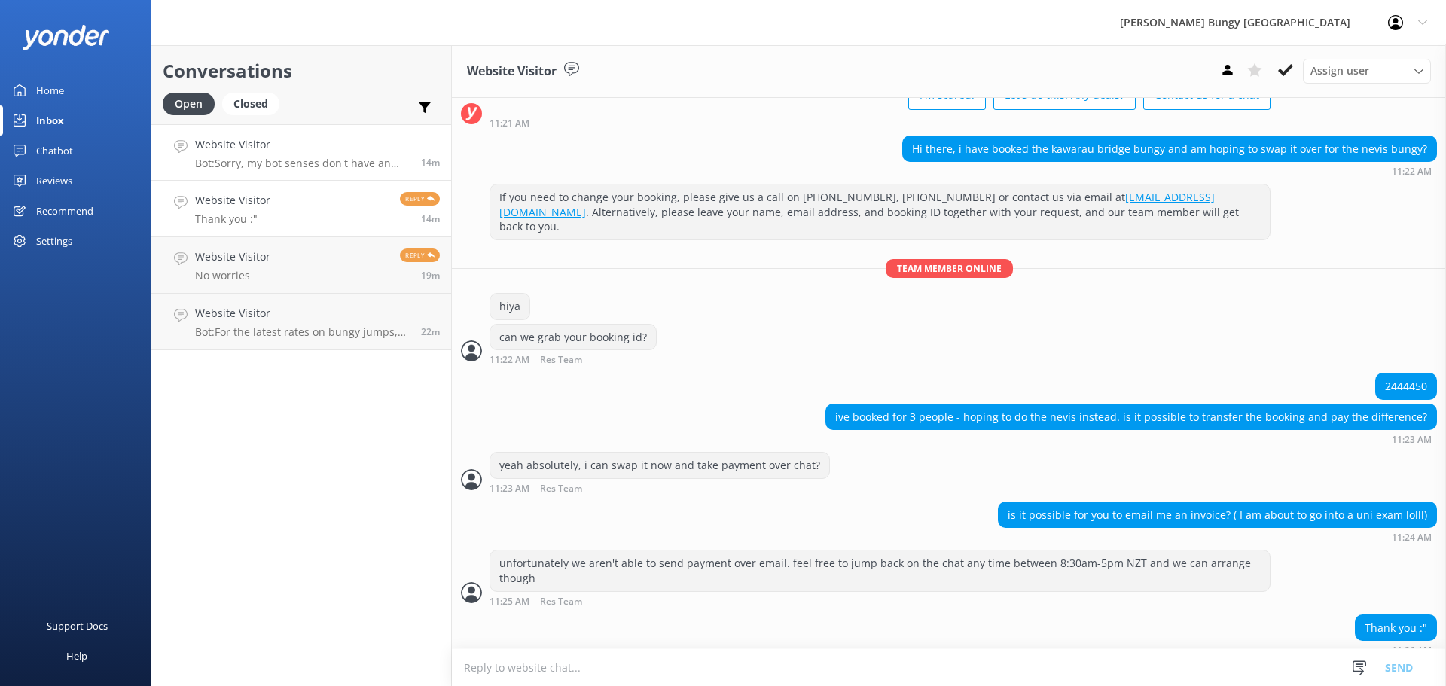
click at [284, 168] on p "Bot: Sorry, my bot senses don't have an answer for that, please try and rephras…" at bounding box center [302, 164] width 215 height 14
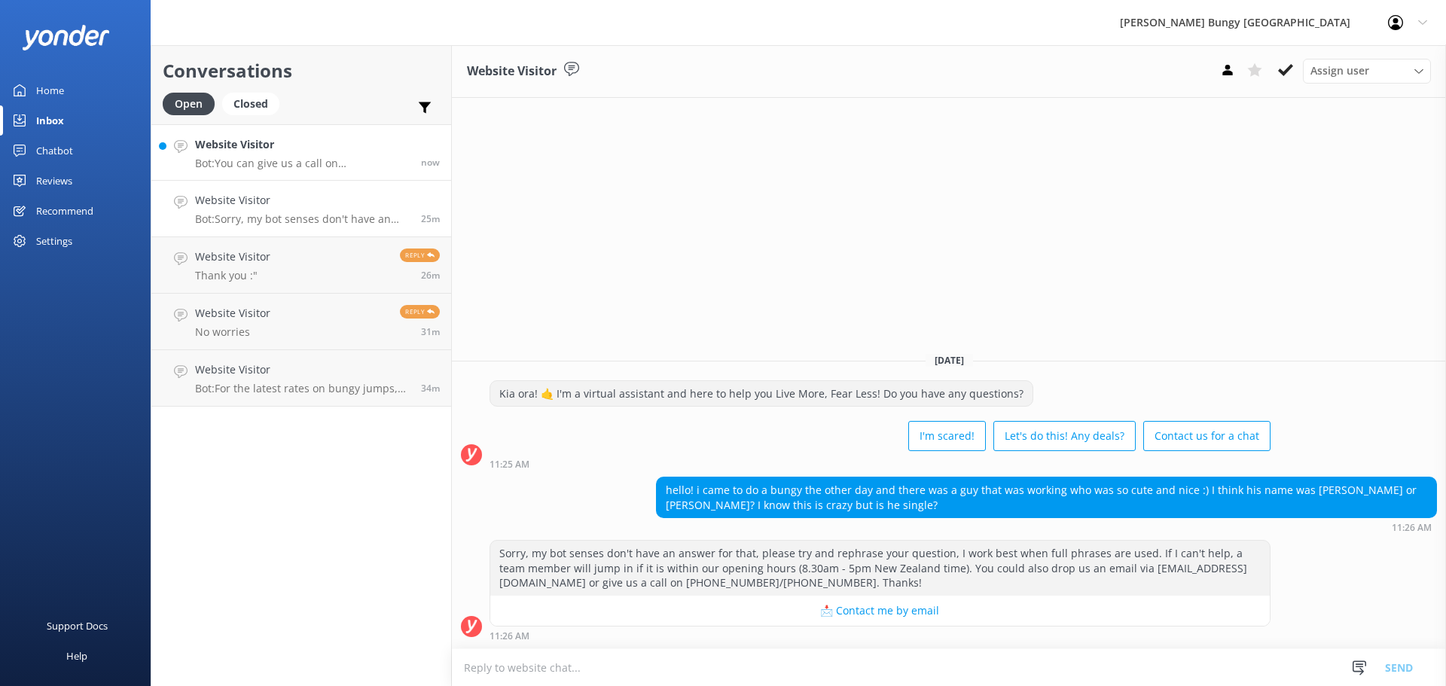
click at [303, 167] on p "Bot: You can give us a call on [PHONE_NUMBER] or [PHONE_NUMBER] to chat with a …" at bounding box center [302, 164] width 215 height 14
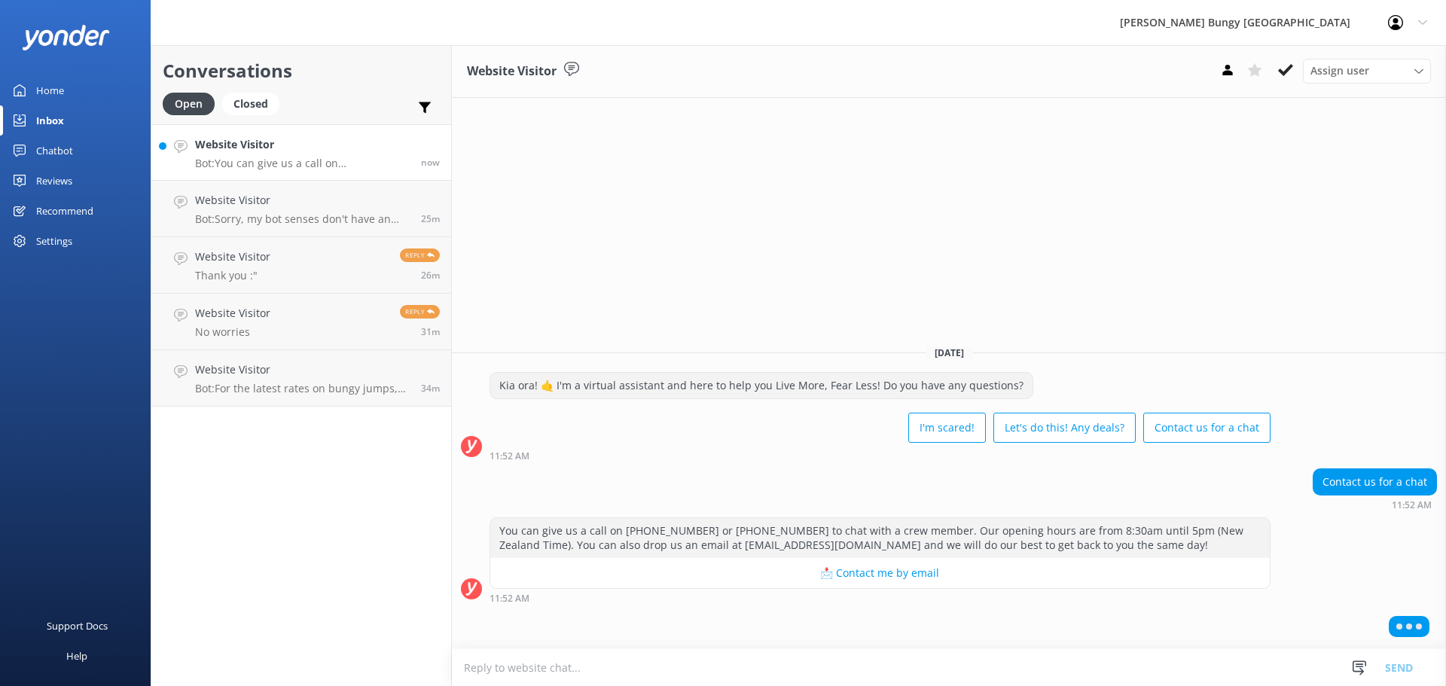
click at [520, 670] on textarea at bounding box center [949, 667] width 994 height 37
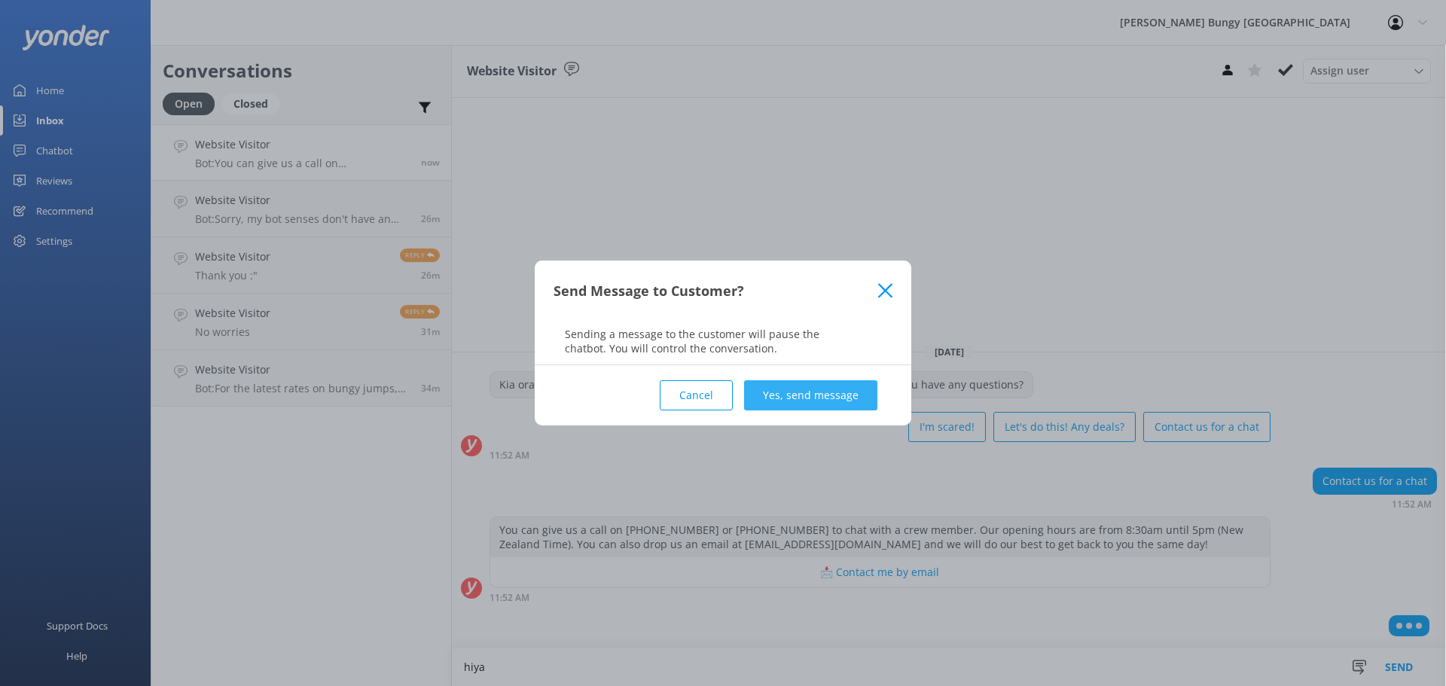
type textarea "hiya"
click at [849, 405] on button "Yes, send message" at bounding box center [810, 395] width 133 height 30
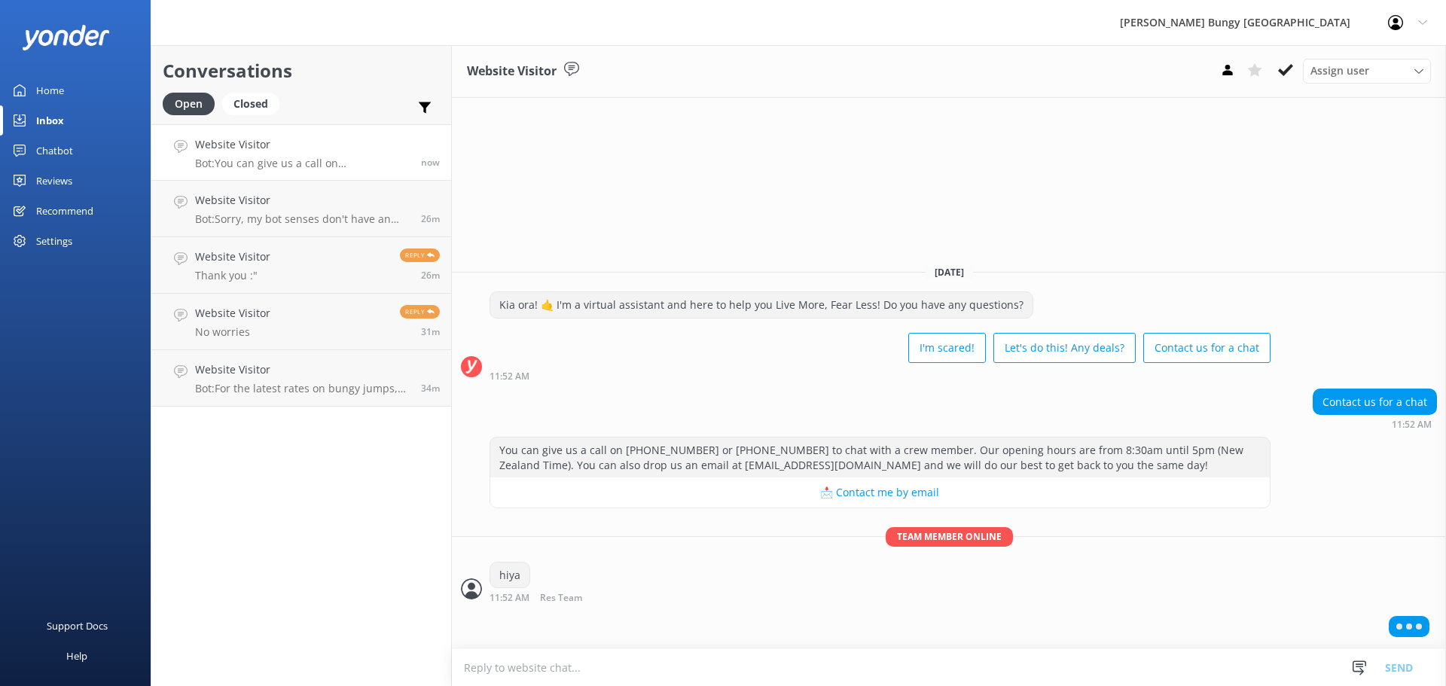
click at [721, 674] on textarea at bounding box center [949, 667] width 994 height 37
type textarea "how can we help?"
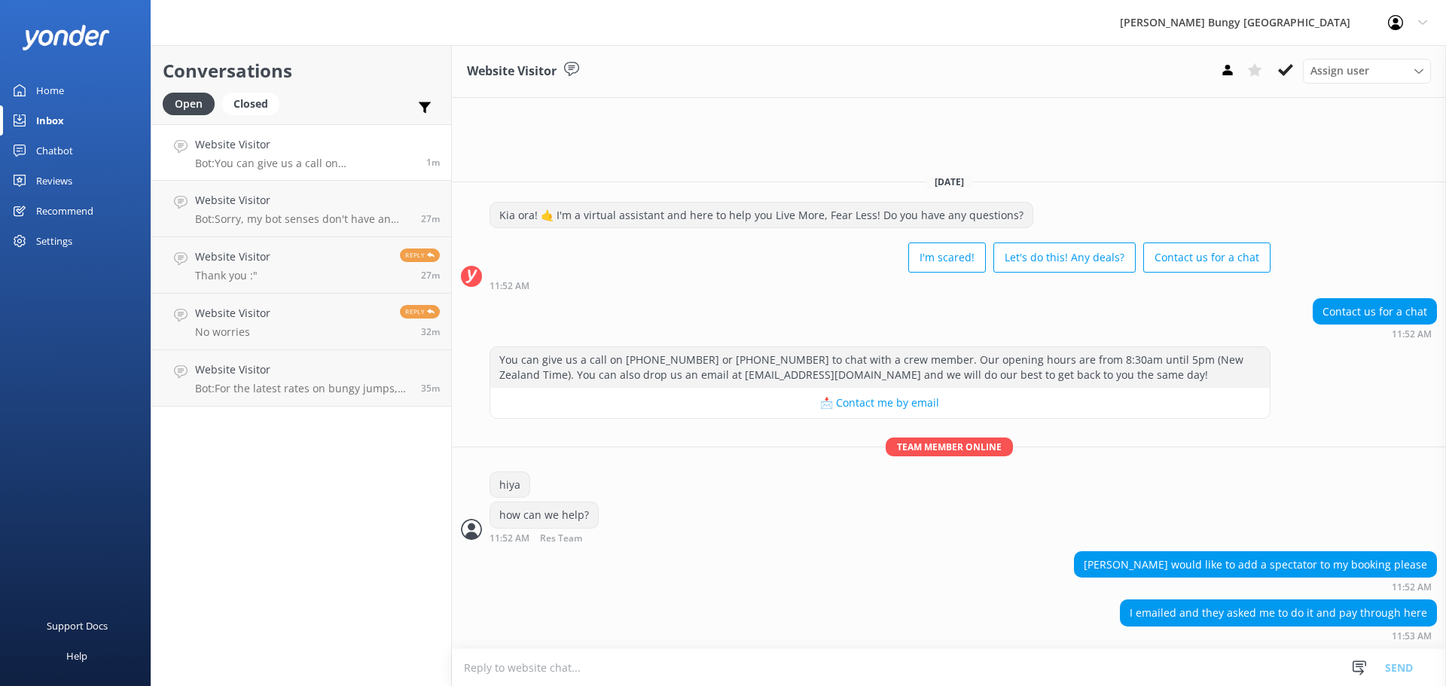
click at [752, 603] on div "I emailed and they asked me to do it and pay through here 11:53 AM" at bounding box center [949, 619] width 994 height 41
click at [807, 657] on textarea at bounding box center [949, 667] width 994 height 37
type textarea "nice yeah can do"
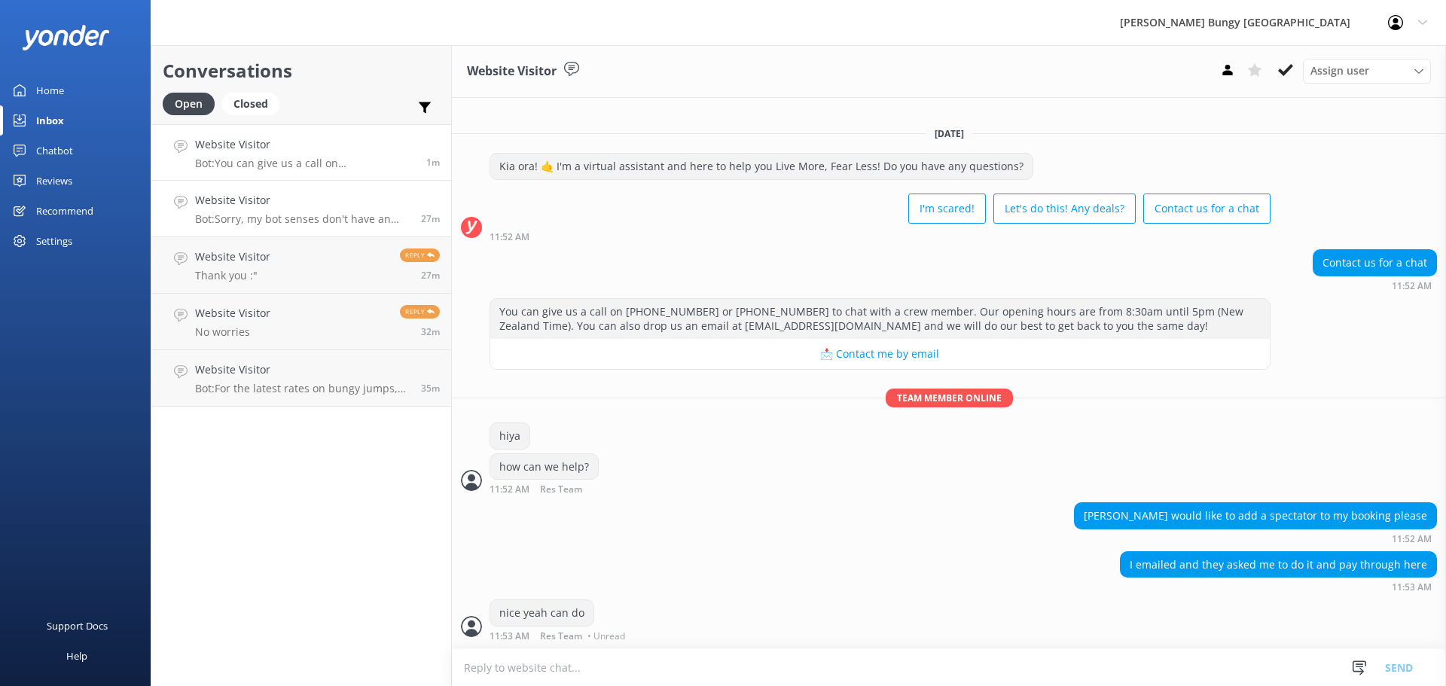
click at [316, 232] on link "Website Visitor Bot: Sorry, my bot senses don't have an answer for that, please…" at bounding box center [301, 209] width 300 height 56
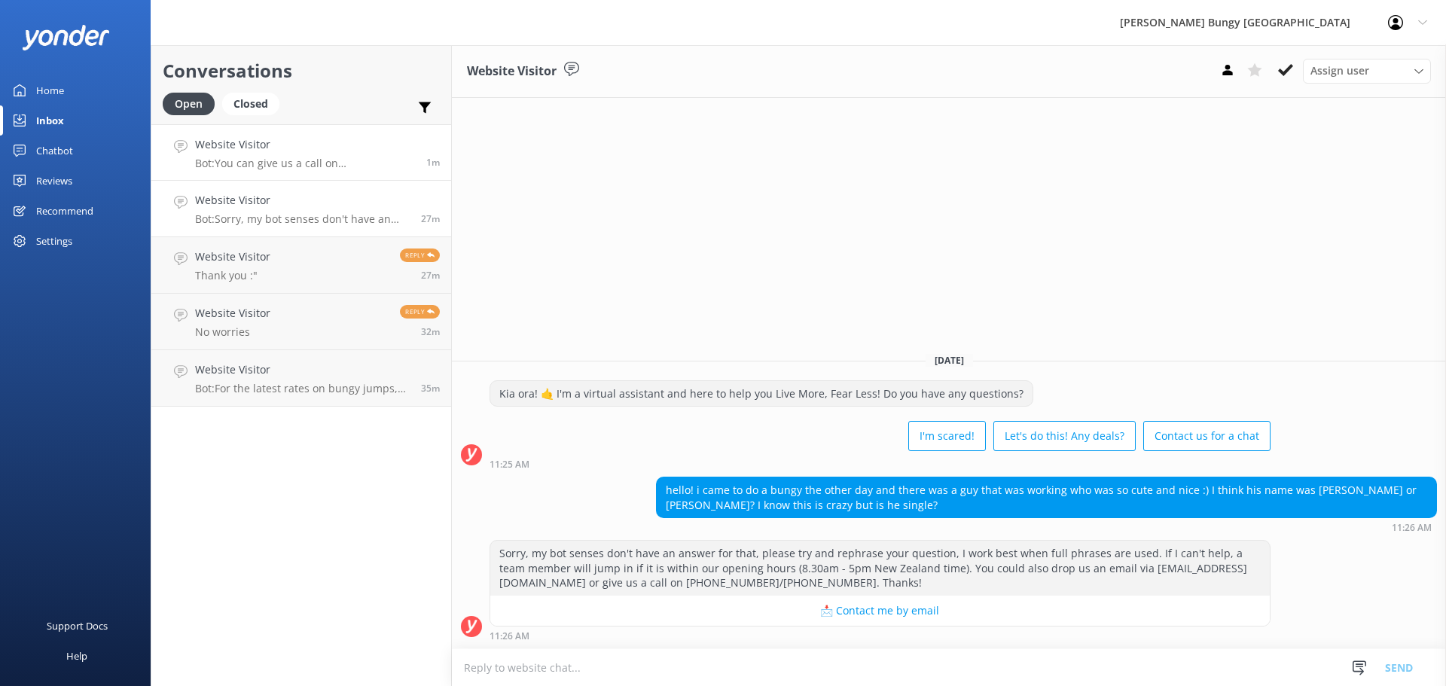
click at [301, 136] on link "Website Visitor Bot: You can give us a call on [PHONE_NUMBER] or [PHONE_NUMBER]…" at bounding box center [301, 152] width 300 height 56
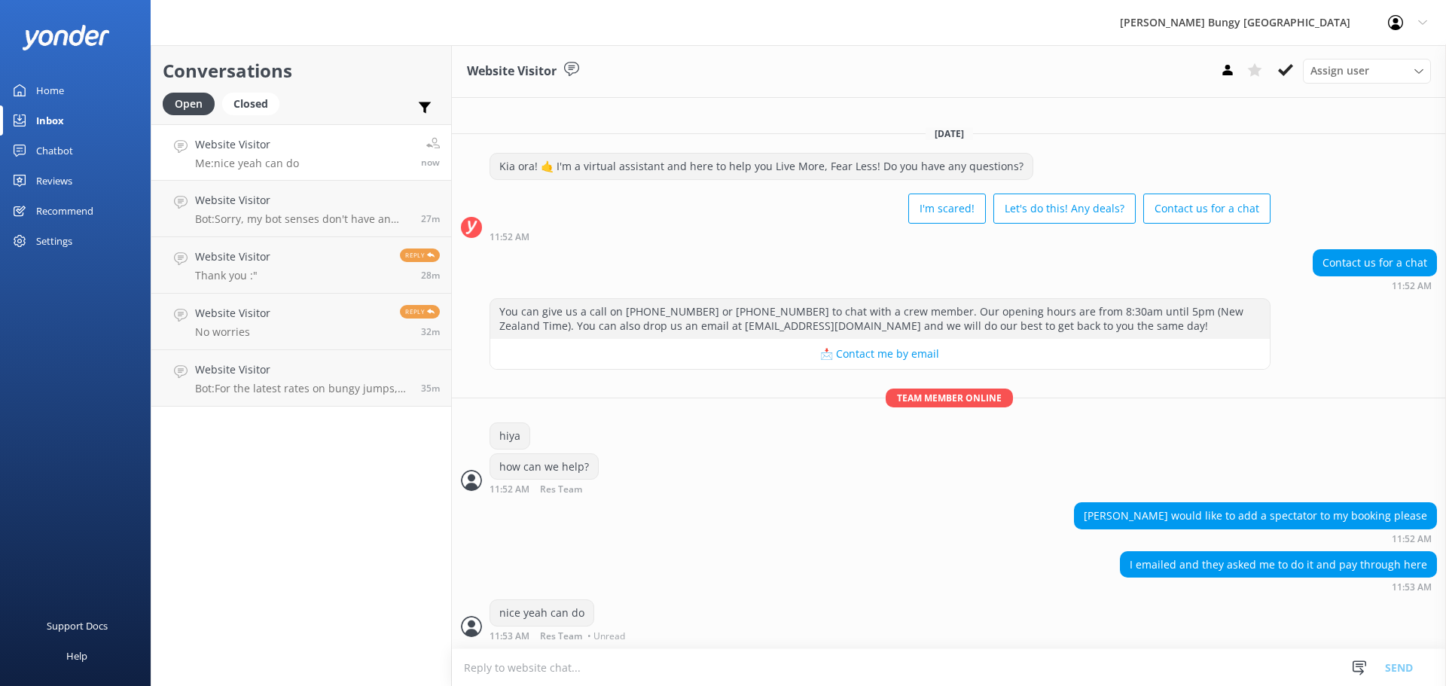
click at [572, 672] on textarea at bounding box center [949, 667] width 994 height 37
type textarea "can we grab your booking id?"
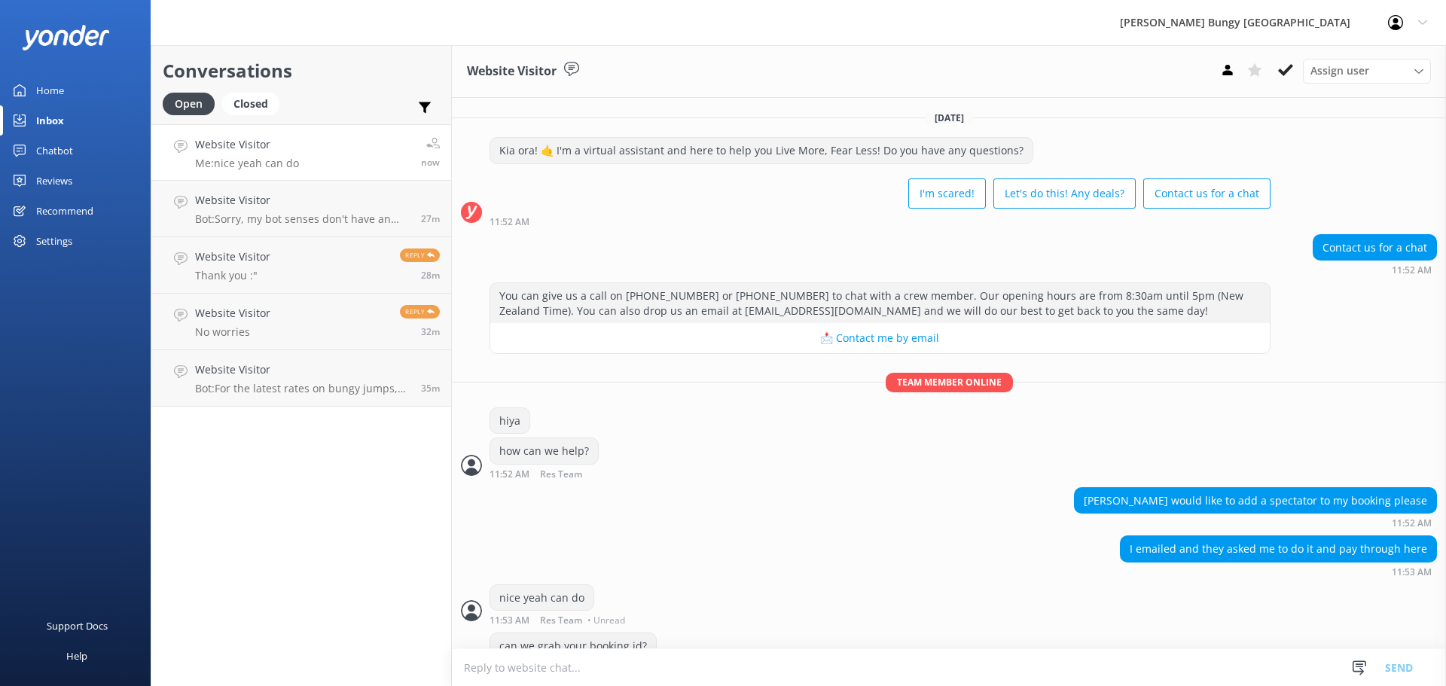
scroll to position [33, 0]
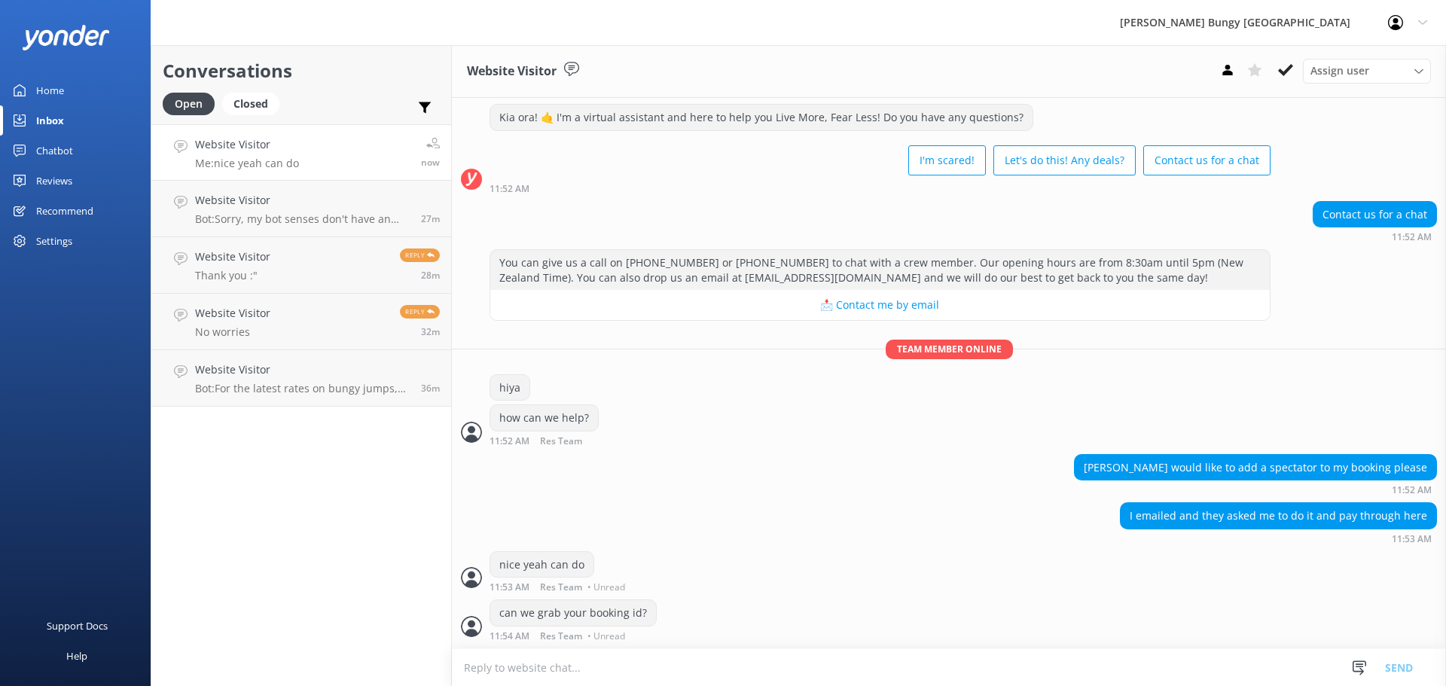
click at [603, 541] on div "I emailed and they asked me to do it and pay through here 11:53 AM" at bounding box center [949, 522] width 994 height 41
drag, startPoint x: 498, startPoint y: 544, endPoint x: 660, endPoint y: 675, distance: 207.8
click at [660, 675] on div "Website Visitor Assign user [PERSON_NAME] [PERSON_NAME] Tech Admin [PERSON_NAME…" at bounding box center [949, 365] width 994 height 641
click at [671, 658] on textarea at bounding box center [949, 667] width 994 height 37
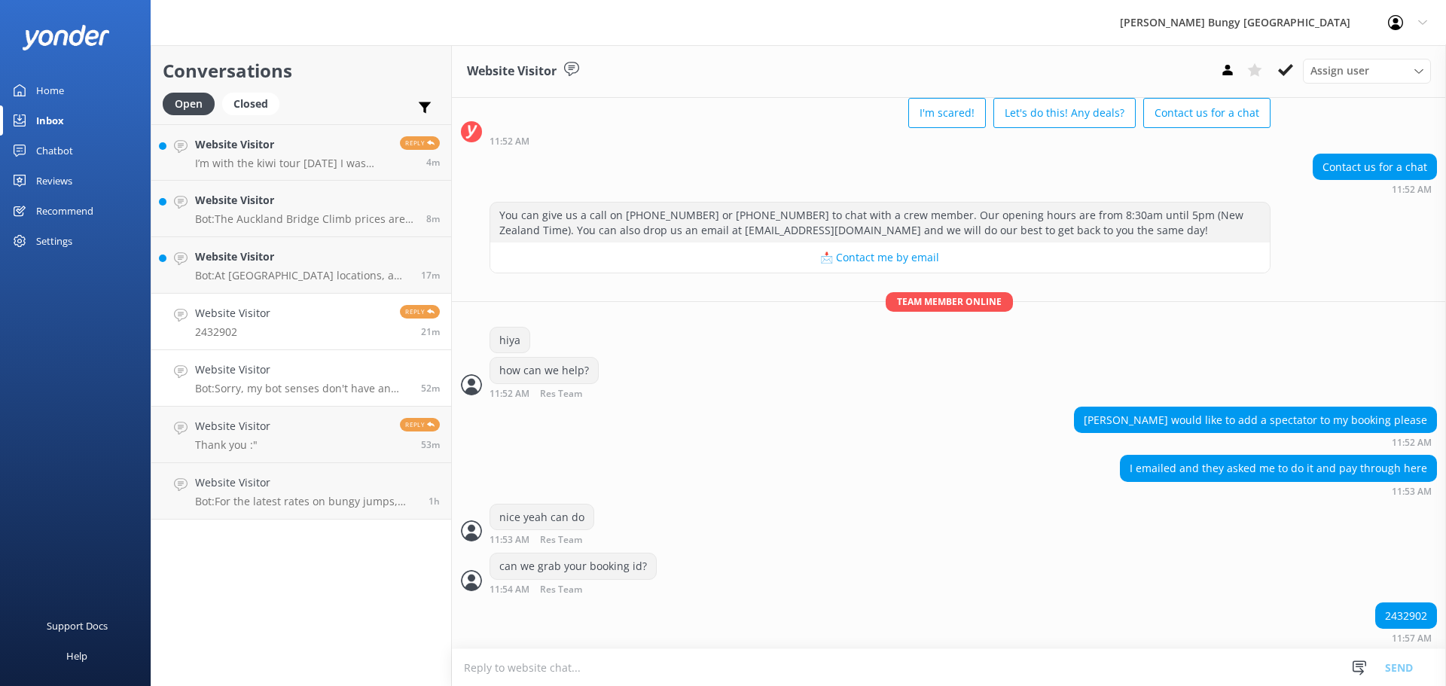
scroll to position [83, 0]
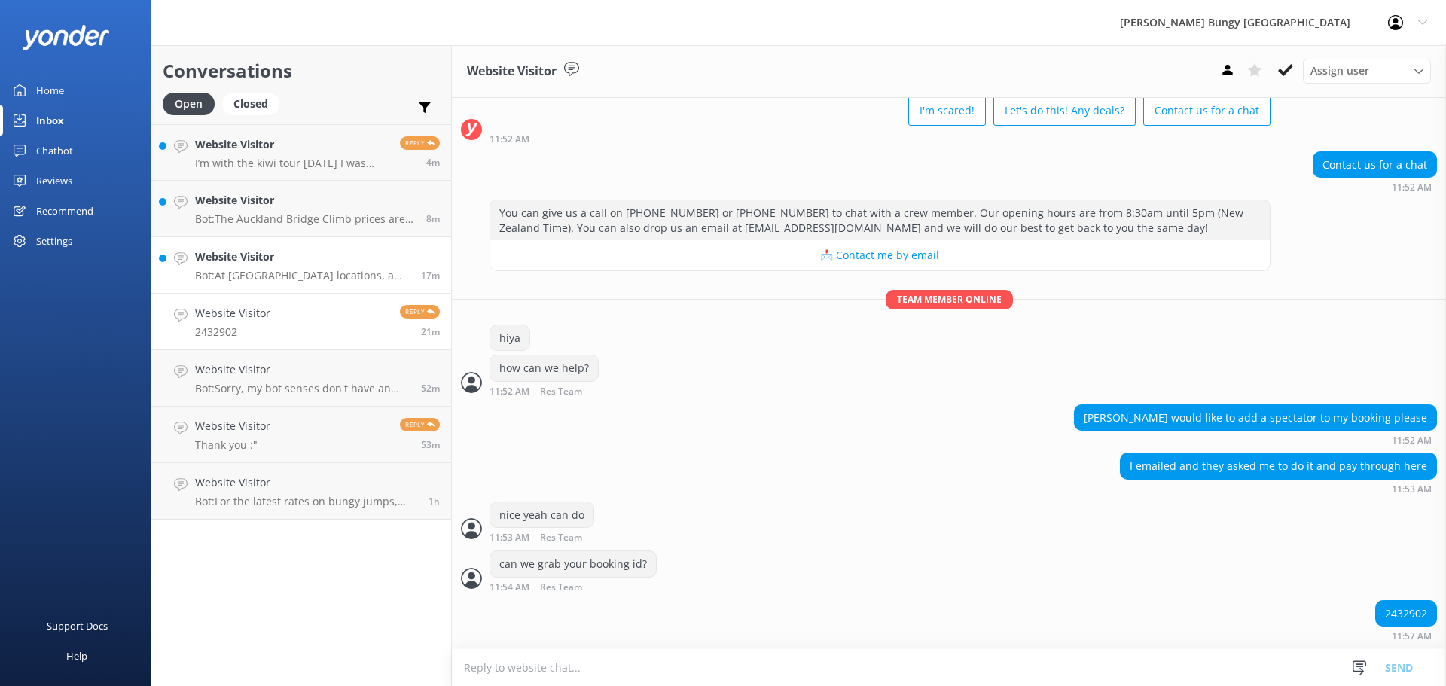
click at [270, 240] on link "Website Visitor Bot: At [GEOGRAPHIC_DATA] locations, a freestyle or body harnes…" at bounding box center [301, 265] width 300 height 56
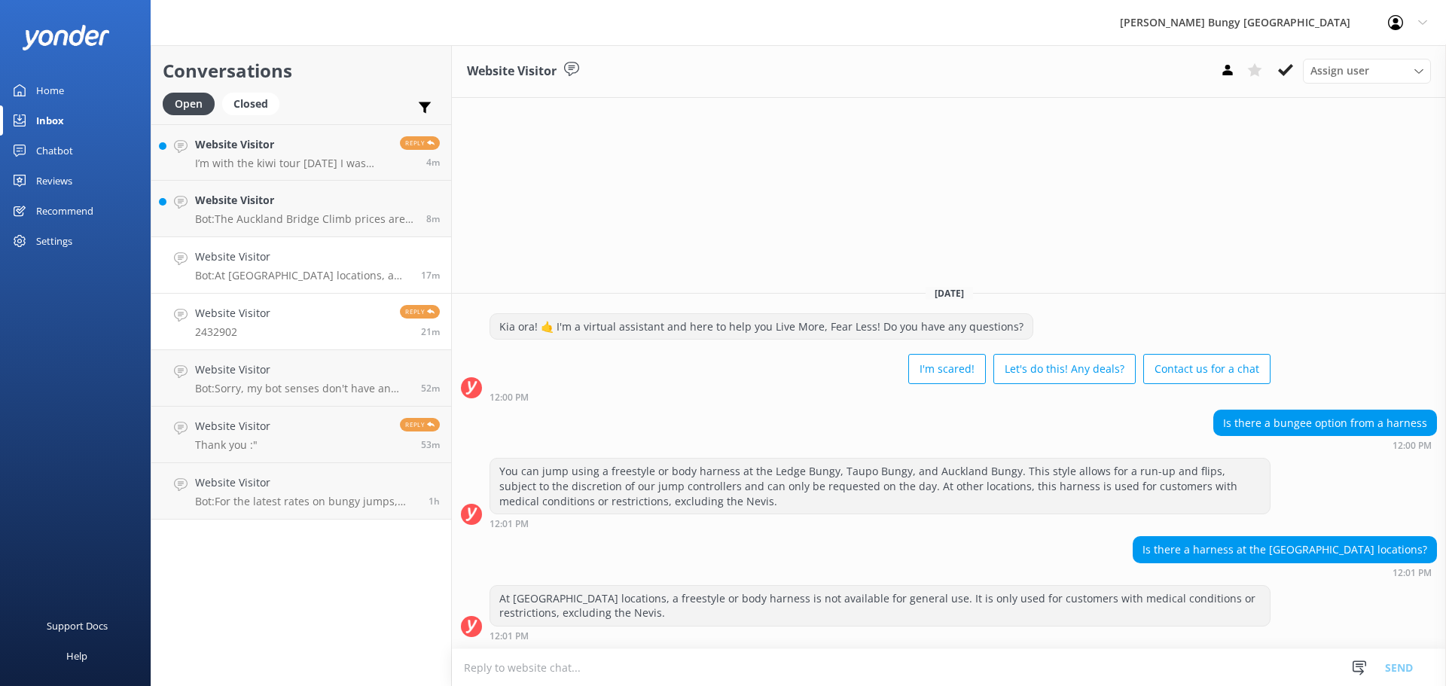
click at [285, 320] on link "Website Visitor 2432902 Reply 21m" at bounding box center [301, 322] width 300 height 56
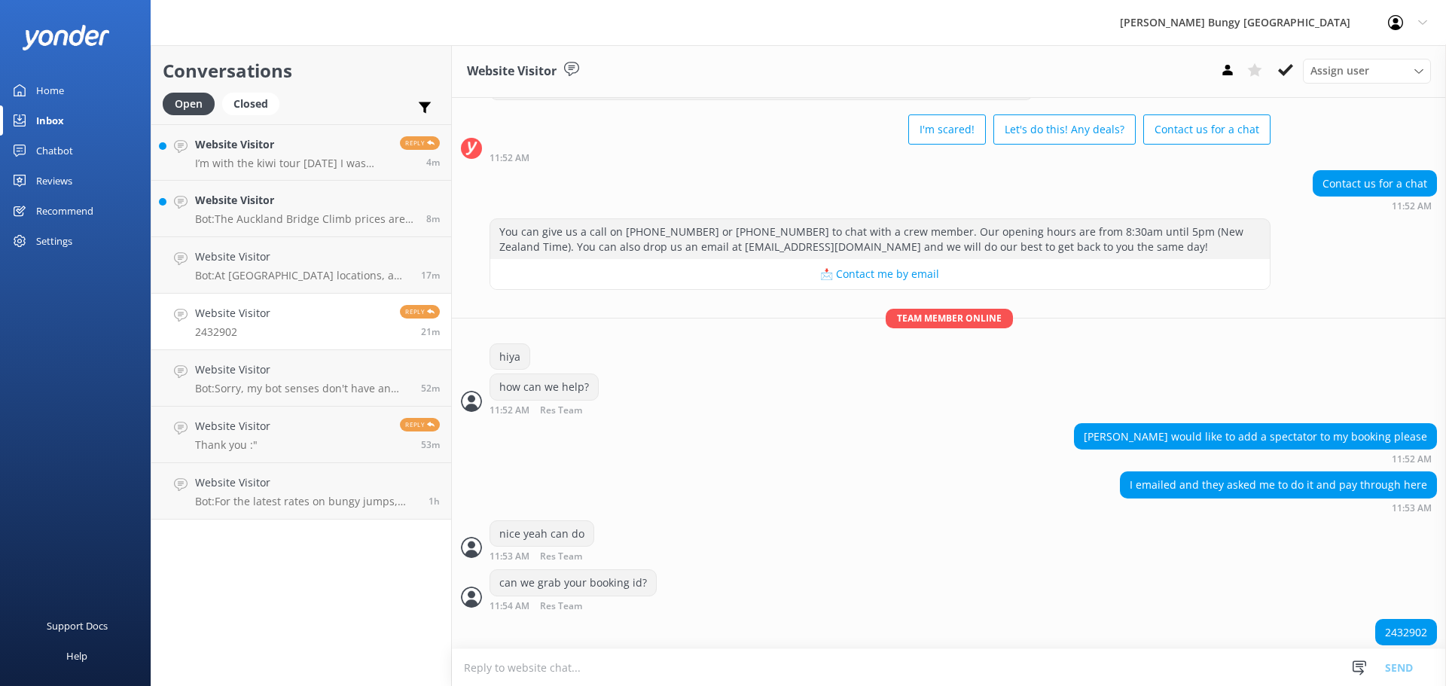
scroll to position [83, 0]
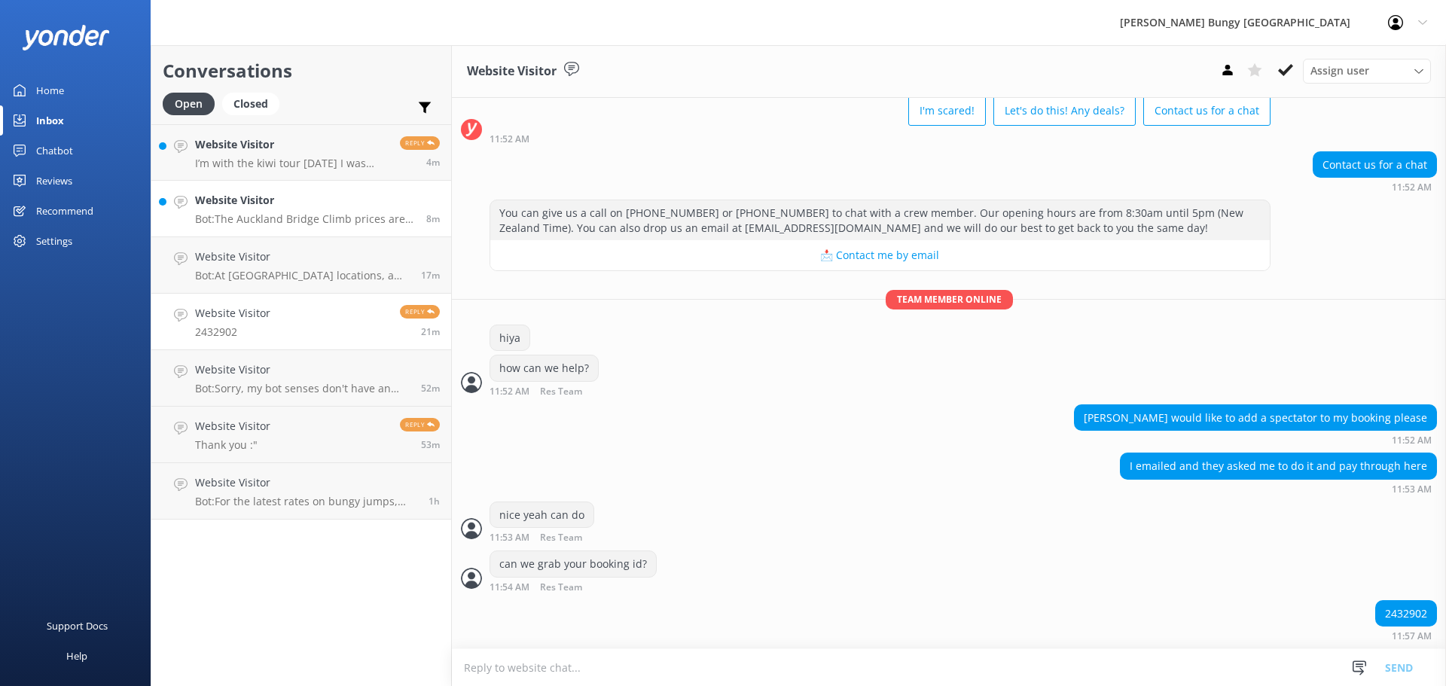
click at [304, 217] on p "Bot: The Auckland Bridge Climb prices are from $165 per adult (15+yrs), $125 pe…" at bounding box center [305, 219] width 220 height 14
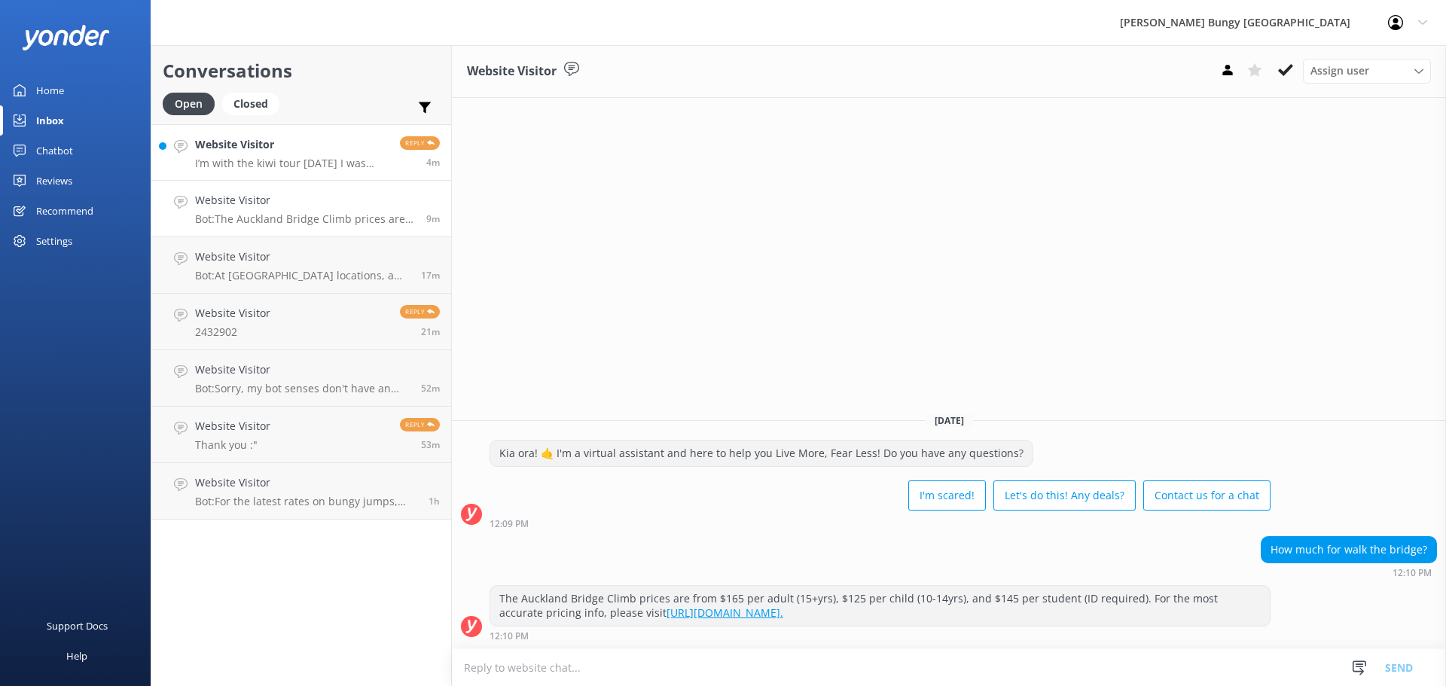
click at [220, 164] on p "I’m with the kiwi tour on Friday the 15th I was hoping to book the swing same t…" at bounding box center [292, 164] width 194 height 14
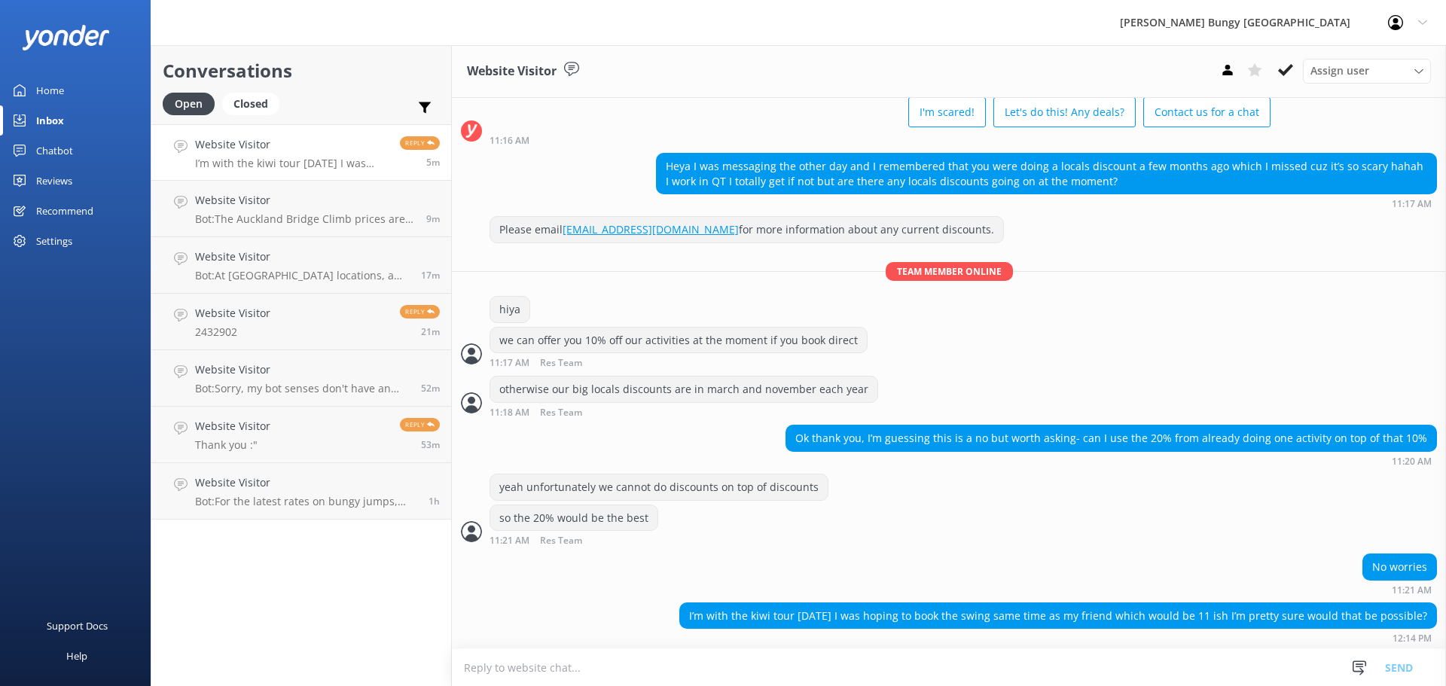
scroll to position [743, 0]
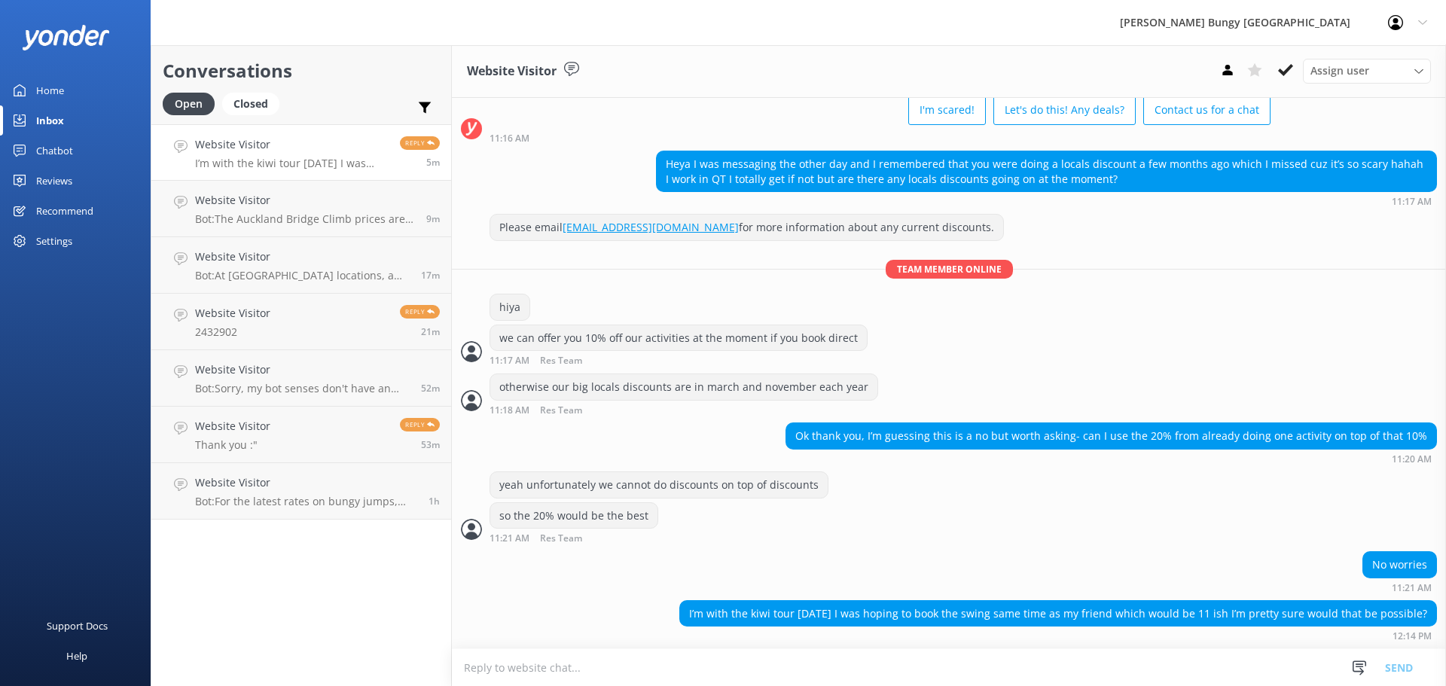
click at [800, 666] on textarea at bounding box center [949, 667] width 994 height 37
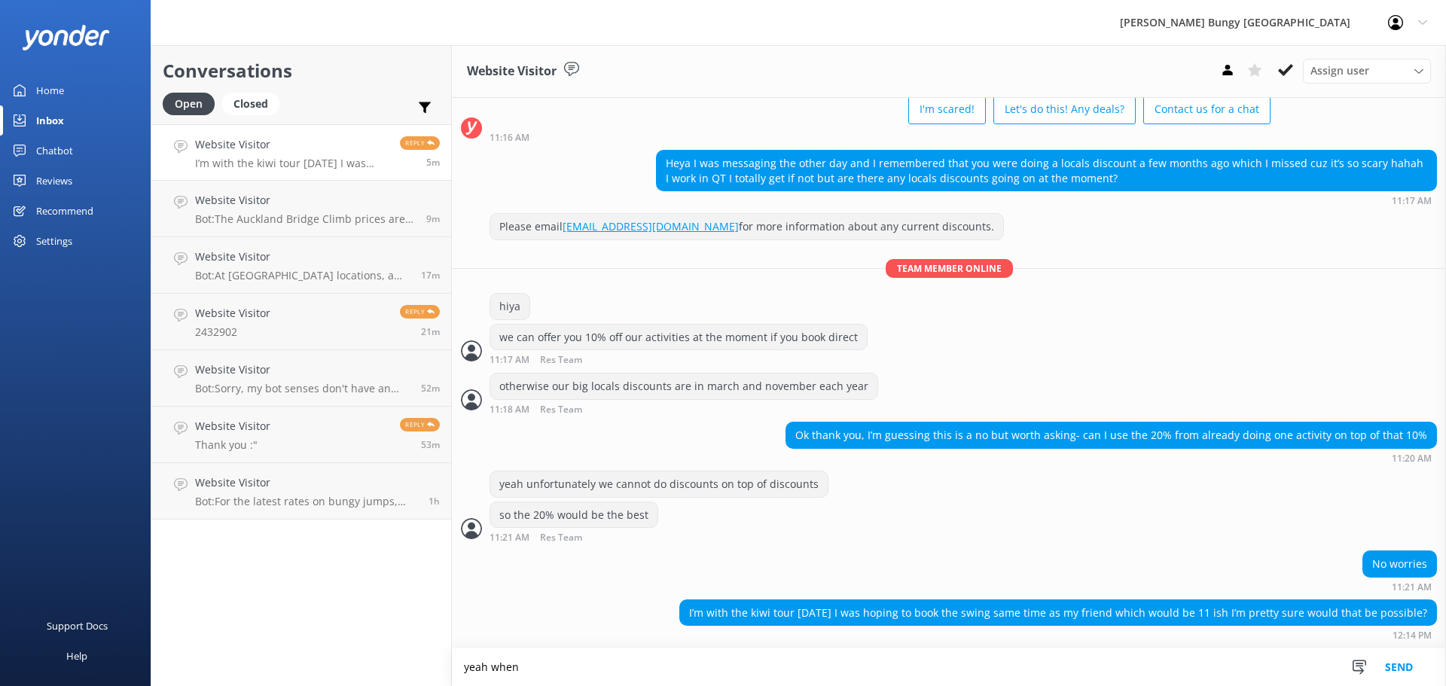
scroll to position [743, 0]
click at [721, 672] on textarea "yeah when you are ready we can arrange" at bounding box center [949, 667] width 994 height 38
type textarea "yeah when you are ready we can arrange and tke payment over the chat"
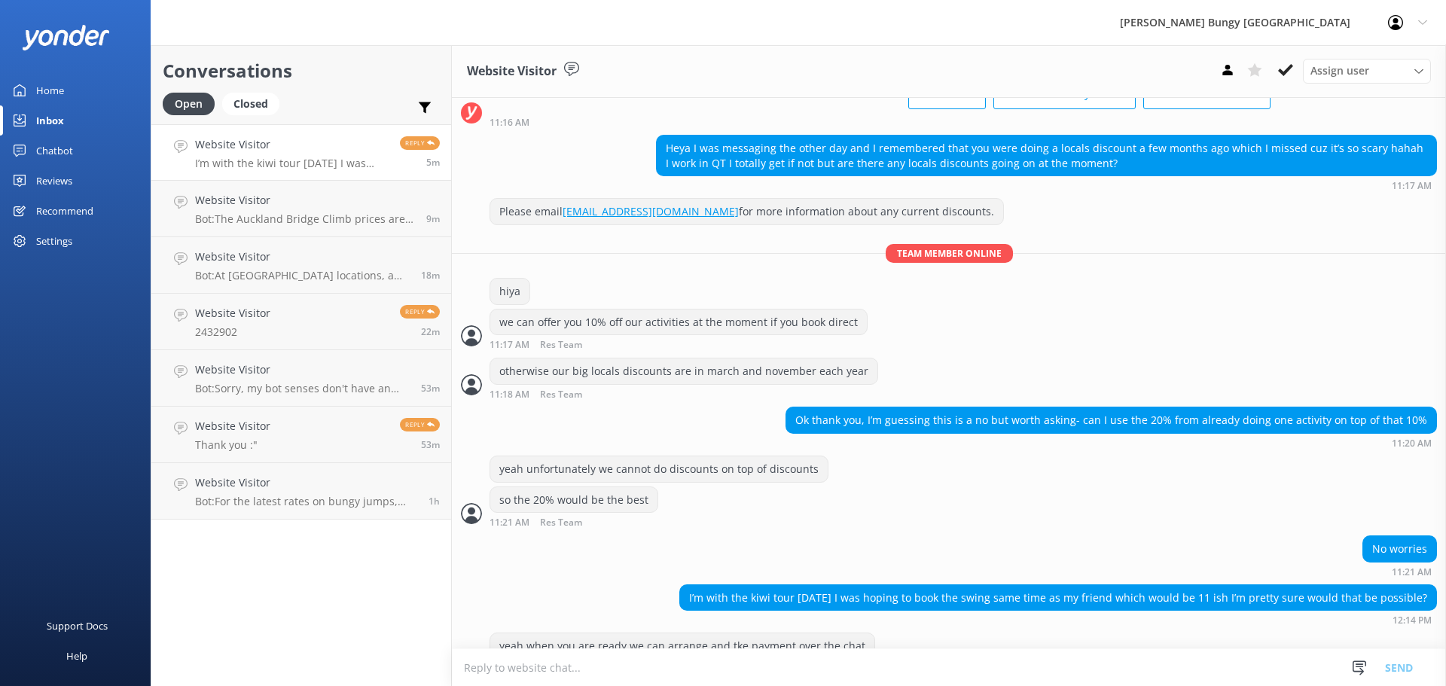
scroll to position [792, 0]
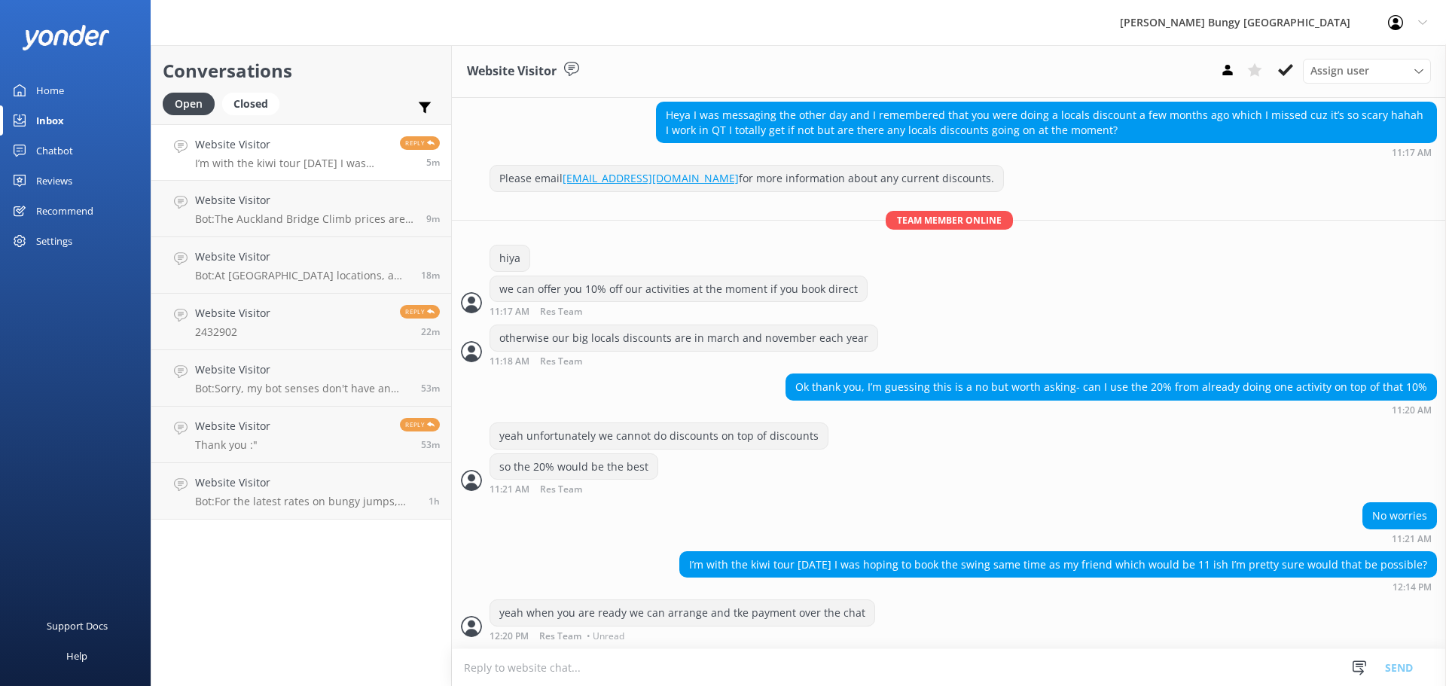
click at [703, 670] on textarea at bounding box center [949, 667] width 994 height 37
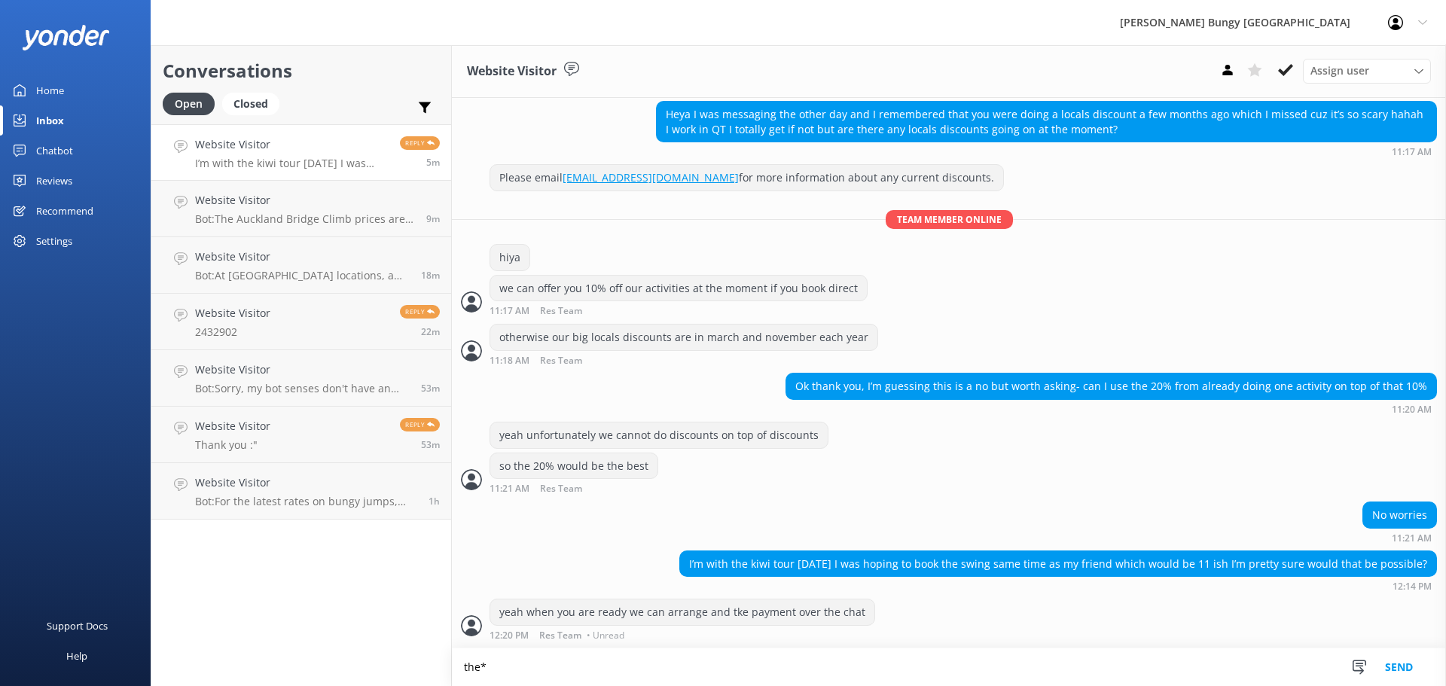
type textarea "the*"
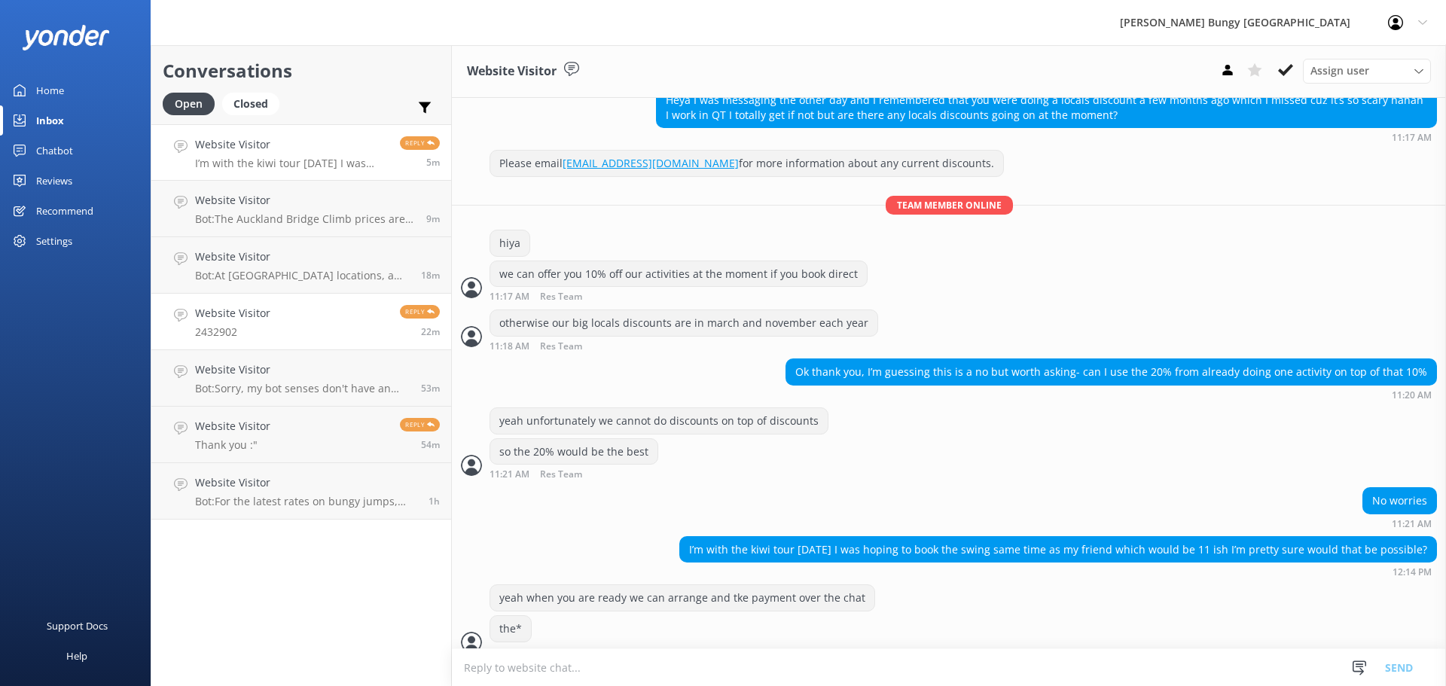
scroll to position [822, 0]
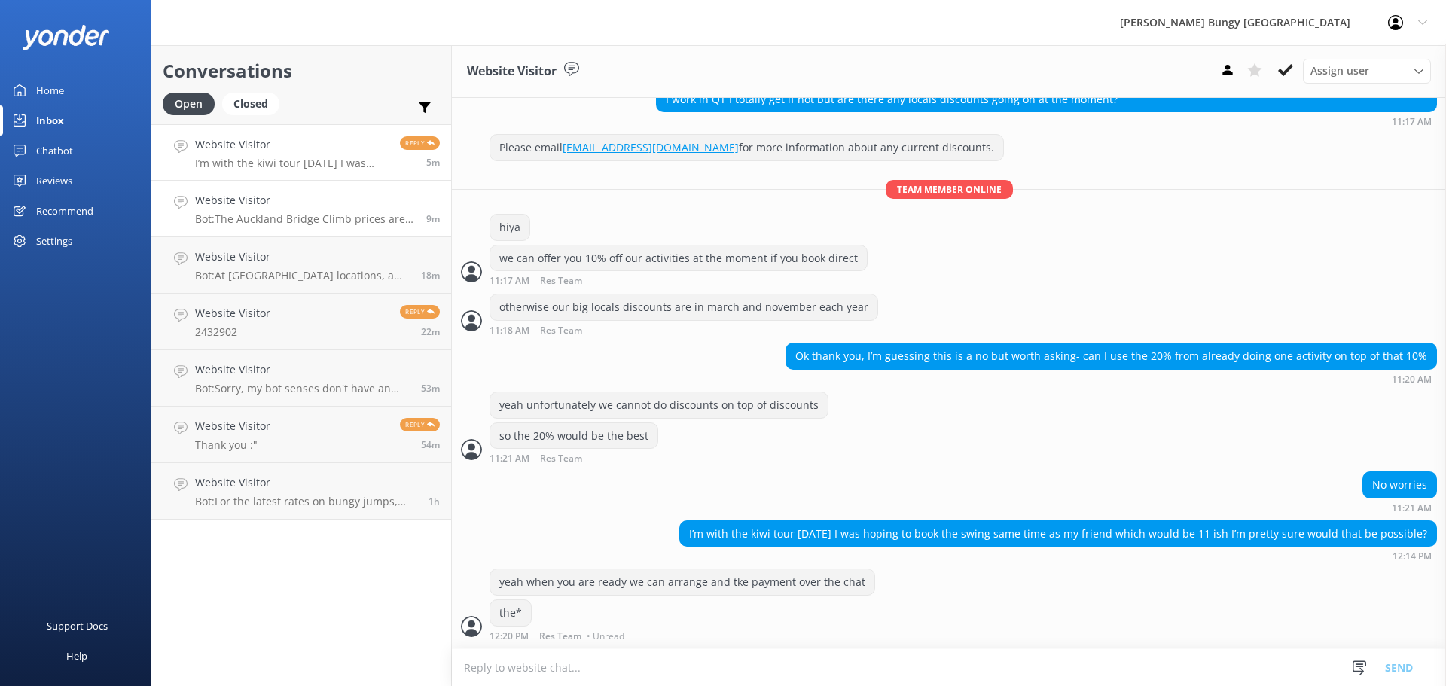
click at [257, 205] on h4 "Website Visitor" at bounding box center [305, 200] width 220 height 17
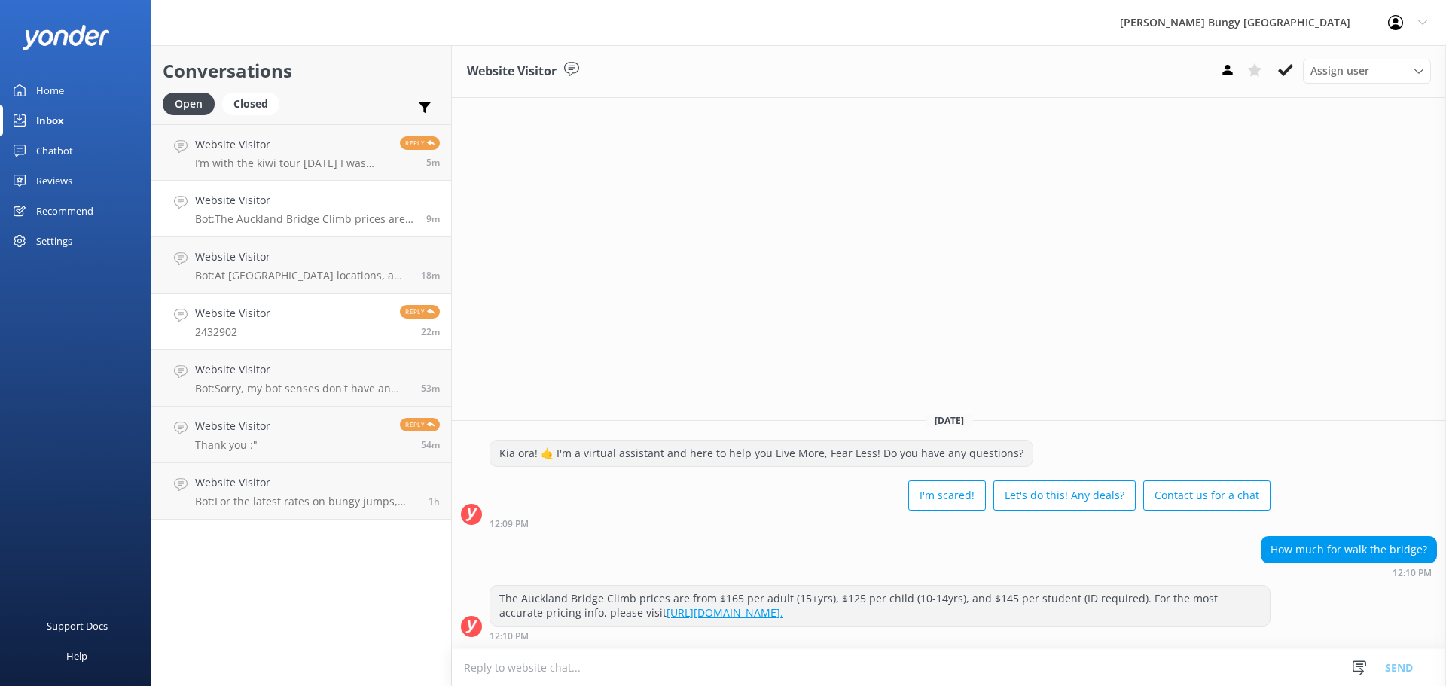
click at [252, 322] on h4 "Website Visitor" at bounding box center [232, 313] width 75 height 17
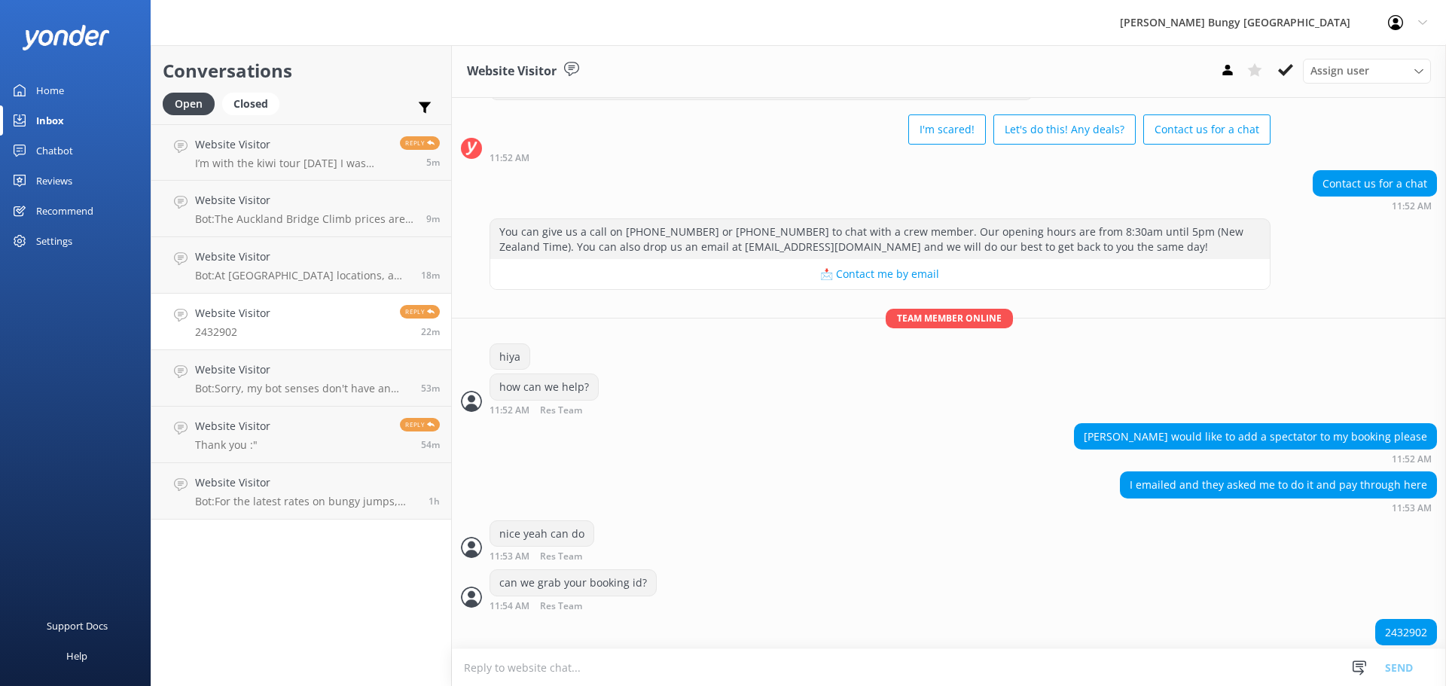
scroll to position [83, 0]
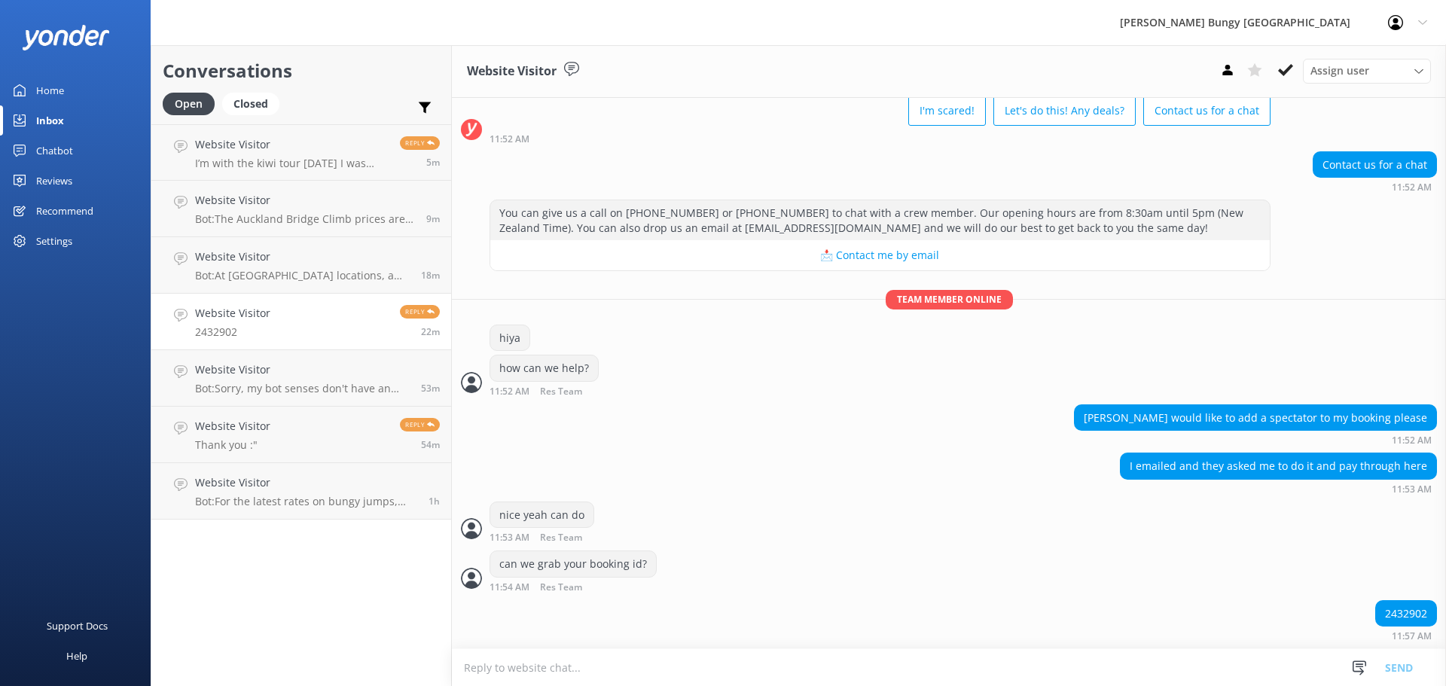
click at [1385, 619] on div "2432902" at bounding box center [1406, 614] width 60 height 26
copy div "2432902"
click at [1068, 675] on textarea at bounding box center [949, 667] width 994 height 37
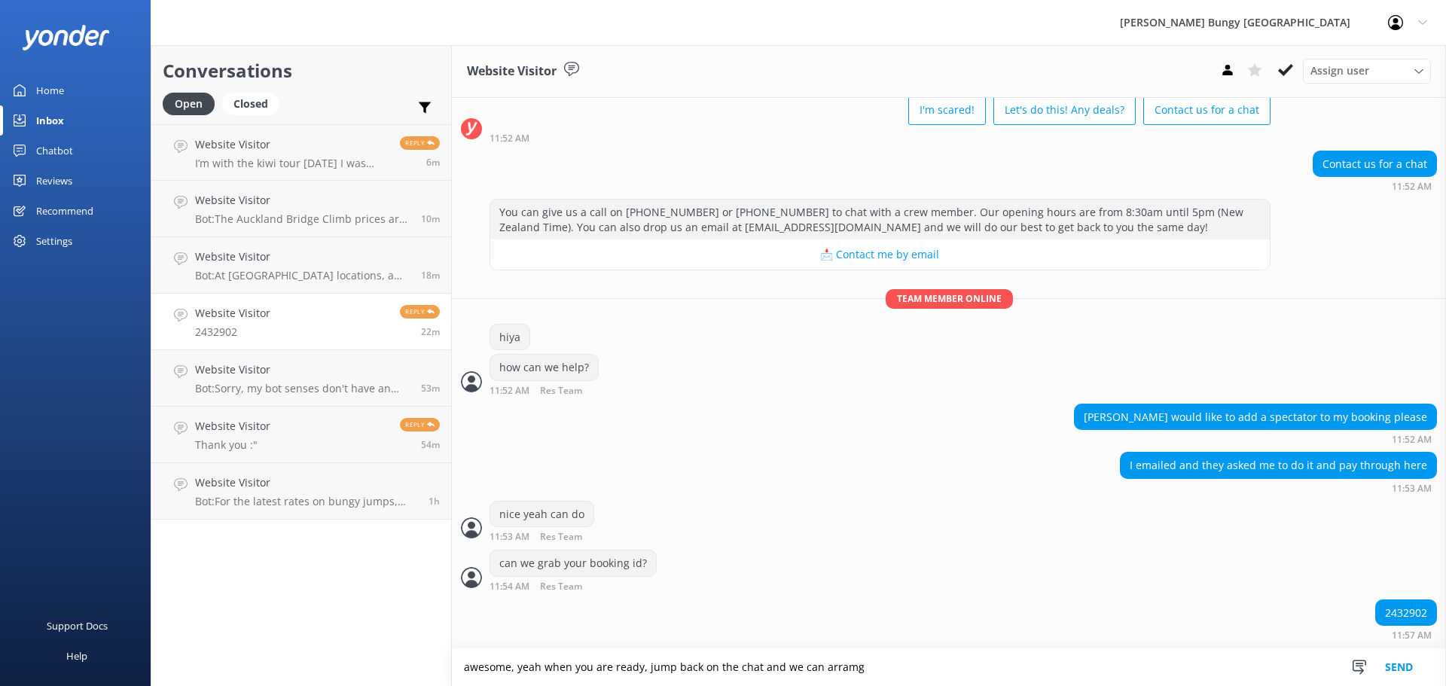
type textarea "awesome, yeah when you are ready, jump back on the chat and we can arramg"
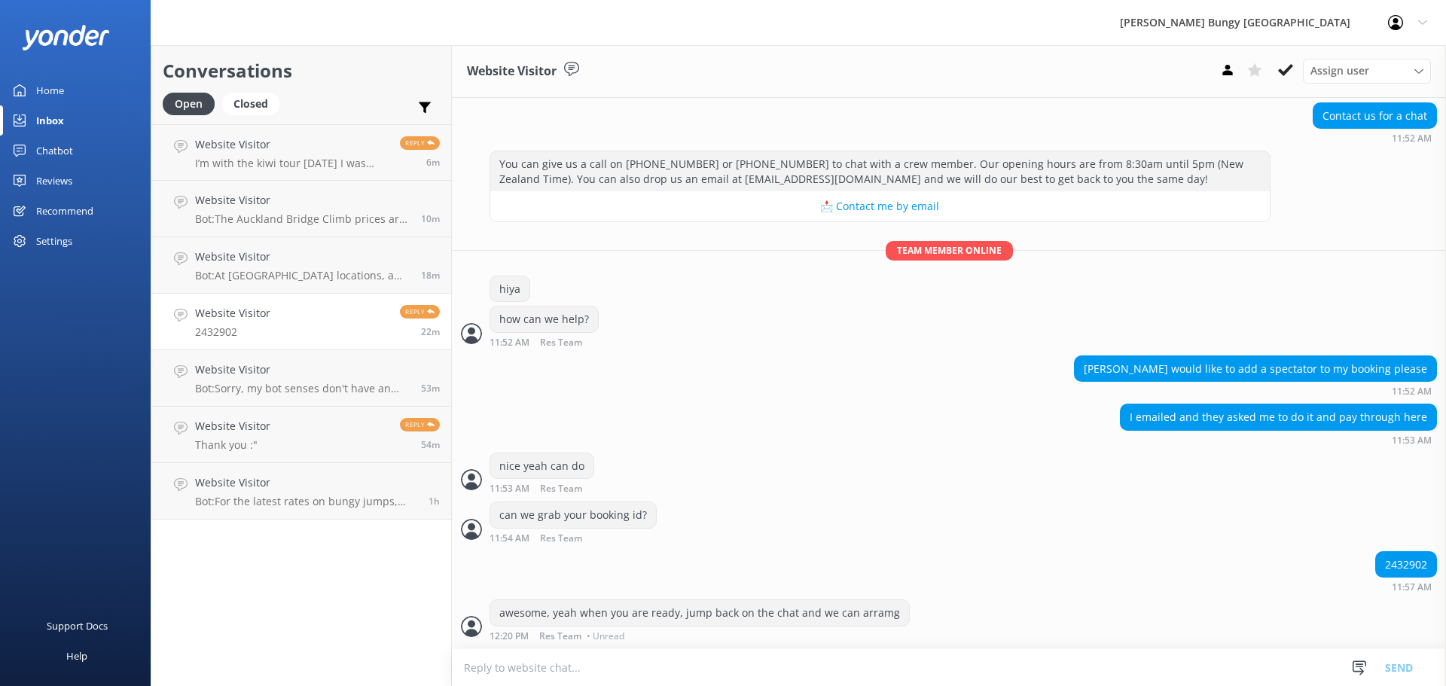
click at [1067, 675] on textarea at bounding box center [949, 667] width 994 height 37
type textarea "arrange*"
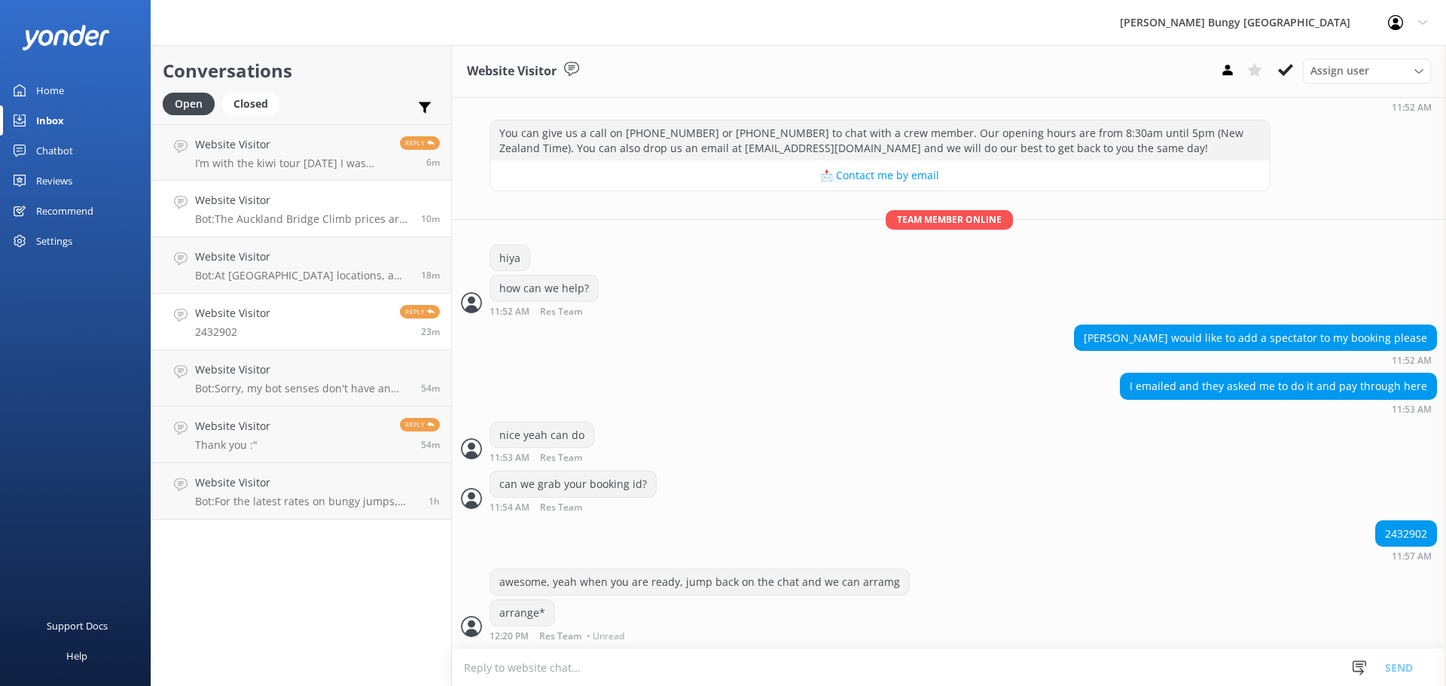
click at [276, 229] on link "Website Visitor Bot: The Auckland Bridge Climb prices are from $165 per adult (…" at bounding box center [301, 209] width 300 height 56
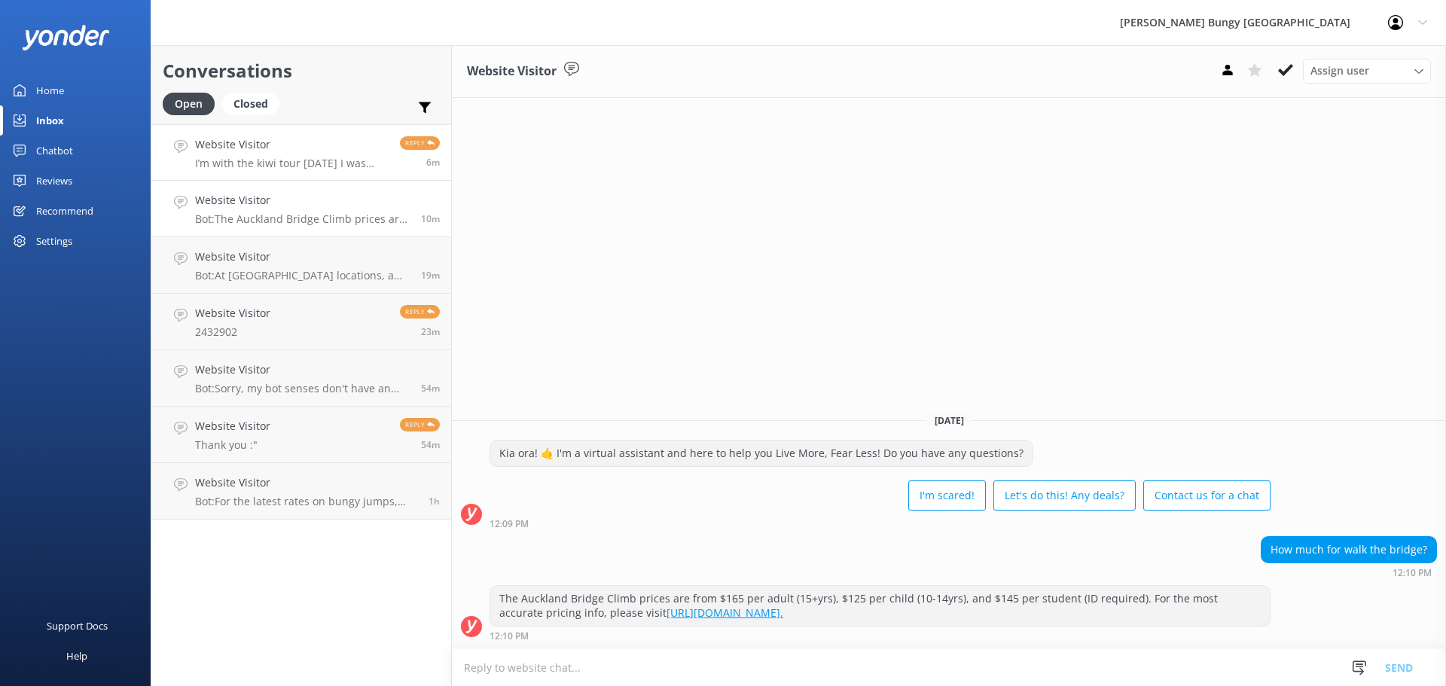
click at [299, 153] on h4 "Website Visitor" at bounding box center [292, 144] width 194 height 17
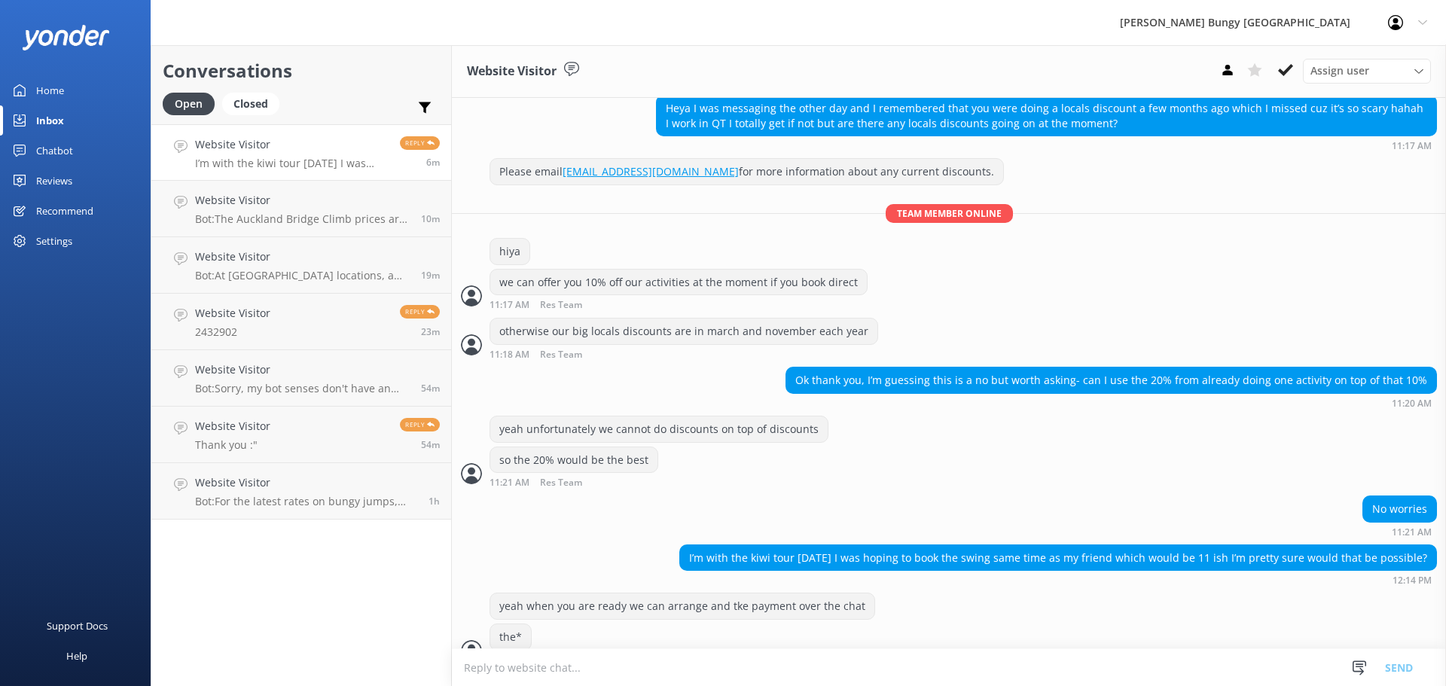
scroll to position [822, 0]
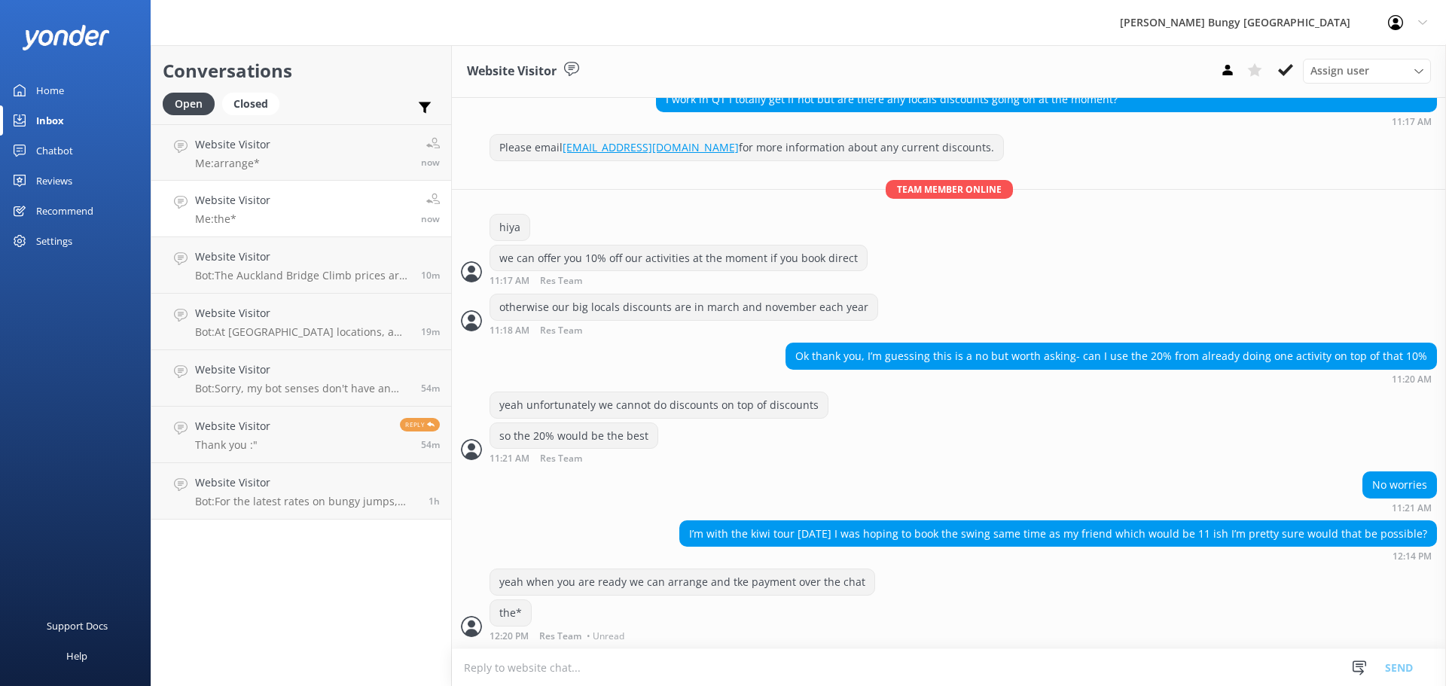
click at [607, 572] on div "yeah when you are ready we can arrange and tke payment over the chat" at bounding box center [682, 582] width 384 height 26
click at [232, 185] on link "Website Visitor Me: the* now" at bounding box center [301, 209] width 300 height 56
click at [249, 282] on link "Website Visitor Bot: The [GEOGRAPHIC_DATA] Climb prices are from $165 per adult…" at bounding box center [301, 265] width 300 height 56
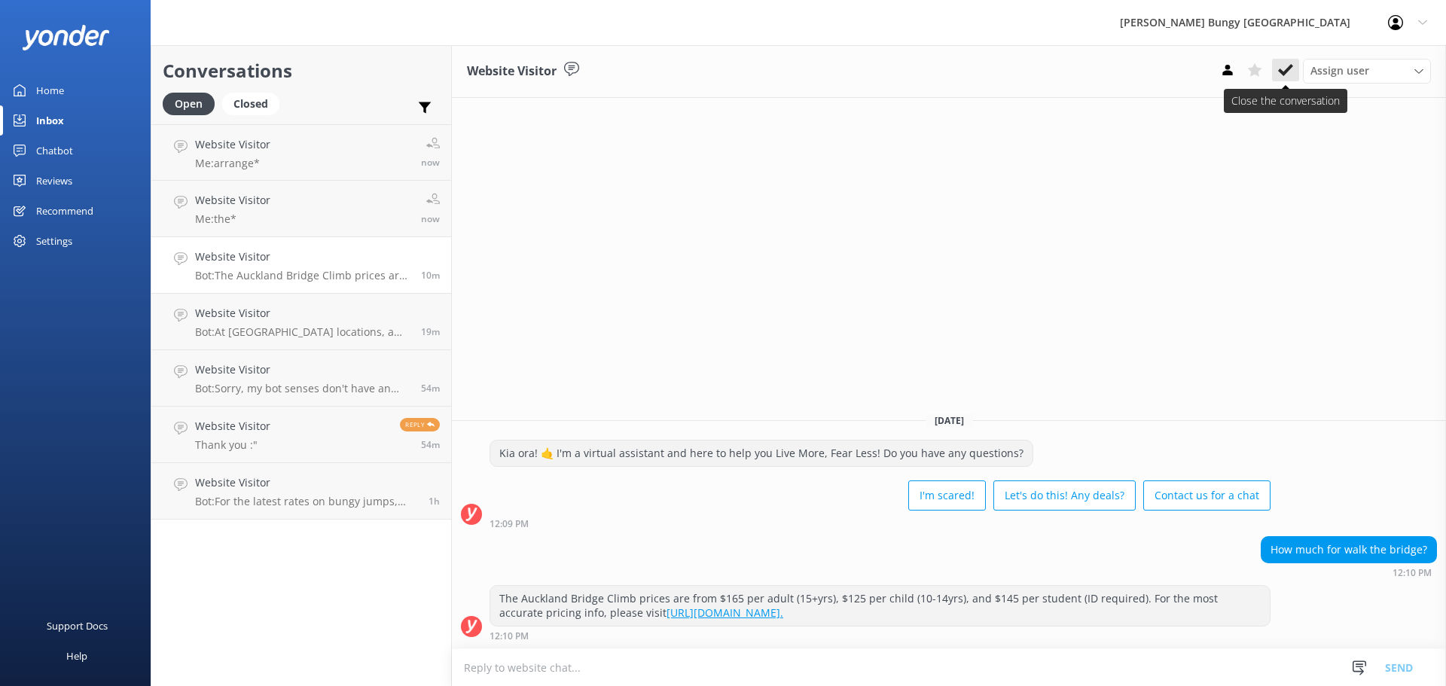
click at [1281, 66] on icon at bounding box center [1285, 70] width 15 height 15
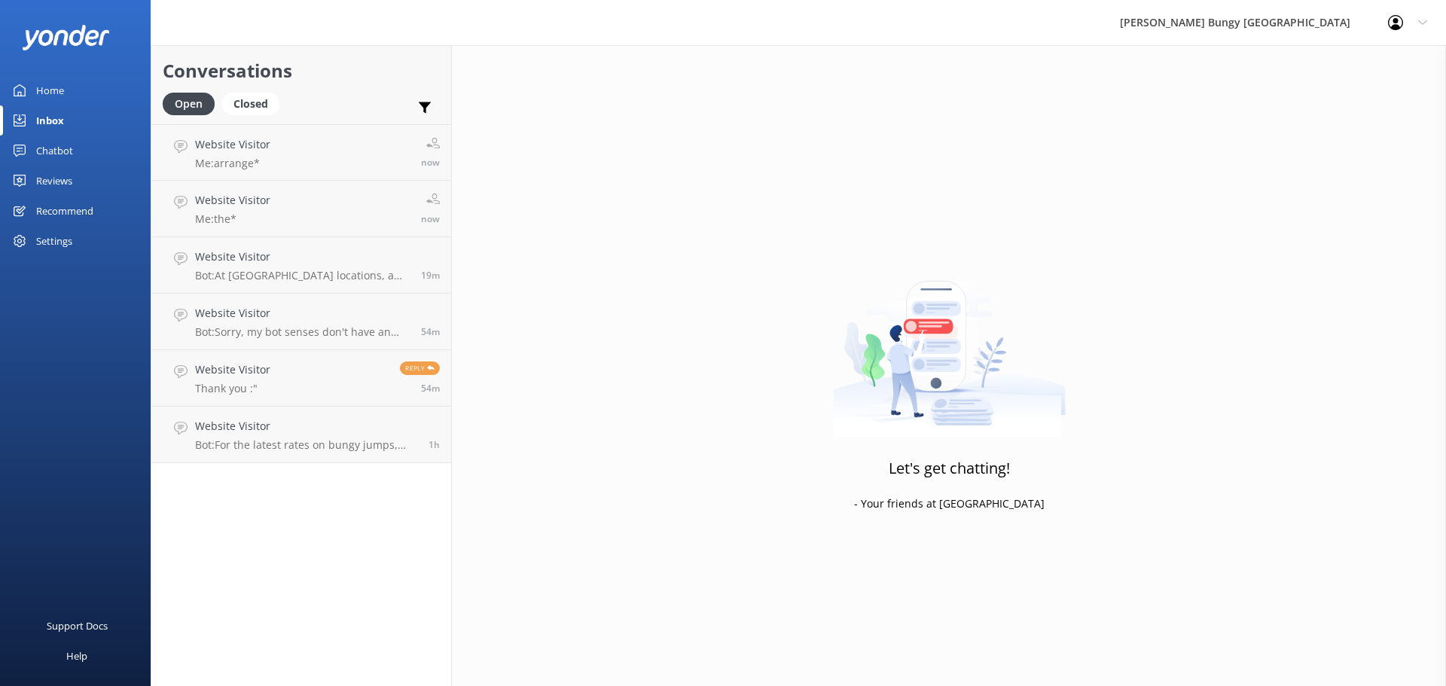
click at [299, 307] on h4 "Website Visitor" at bounding box center [302, 313] width 215 height 17
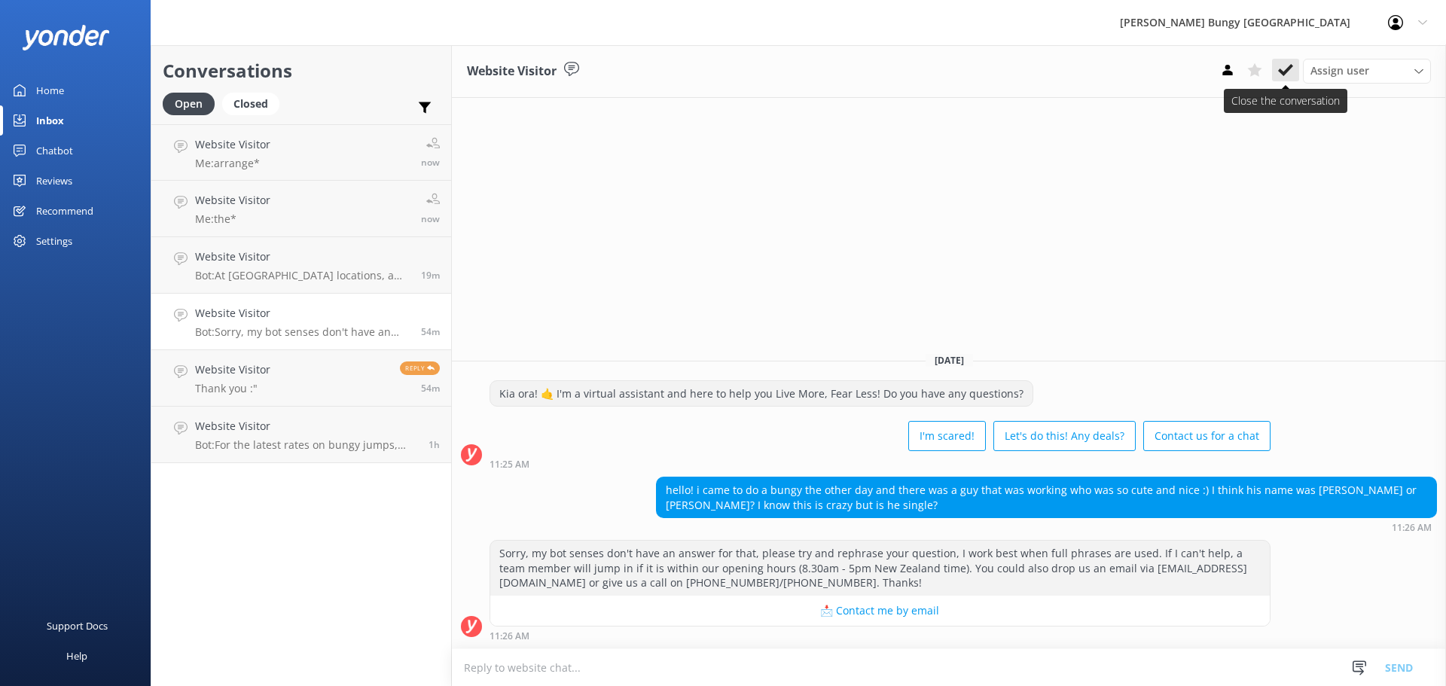
click at [1275, 72] on button at bounding box center [1285, 70] width 27 height 23
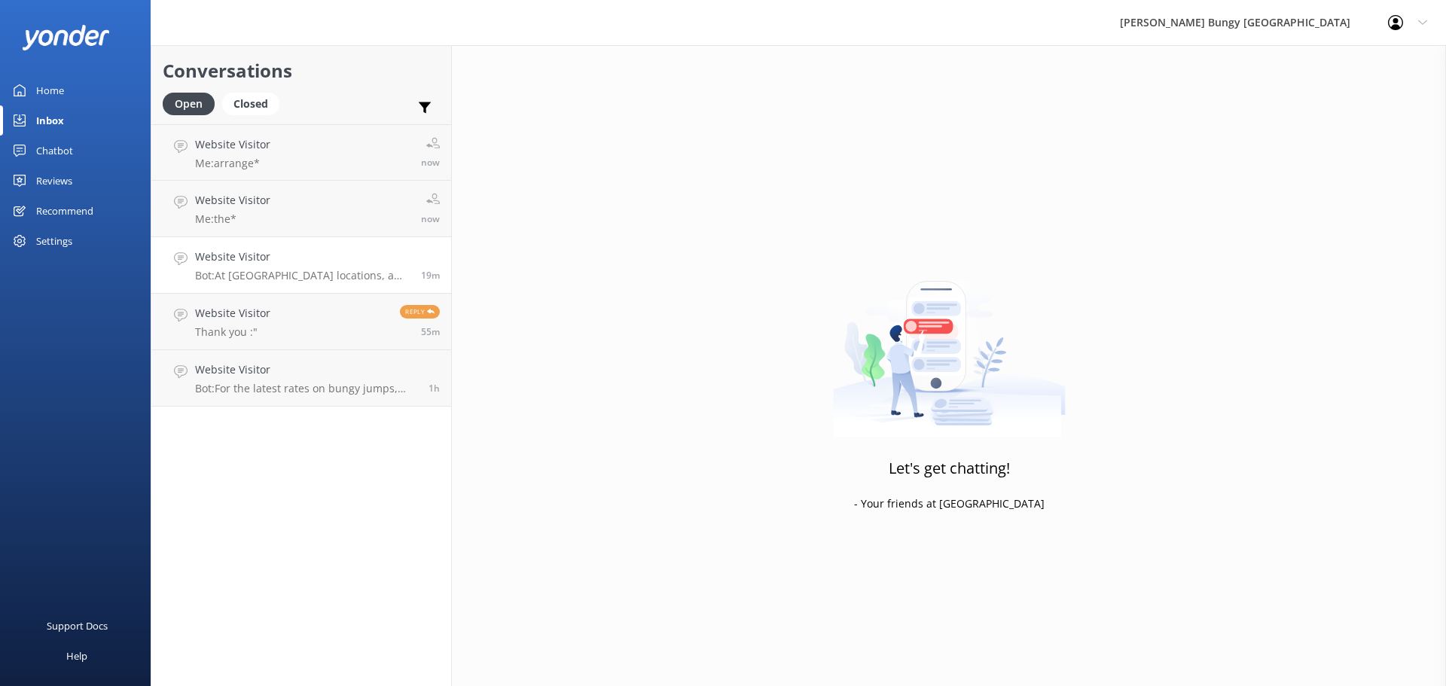
click at [360, 252] on h4 "Website Visitor" at bounding box center [302, 257] width 215 height 17
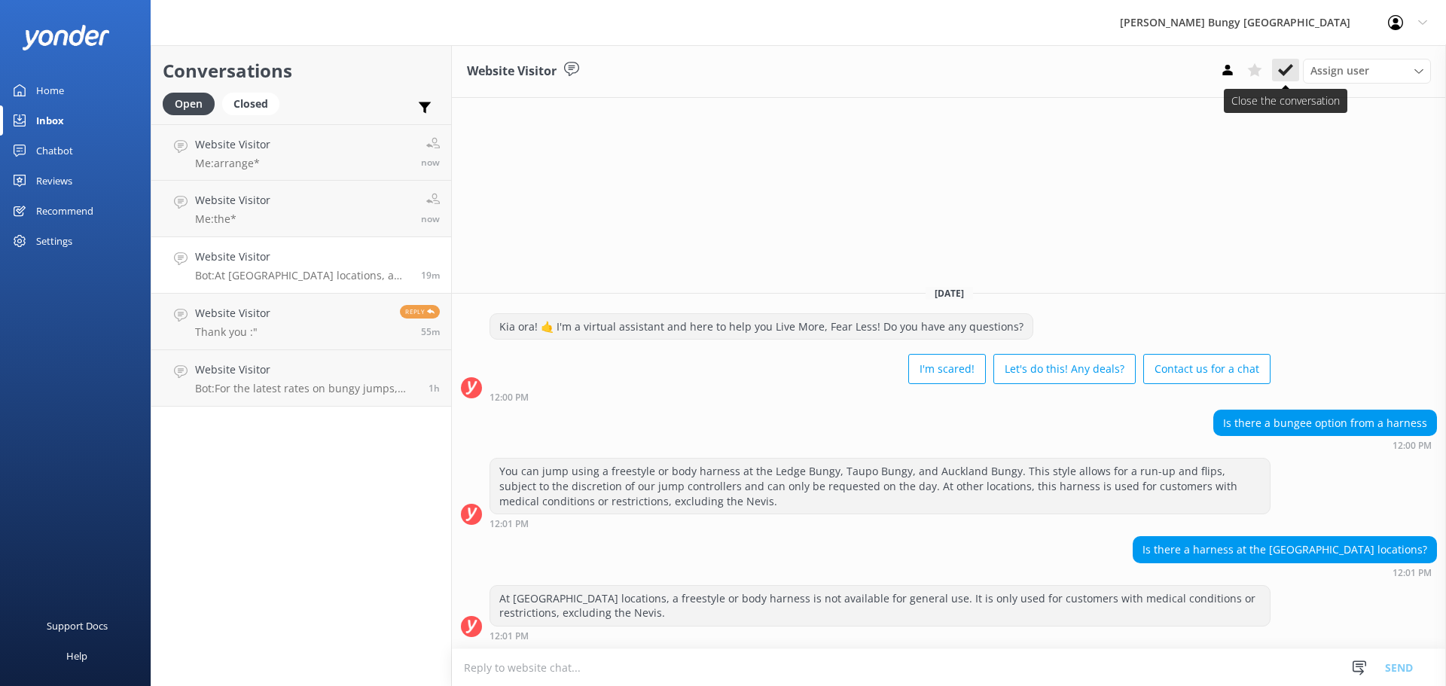
click at [1287, 66] on icon at bounding box center [1285, 70] width 15 height 15
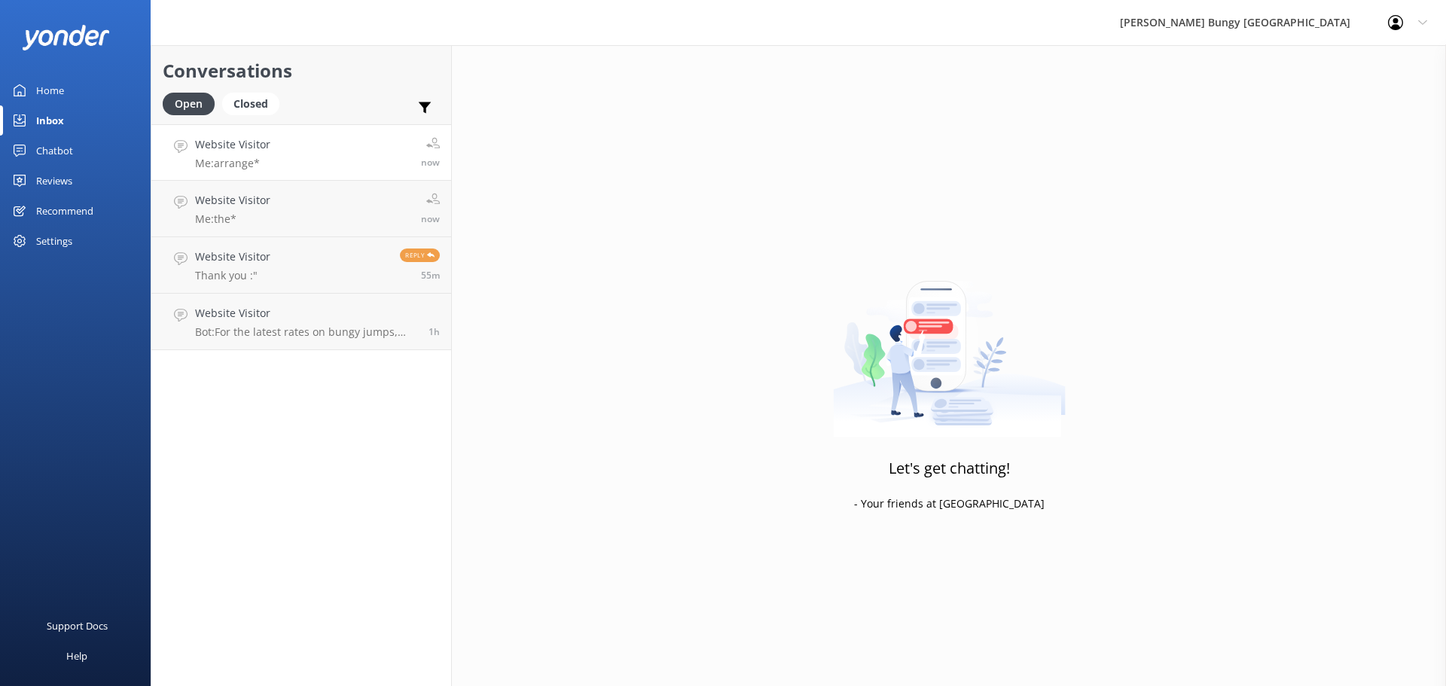
click at [322, 156] on link "Website Visitor Me: arrange* now" at bounding box center [301, 152] width 300 height 56
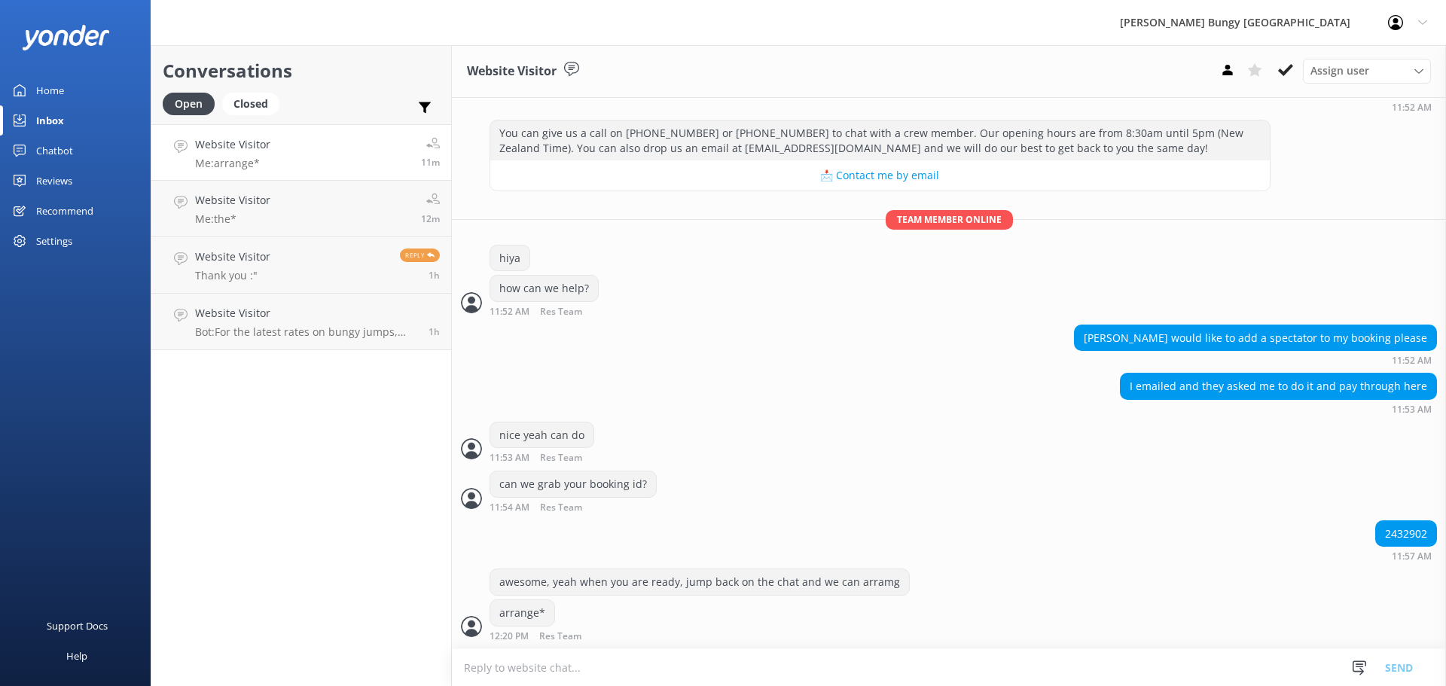
scroll to position [212, 0]
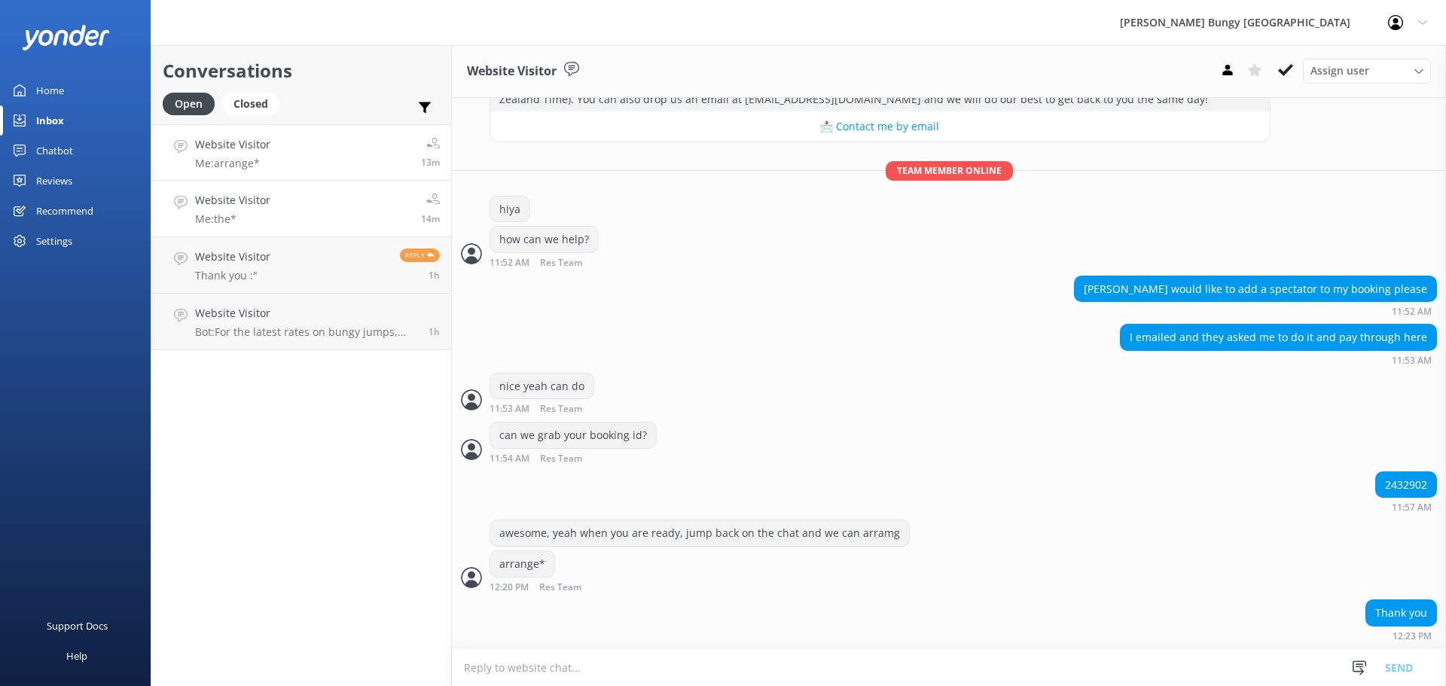
click at [315, 228] on link "Website Visitor Me: the* 14m" at bounding box center [301, 209] width 300 height 56
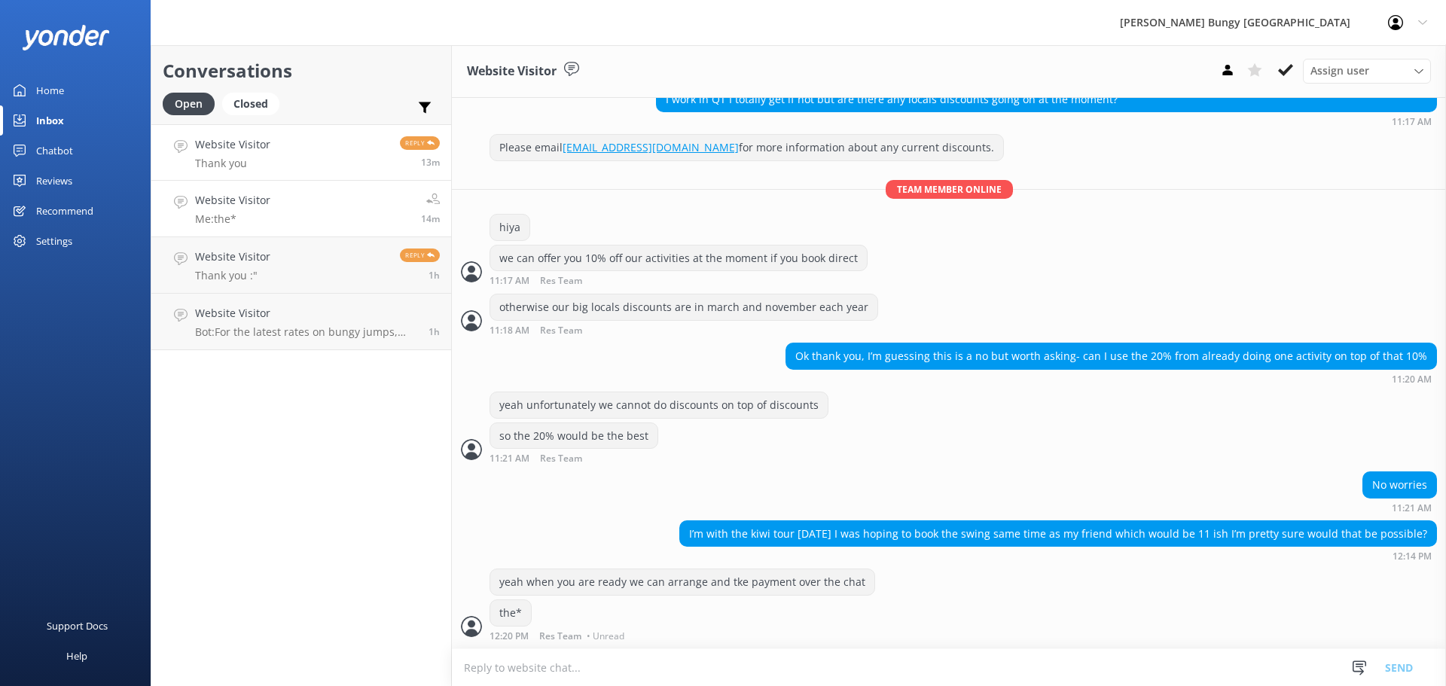
click at [254, 157] on p "Thank you" at bounding box center [232, 164] width 75 height 14
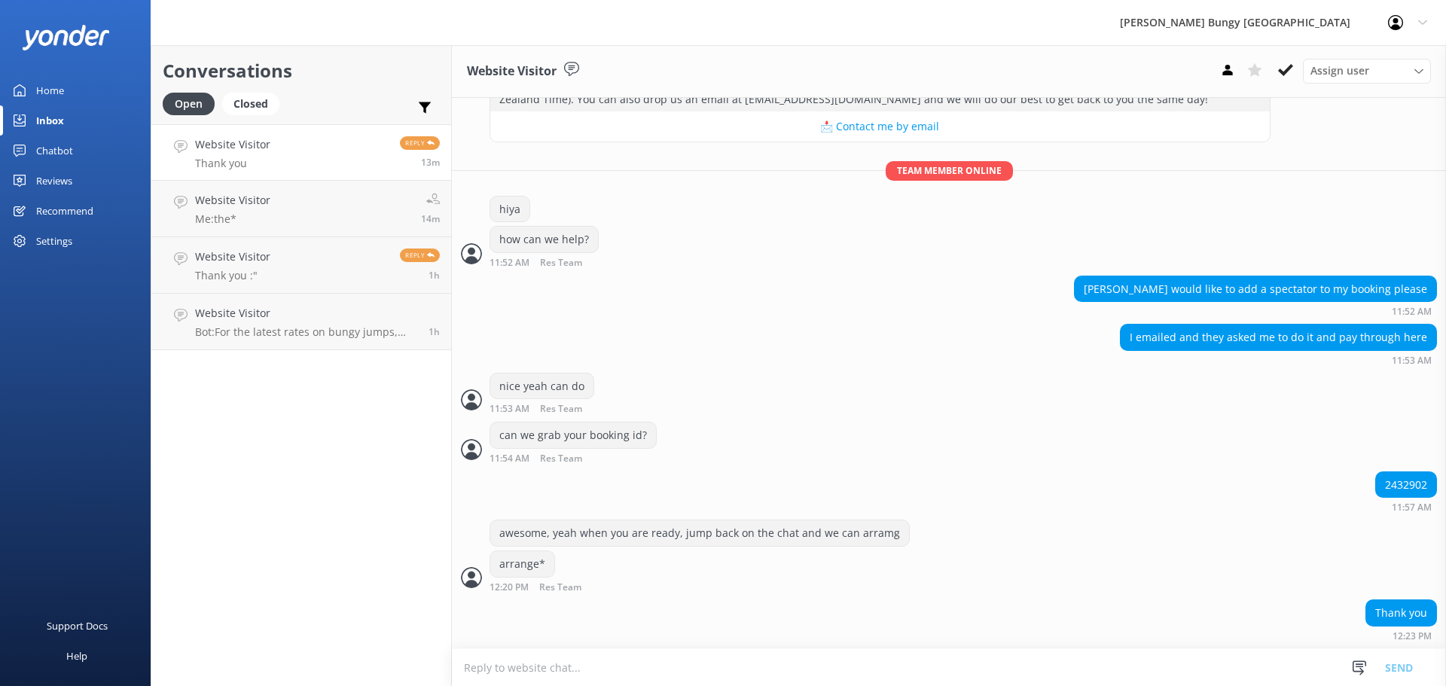
scroll to position [212, 0]
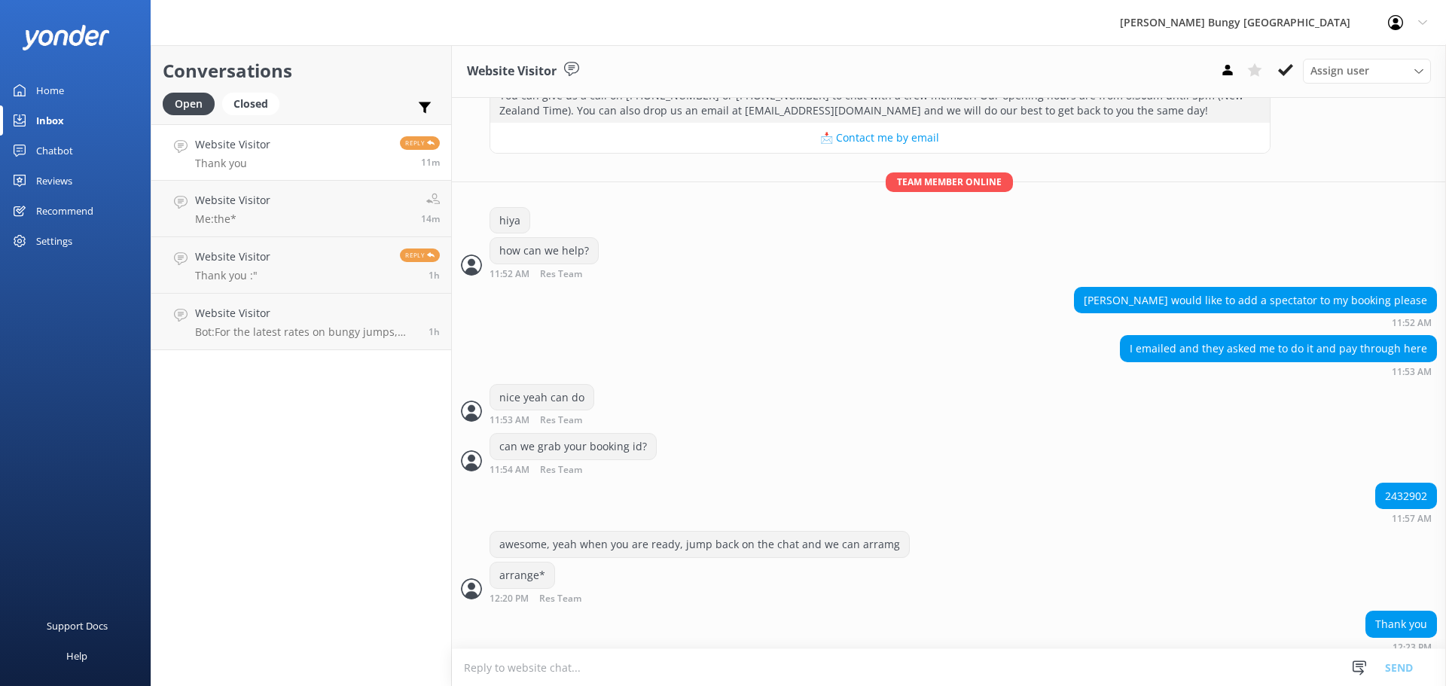
scroll to position [212, 0]
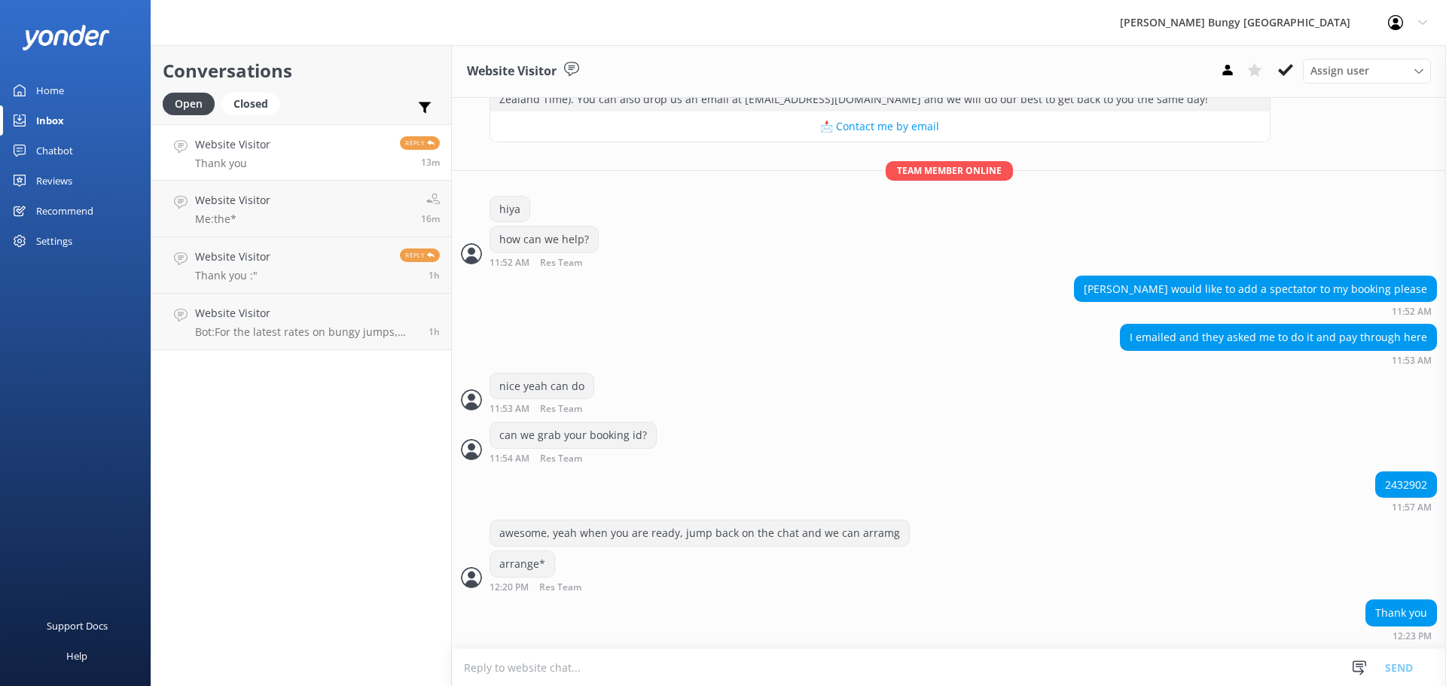
click at [454, 24] on div "[PERSON_NAME] Bungy [GEOGRAPHIC_DATA] Profile Settings Logout" at bounding box center [723, 22] width 1446 height 45
click at [457, 26] on div "[PERSON_NAME] Bungy [GEOGRAPHIC_DATA] Profile Settings Logout" at bounding box center [723, 22] width 1446 height 45
click at [645, 660] on textarea at bounding box center [949, 667] width 994 height 37
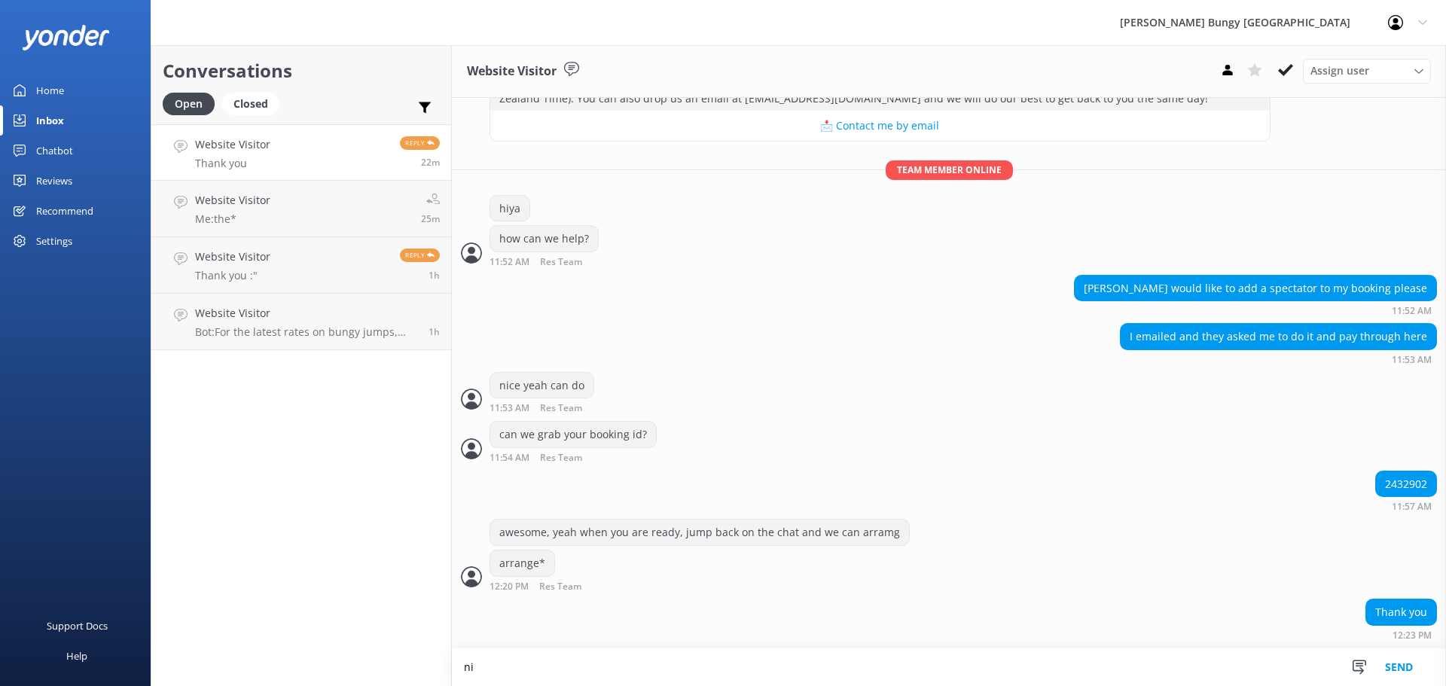
type textarea "n"
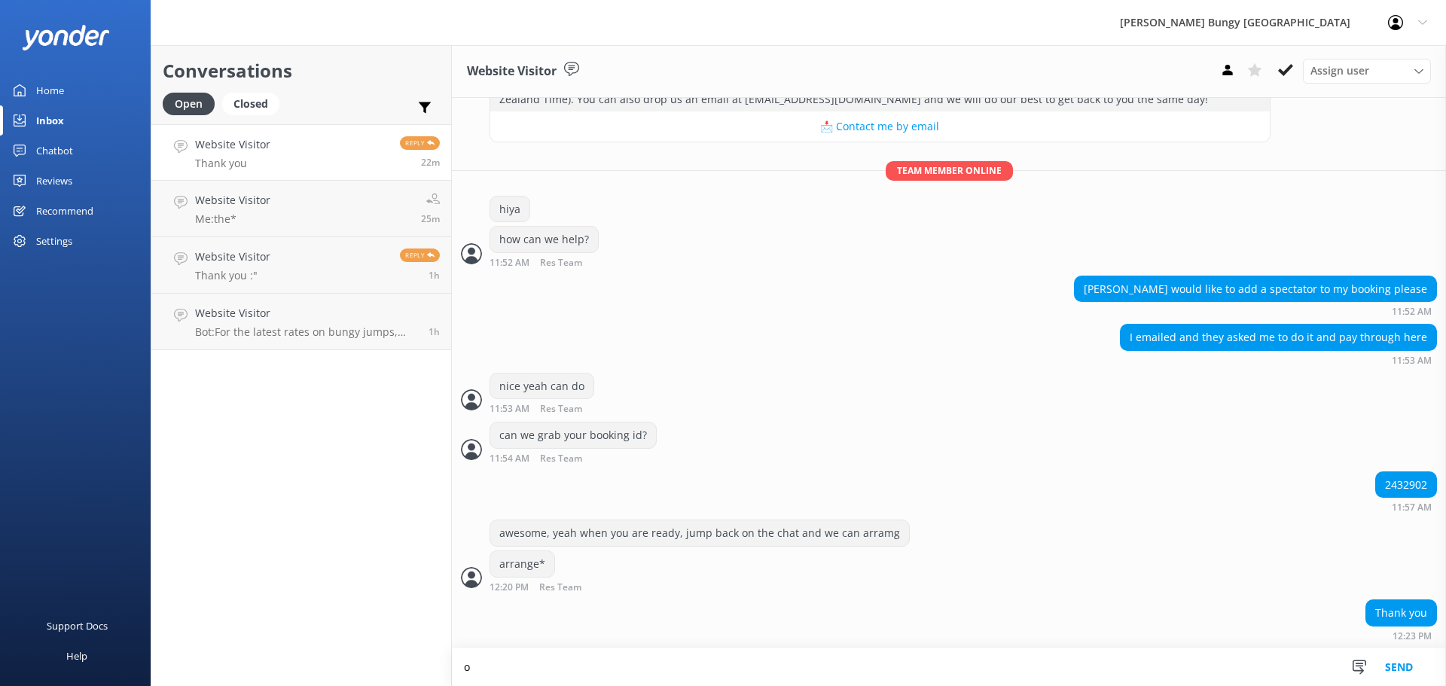
scroll to position [212, 0]
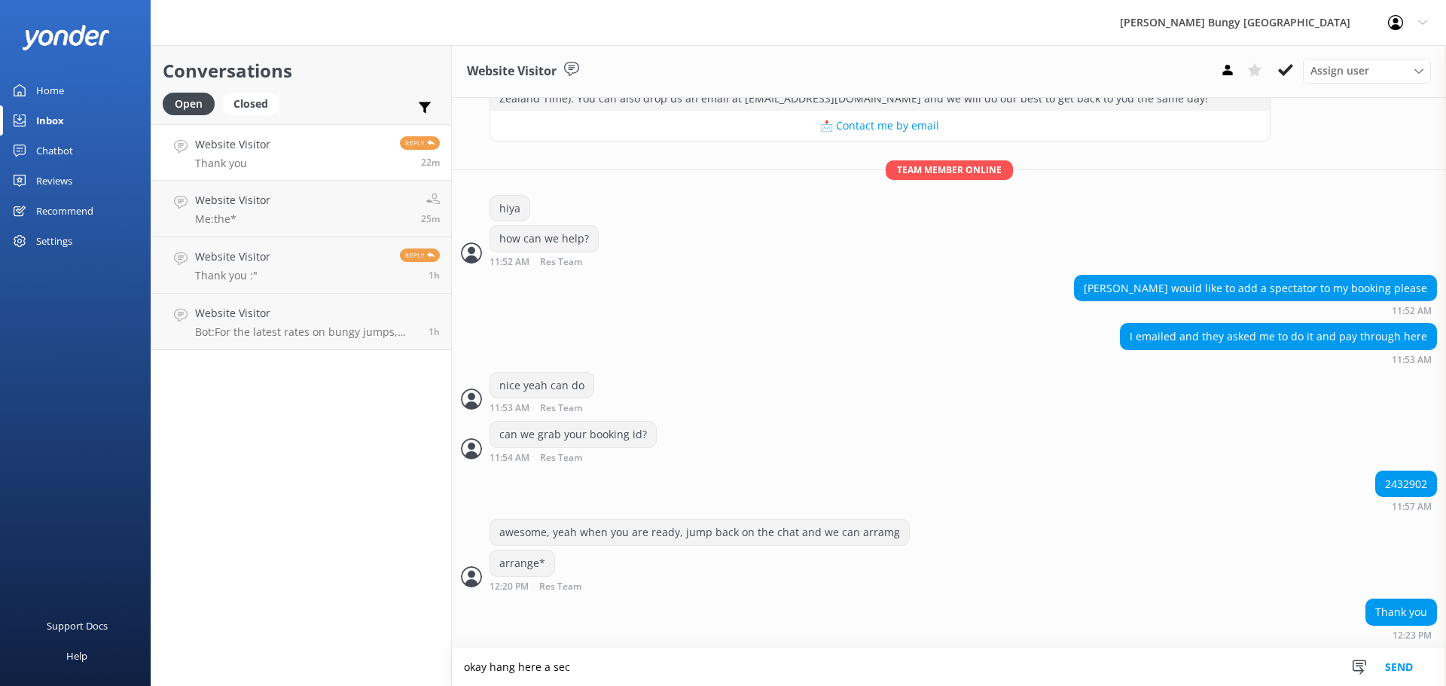
type textarea "okay hang here a sec"
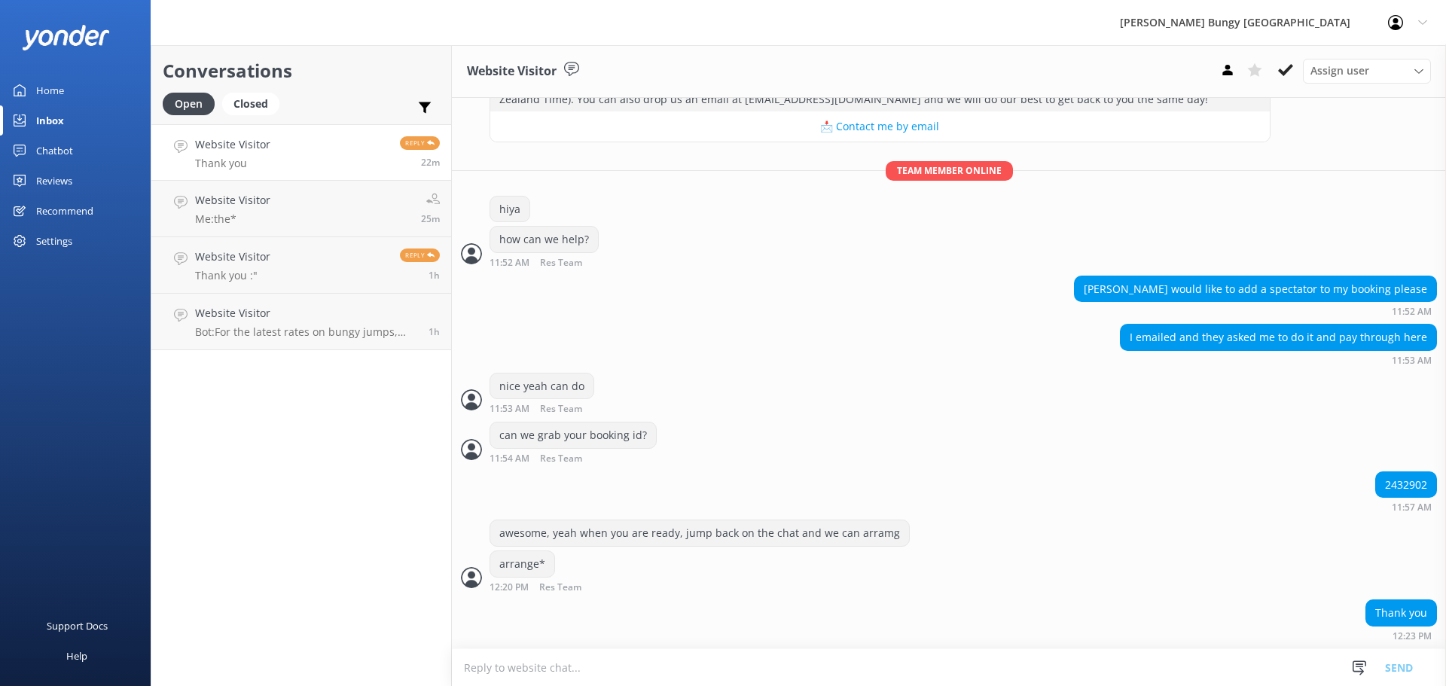
scroll to position [261, 0]
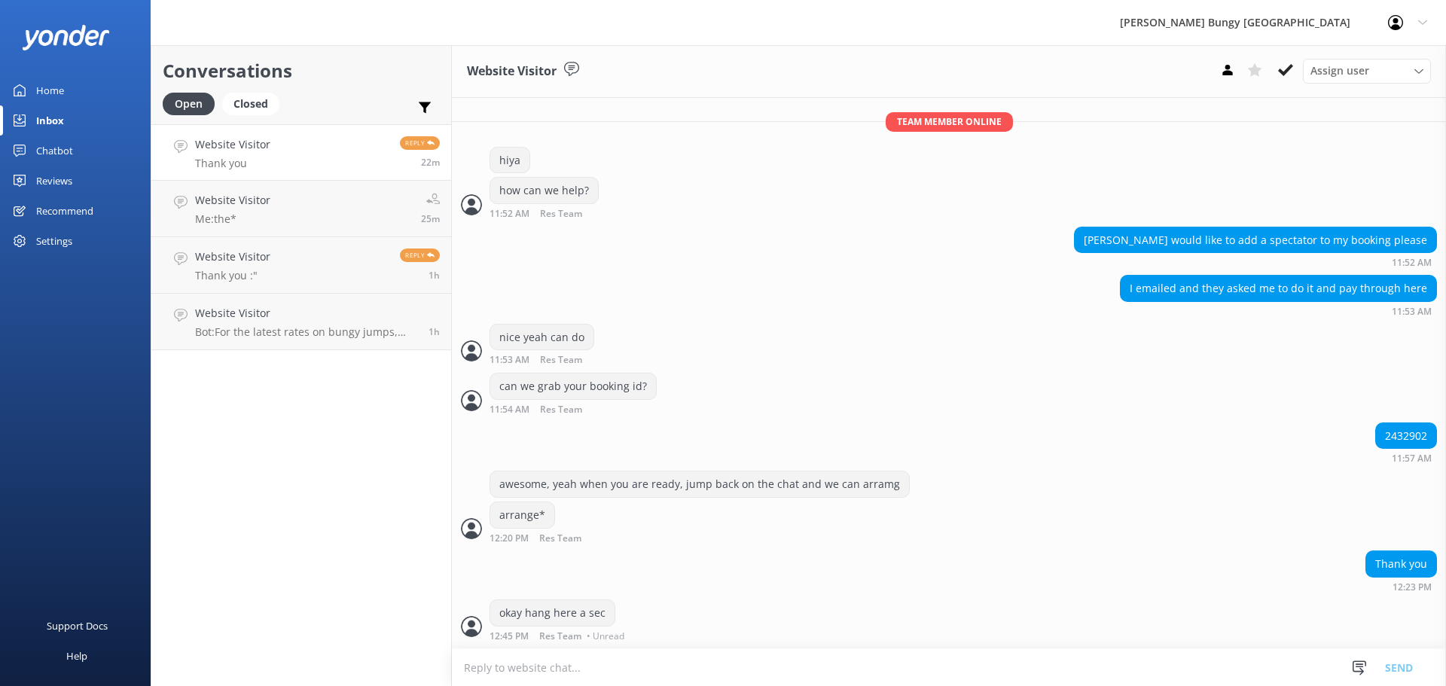
click at [1400, 438] on div "2432902" at bounding box center [1406, 436] width 60 height 26
copy div "2432902"
click at [1233, 71] on icon at bounding box center [1227, 70] width 15 height 15
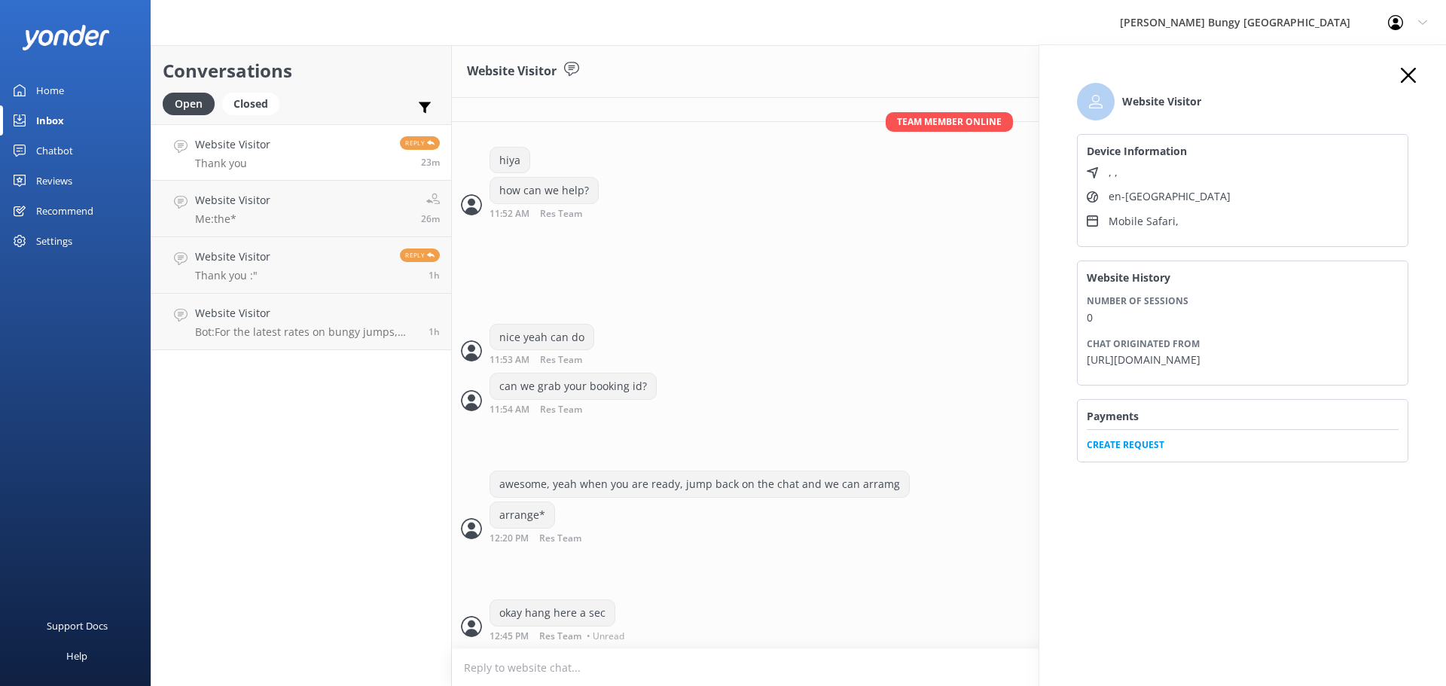
click at [1143, 452] on span "Create Request" at bounding box center [1243, 440] width 312 height 23
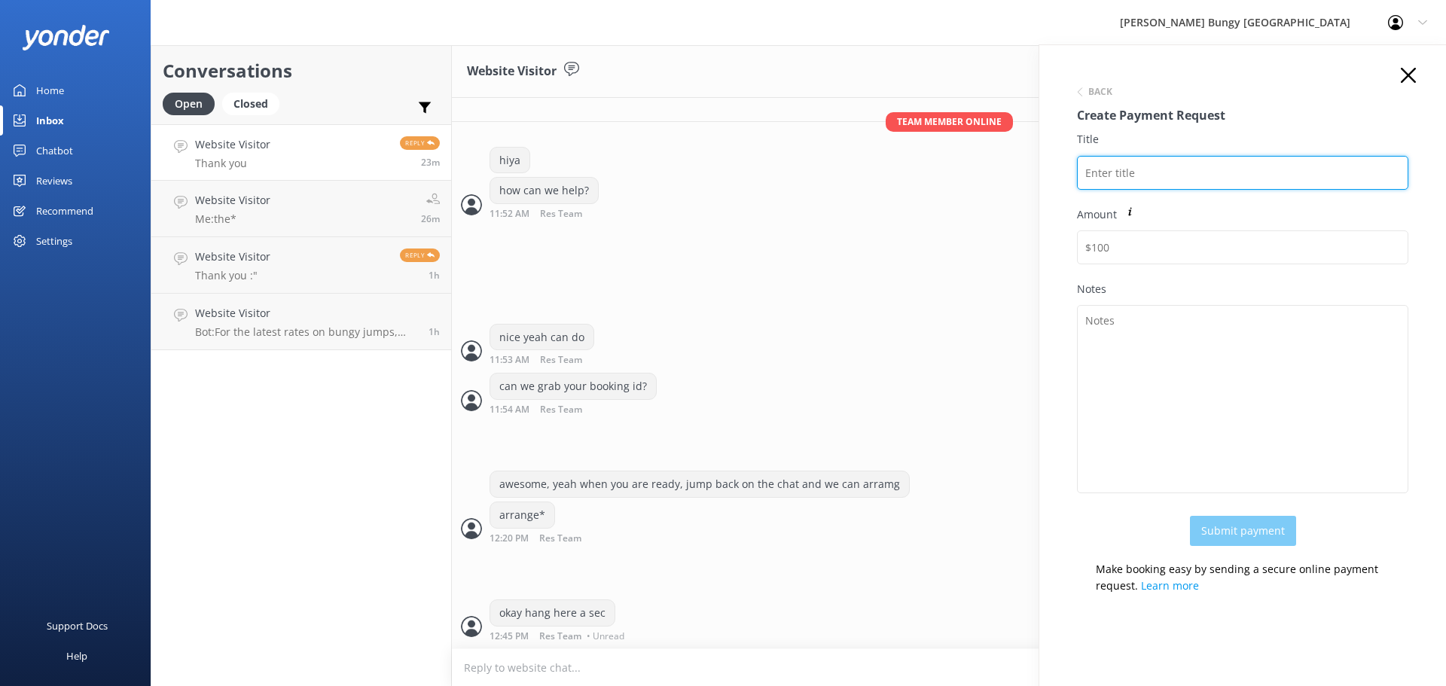
click at [1098, 172] on input "Title" at bounding box center [1242, 173] width 331 height 34
paste input "2432902"
drag, startPoint x: 1240, startPoint y: 170, endPoint x: 1039, endPoint y: 162, distance: 201.2
click at [1039, 162] on div "Back Create Payment Request Title 2432902 [PERSON_NAME] Amount Notes Submit pay…" at bounding box center [1242, 388] width 407 height 686
type input "2432902 [PERSON_NAME]"
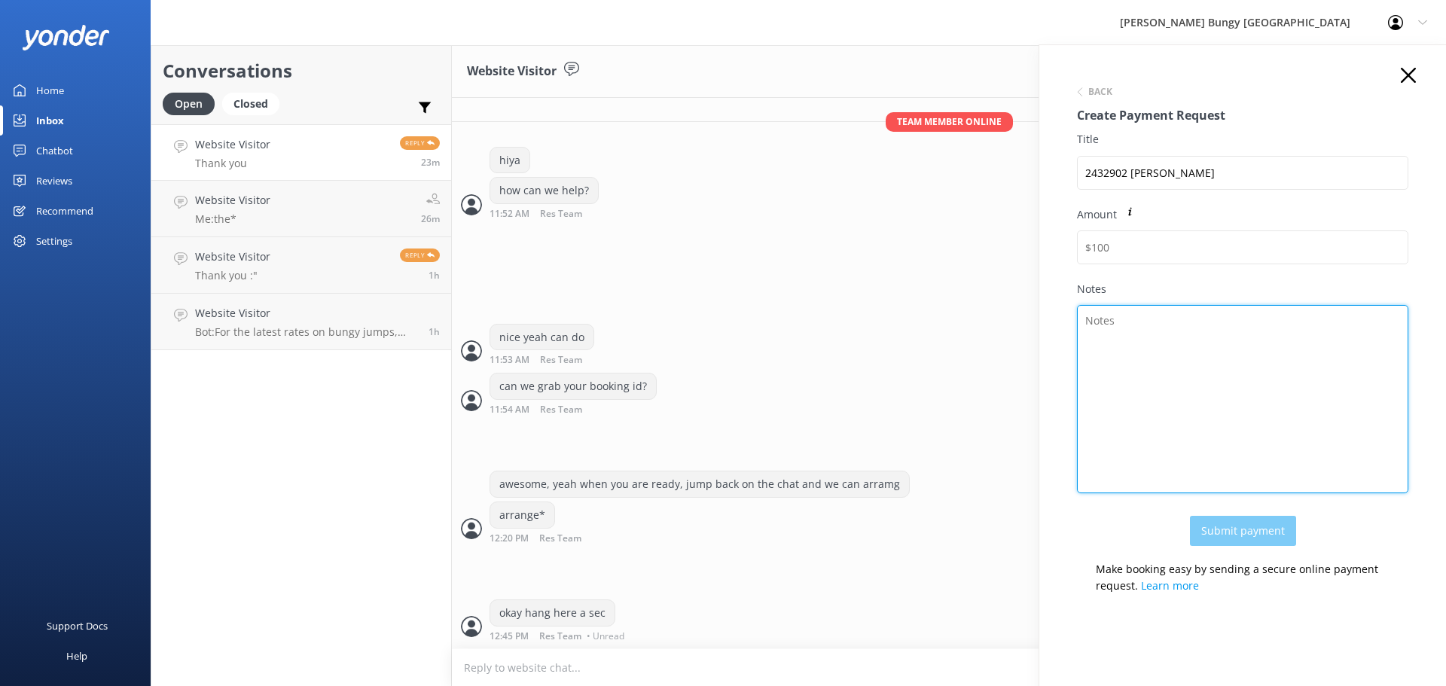
click at [1151, 338] on textarea "Notes" at bounding box center [1242, 399] width 331 height 188
paste textarea "2432902 [PERSON_NAME]"
type textarea "2432902 [PERSON_NAME]"
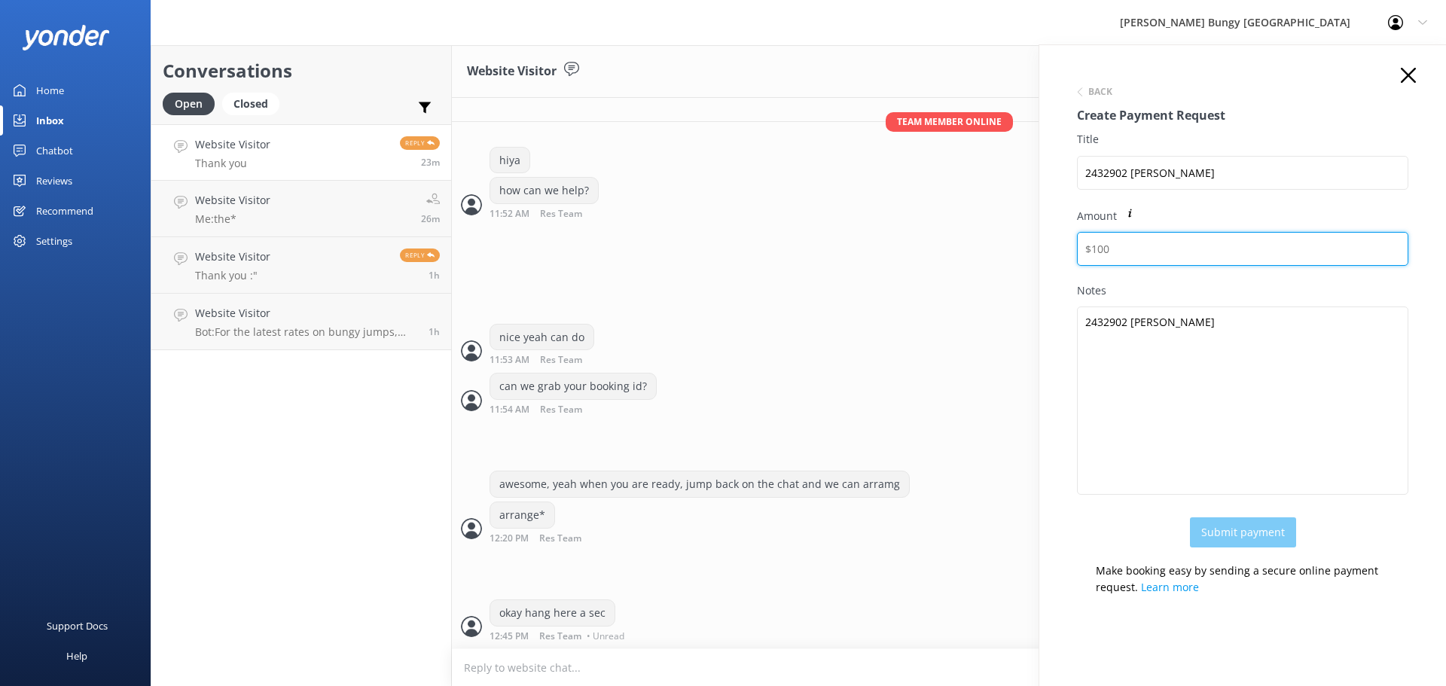
click at [1131, 251] on input "Amount" at bounding box center [1242, 249] width 331 height 34
type input "50"
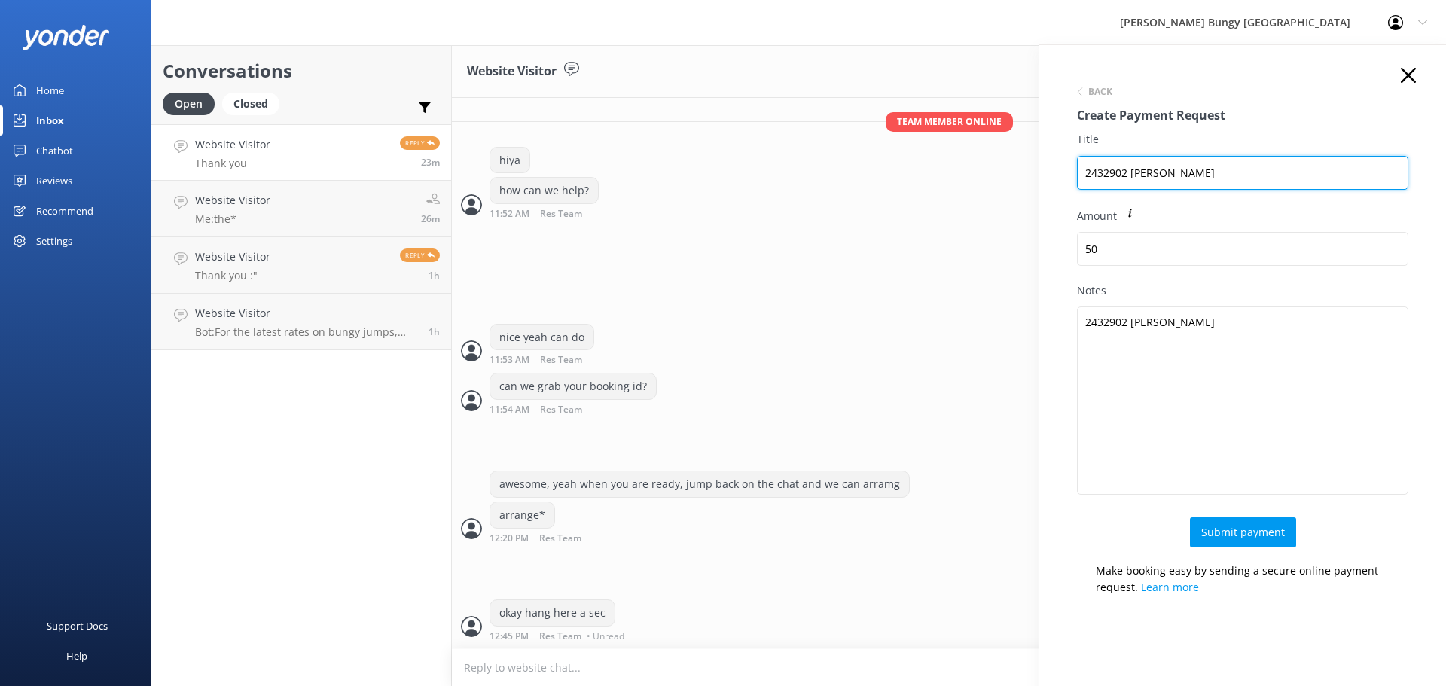
click at [1247, 177] on input "2432902 [PERSON_NAME]" at bounding box center [1242, 173] width 331 height 34
type input "2432902 [PERSON_NAME] (spectator)"
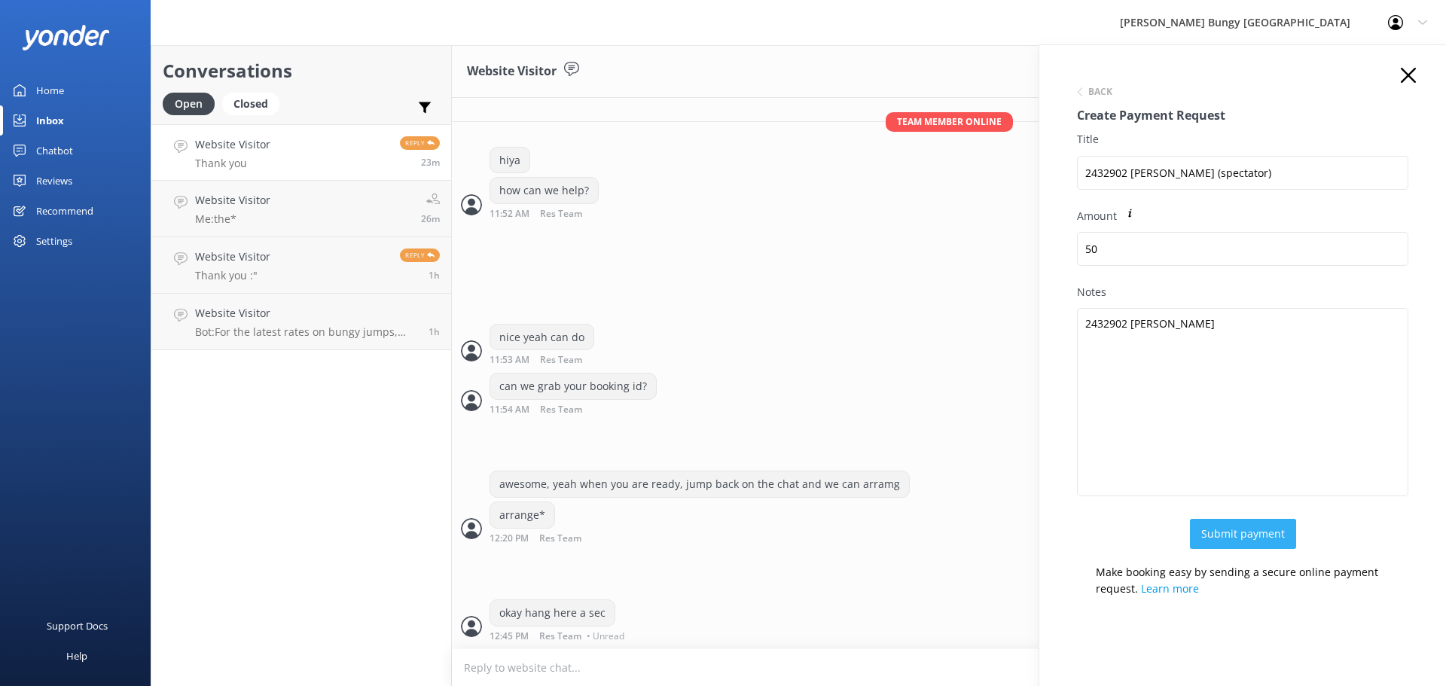
click at [1249, 530] on button "Submit payment" at bounding box center [1243, 534] width 106 height 30
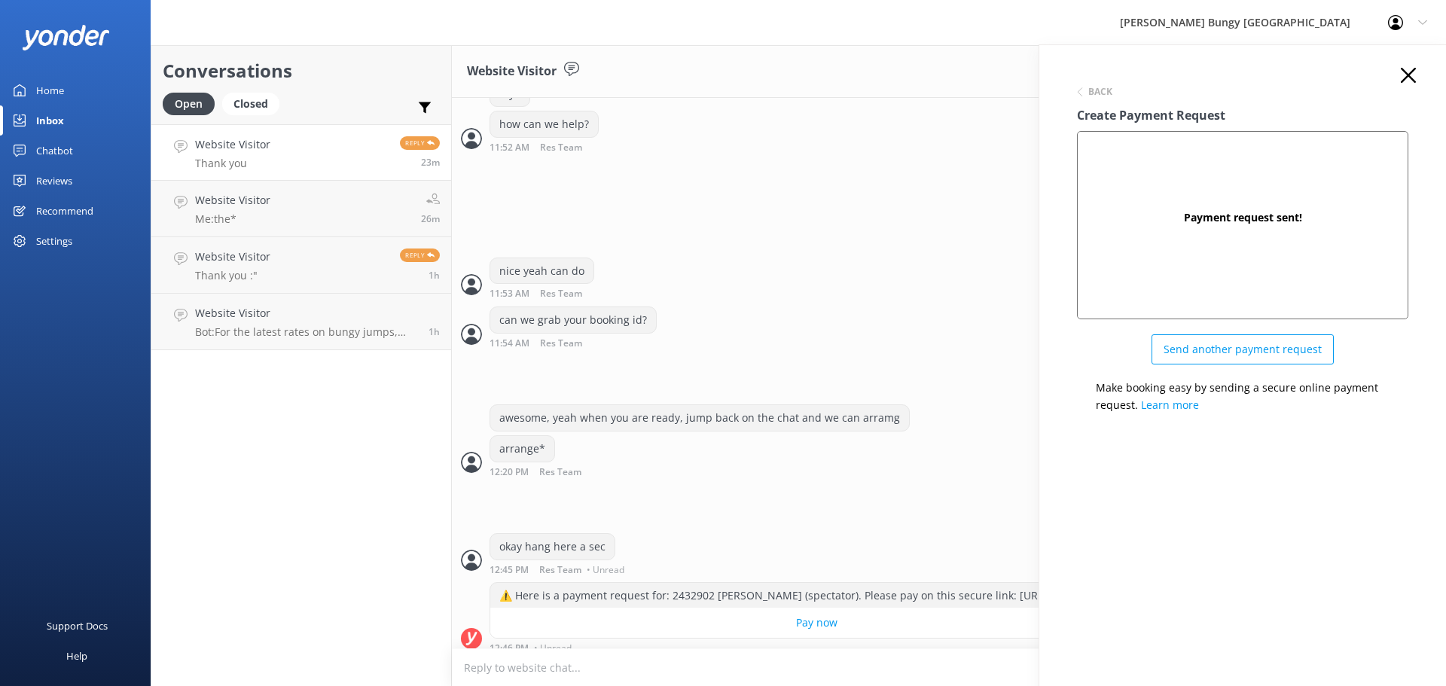
scroll to position [354, 0]
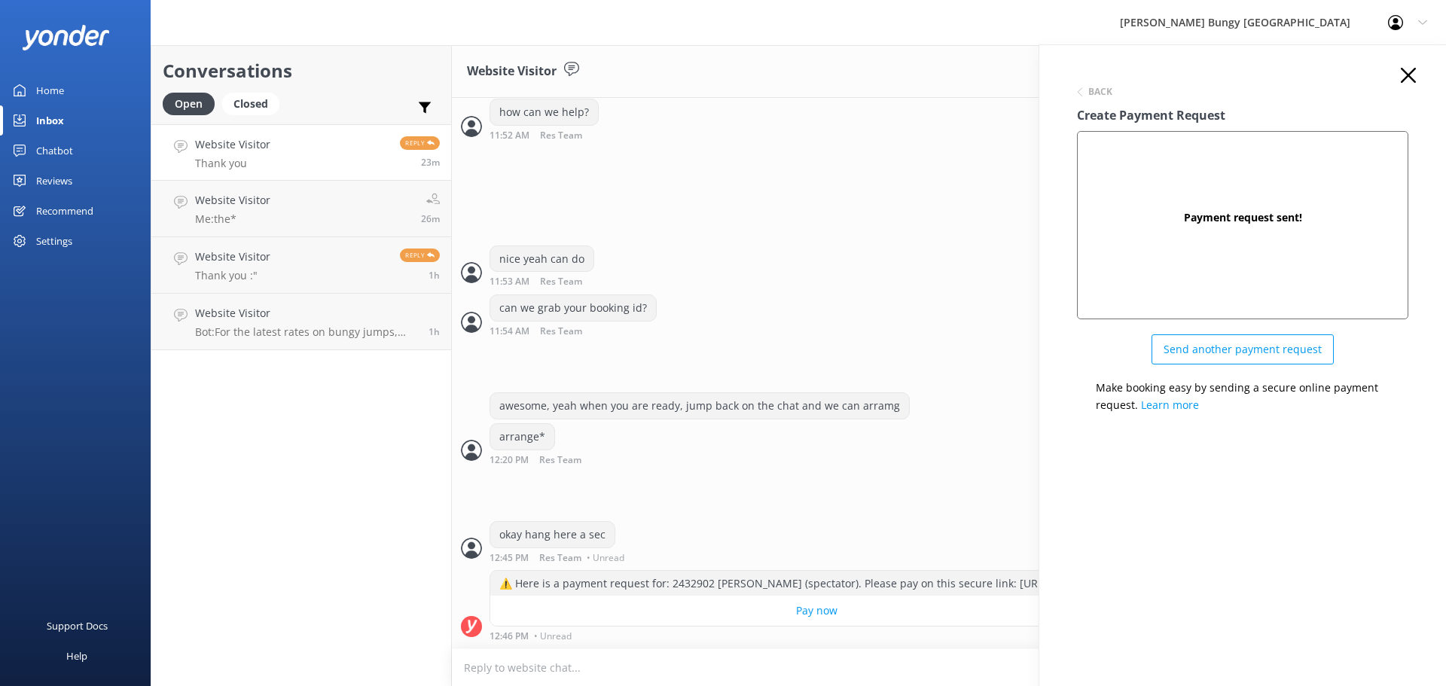
click at [1416, 77] on div "Back Create Payment Request Payment request sent! Send another payment request …" at bounding box center [1242, 246] width 361 height 357
click at [1414, 77] on icon at bounding box center [1408, 75] width 15 height 15
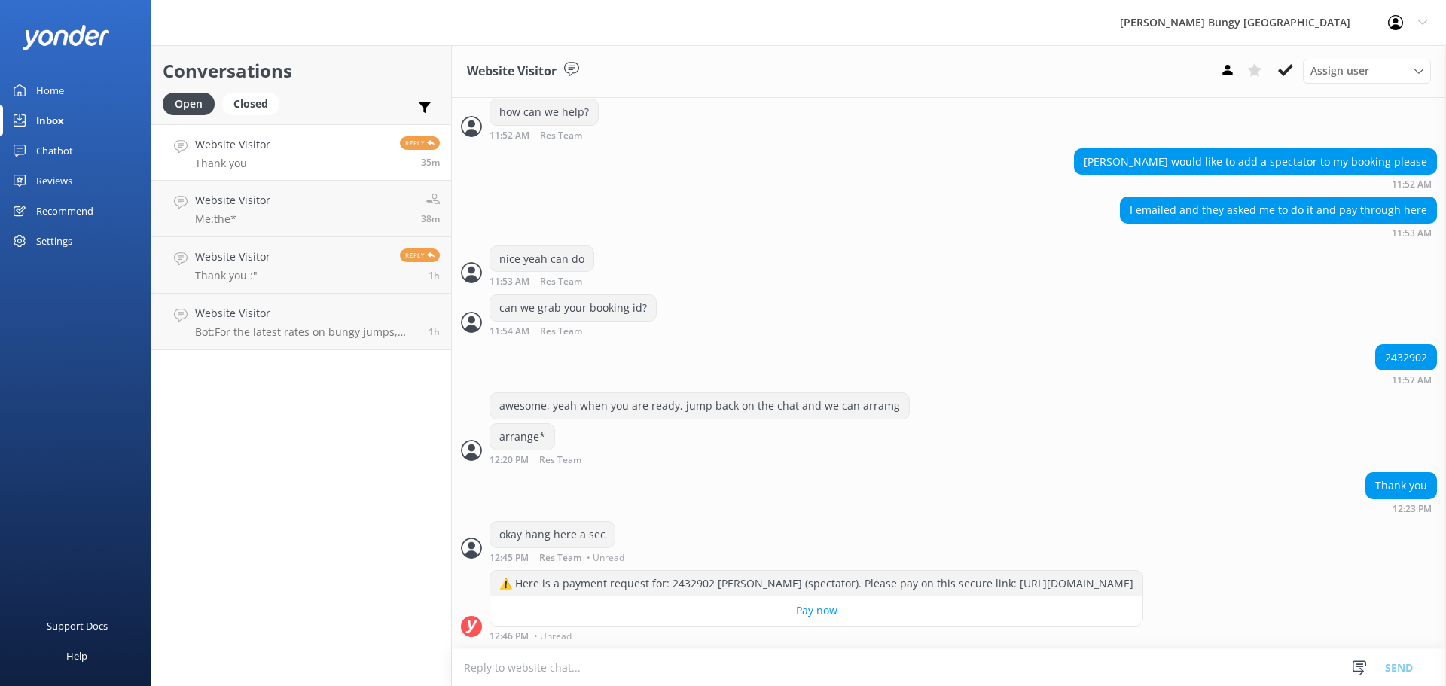
click at [432, 581] on div "Conversations Open Closed Important Assigned to me Unassigned Website Visitor T…" at bounding box center [301, 365] width 301 height 641
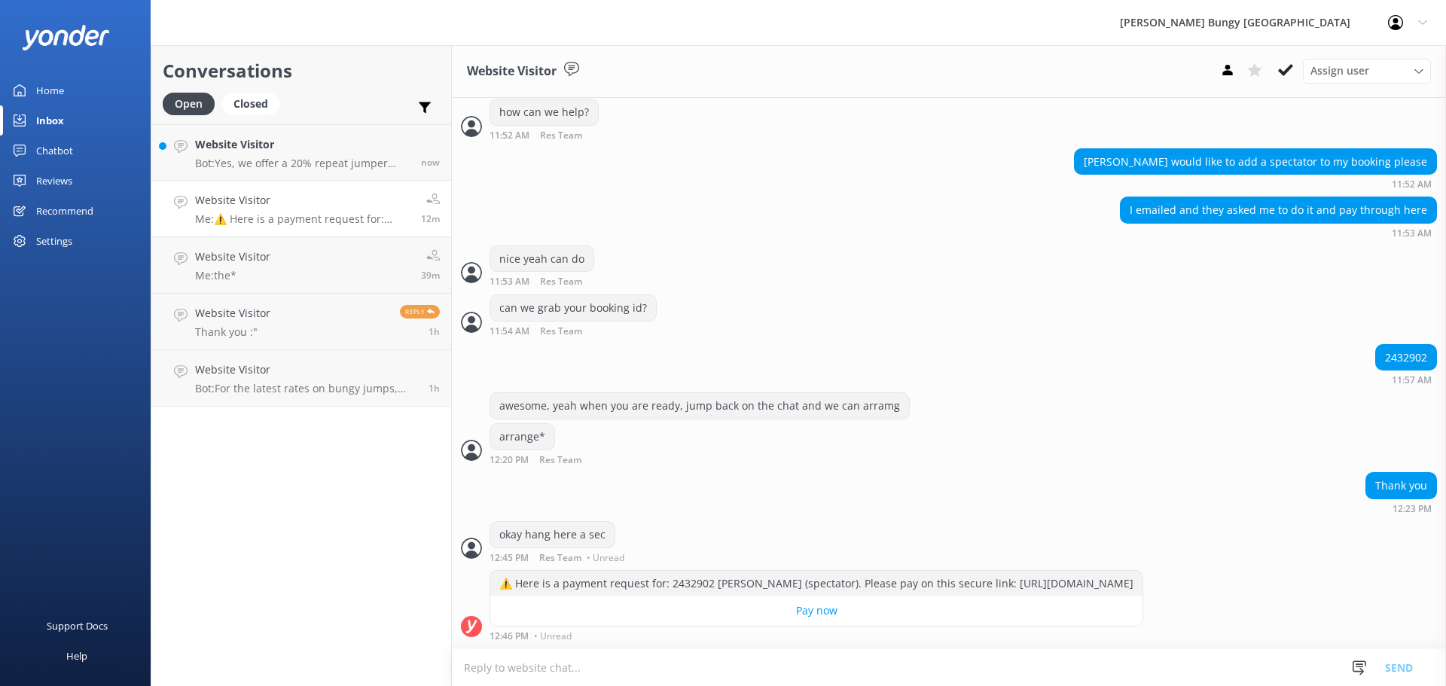
click at [243, 174] on link "Website Visitor Bot: Yes, we offer a 20% repeat jumper discount on any of our s…" at bounding box center [301, 152] width 300 height 56
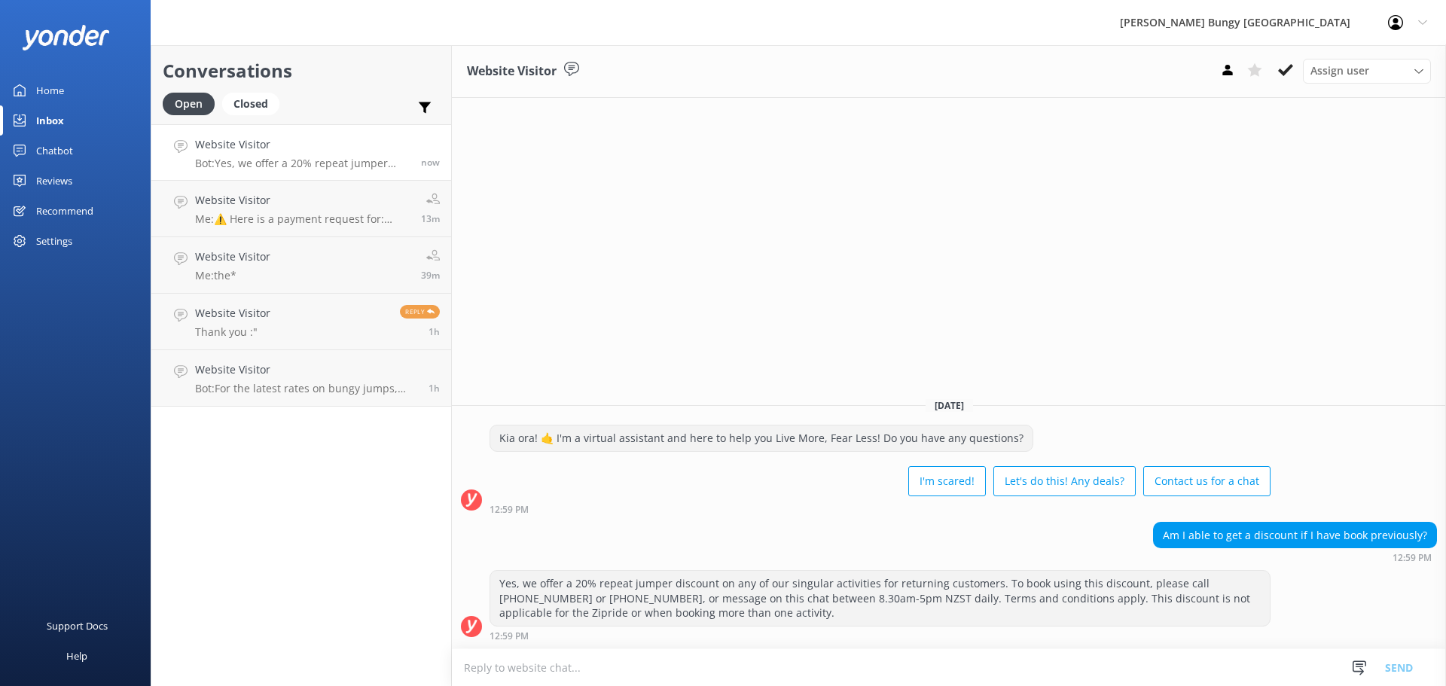
click at [967, 669] on textarea at bounding box center [949, 667] width 994 height 37
click at [358, 548] on div "Conversations Open Closed Important Assigned to me Unassigned Website Visitor B…" at bounding box center [301, 365] width 301 height 641
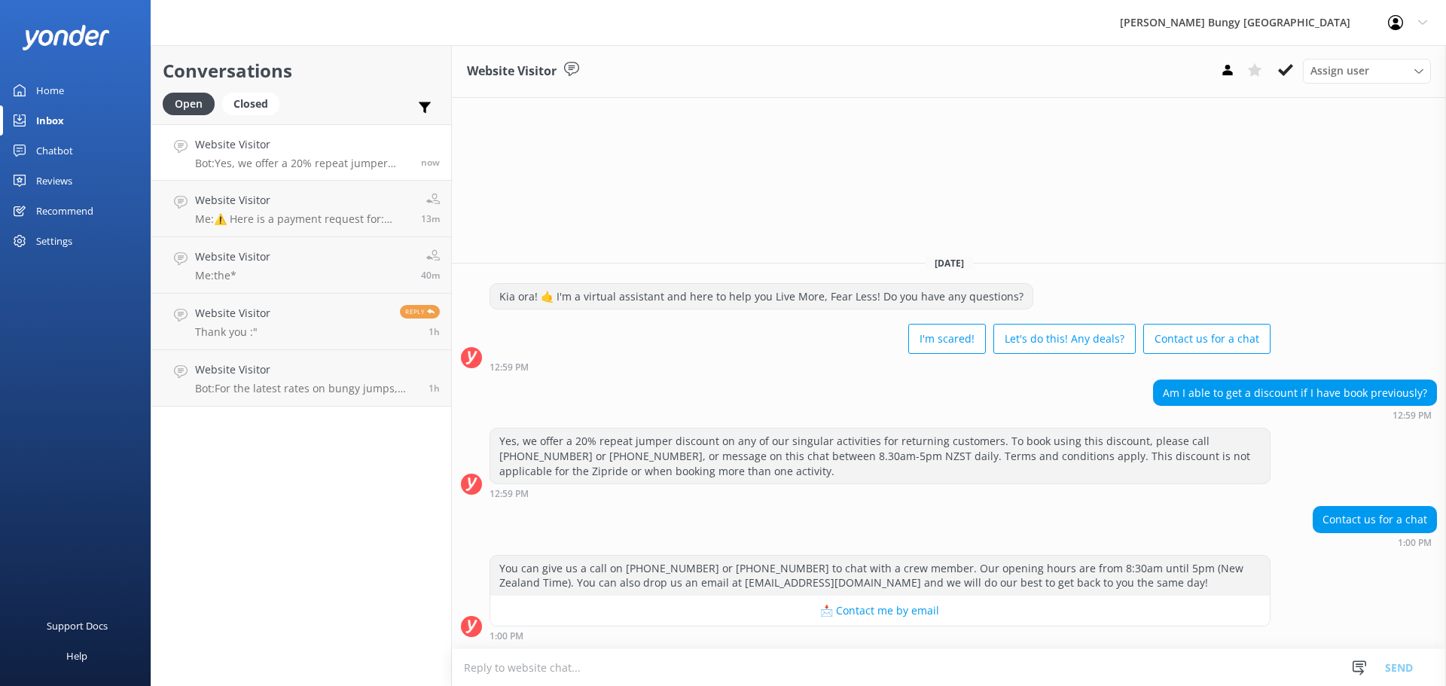
click at [529, 666] on textarea at bounding box center [949, 667] width 994 height 37
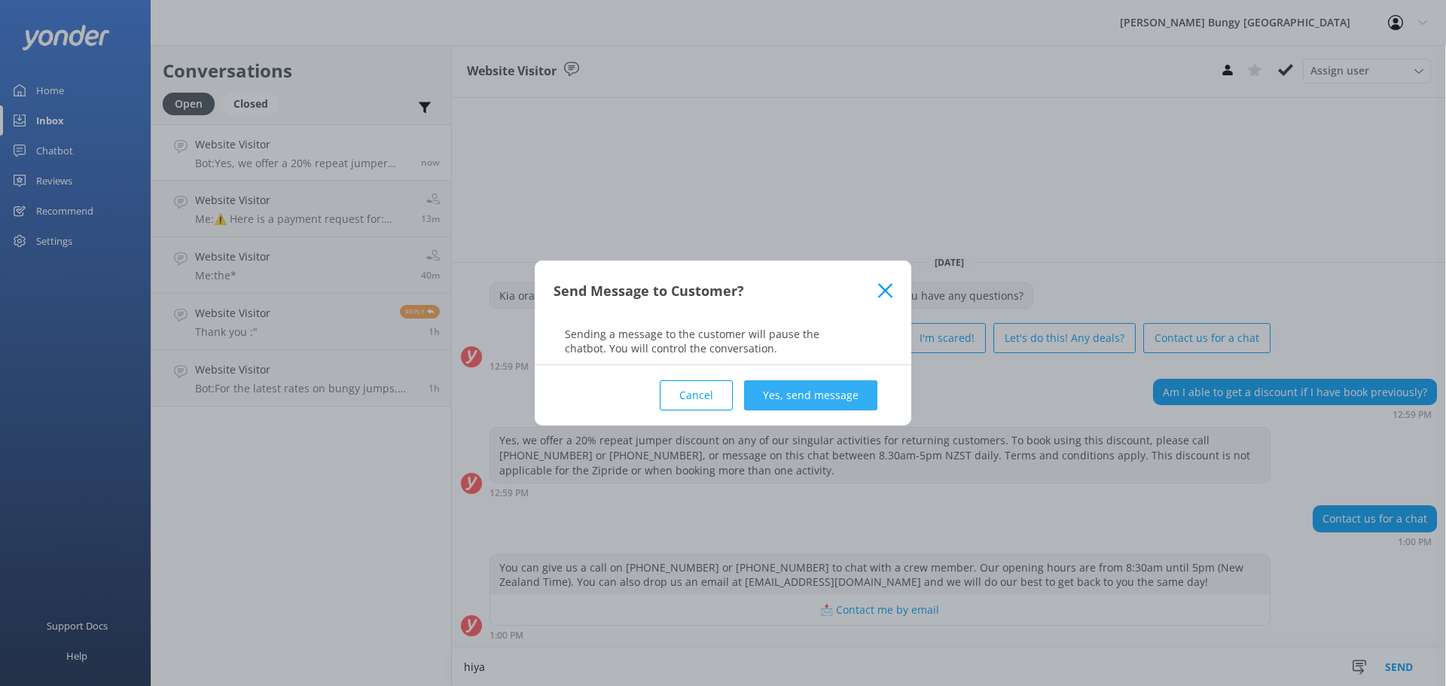
type textarea "hiya"
click at [798, 403] on button "Yes, send message" at bounding box center [810, 395] width 133 height 30
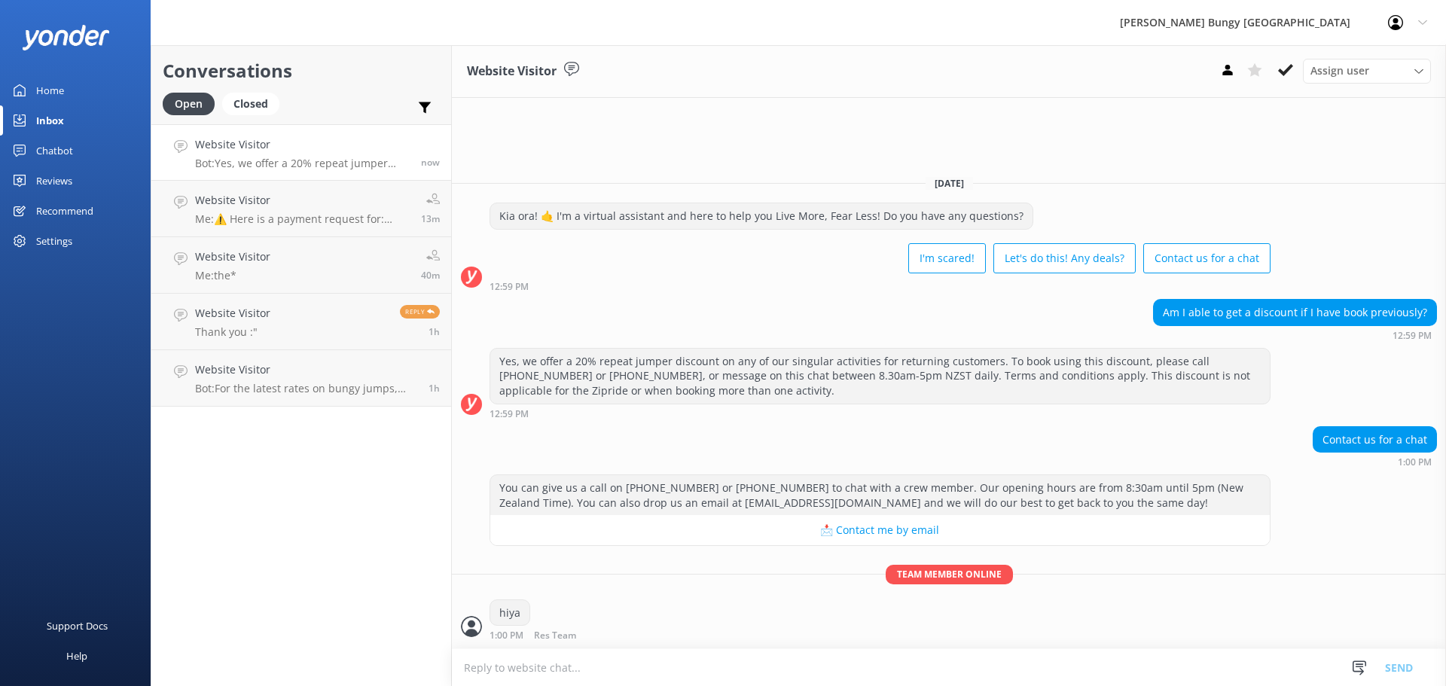
click at [728, 659] on textarea at bounding box center [949, 667] width 994 height 37
type textarea "how can we help?"
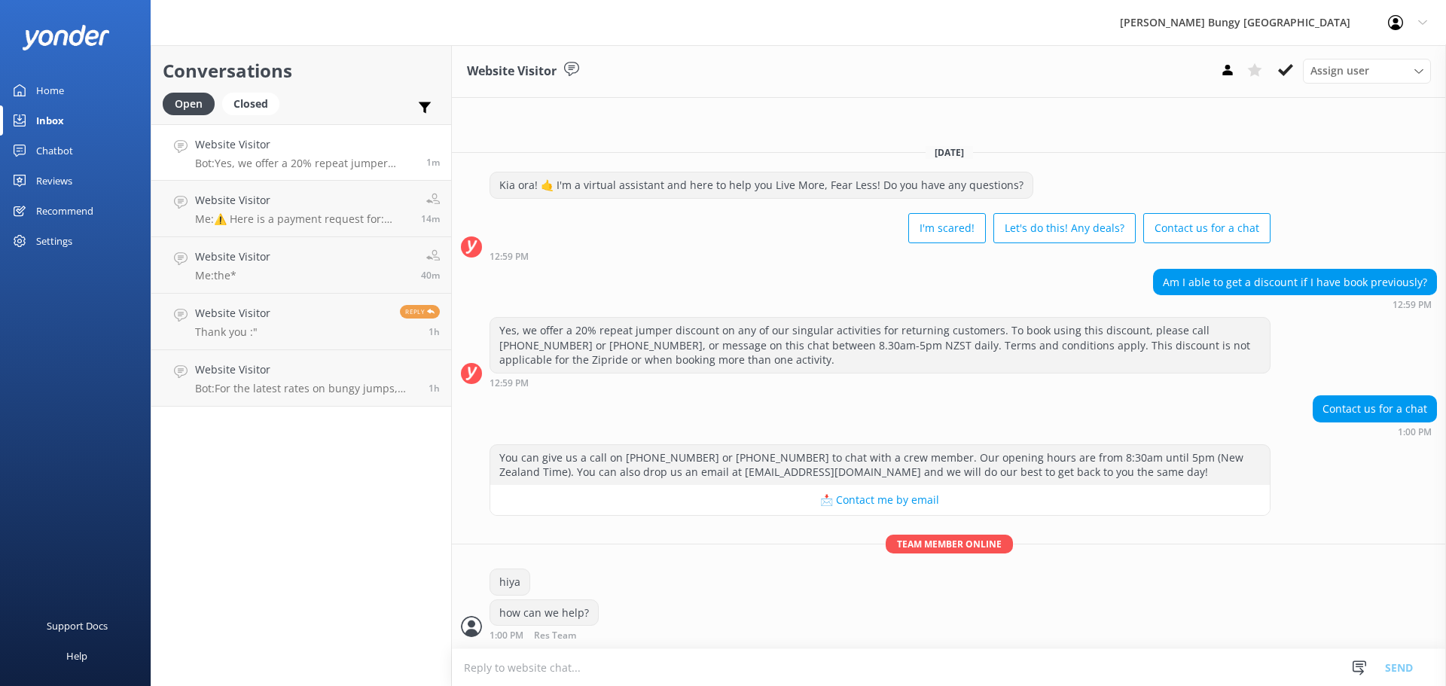
scroll to position [14, 0]
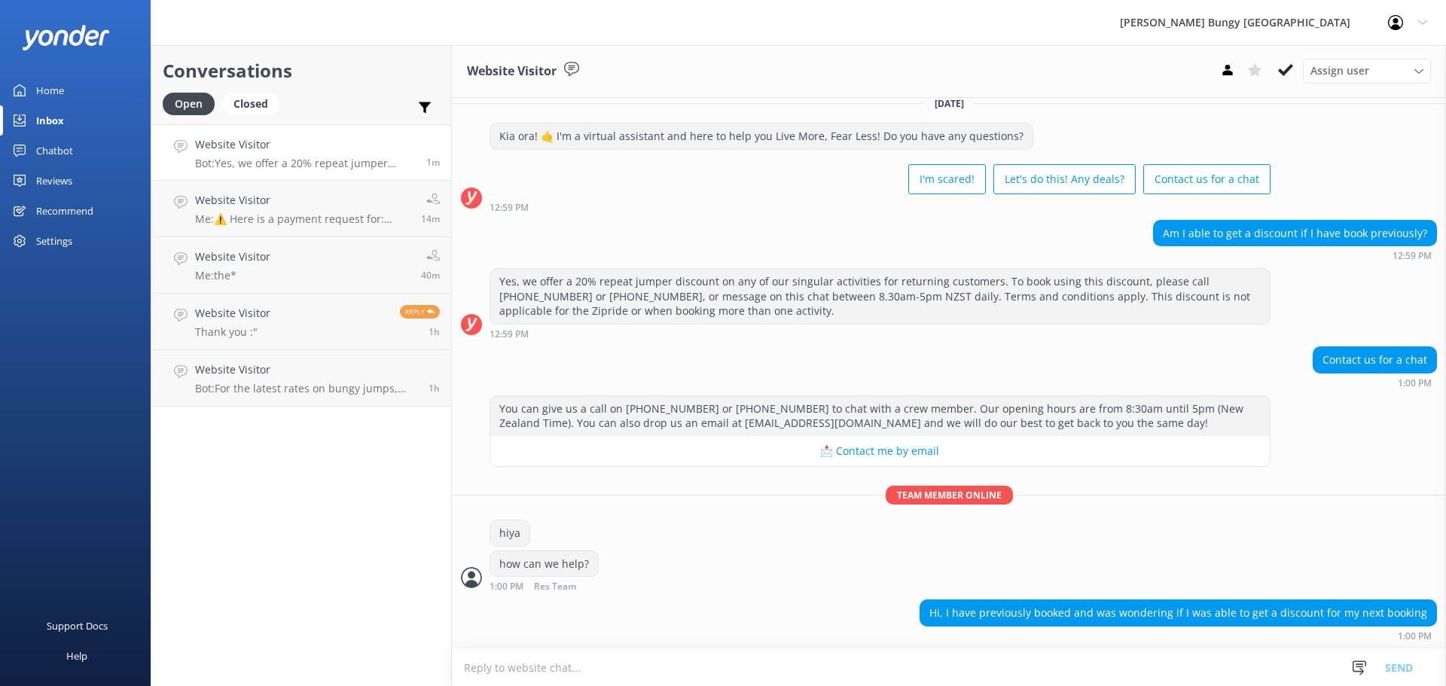
click at [728, 659] on textarea at bounding box center [949, 667] width 994 height 37
type textarea "for sure"
click at [728, 659] on textarea at bounding box center [949, 667] width 994 height 37
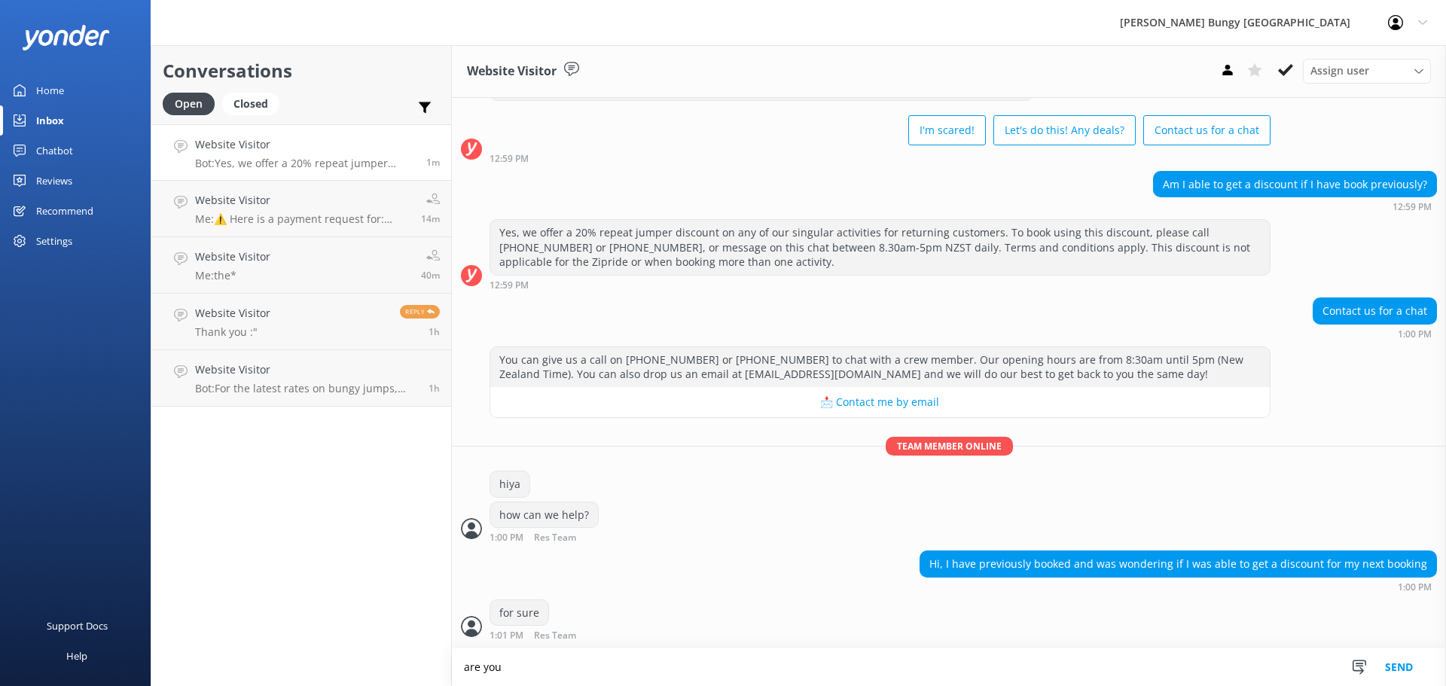
scroll to position [64, 0]
type textarea "are you ready to book?"
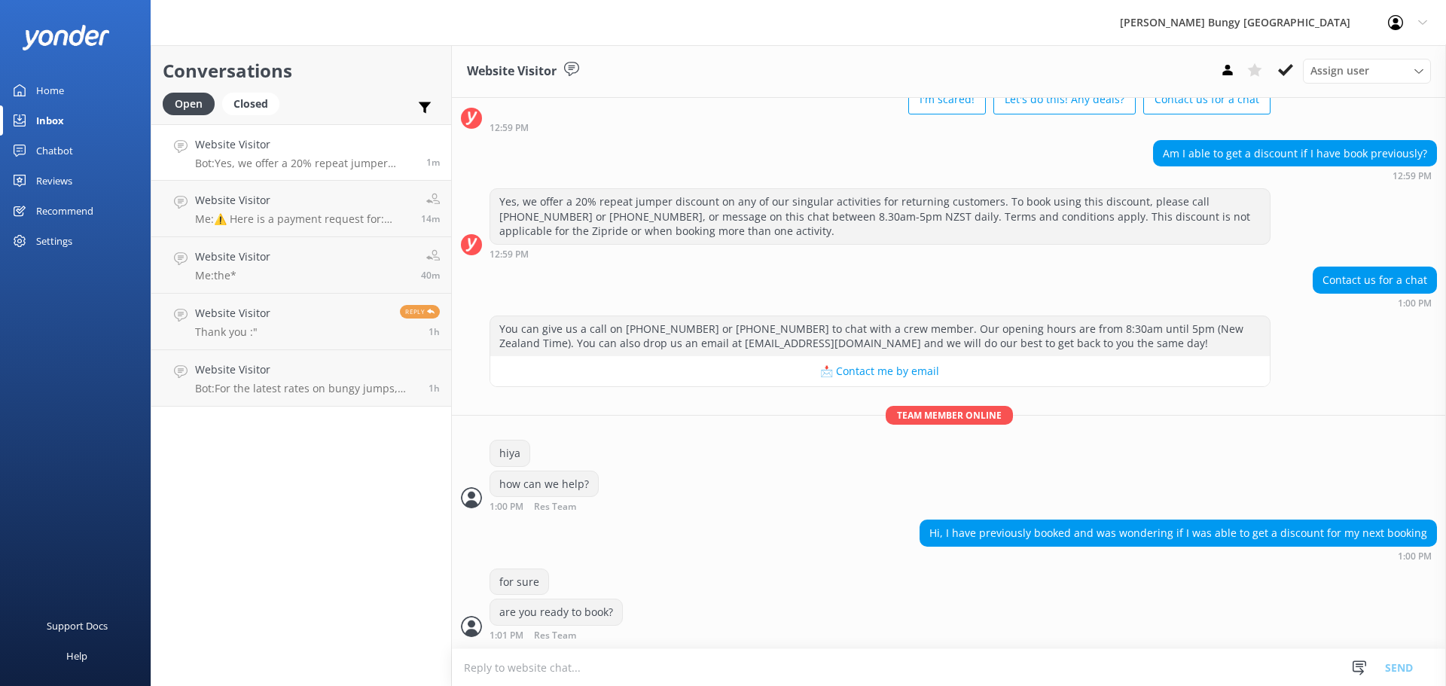
click at [728, 659] on textarea at bounding box center [949, 667] width 994 height 37
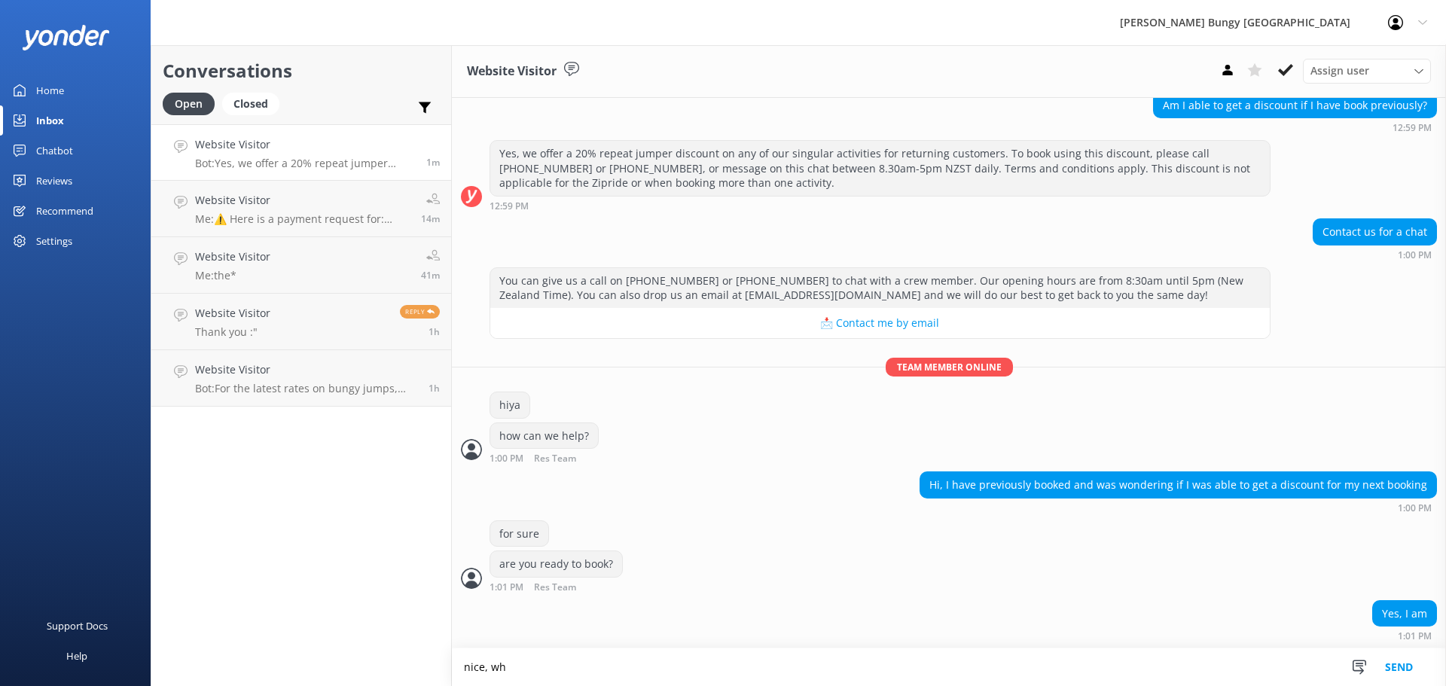
scroll to position [143, 0]
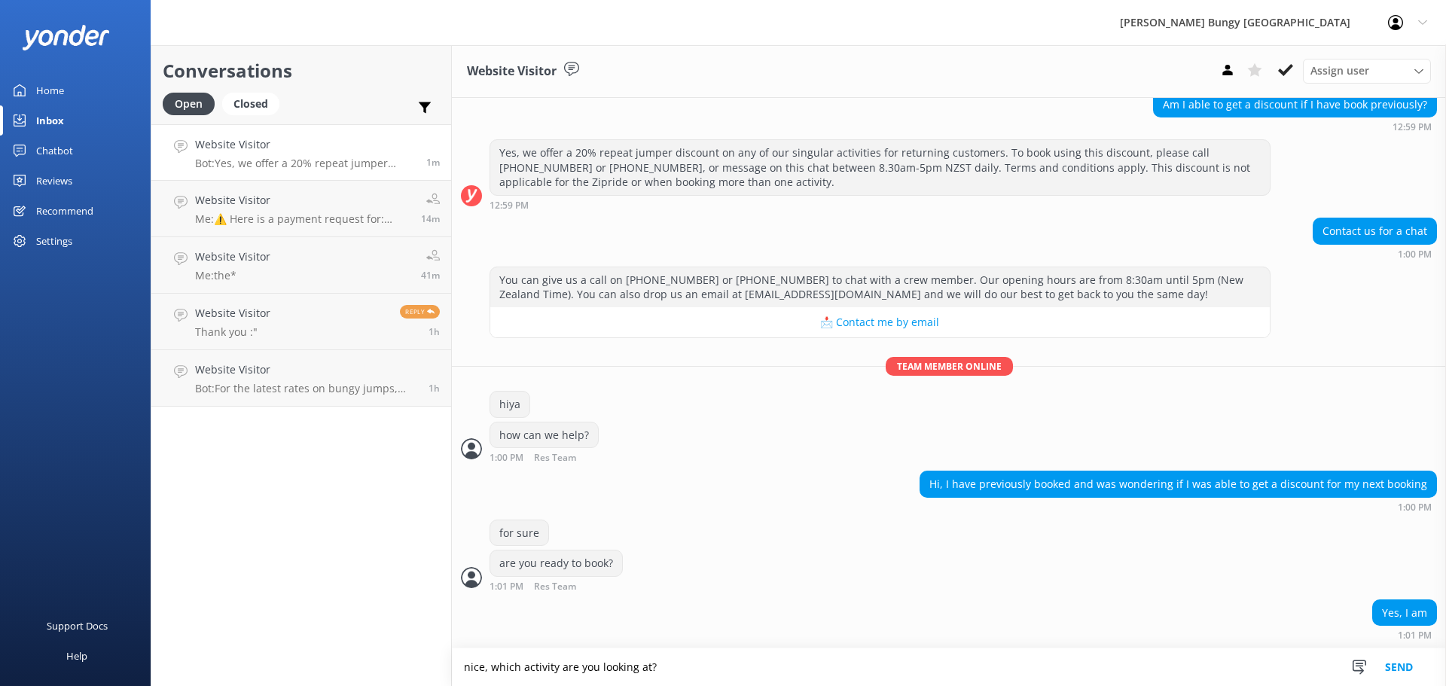
type textarea "nice, which activity are you looking at?"
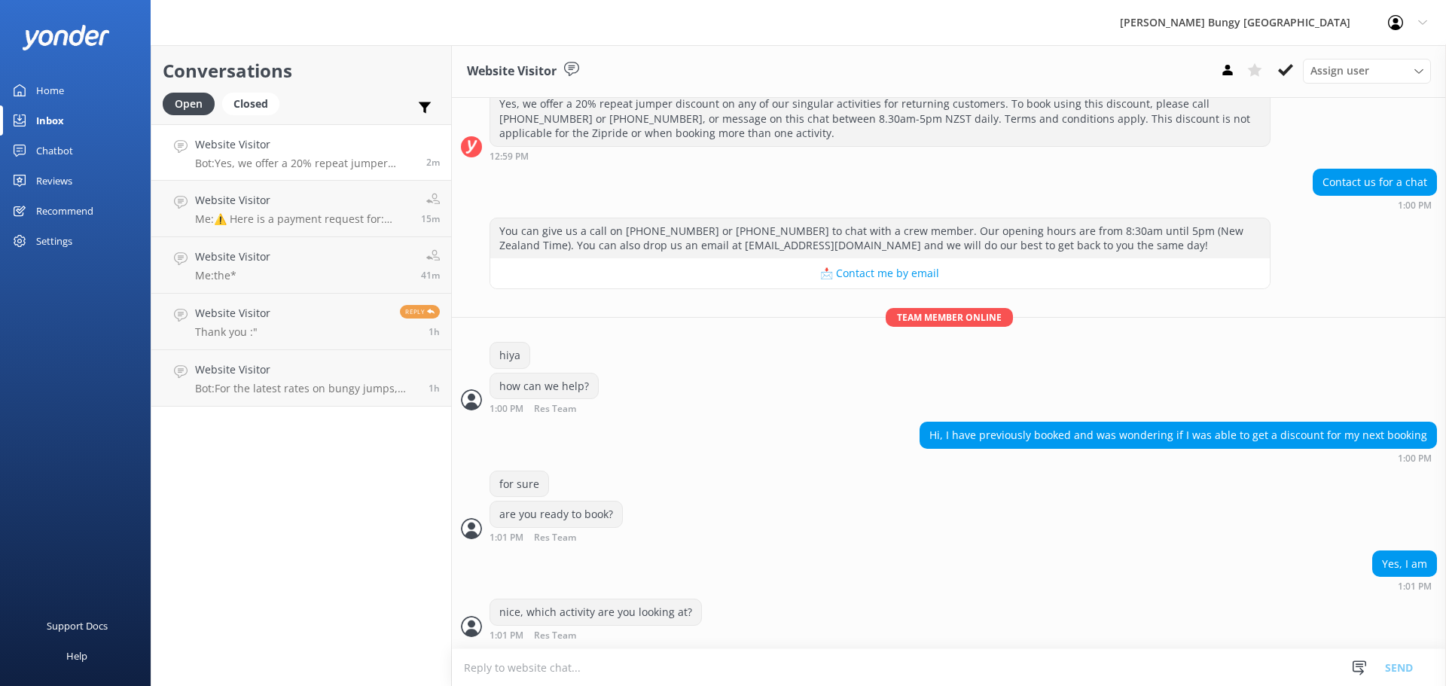
scroll to position [240, 0]
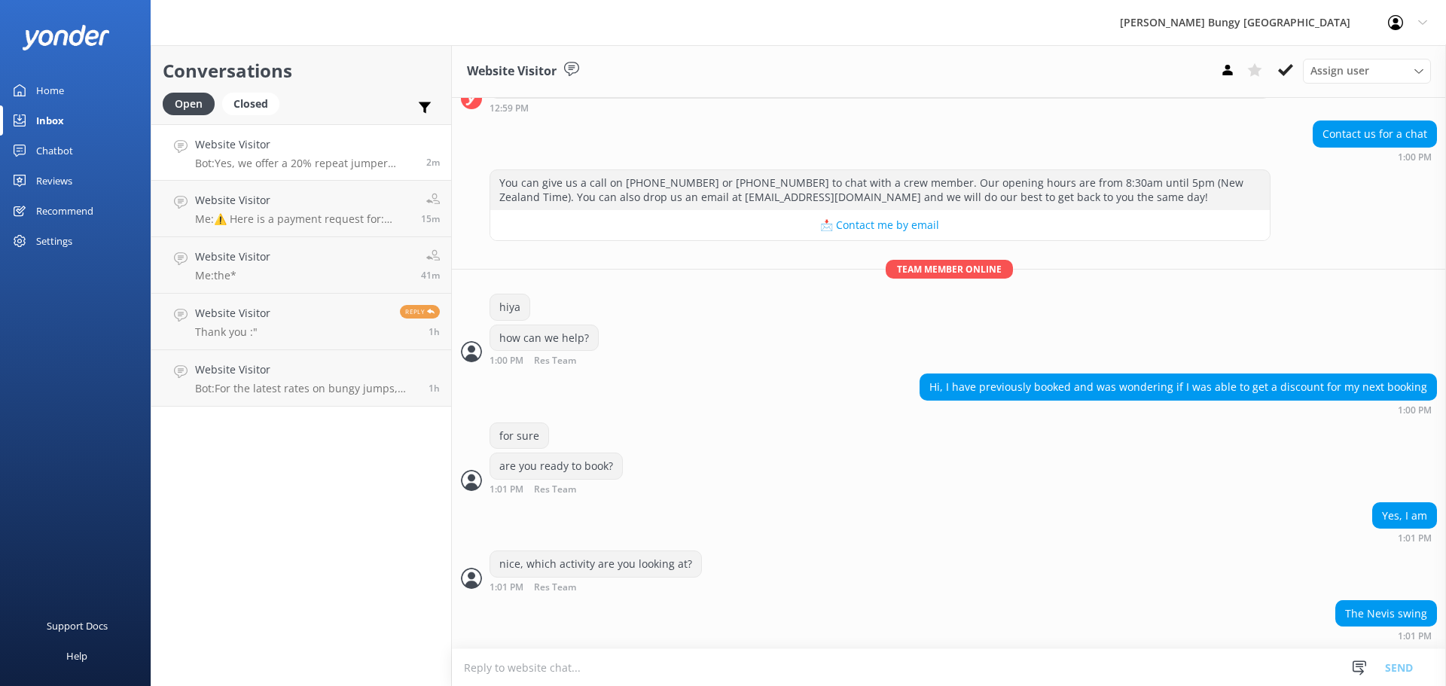
click at [728, 659] on textarea at bounding box center [949, 667] width 994 height 37
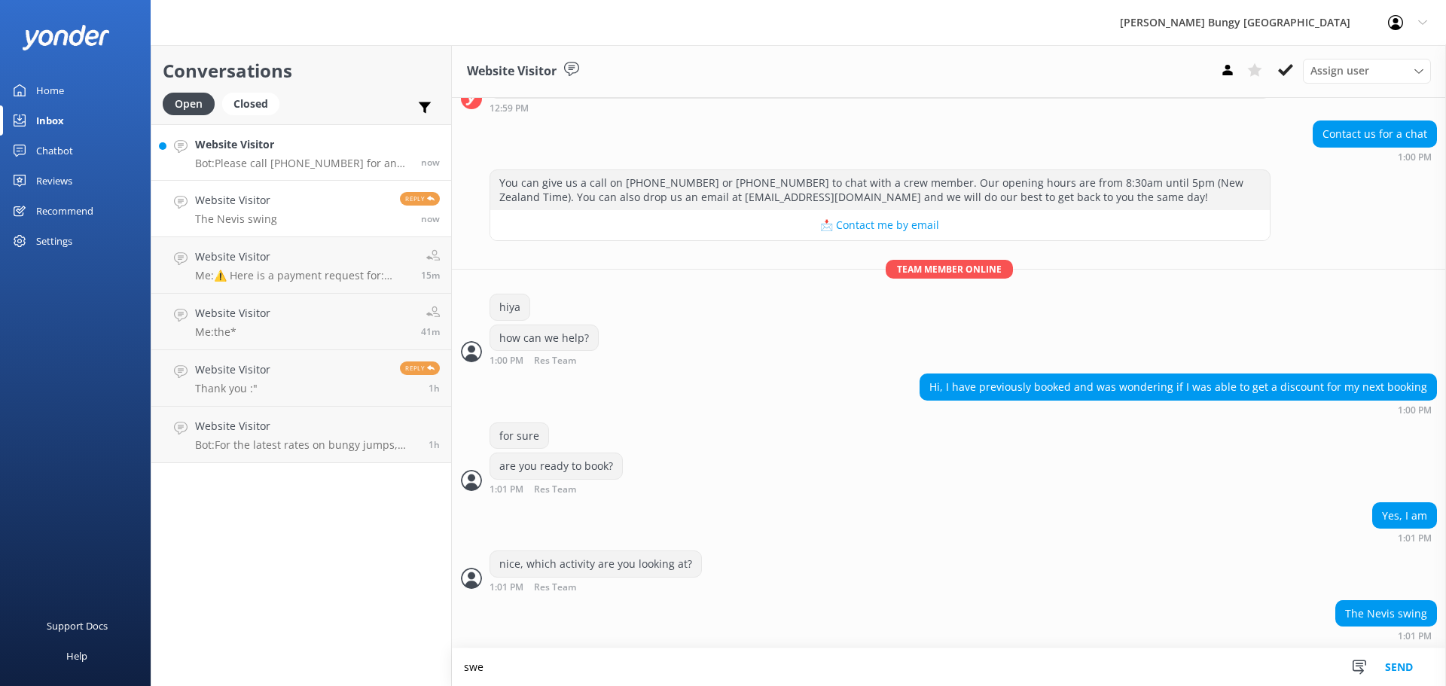
type textarea "swe"
click at [316, 147] on h4 "Website Visitor" at bounding box center [302, 144] width 215 height 17
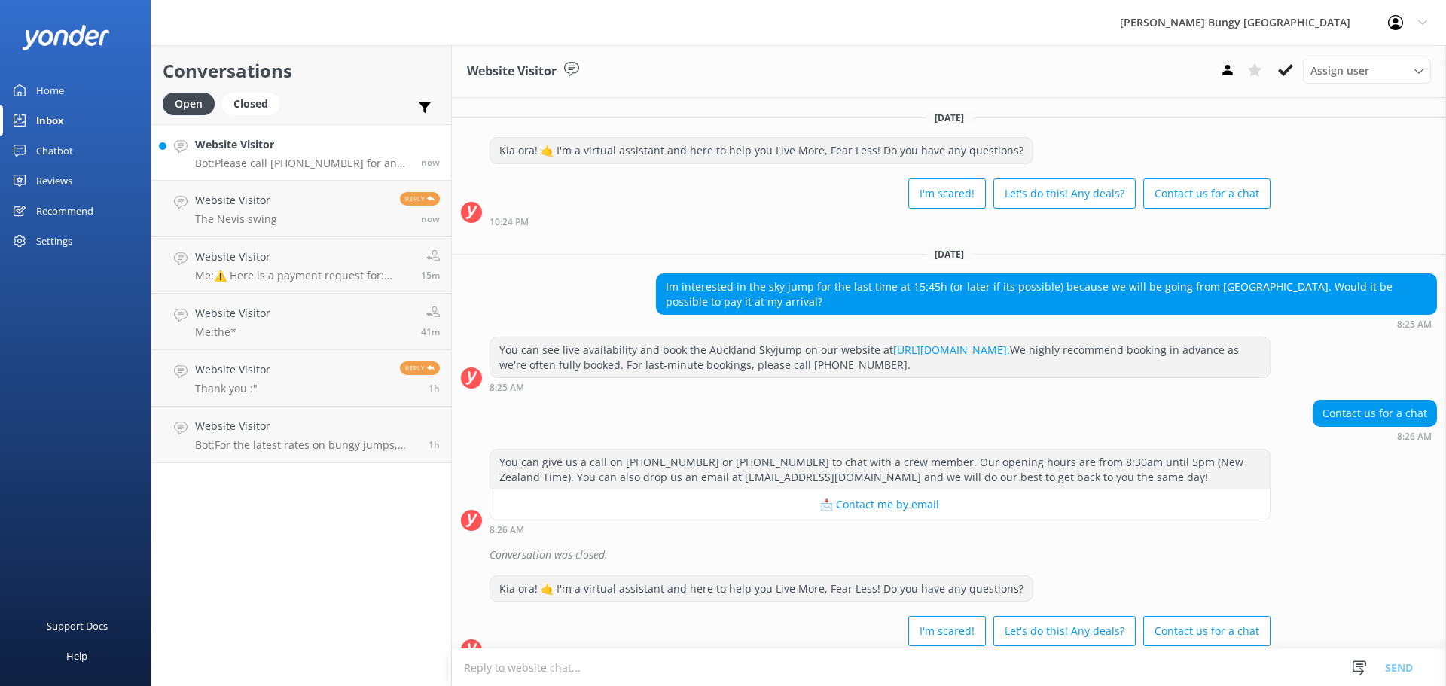
scroll to position [120, 0]
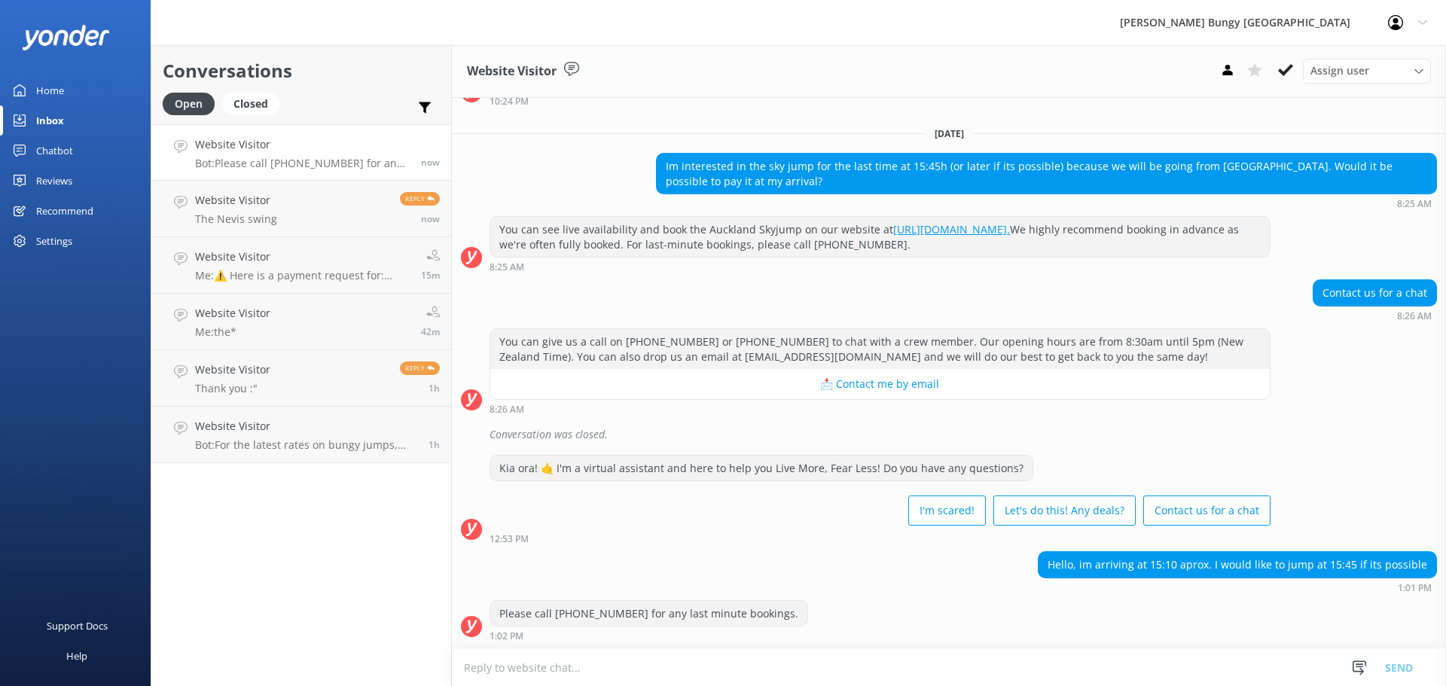
click at [322, 541] on div "Conversations Open Closed Important Assigned to me Unassigned Website Visitor B…" at bounding box center [301, 365] width 301 height 641
click at [236, 222] on p "The Nevis swing" at bounding box center [236, 219] width 82 height 14
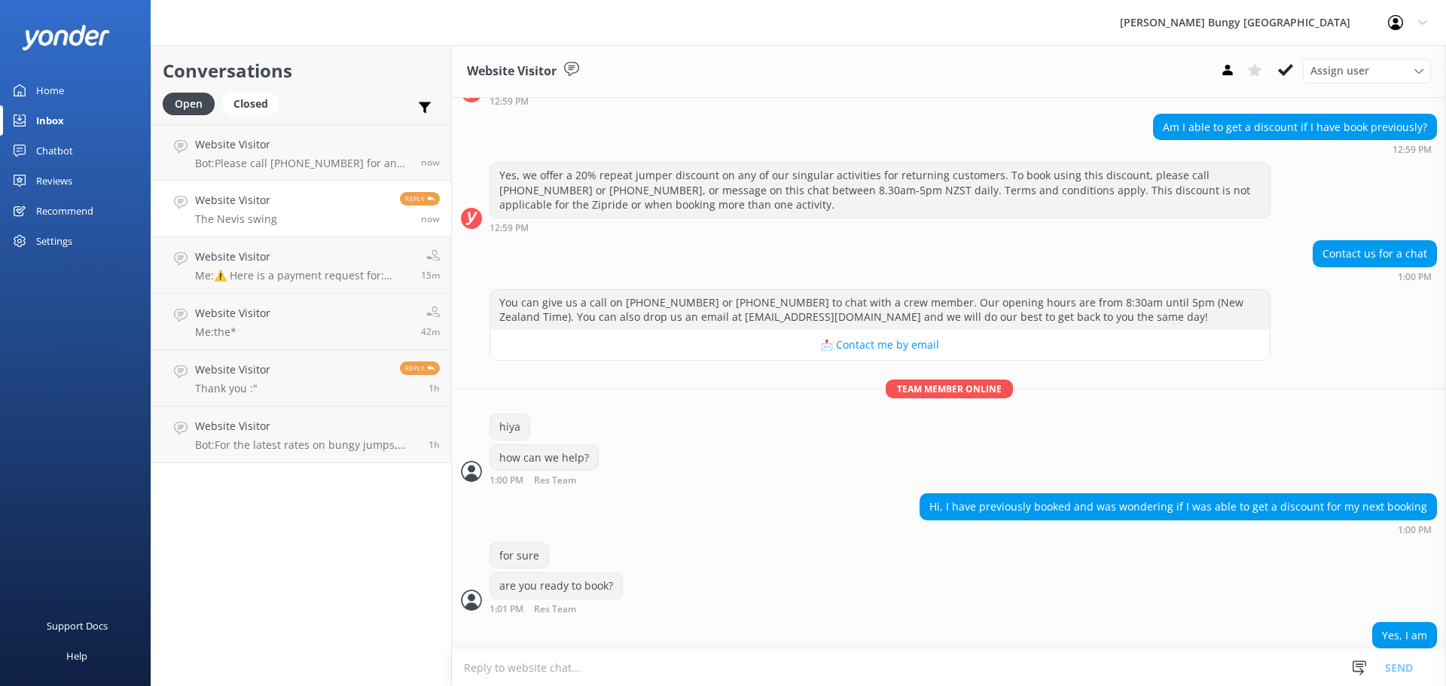
scroll to position [240, 0]
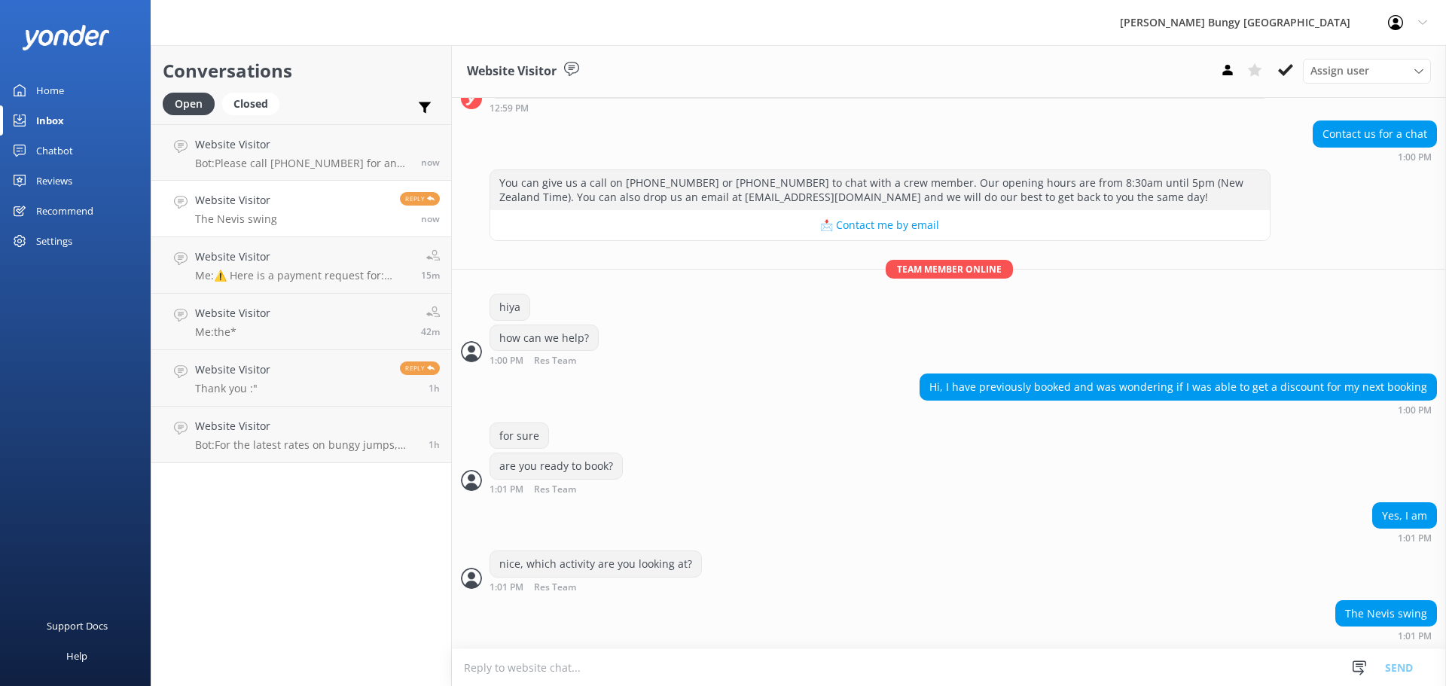
click at [869, 665] on textarea at bounding box center [949, 667] width 994 height 37
type textarea "sweet, which date/time?"
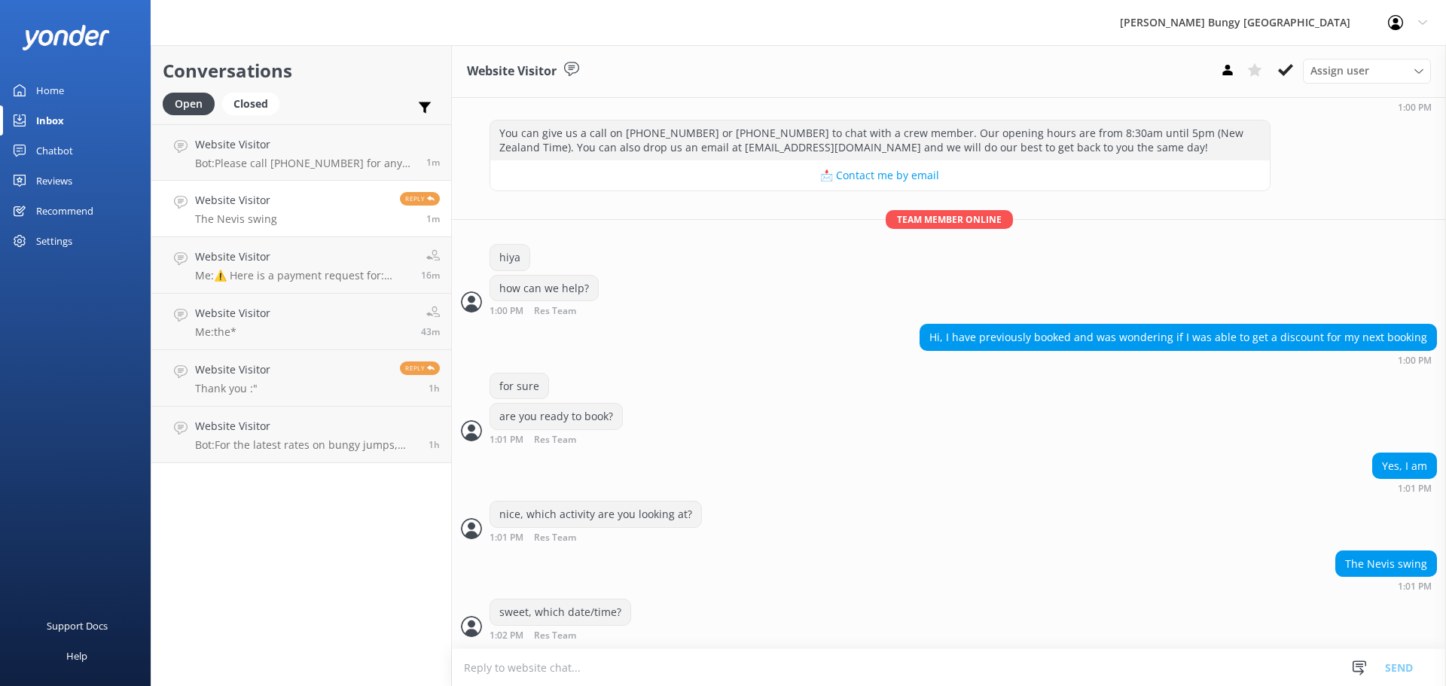
scroll to position [338, 0]
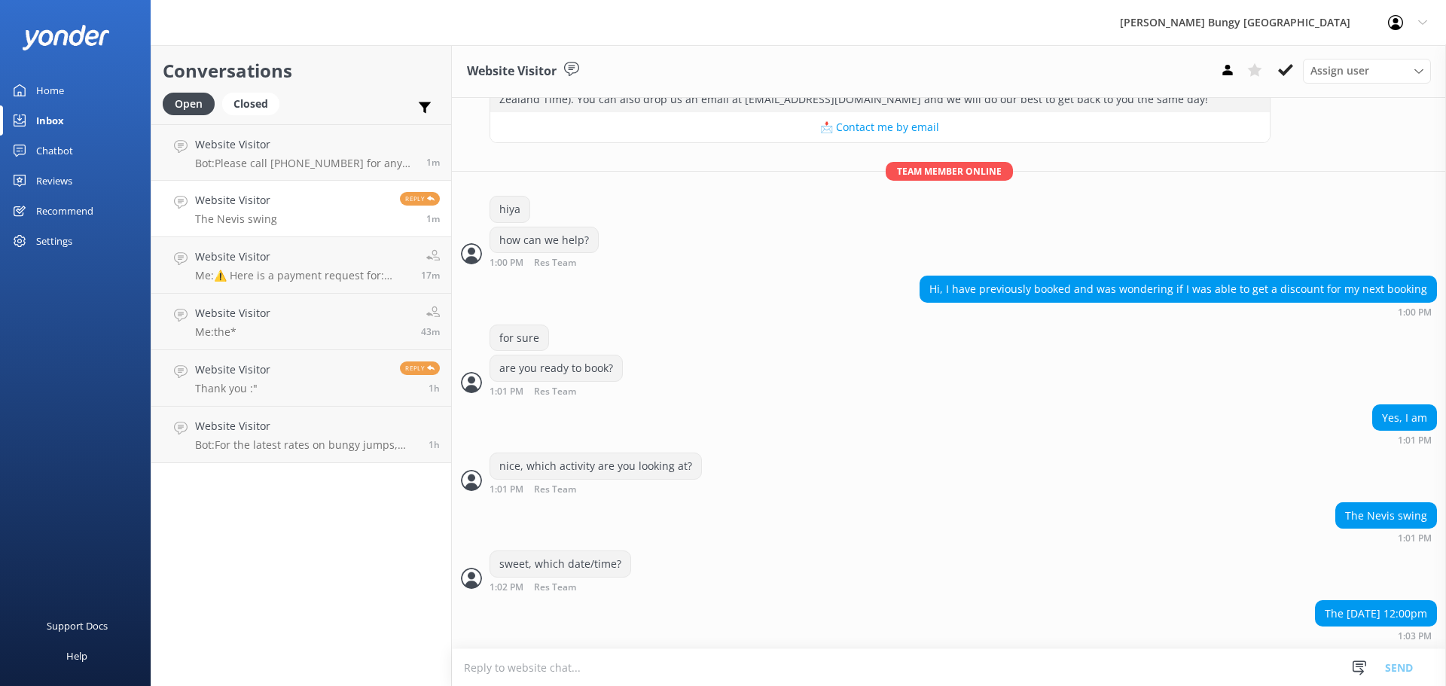
click at [556, 673] on textarea at bounding box center [949, 667] width 994 height 37
click at [746, 675] on textarea at bounding box center [949, 667] width 994 height 37
type textarea "and was this just for yourself?"
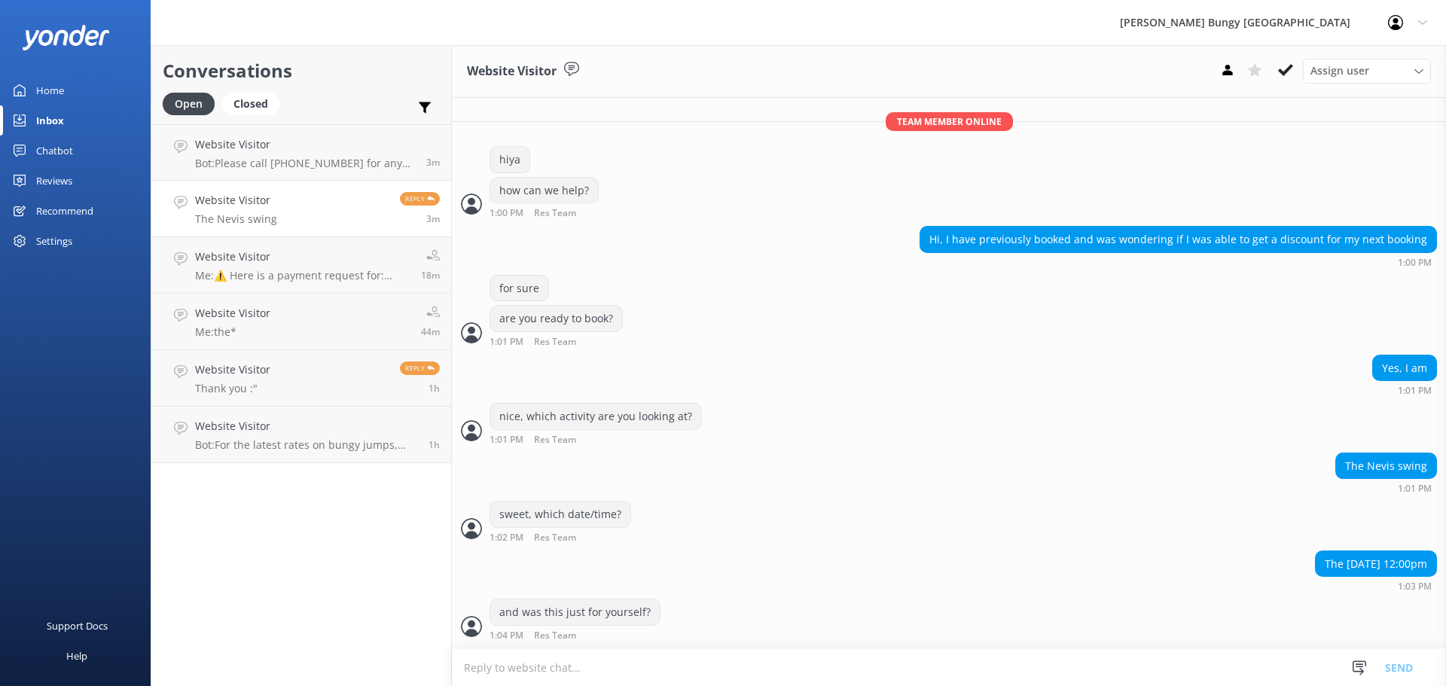
scroll to position [437, 0]
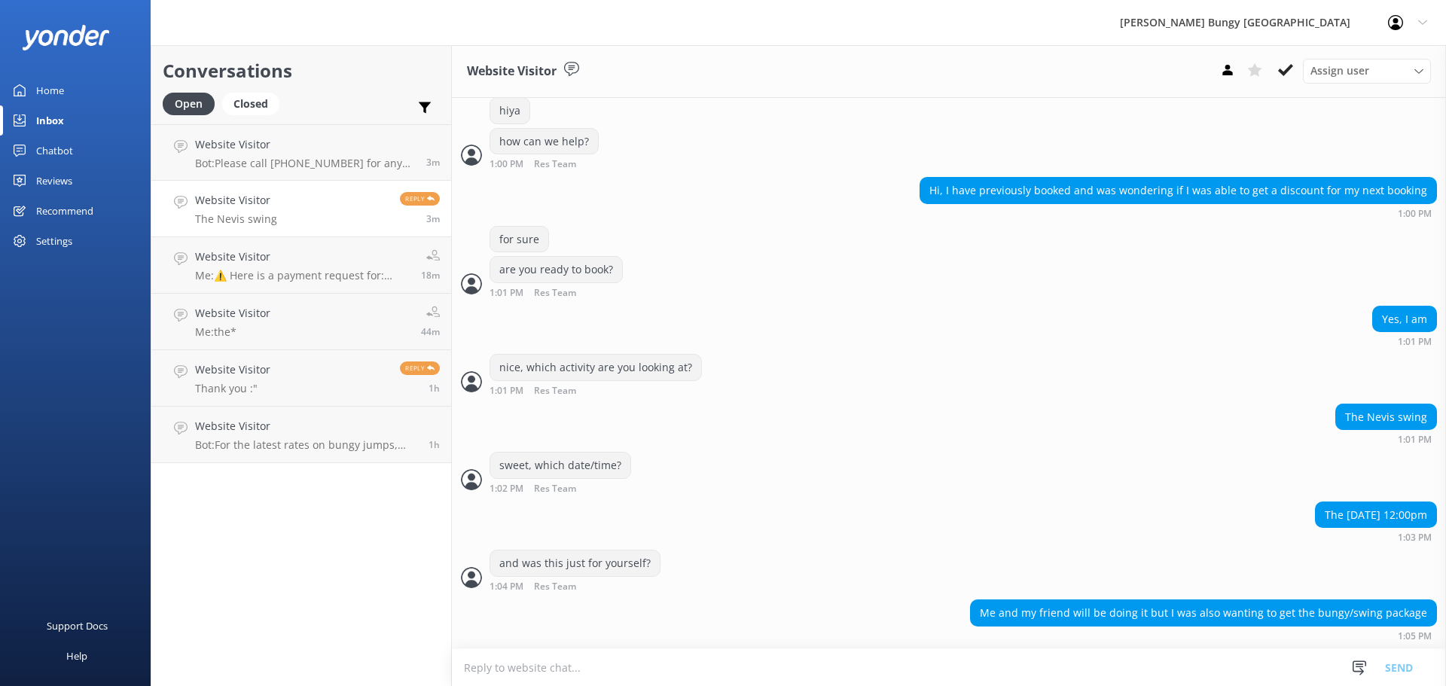
click at [845, 676] on textarea at bounding box center [949, 667] width 994 height 37
type textarea "s"
type textarea "were you both wanting to do bungy and swing?"
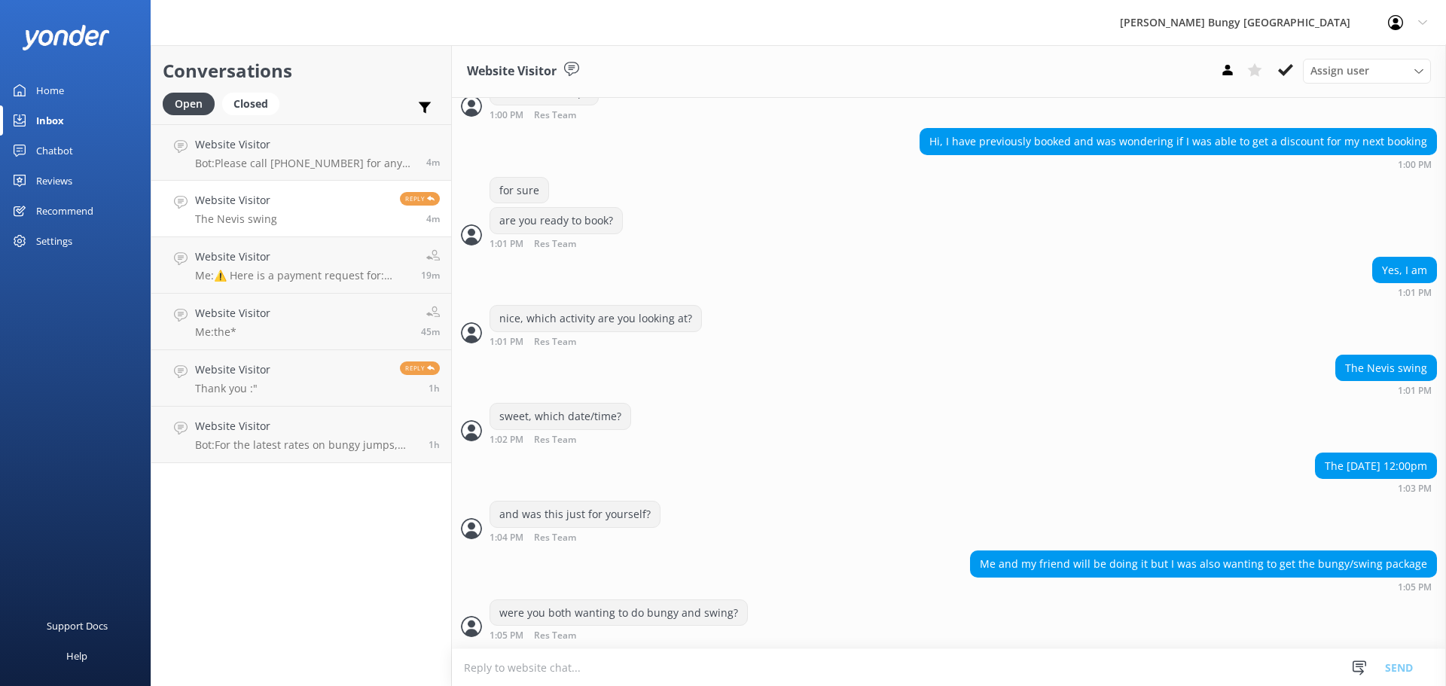
scroll to position [535, 0]
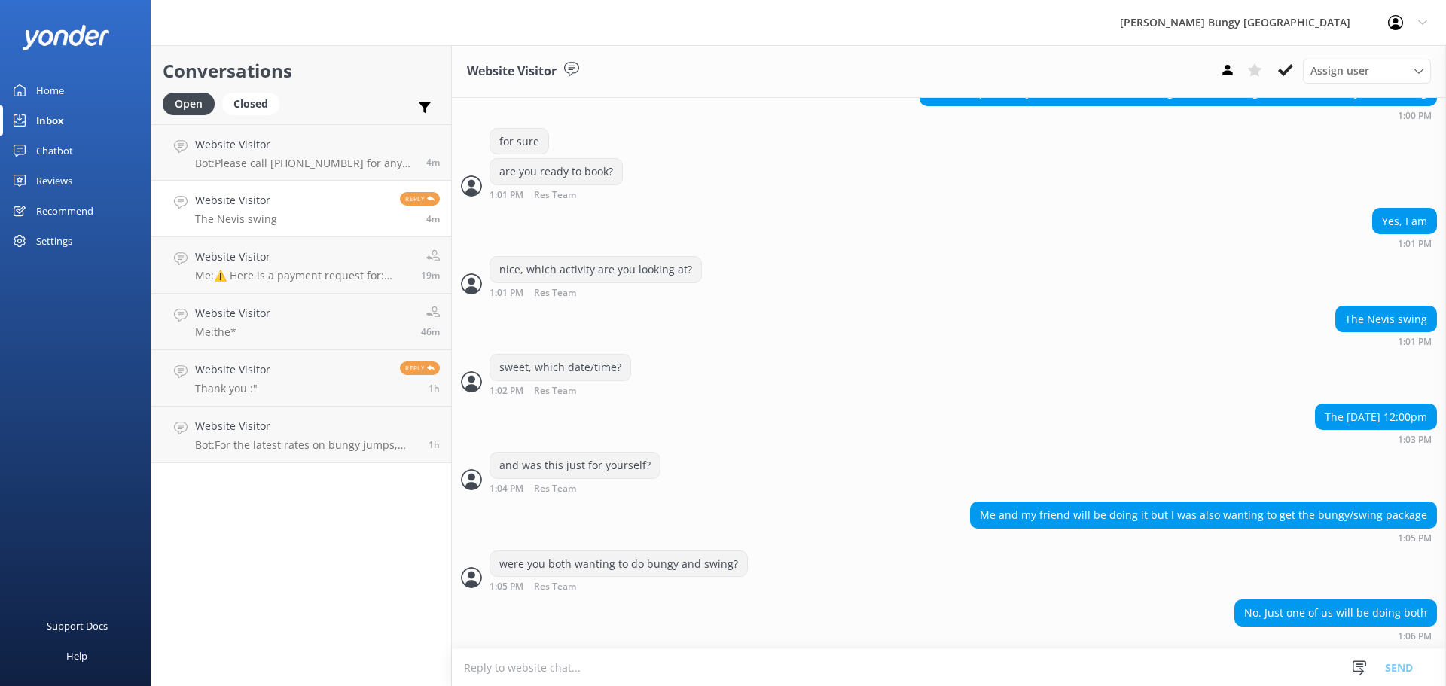
click at [695, 671] on textarea at bounding box center [949, 667] width 994 height 37
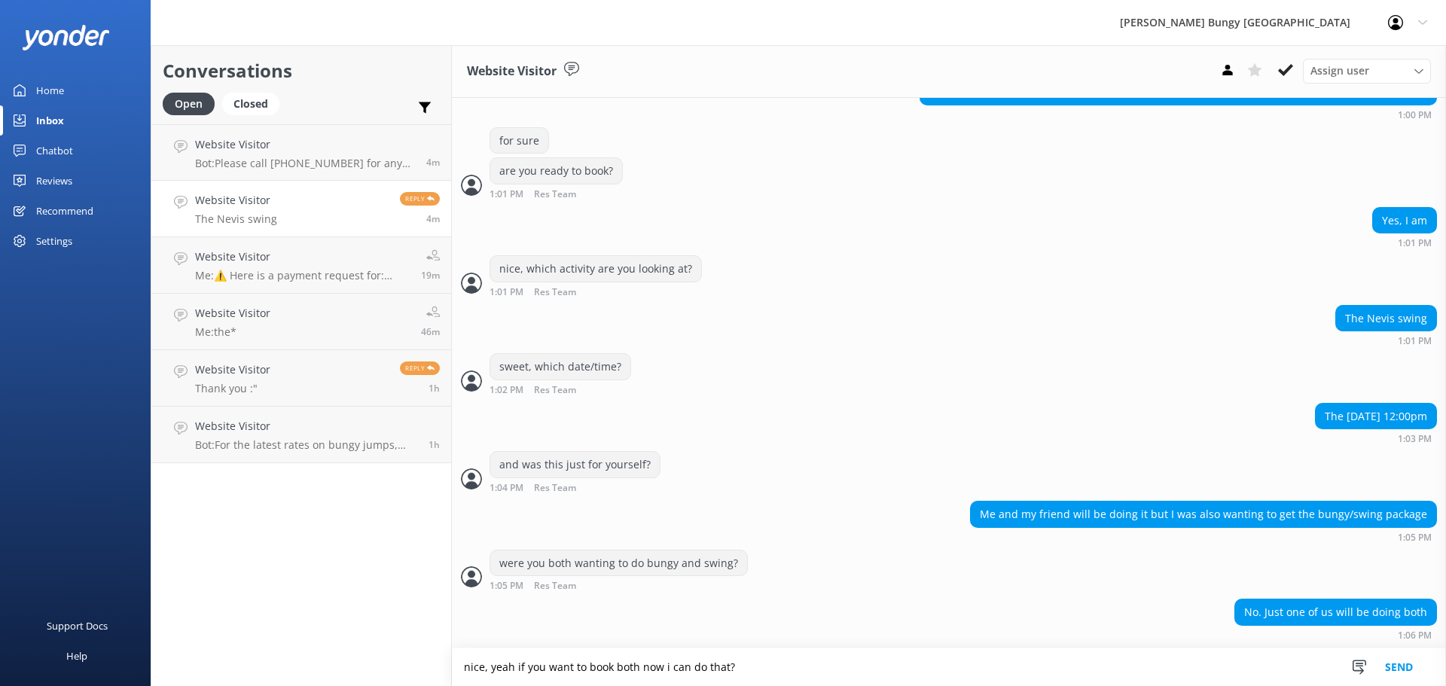
type textarea "nice, yeah if you want to book both now i can do that?"
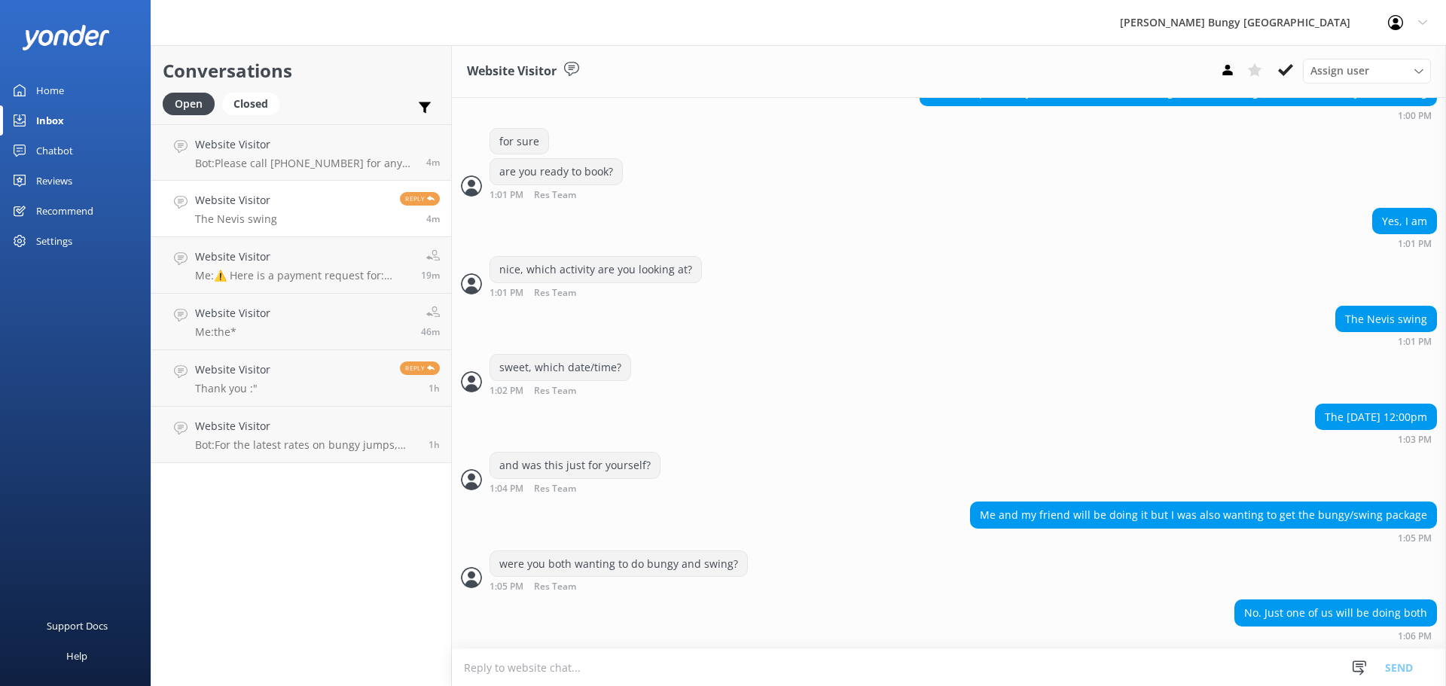
scroll to position [584, 0]
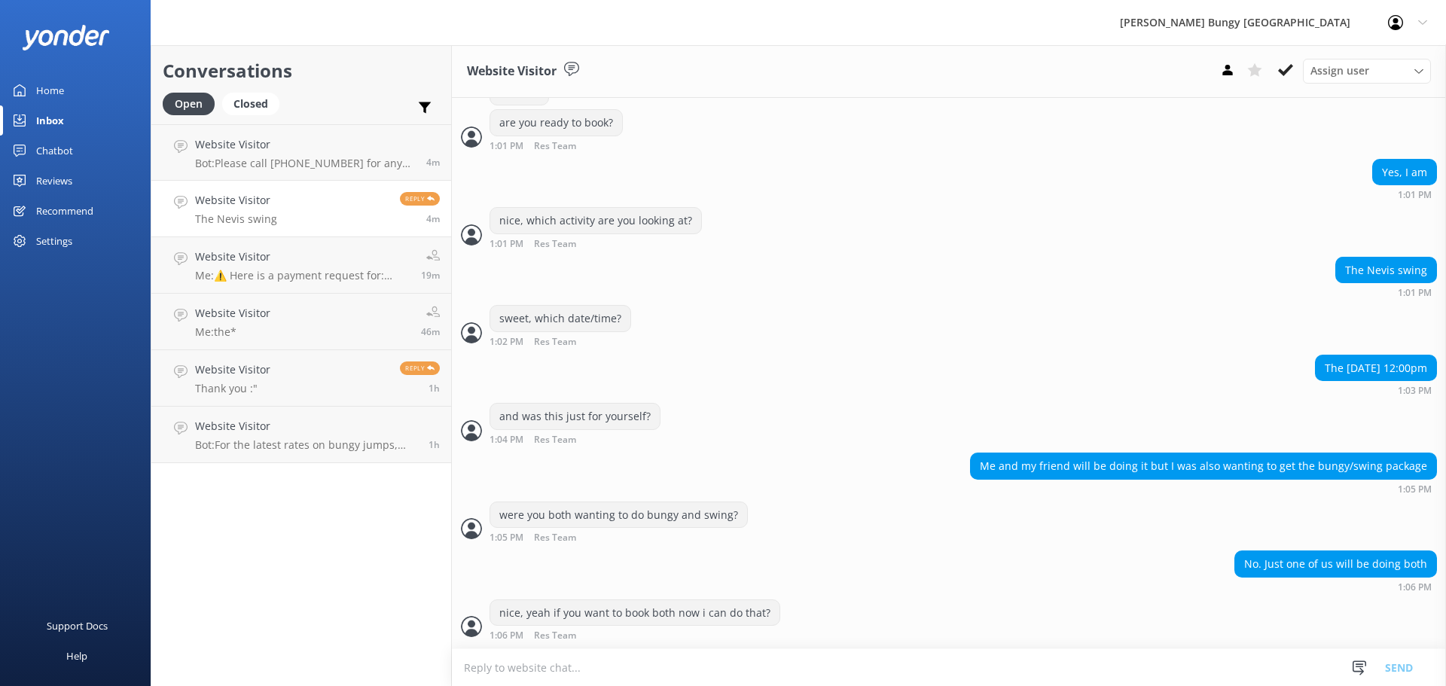
click at [695, 671] on textarea at bounding box center [949, 667] width 994 height 37
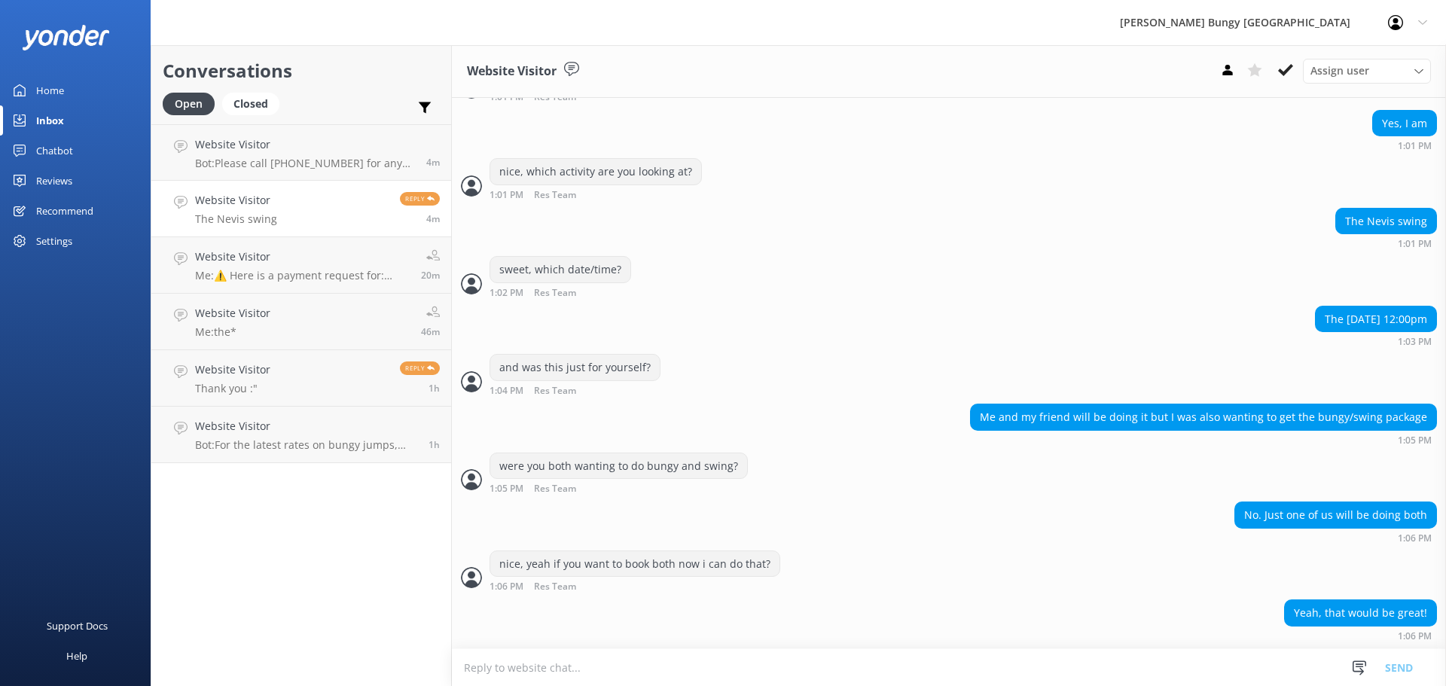
click at [620, 679] on textarea at bounding box center [949, 667] width 994 height 37
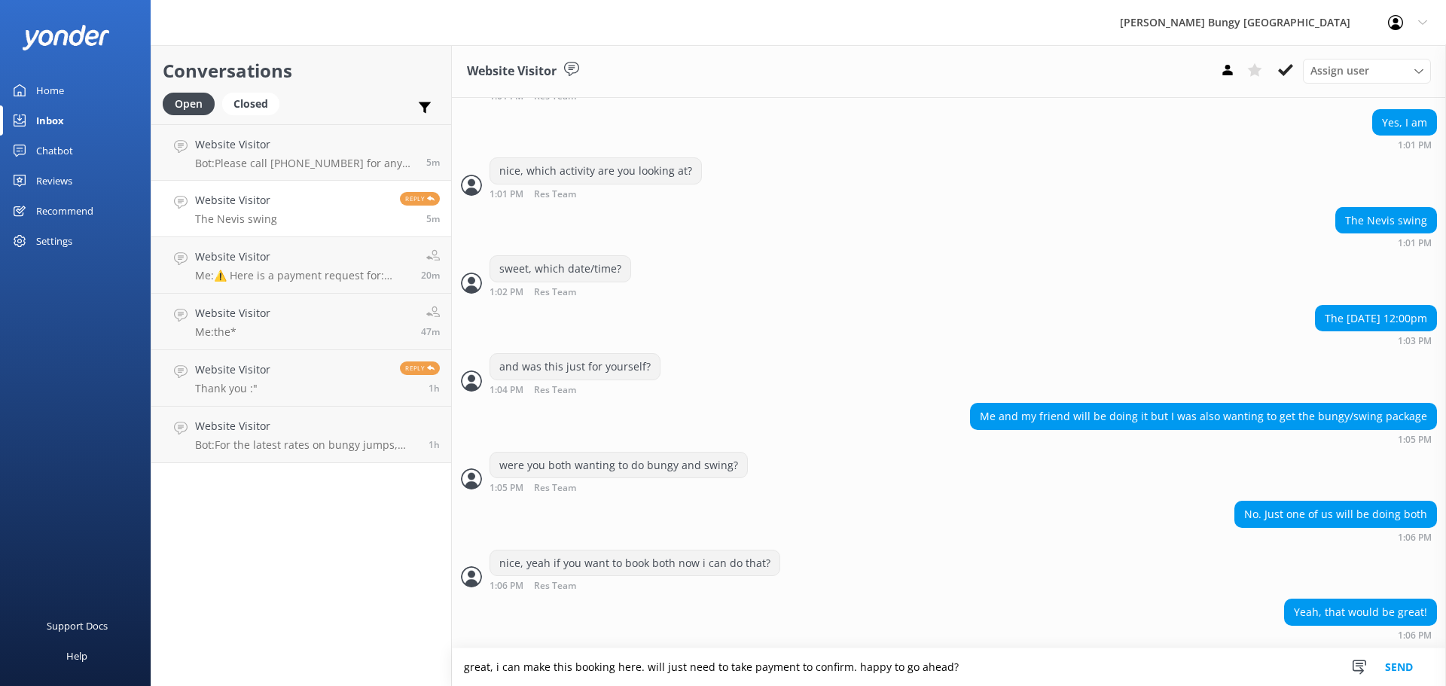
type textarea "great, i can make this booking here. will just need to take payment to confirm.…"
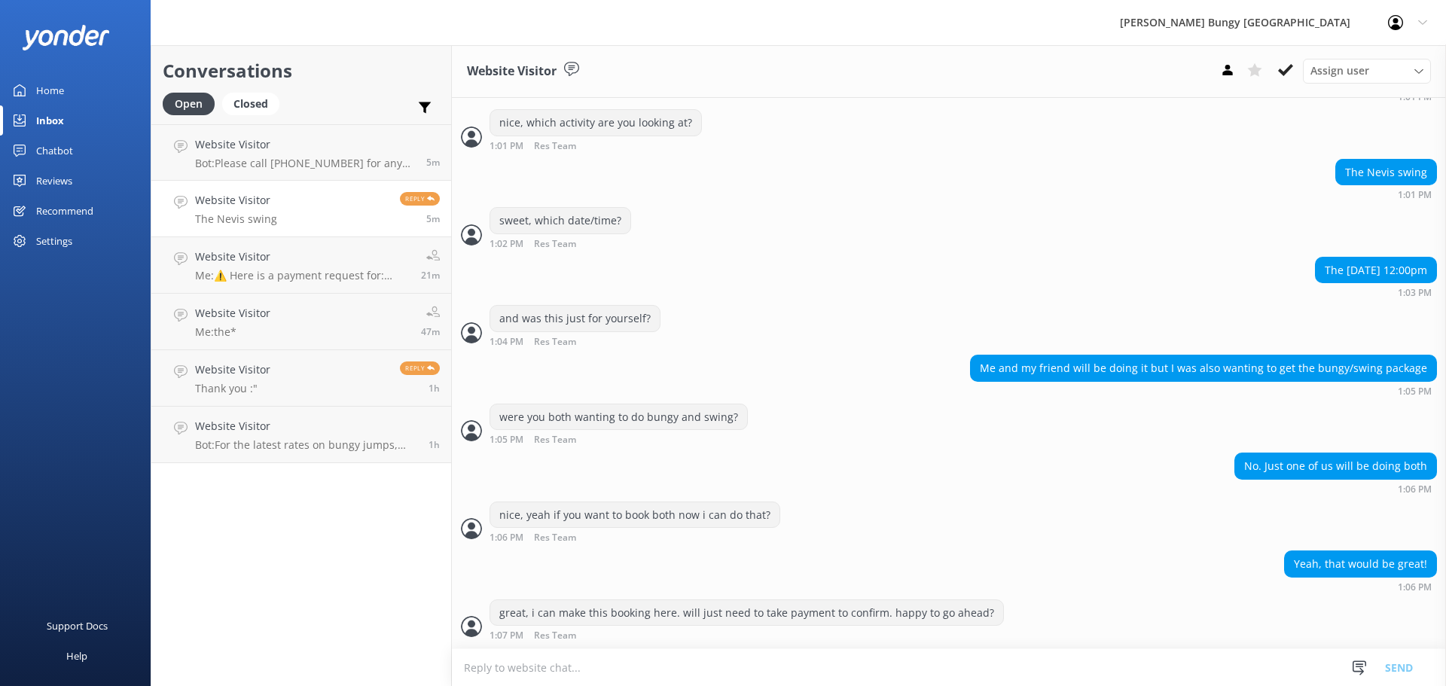
scroll to position [731, 0]
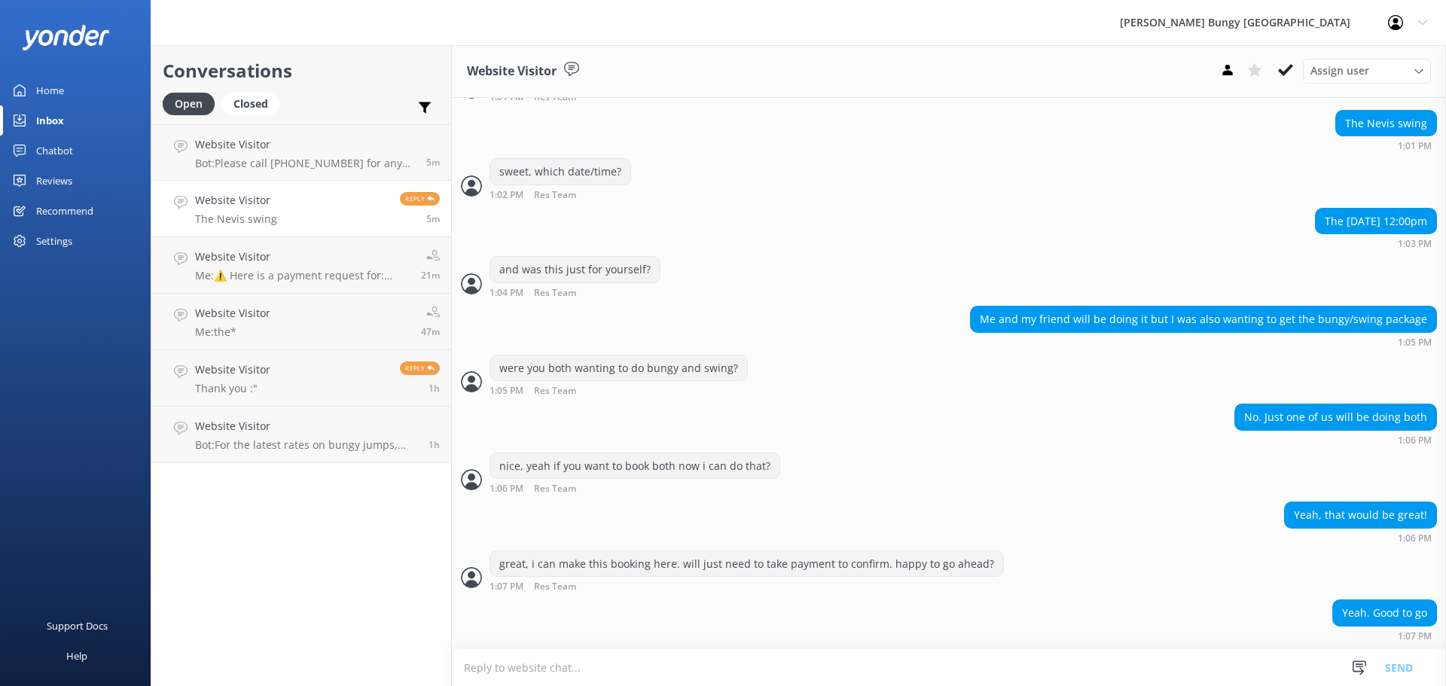
click at [774, 660] on textarea at bounding box center [949, 667] width 994 height 37
type textarea "c"
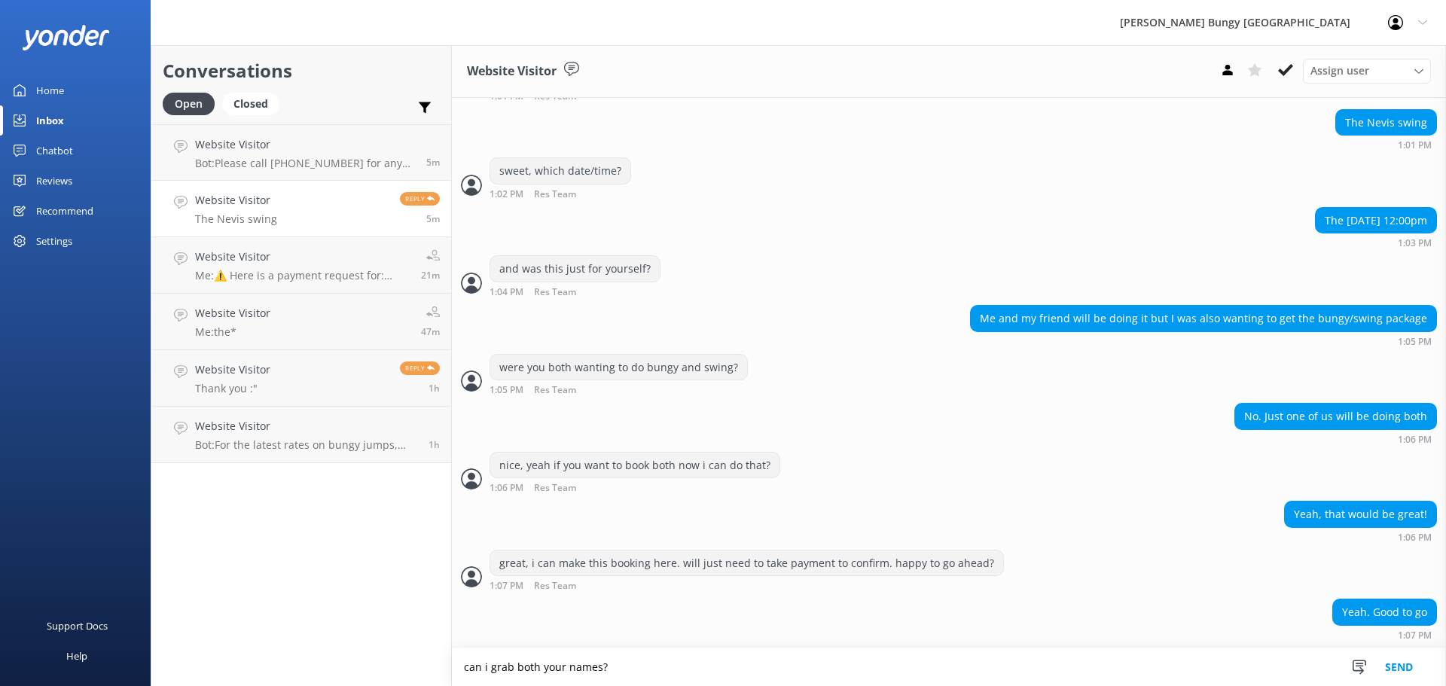
type textarea "can i grab both your names?"
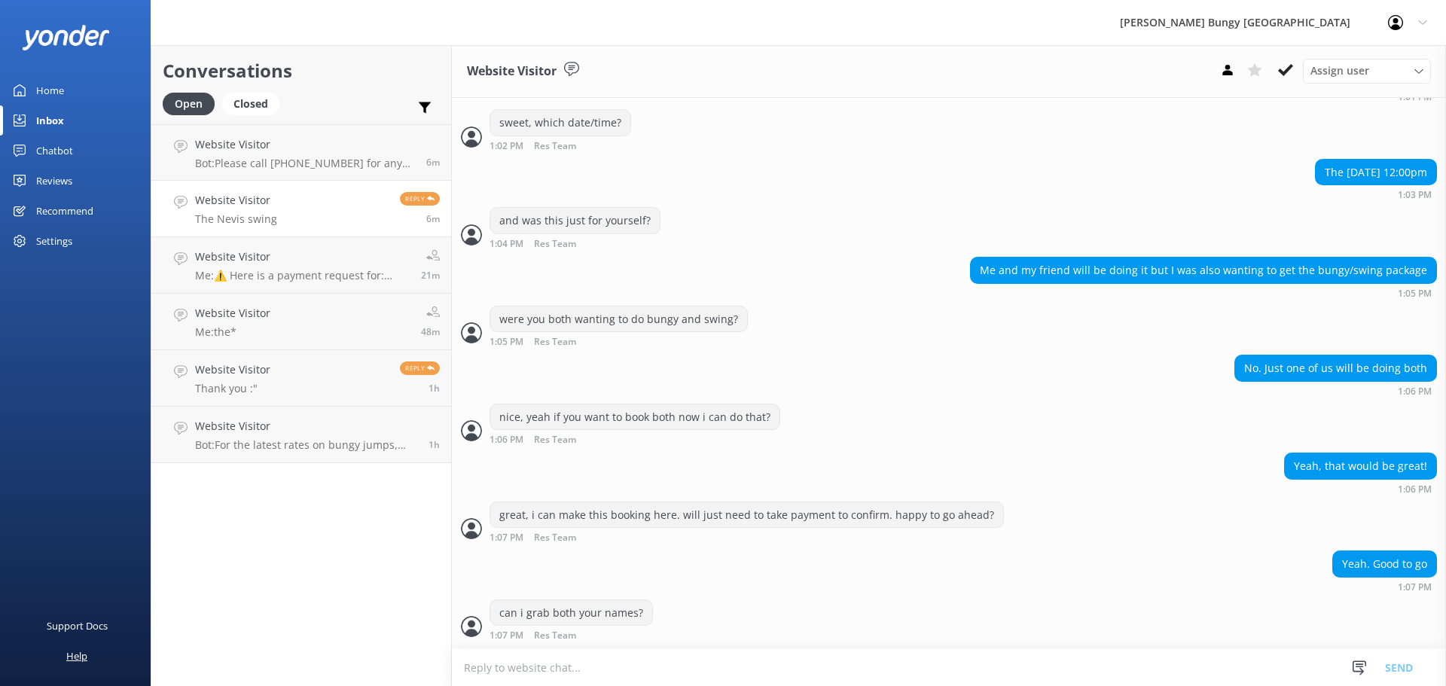
scroll to position [828, 0]
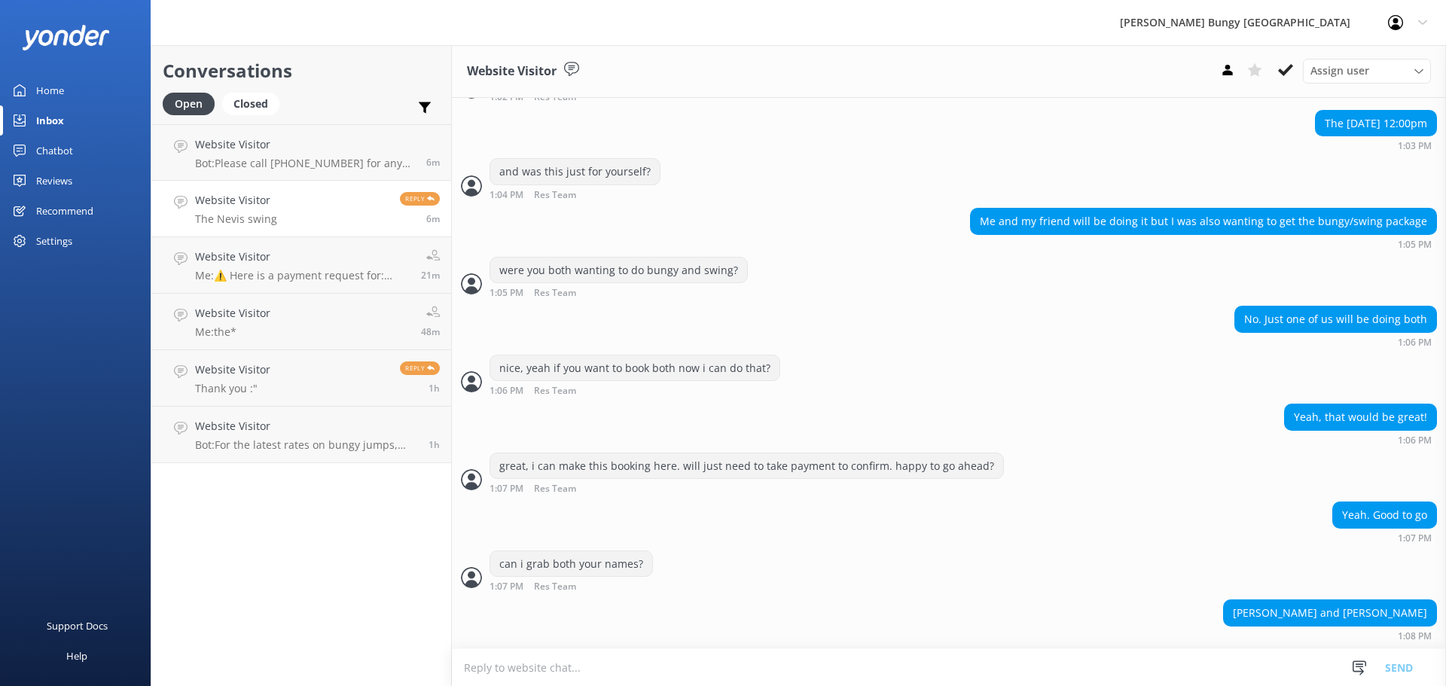
click at [569, 664] on textarea at bounding box center [949, 667] width 994 height 37
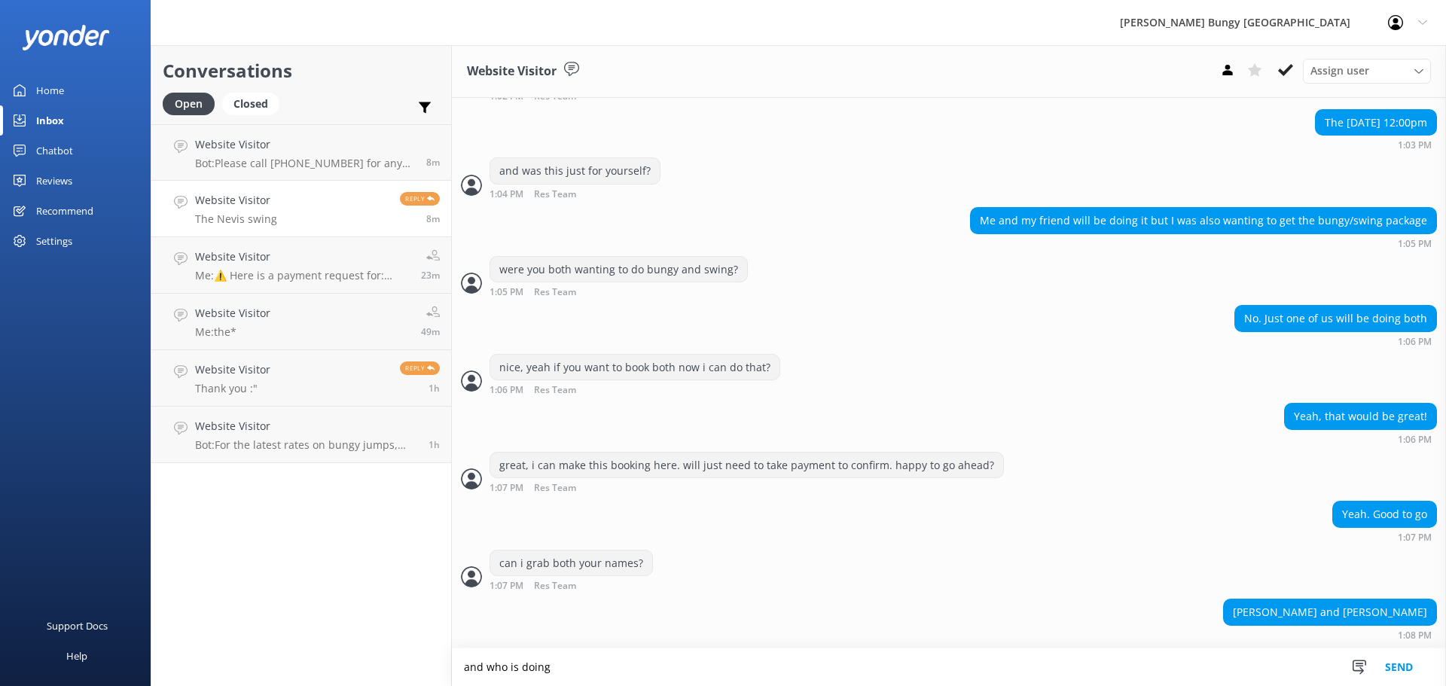
click at [763, 668] on textarea "and who is doing" at bounding box center [949, 667] width 994 height 38
type textarea "and who is doing what"
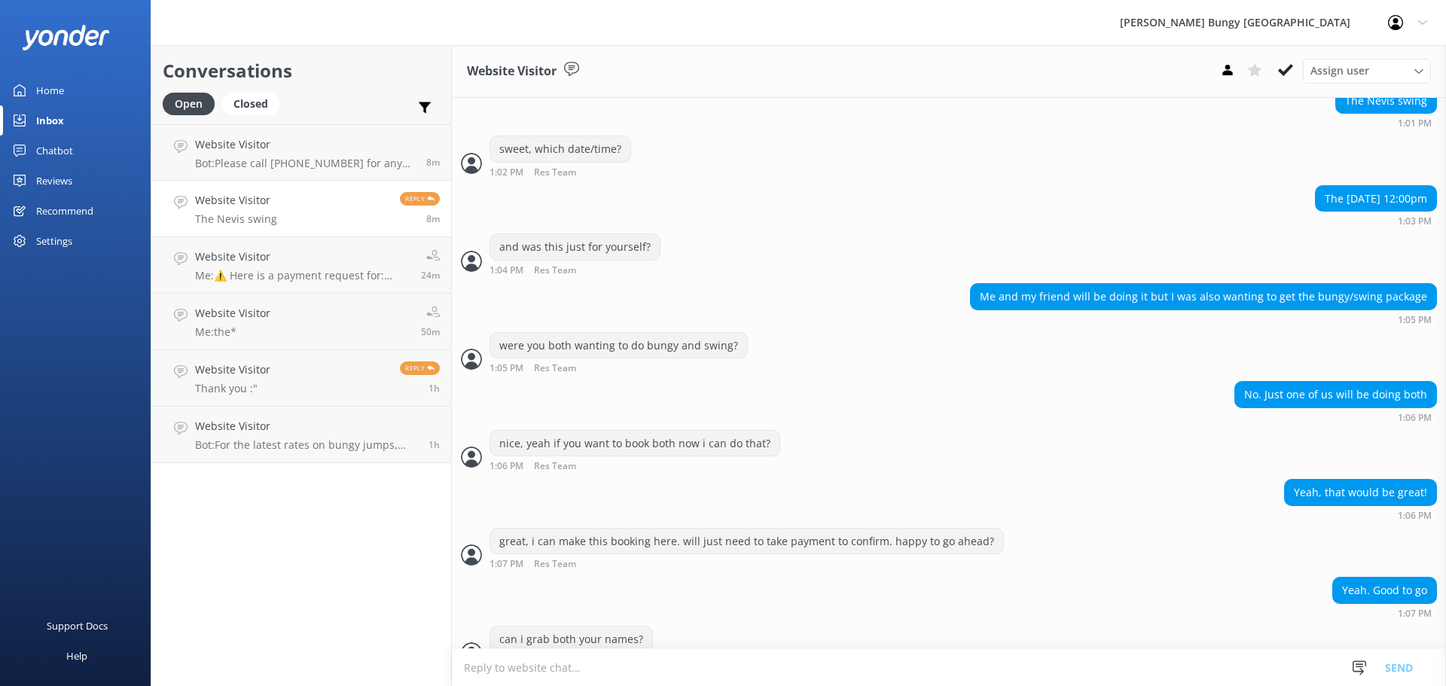
scroll to position [926, 0]
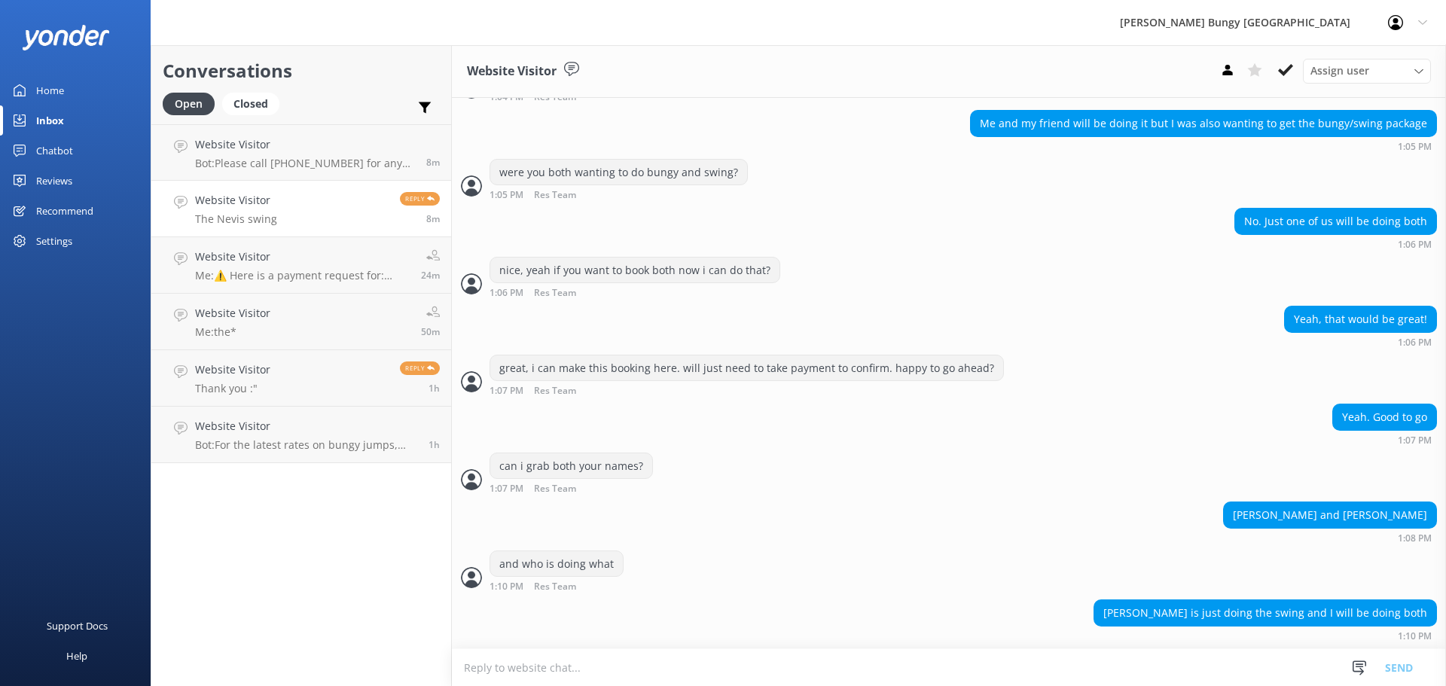
click at [740, 670] on textarea at bounding box center [949, 667] width 994 height 37
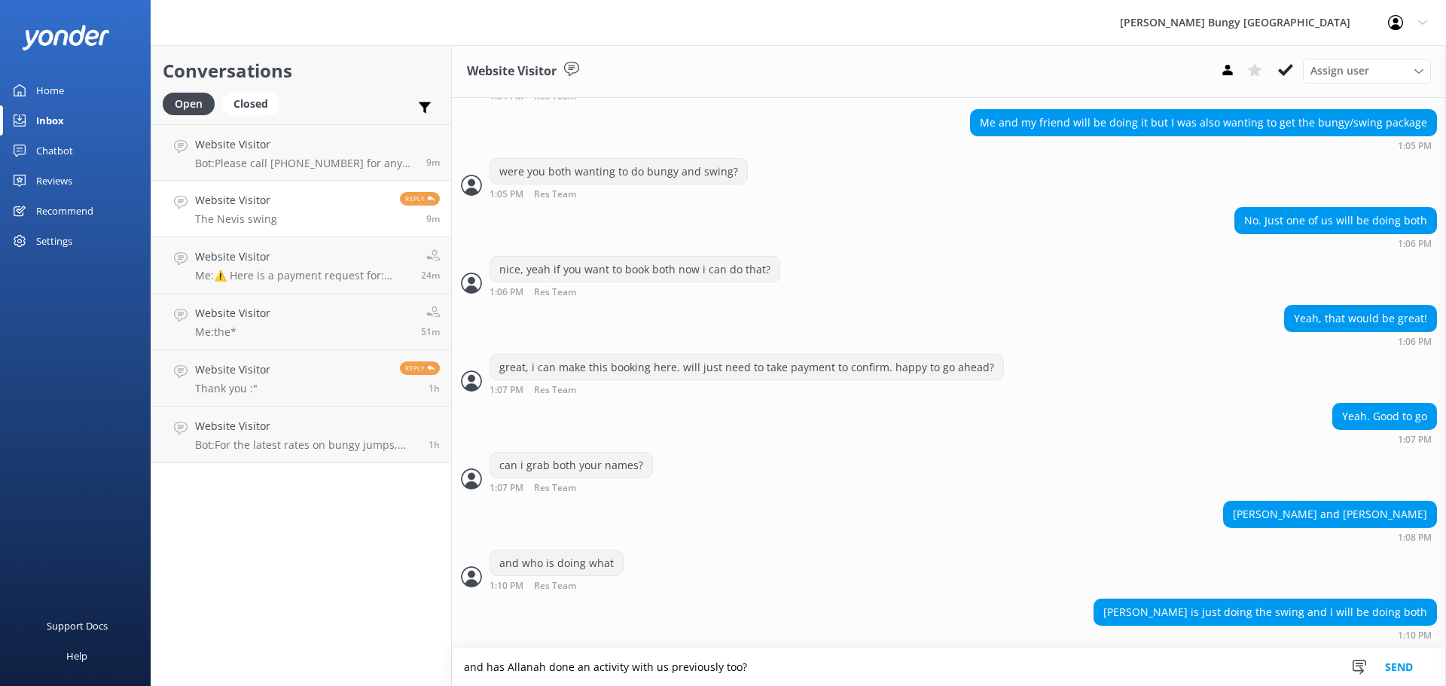
type textarea "and has Allanah done an activity with us previously too?"
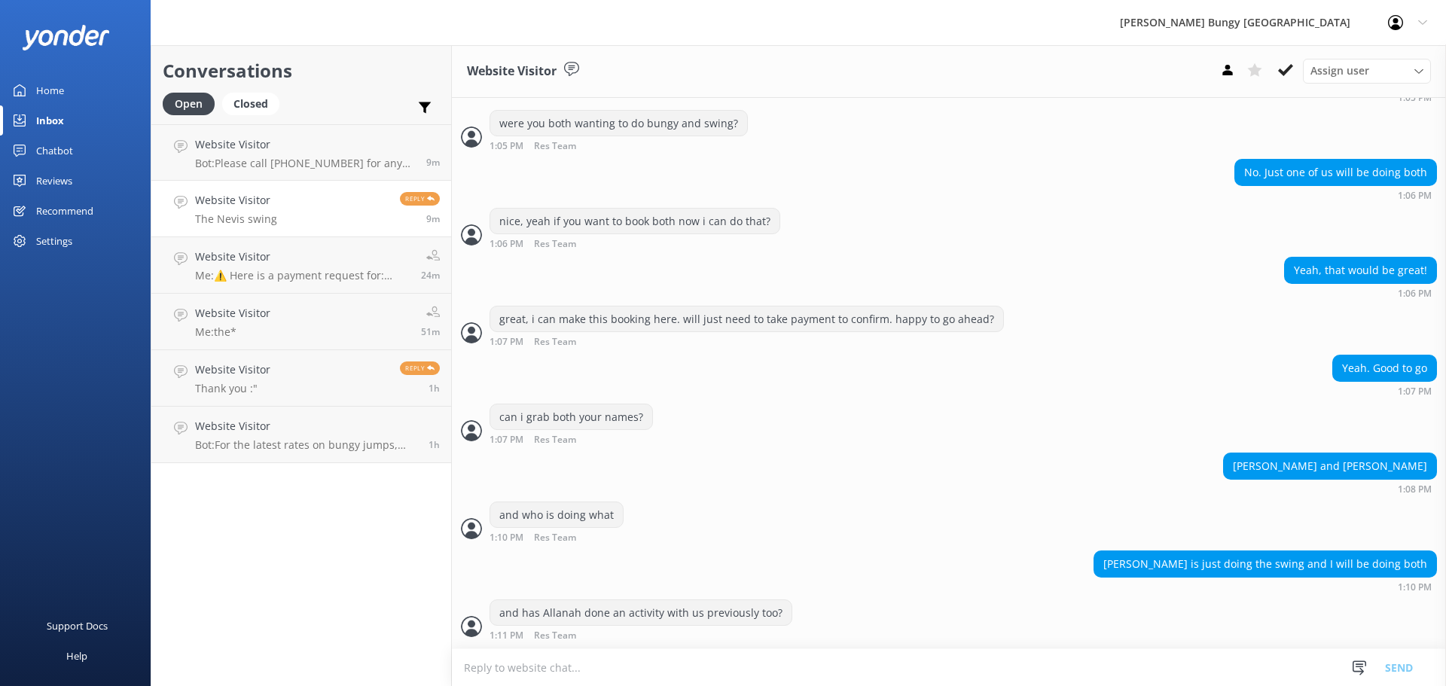
scroll to position [1024, 0]
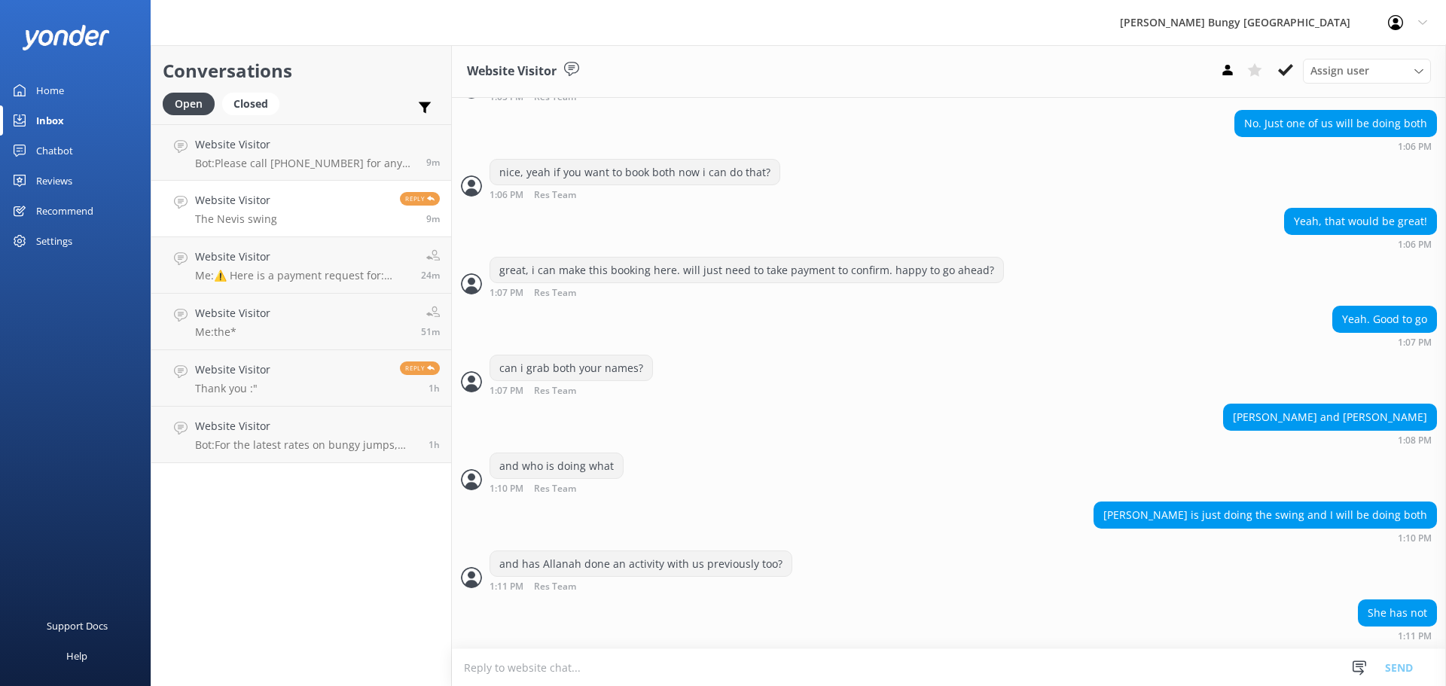
click at [739, 670] on textarea at bounding box center [949, 667] width 994 height 37
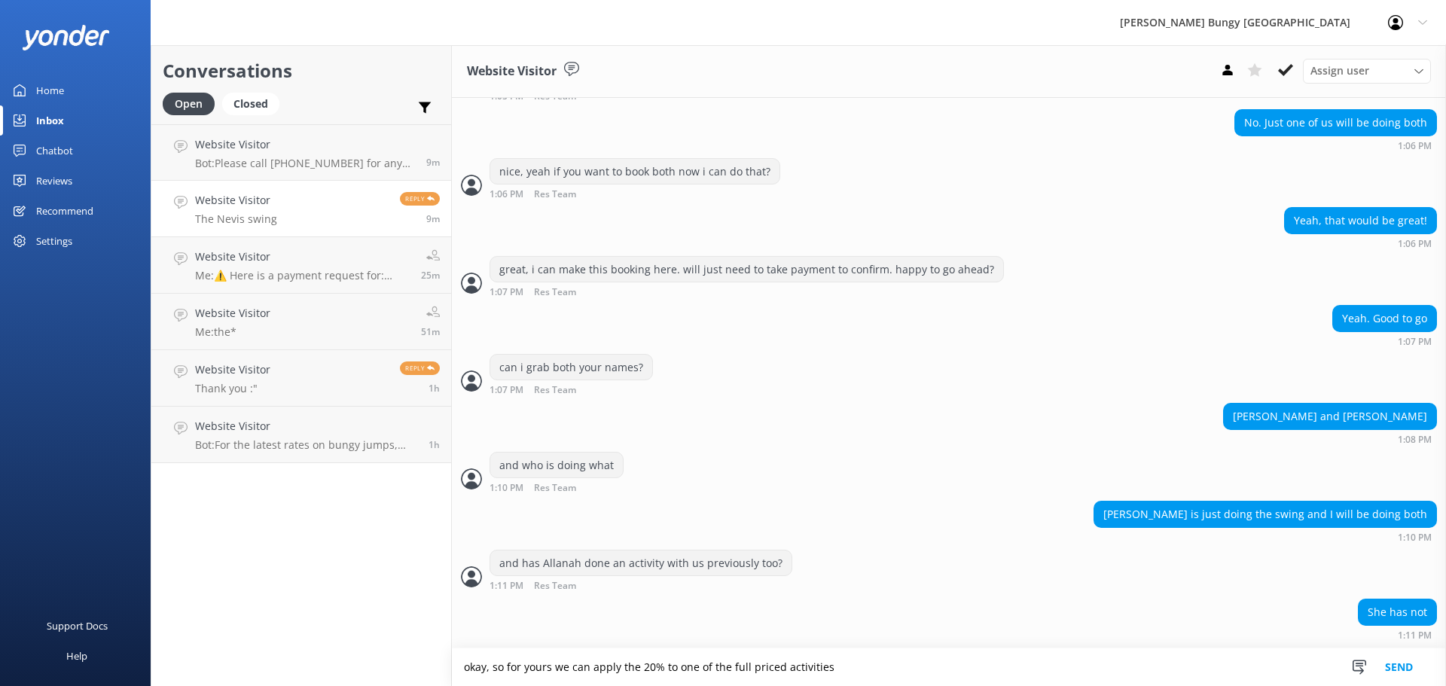
type textarea "okay, so for yours we can apply the 20% to one of the full priced activities"
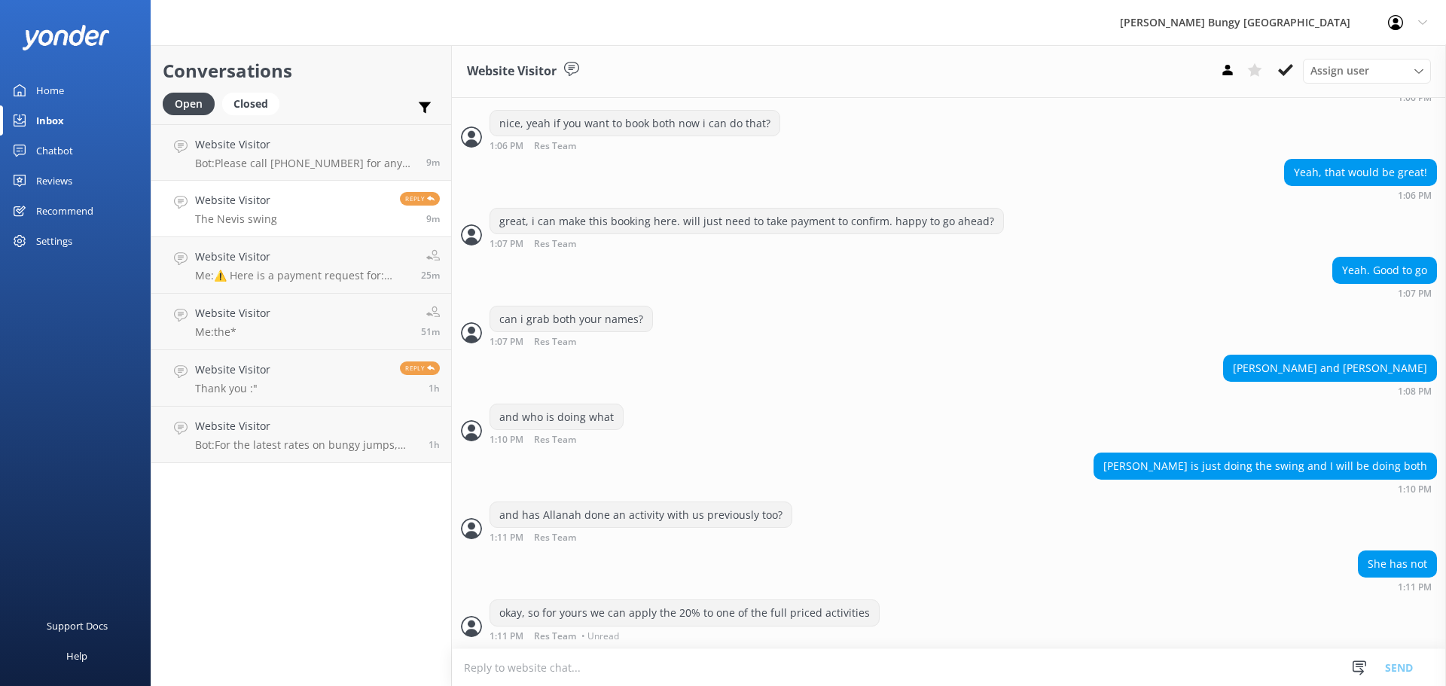
click at [739, 670] on textarea at bounding box center [949, 667] width 994 height 37
click at [727, 674] on textarea "unfortunately it doesn't come off the combo pricing" at bounding box center [949, 667] width 994 height 38
type textarea "unfortunately it doesn't come off the combo pricing (already discounted)"
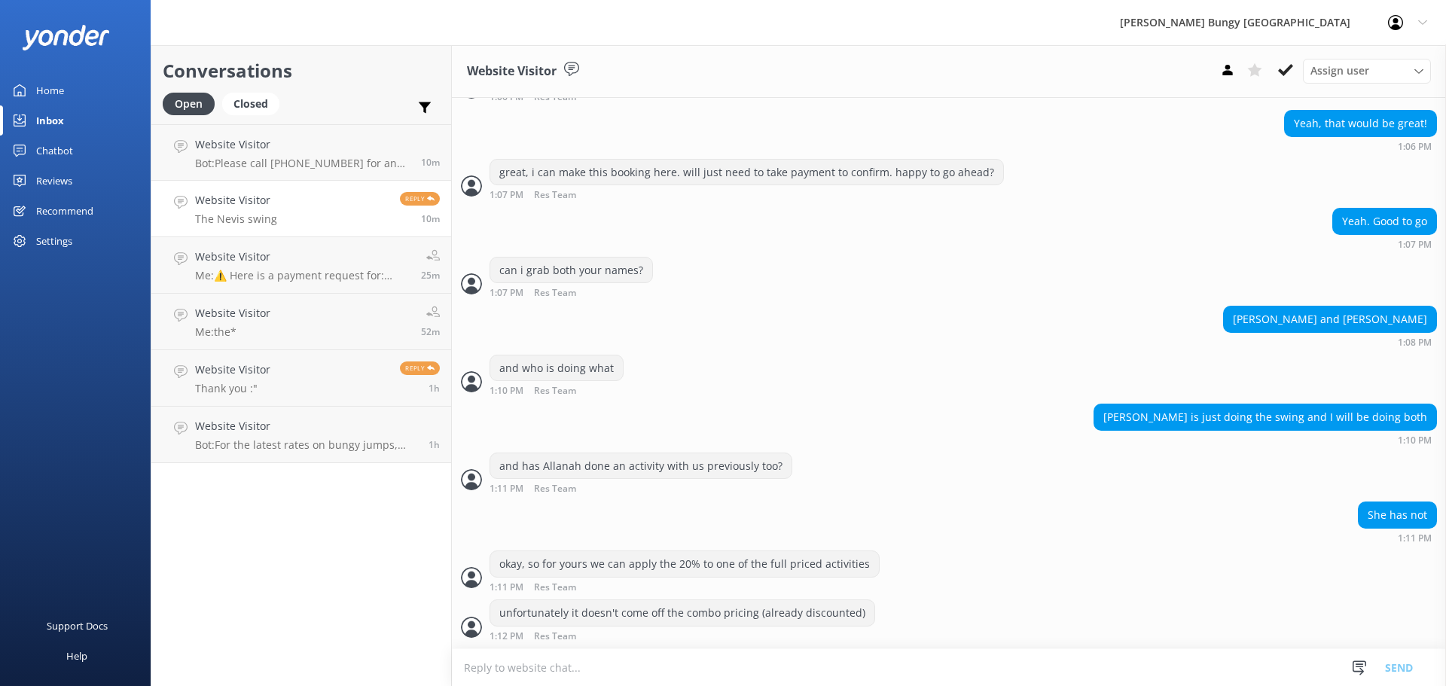
scroll to position [1123, 0]
click at [318, 165] on p "Bot: Please call +64 3 450 1300 for any last minute bookings." at bounding box center [302, 164] width 215 height 14
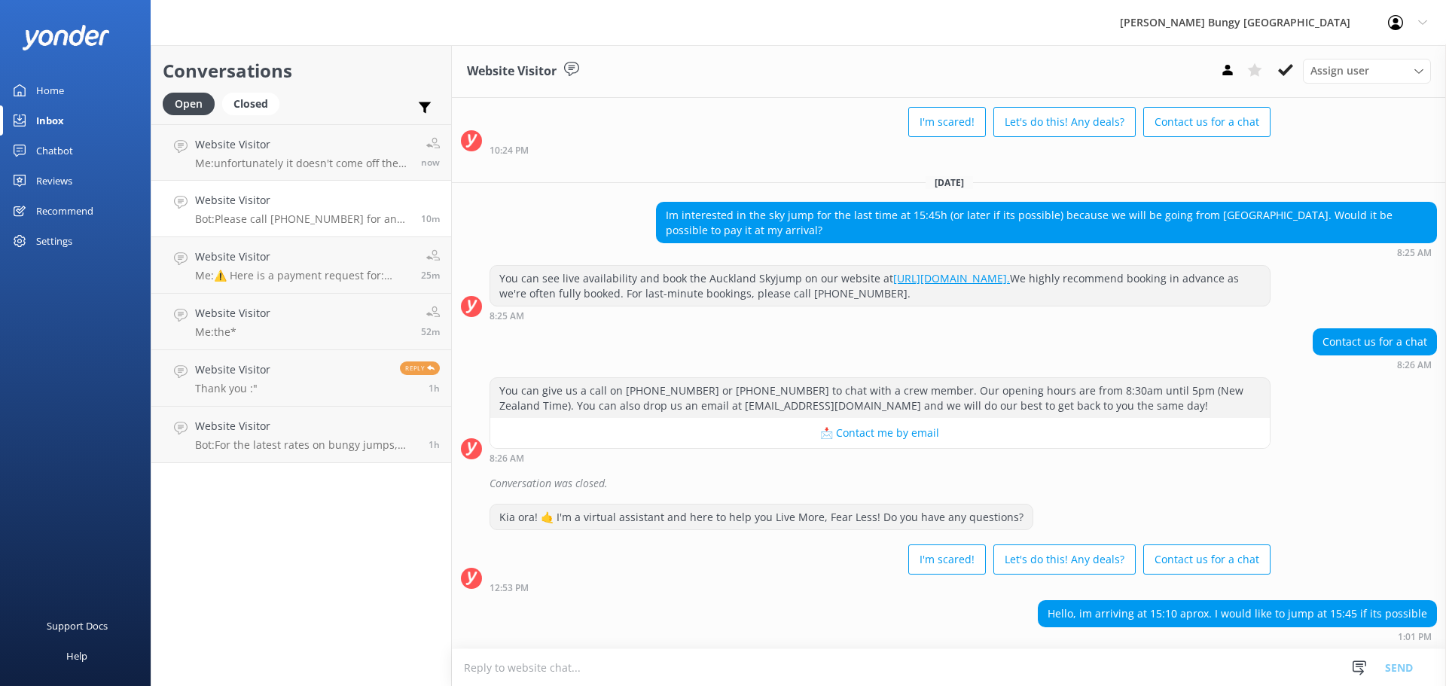
scroll to position [120, 0]
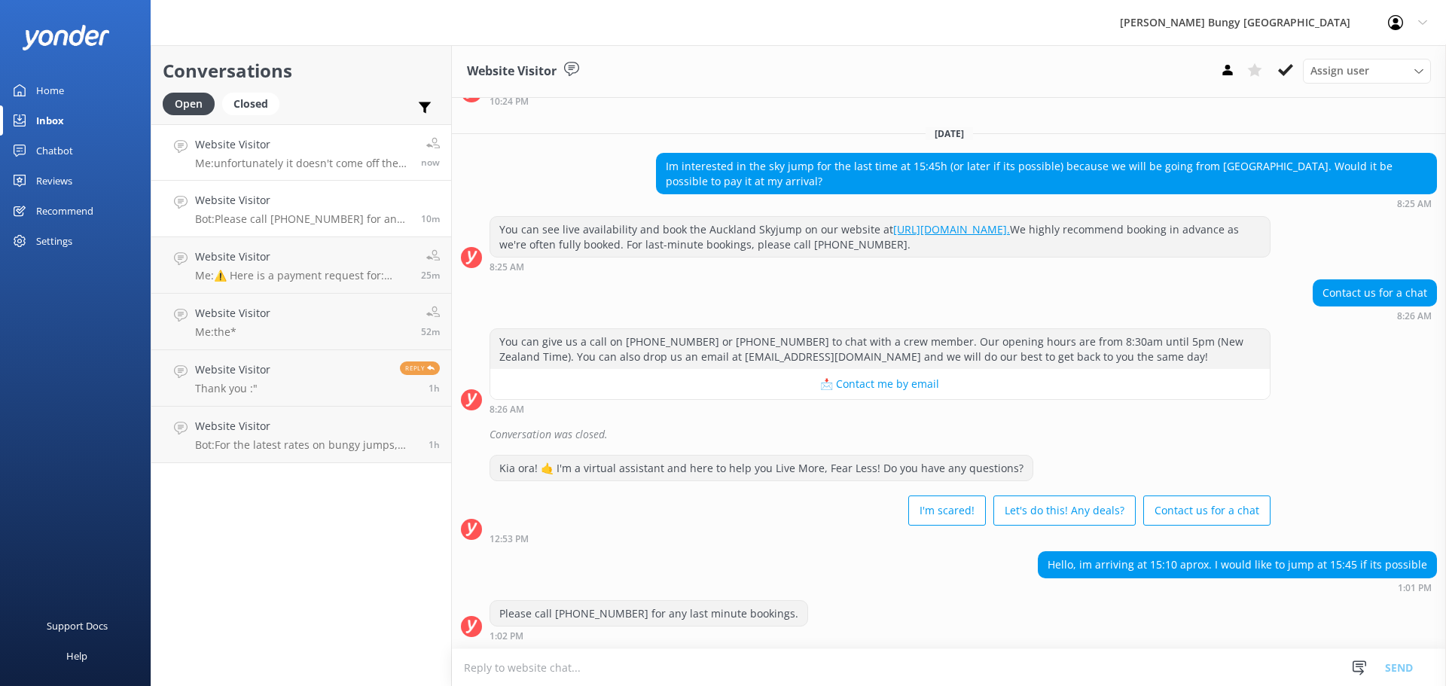
click at [301, 161] on p "Me: unfortunately it doesn't come off the combo pricing (already discounted)" at bounding box center [302, 164] width 215 height 14
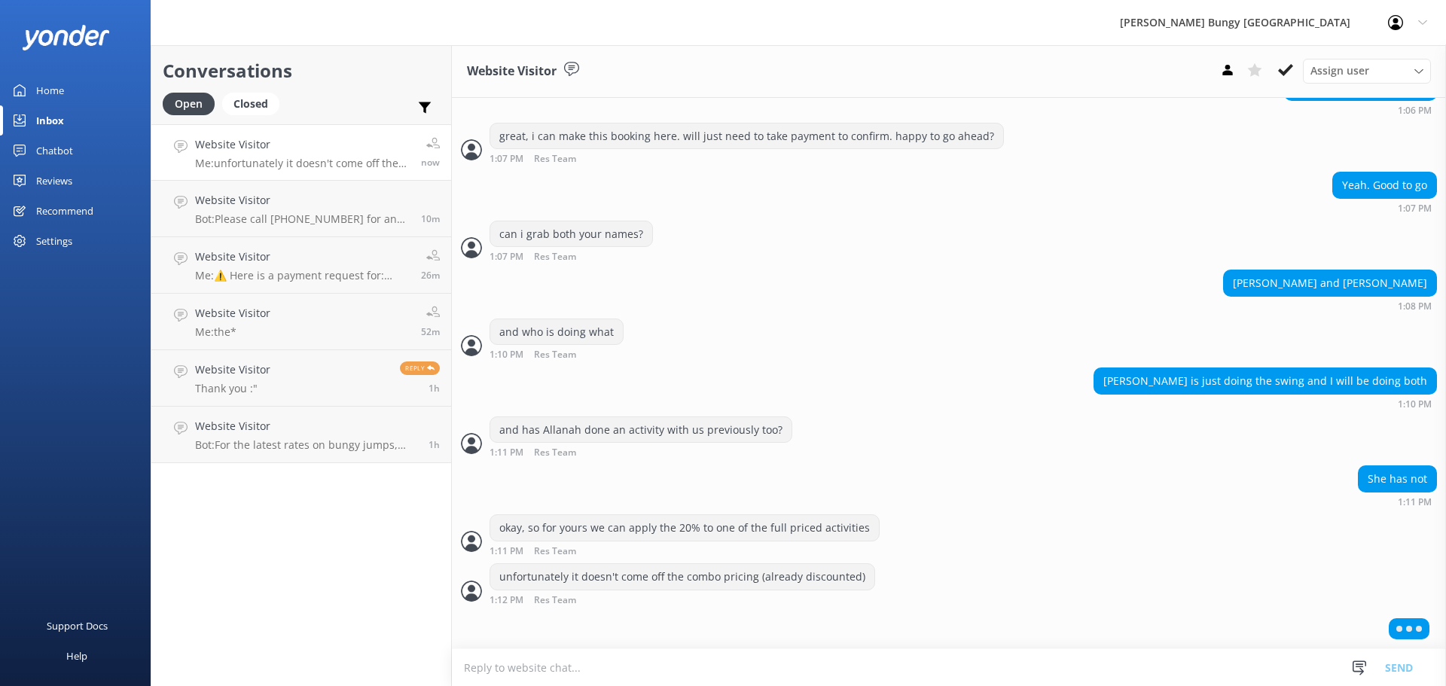
scroll to position [1123, 0]
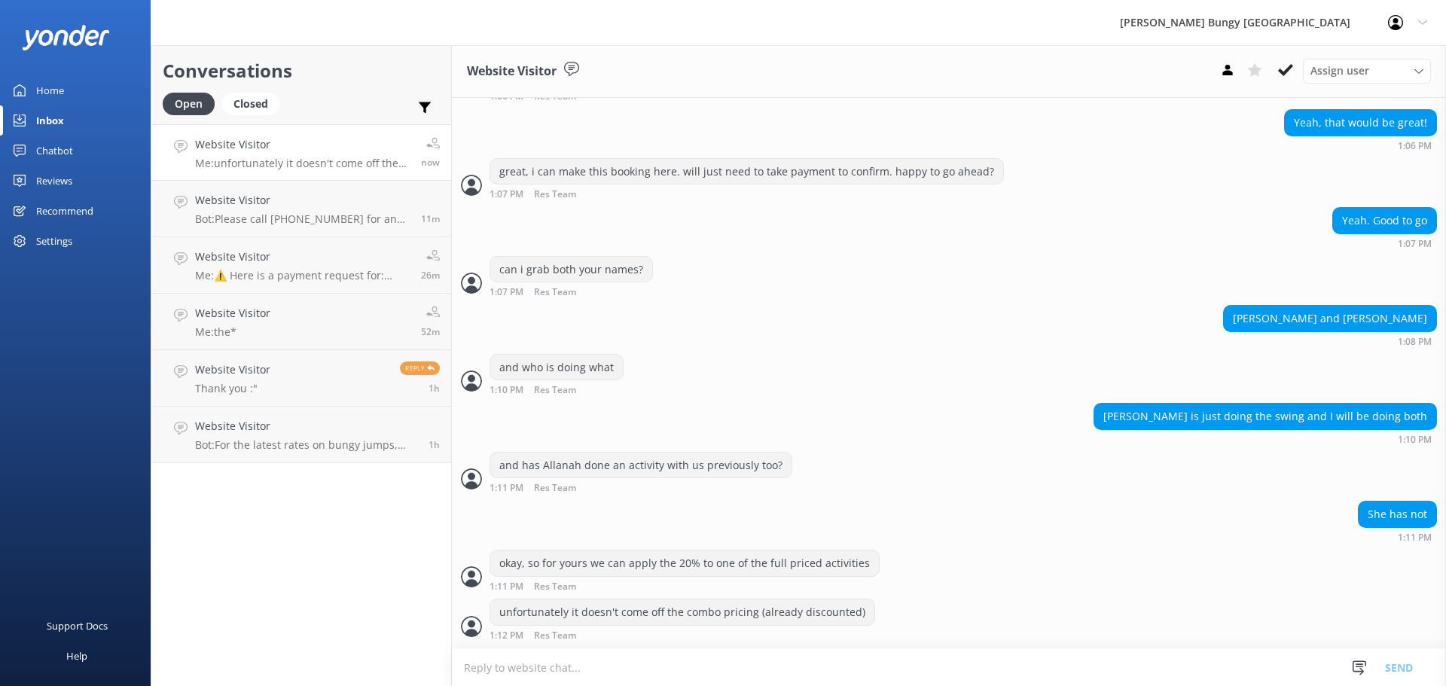
click at [635, 661] on textarea at bounding box center [949, 667] width 994 height 37
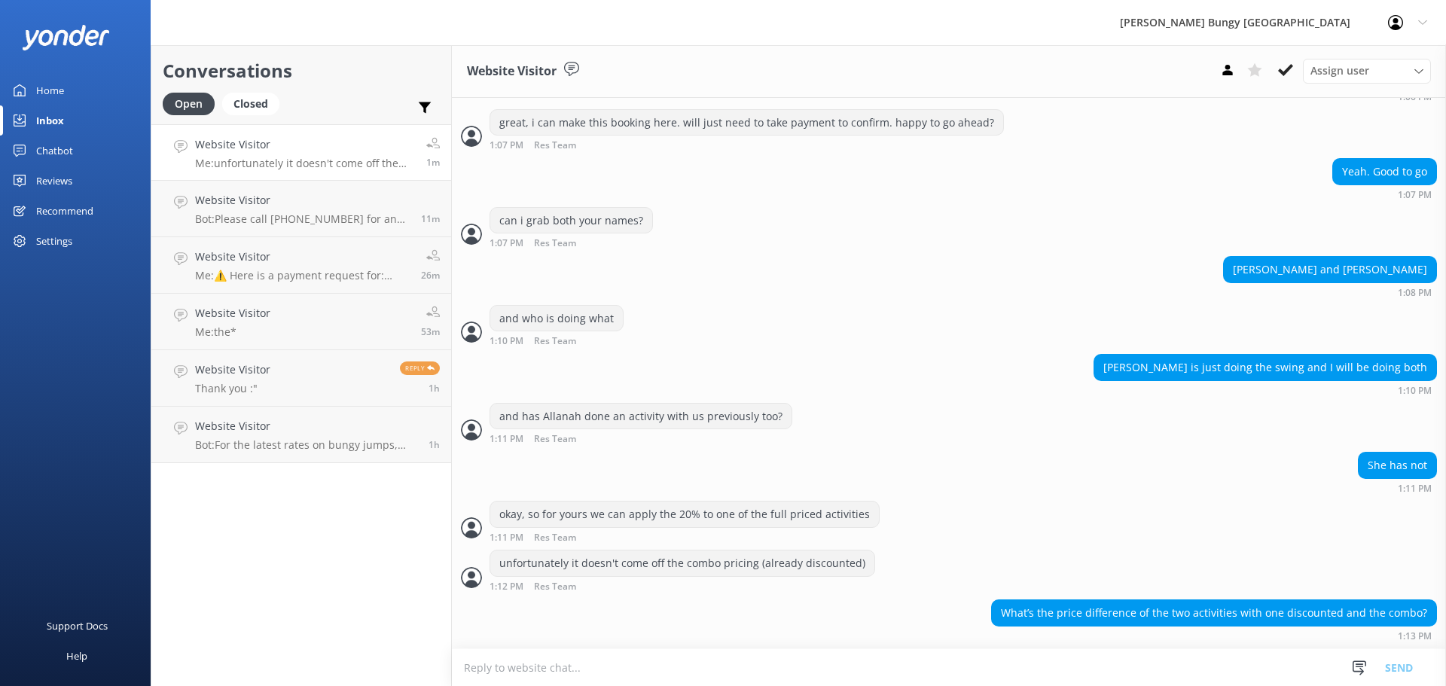
click at [957, 670] on textarea at bounding box center [949, 667] width 994 height 37
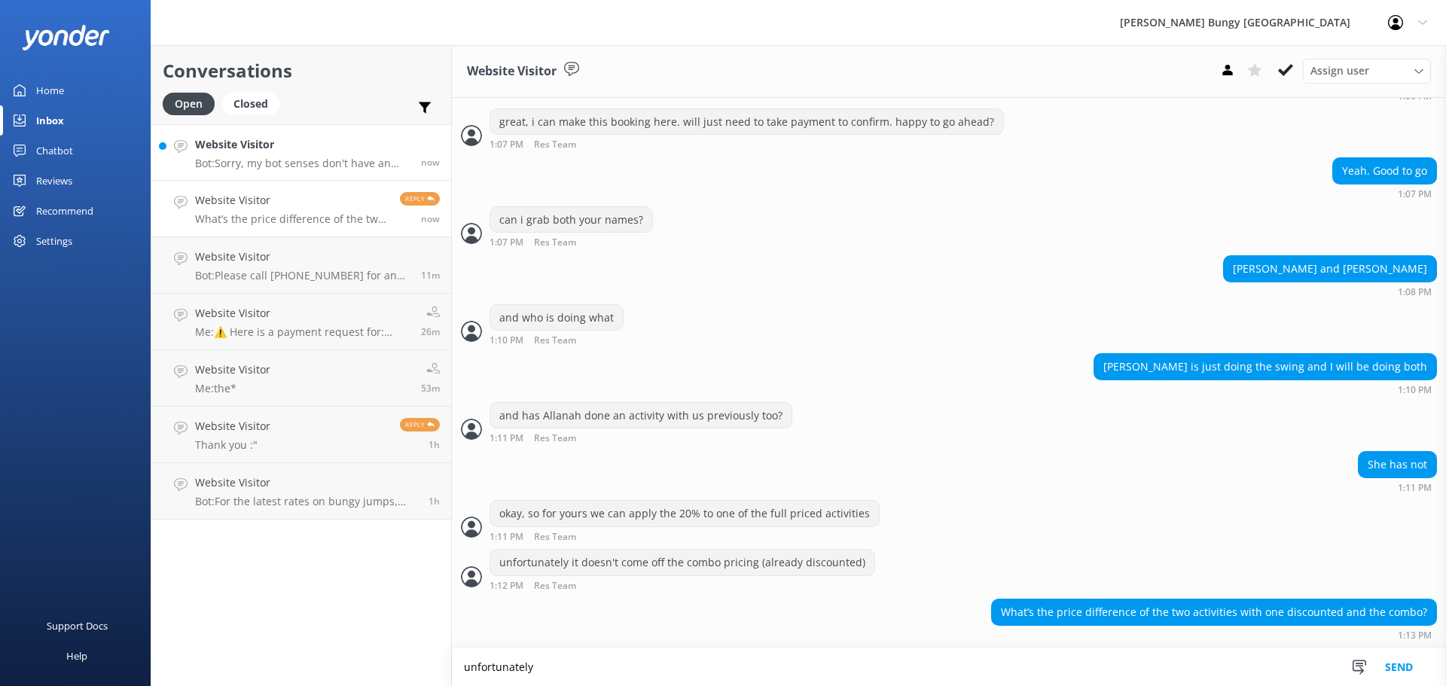
type textarea "unfortunately"
click at [290, 166] on p "Bot: Sorry, my bot senses don't have an answer for that, please try and rephras…" at bounding box center [302, 164] width 215 height 14
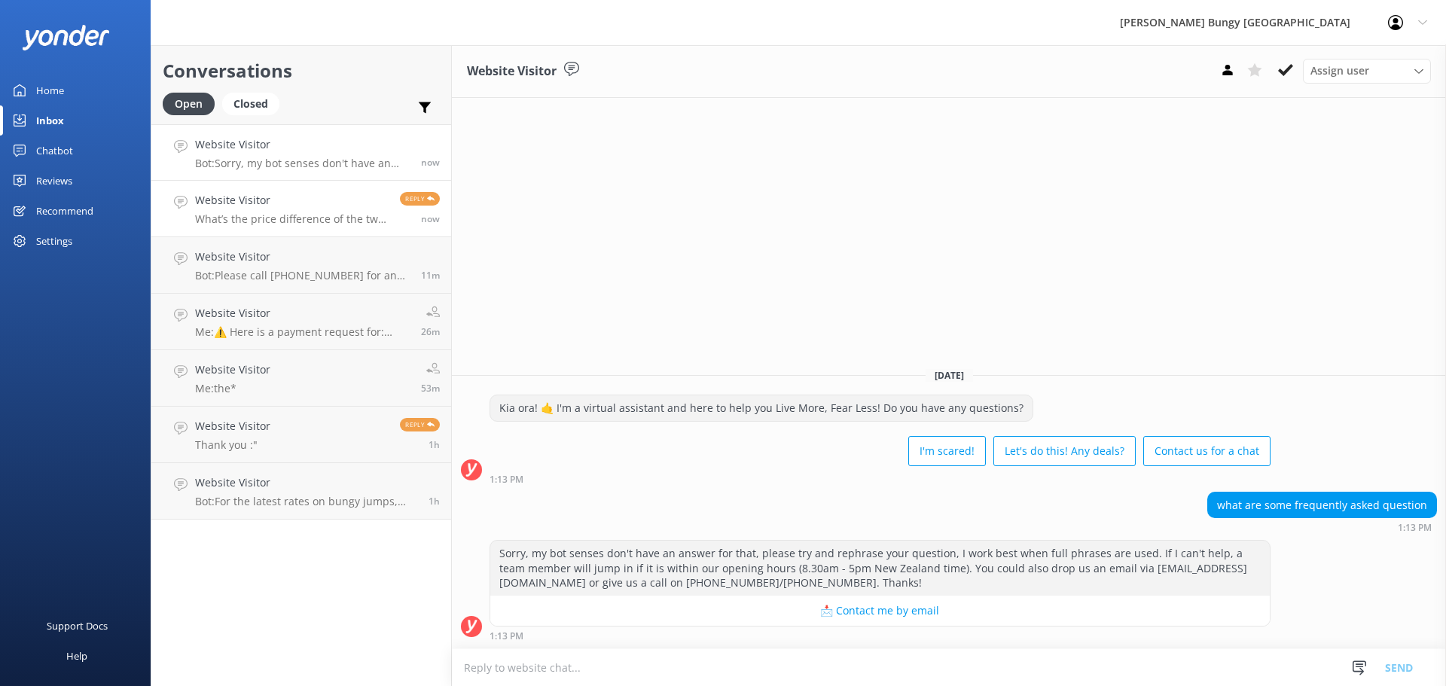
click at [290, 206] on h4 "Website Visitor" at bounding box center [292, 200] width 194 height 17
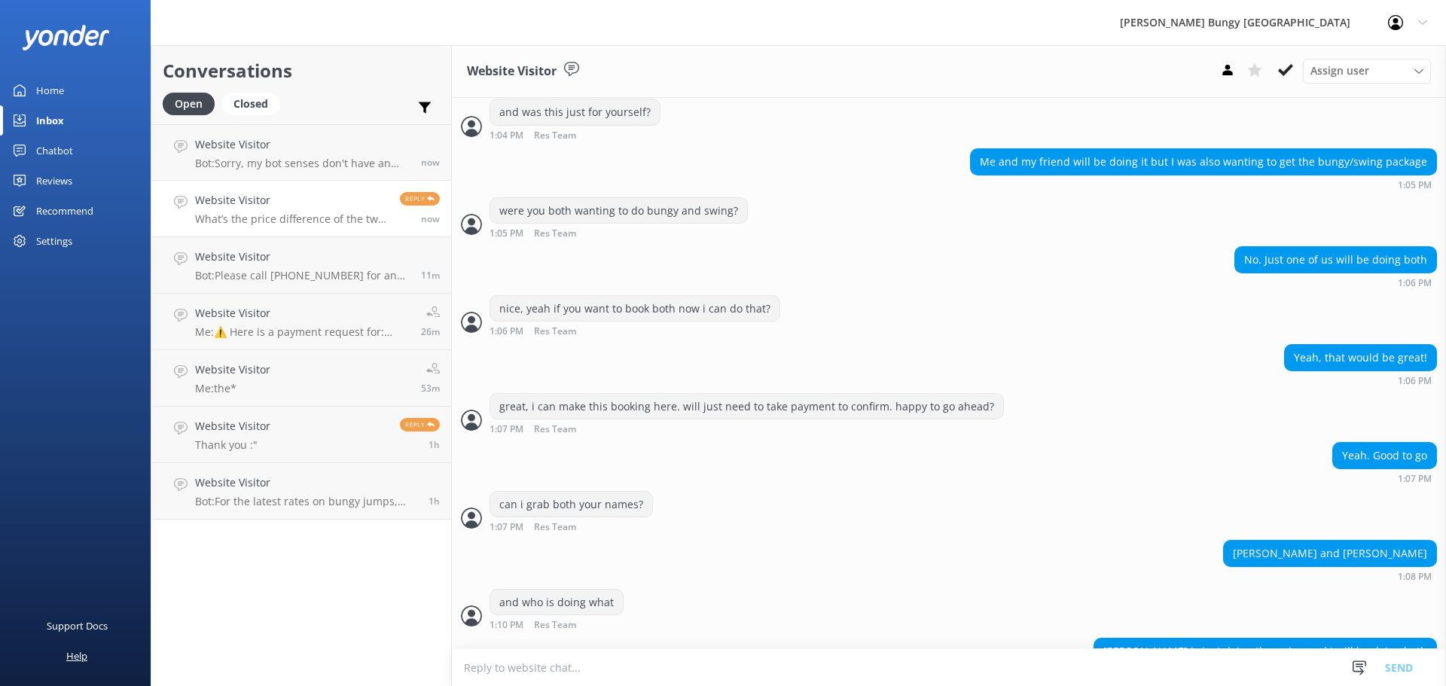
scroll to position [1172, 0]
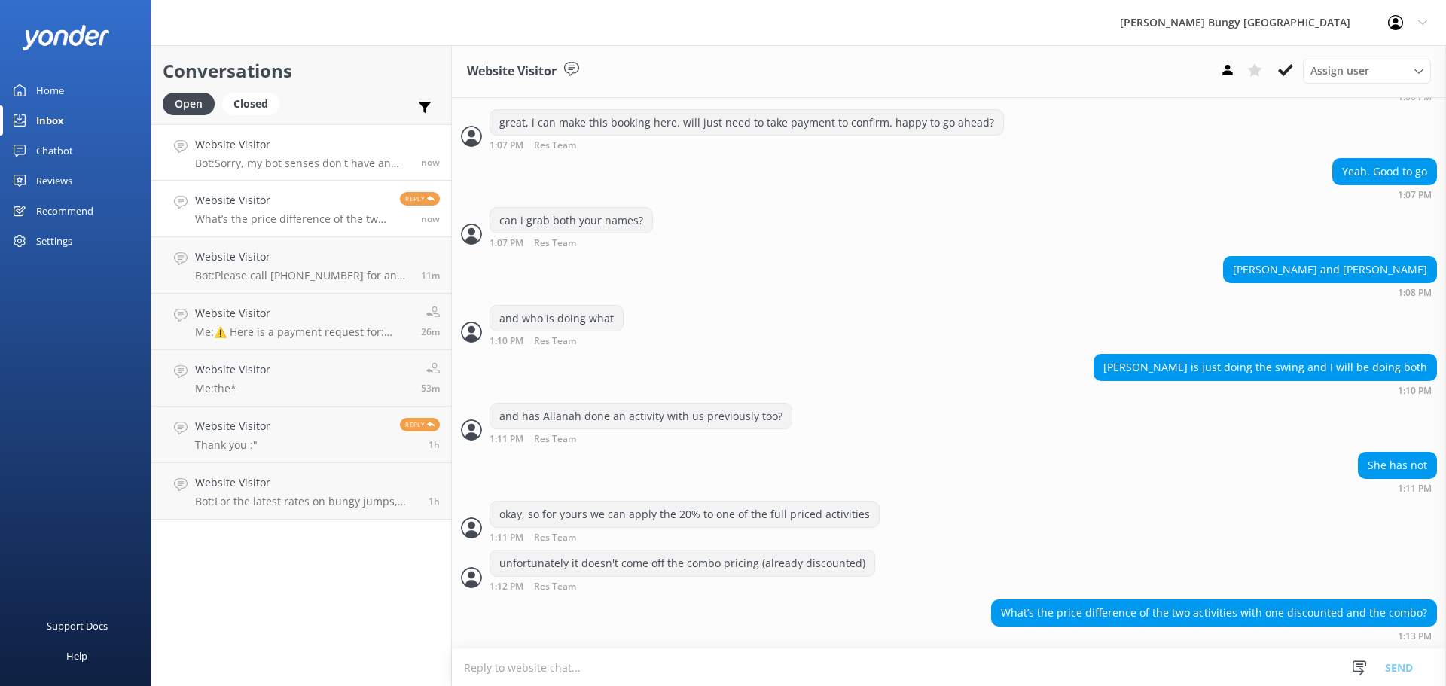
click at [237, 161] on p "Bot: Sorry, my bot senses don't have an answer for that, please try and rephras…" at bounding box center [302, 164] width 215 height 14
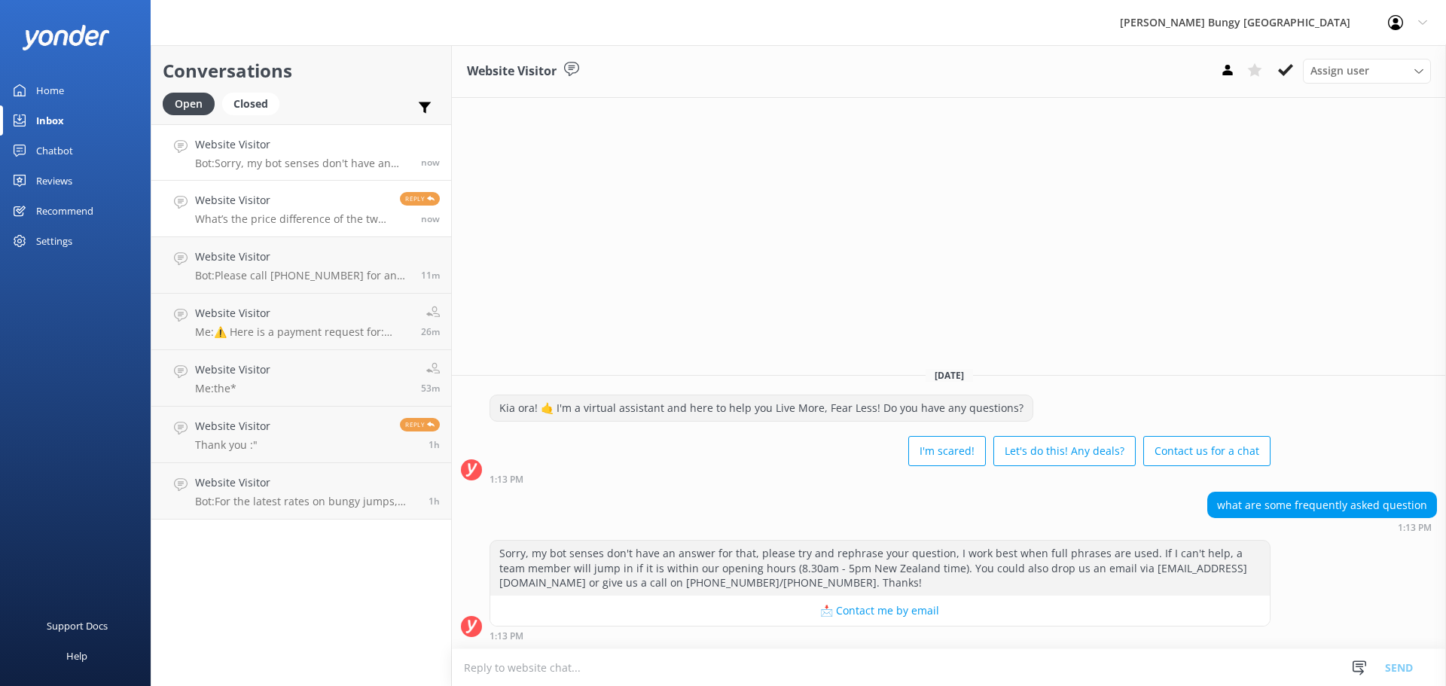
click at [341, 191] on link "Website Visitor What’s the price difference of the two activities with one disc…" at bounding box center [301, 209] width 300 height 56
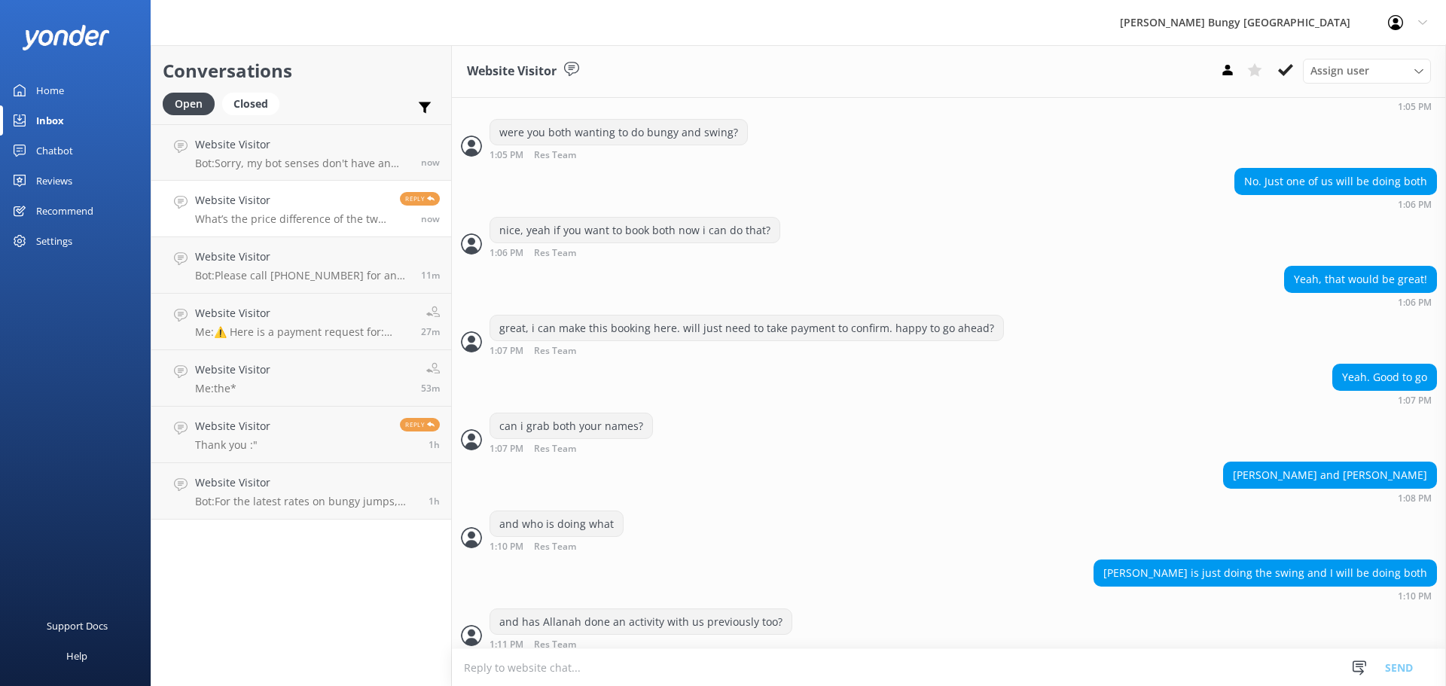
scroll to position [1172, 0]
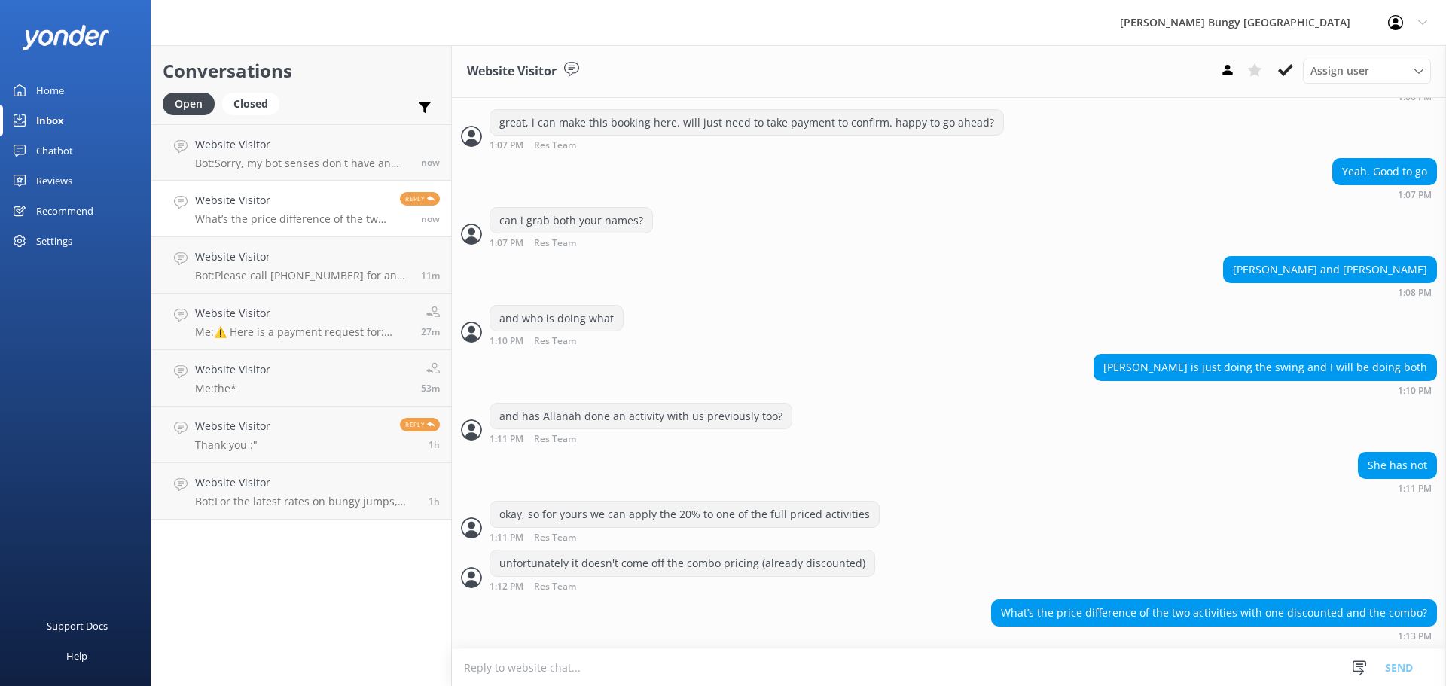
click at [1177, 645] on div "What’s the price difference of the two activities with one discounted and the c…" at bounding box center [949, 623] width 994 height 49
click at [1157, 671] on textarea at bounding box center [949, 667] width 994 height 37
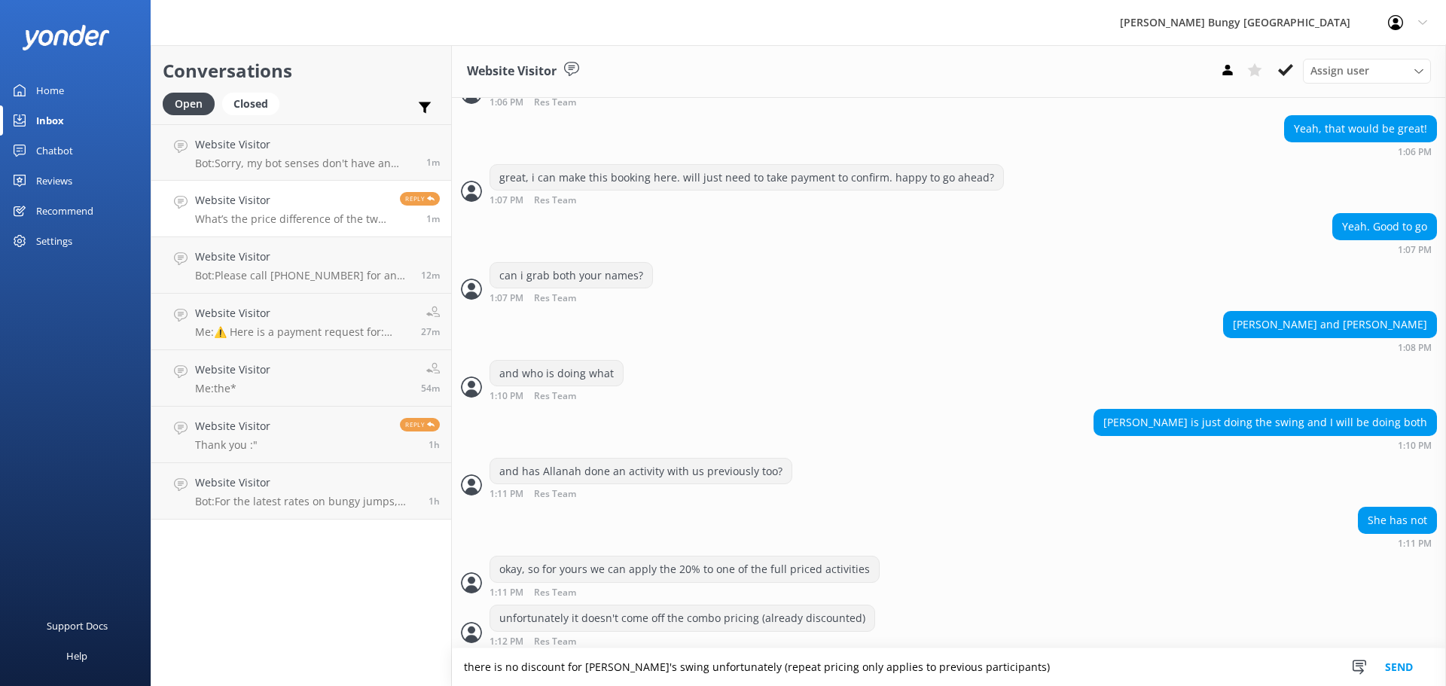
scroll to position [1173, 0]
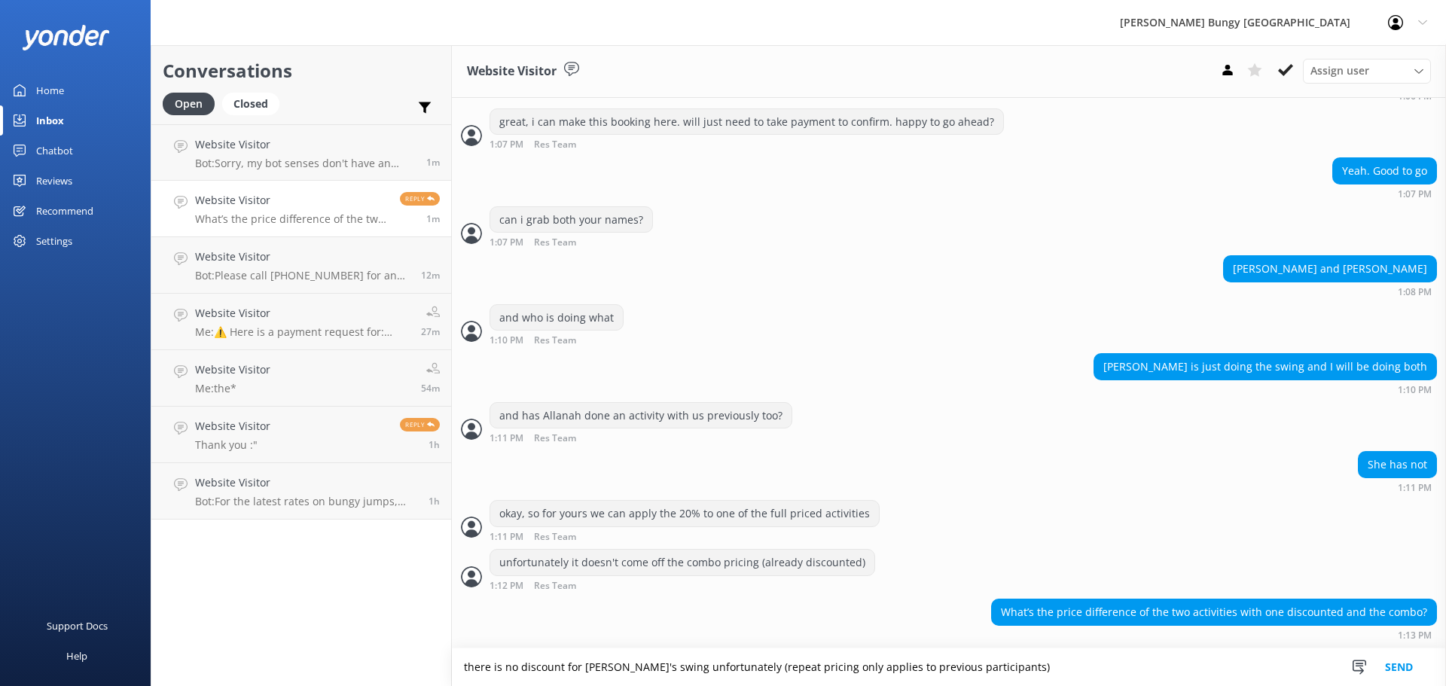
click at [1032, 663] on textarea "there is no discount for [PERSON_NAME]'s swing unfortunately (repeat pricing on…" at bounding box center [949, 667] width 994 height 38
type textarea "there is no discount for [PERSON_NAME]'s swing unfortunately (repeat pricing on…"
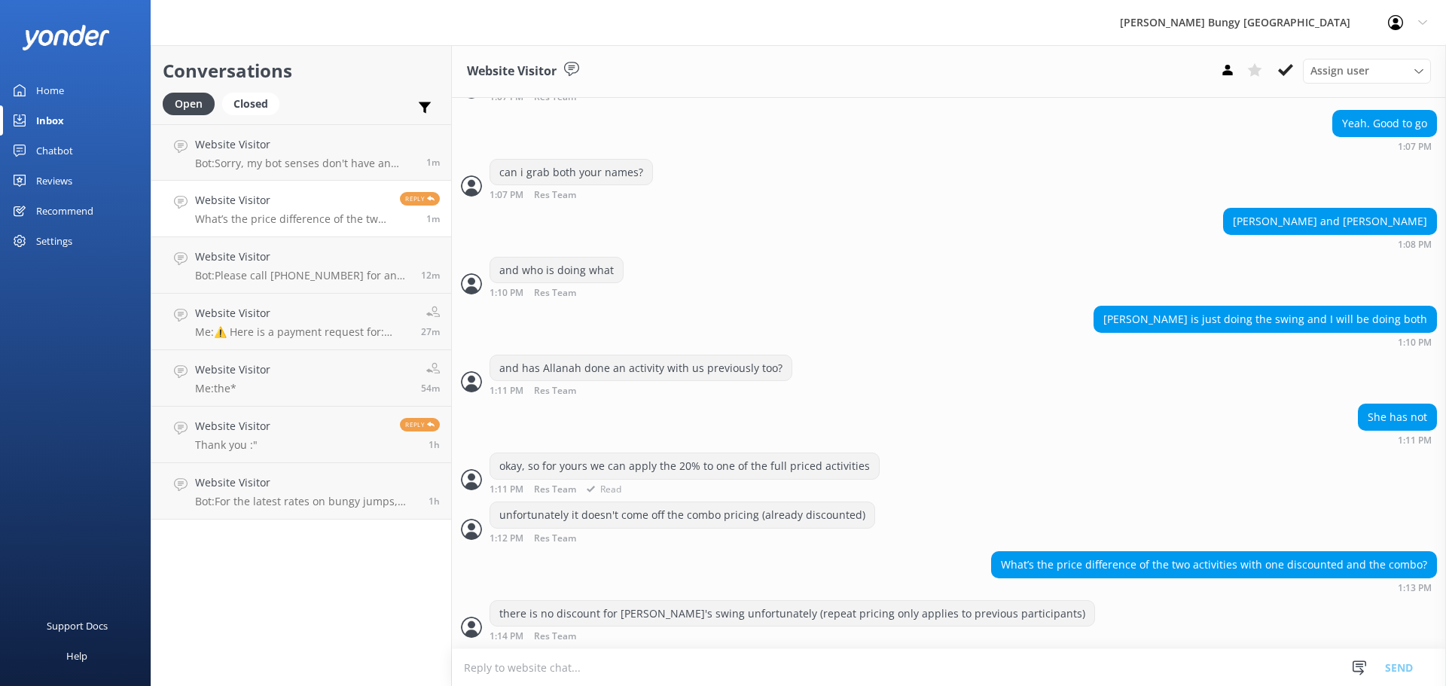
scroll to position [1221, 0]
click at [768, 674] on textarea at bounding box center [949, 667] width 994 height 37
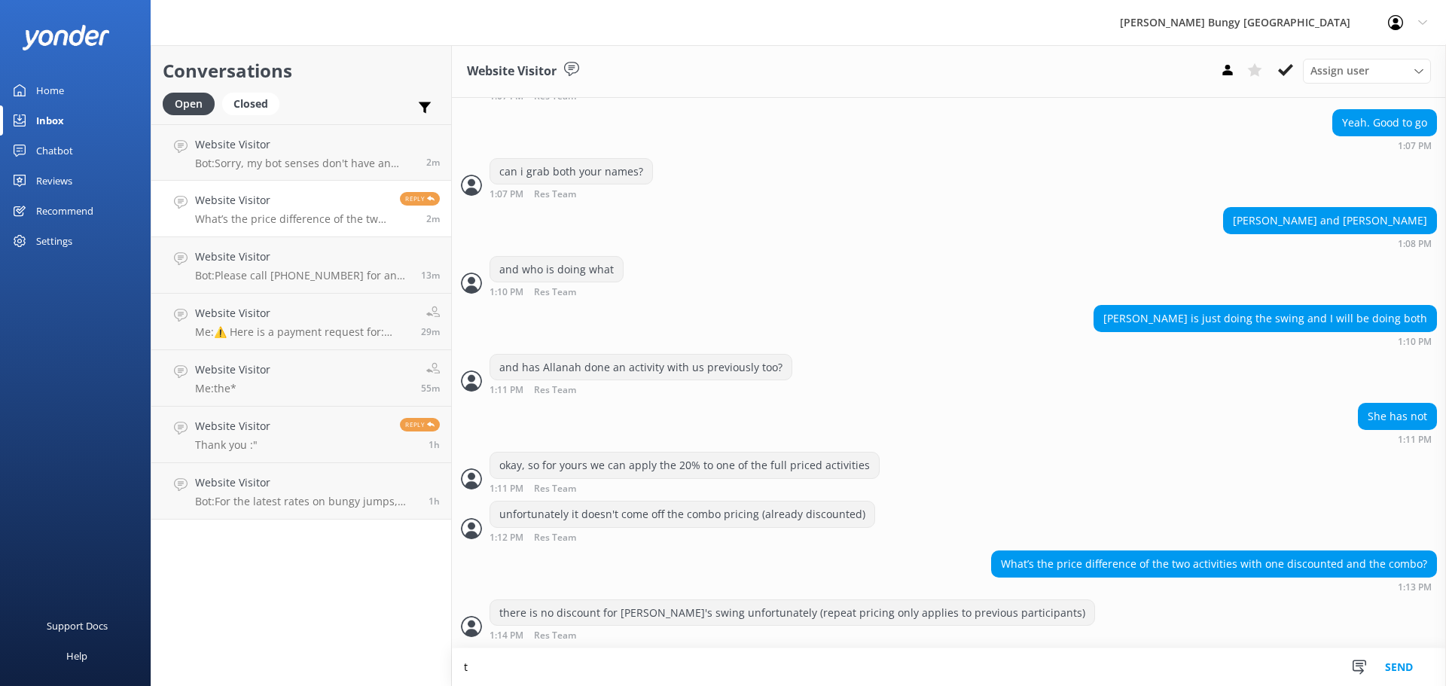
scroll to position [1222, 0]
paste textarea "916"
type textarea "total with your combo discount is $916"
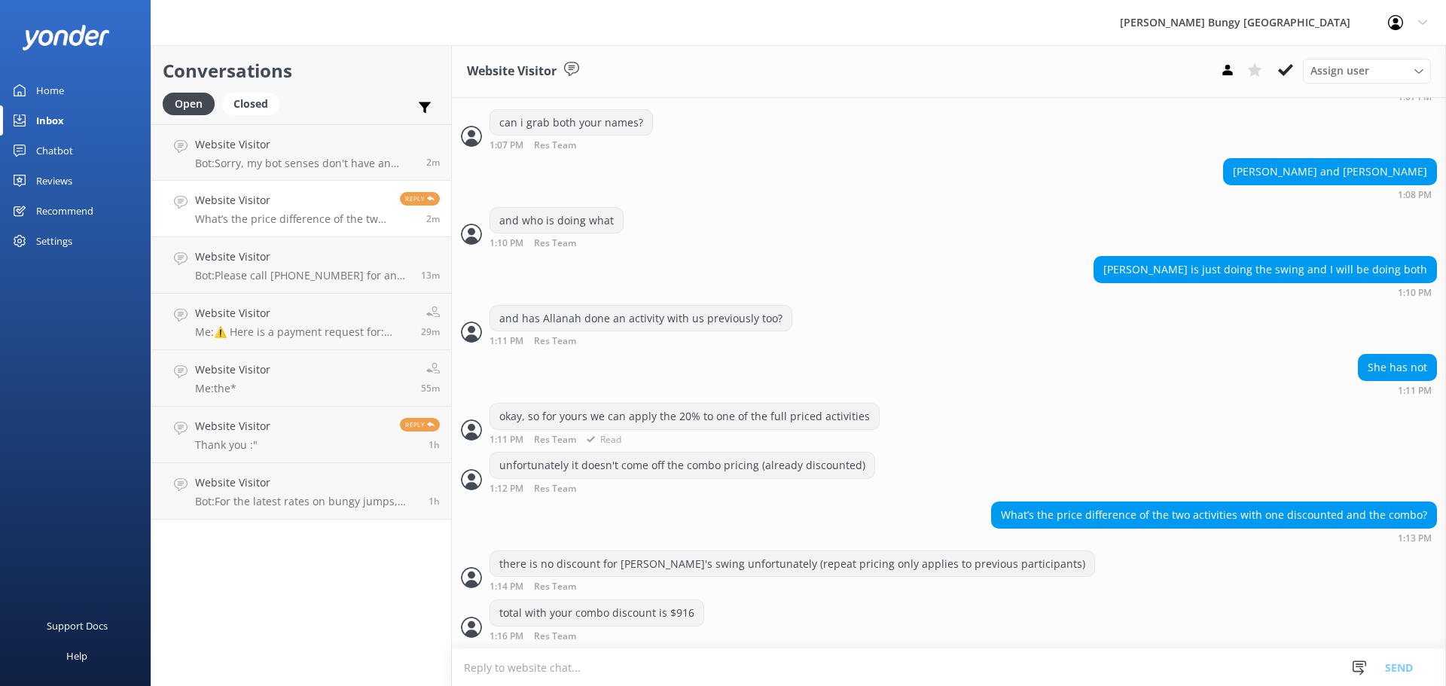
scroll to position [1270, 0]
click at [362, 166] on p "Bot: Sorry, my bot senses don't have an answer for that, please try and rephras…" at bounding box center [305, 164] width 220 height 14
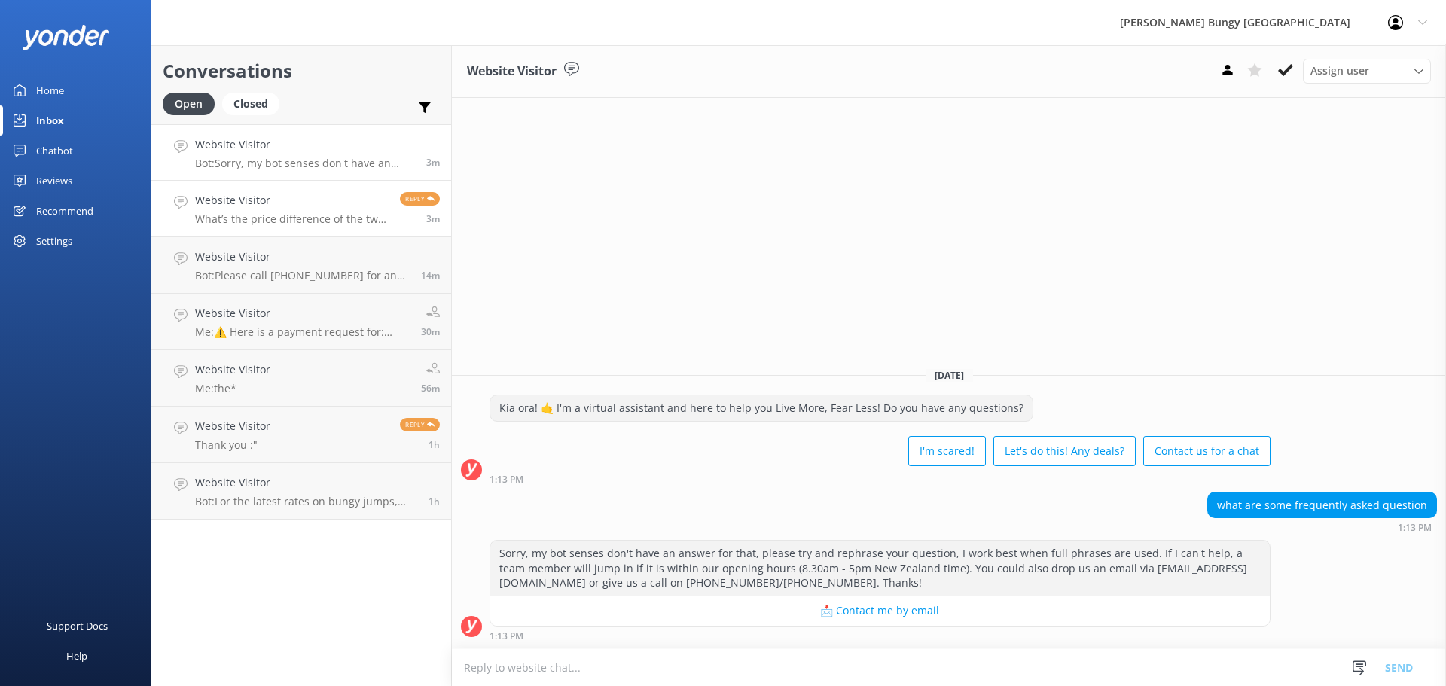
click at [316, 196] on h4 "Website Visitor" at bounding box center [292, 200] width 194 height 17
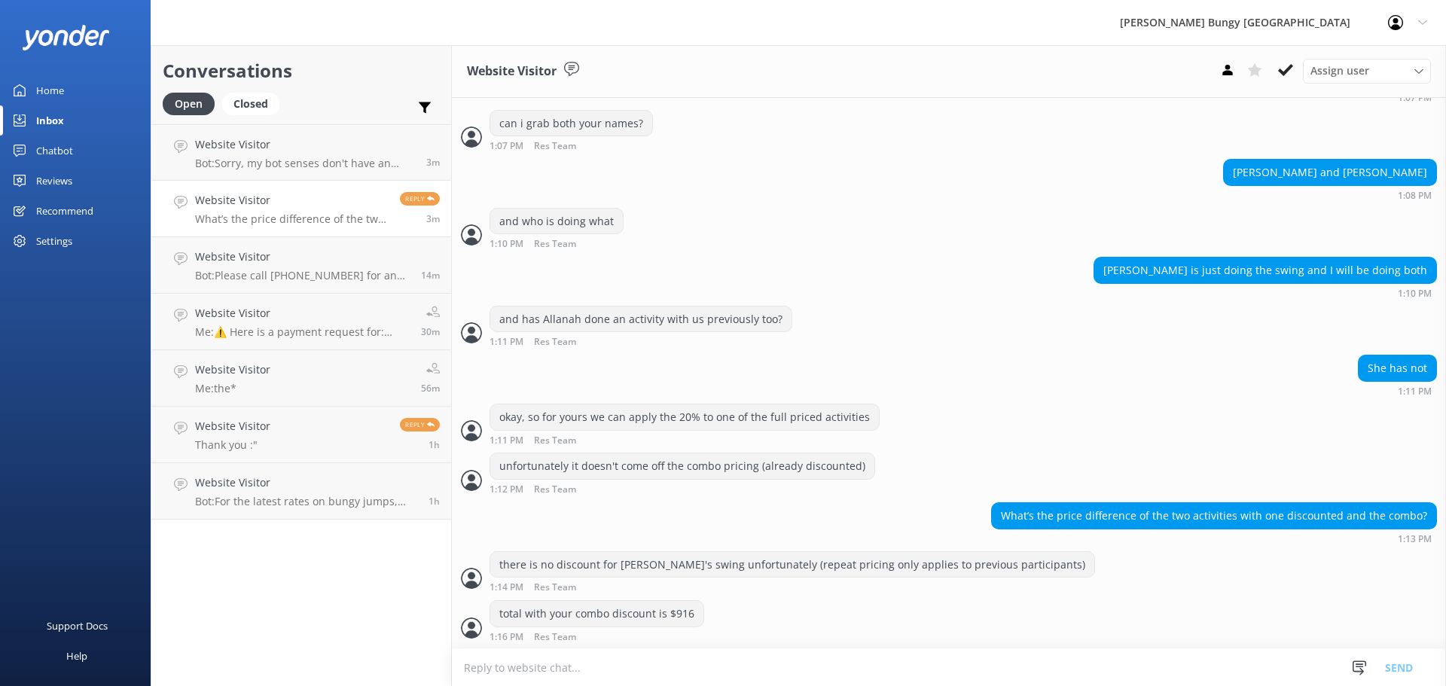
scroll to position [1270, 0]
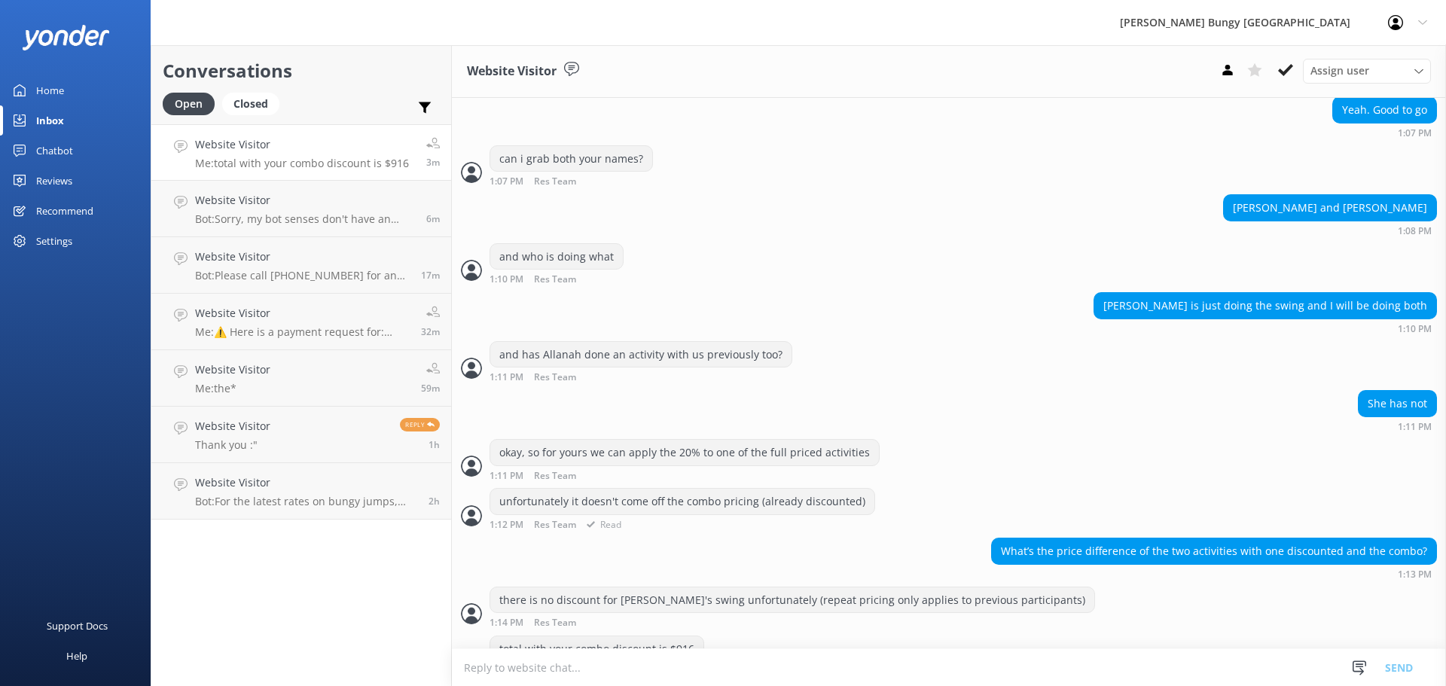
scroll to position [1319, 0]
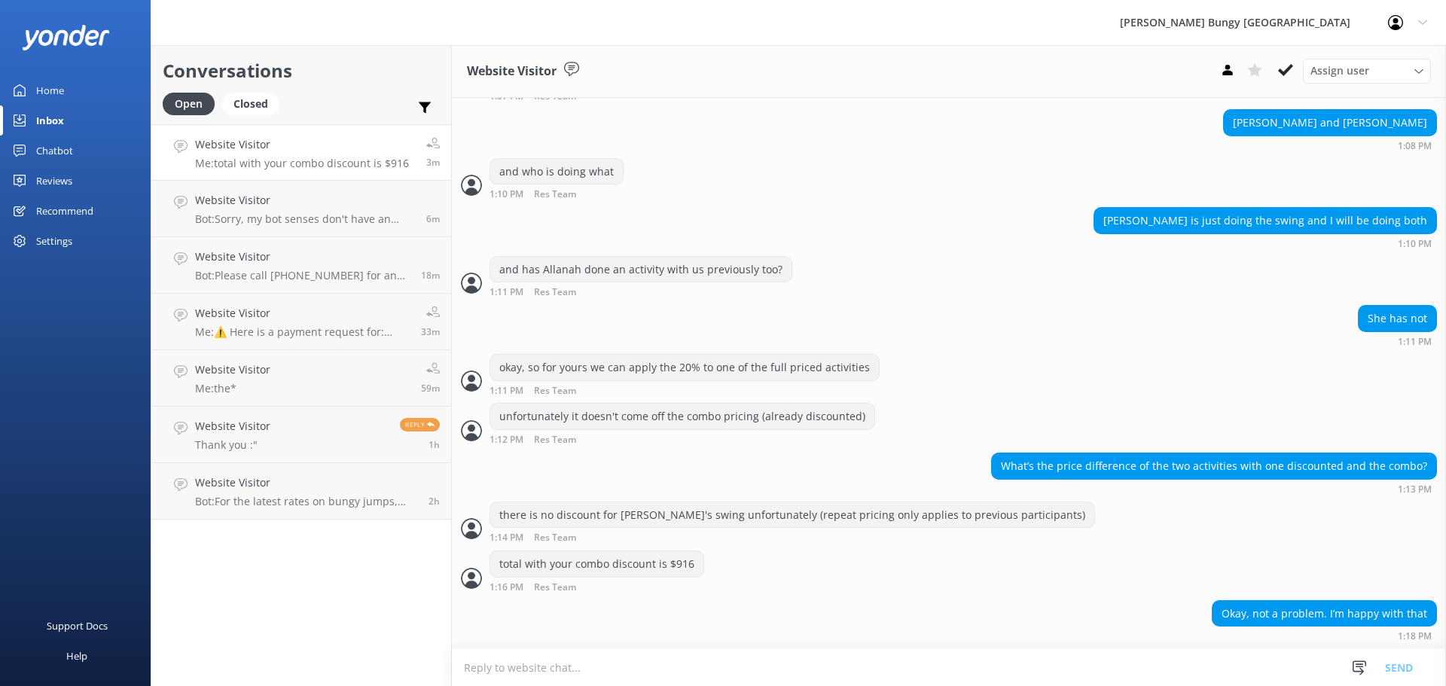
click at [523, 673] on textarea at bounding box center [949, 667] width 994 height 37
type textarea "sweet, one moment i'll send a payment link over the chat"
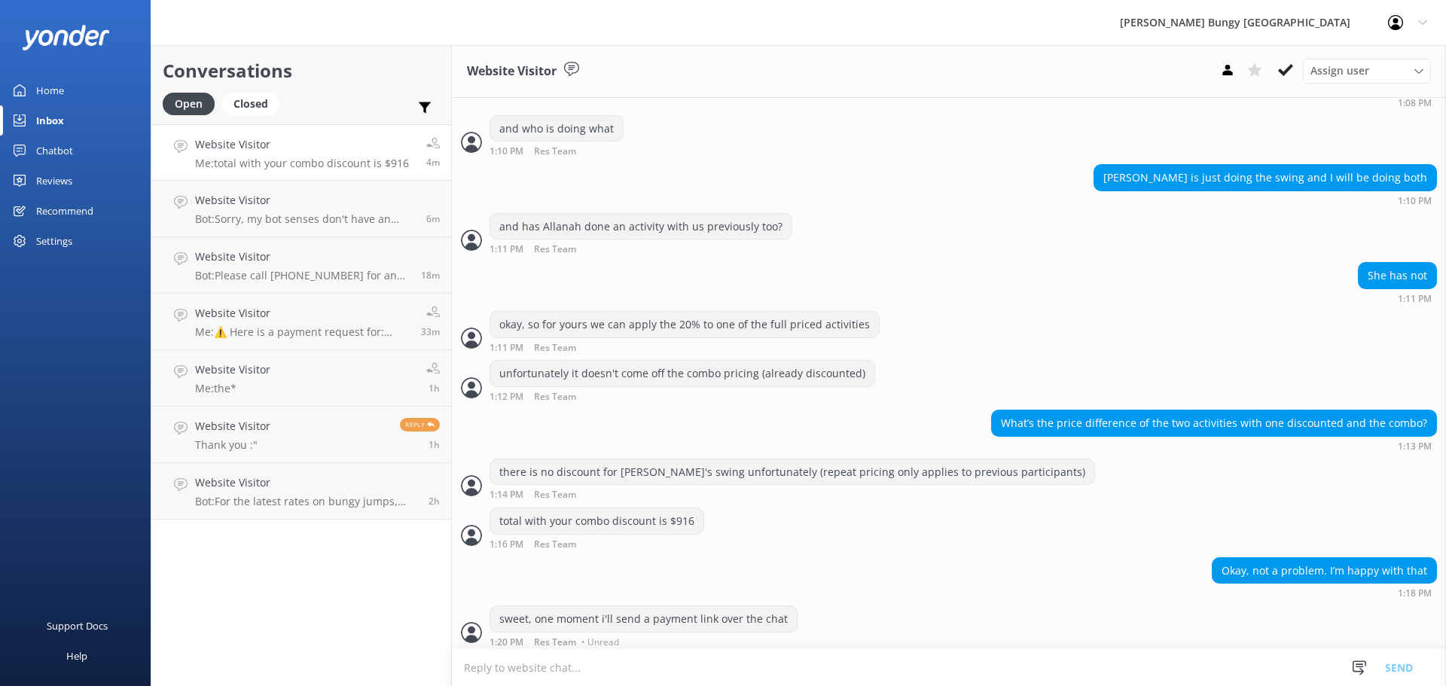
scroll to position [1368, 0]
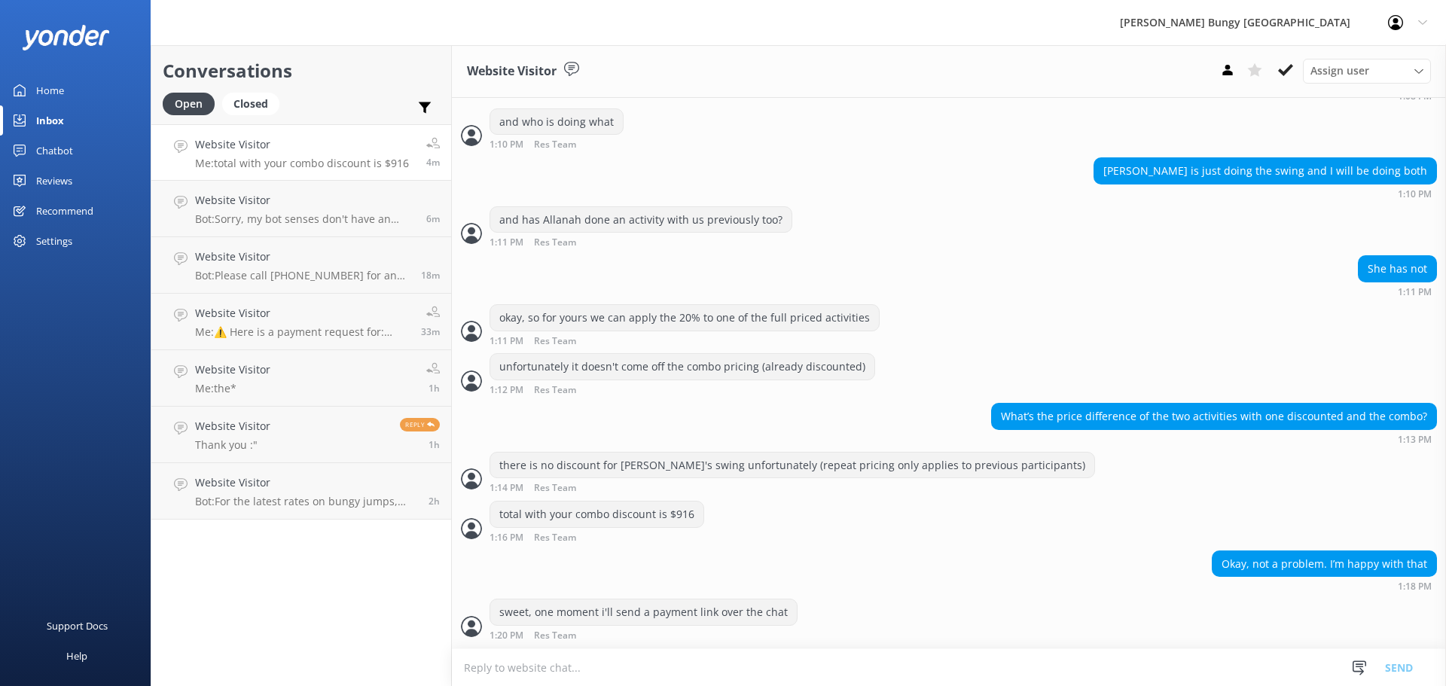
click at [523, 673] on textarea at bounding box center [949, 667] width 994 height 37
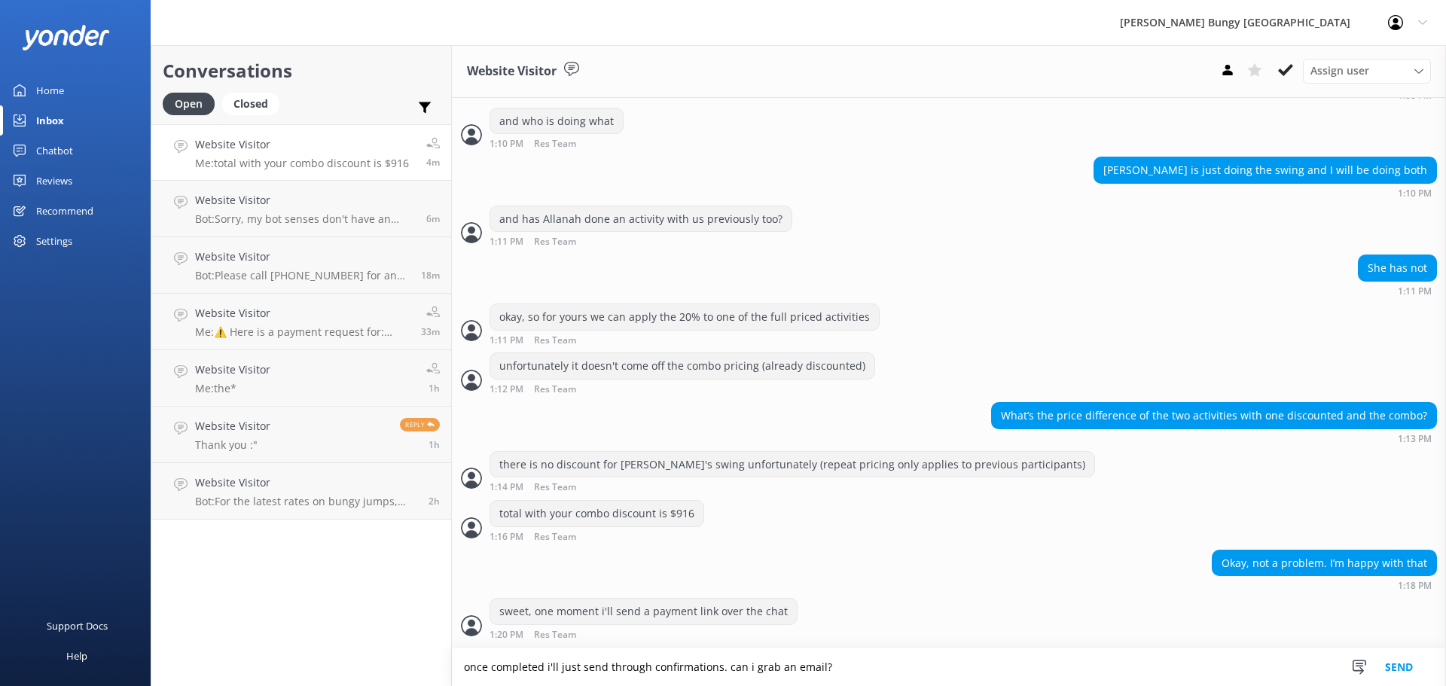
type textarea "once completed i'll just send through confirmations. can i grab an email?"
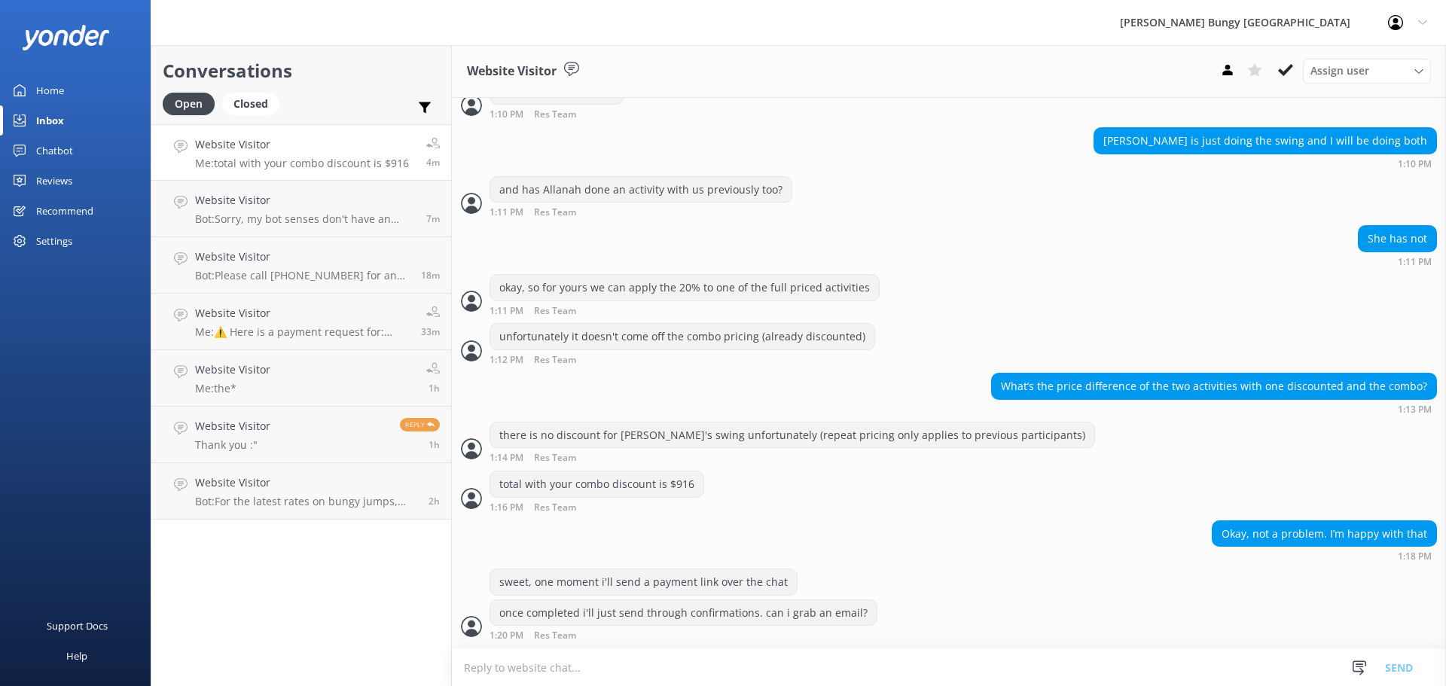
scroll to position [1434, 0]
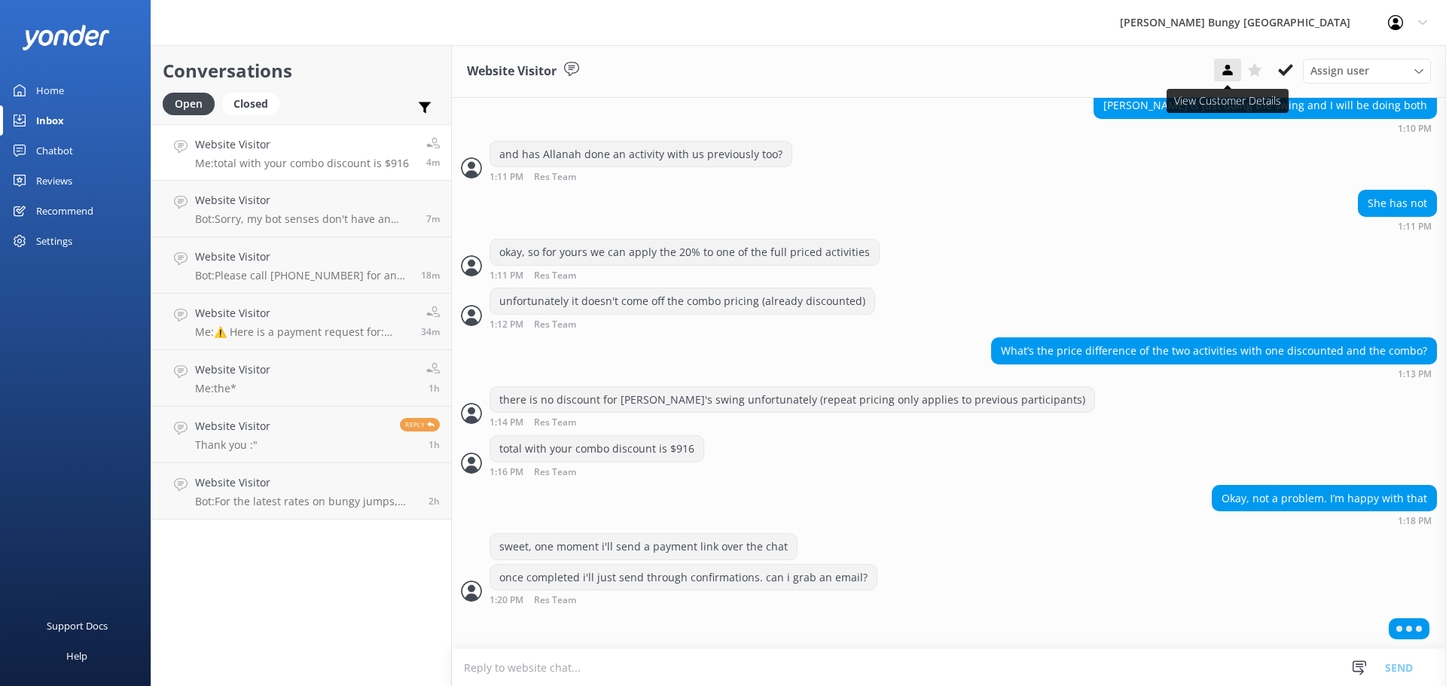
click at [1230, 63] on icon at bounding box center [1227, 70] width 15 height 15
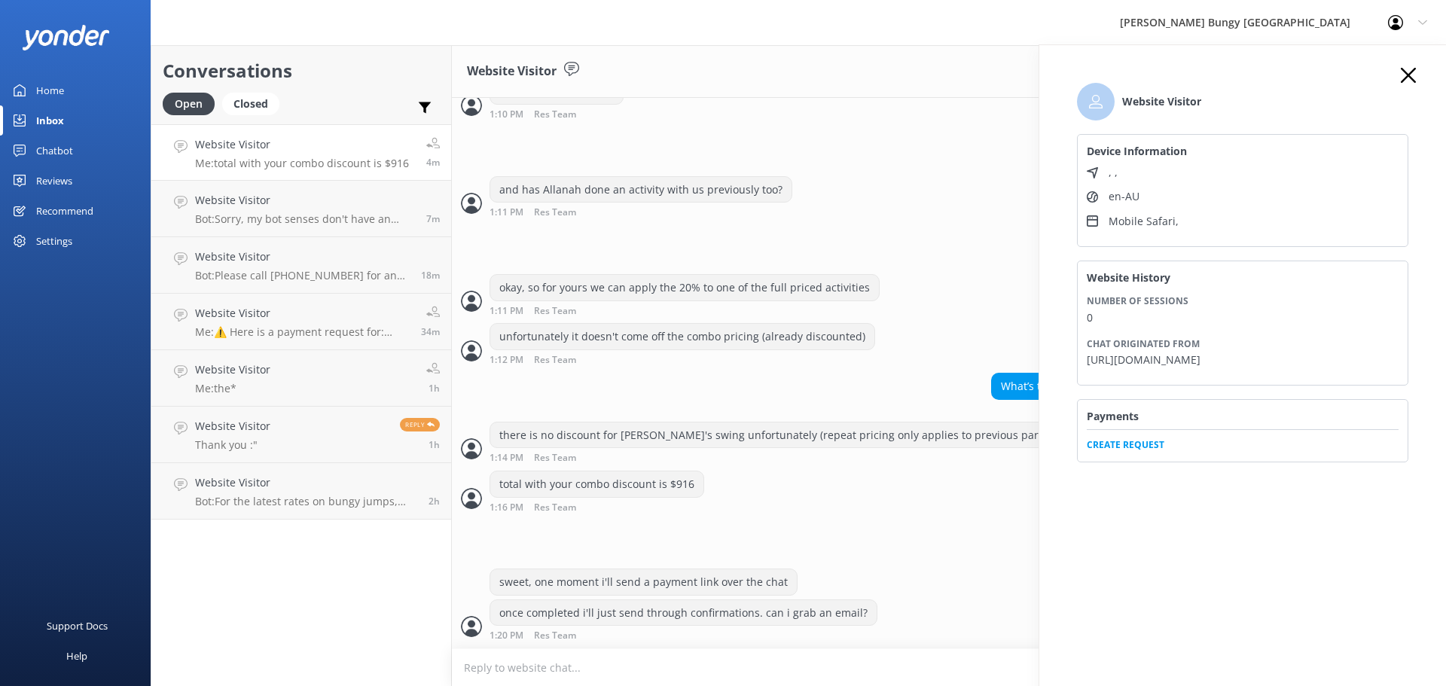
scroll to position [1398, 0]
click at [1135, 452] on span "Create Request" at bounding box center [1243, 440] width 312 height 23
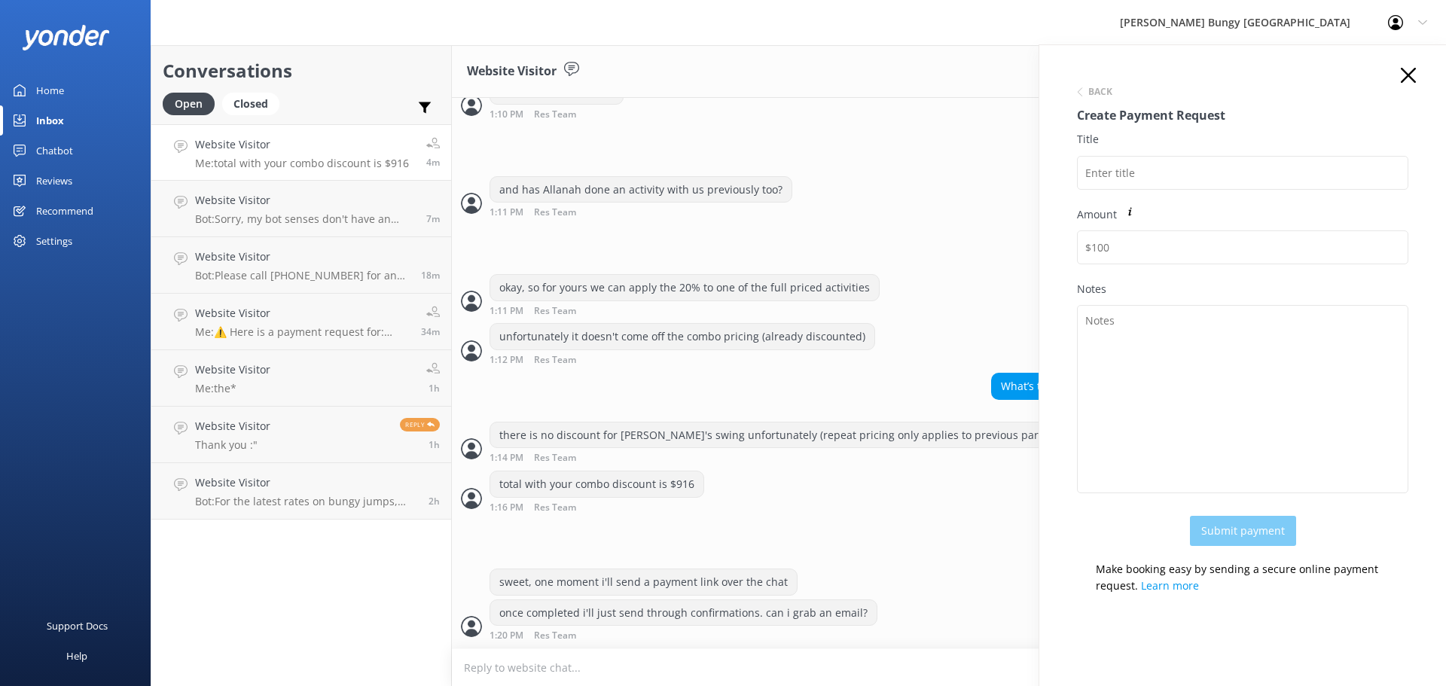
scroll to position [1447, 0]
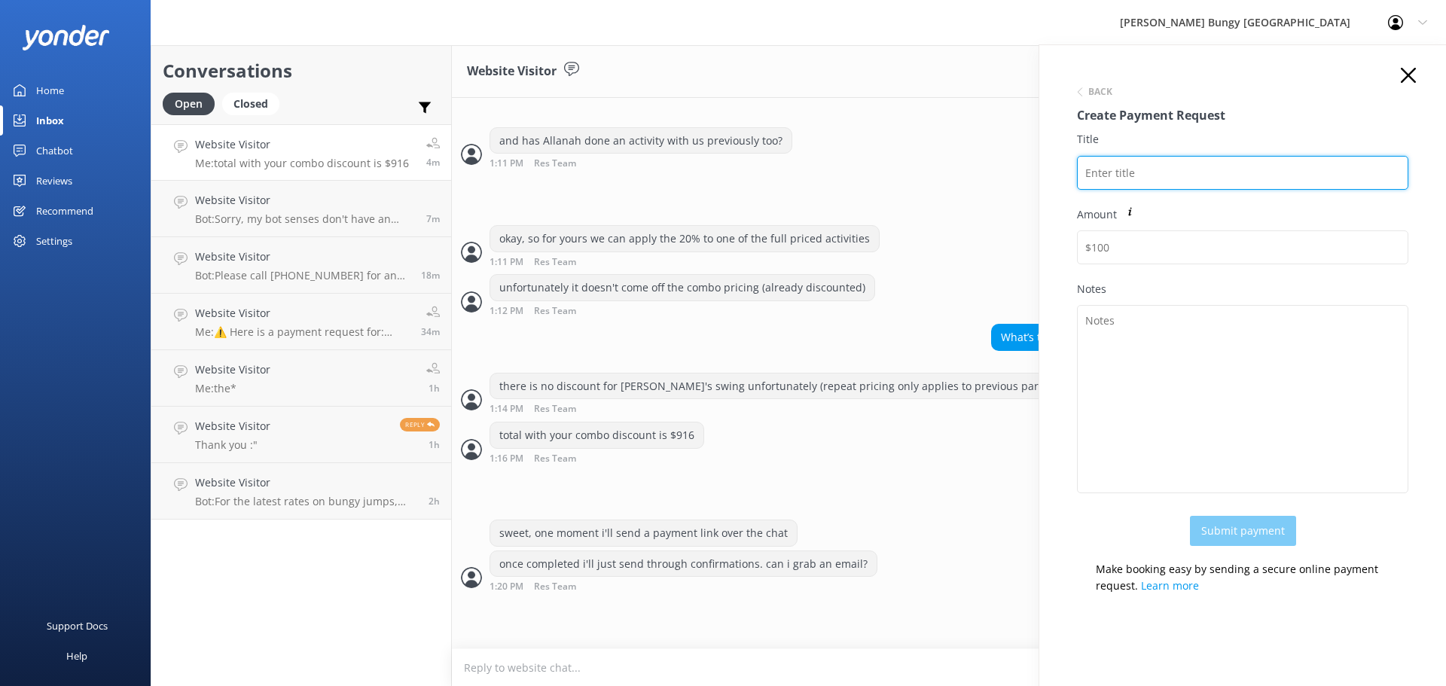
click at [1163, 181] on input "Title" at bounding box center [1242, 173] width 331 height 34
click at [1083, 171] on input "FAITH AND ALLANAH" at bounding box center [1242, 173] width 331 height 34
paste input "2448236"
click at [1231, 166] on input "2448236FAITH AND [PERSON_NAME]" at bounding box center [1242, 173] width 331 height 34
click at [1127, 175] on input "2448236FAITH AND [PERSON_NAME]" at bounding box center [1242, 173] width 331 height 34
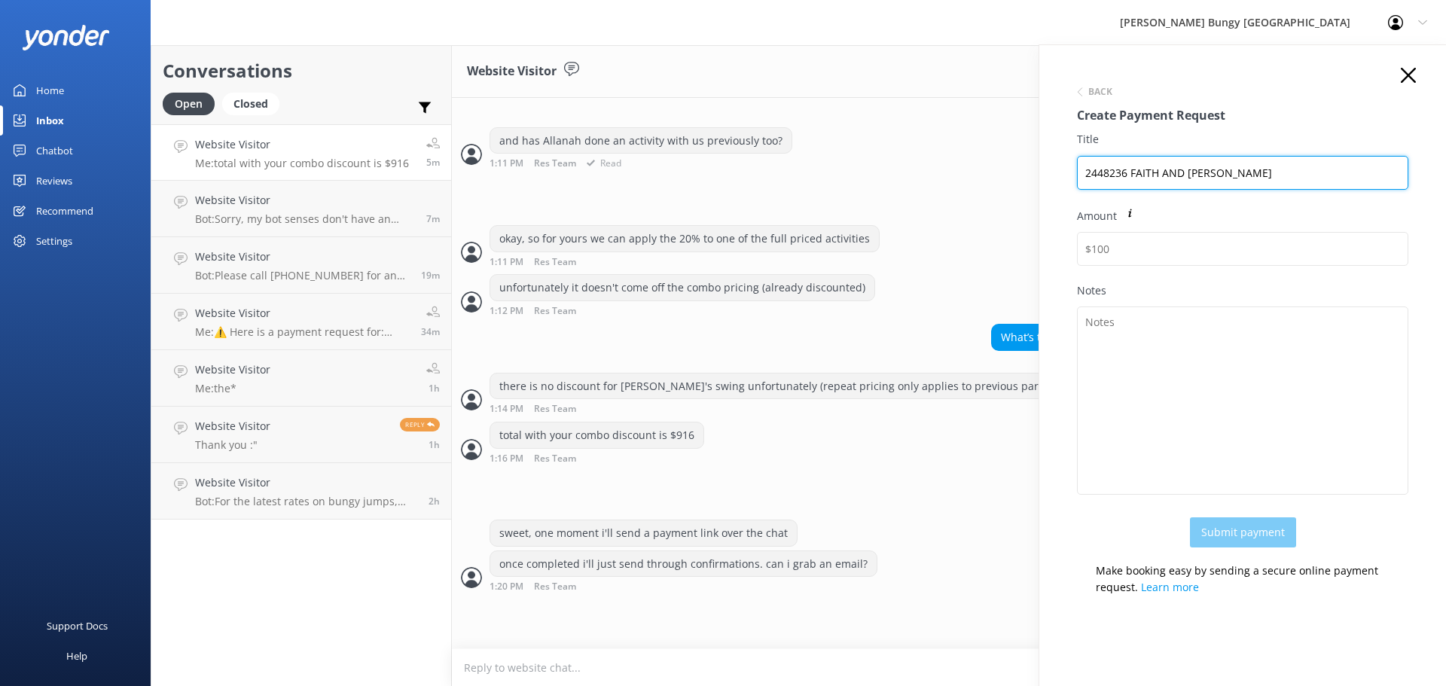
drag, startPoint x: 1270, startPoint y: 168, endPoint x: 1011, endPoint y: 160, distance: 259.9
click at [1011, 160] on div "Conversations Open Closed Important Assigned to me Unassigned Website Visitor M…" at bounding box center [798, 365] width 1295 height 641
type input "2448236 FAITH AND [PERSON_NAME]"
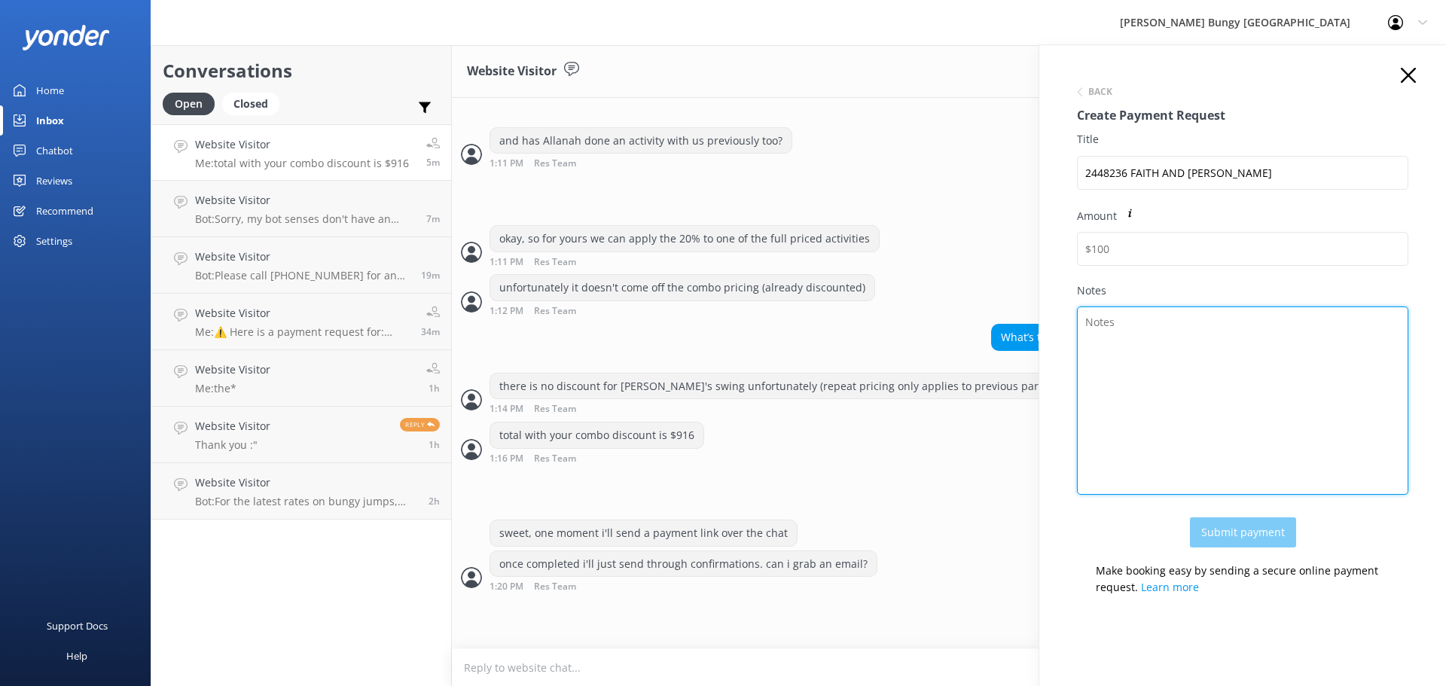
click at [1180, 337] on textarea "Notes" at bounding box center [1242, 401] width 331 height 188
paste textarea "2448236 FAITH AND [PERSON_NAME]"
type textarea "2448236 FAITH AND [PERSON_NAME]"
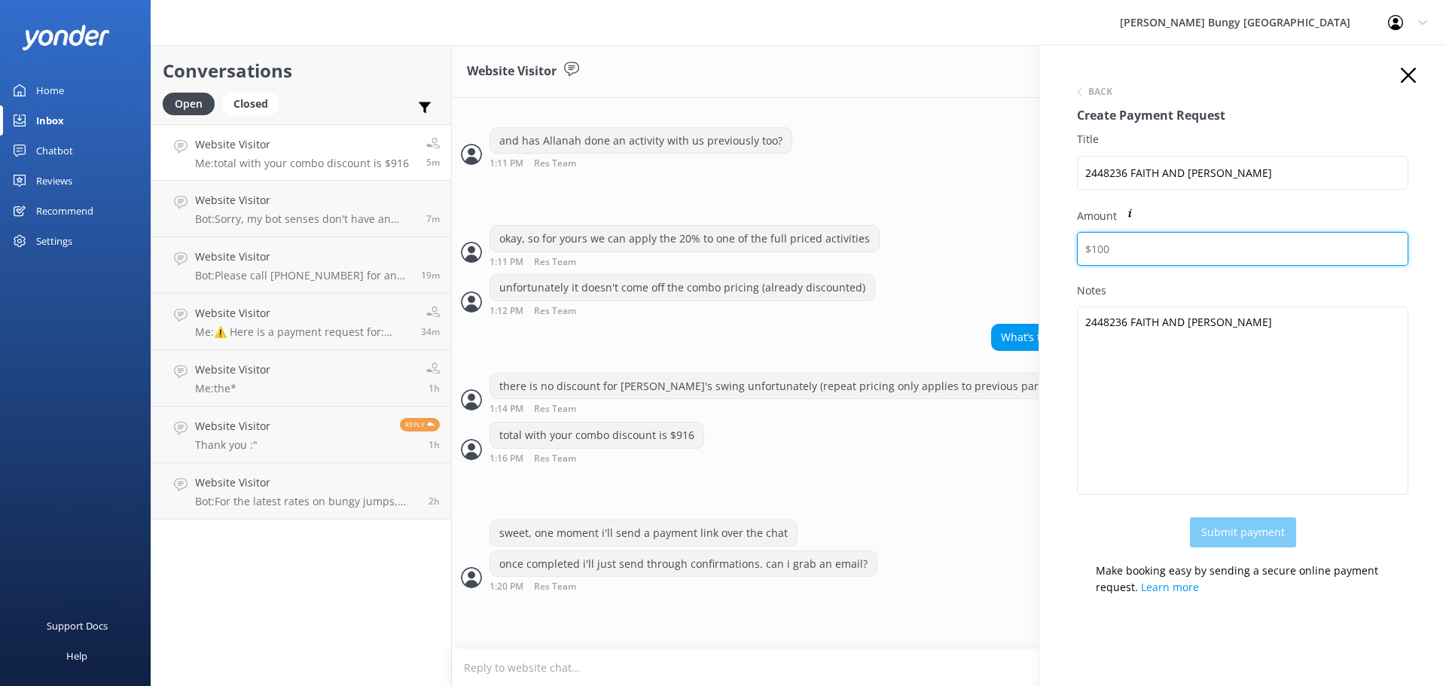
click at [1164, 258] on input "Amount" at bounding box center [1242, 249] width 331 height 34
type input "916"
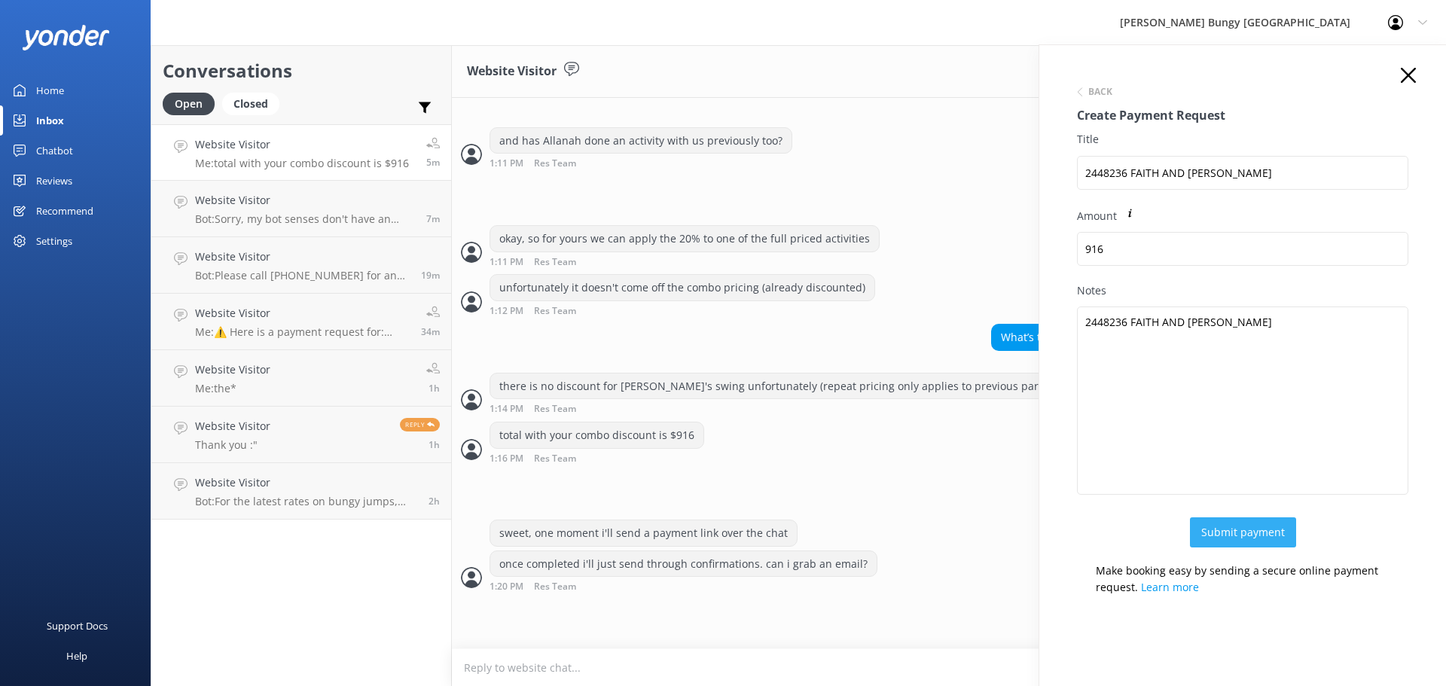
click at [1260, 544] on button "Submit payment" at bounding box center [1243, 532] width 106 height 30
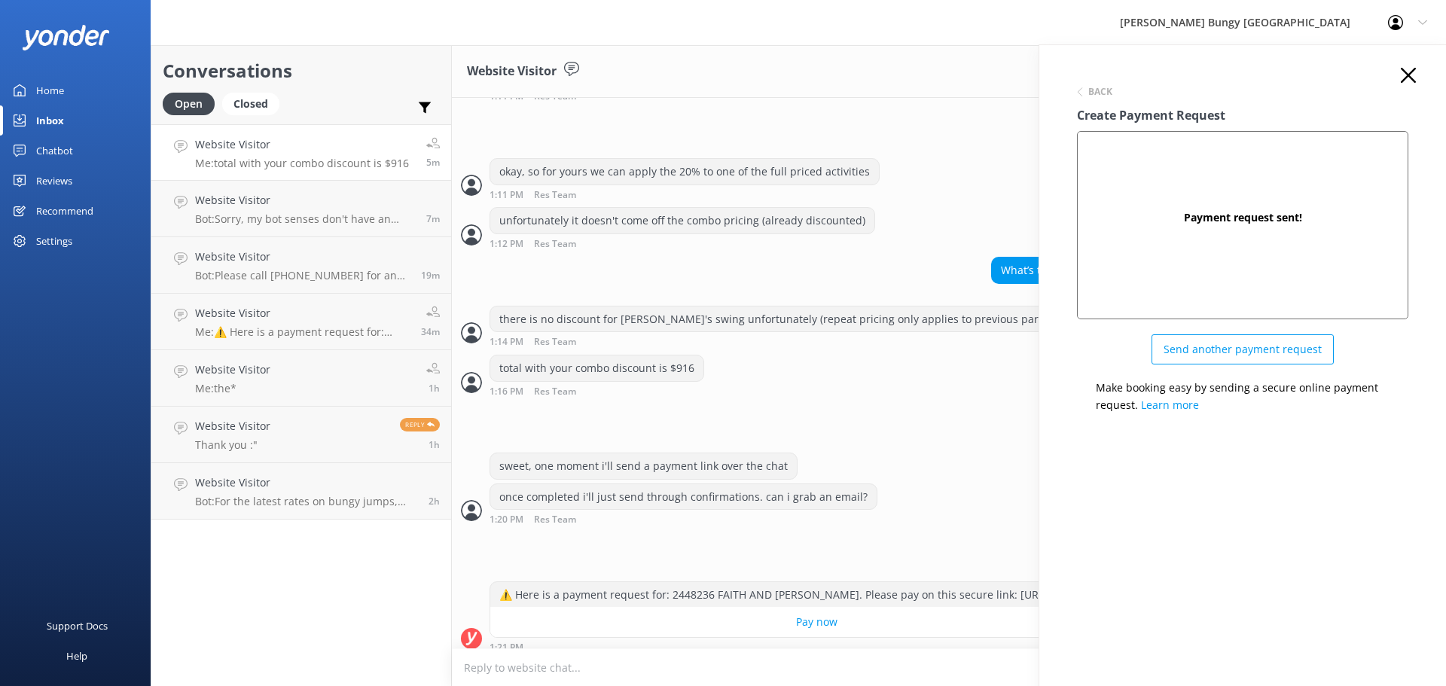
scroll to position [1542, 0]
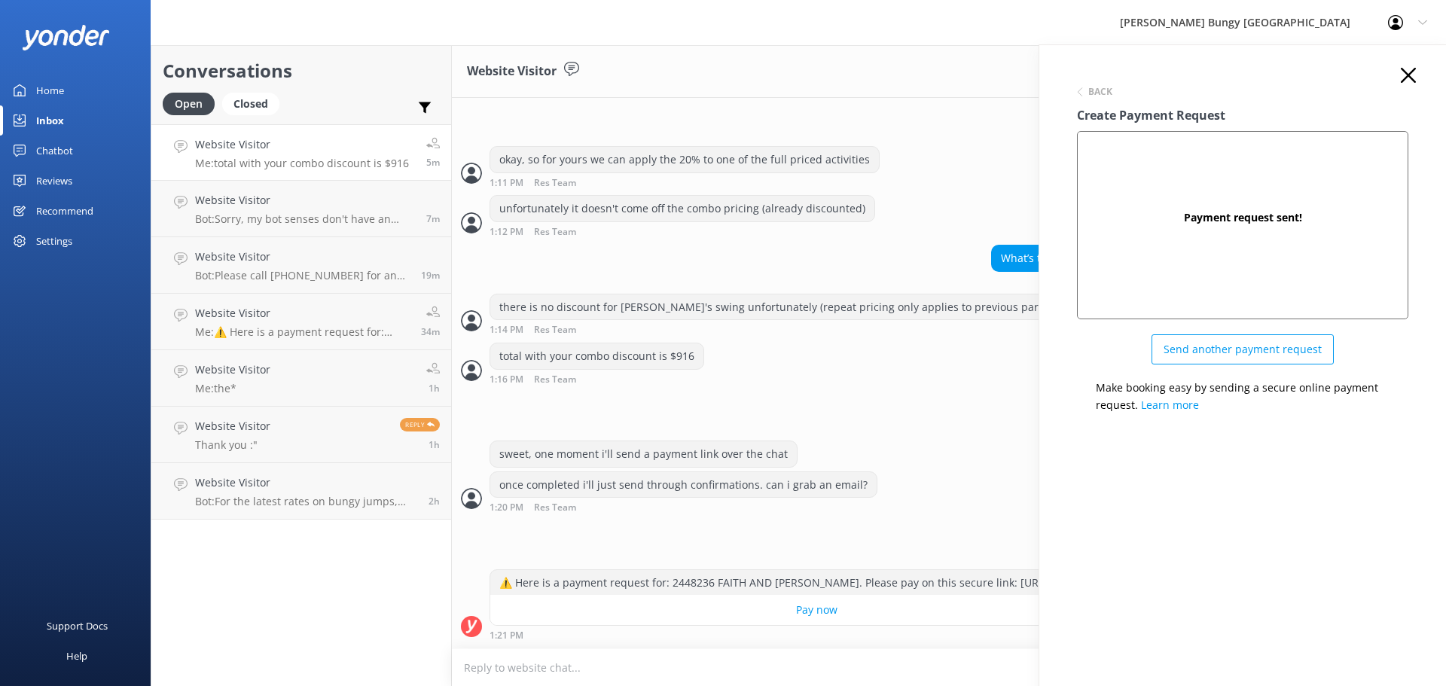
click at [1405, 75] on icon at bounding box center [1408, 75] width 15 height 15
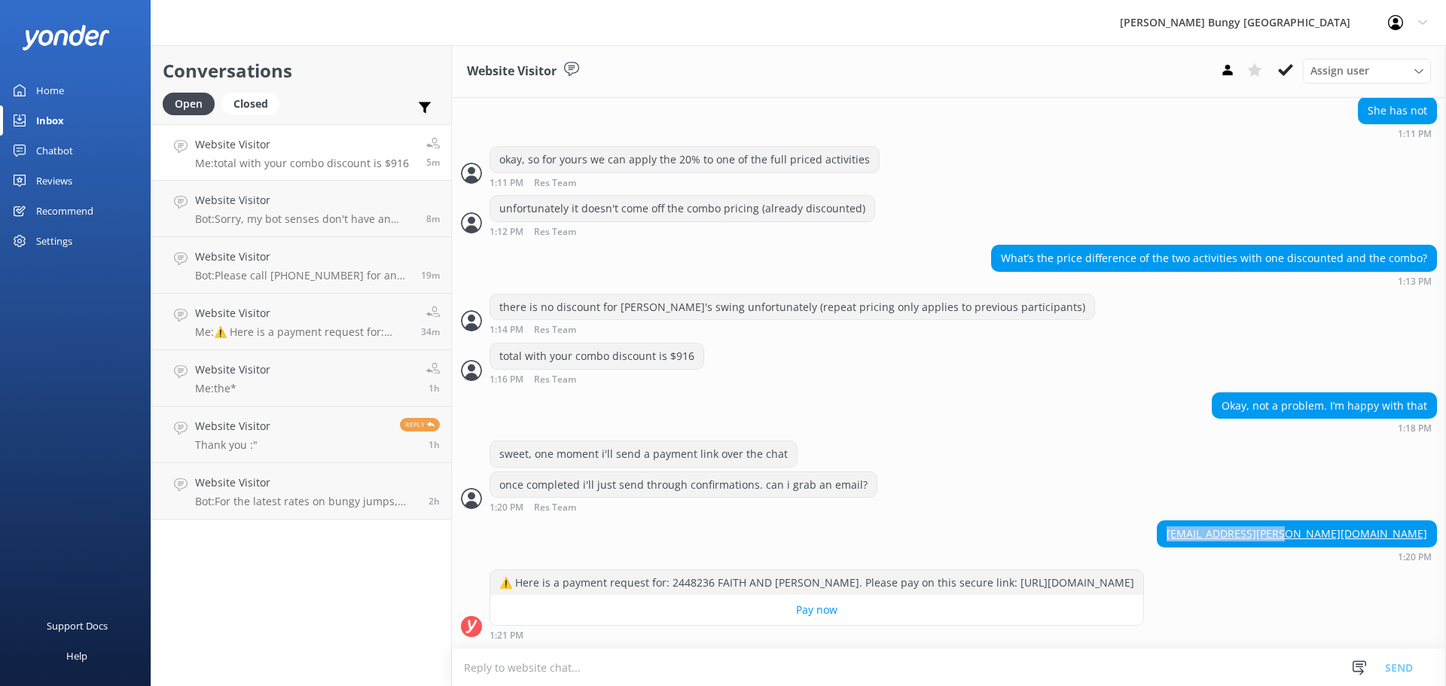
drag, startPoint x: 1424, startPoint y: 525, endPoint x: 1298, endPoint y: 522, distance: 125.8
click at [1298, 522] on div "[EMAIL_ADDRESS][PERSON_NAME][DOMAIN_NAME]" at bounding box center [1297, 534] width 279 height 26
copy link "[EMAIL_ADDRESS][PERSON_NAME][DOMAIN_NAME]"
click at [1054, 684] on textarea at bounding box center [949, 667] width 994 height 37
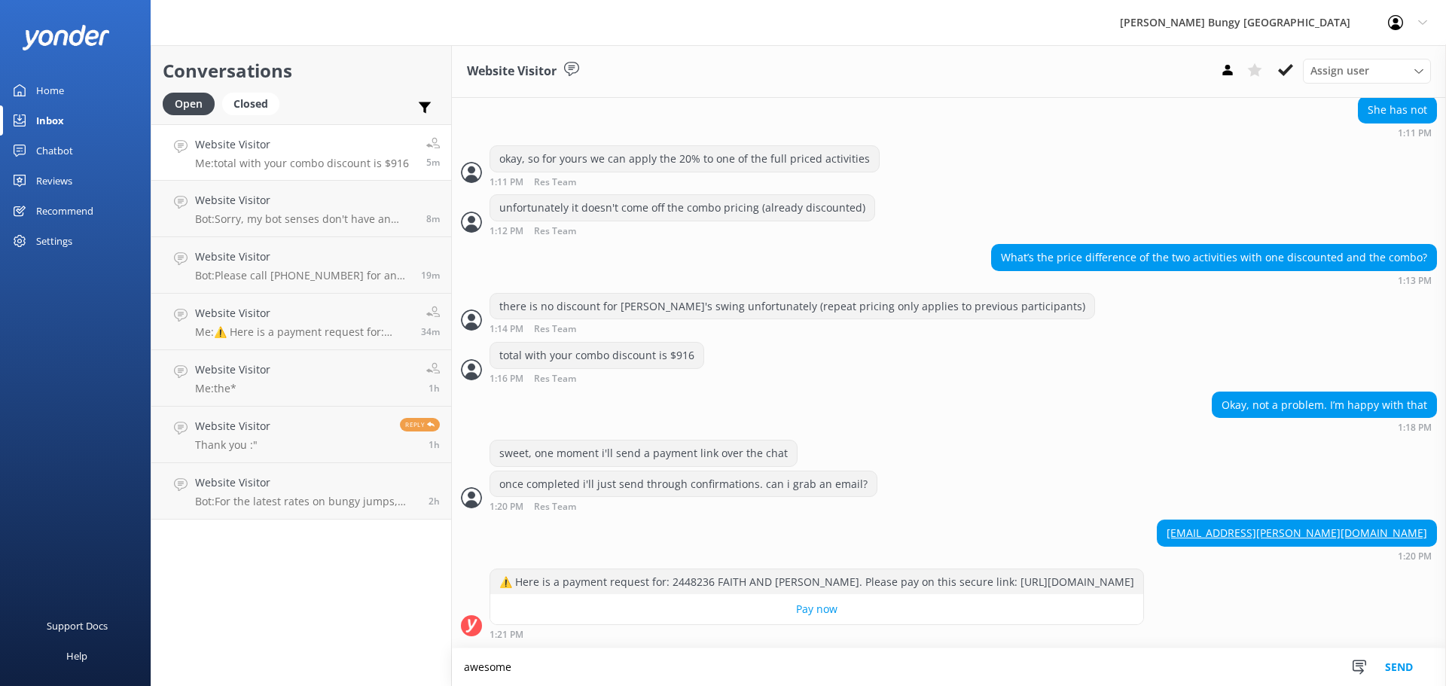
scroll to position [1542, 0]
type textarea "awesome, thanks. there you go :)"
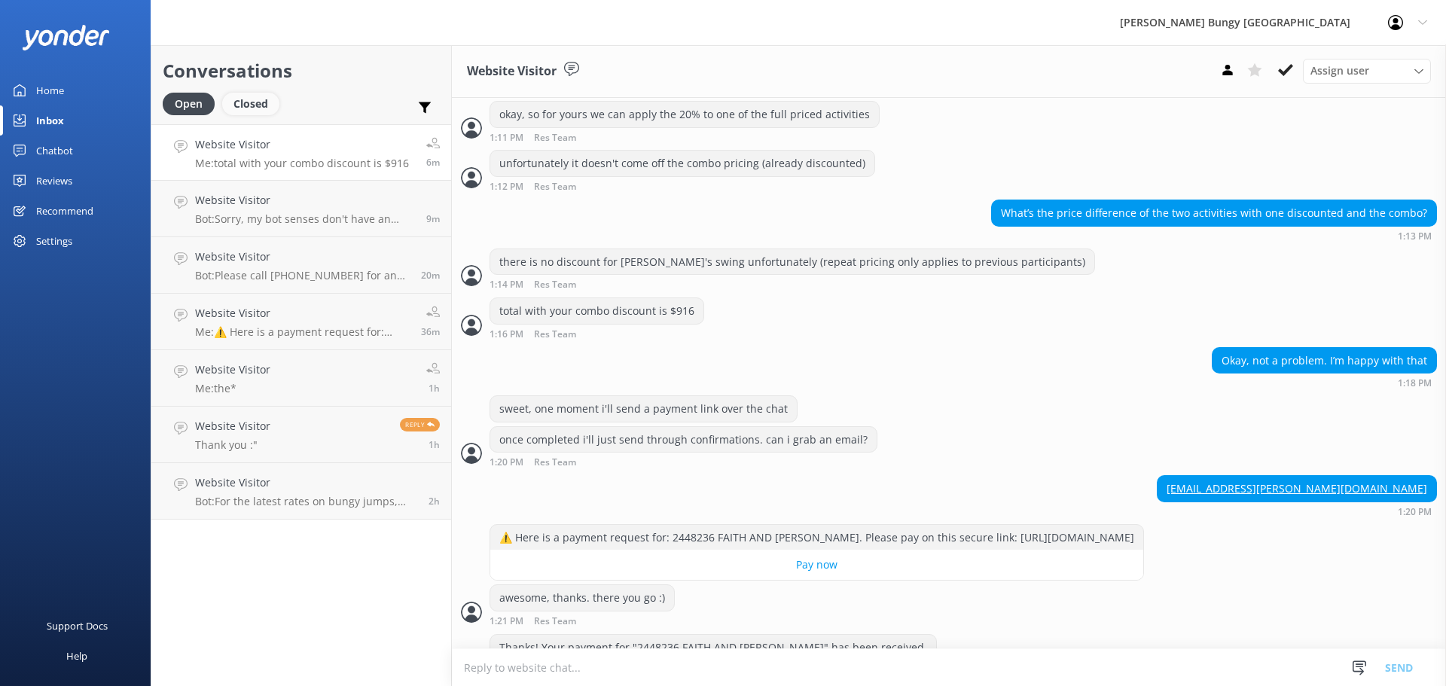
scroll to position [1621, 0]
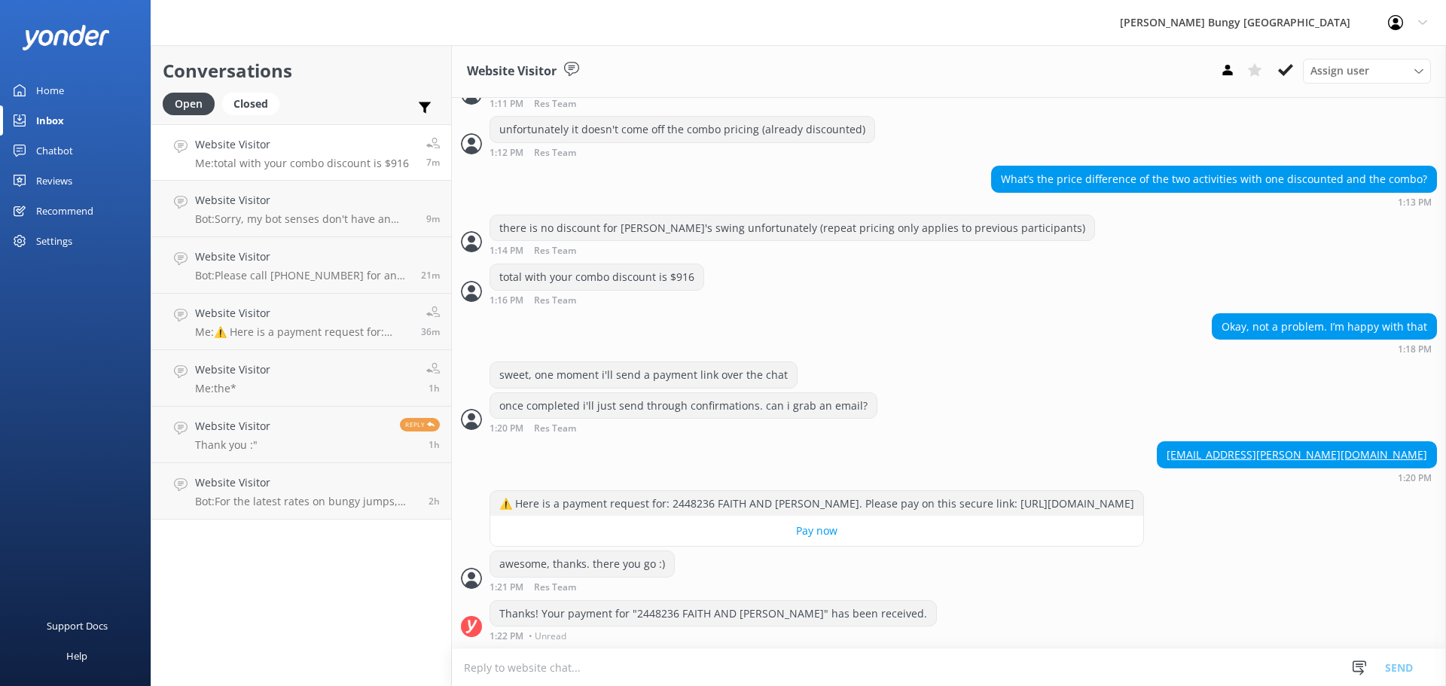
click at [480, 604] on div "Thanks! Your payment for "2448236 FAITH AND [PERSON_NAME]" has been received. 1…" at bounding box center [949, 620] width 994 height 41
click at [670, 609] on div "Thanks! Your payment for "2448236 FAITH AND [PERSON_NAME]" has been received." at bounding box center [713, 614] width 446 height 26
copy div "2448236"
click at [802, 673] on textarea at bounding box center [949, 667] width 994 height 37
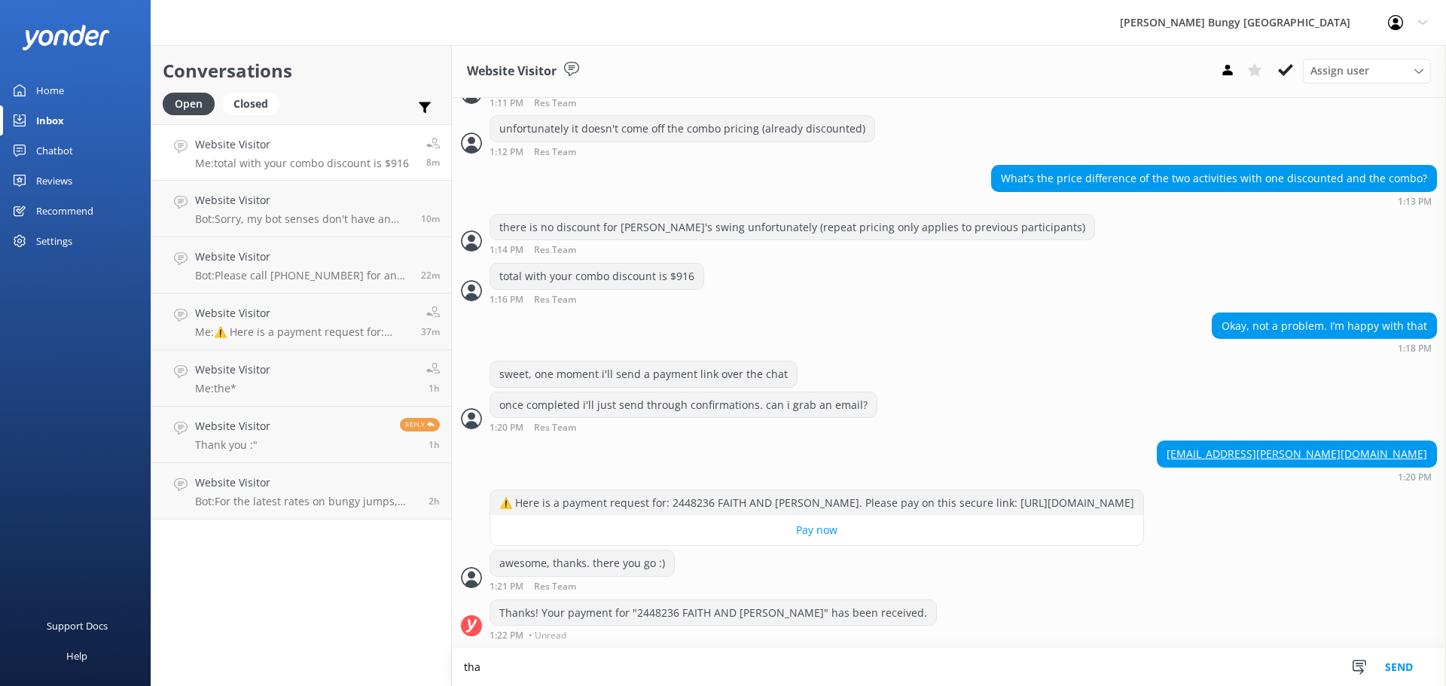
scroll to position [1671, 0]
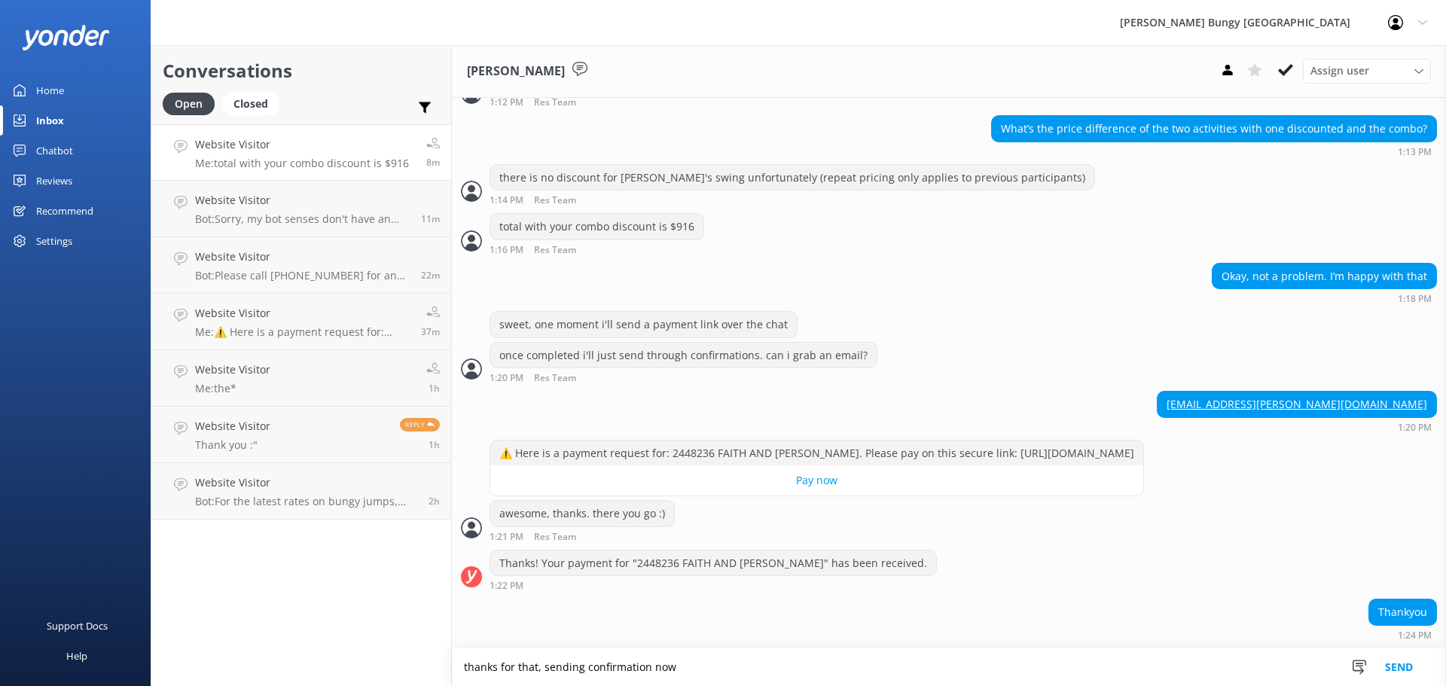
click at [955, 668] on textarea "thanks for that, sending confirmation now" at bounding box center [949, 667] width 994 height 38
type textarea "thanks for that, sending confirmation now. see you on the 29th :)"
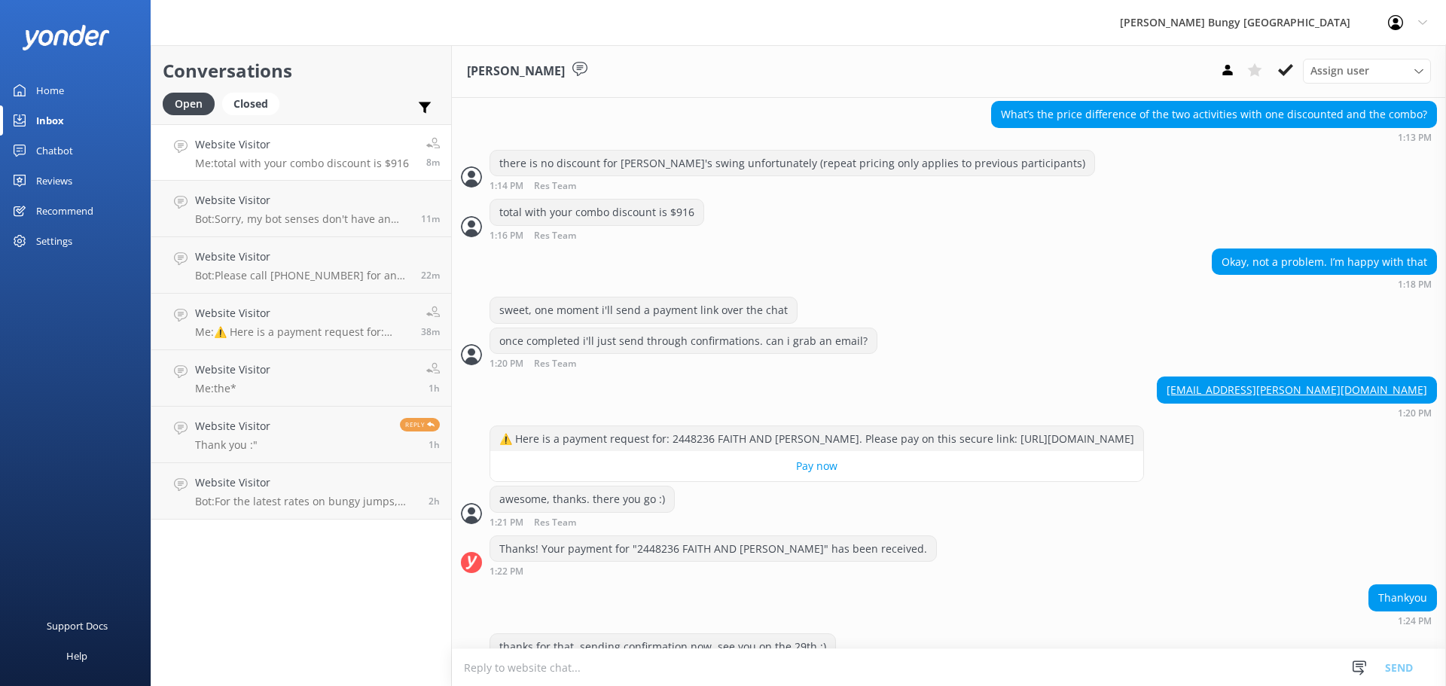
scroll to position [1719, 0]
